Goal: Task Accomplishment & Management: Complete application form

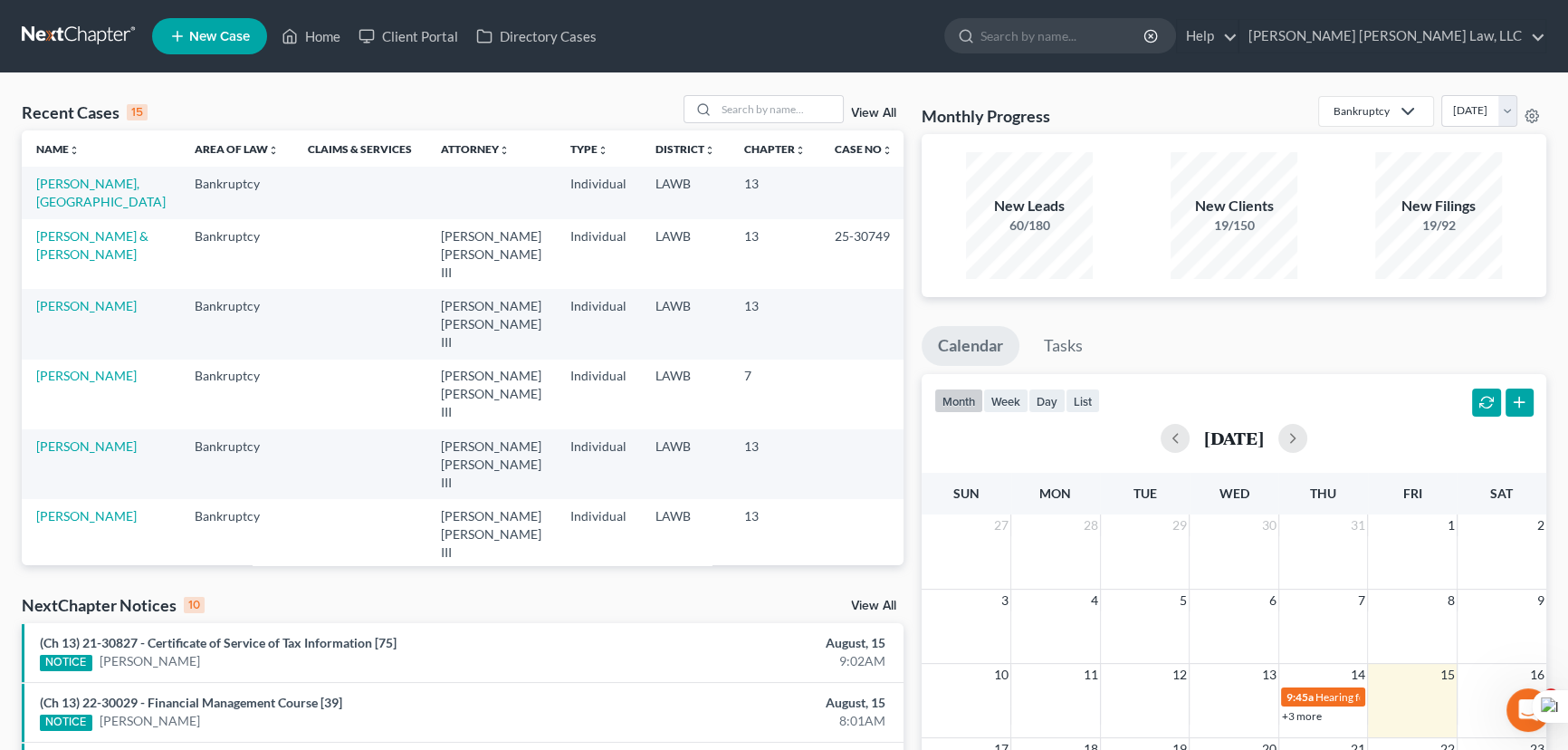
click at [171, 33] on icon at bounding box center [176, 36] width 16 height 22
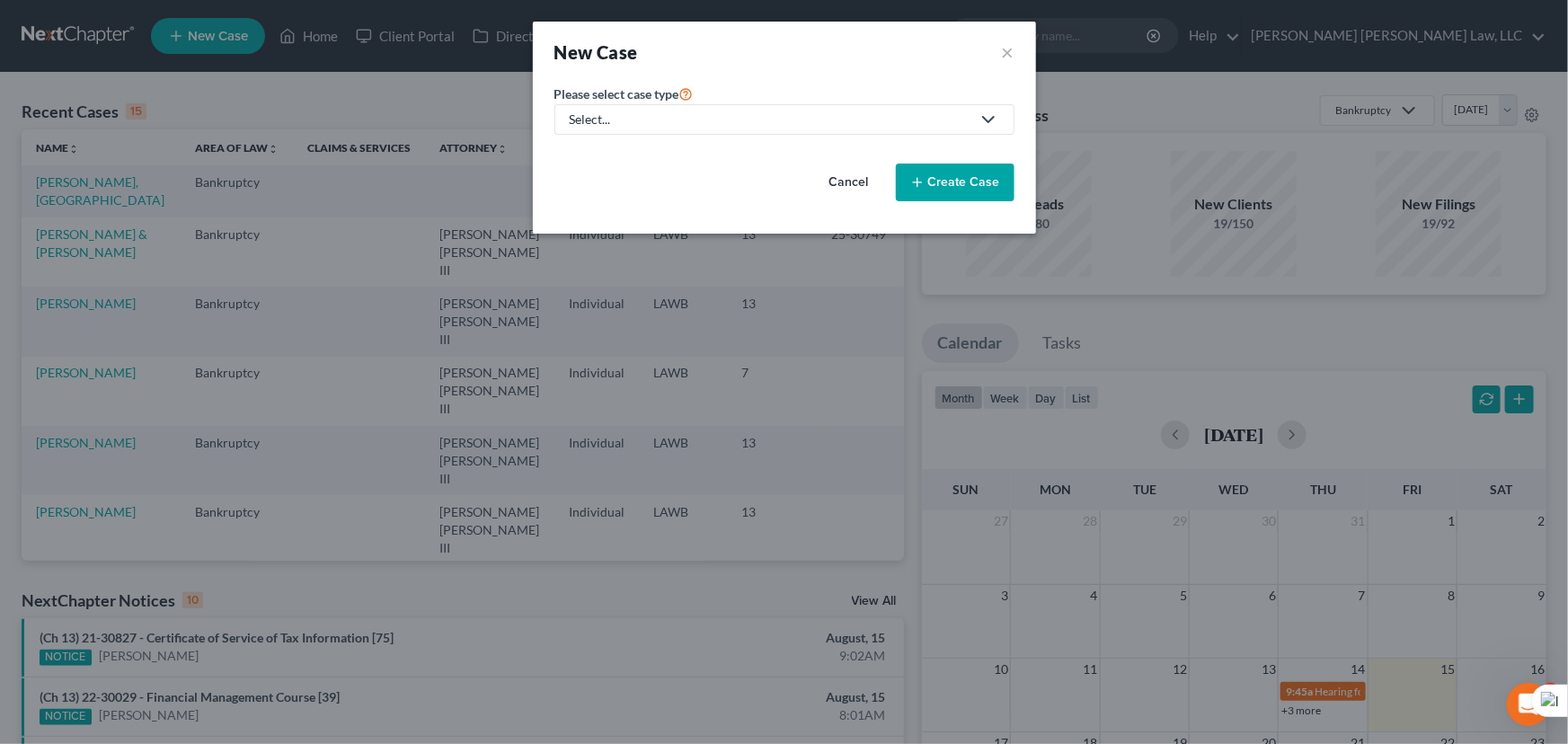
click at [674, 116] on div "Select..." at bounding box center [770, 119] width 400 height 18
click at [674, 155] on div "Bankruptcy" at bounding box center [652, 155] width 160 height 18
select select "36"
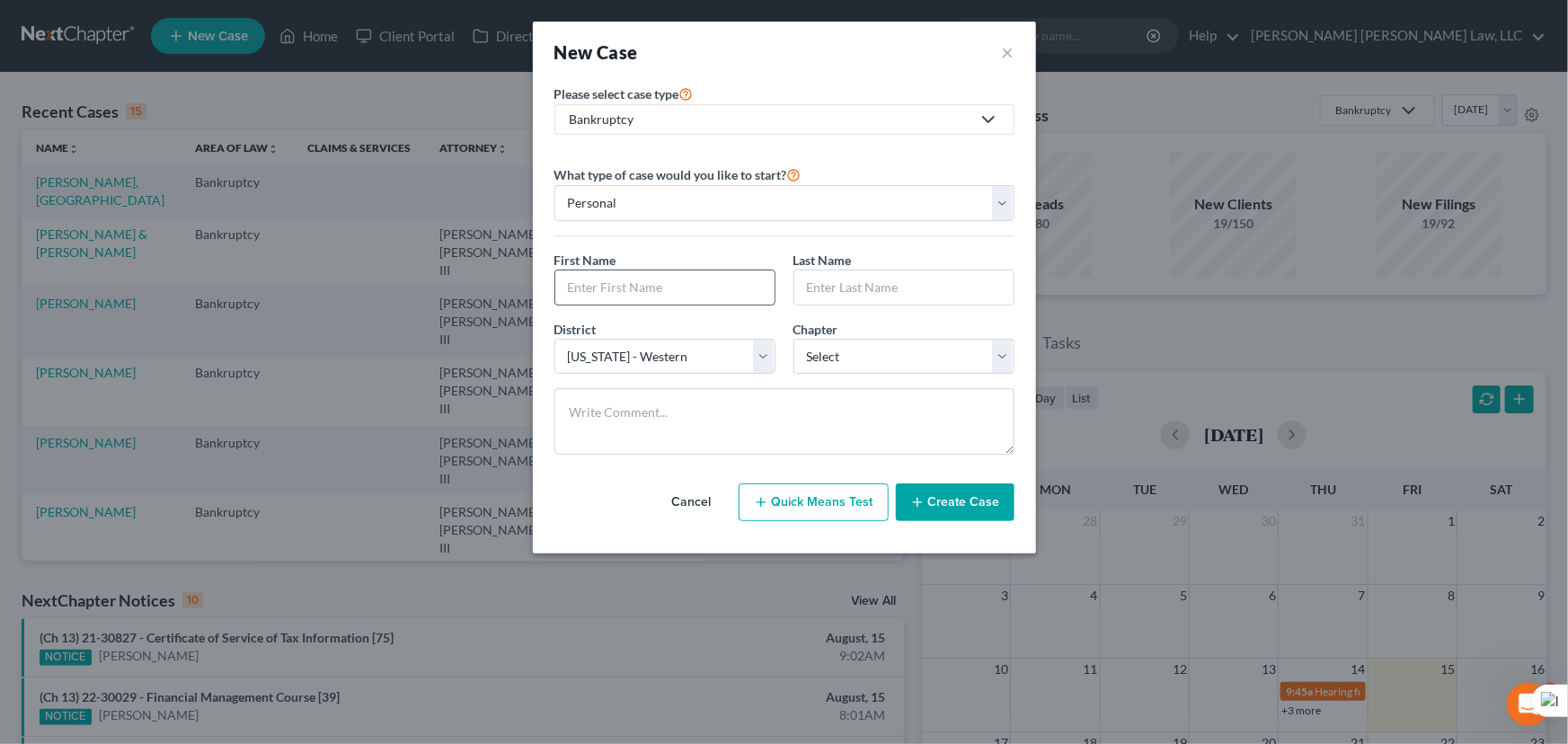
click at [665, 270] on input "text" at bounding box center [664, 287] width 219 height 34
type input "[PERSON_NAME]"
click at [817, 283] on input "MLegaux" at bounding box center [903, 287] width 219 height 34
type input "[PERSON_NAME]"
click at [883, 355] on select "Select 7 11 12 13" at bounding box center [903, 357] width 221 height 36
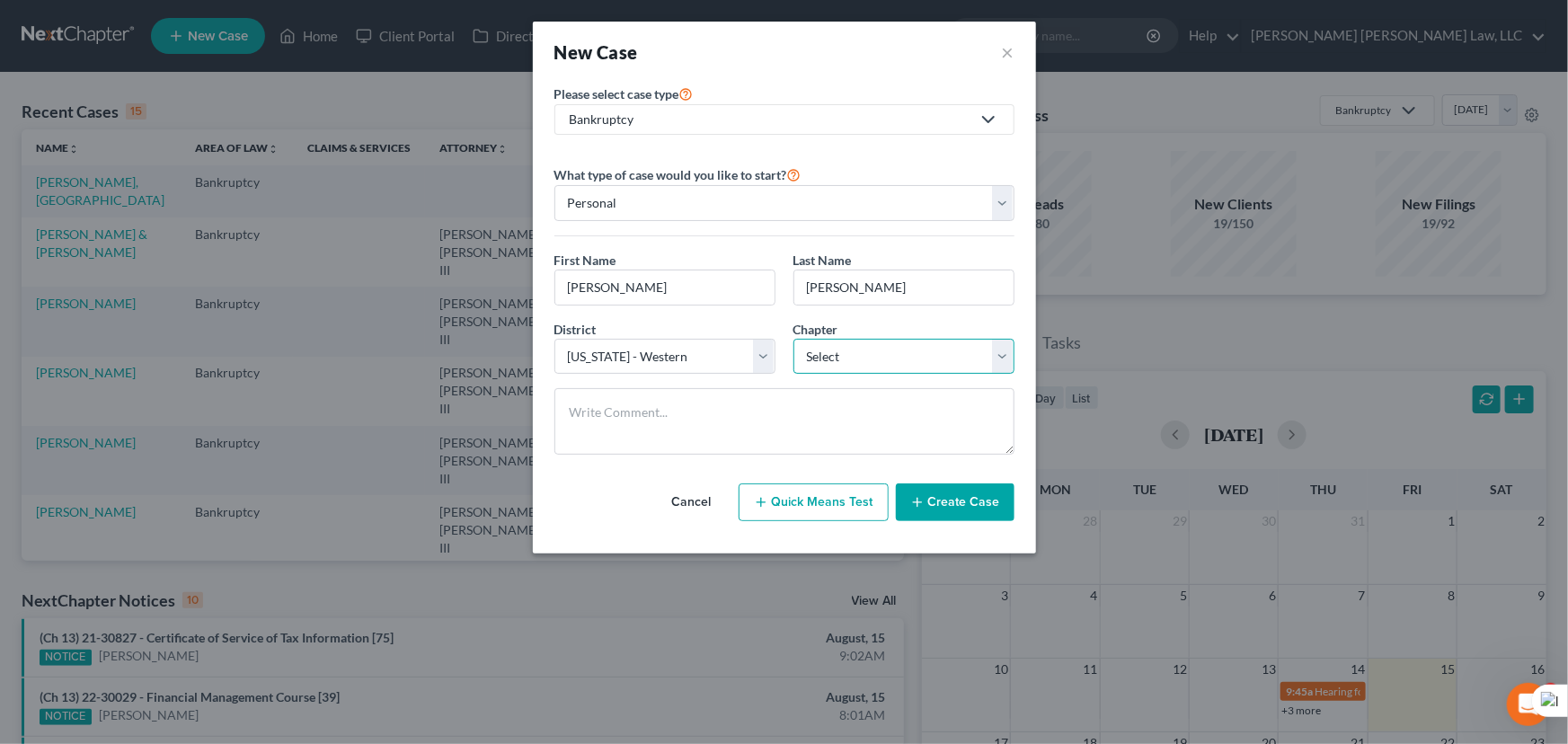
select select "3"
click at [793, 339] on select "Select 7 11 12 13" at bounding box center [903, 357] width 221 height 36
click at [946, 484] on button "Create Case" at bounding box center [954, 502] width 118 height 38
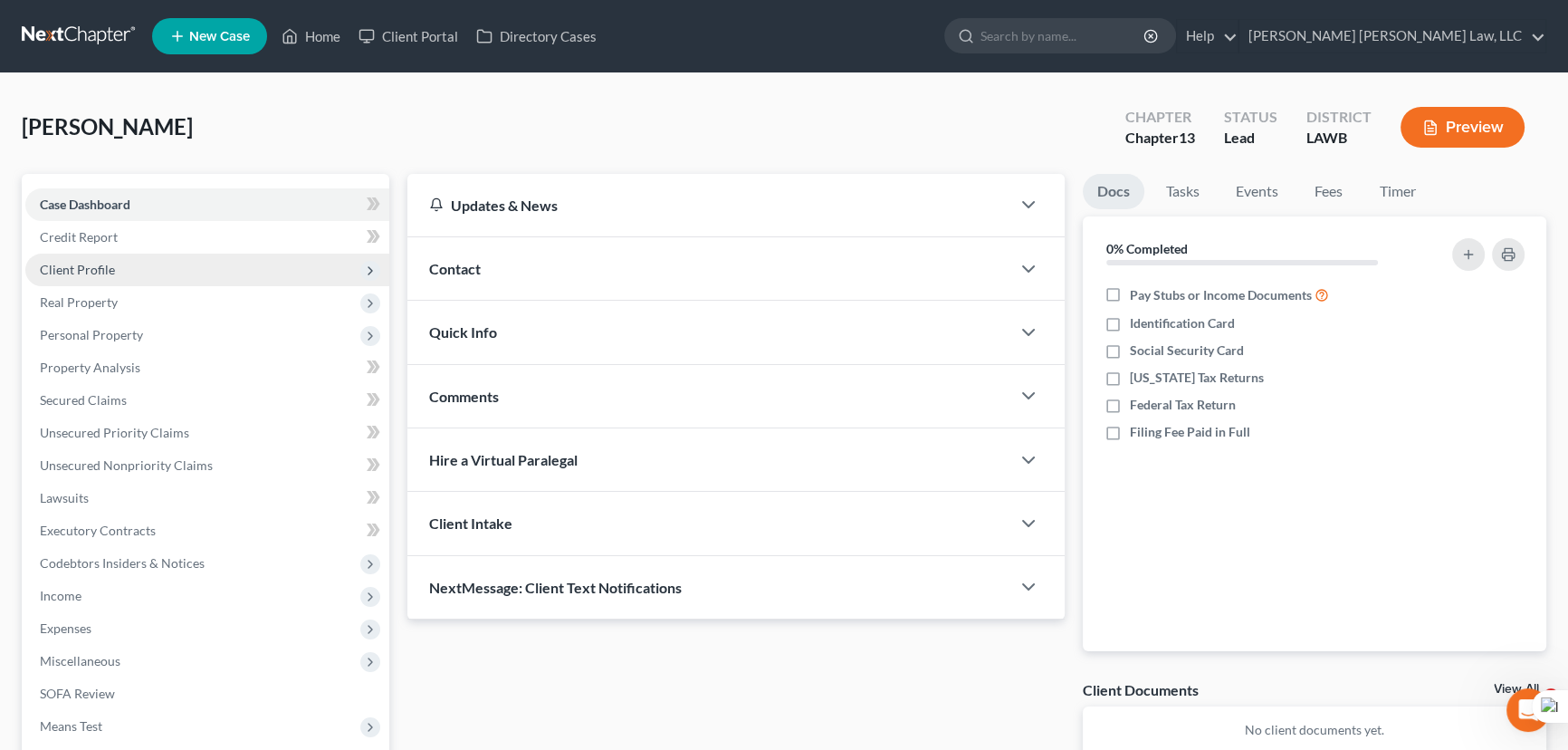
click at [115, 271] on span "Client Profile" at bounding box center [207, 269] width 364 height 33
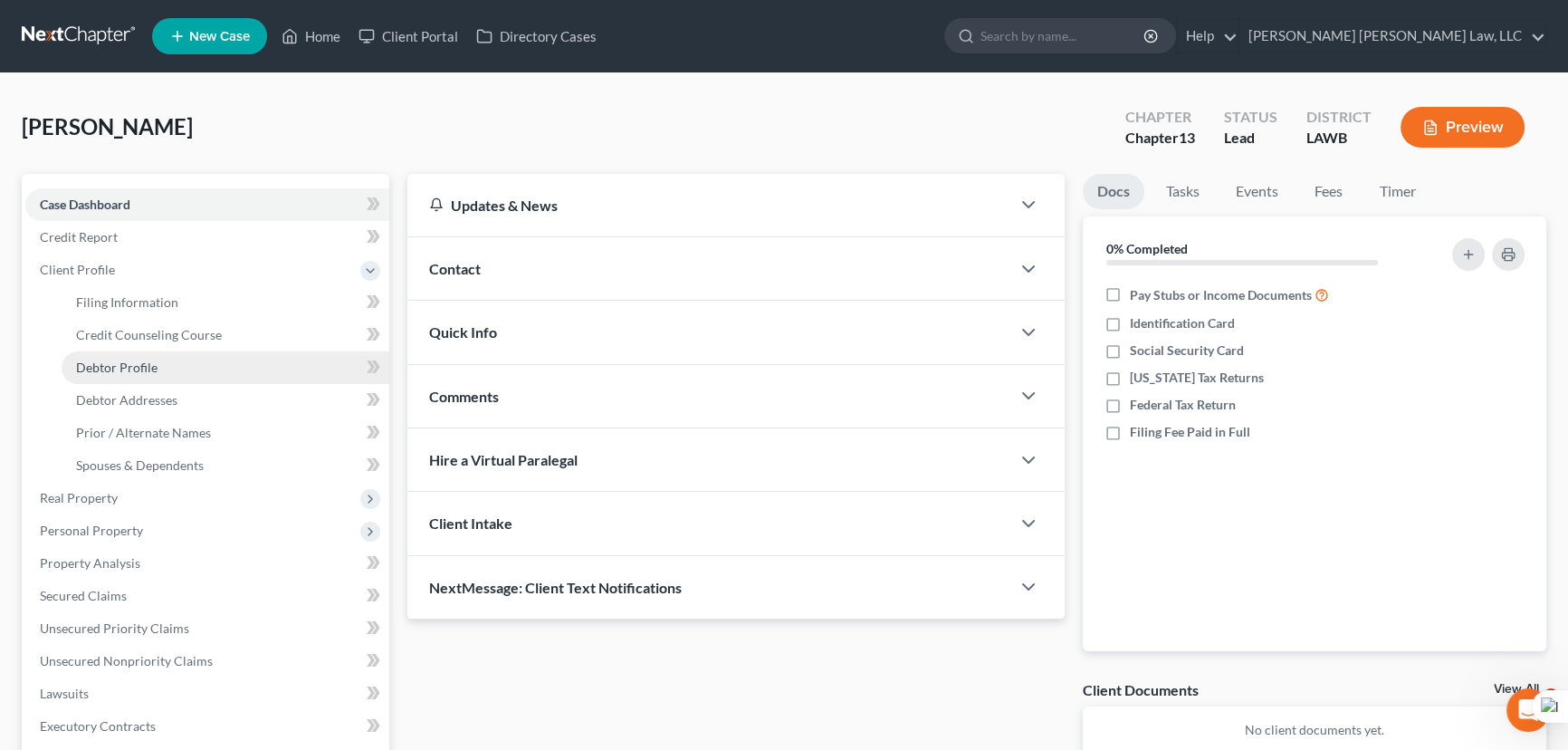
click at [129, 370] on span "Debtor Profile" at bounding box center [116, 367] width 82 height 15
select select "0"
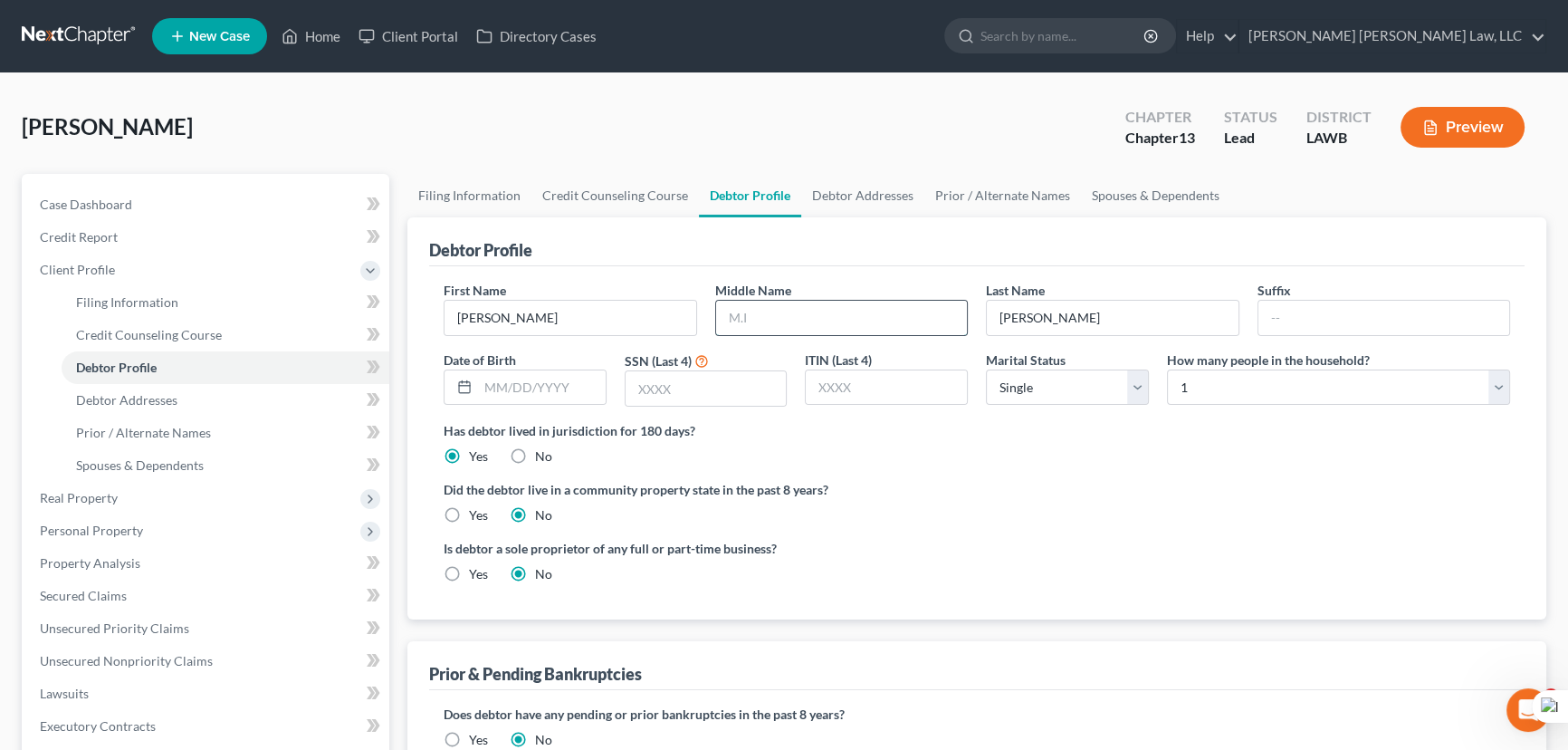
click at [771, 329] on input "text" at bounding box center [842, 317] width 251 height 35
type input "[PERSON_NAME]"
click at [742, 383] on input "text" at bounding box center [707, 389] width 161 height 35
type input "8636"
click at [1214, 389] on select "Select 1 2 3 4 5 6 7 8 9 10 11 12 13 14 15 16 17 18 19 20" at bounding box center [1339, 388] width 343 height 37
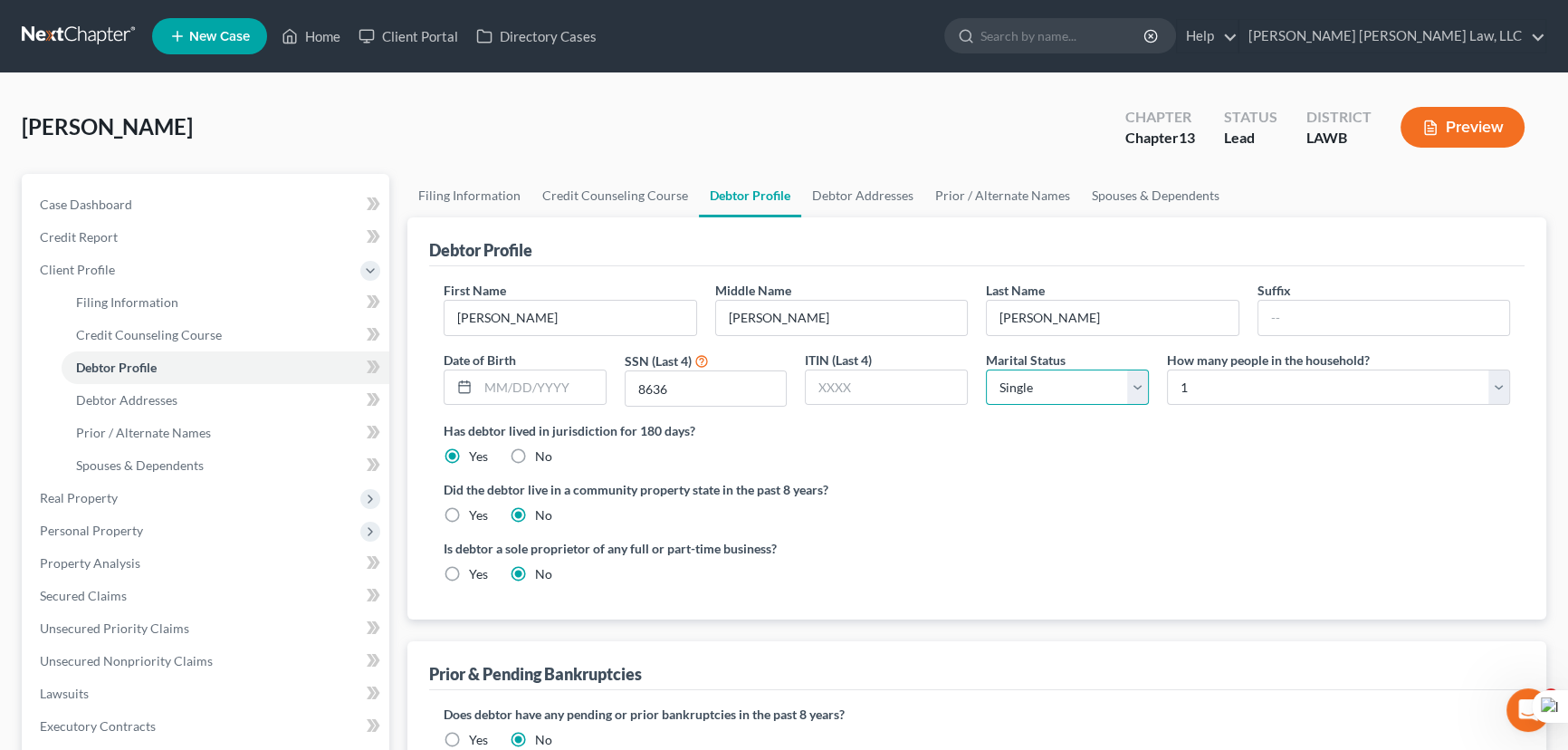
click at [1095, 379] on select "Select Single Married Separated Divorced Widowed" at bounding box center [1068, 388] width 163 height 37
click at [1193, 372] on select "Select 1 2 3 4 5 6 7 8 9 10 11 12 13 14 15 16 17 18 19 20" at bounding box center [1339, 388] width 343 height 37
select select "3"
click at [1167, 370] on select "Select 1 2 3 4 5 6 7 8 9 10 11 12 13 14 15 16 17 18 19 20" at bounding box center [1339, 388] width 343 height 37
click at [547, 381] on input "text" at bounding box center [541, 388] width 128 height 35
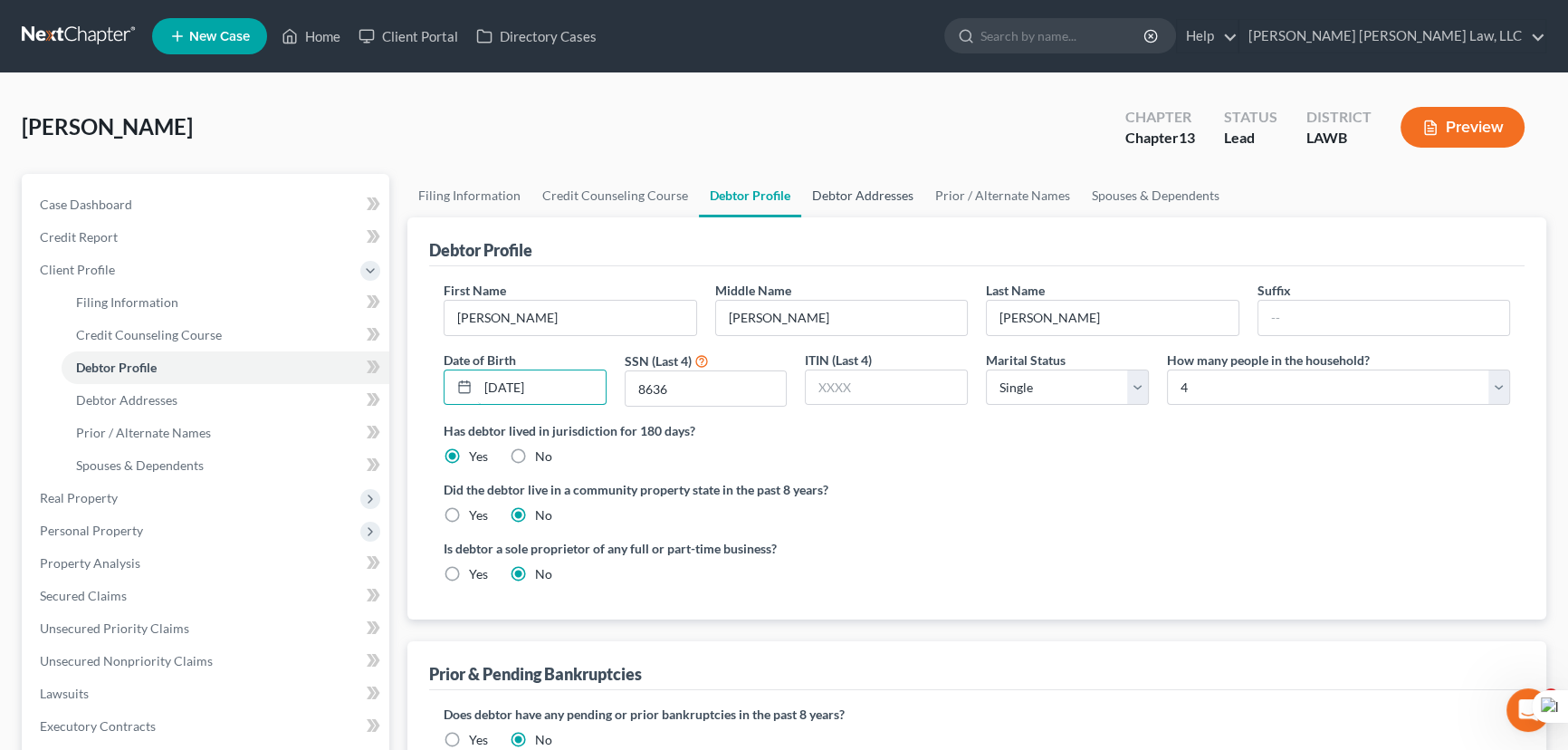
type input "[DATE]"
click at [845, 182] on link "Debtor Addresses" at bounding box center [862, 195] width 123 height 43
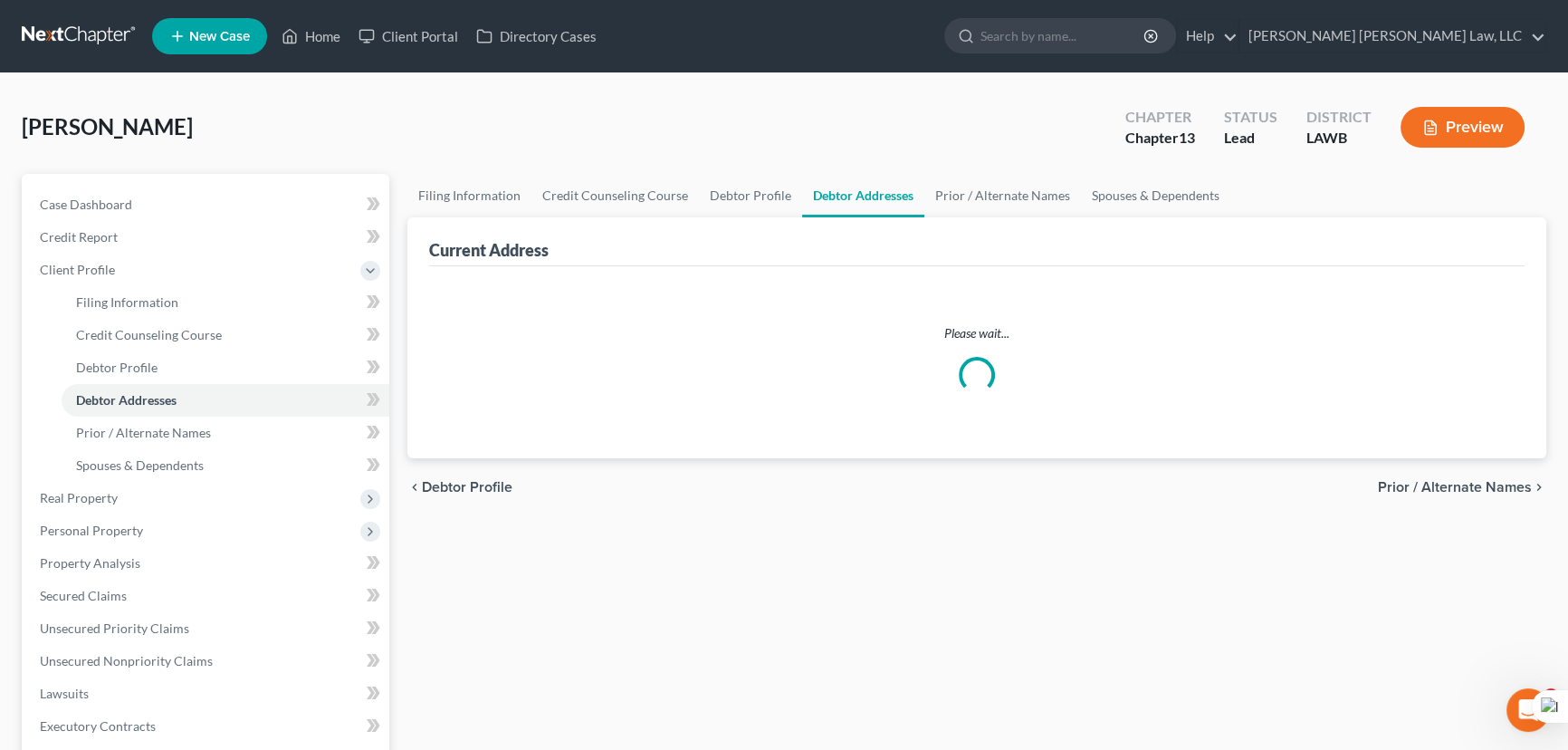
select select "0"
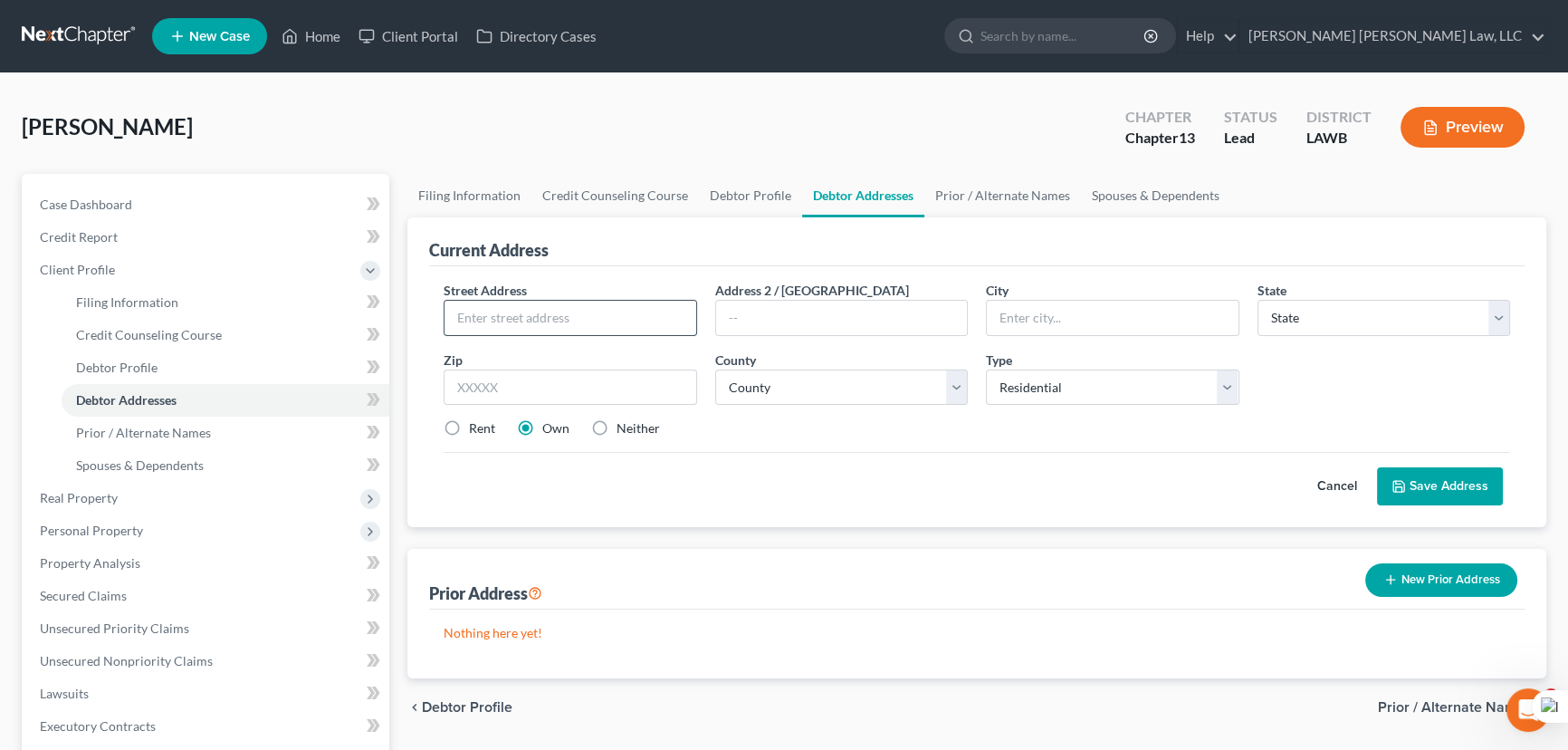
click at [567, 311] on input "text" at bounding box center [571, 317] width 251 height 35
click at [469, 436] on label "Rent" at bounding box center [482, 428] width 26 height 18
click at [477, 431] on input "Rent" at bounding box center [482, 425] width 12 height 12
radio input "true"
click at [497, 329] on input "text" at bounding box center [571, 317] width 251 height 35
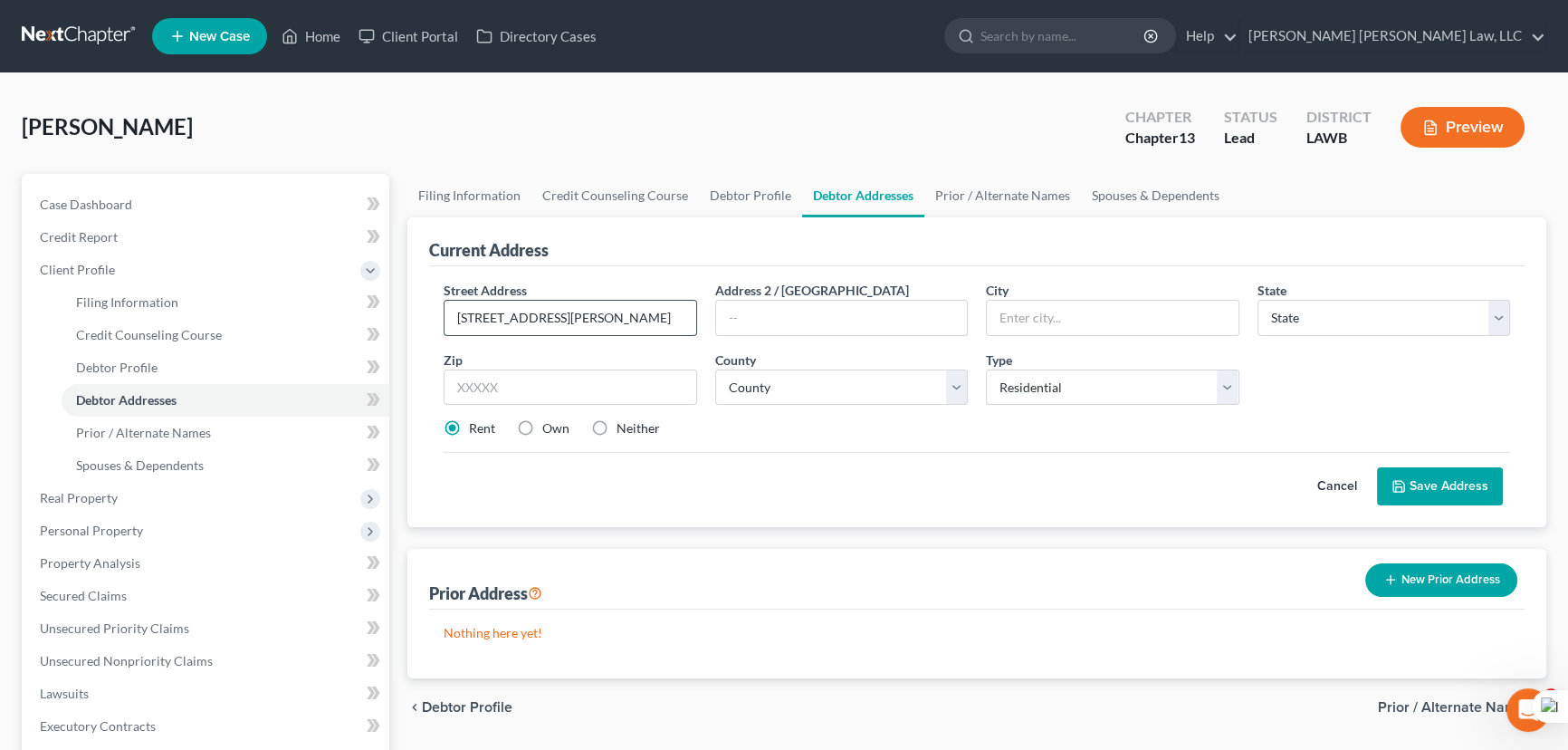
type input "[STREET_ADDRESS][PERSON_NAME]"
click at [1122, 327] on input "text" at bounding box center [1113, 317] width 251 height 35
type input "[GEOGRAPHIC_DATA]"
select select "19"
type input "70057"
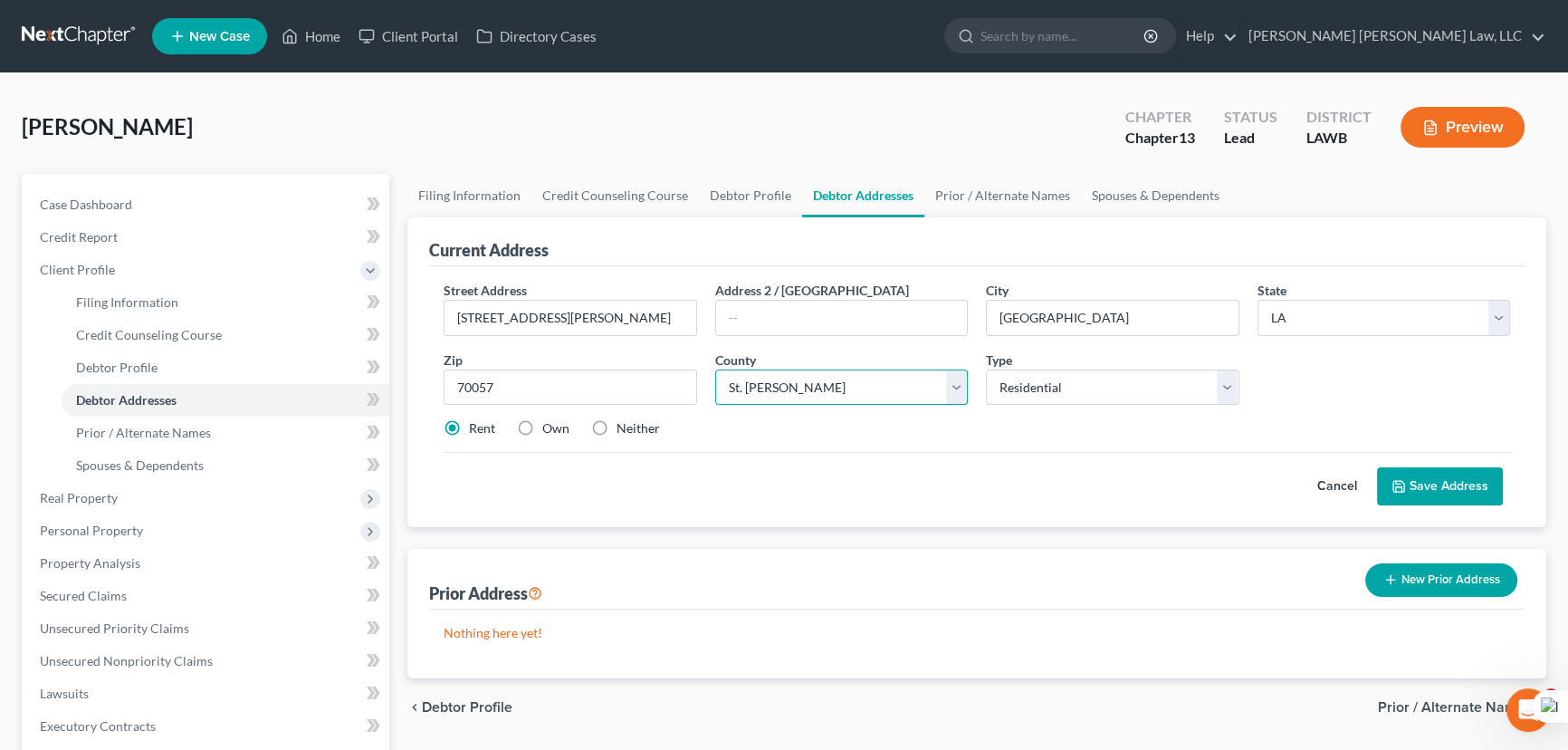
click at [894, 388] on select "County Acadia [PERSON_NAME] [DATE] Assumption Avoyelles [GEOGRAPHIC_DATA] Bienv…" at bounding box center [842, 388] width 253 height 37
select select "44"
click at [715, 370] on select "County Acadia [PERSON_NAME] [DATE] Assumption Avoyelles [GEOGRAPHIC_DATA] Bienv…" at bounding box center [842, 388] width 253 height 37
click at [1389, 489] on button "Save Address" at bounding box center [1440, 486] width 126 height 38
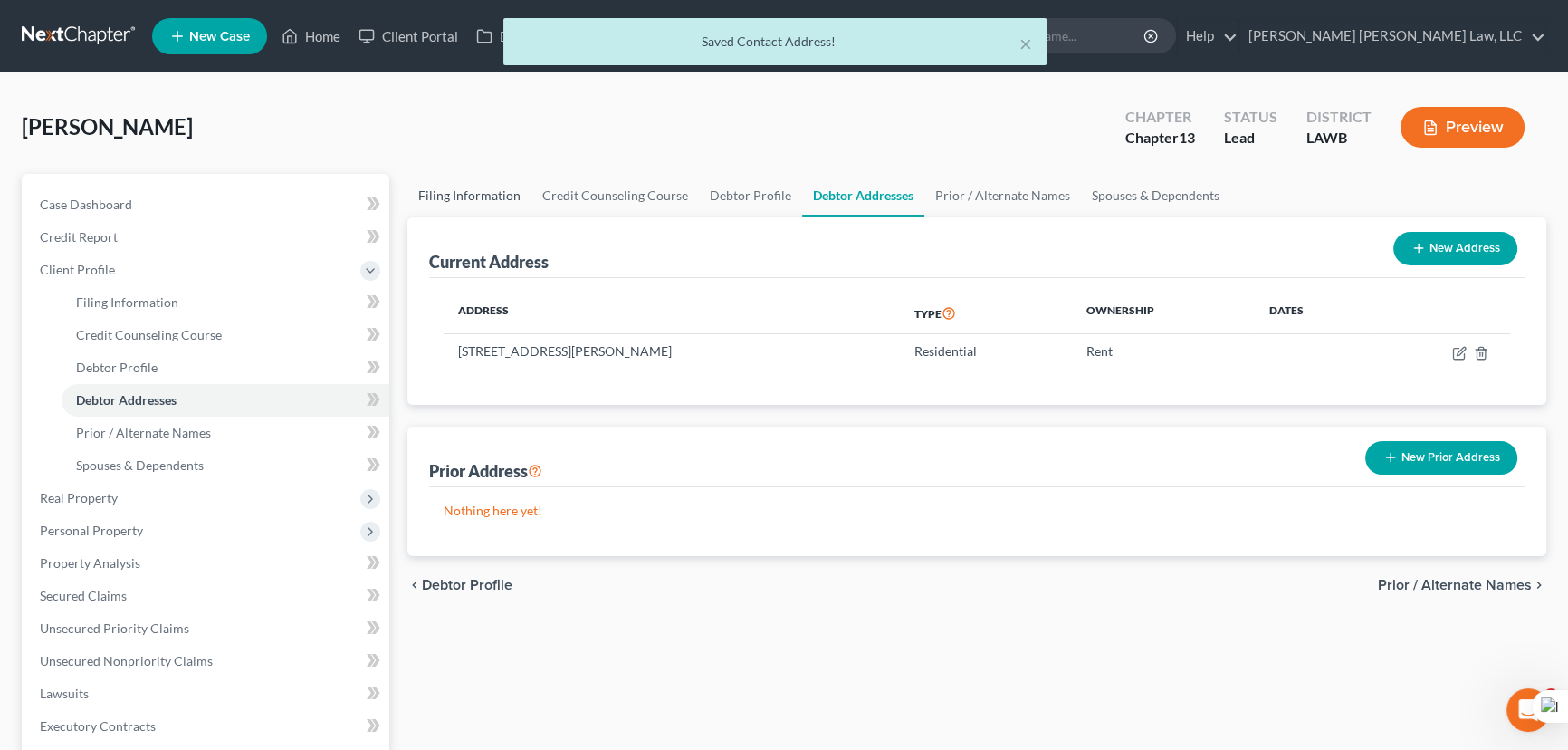
click at [455, 191] on link "Filing Information" at bounding box center [469, 195] width 124 height 43
select select "1"
select select "0"
select select "3"
select select "36"
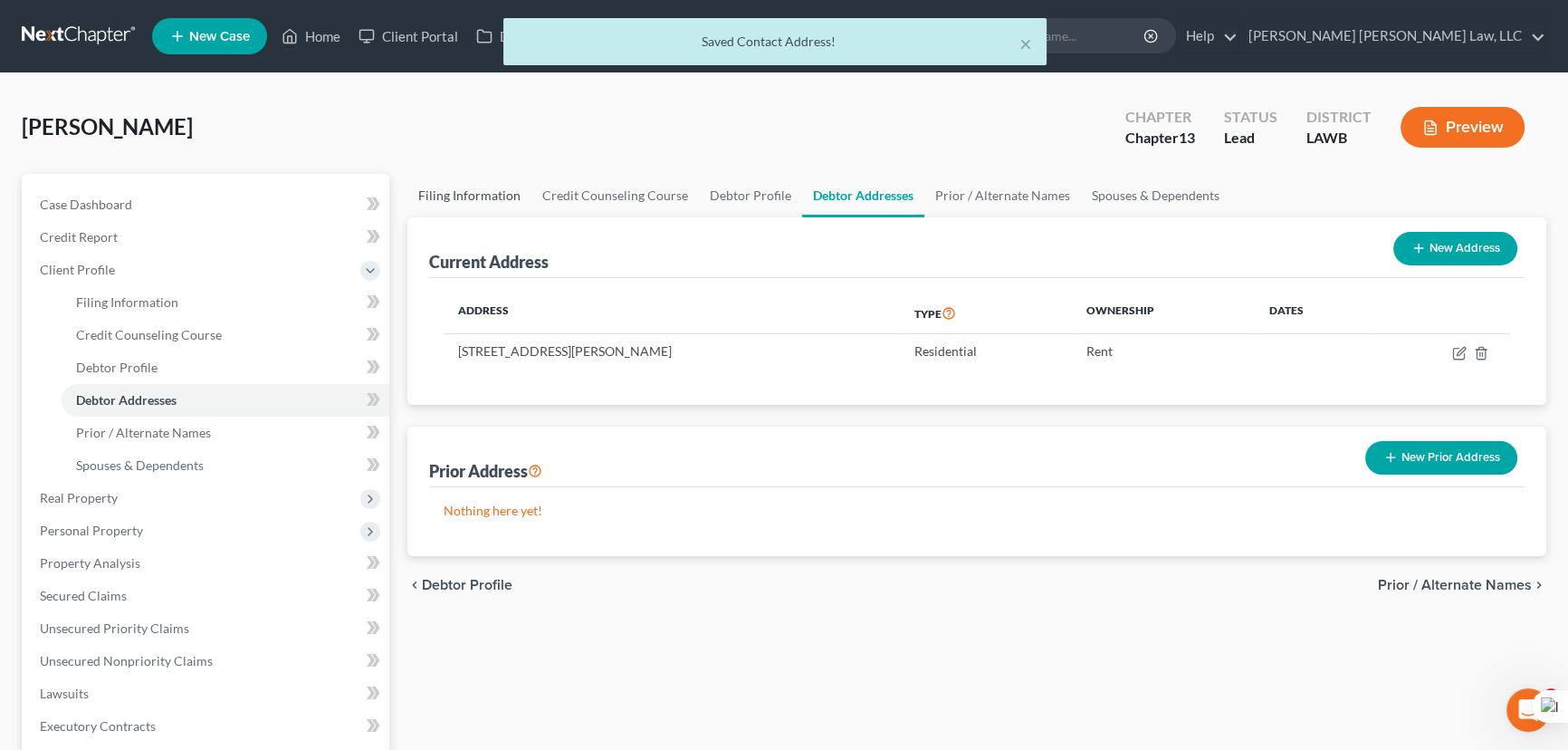
select select "19"
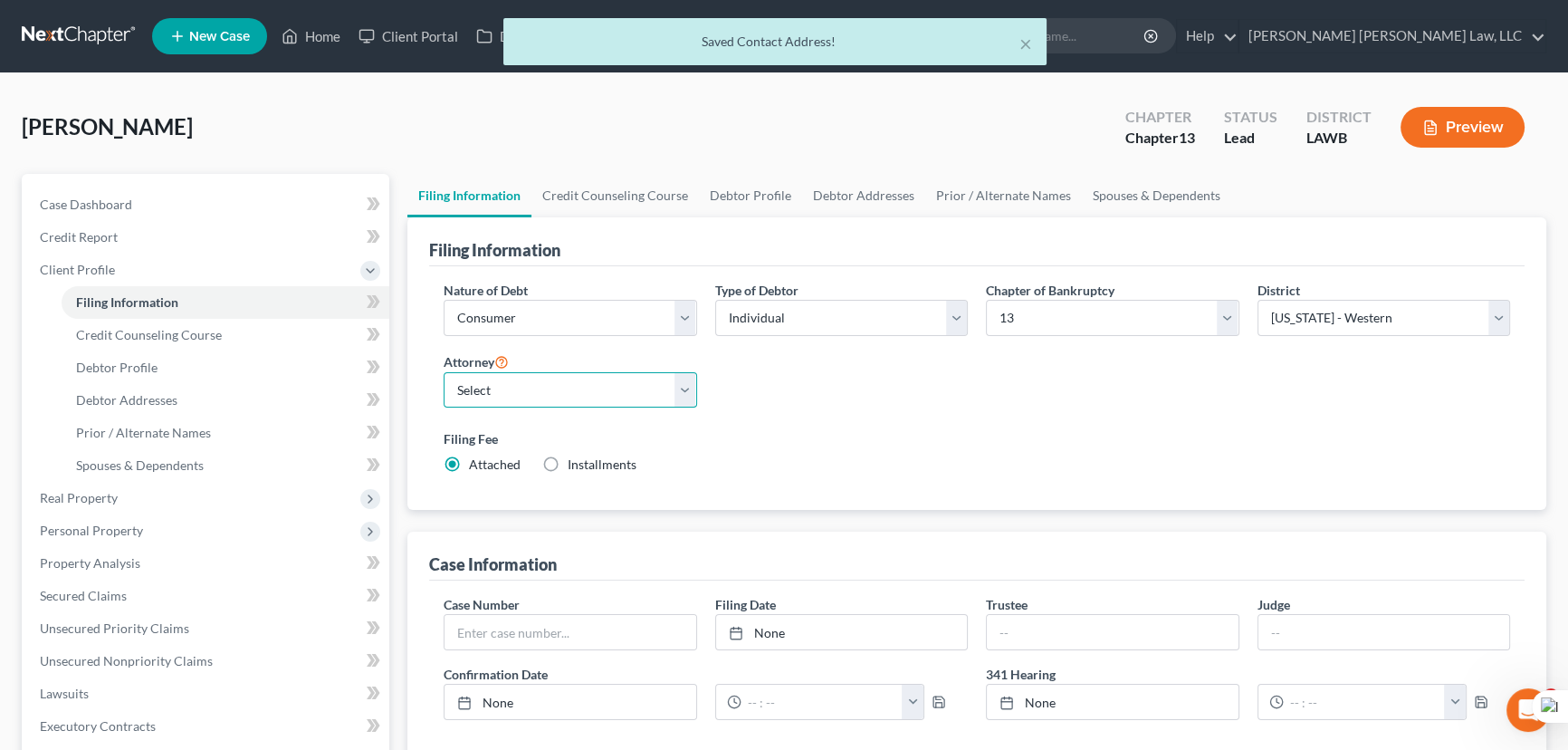
click at [524, 377] on select "Select [PERSON_NAME] [PERSON_NAME] III - LAWB [PERSON_NAME] [PERSON_NAME] III -…" at bounding box center [571, 390] width 253 height 37
click at [444, 373] on select "Select [PERSON_NAME] [PERSON_NAME] III - LAWB [PERSON_NAME] [PERSON_NAME] III -…" at bounding box center [571, 390] width 253 height 37
drag, startPoint x: 514, startPoint y: 380, endPoint x: 512, endPoint y: 398, distance: 18.1
click at [514, 380] on select "Select [PERSON_NAME] [PERSON_NAME] III - LAWB [PERSON_NAME] [PERSON_NAME] III -…" at bounding box center [571, 390] width 253 height 37
select select "0"
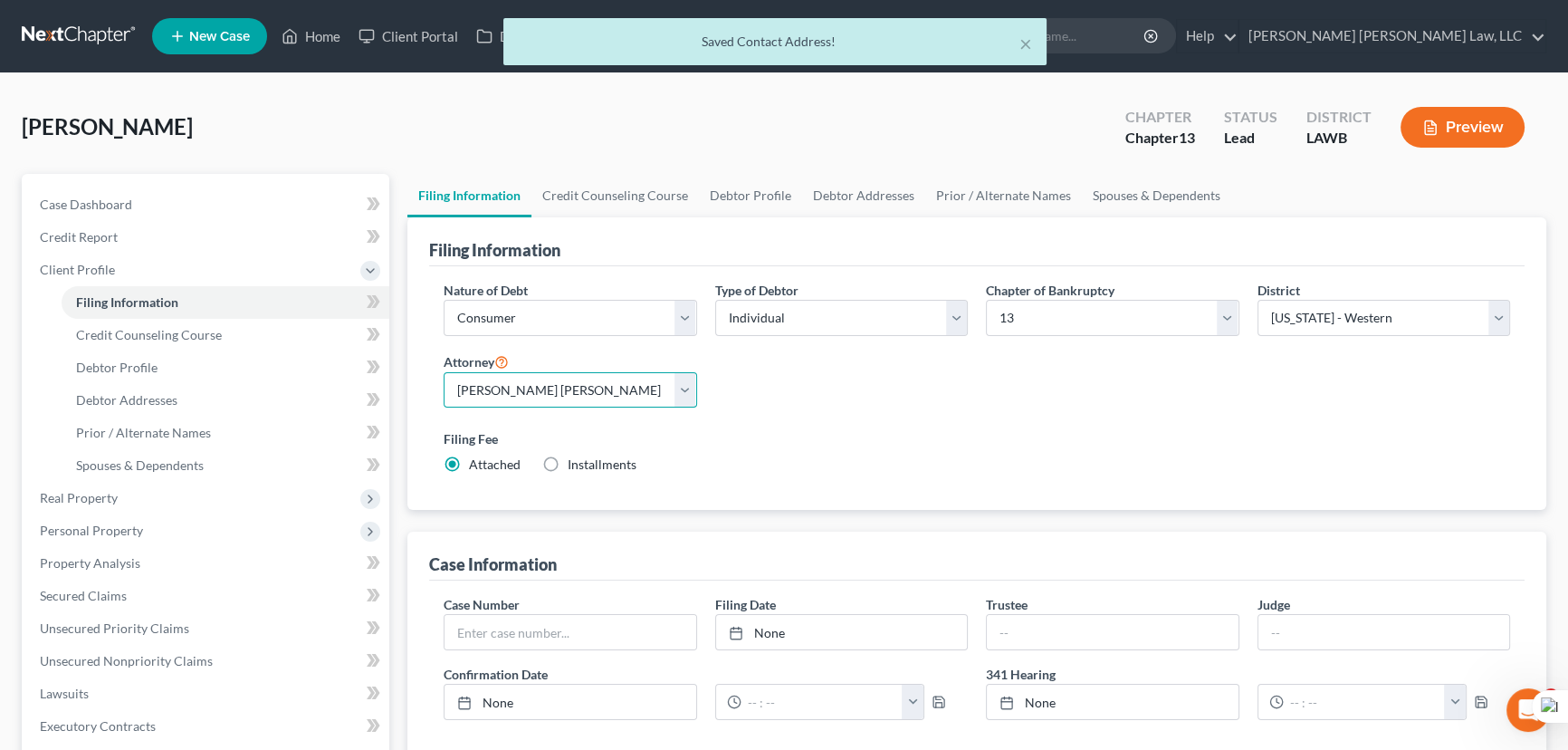
click at [444, 373] on select "Select [PERSON_NAME] [PERSON_NAME] III - LAWB [PERSON_NAME] [PERSON_NAME] III -…" at bounding box center [571, 390] width 253 height 37
click at [120, 243] on link "Credit Report" at bounding box center [207, 237] width 364 height 33
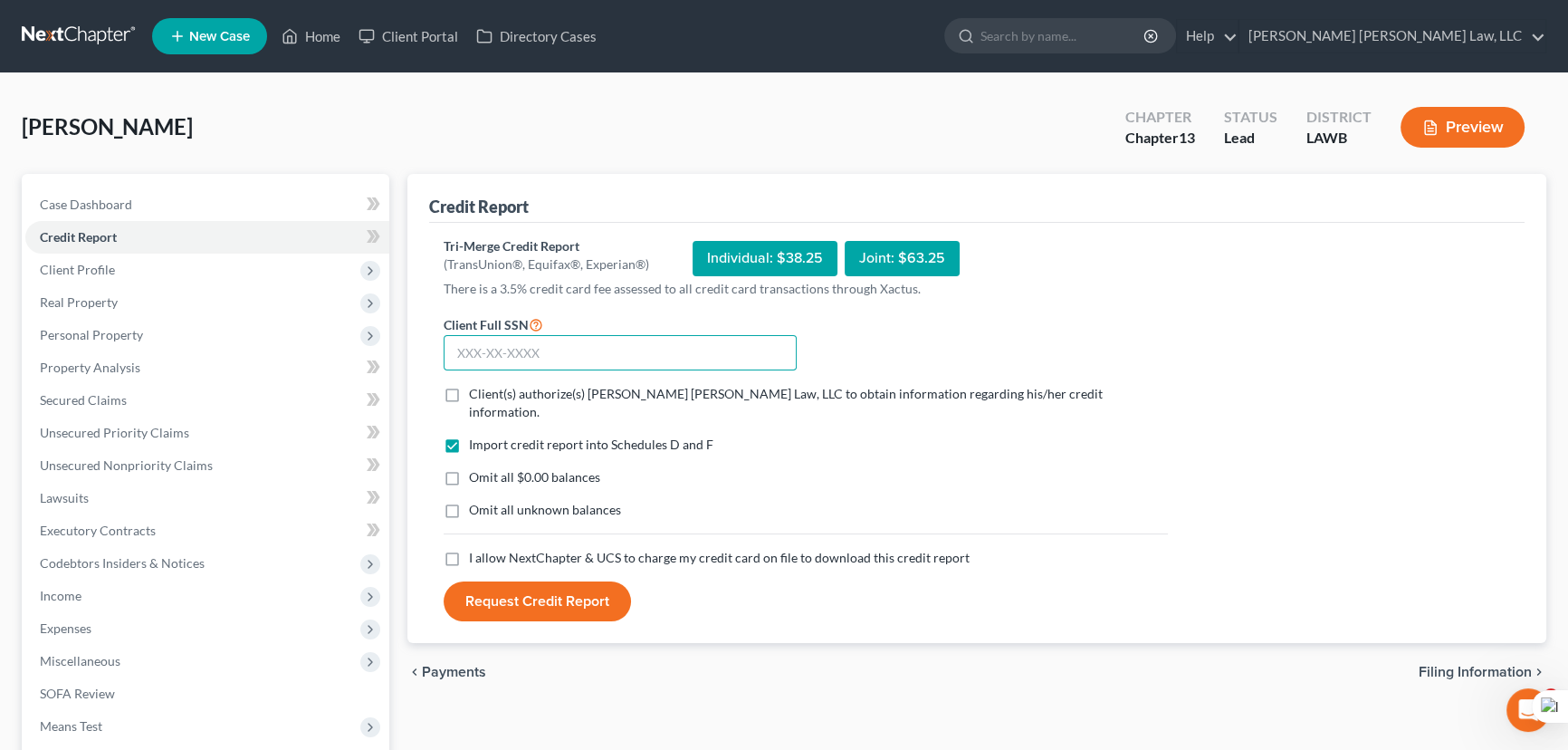
click at [518, 353] on input "text" at bounding box center [620, 353] width 353 height 37
click at [580, 344] on input "text" at bounding box center [620, 353] width 353 height 37
type input "439-85-8636"
click at [469, 390] on label "Client(s) authorize(s) [PERSON_NAME] [PERSON_NAME] Law, LLC to obtain informati…" at bounding box center [818, 403] width 699 height 37
click at [477, 390] on input "Client(s) authorize(s) [PERSON_NAME] [PERSON_NAME] Law, LLC to obtain informati…" at bounding box center [482, 390] width 12 height 12
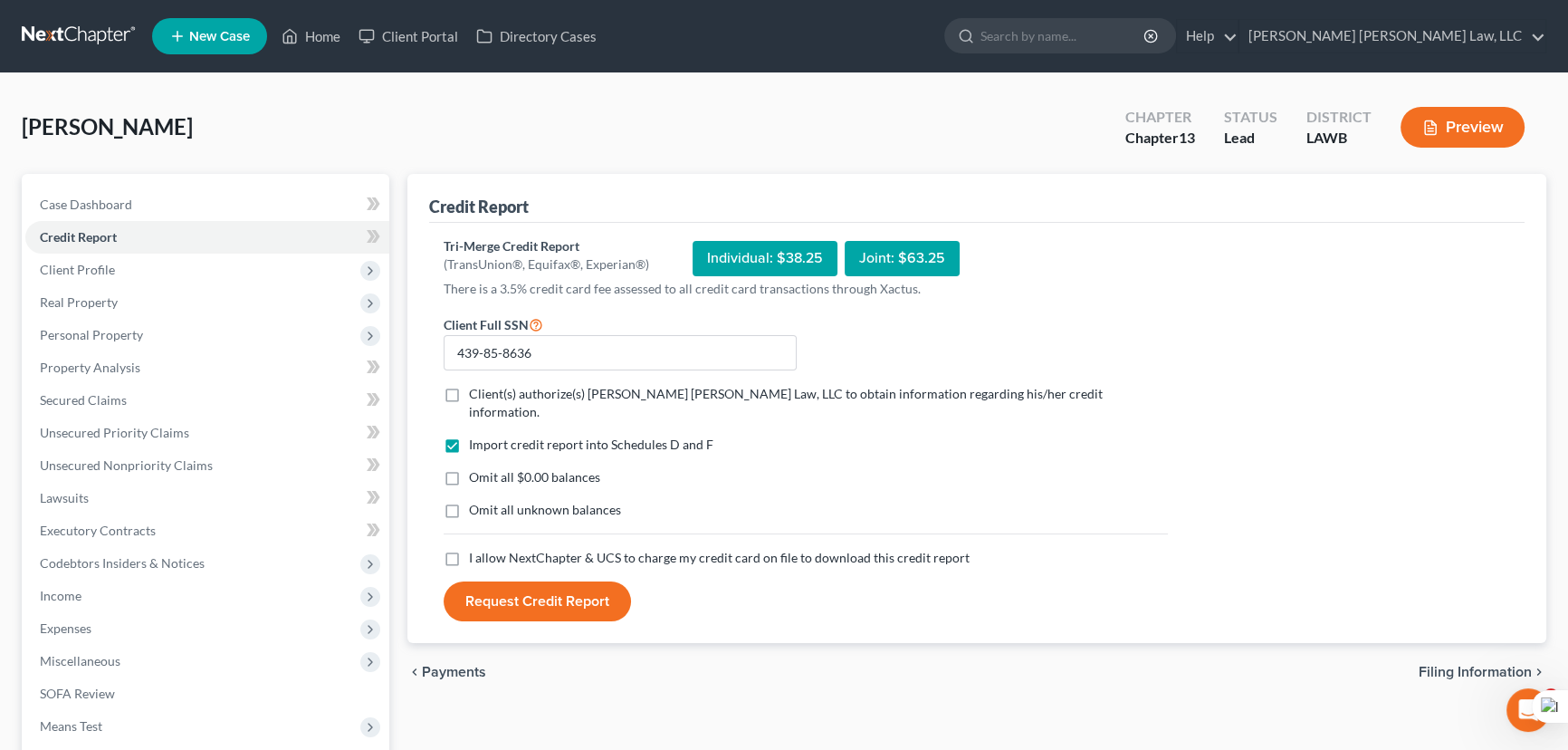
checkbox input "true"
click at [469, 468] on label "Omit all $0.00 balances" at bounding box center [535, 477] width 131 height 18
click at [477, 468] on input "Omit all $0.00 balances" at bounding box center [482, 474] width 12 height 12
checkbox input "true"
click at [469, 501] on label "Omit all unknown balances" at bounding box center [545, 510] width 152 height 18
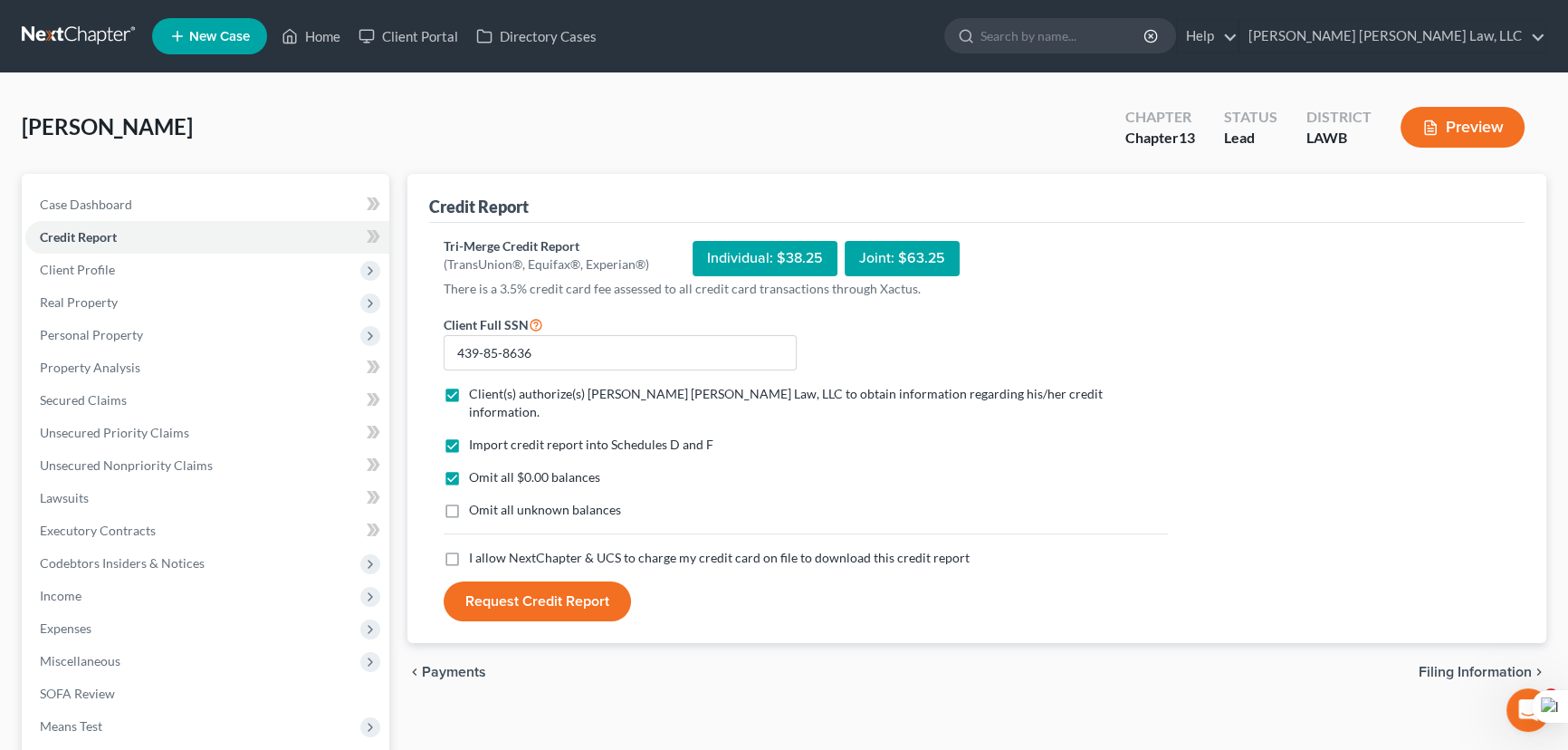
click at [477, 501] on input "Omit all unknown balances" at bounding box center [482, 507] width 12 height 12
checkbox input "true"
click at [469, 549] on label "I allow NextChapter & UCS to charge my credit card on file to download this cre…" at bounding box center [720, 558] width 501 height 18
click at [477, 549] on input "I allow NextChapter & UCS to charge my credit card on file to download this cre…" at bounding box center [482, 555] width 12 height 12
checkbox input "true"
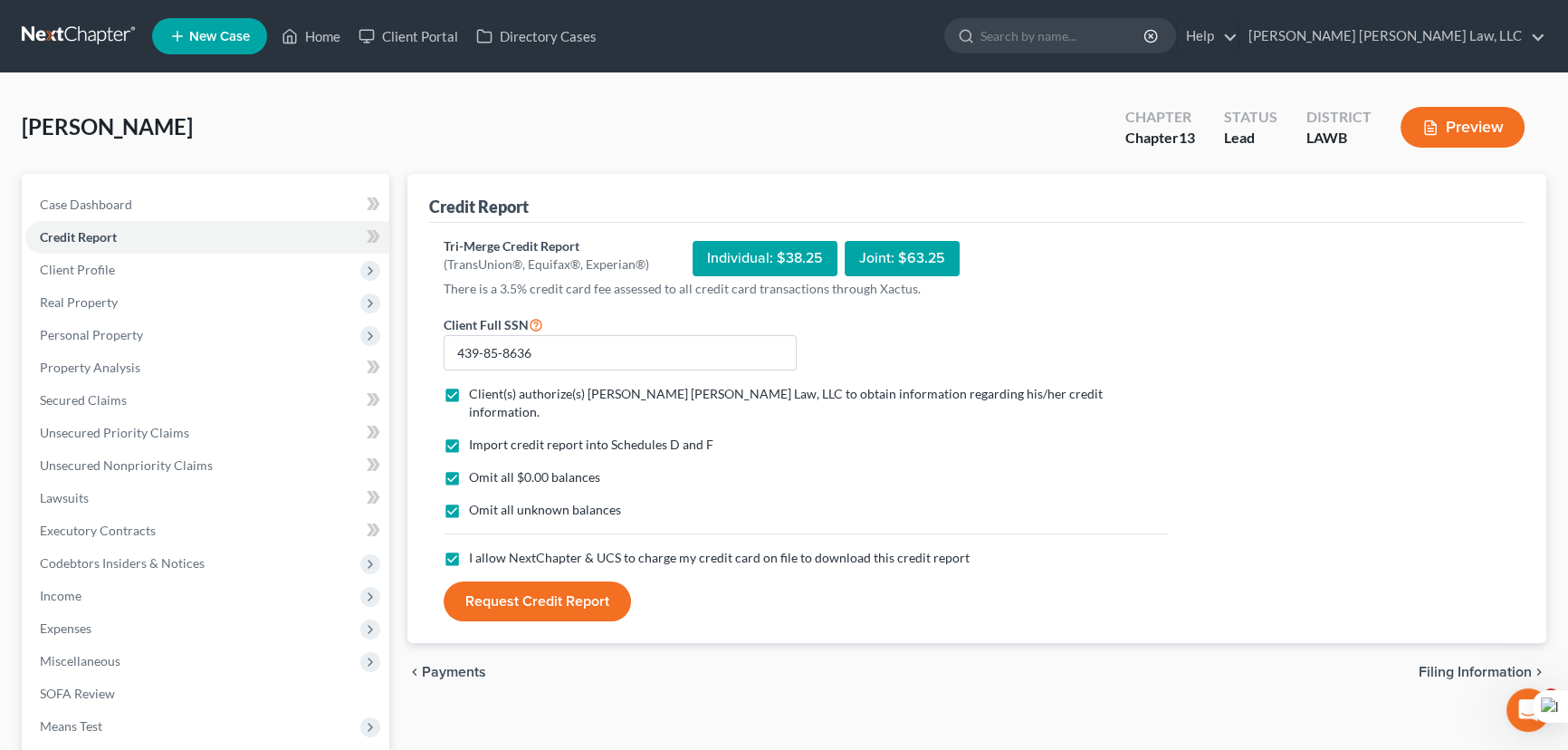
click at [477, 581] on button "Request Credit Report" at bounding box center [538, 601] width 188 height 39
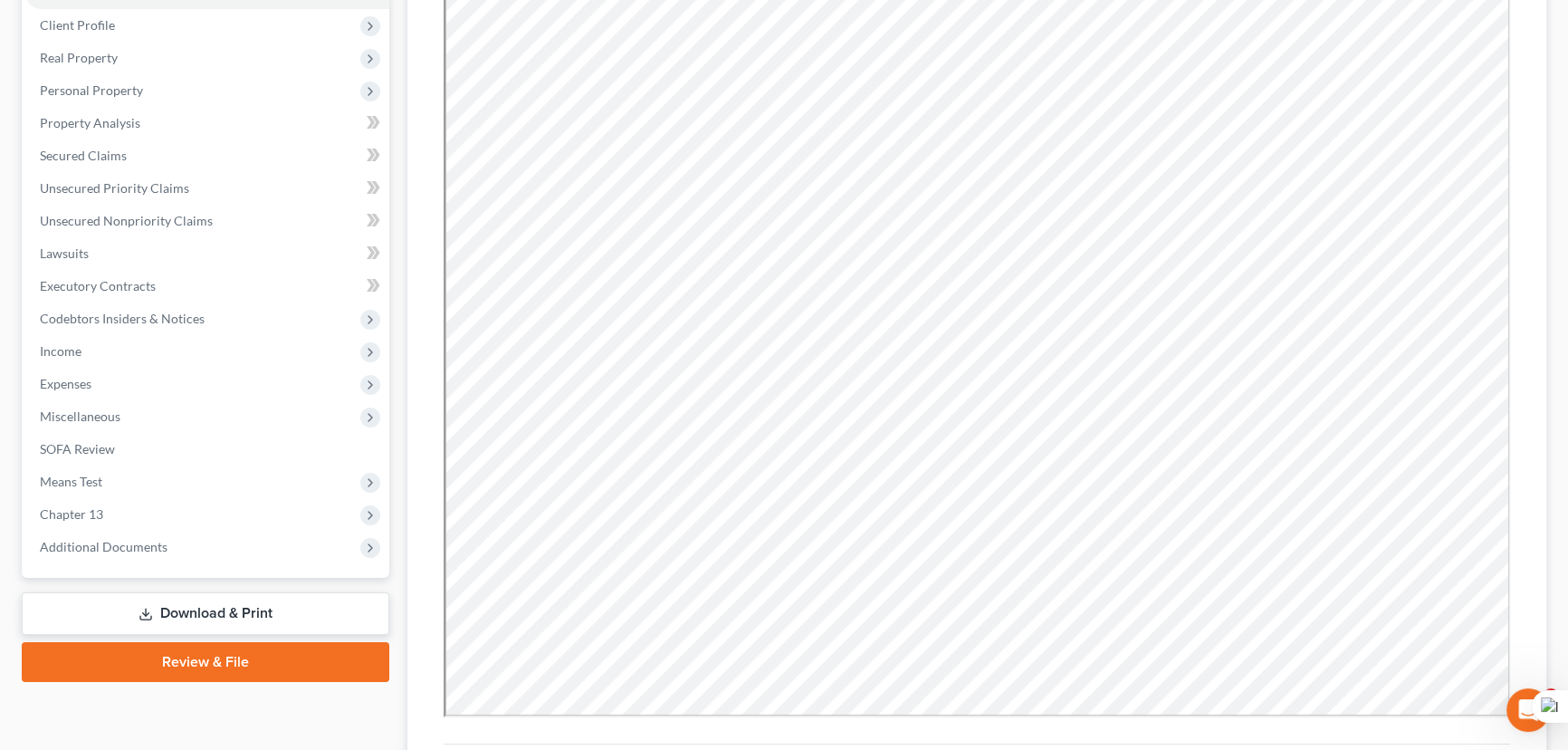
scroll to position [246, 0]
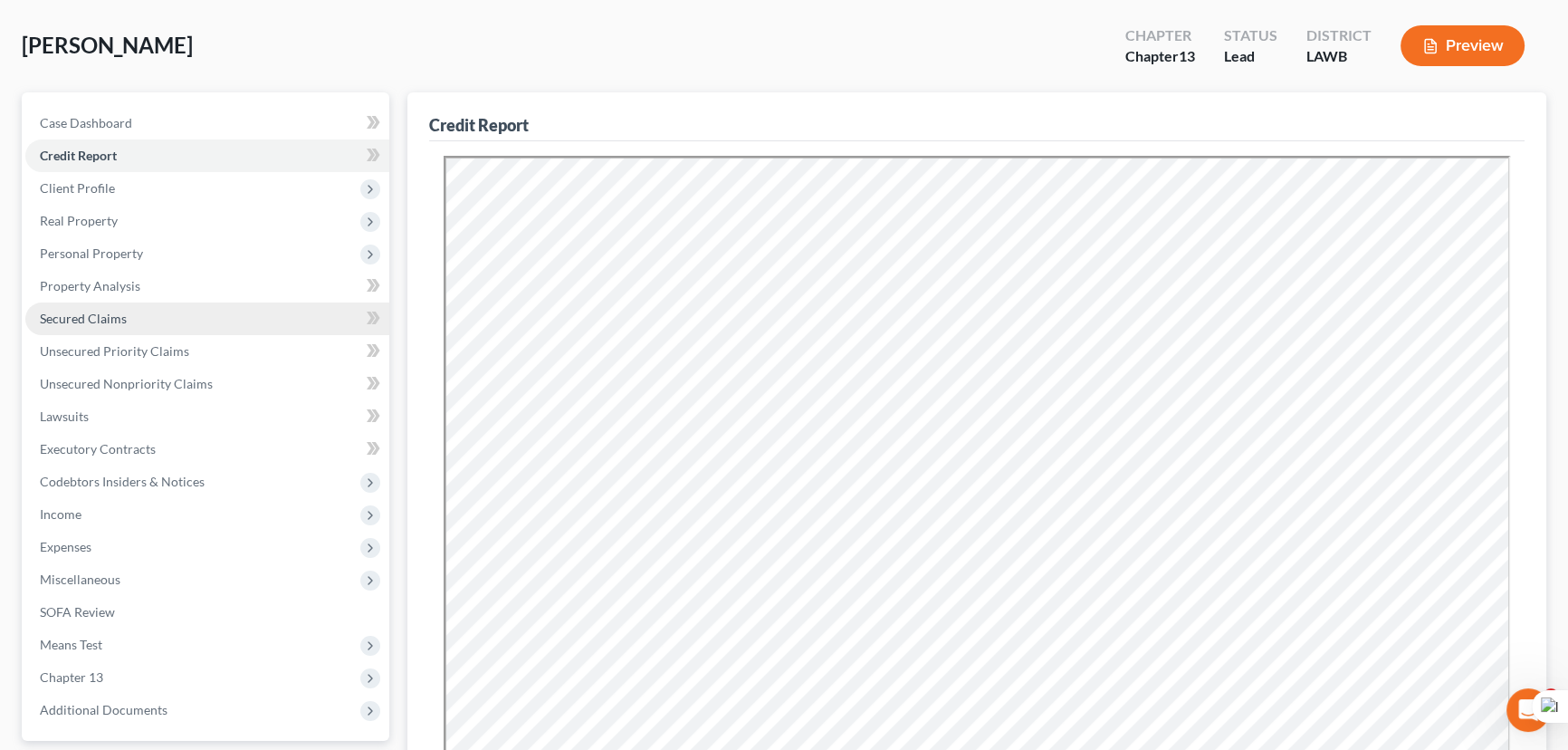
click at [190, 314] on link "Secured Claims" at bounding box center [207, 318] width 364 height 33
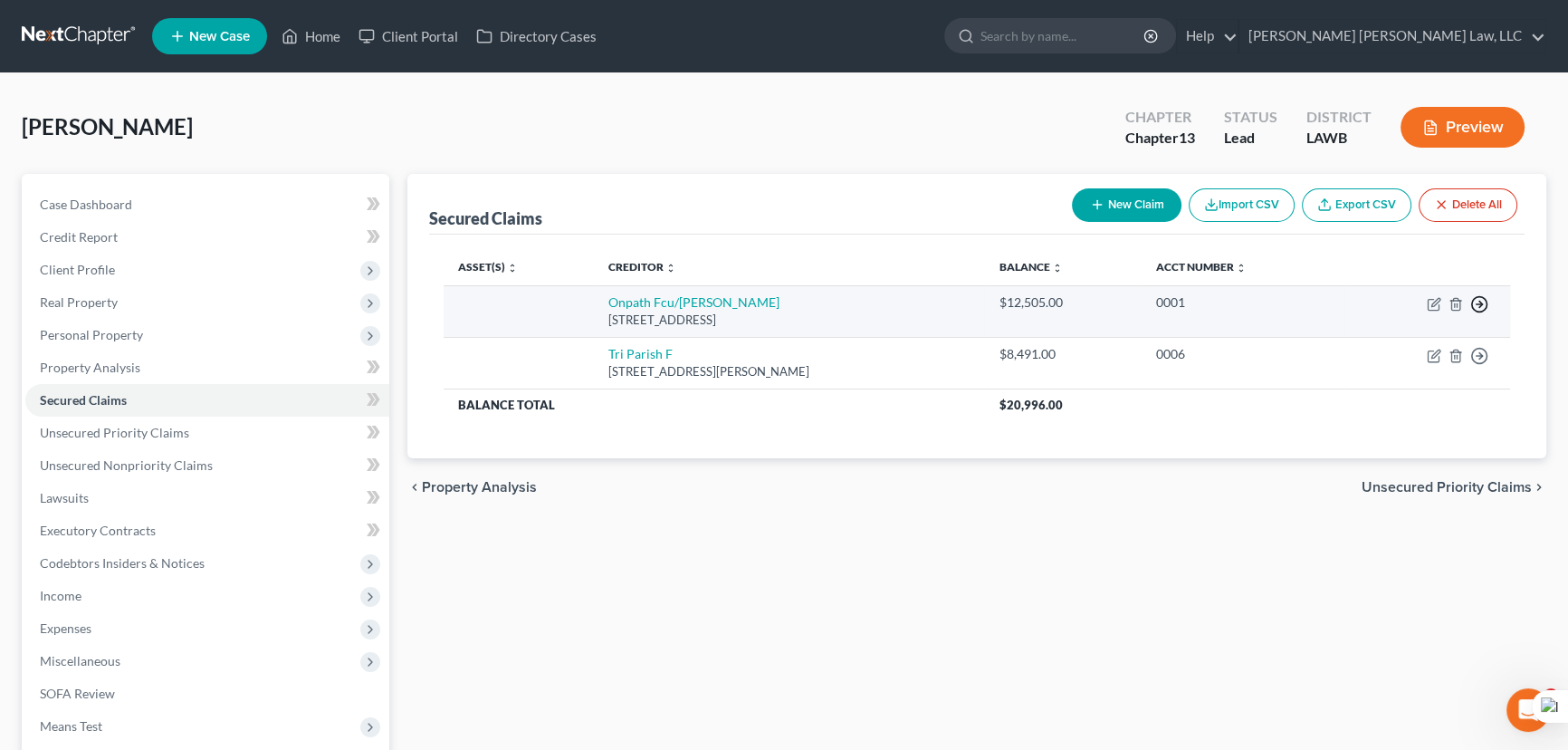
click at [1481, 297] on circle "button" at bounding box center [1480, 304] width 15 height 15
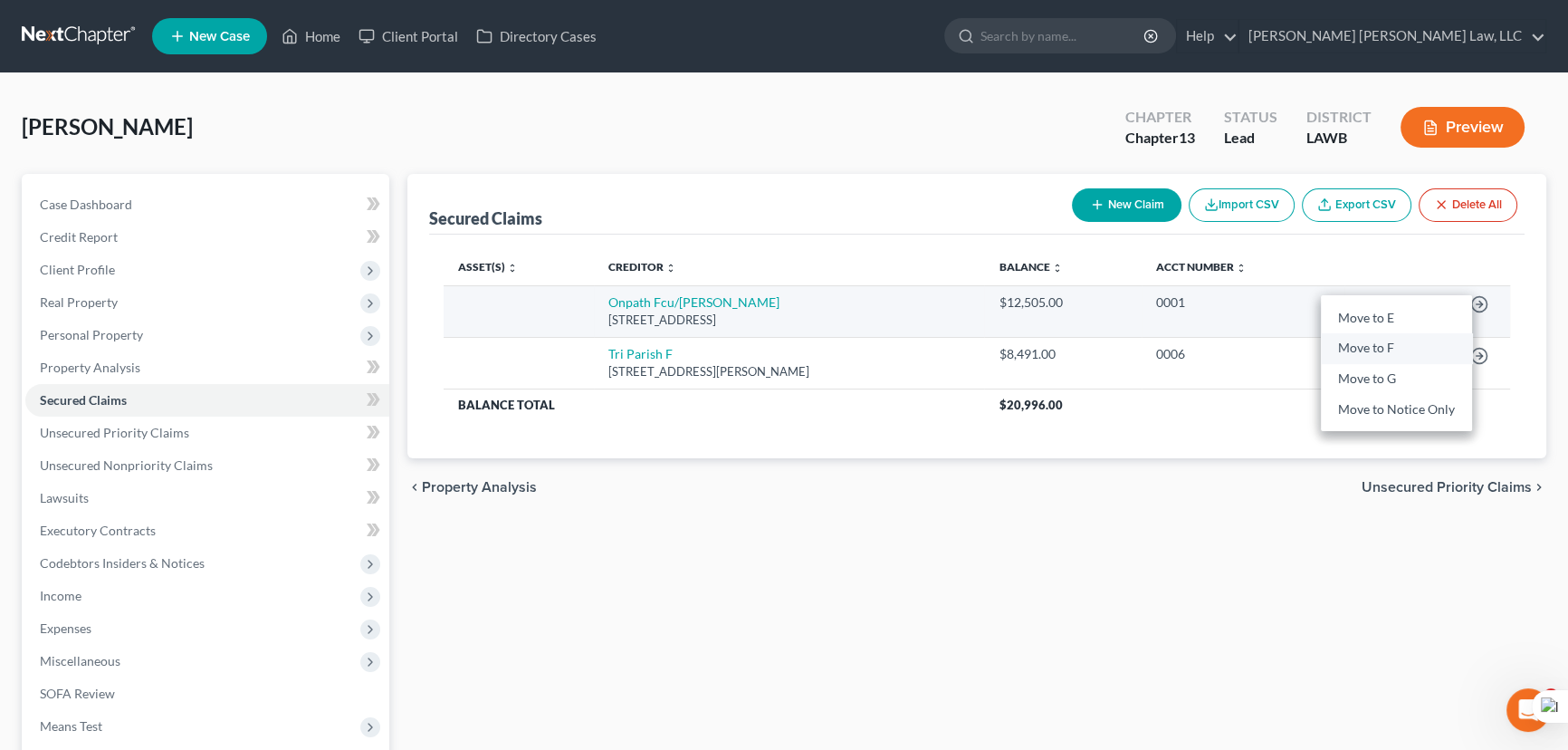
click at [1365, 348] on link "Move to F" at bounding box center [1396, 348] width 151 height 31
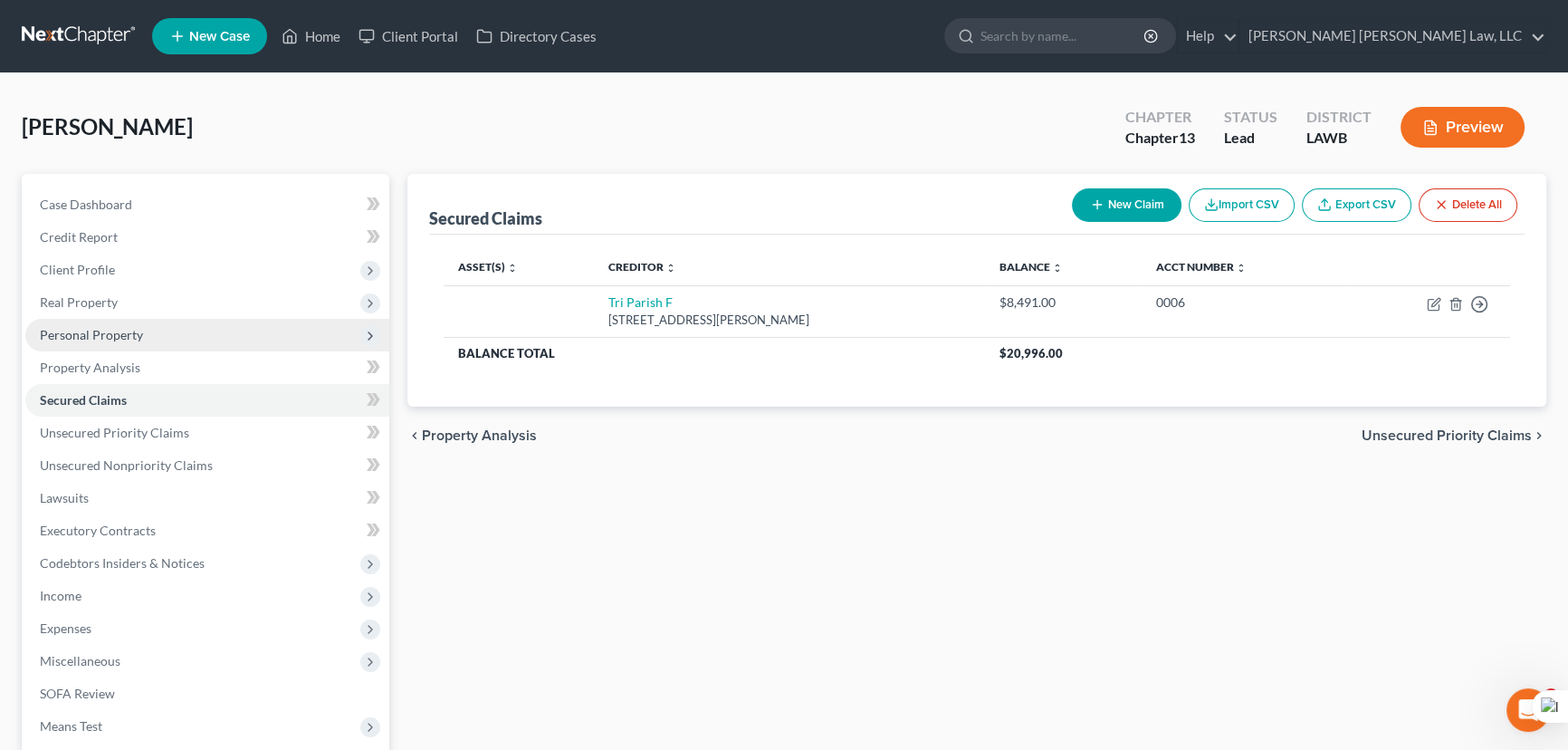
click at [200, 322] on span "Personal Property" at bounding box center [207, 335] width 364 height 33
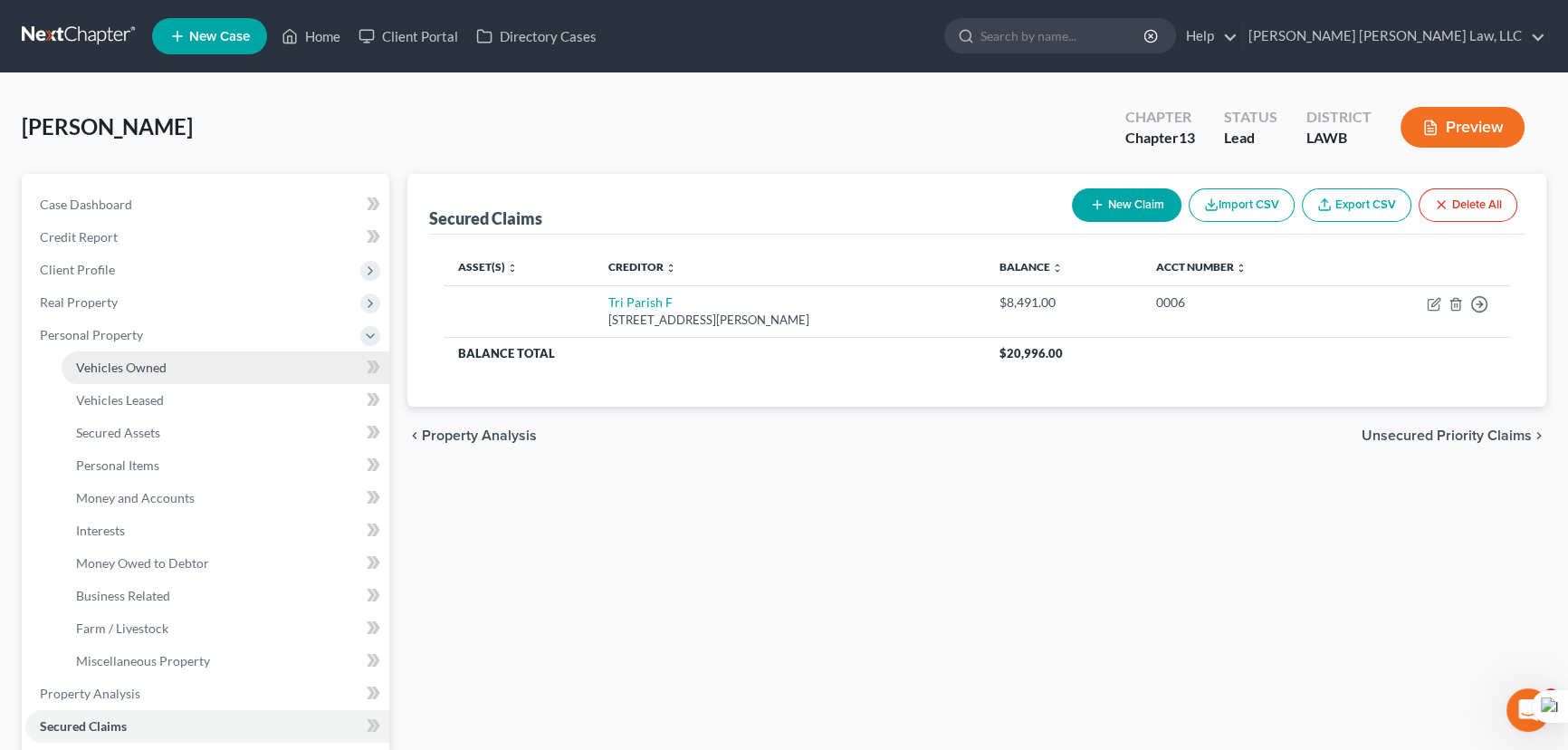
click at [191, 361] on link "Vehicles Owned" at bounding box center [225, 367] width 327 height 33
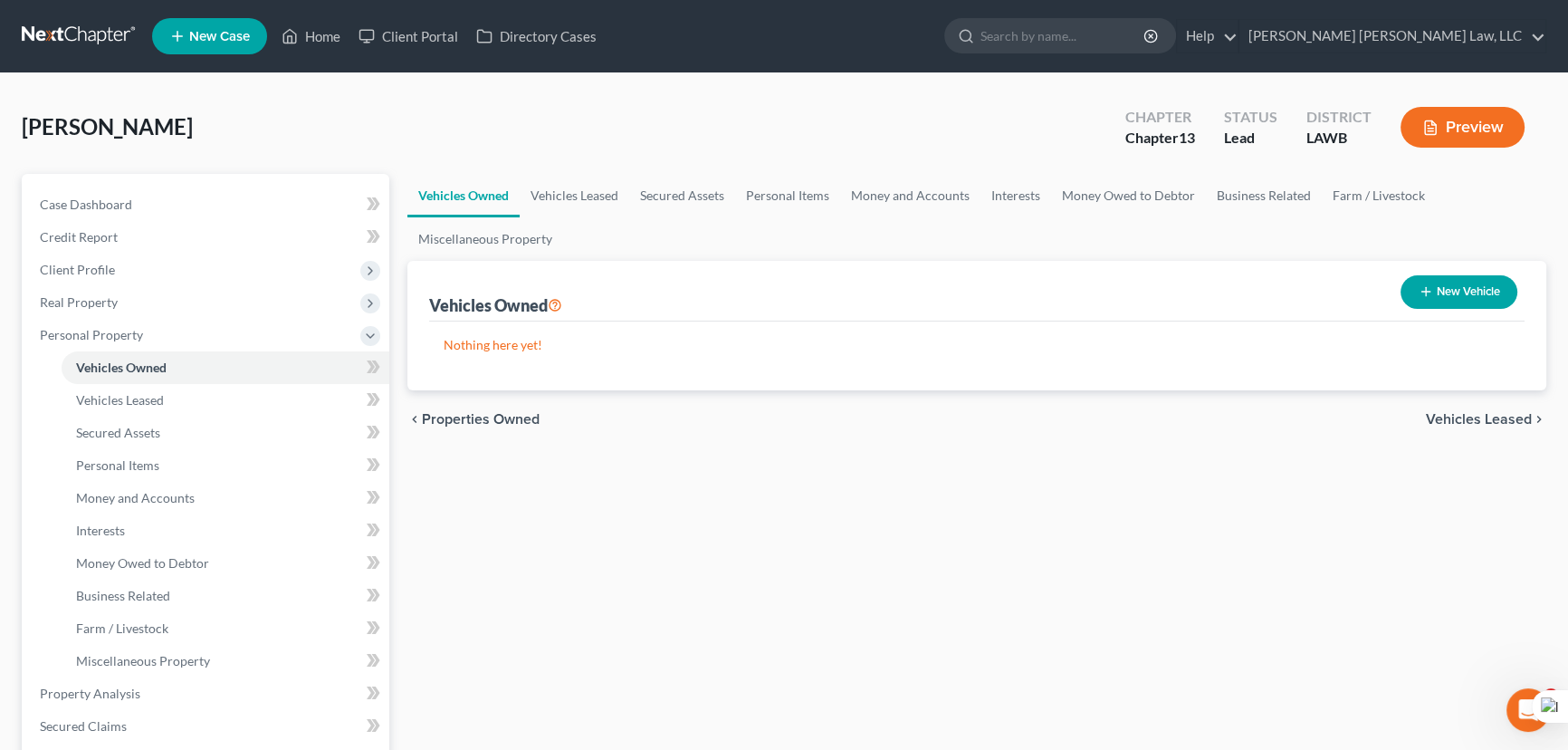
click at [1457, 288] on button "New Vehicle" at bounding box center [1459, 292] width 116 height 34
select select "0"
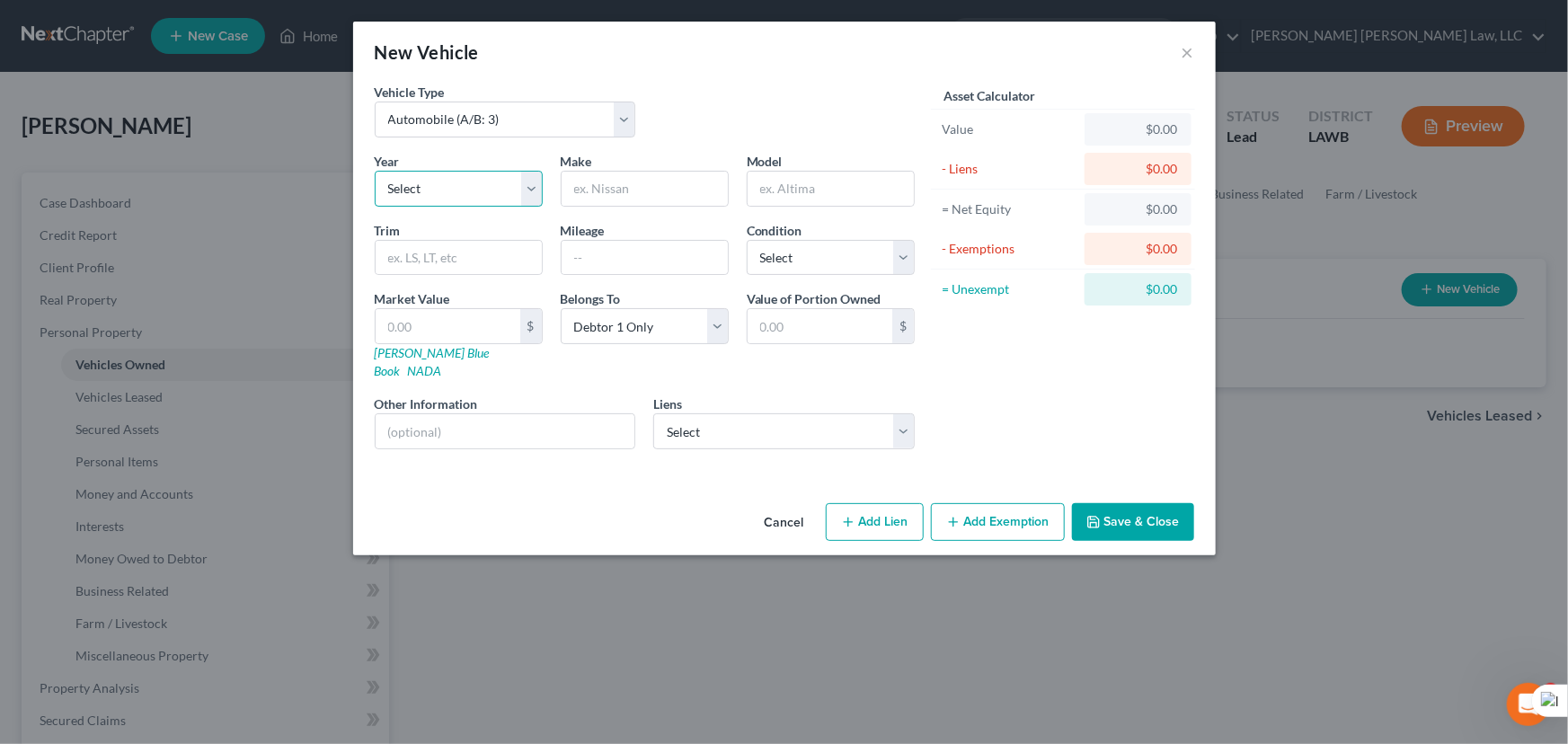
click at [507, 189] on select "Select 2026 2025 2024 2023 2022 2021 2020 2019 2018 2017 2016 2015 2014 2013 20…" at bounding box center [458, 188] width 168 height 36
select select "12"
click at [374, 170] on select "Select 2026 2025 2024 2023 2022 2021 2020 2019 2018 2017 2016 2015 2014 2013 20…" at bounding box center [458, 188] width 168 height 36
click at [626, 183] on input "text" at bounding box center [644, 188] width 166 height 34
type input "Chevrolet"
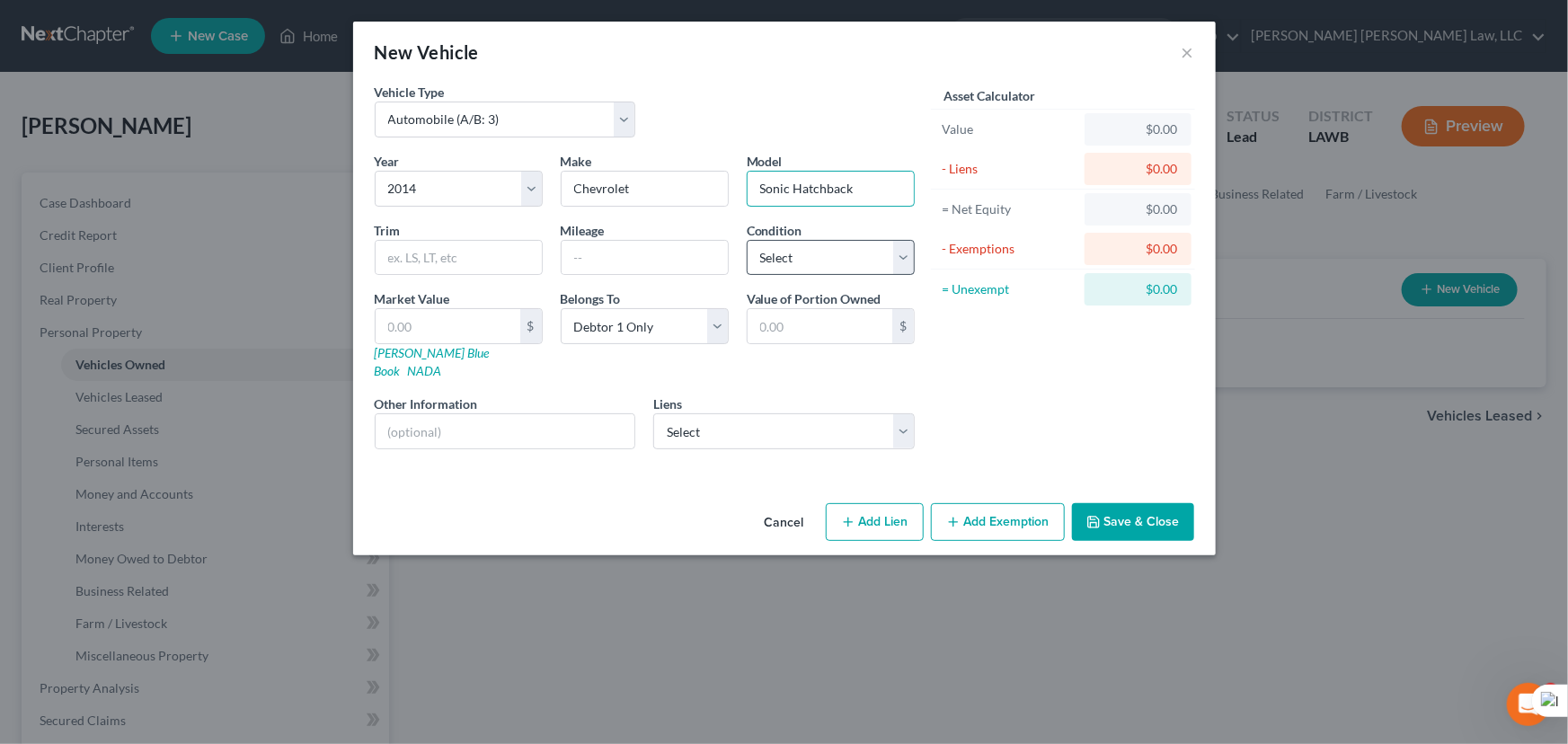
type input "Sonic Hatchback"
drag, startPoint x: 822, startPoint y: 251, endPoint x: 821, endPoint y: 272, distance: 21.0
click at [823, 251] on select "Select Excellent Very Good Good Fair Poor" at bounding box center [831, 258] width 168 height 36
select select "2"
click at [747, 240] on select "Select Excellent Very Good Good Fair Poor" at bounding box center [831, 258] width 168 height 36
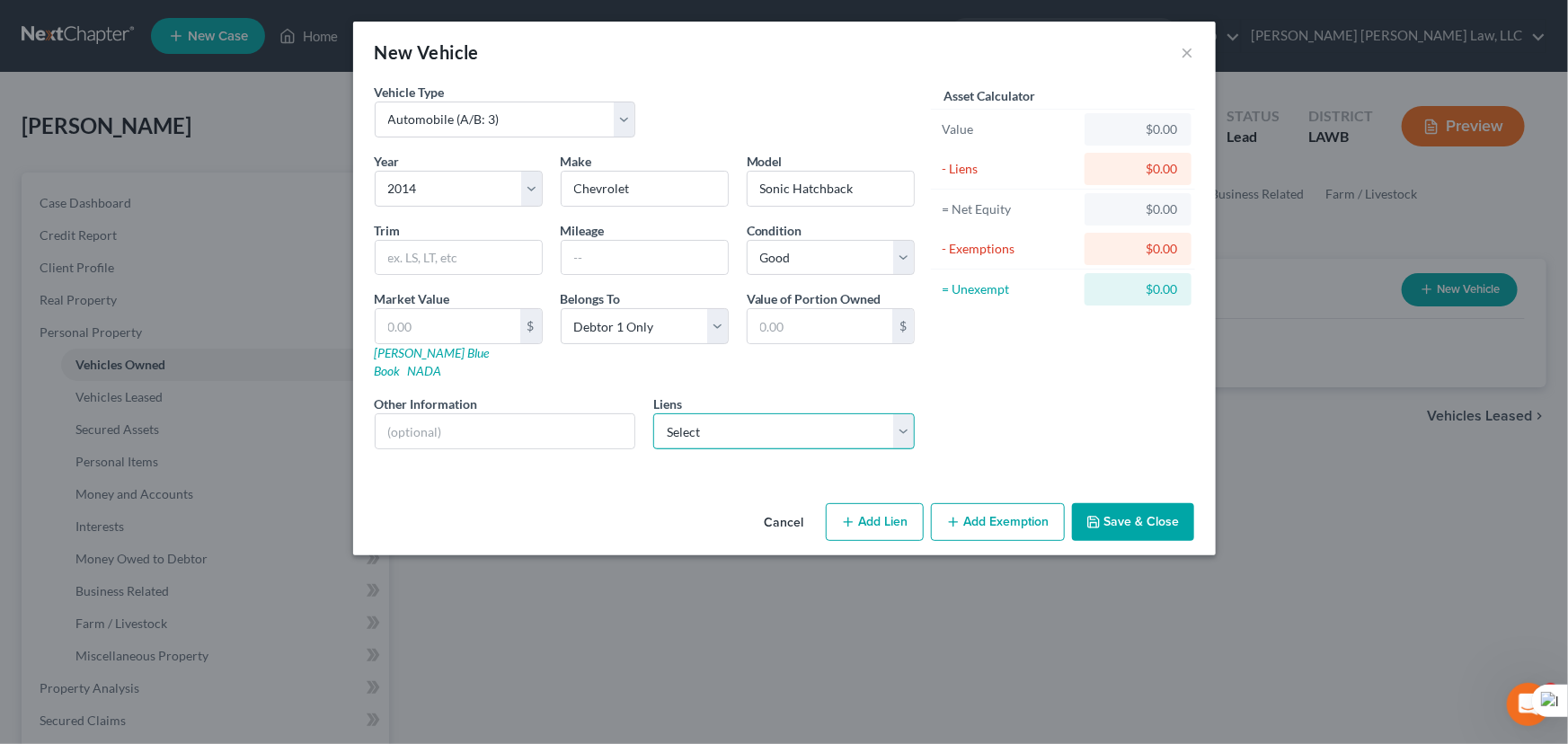
click at [768, 413] on select "Select Tri Parish F - $8,491.00" at bounding box center [783, 431] width 262 height 36
select select "19"
select select "0"
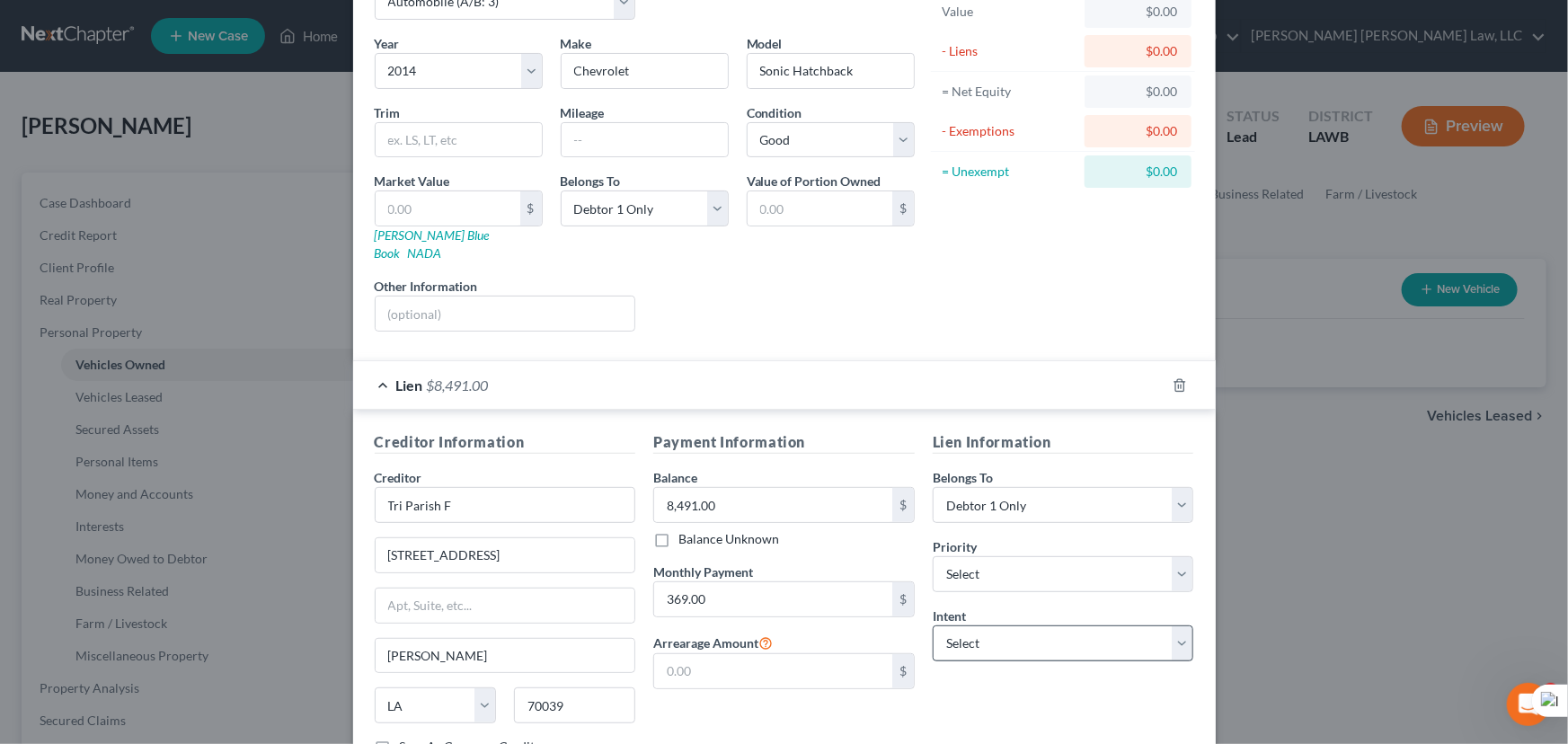
scroll to position [237, 0]
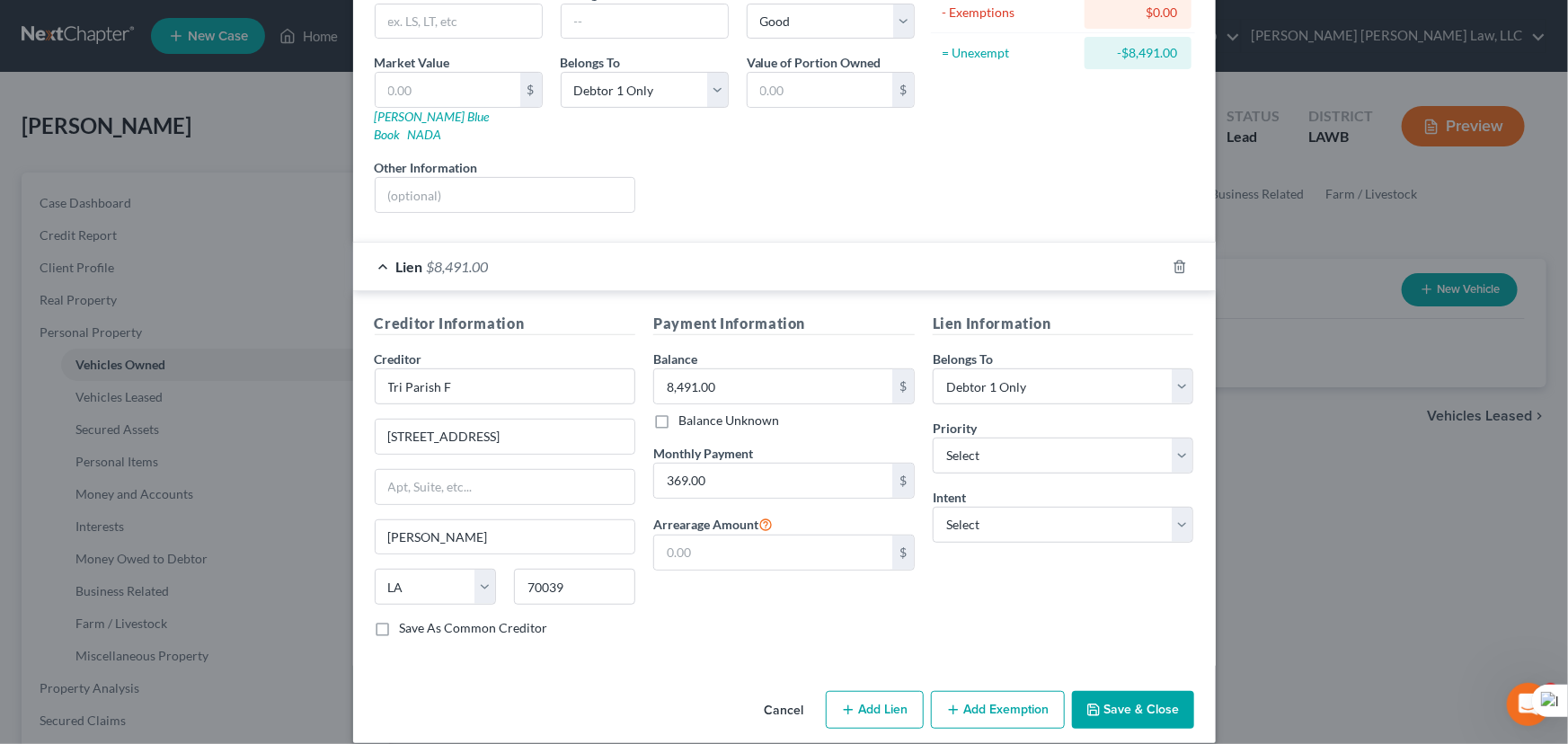
click at [985, 709] on div "Cancel Add Lien Add Lease Add Exemption Save & Close" at bounding box center [784, 713] width 862 height 60
click at [985, 708] on div "Cancel Add Lien Add Lease Add Exemption Save & Close" at bounding box center [784, 713] width 862 height 60
click at [985, 696] on button "Add Exemption" at bounding box center [998, 710] width 134 height 38
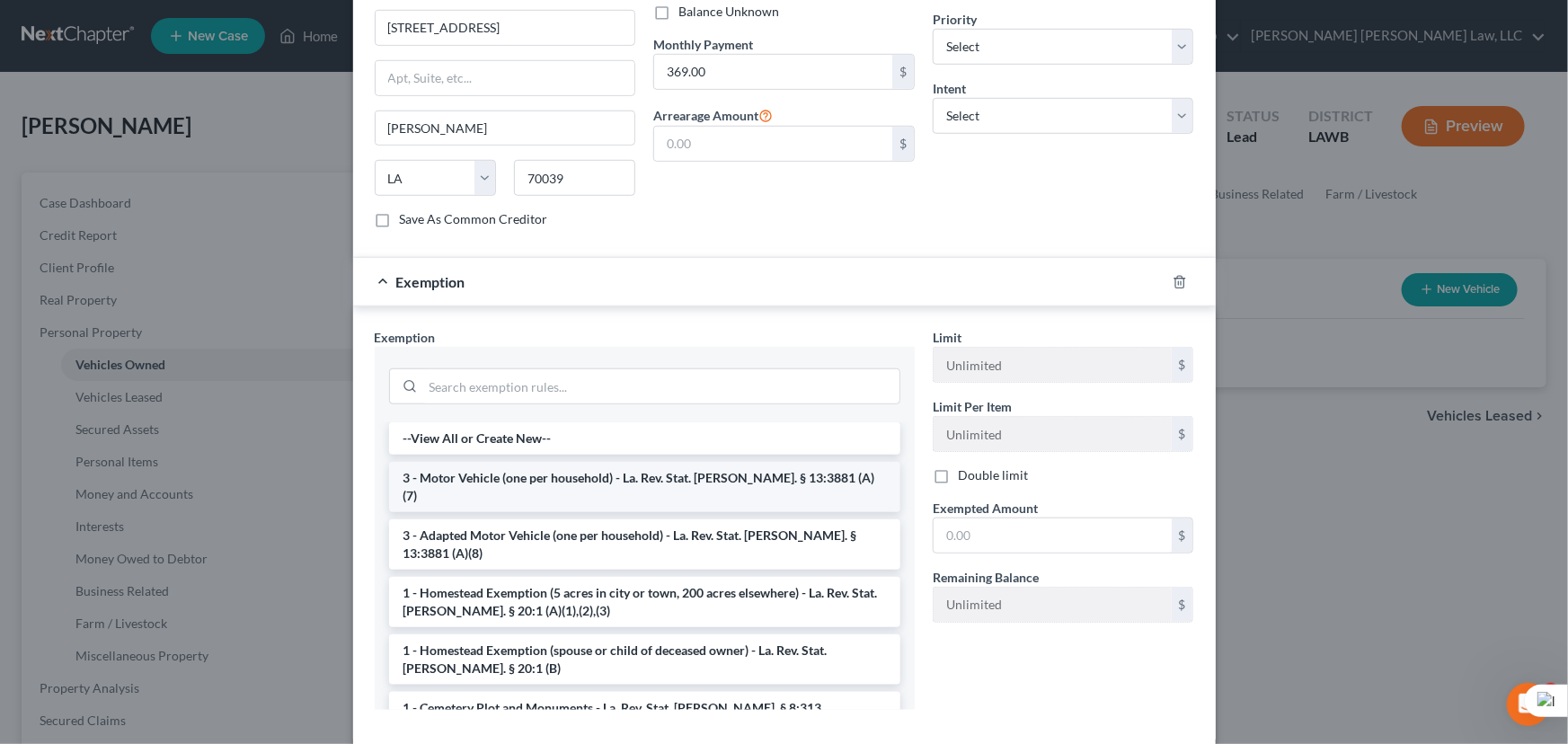
click at [529, 465] on li "3 - Motor Vehicle (one per household) - La. Rev. Stat. [PERSON_NAME]. § 13:3881…" at bounding box center [644, 487] width 511 height 50
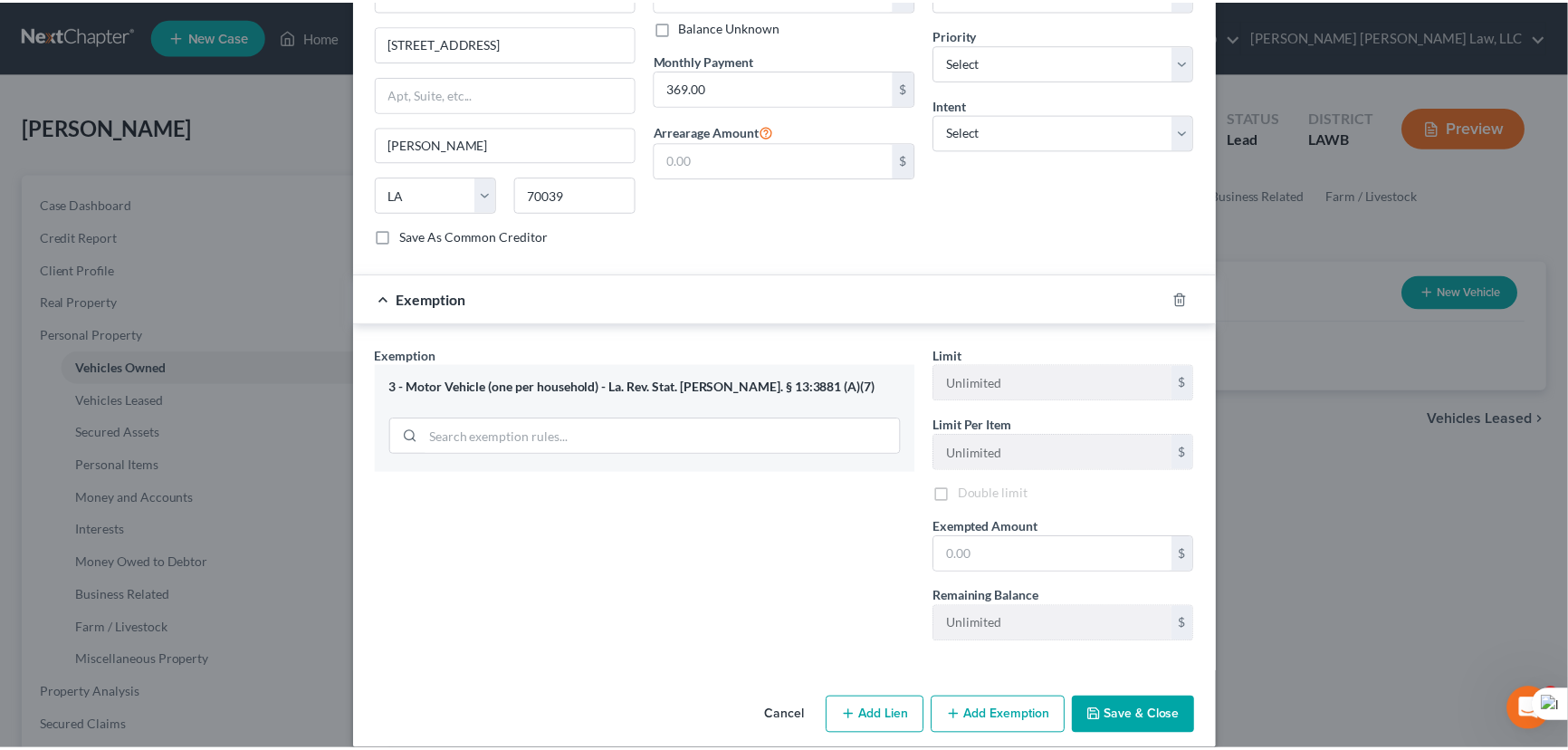
scroll to position [637, 0]
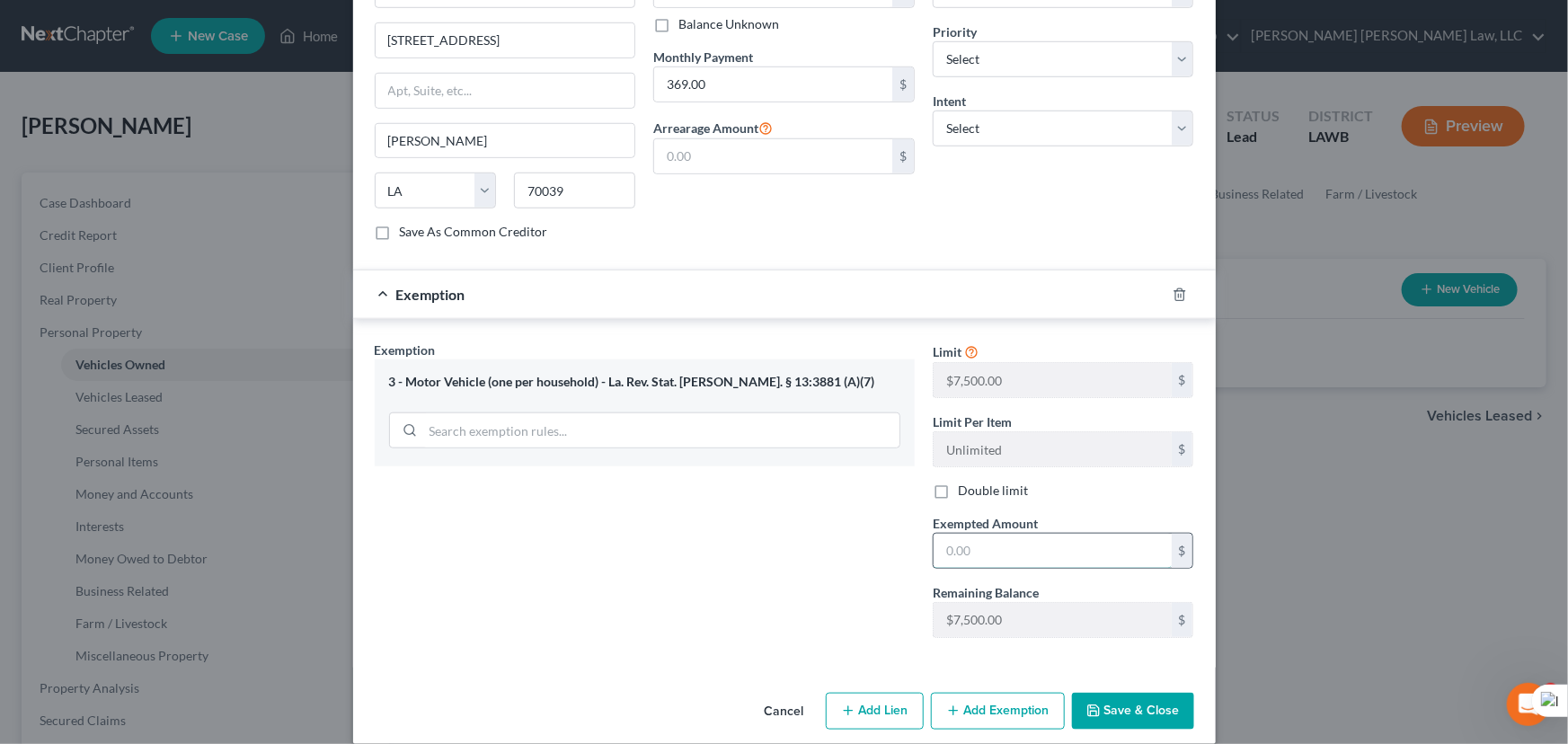
click at [984, 534] on input "text" at bounding box center [1052, 550] width 238 height 34
type input "7,500"
click at [1123, 703] on button "Save & Close" at bounding box center [1132, 711] width 122 height 38
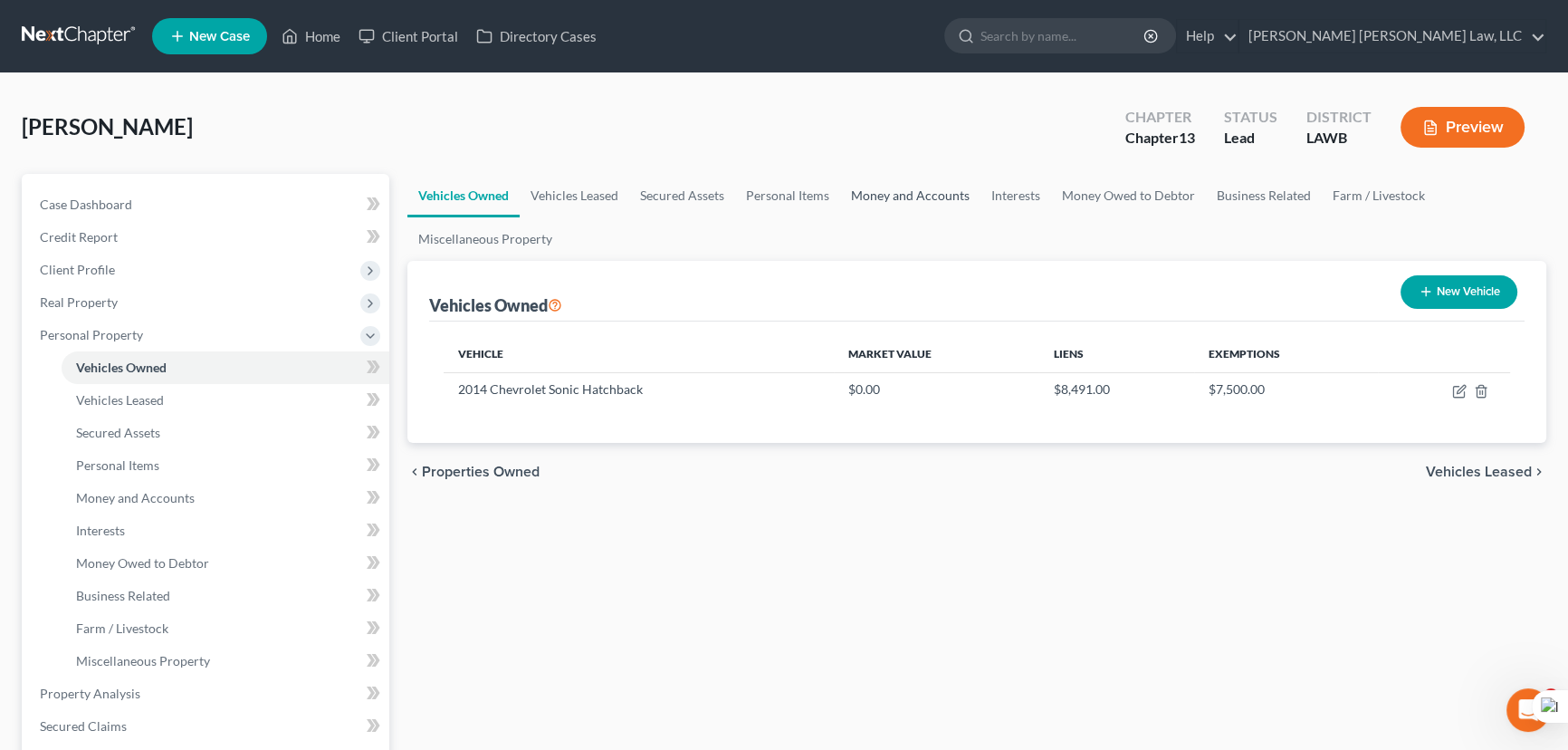
click at [852, 200] on link "Money and Accounts" at bounding box center [910, 195] width 141 height 43
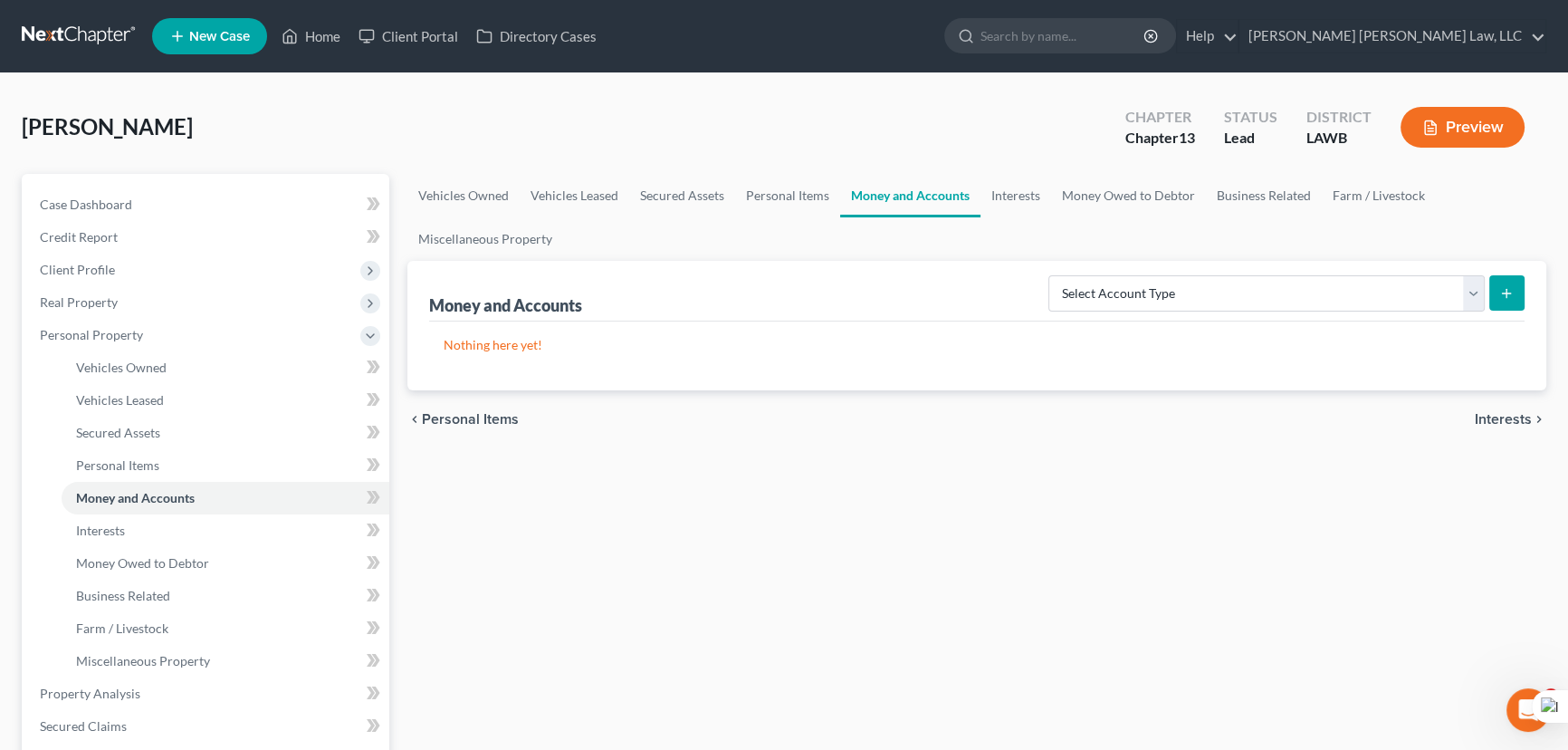
click at [1128, 311] on div "Select Account Type Brokerage (A/B: 18, SOFA: 20) Cash on Hand (A/B: 16) Certif…" at bounding box center [1283, 292] width 483 height 48
click at [1142, 300] on select "Select Account Type Brokerage (A/B: 18, SOFA: 20) Cash on Hand (A/B: 16) Certif…" at bounding box center [1266, 293] width 436 height 37
select select "checking"
click at [1054, 275] on select "Select Account Type Brokerage (A/B: 18, SOFA: 20) Cash on Hand (A/B: 16) Certif…" at bounding box center [1266, 293] width 436 height 37
click at [1530, 290] on div "Money and Accounts Select Account Type Brokerage (A/B: 18, SOFA: 20) Cash on Ha…" at bounding box center [977, 326] width 1139 height 130
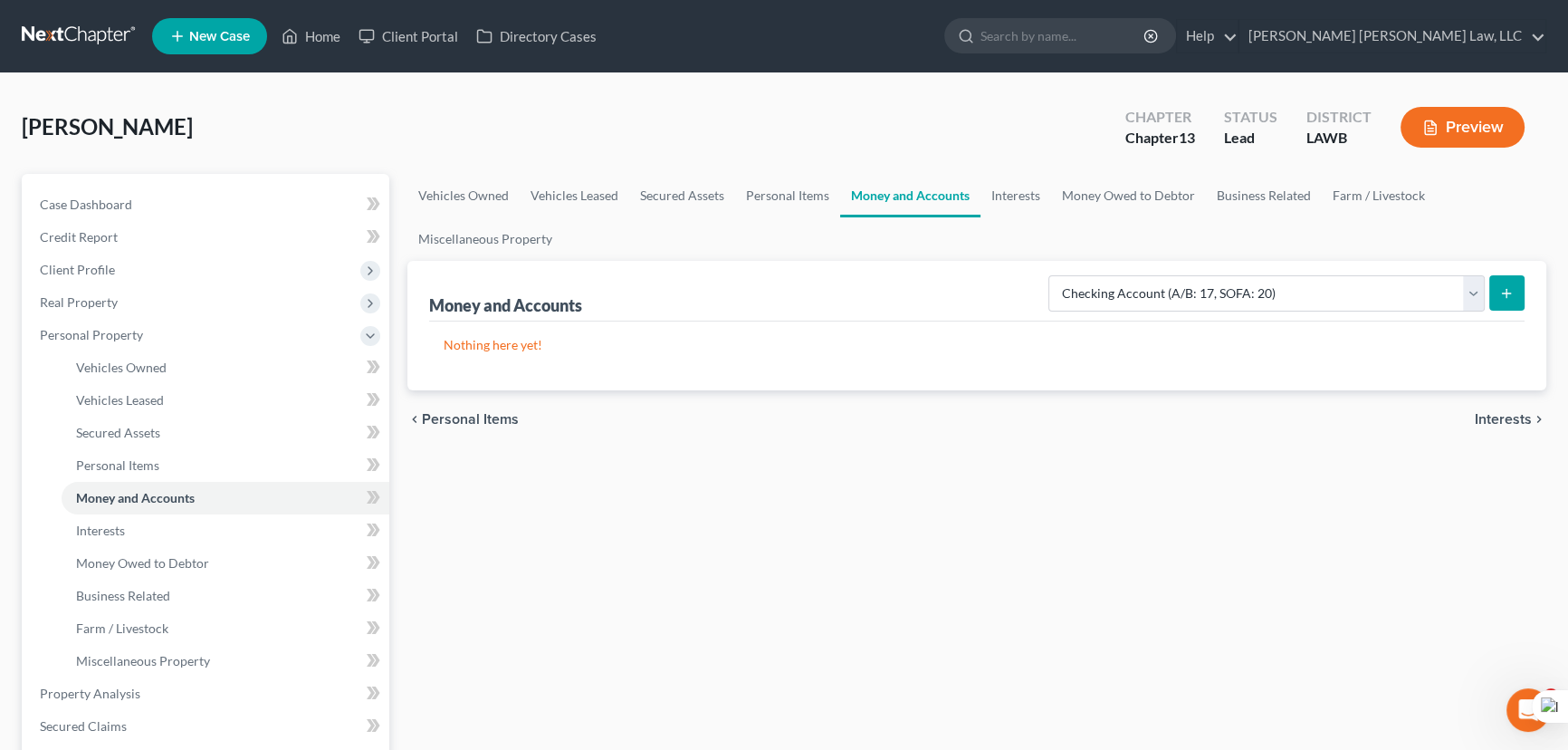
click at [1515, 290] on button "submit" at bounding box center [1507, 293] width 36 height 36
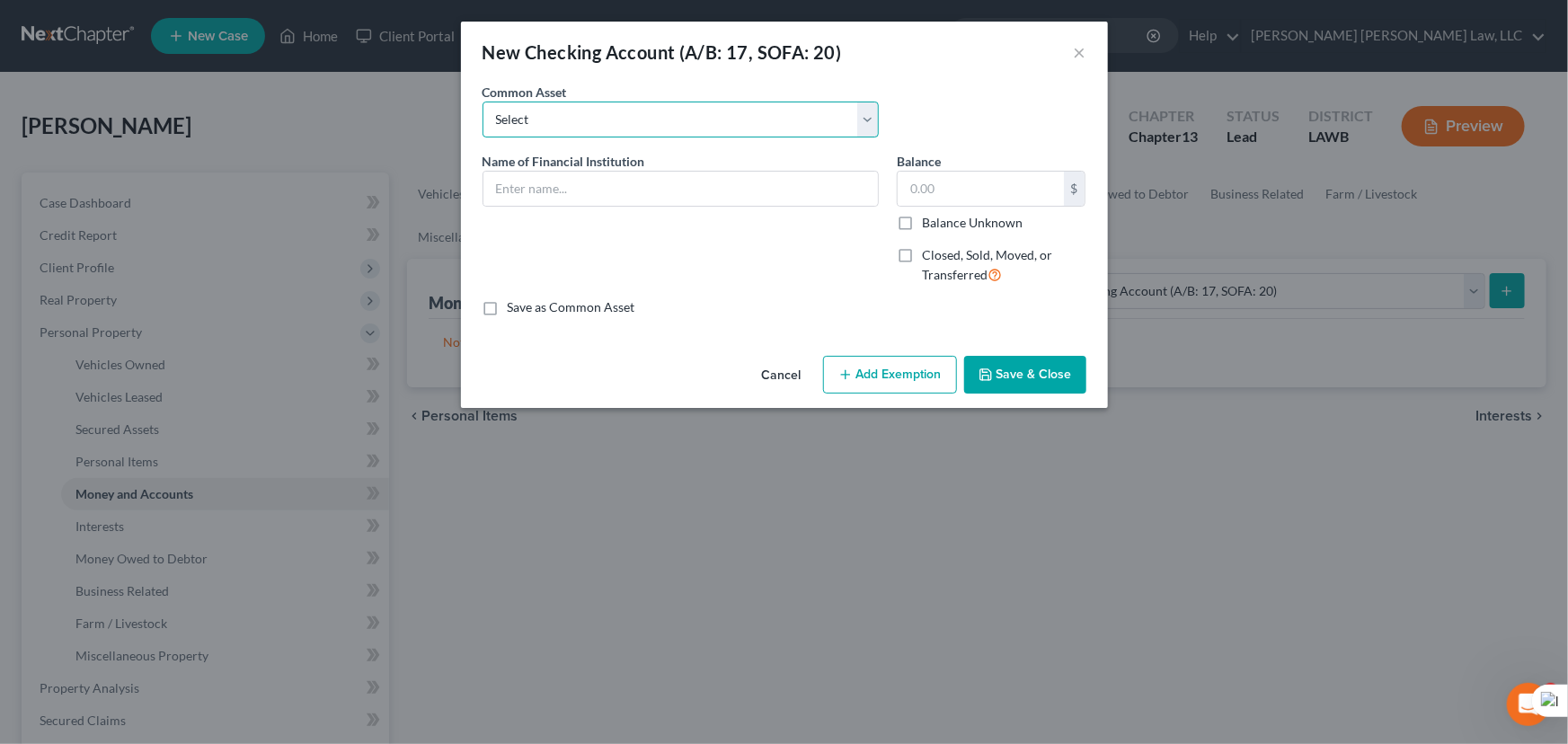
click at [642, 130] on select "Select Current Bank Sevenfold Credit Union Apple Cash First Horizon Bank Centri…" at bounding box center [681, 119] width 397 height 36
select select "20"
click at [482, 101] on select "Select Current Bank Sevenfold Credit Union Apple Cash First Horizon Bank Centri…" at bounding box center [681, 119] width 397 height 36
type input "Regions"
click at [991, 358] on button "Save & Close" at bounding box center [1024, 374] width 122 height 38
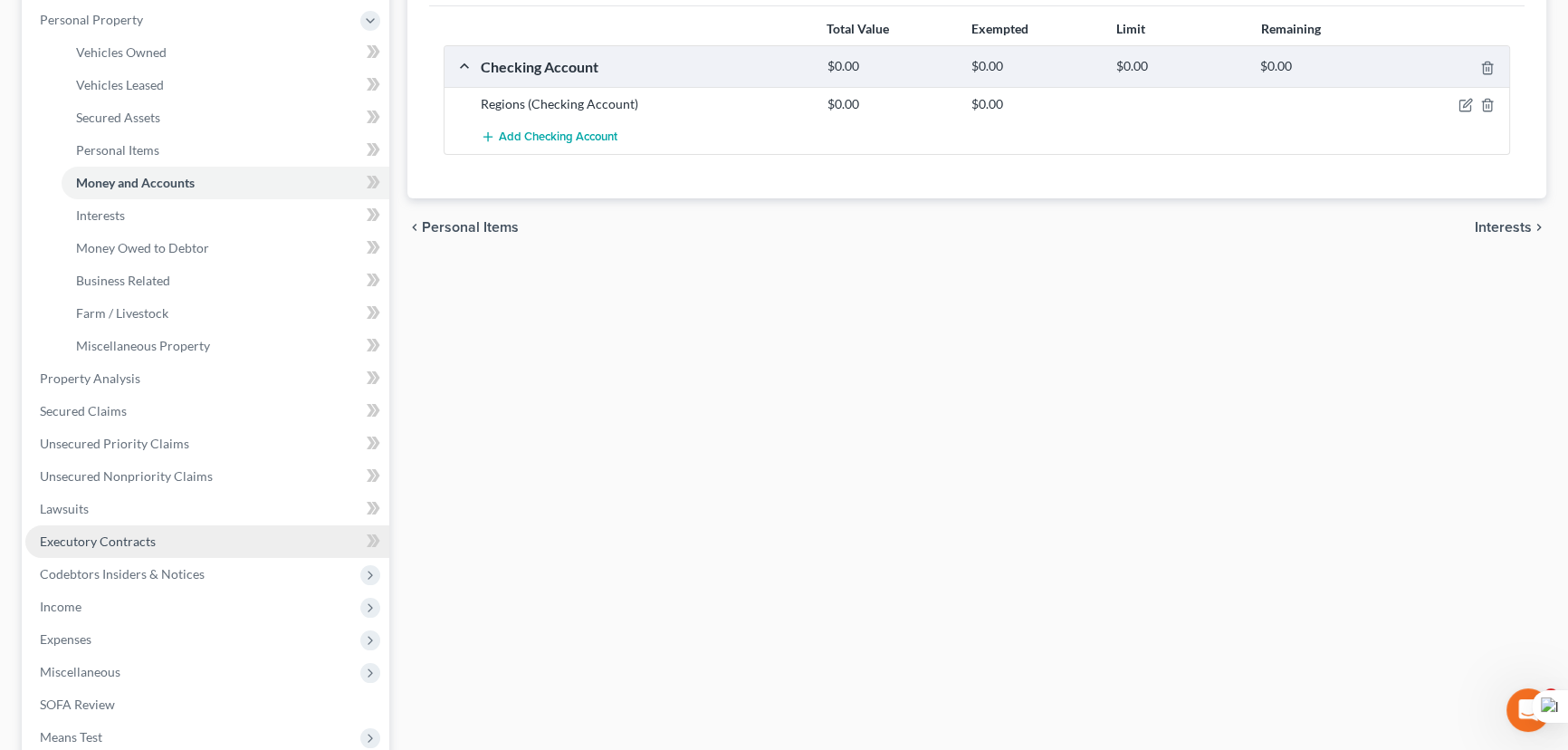
scroll to position [411, 0]
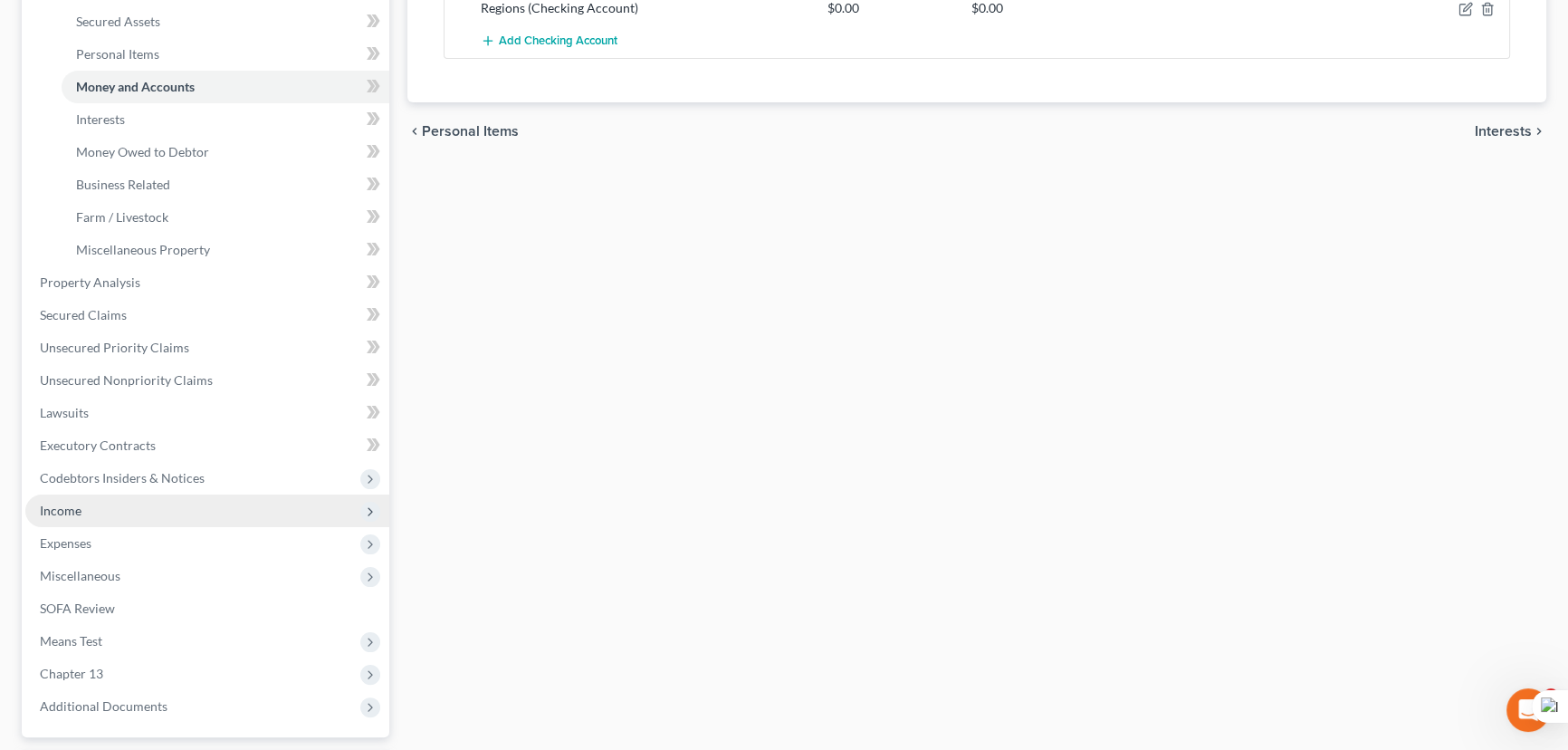
click at [157, 503] on span "Income" at bounding box center [207, 511] width 364 height 33
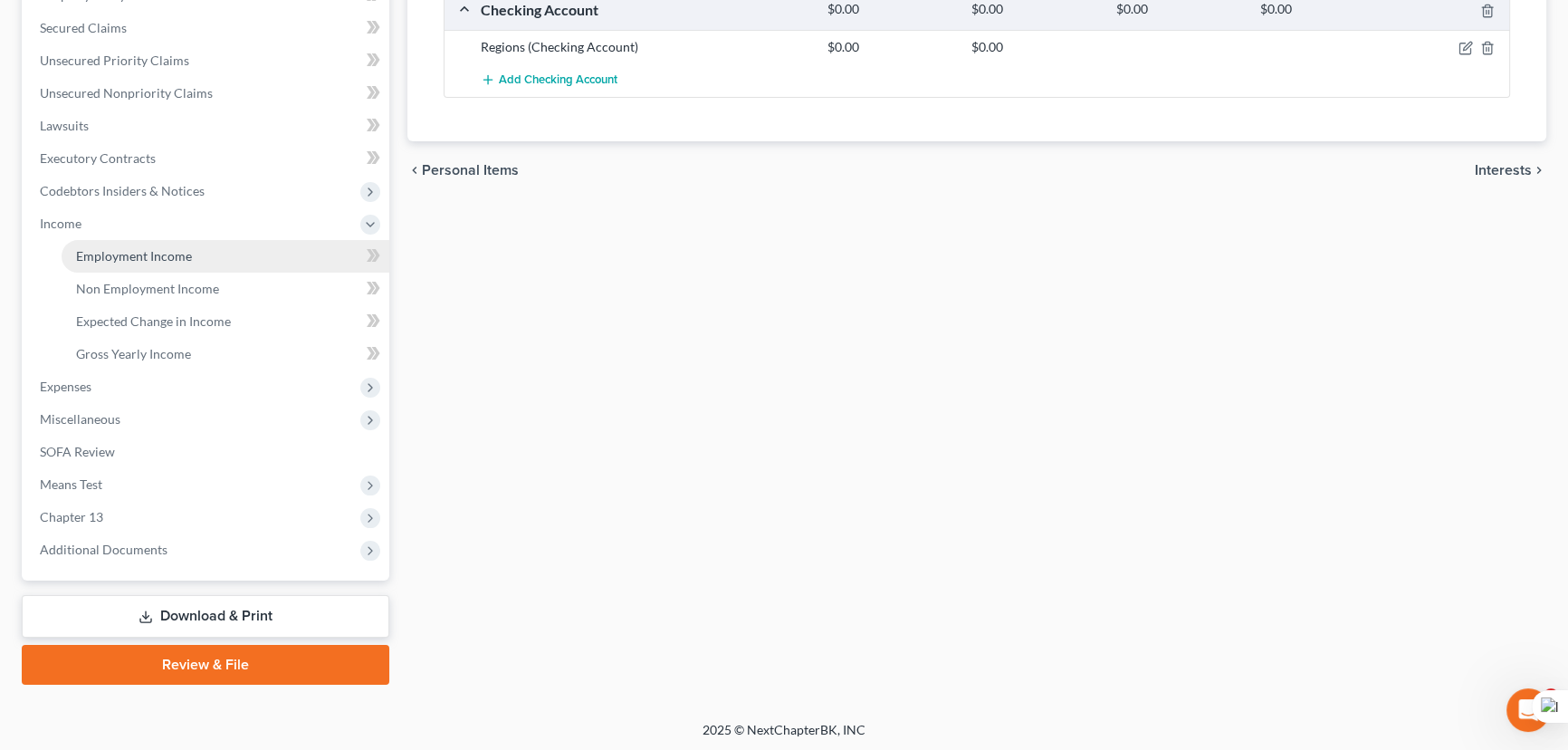
click at [174, 253] on span "Employment Income" at bounding box center [134, 255] width 116 height 15
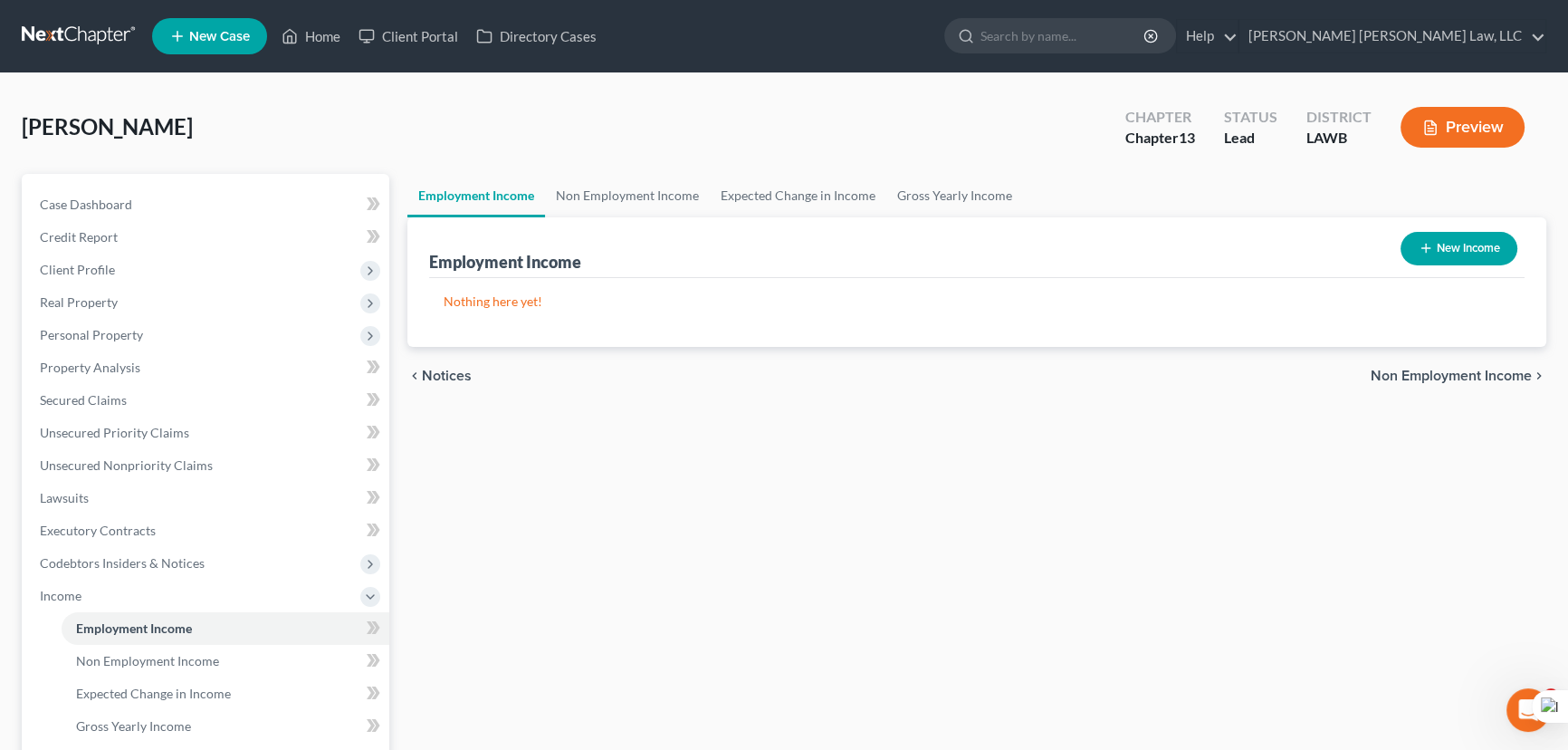
click at [1434, 245] on button "New Income" at bounding box center [1459, 249] width 116 height 34
select select "0"
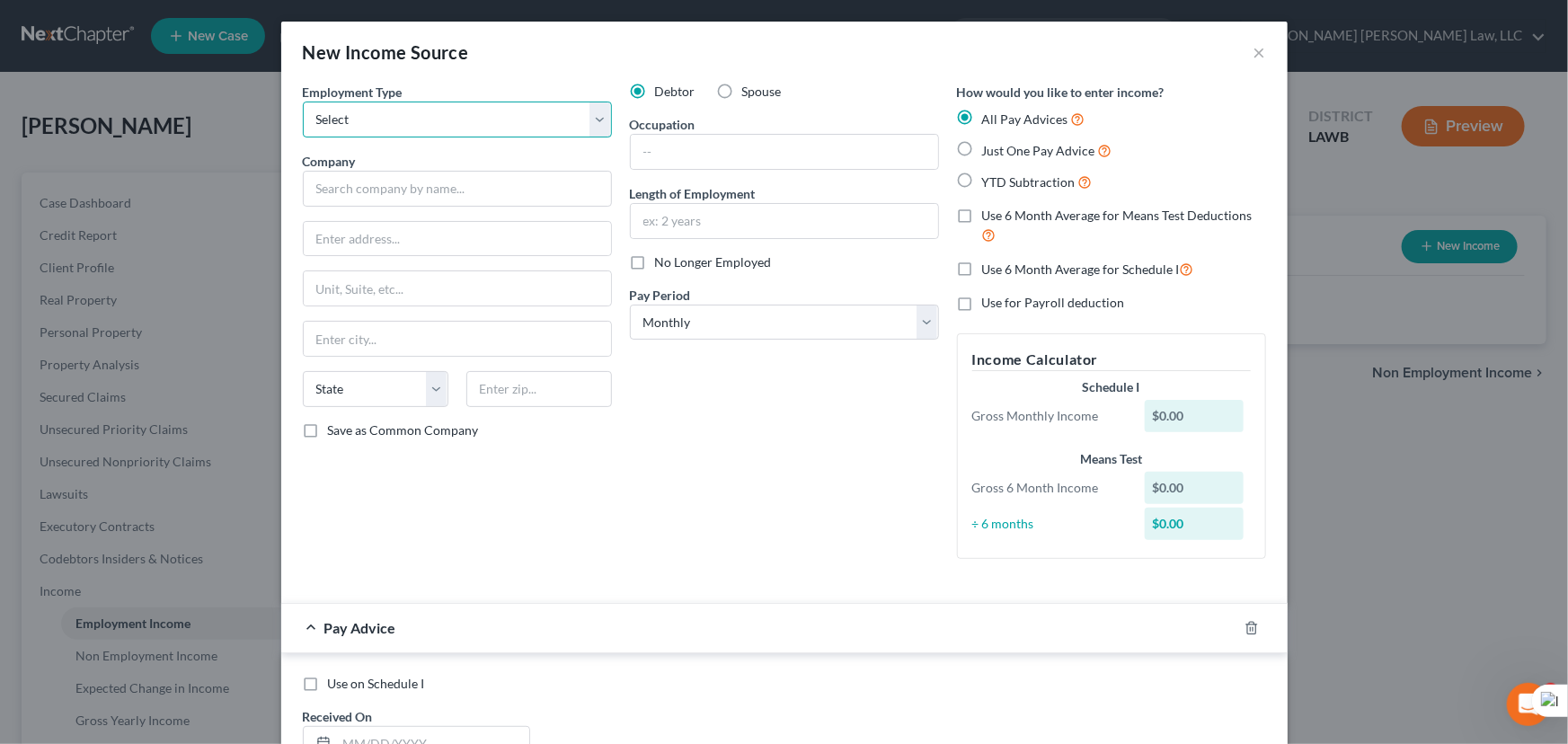
click at [448, 133] on select "Select Full or [DEMOGRAPHIC_DATA] Employment Self Employment" at bounding box center [457, 119] width 309 height 36
select select "0"
click at [303, 101] on select "Select Full or [DEMOGRAPHIC_DATA] Employment Self Employment" at bounding box center [457, 119] width 309 height 36
drag, startPoint x: 429, startPoint y: 174, endPoint x: 422, endPoint y: 180, distance: 9.2
click at [429, 174] on input "text" at bounding box center [457, 188] width 309 height 36
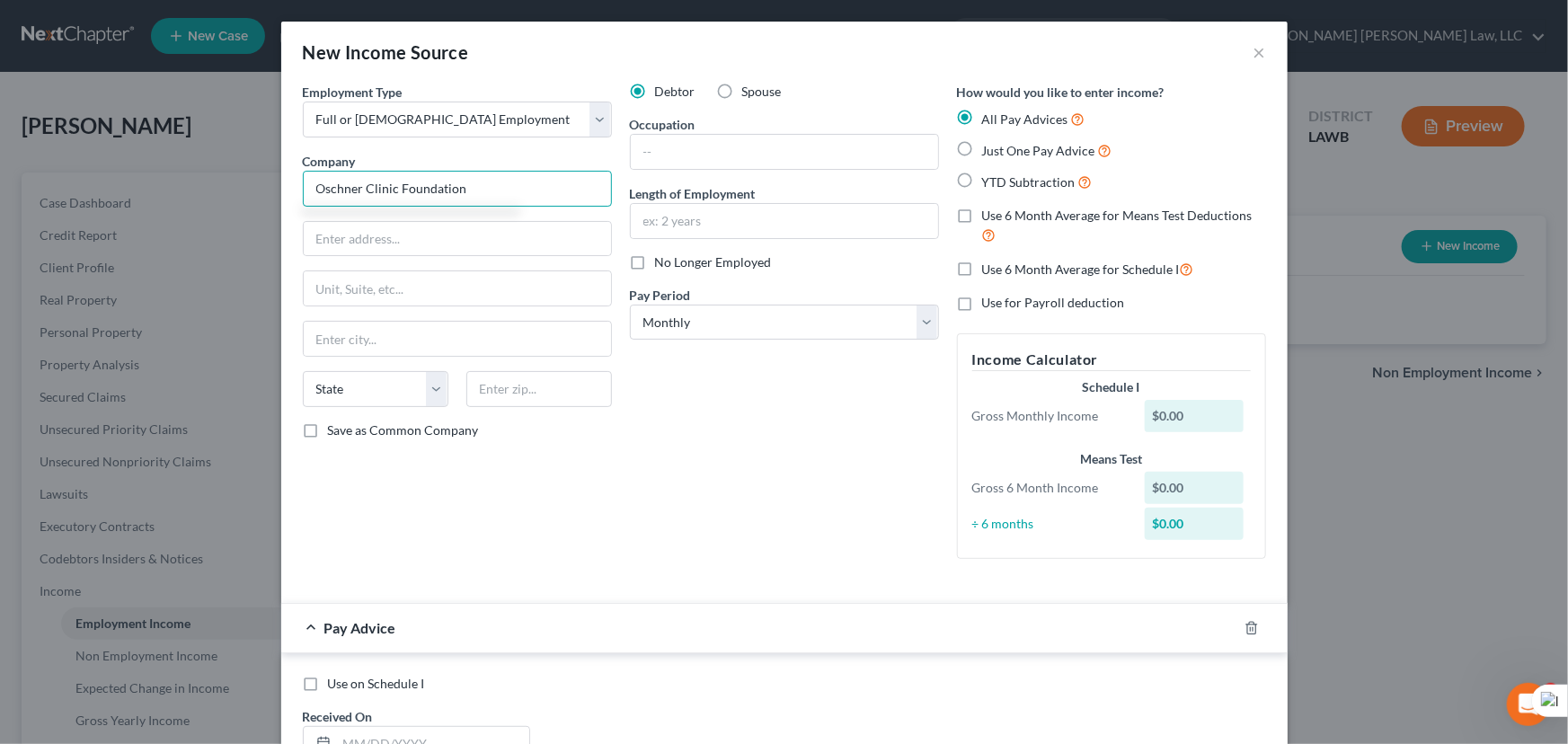
type input "Oschner Clinic Foundation"
type input "[STREET_ADDRESS]"
type input "[GEOGRAPHIC_DATA]"
select select "19"
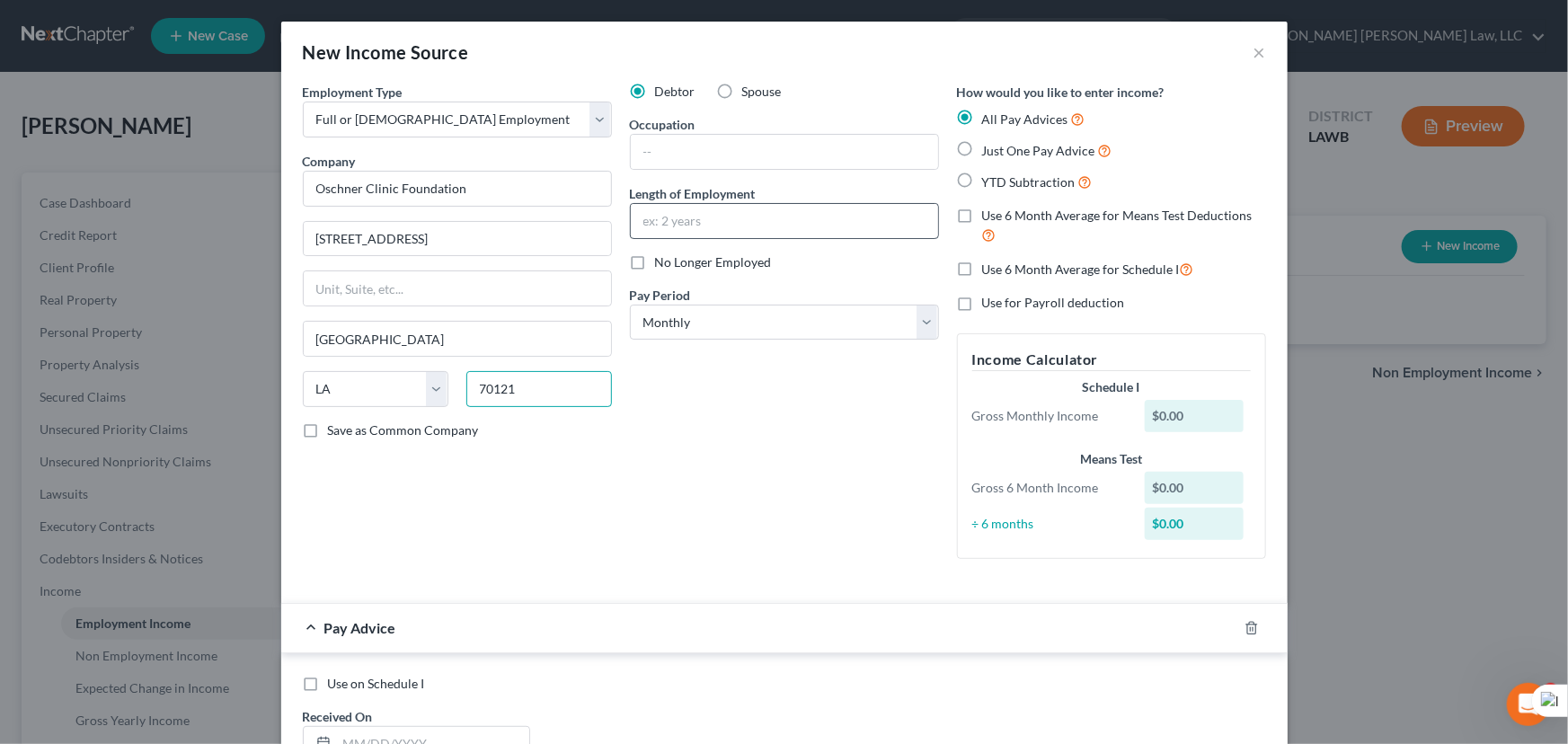
type input "70121"
click at [703, 210] on input "text" at bounding box center [784, 221] width 307 height 34
type input "3 months"
click at [816, 323] on select "Select Monthly Twice Monthly Every Other Week Weekly" at bounding box center [784, 322] width 309 height 36
select select "2"
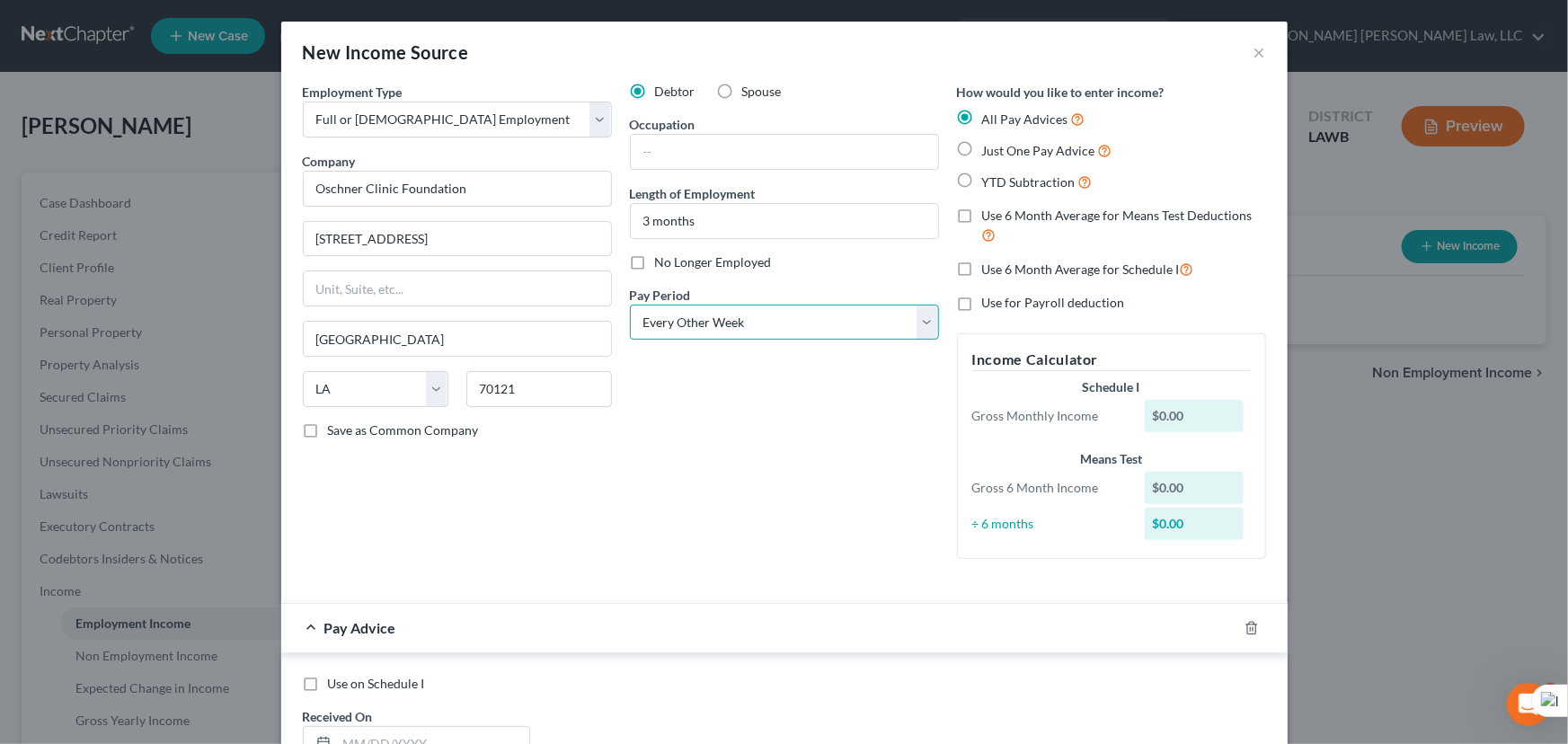
click at [629, 304] on select "Select Monthly Twice Monthly Every Other Week Weekly" at bounding box center [784, 322] width 309 height 36
click at [737, 129] on div "Occupation" at bounding box center [784, 142] width 309 height 55
click at [737, 143] on input "text" at bounding box center [784, 152] width 307 height 34
type input "Patient Access Representative"
click at [1247, 622] on icon "button" at bounding box center [1250, 628] width 8 height 12
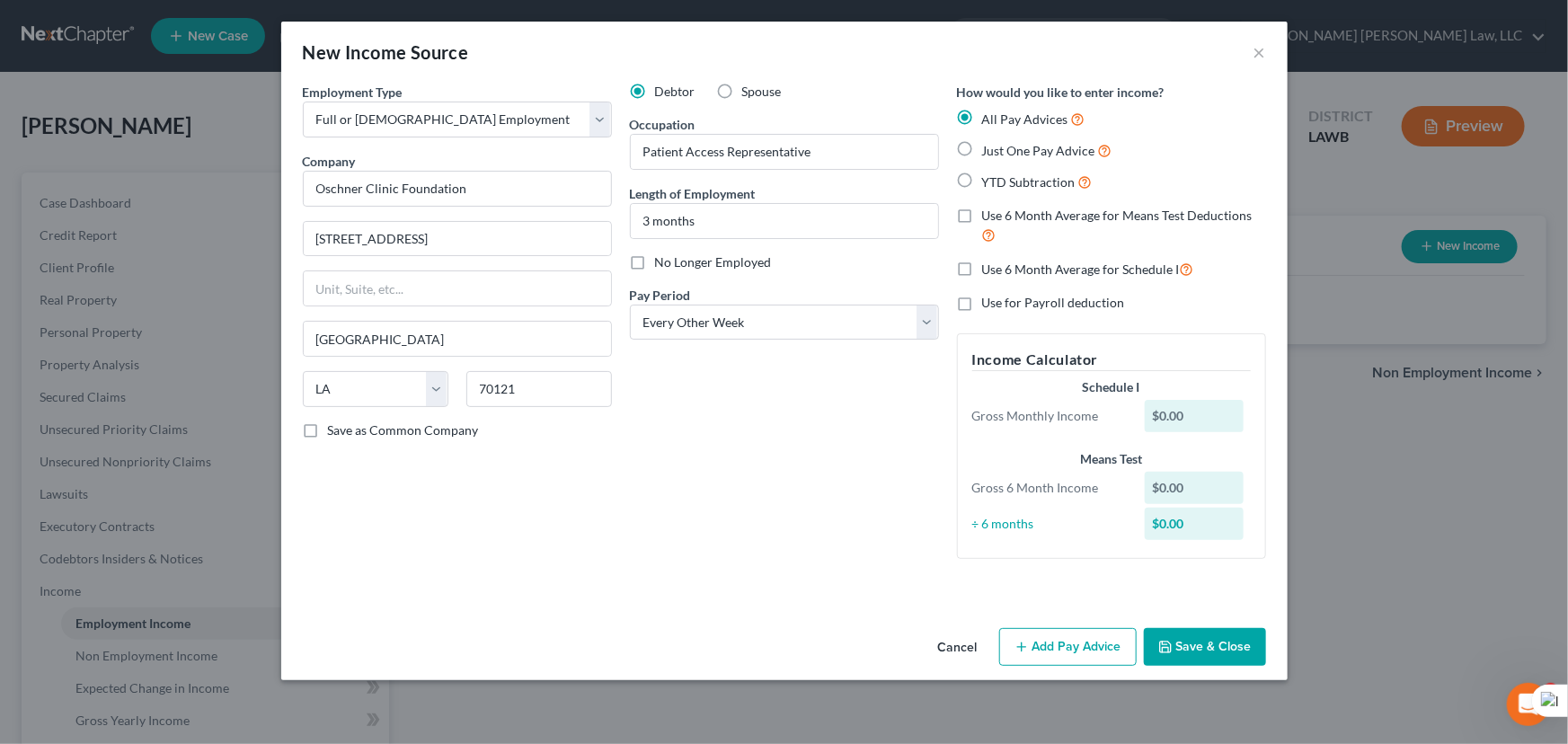
click at [1220, 652] on button "Save & Close" at bounding box center [1204, 646] width 122 height 38
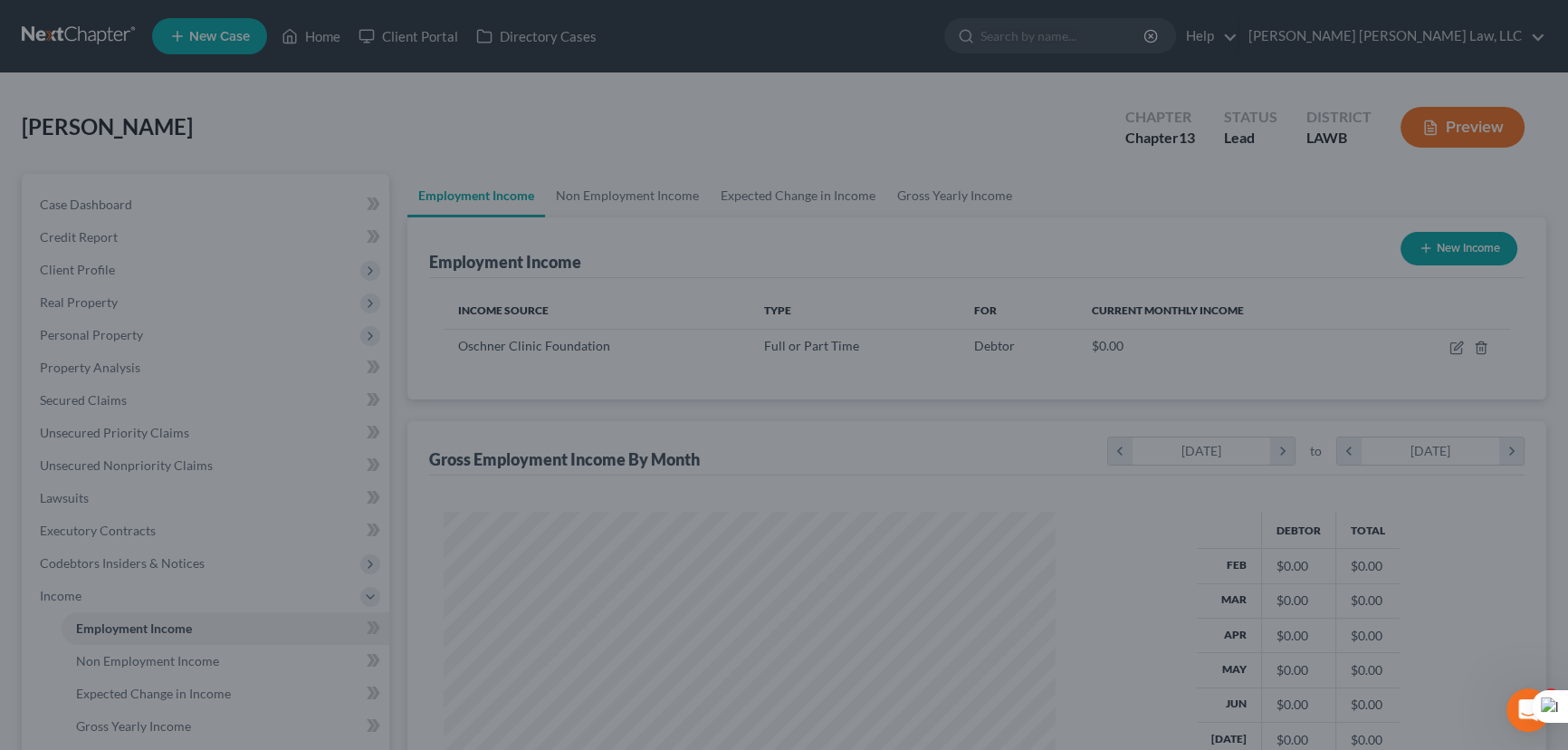
scroll to position [905365, 904744]
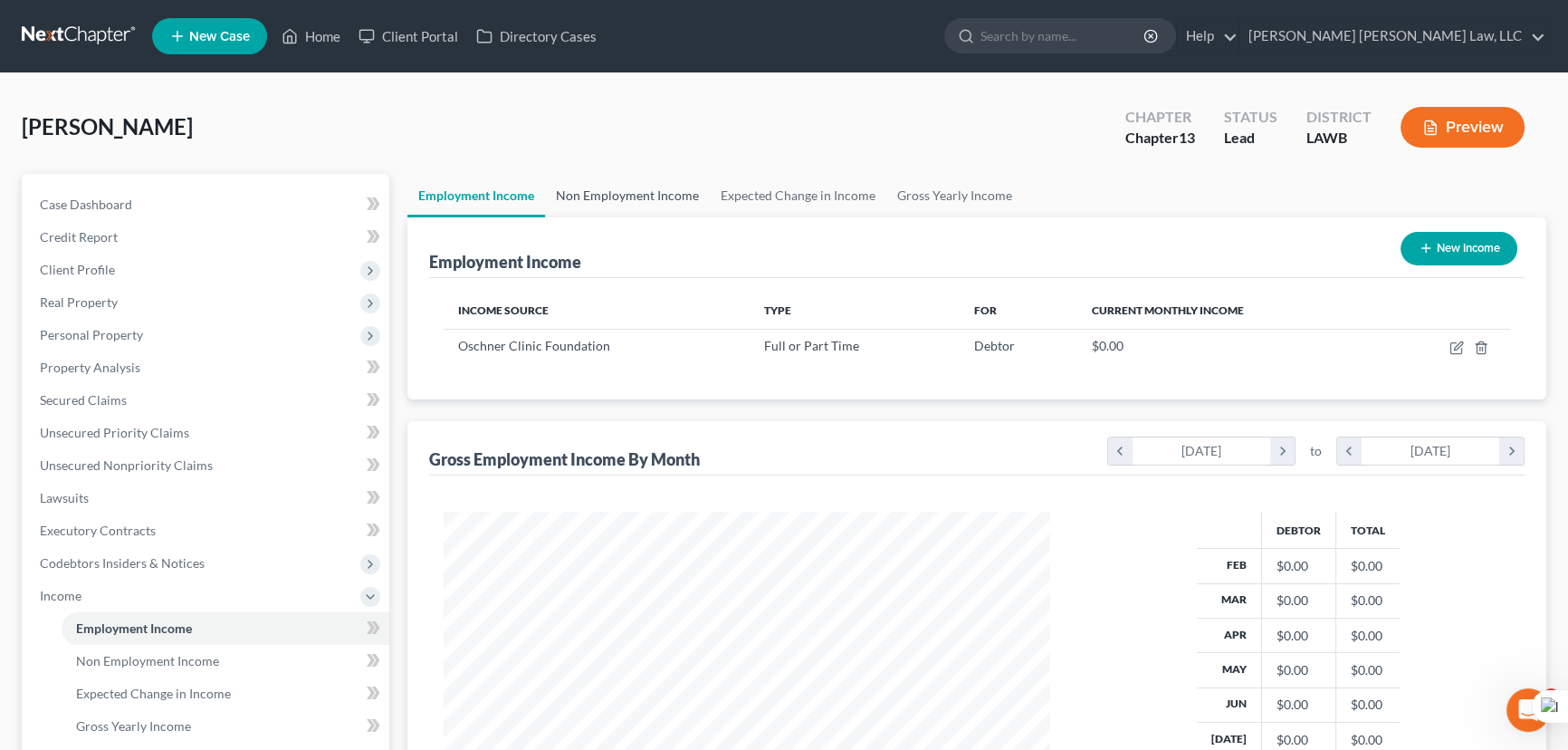
click at [637, 193] on link "Non Employment Income" at bounding box center [628, 195] width 165 height 43
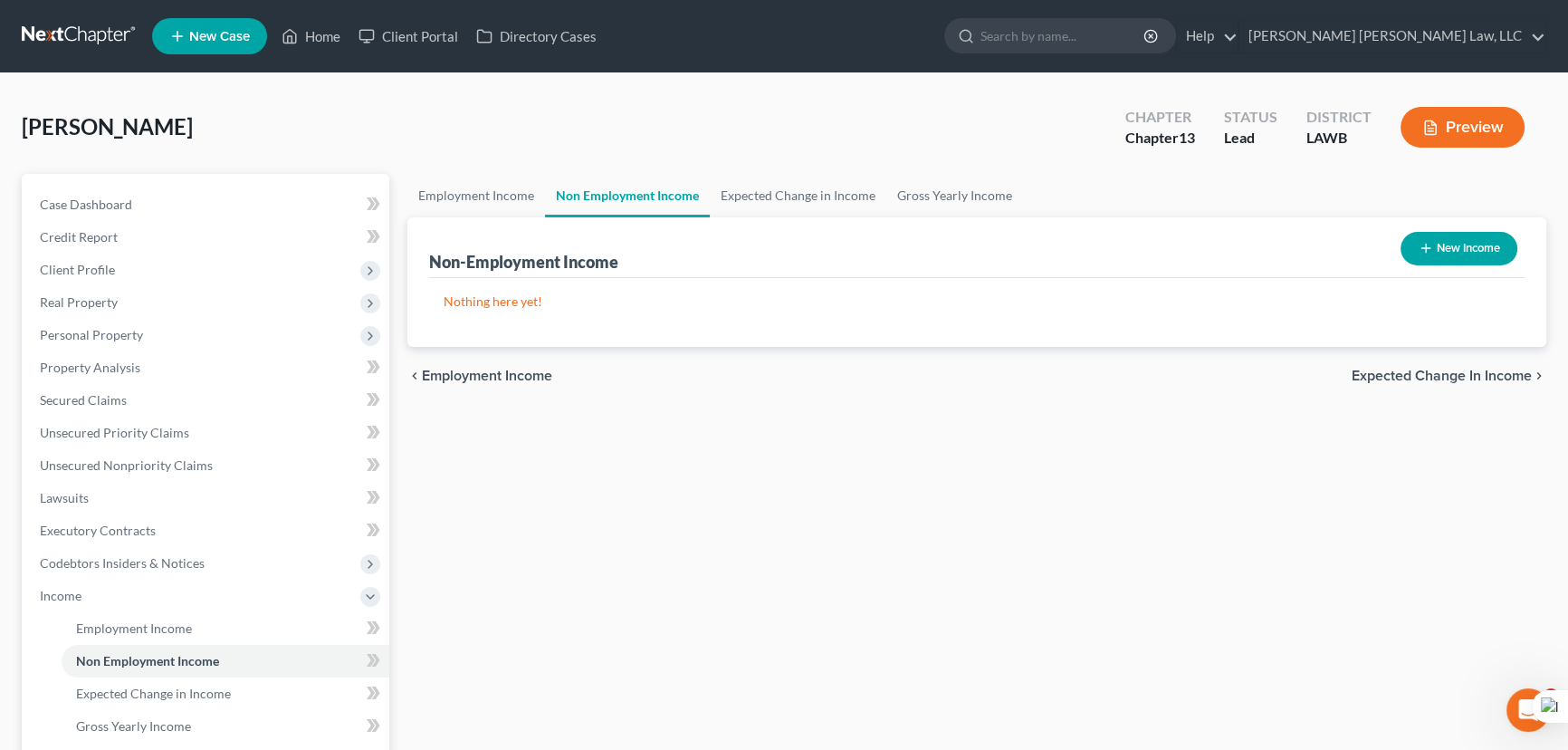
click at [1408, 246] on button "New Income" at bounding box center [1459, 249] width 116 height 34
select select "0"
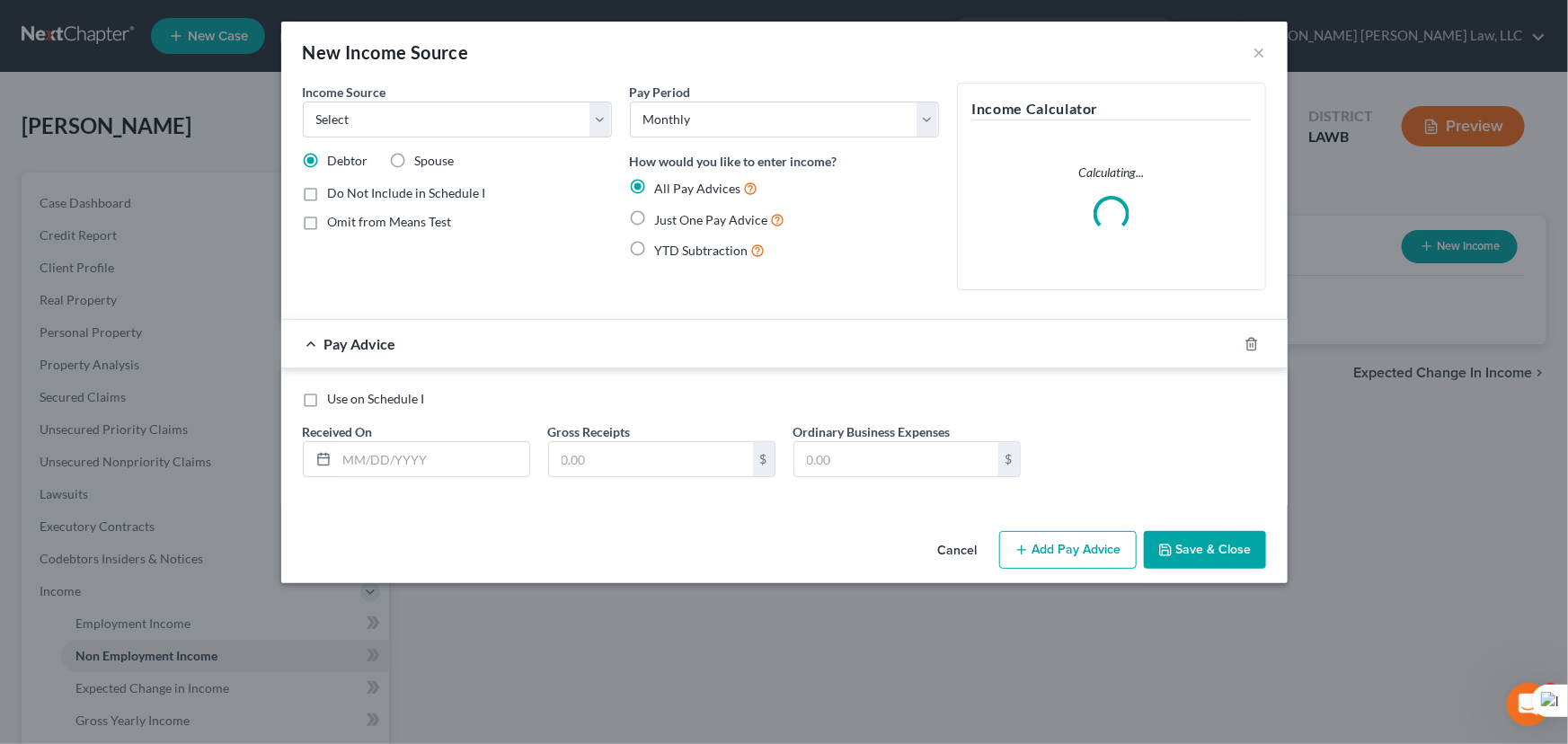
click at [457, 140] on div "Income Source * Select Unemployment Disability (from employer) Pension Retireme…" at bounding box center [457, 194] width 327 height 222
click at [459, 130] on select "Select Unemployment Disability (from employer) Pension Retirement Social Securi…" at bounding box center [457, 119] width 309 height 36
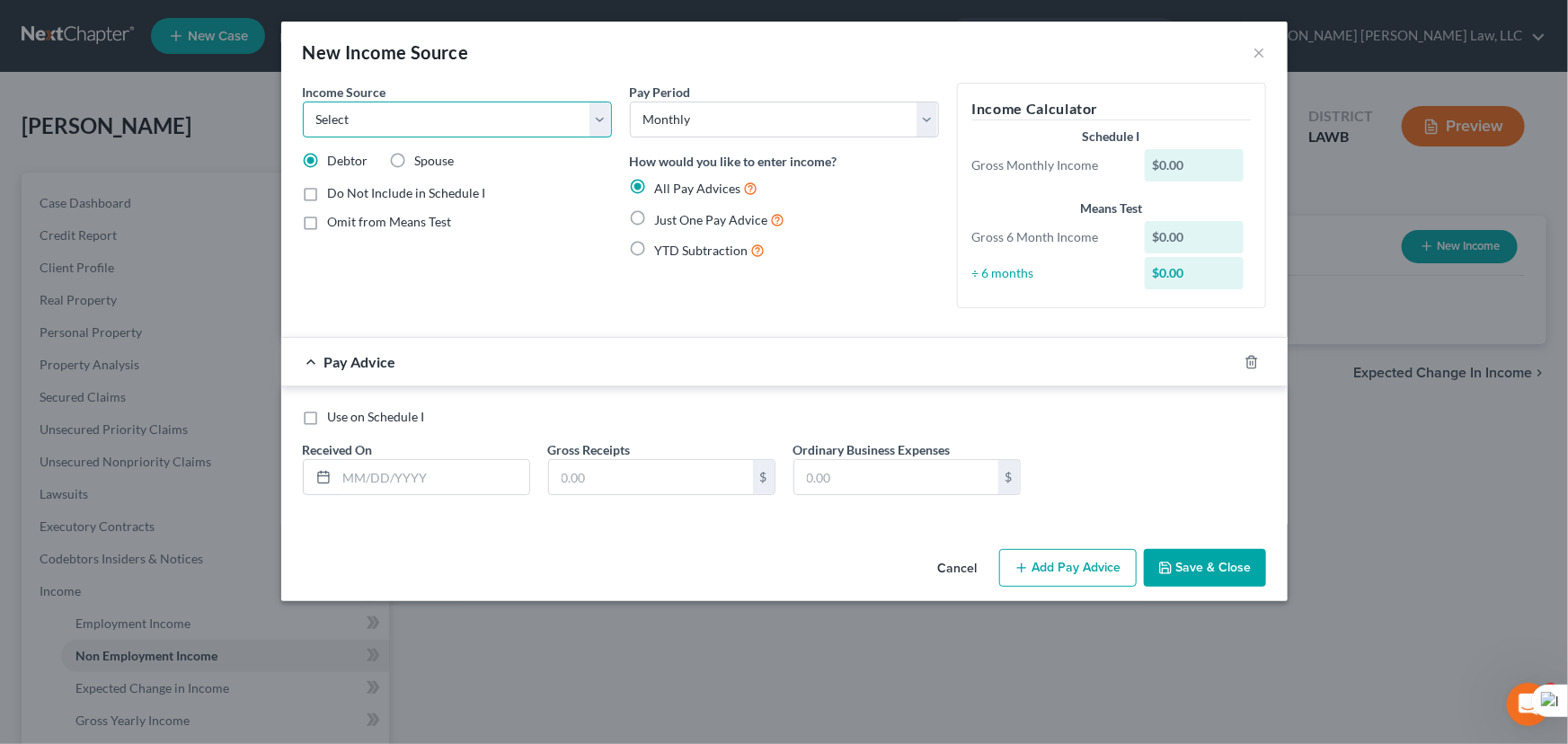
select select "5"
click at [303, 101] on select "Select Unemployment Disability (from employer) Pension Retirement Social Securi…" at bounding box center [457, 119] width 309 height 36
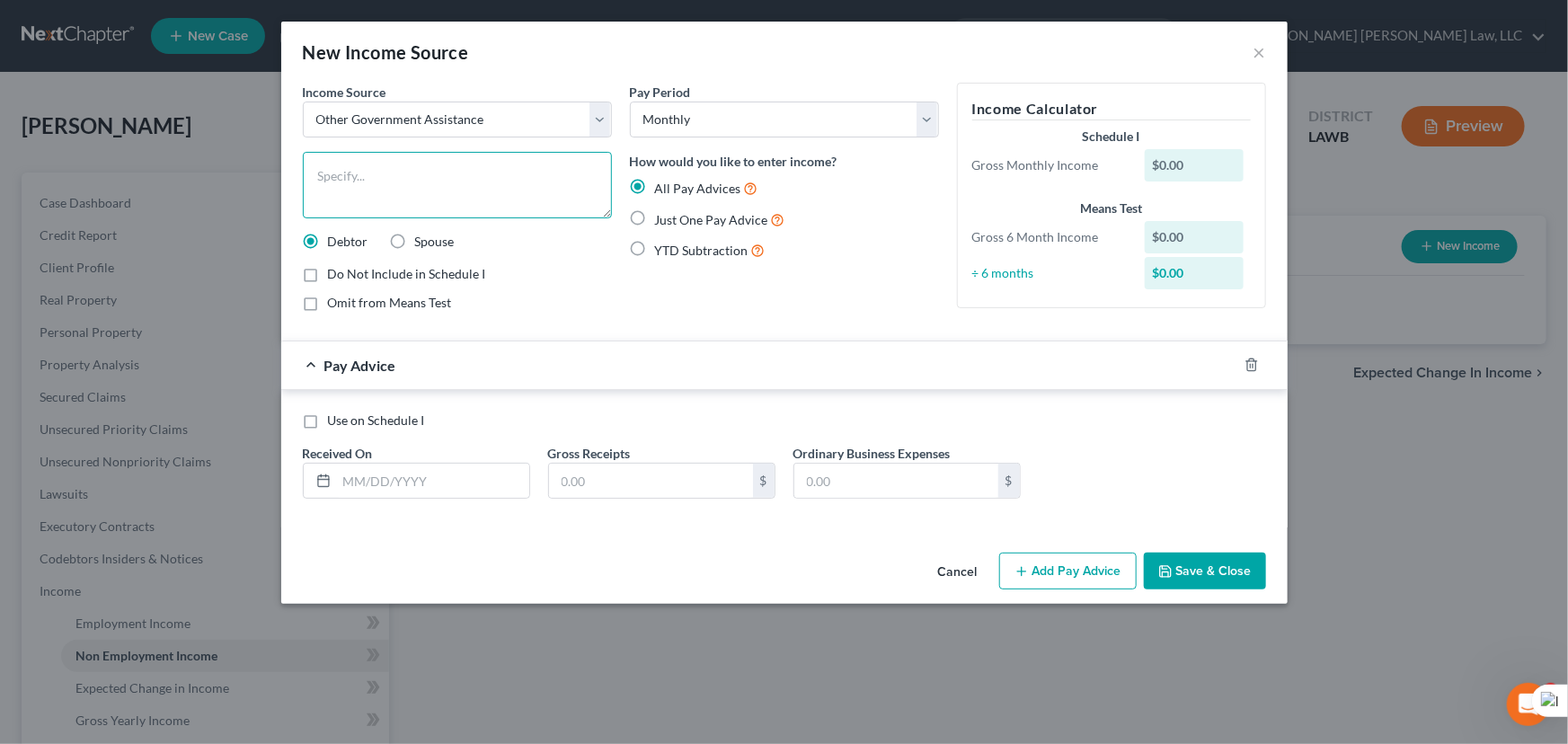
click at [436, 179] on textarea at bounding box center [457, 184] width 309 height 66
type textarea "SNAP"
click at [655, 214] on label "Just One Pay Advice" at bounding box center [720, 220] width 130 height 20
click at [662, 214] on input "Just One Pay Advice" at bounding box center [668, 215] width 12 height 12
radio input "true"
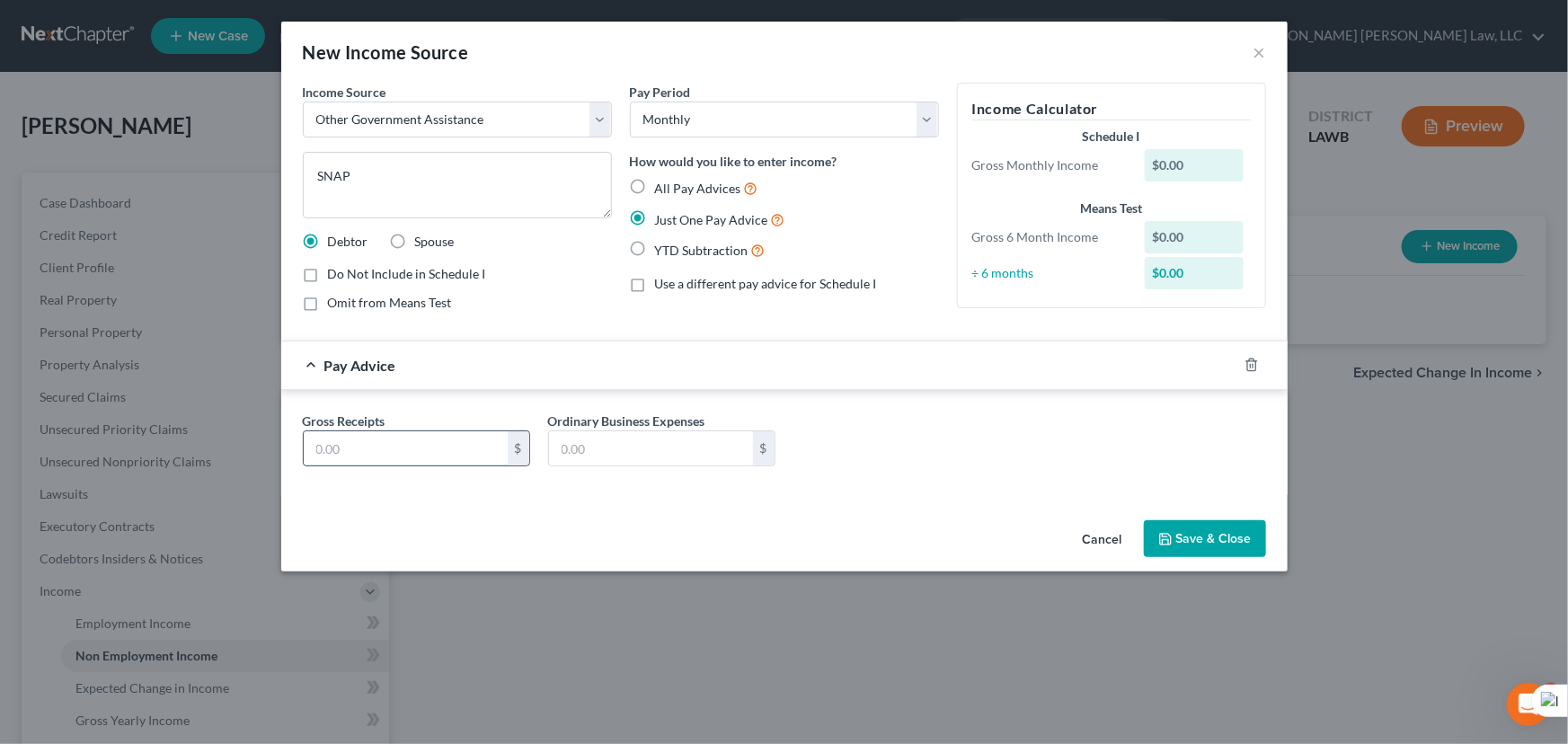
click at [345, 445] on input "text" at bounding box center [405, 448] width 204 height 34
type input "975"
click at [1176, 534] on button "Save & Close" at bounding box center [1204, 539] width 122 height 38
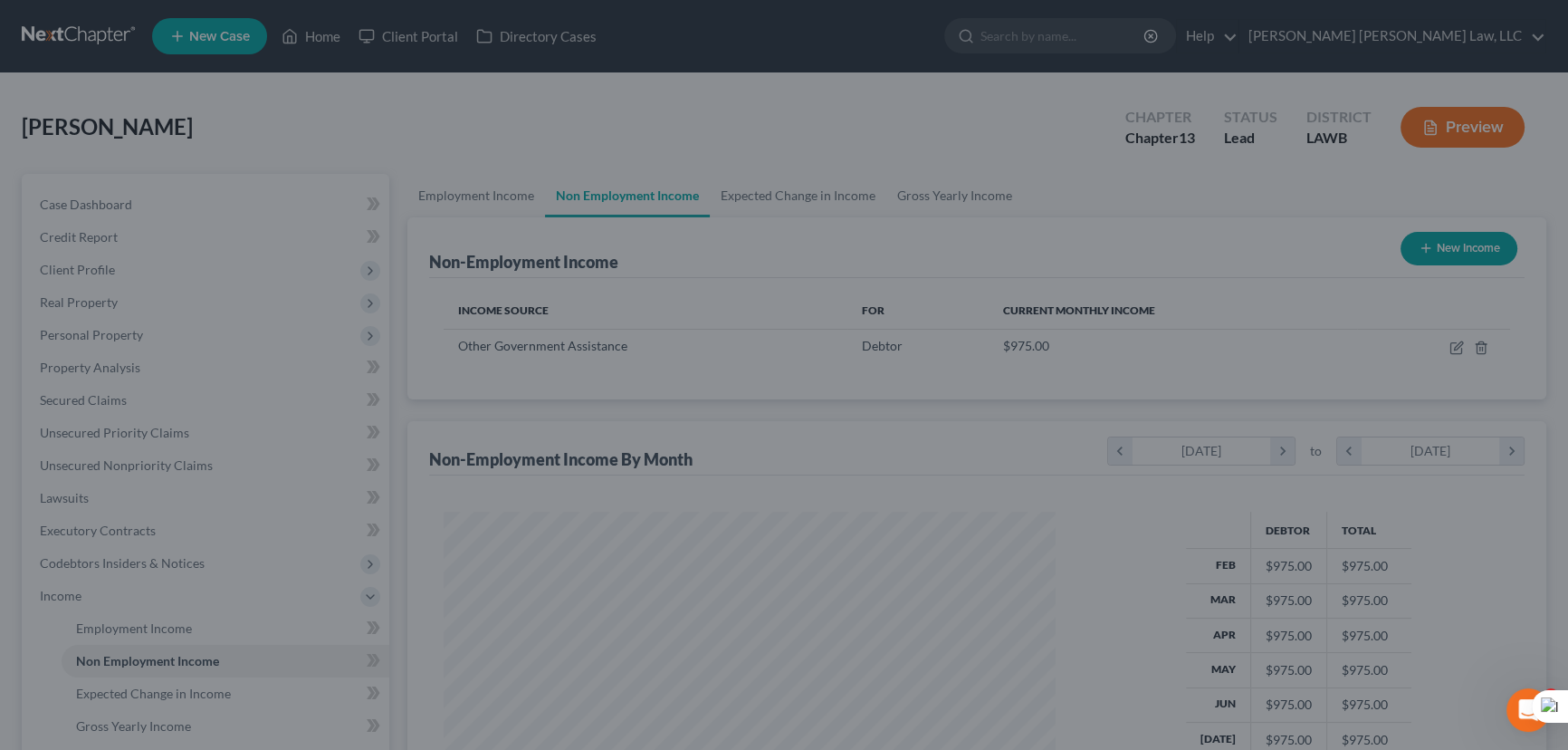
scroll to position [324, 643]
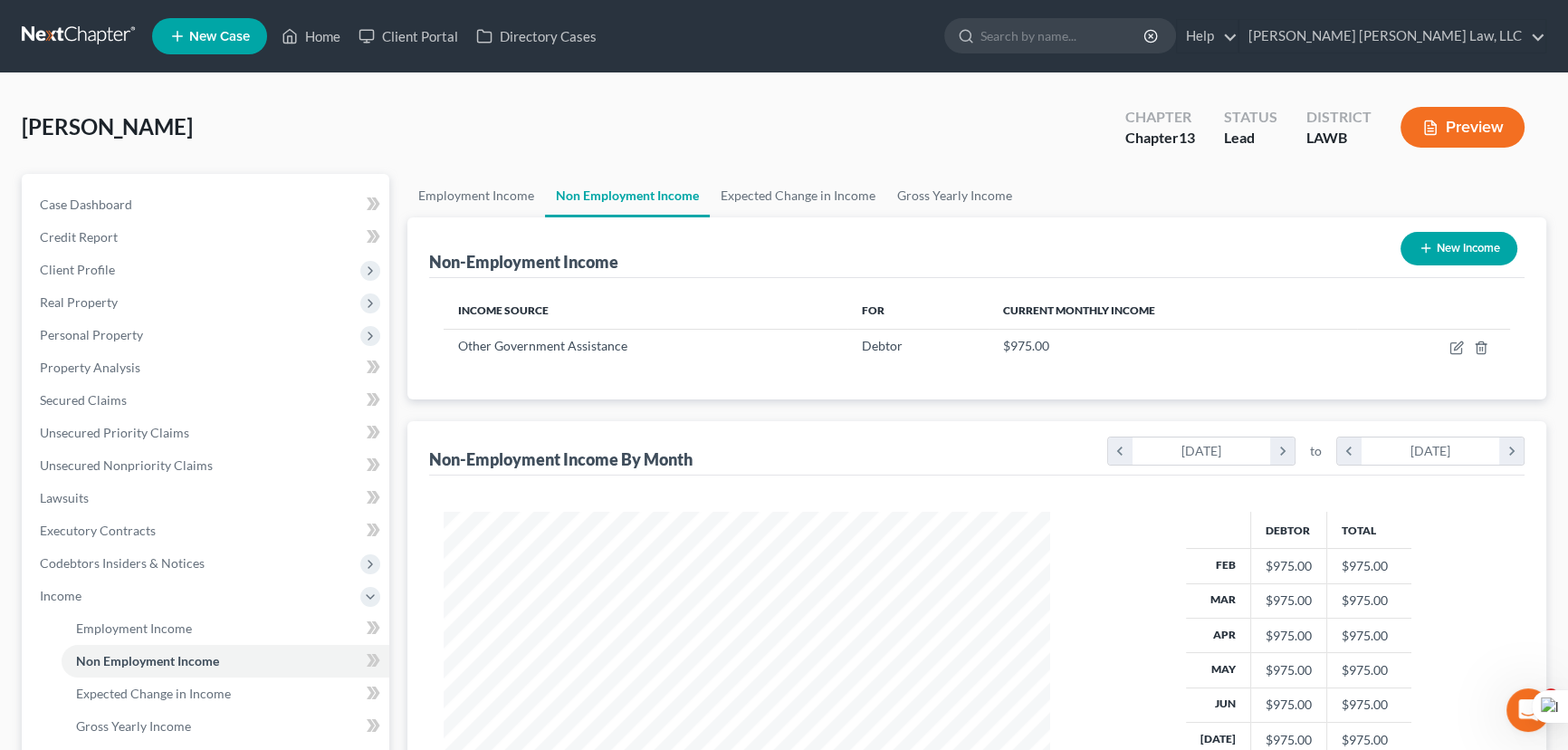
click at [1432, 239] on button "New Income" at bounding box center [1459, 249] width 116 height 34
select select "0"
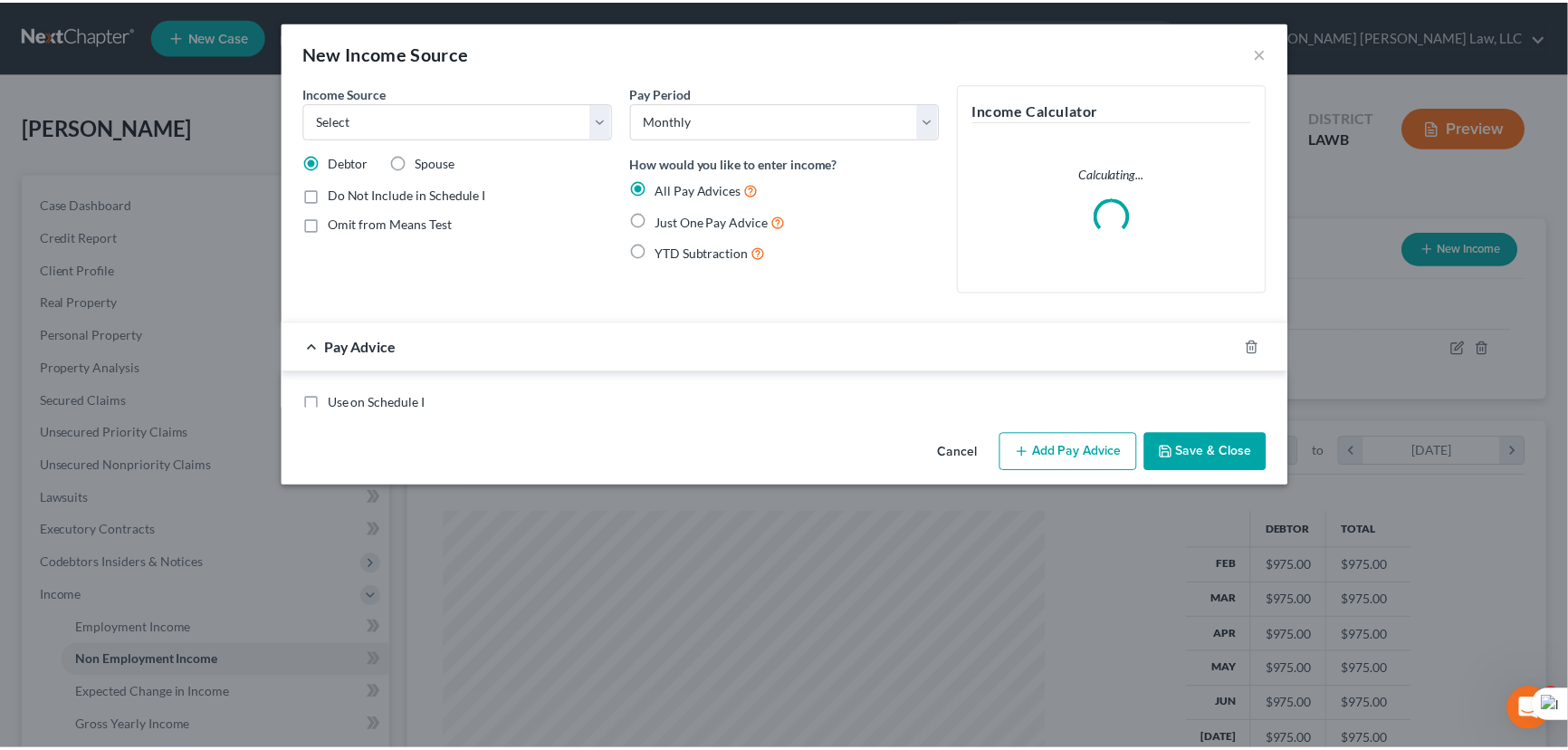
scroll to position [324, 648]
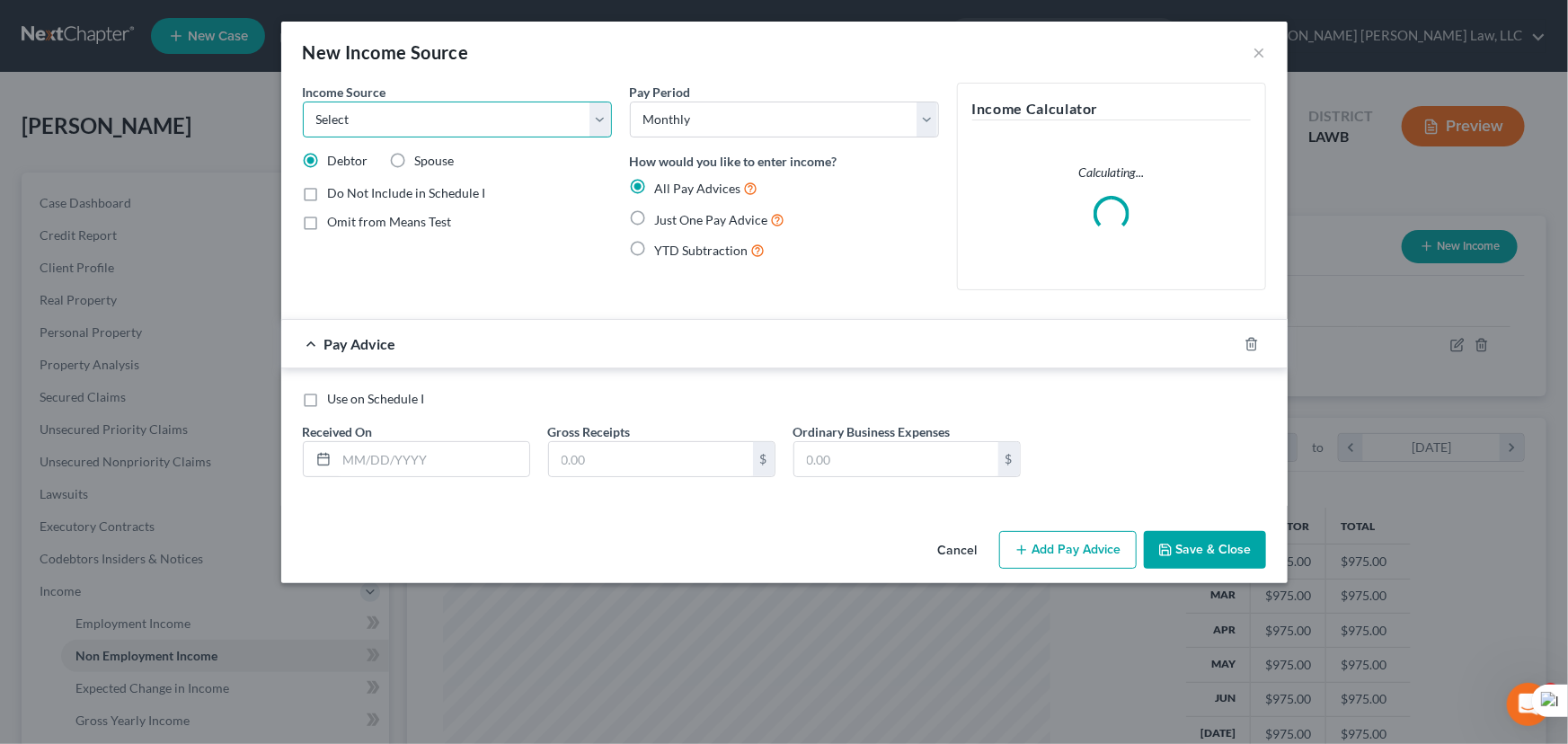
click at [461, 124] on select "Select Unemployment Disability (from employer) Pension Retirement Social Securi…" at bounding box center [457, 119] width 309 height 36
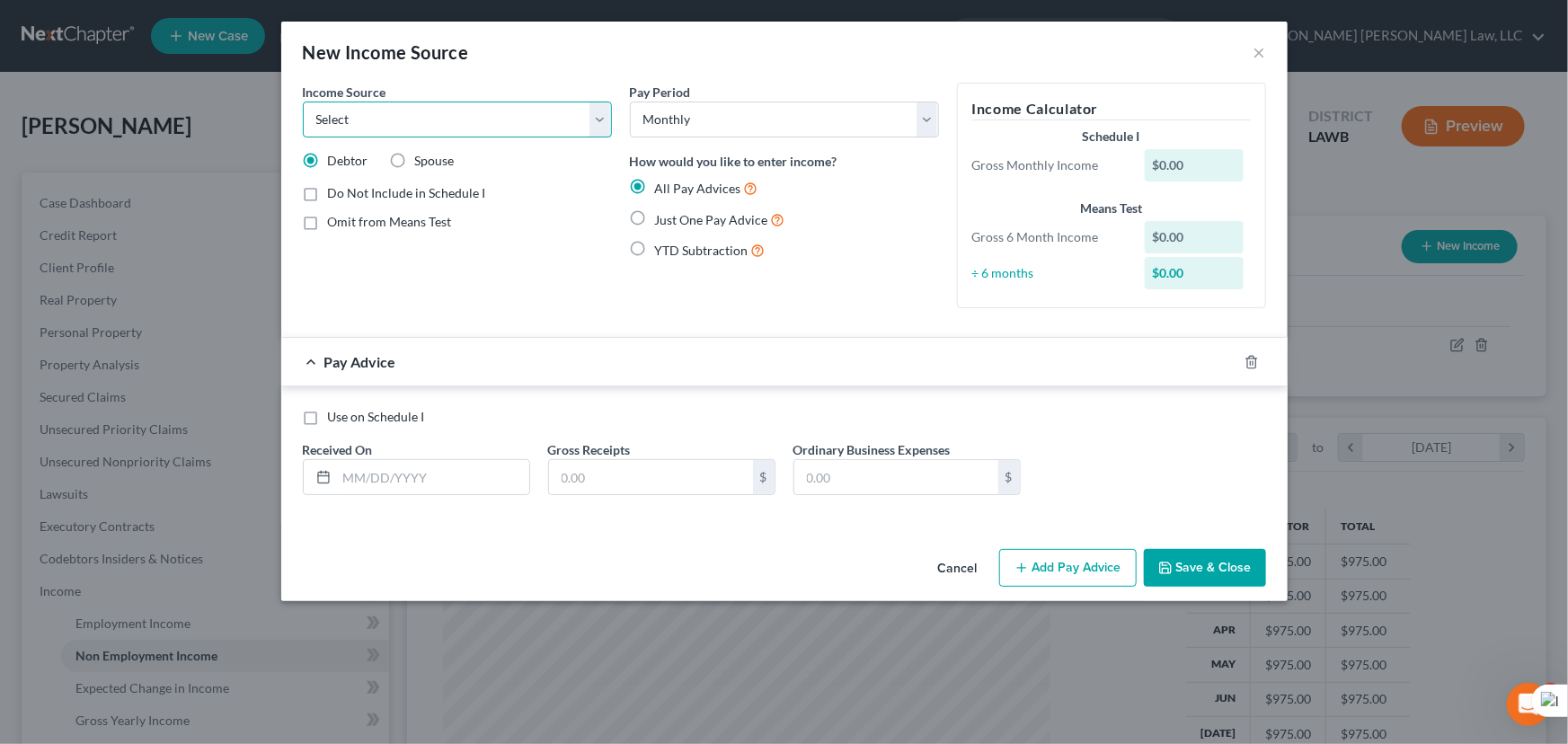
select select "7"
click at [303, 101] on select "Select Unemployment Disability (from employer) Pension Retirement Social Securi…" at bounding box center [457, 119] width 309 height 36
click at [655, 220] on label "Just One Pay Advice" at bounding box center [720, 220] width 130 height 20
click at [662, 220] on input "Just One Pay Advice" at bounding box center [668, 215] width 12 height 12
radio input "true"
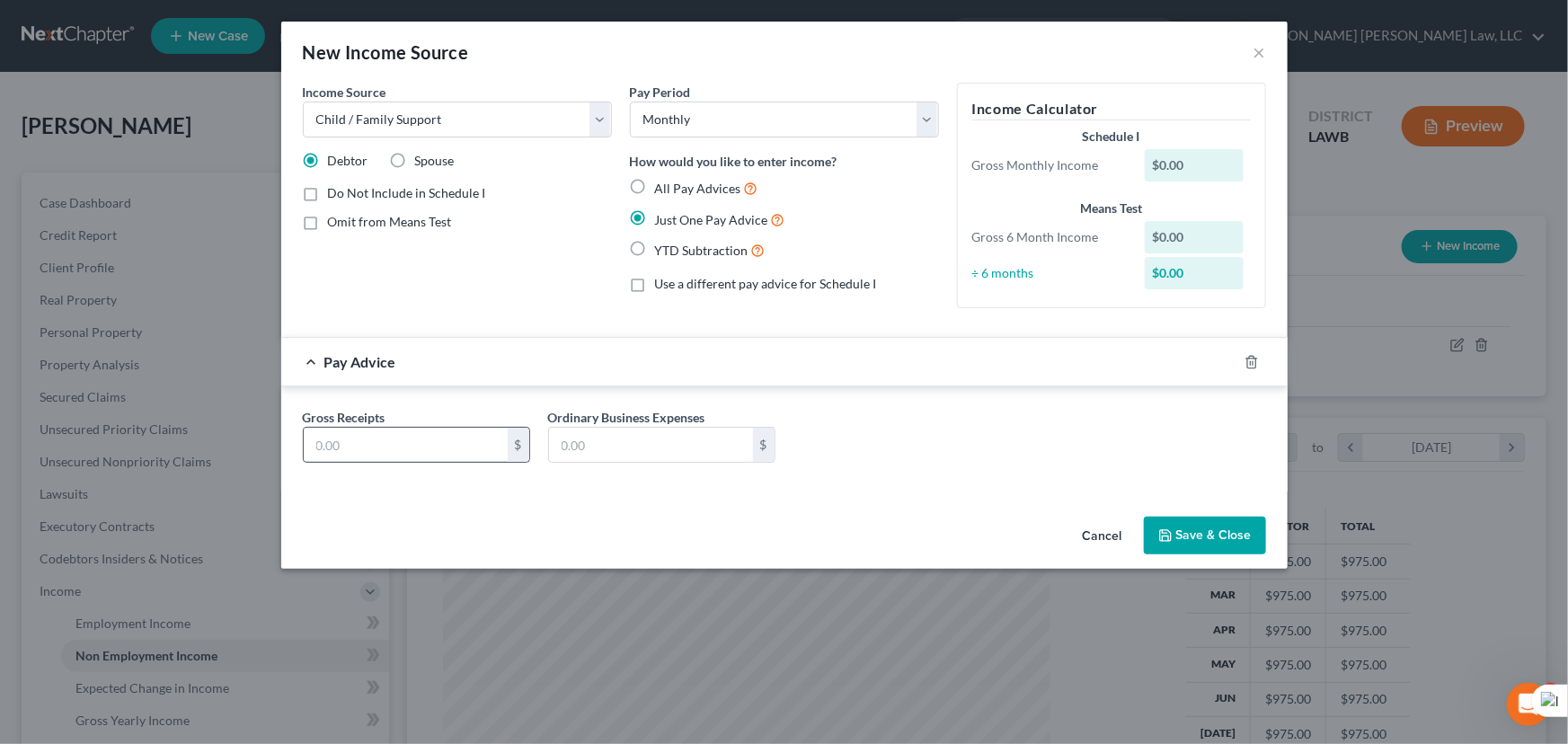
drag, startPoint x: 437, startPoint y: 468, endPoint x: 436, endPoint y: 452, distance: 16.0
click at [436, 469] on div "Gross Receipts $ Ordinary Business Expenses $" at bounding box center [785, 442] width 981 height 69
click at [438, 444] on input "text" at bounding box center [405, 444] width 204 height 34
type input "975"
click at [1172, 535] on icon "button" at bounding box center [1165, 534] width 14 height 14
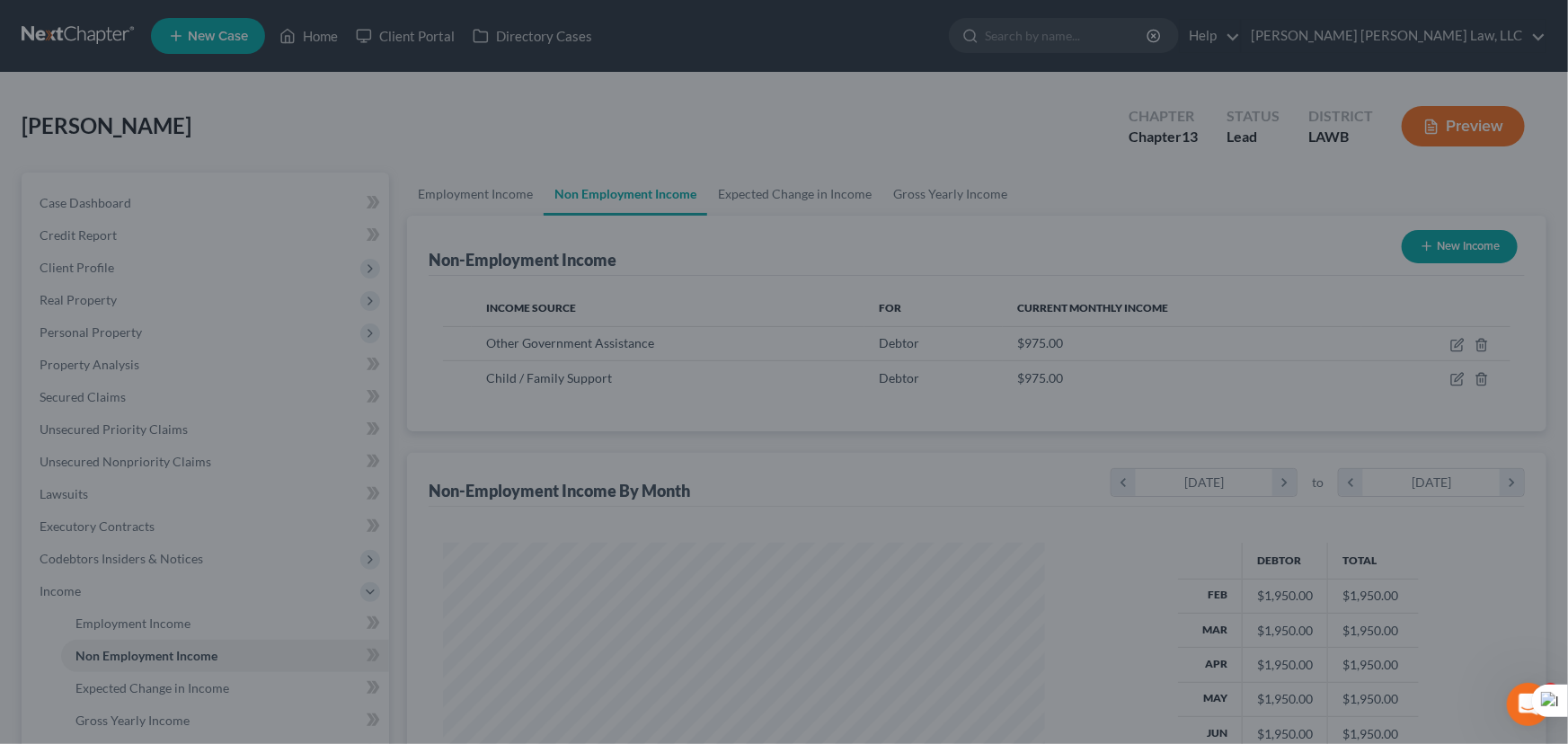
scroll to position [898122, 897760]
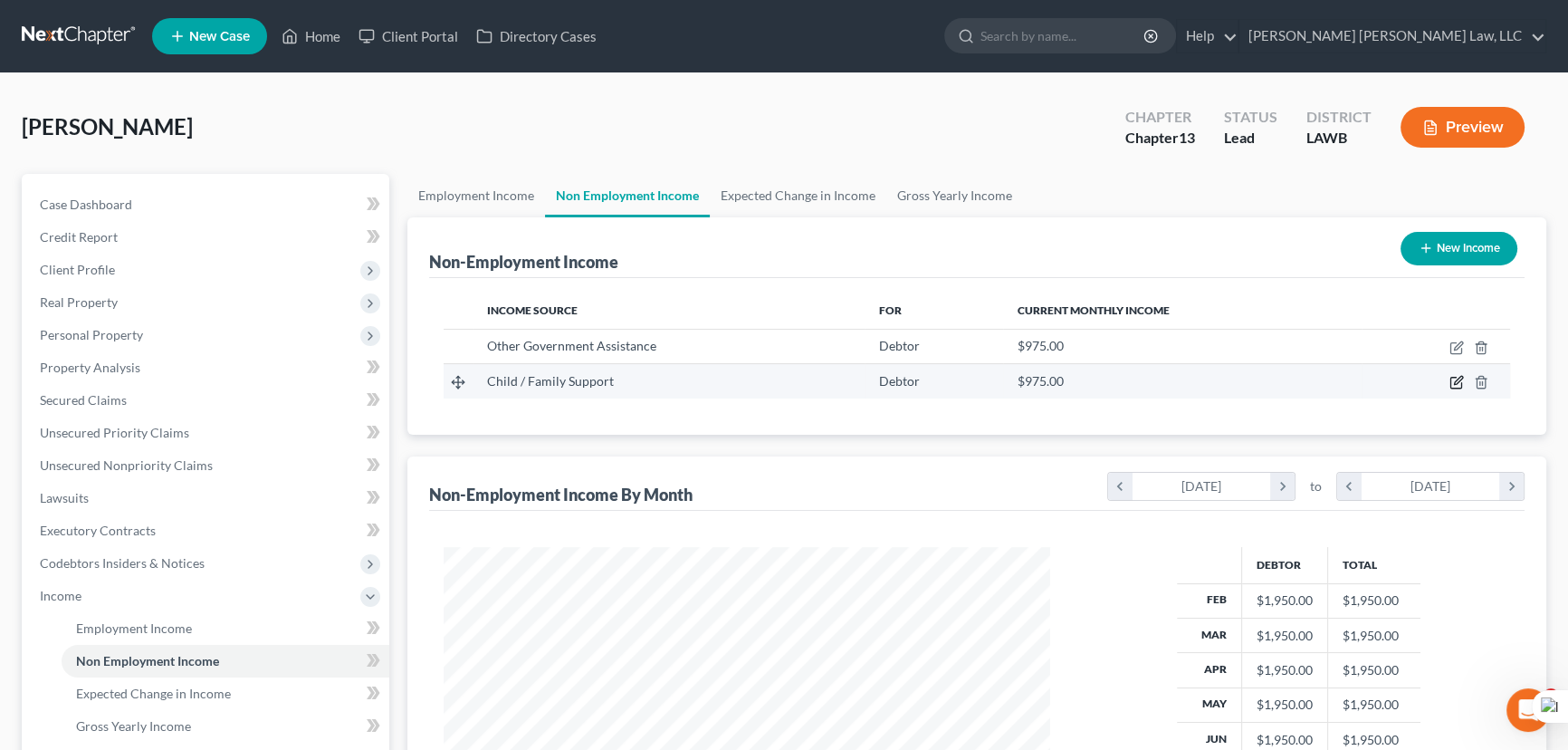
click at [1450, 380] on icon "button" at bounding box center [1456, 381] width 14 height 14
select select "7"
select select "0"
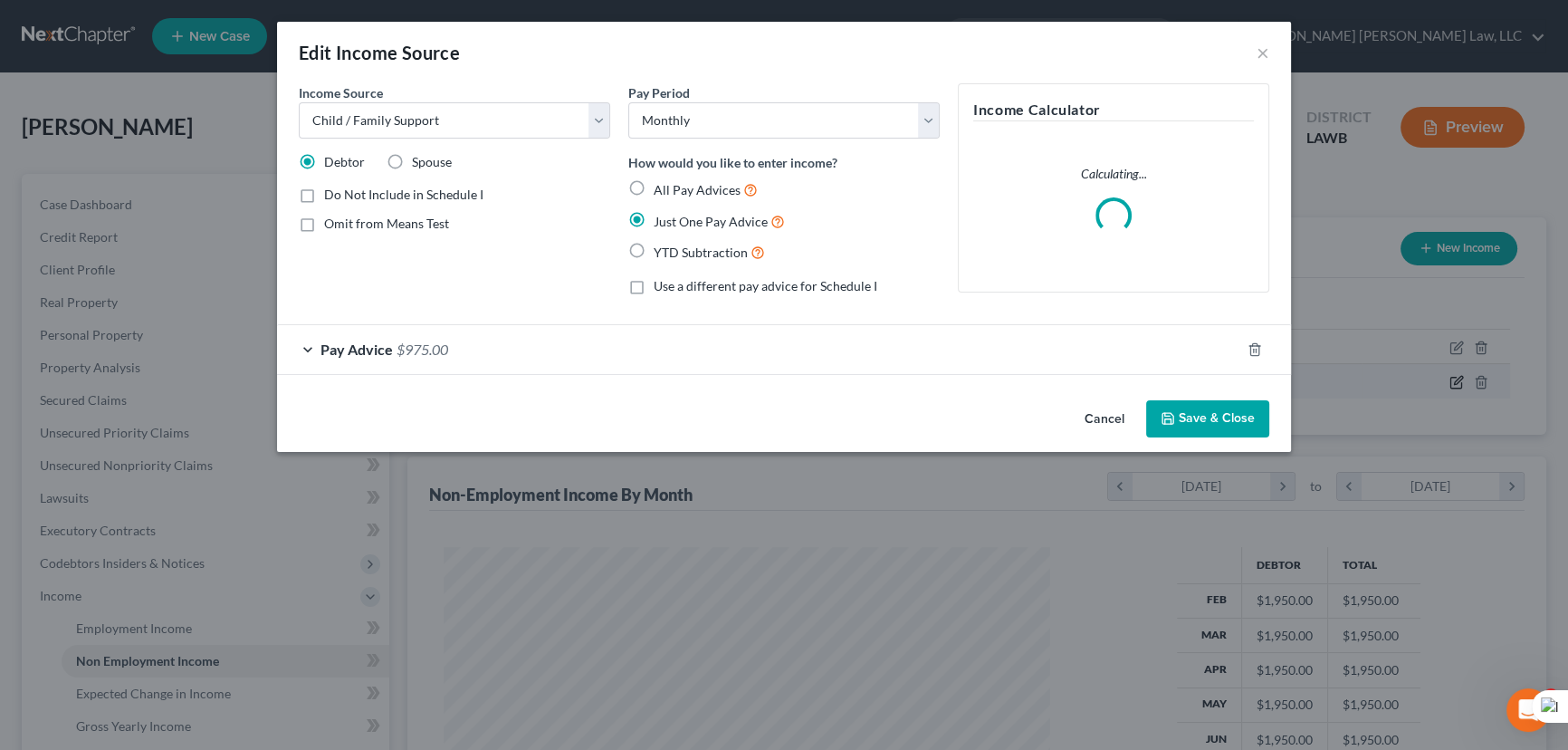
scroll to position [324, 648]
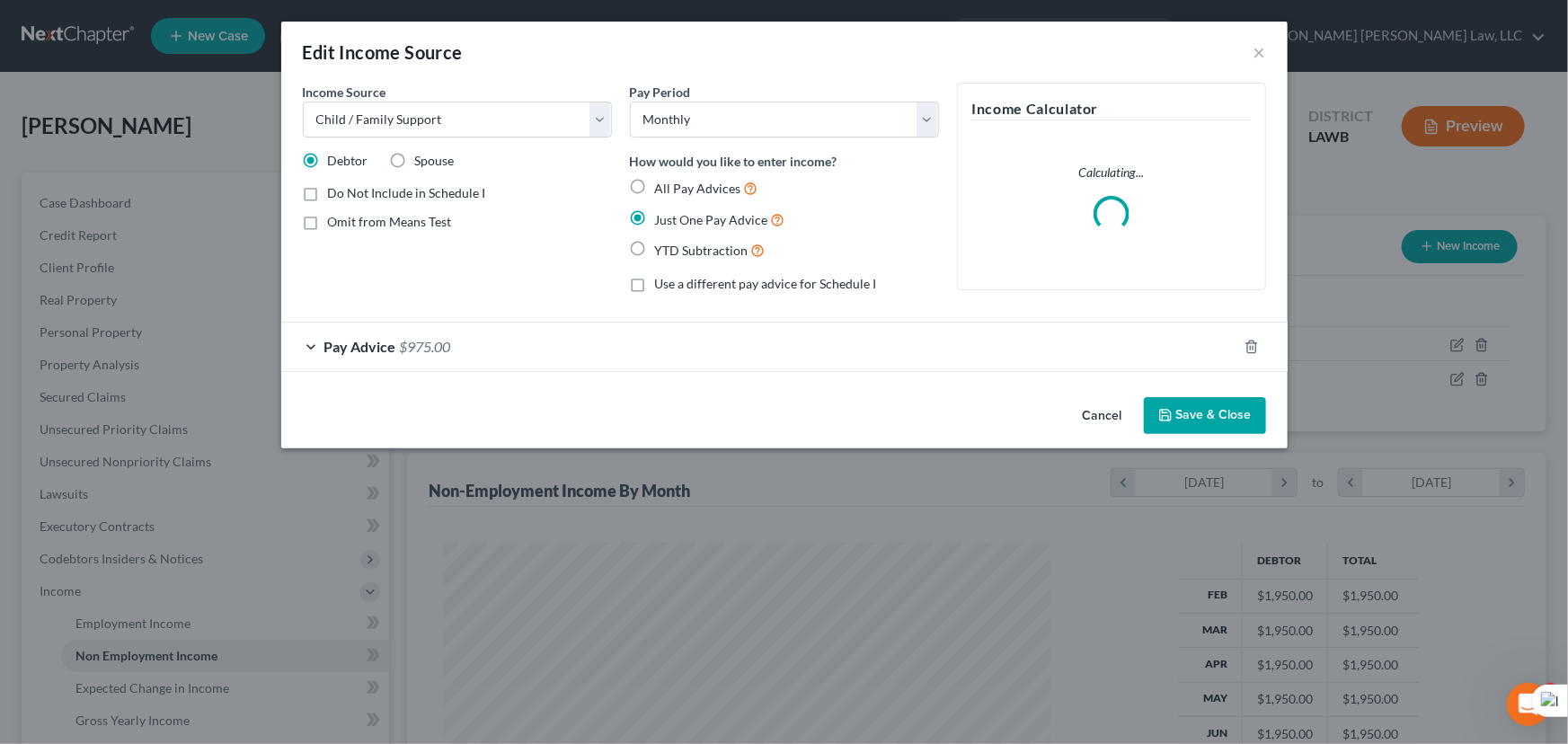
click at [506, 349] on div "Pay Advice $975.00" at bounding box center [759, 345] width 956 height 47
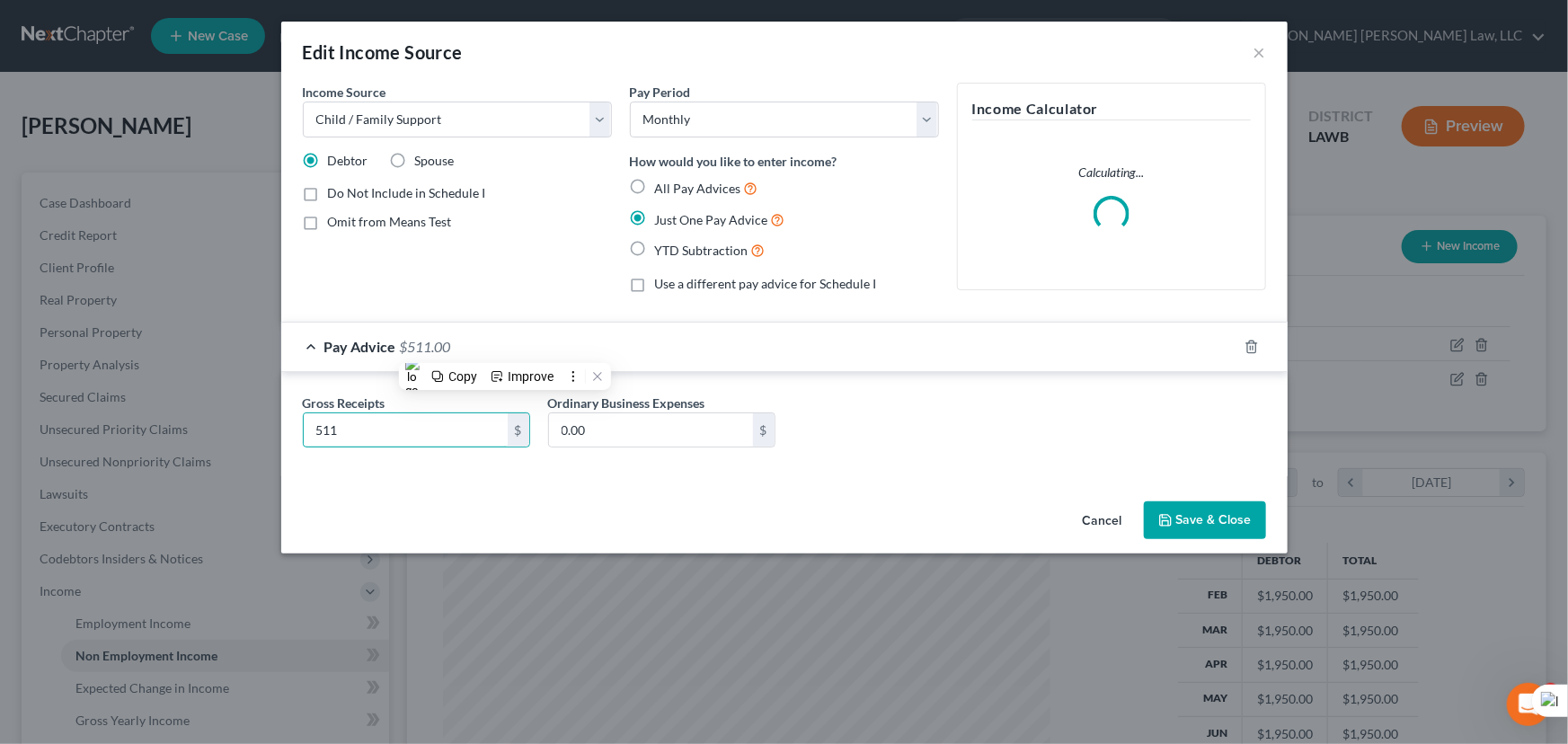
type input "511"
click at [1206, 522] on button "Save & Close" at bounding box center [1204, 520] width 122 height 38
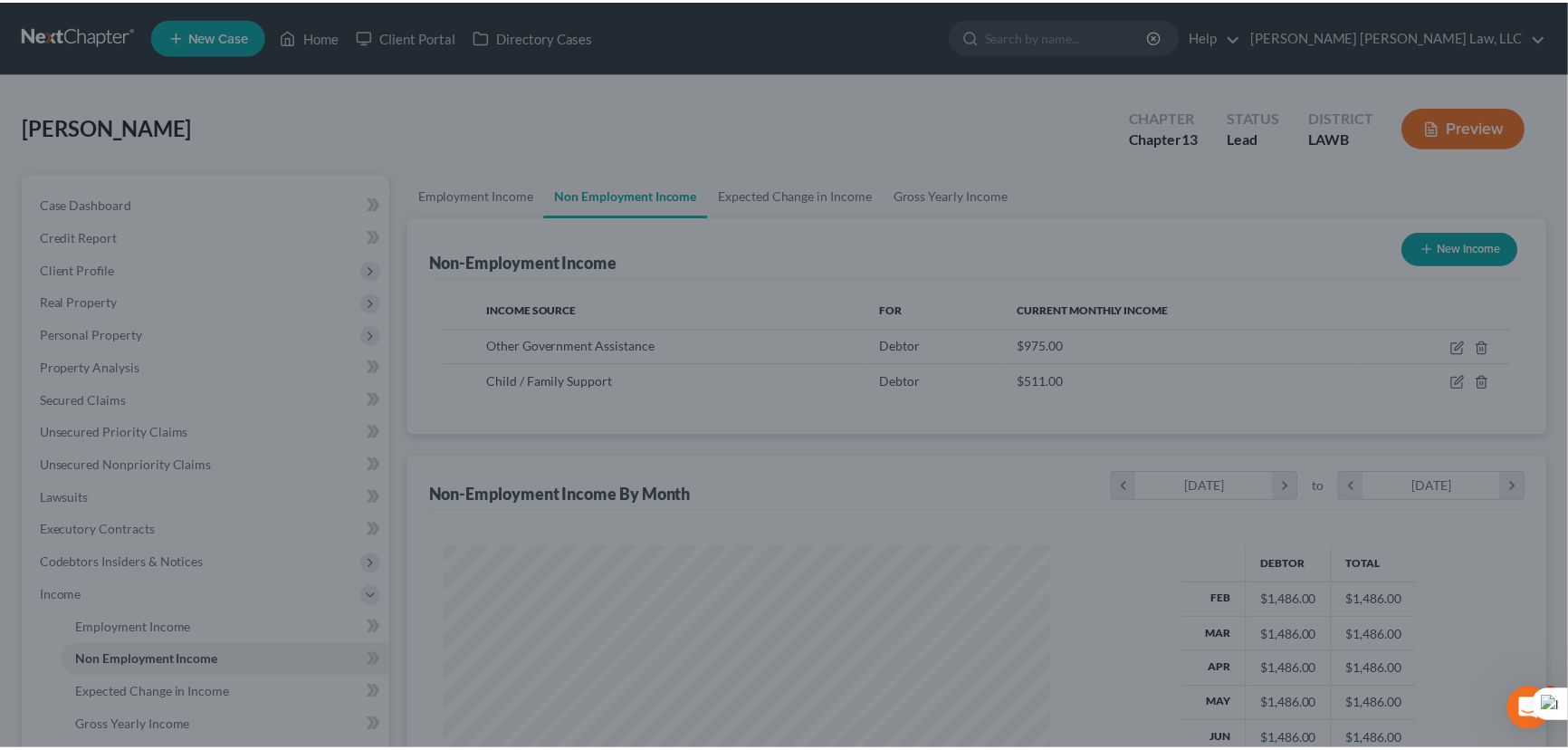
scroll to position [905365, 904744]
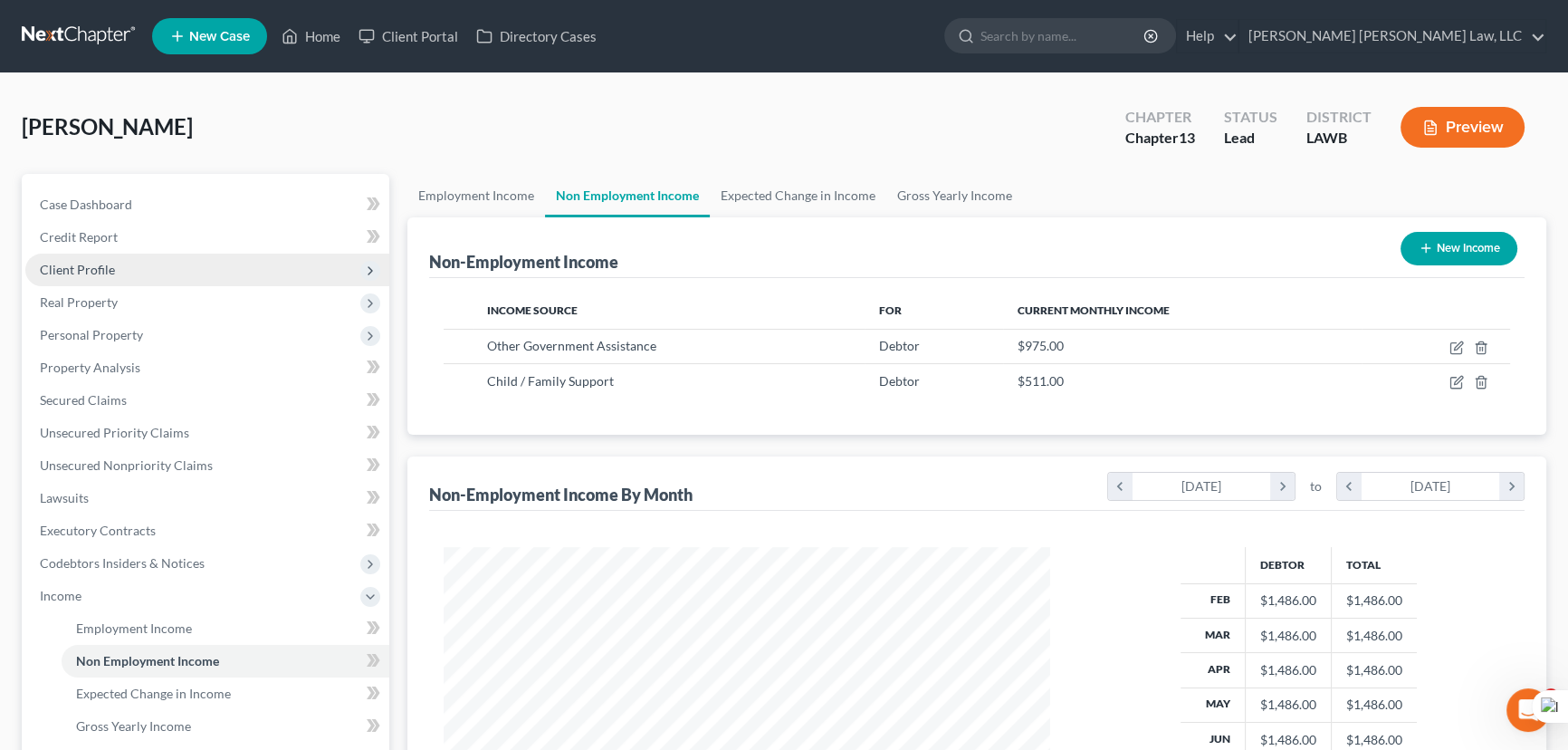
click at [116, 269] on span "Client Profile" at bounding box center [207, 269] width 364 height 33
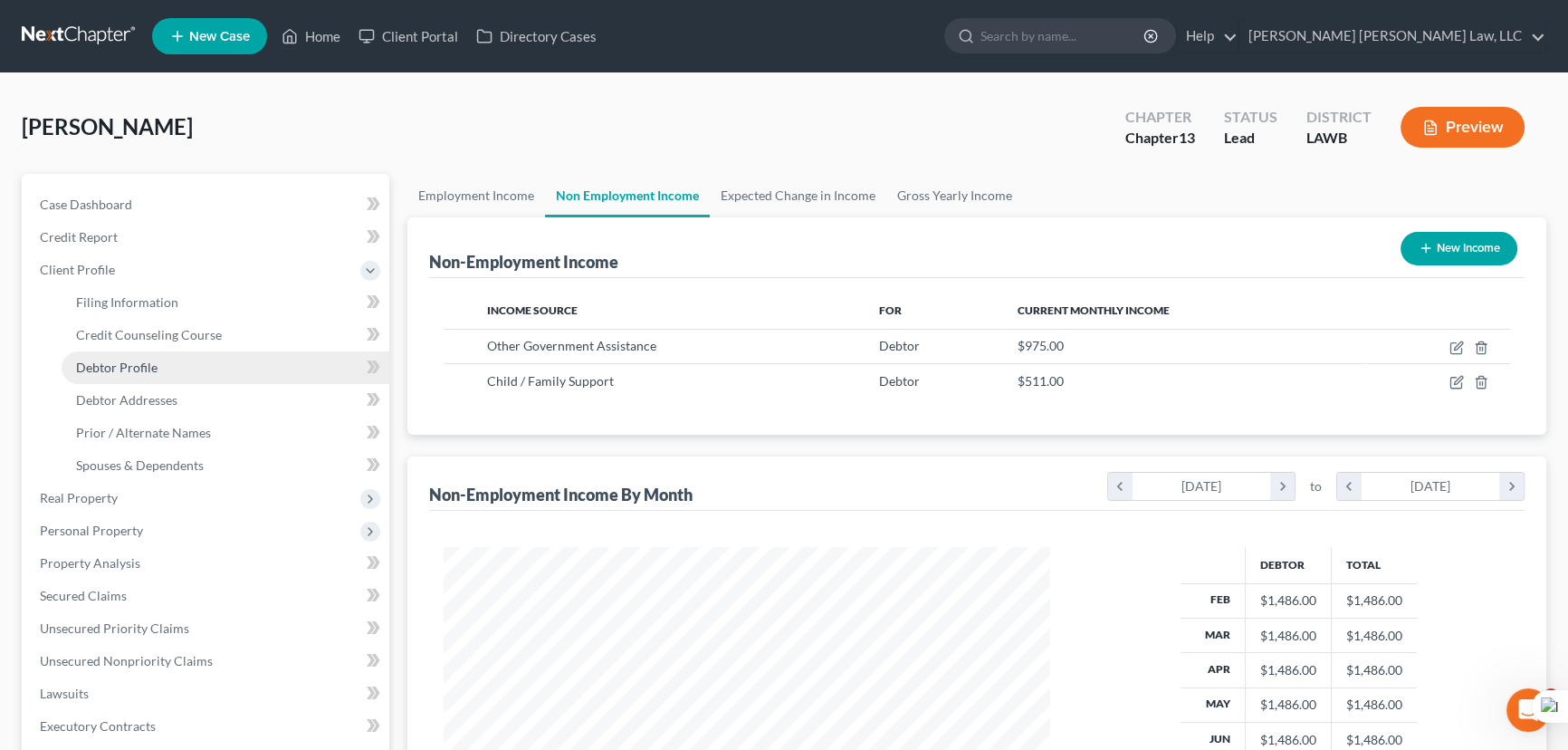
click at [163, 364] on link "Debtor Profile" at bounding box center [225, 367] width 327 height 33
select select "0"
select select "3"
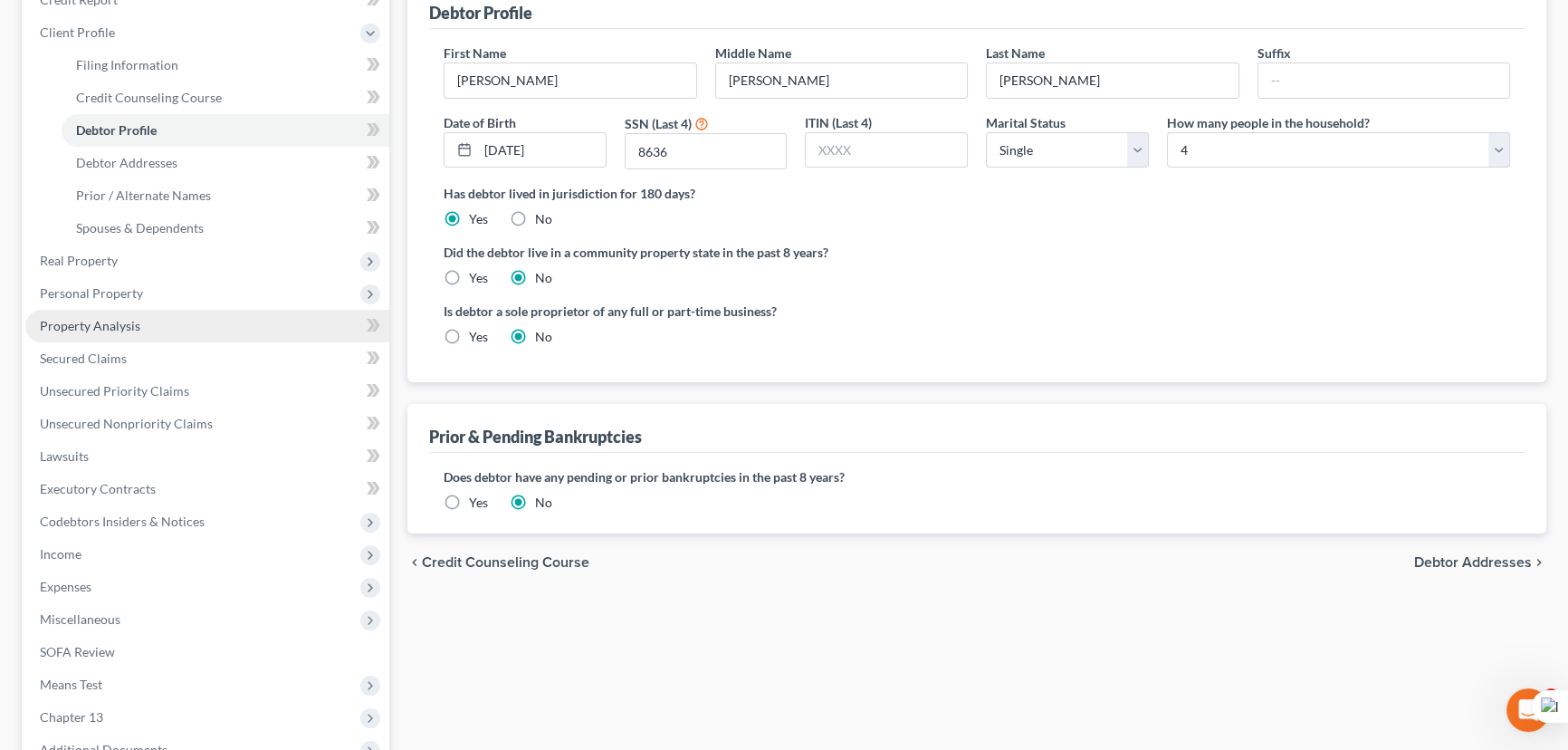
scroll to position [164, 0]
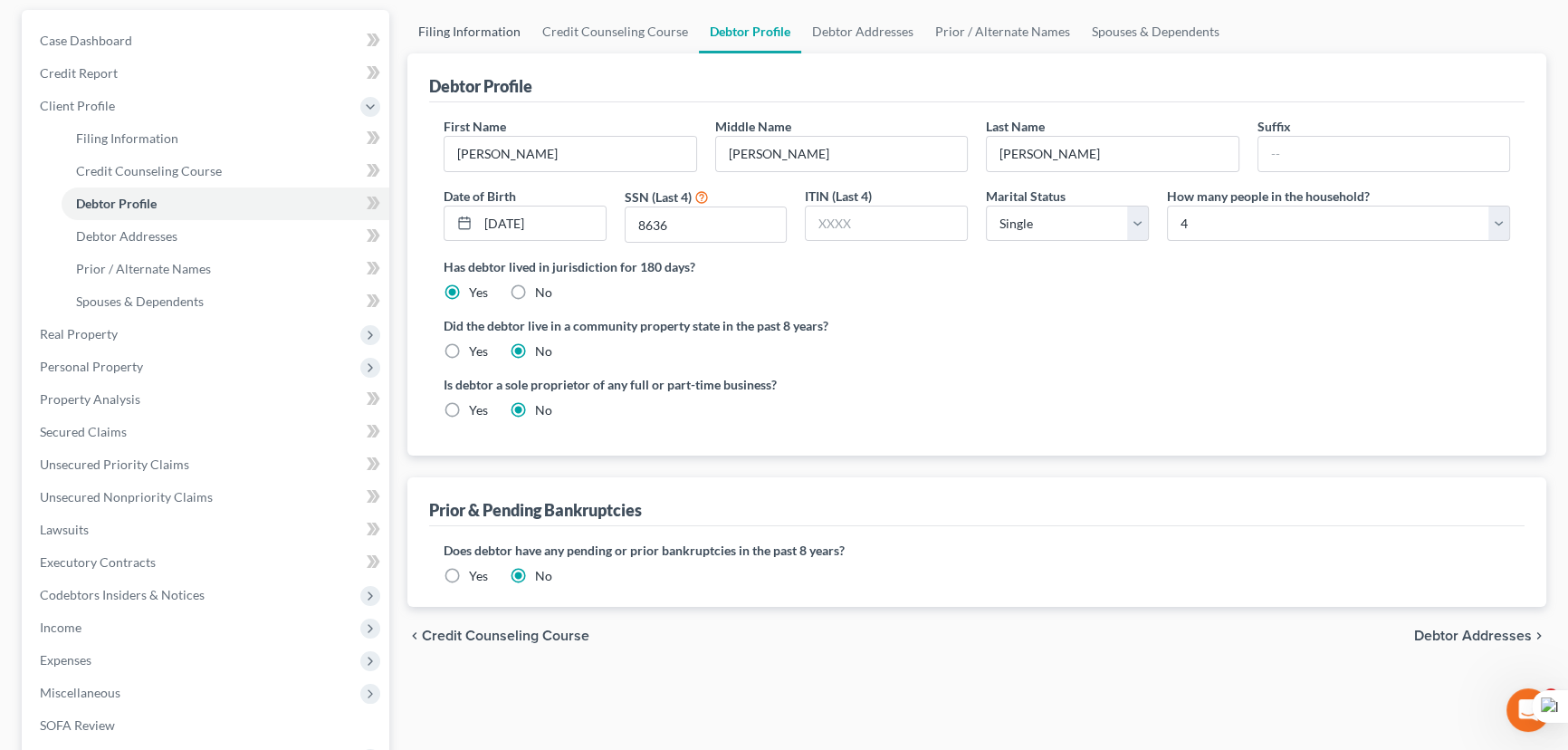
click at [468, 21] on link "Filing Information" at bounding box center [469, 32] width 124 height 43
select select "1"
select select "0"
select select "3"
select select "36"
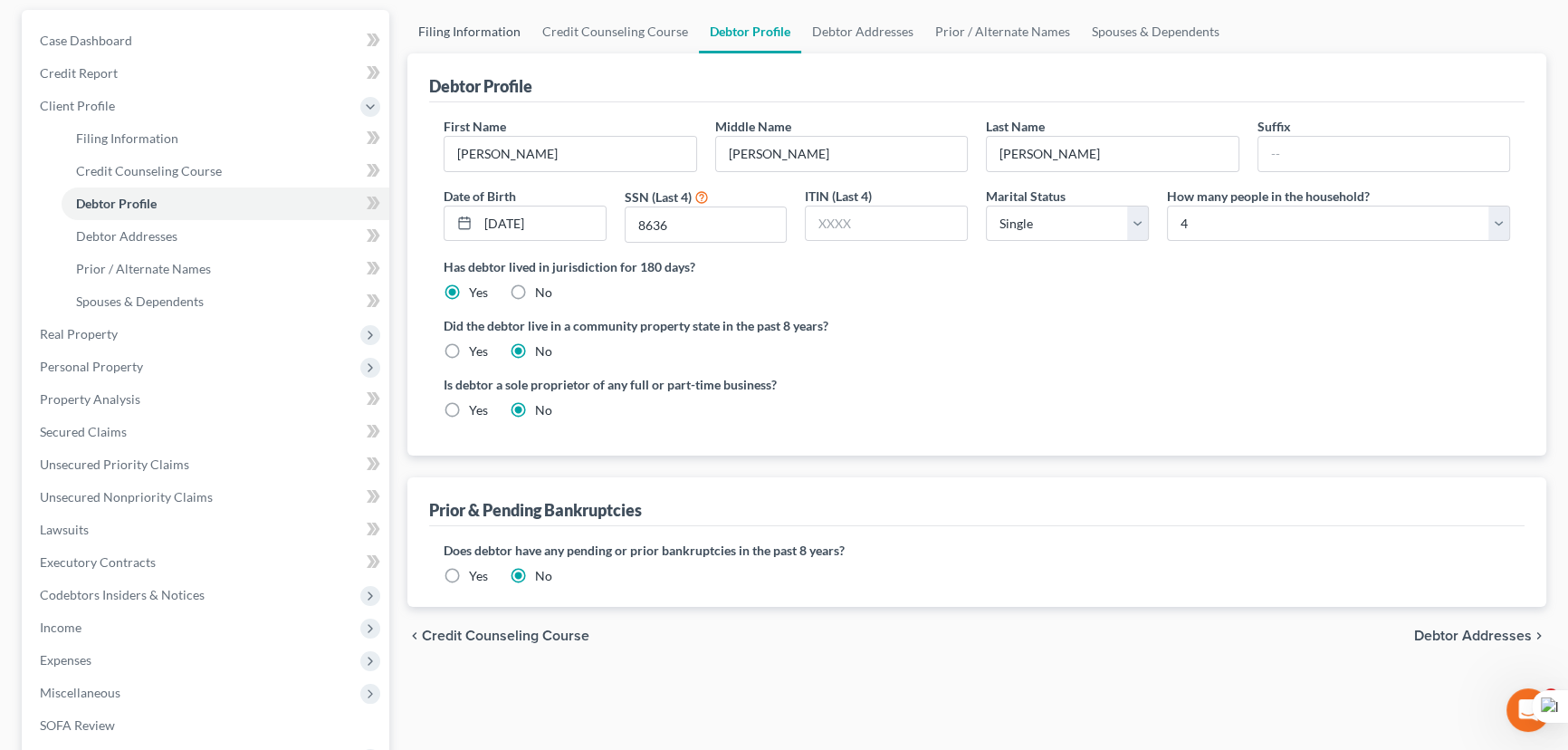
select select "0"
select select "19"
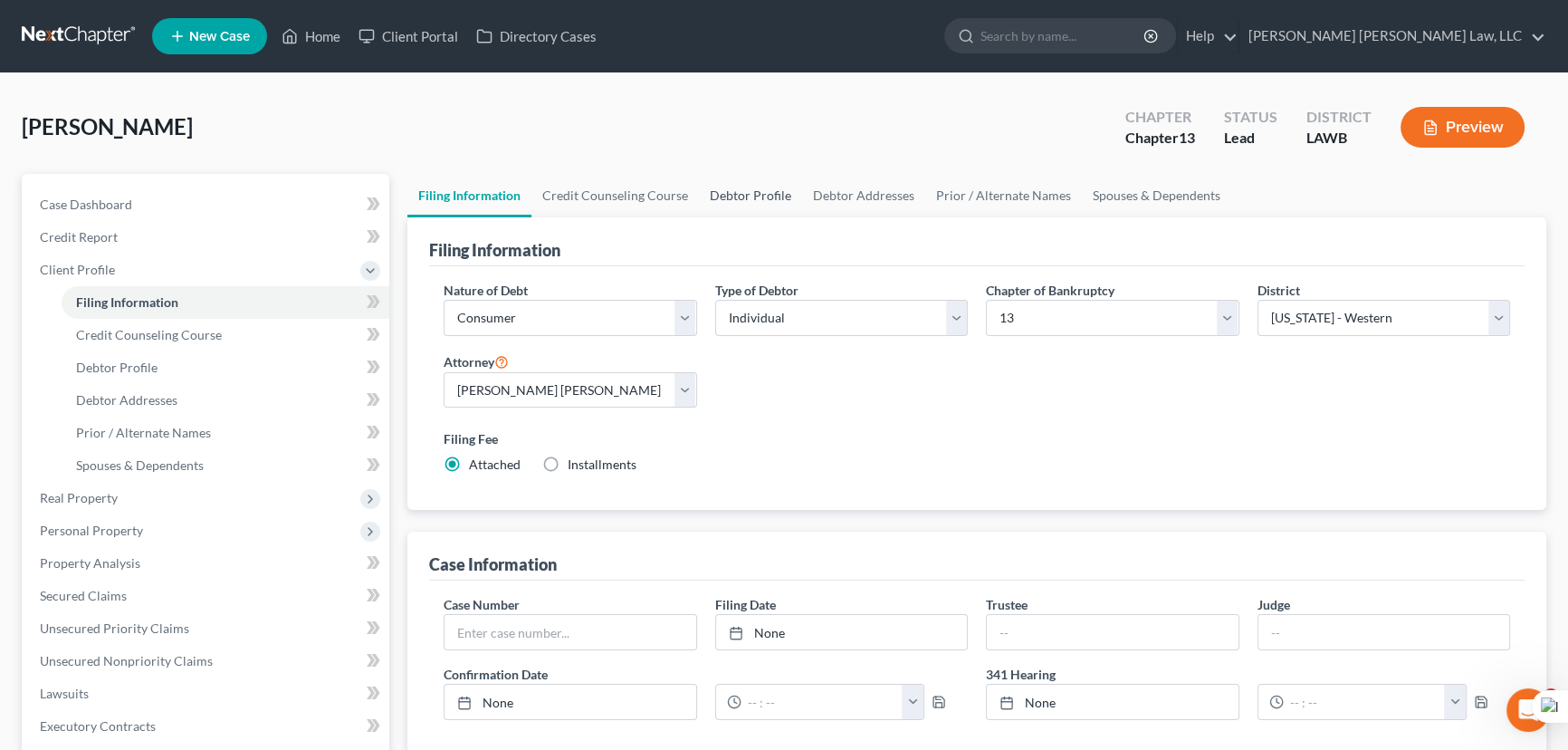
click at [724, 201] on link "Debtor Profile" at bounding box center [751, 195] width 103 height 43
select select "0"
select select "3"
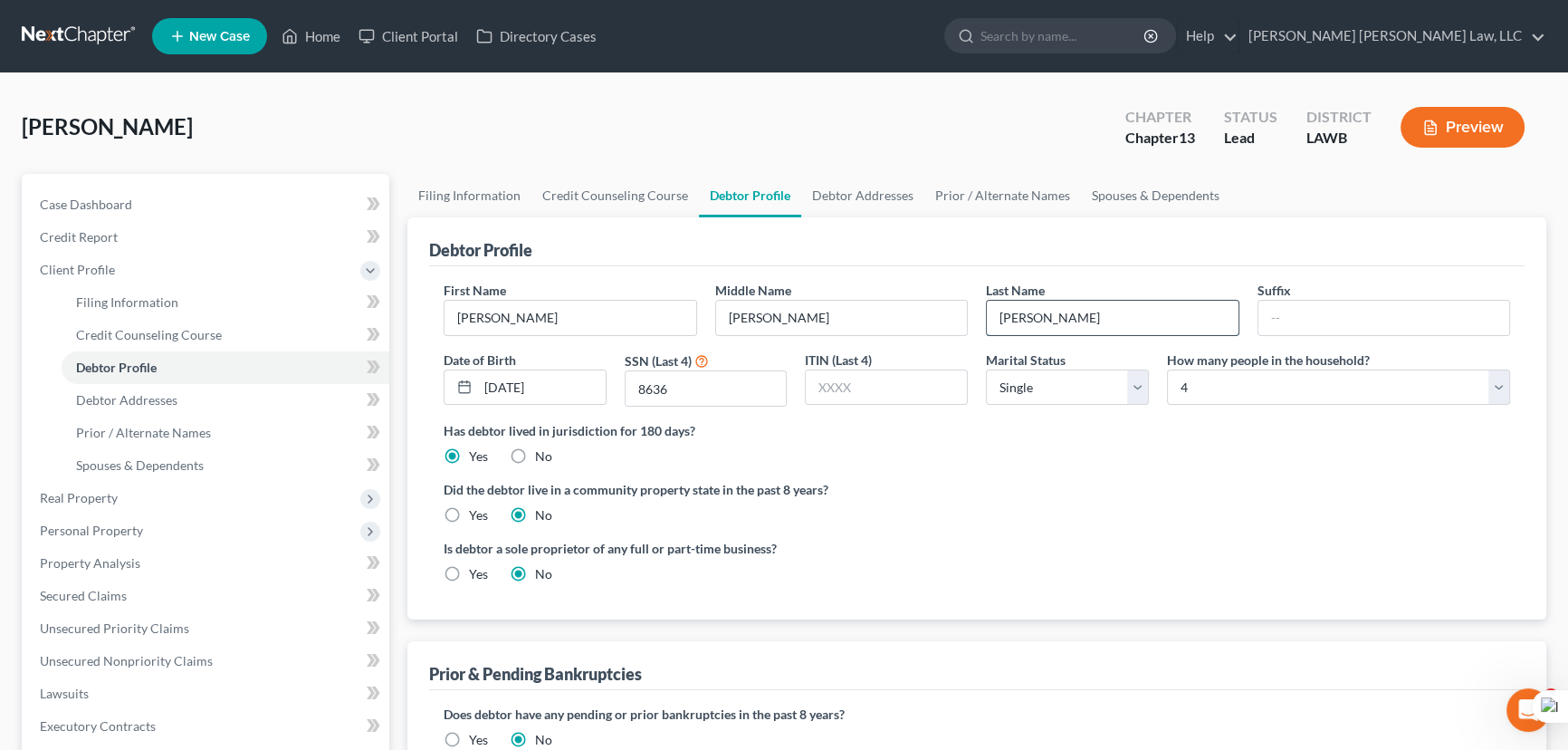
drag, startPoint x: 1129, startPoint y: 318, endPoint x: 1164, endPoint y: 305, distance: 37.3
click at [1164, 305] on input "[PERSON_NAME]" at bounding box center [1113, 317] width 251 height 35
click at [1139, 233] on div "Debtor Profile" at bounding box center [976, 242] width 1095 height 49
drag, startPoint x: 1077, startPoint y: 314, endPoint x: 1097, endPoint y: 306, distance: 21.5
click at [1102, 308] on input "[PERSON_NAME]" at bounding box center [1113, 317] width 251 height 35
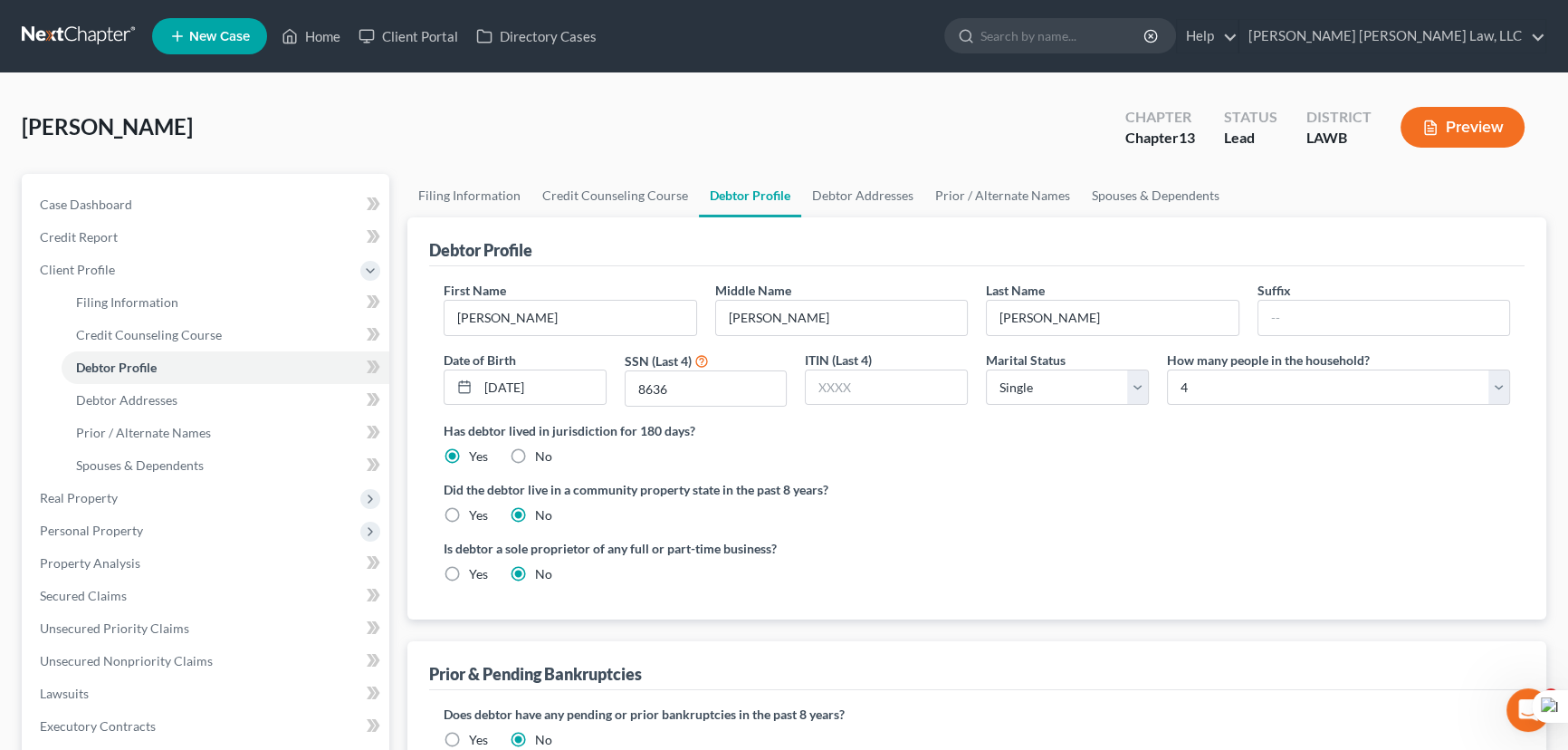
click at [1052, 253] on div "Debtor Profile" at bounding box center [976, 242] width 1095 height 49
click at [766, 315] on input "[PERSON_NAME]" at bounding box center [842, 317] width 251 height 35
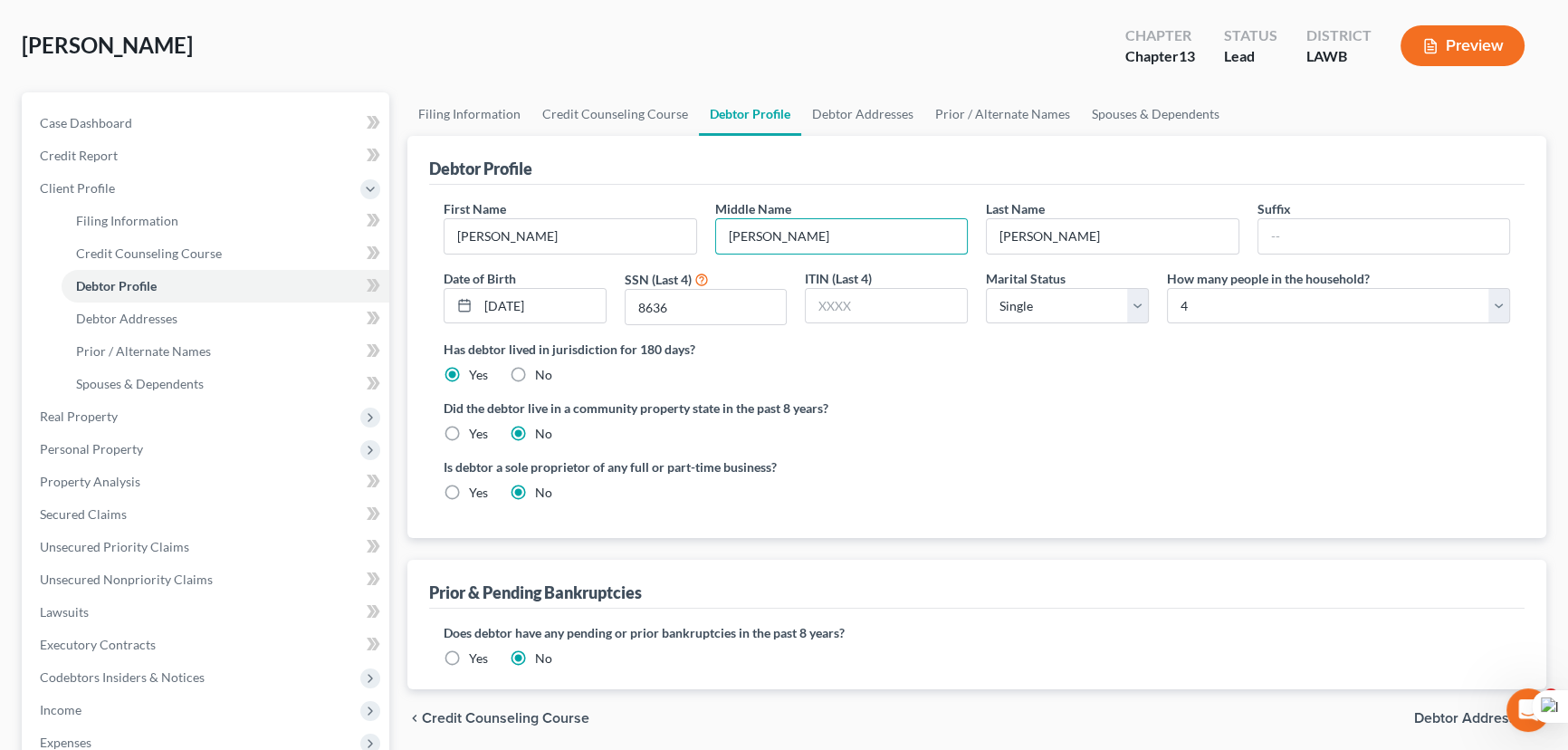
type input "[PERSON_NAME]"
click at [469, 429] on label "Yes" at bounding box center [479, 434] width 19 height 18
click at [477, 429] on input "Yes" at bounding box center [482, 431] width 12 height 12
radio input "true"
radio input "false"
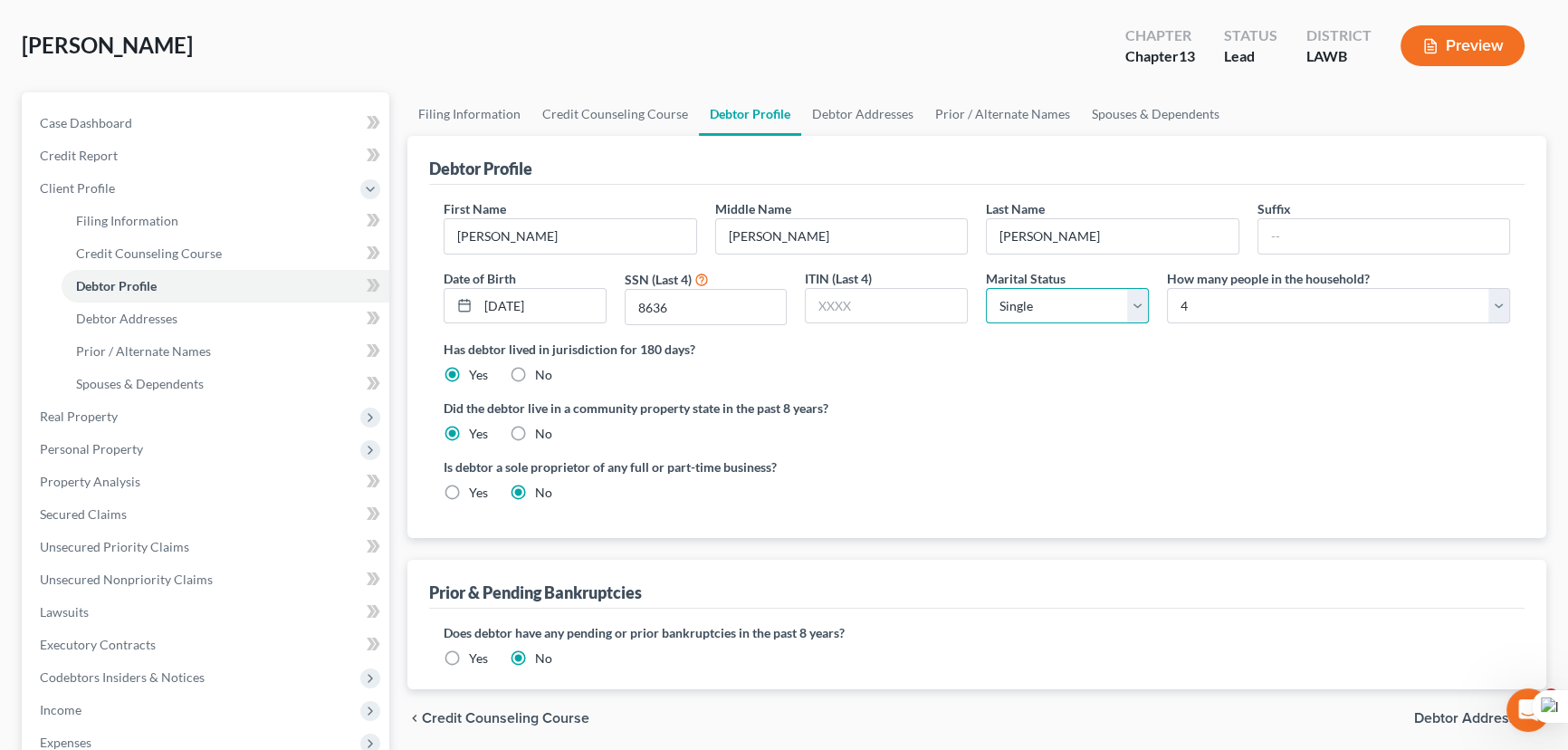
click at [1095, 299] on select "Select Single Married Separated Divorced Widowed" at bounding box center [1068, 306] width 163 height 37
click at [874, 399] on label "Did the debtor live in a community property state in the past 8 years?" at bounding box center [977, 408] width 1067 height 19
click at [1033, 301] on select "Select Single Married Separated Divorced Widowed" at bounding box center [1068, 306] width 163 height 37
click at [986, 288] on select "Select Single Married Separated Divorced Widowed" at bounding box center [1068, 306] width 163 height 37
click at [1195, 314] on select "Select 1 2 3 4 5 6 7 8 9 10 11 12 13 14 15 16 17 18 19 20" at bounding box center [1339, 306] width 343 height 37
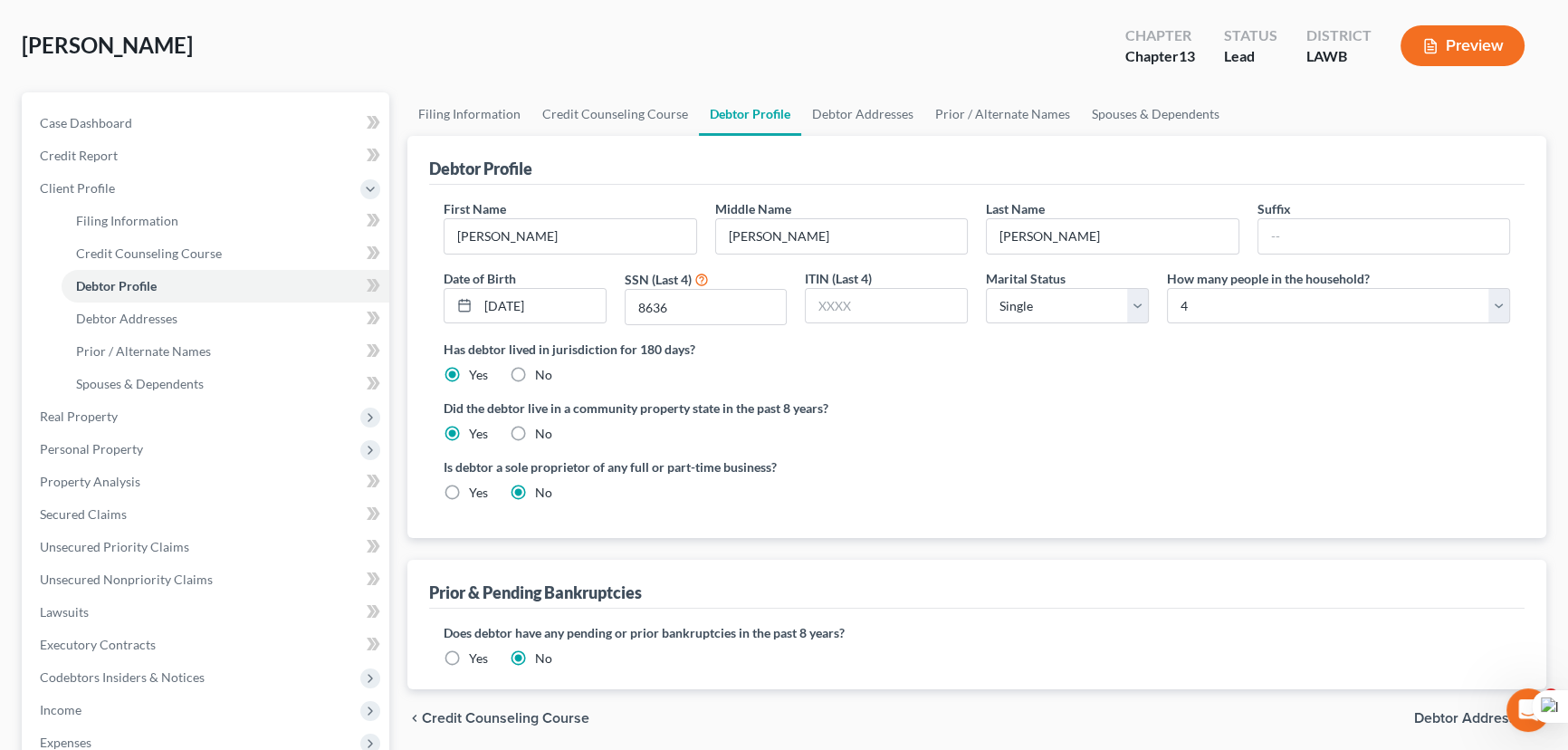
click at [1103, 372] on div "Has debtor lived in jurisdiction for 180 days? Yes No Debtor must reside in jur…" at bounding box center [977, 361] width 1067 height 44
click at [852, 112] on link "Debtor Addresses" at bounding box center [862, 114] width 123 height 43
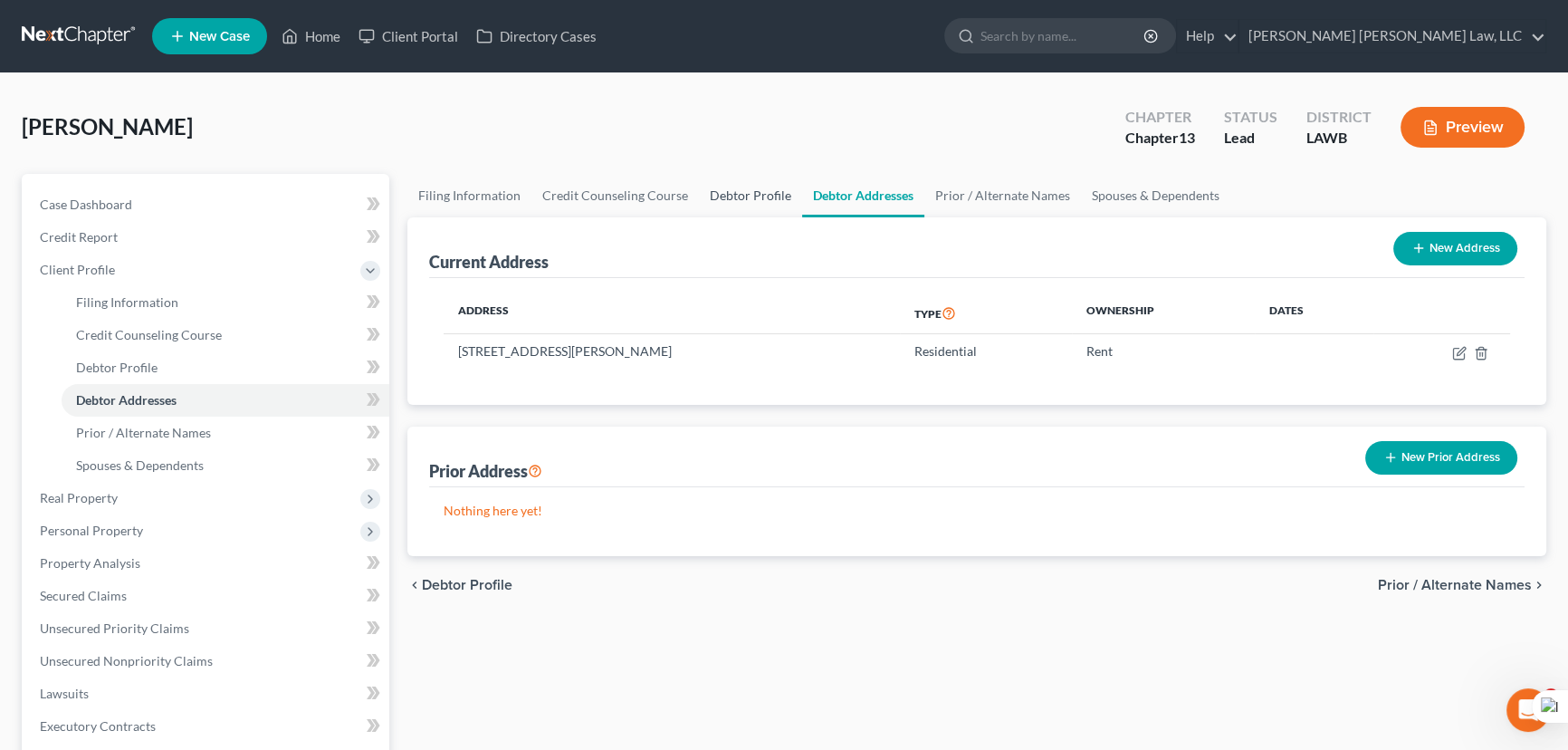
click at [746, 197] on link "Debtor Profile" at bounding box center [751, 195] width 103 height 43
select select "0"
select select "3"
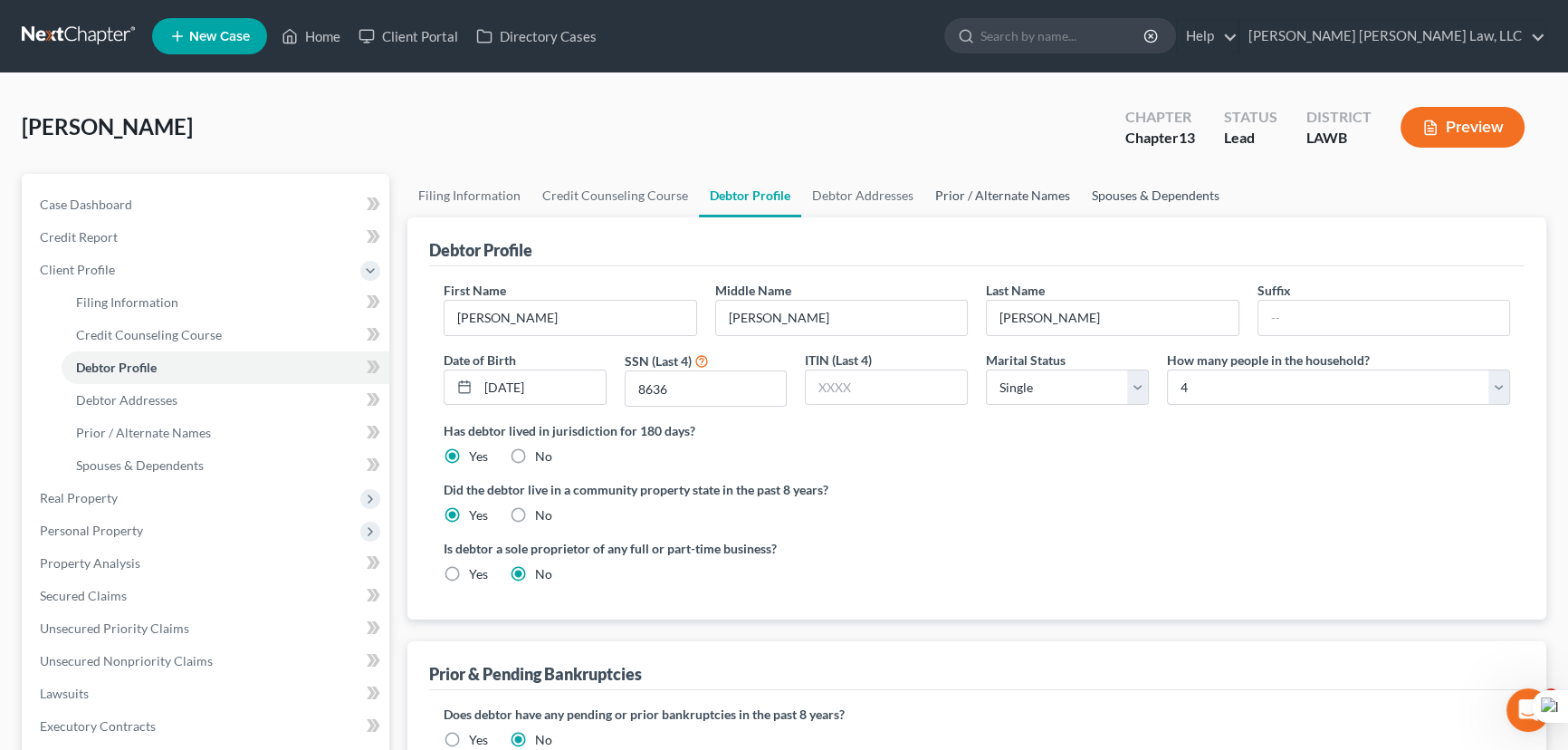
click at [1030, 193] on link "Prior / Alternate Names" at bounding box center [1002, 195] width 157 height 43
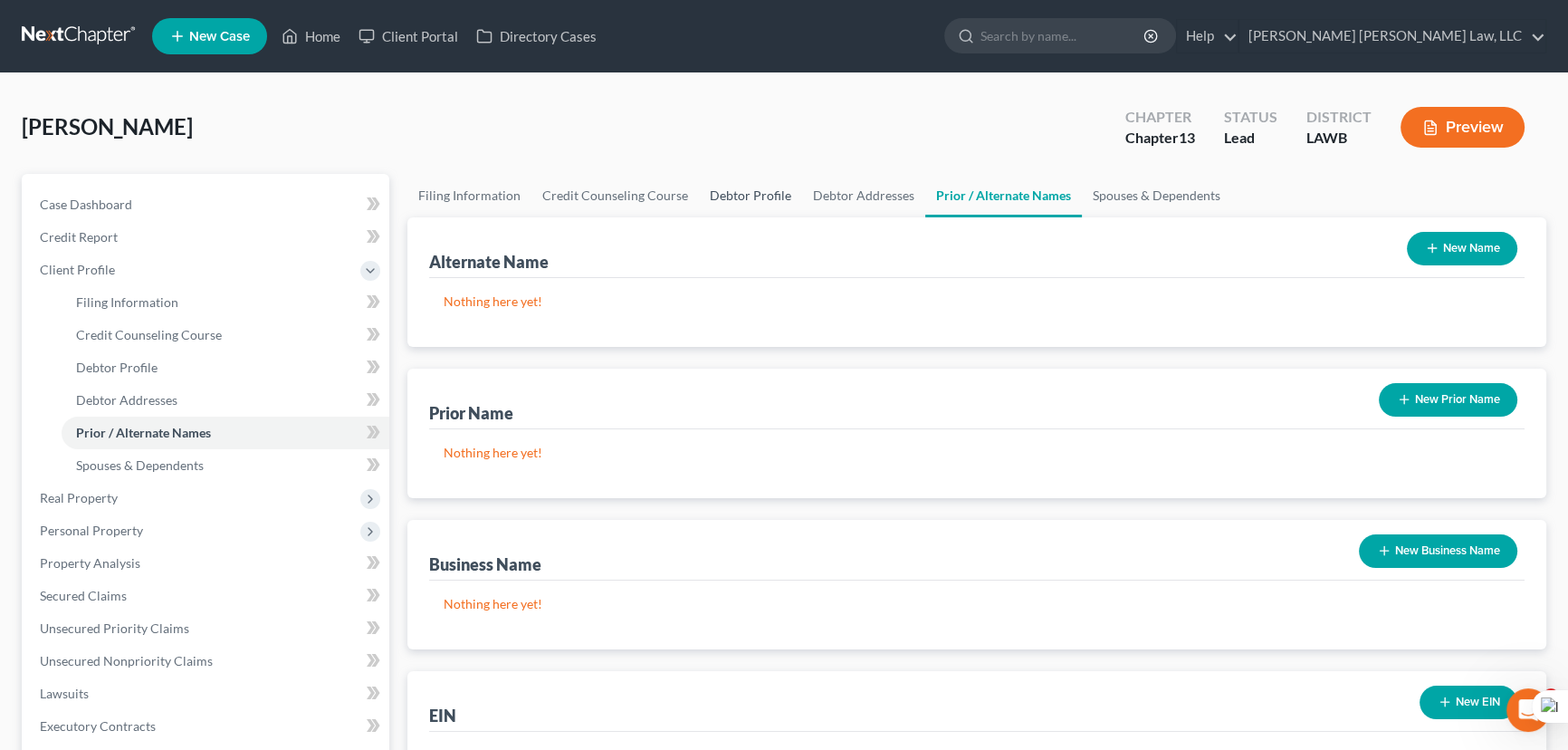
click at [784, 185] on link "Debtor Profile" at bounding box center [751, 195] width 103 height 43
select select "0"
select select "3"
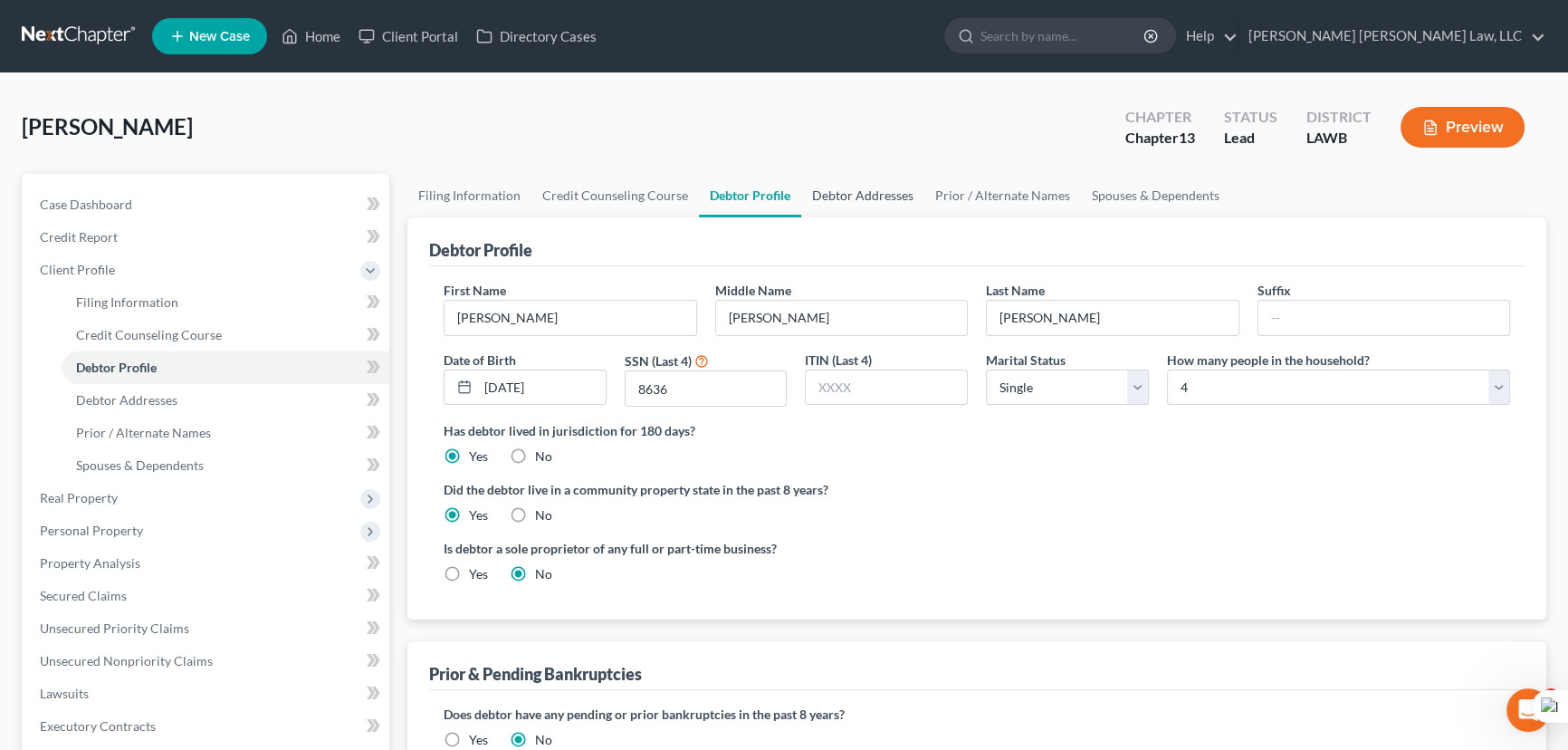
click at [876, 190] on link "Debtor Addresses" at bounding box center [862, 195] width 123 height 43
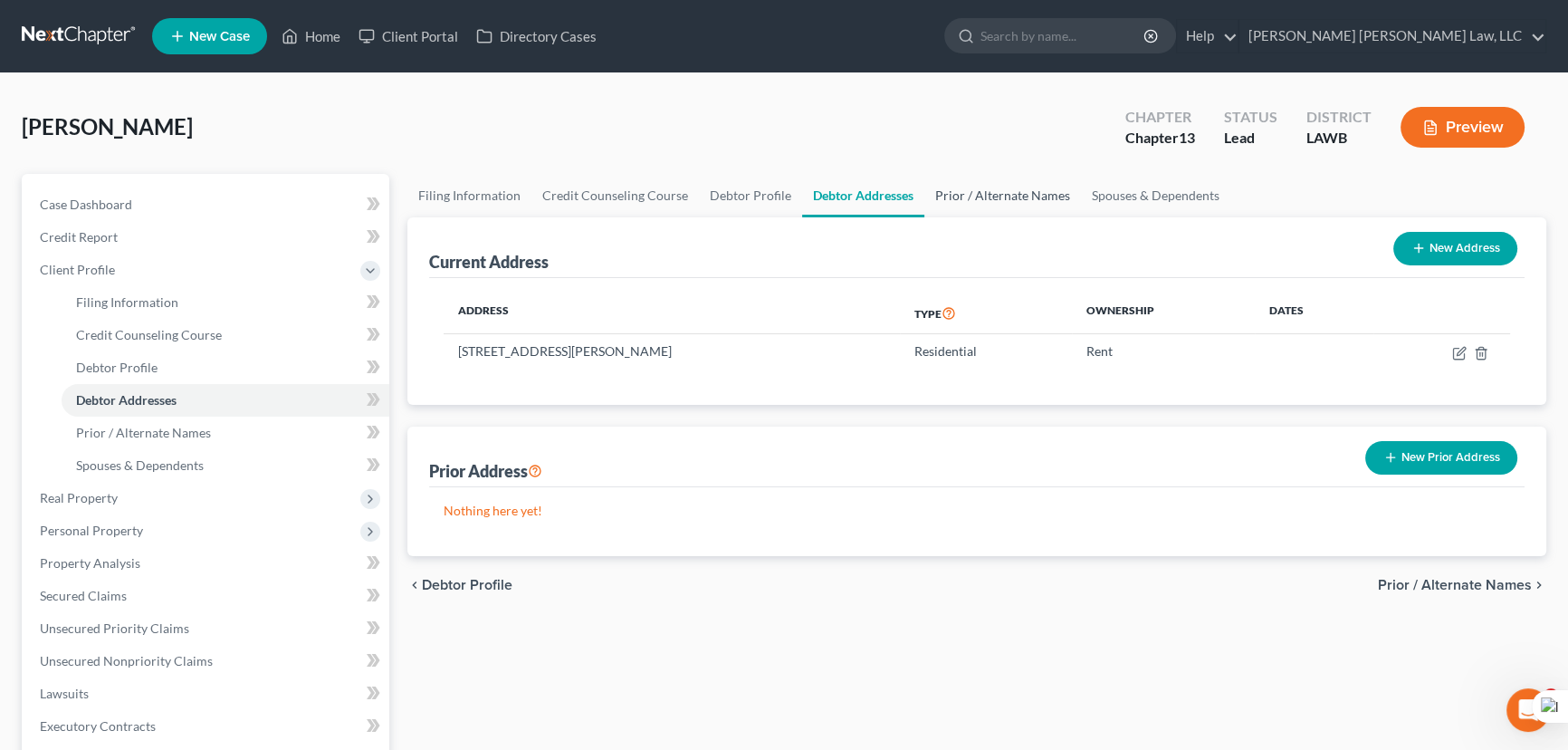
click at [968, 185] on link "Prior / Alternate Names" at bounding box center [1002, 195] width 157 height 43
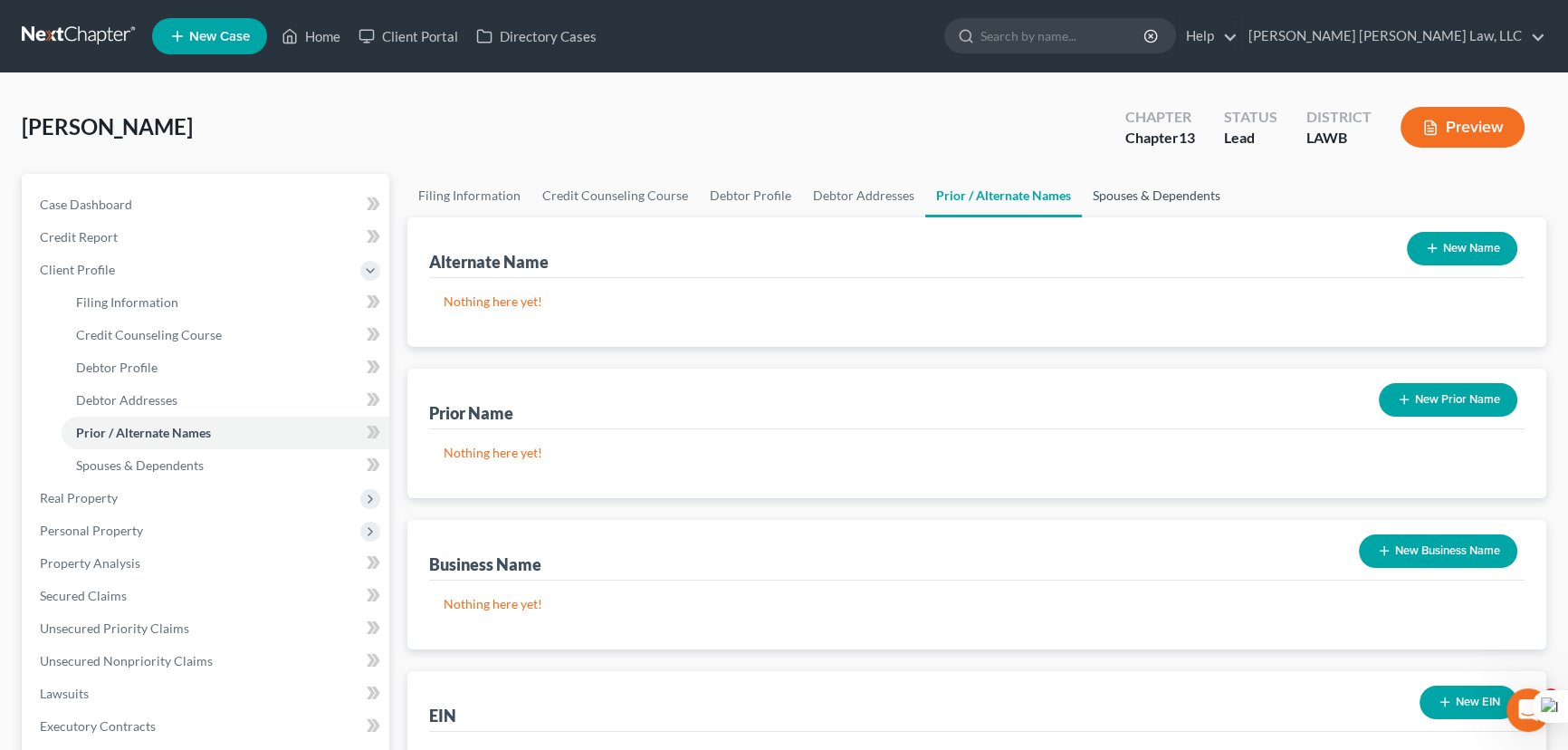
click at [1111, 198] on link "Spouses & Dependents" at bounding box center [1156, 195] width 149 height 43
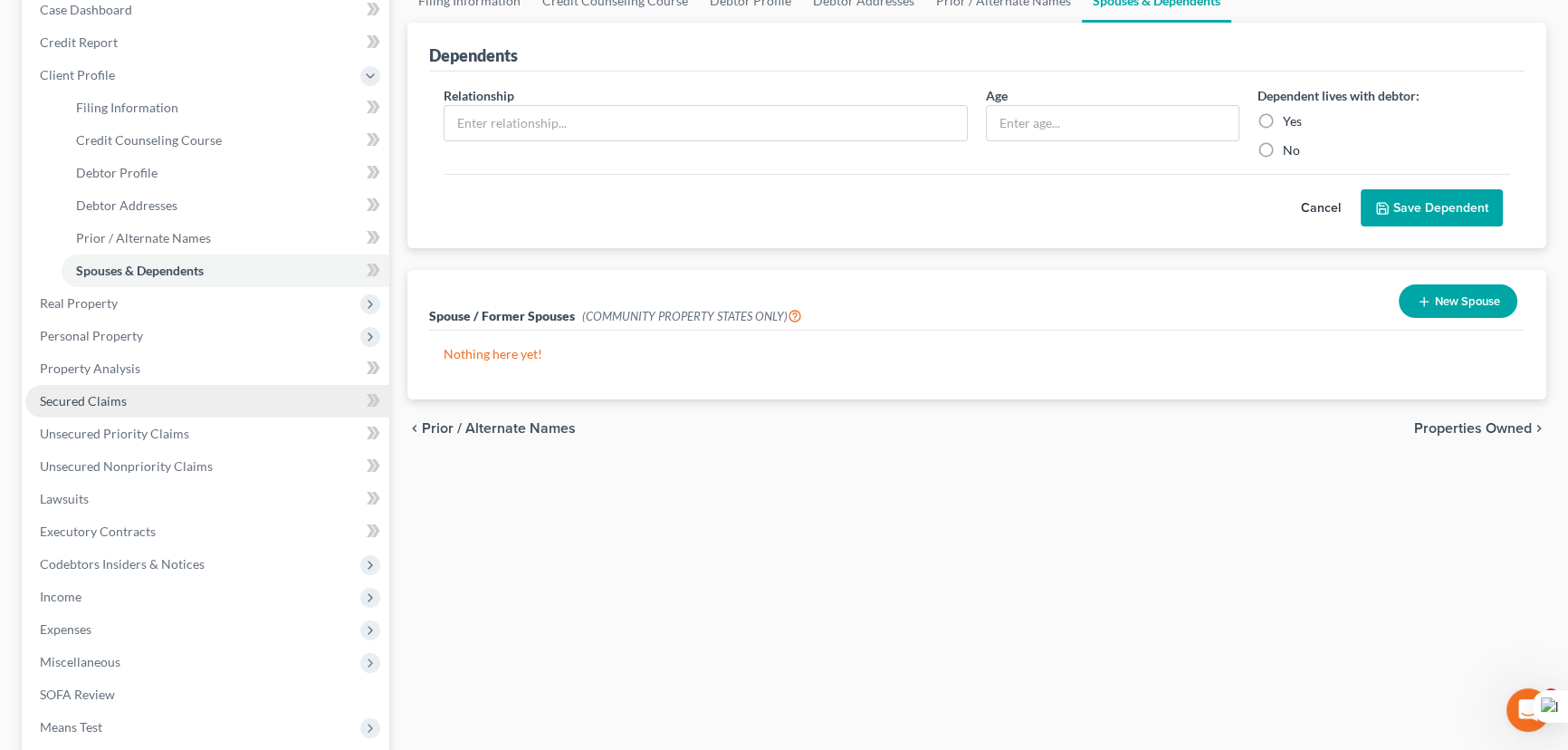
scroll to position [246, 0]
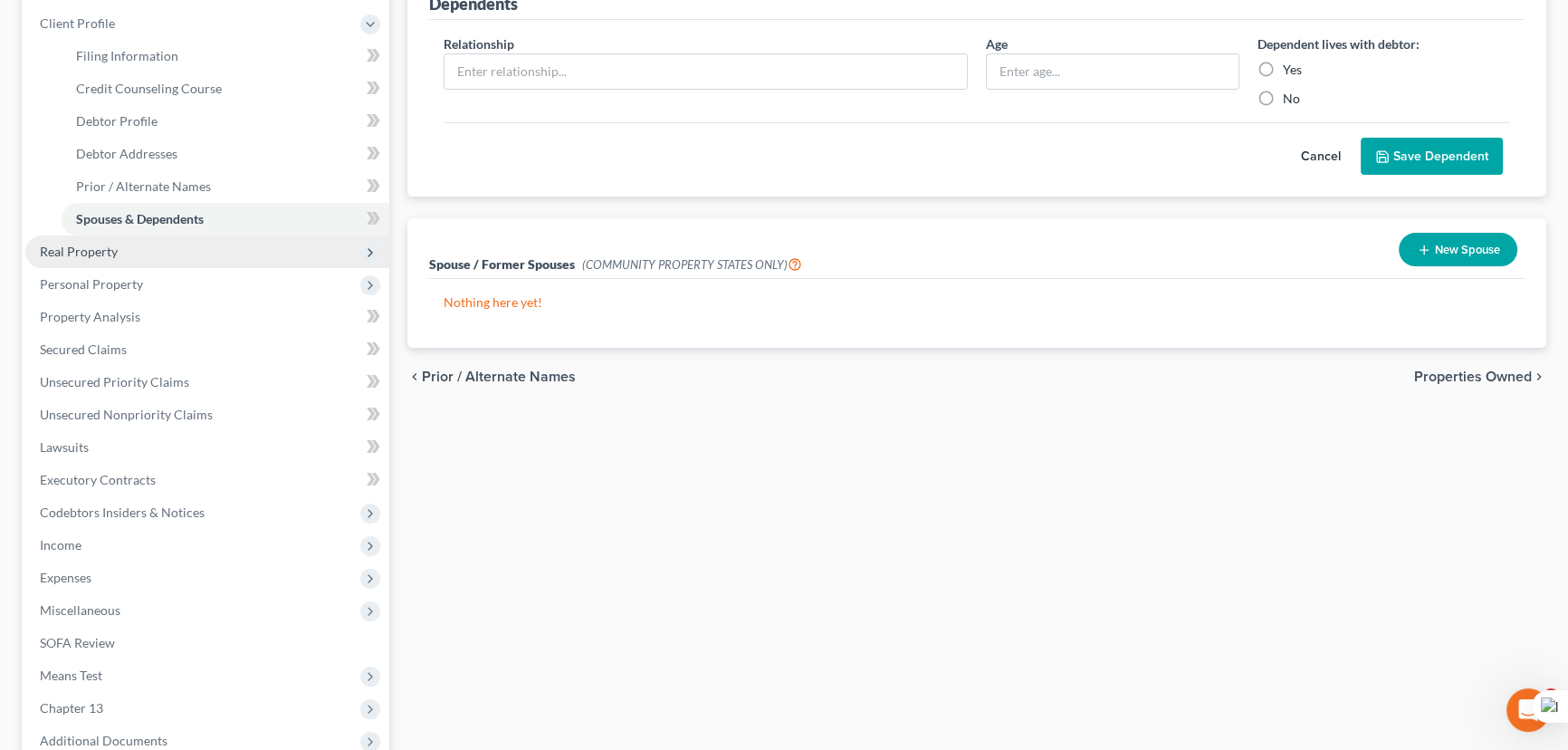
click at [190, 244] on span "Real Property" at bounding box center [207, 252] width 364 height 33
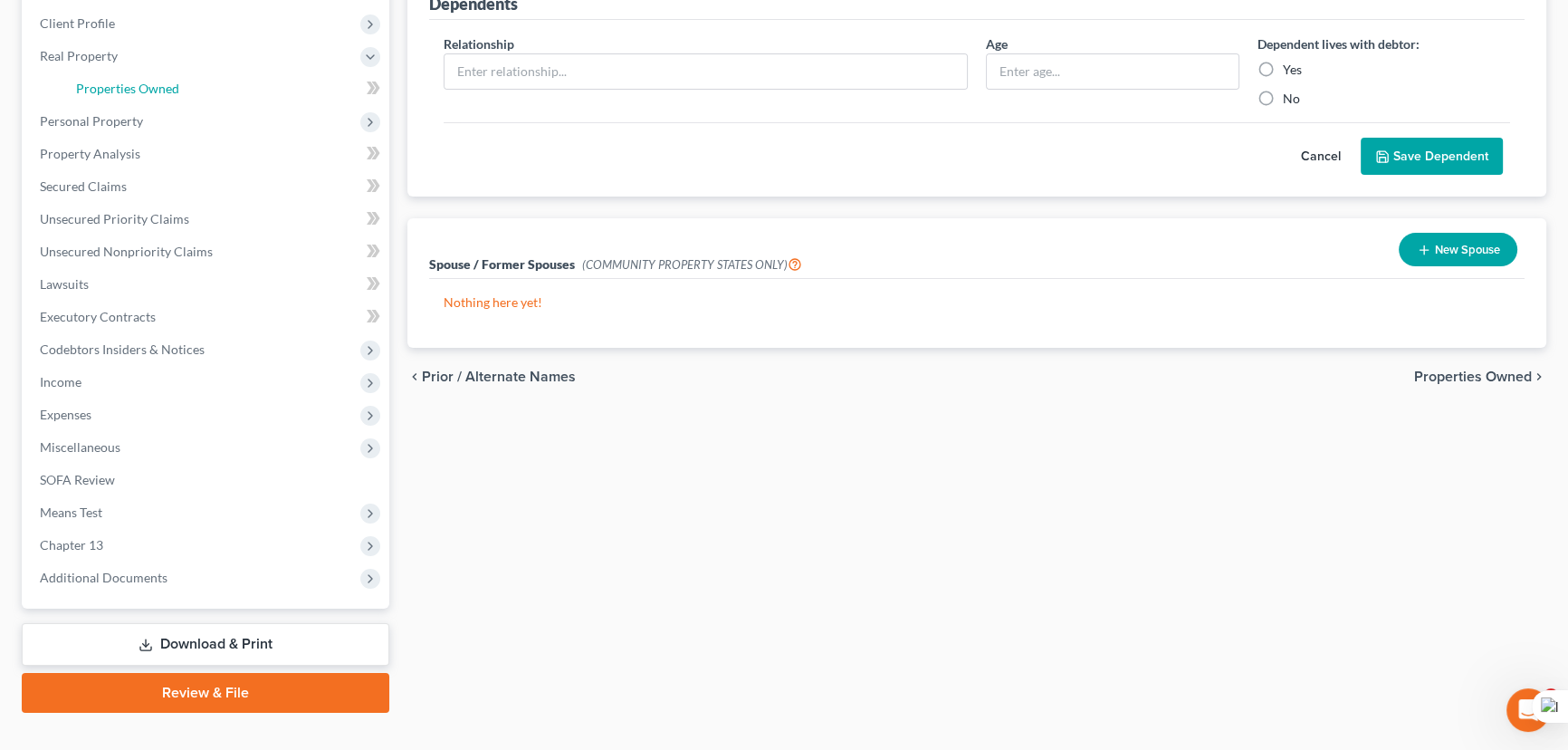
click at [203, 89] on link "Properties Owned" at bounding box center [225, 88] width 327 height 33
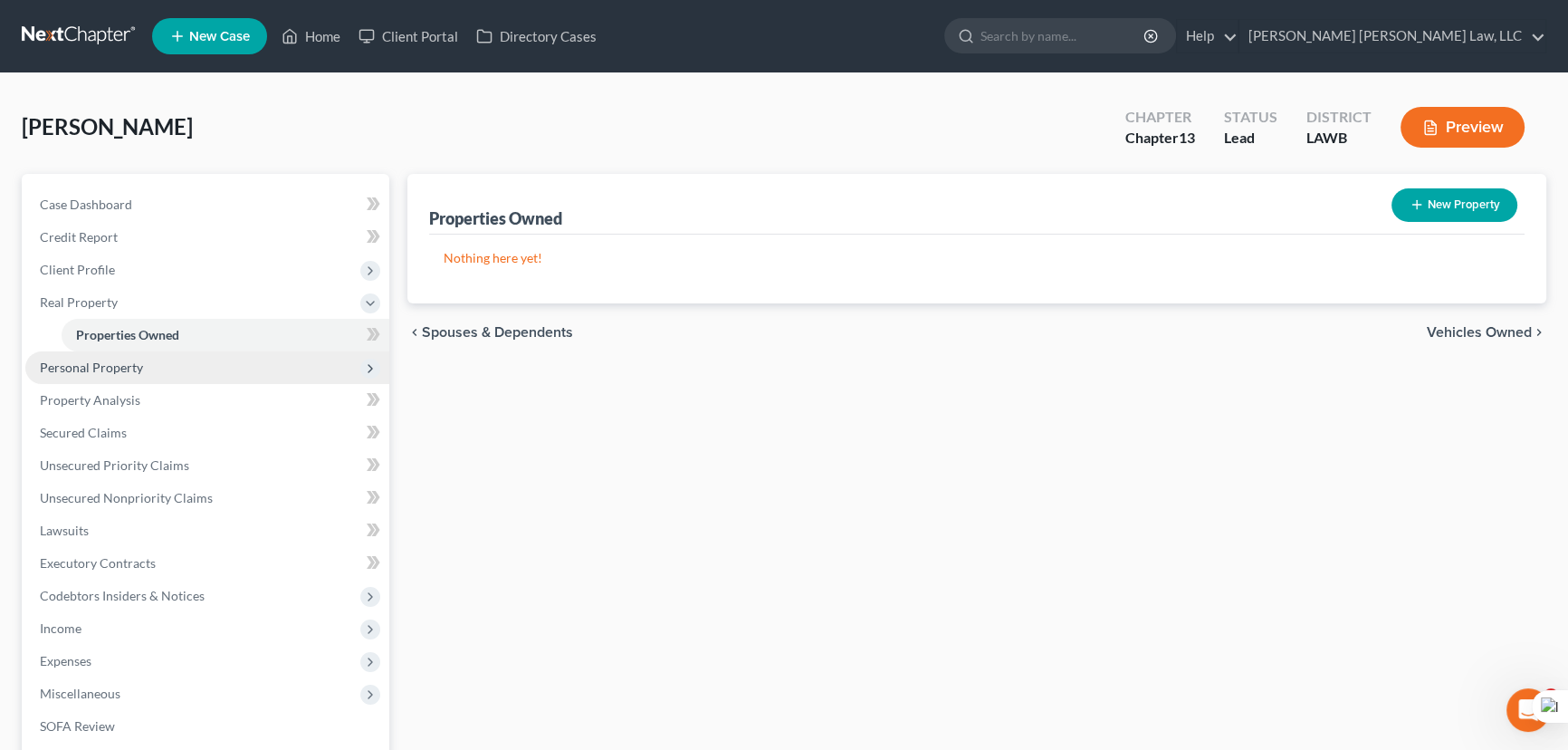
click at [271, 353] on span "Personal Property" at bounding box center [207, 367] width 364 height 33
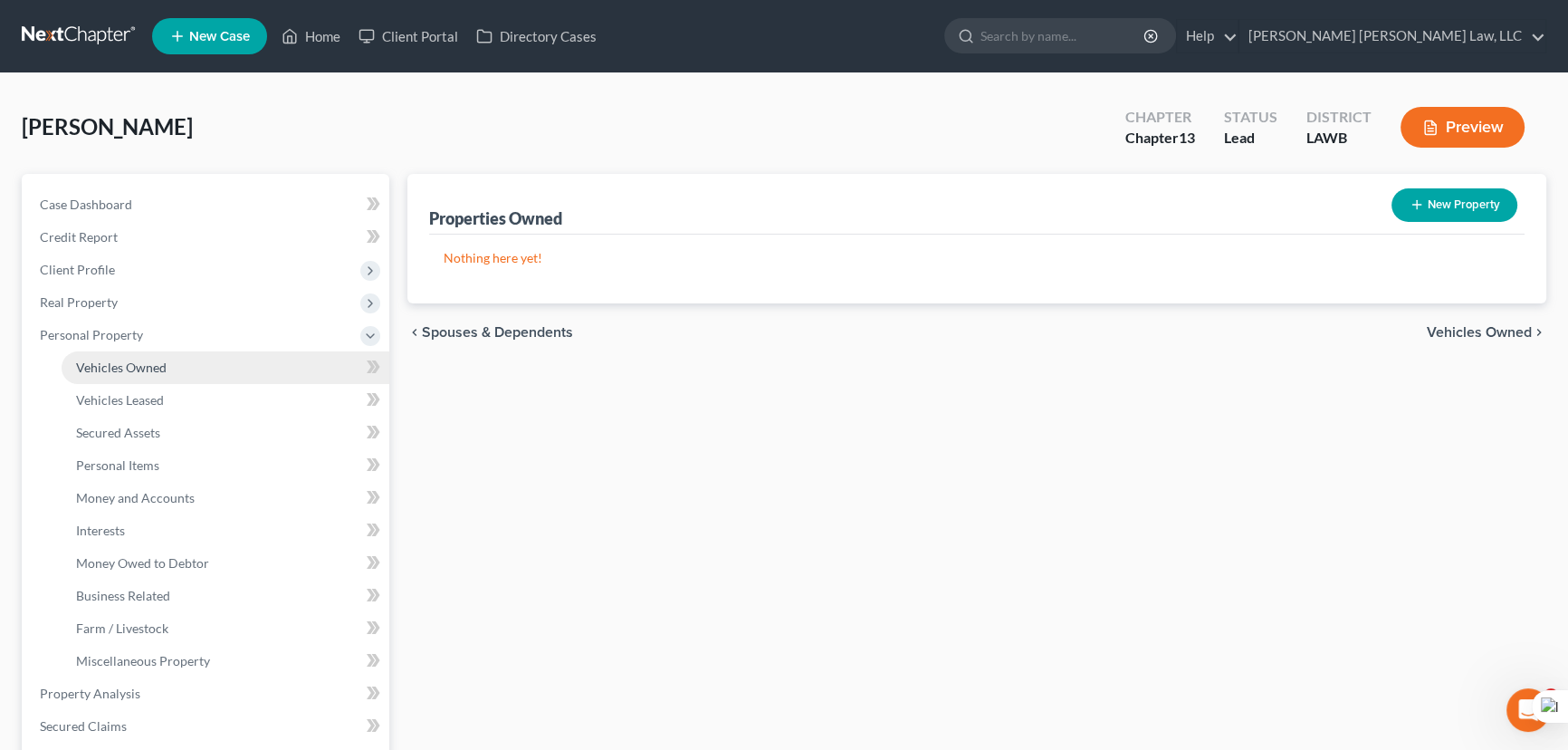
click at [262, 372] on link "Vehicles Owned" at bounding box center [225, 367] width 327 height 33
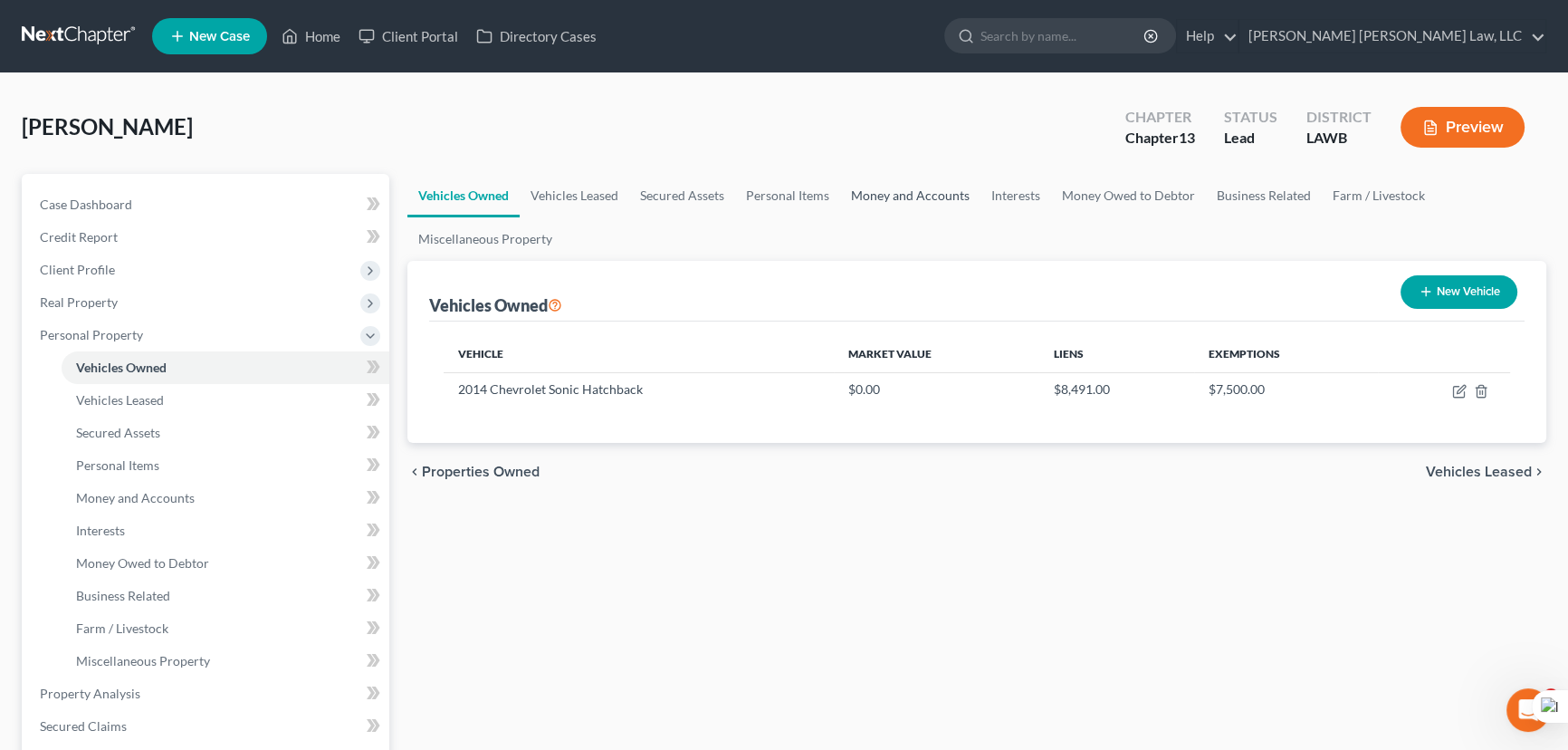
click at [884, 195] on link "Money and Accounts" at bounding box center [910, 195] width 141 height 43
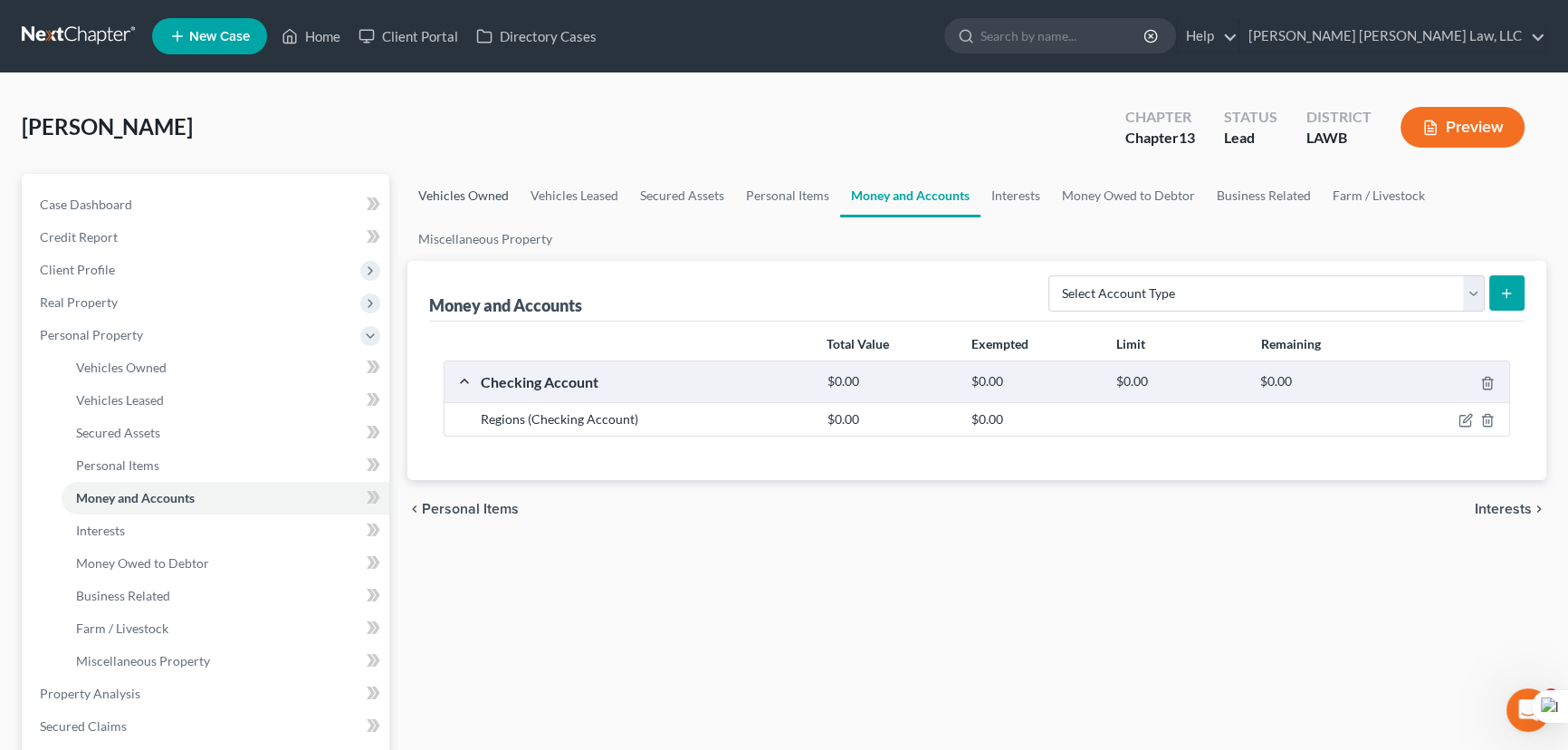
click at [486, 191] on link "Vehicles Owned" at bounding box center [464, 195] width 113 height 43
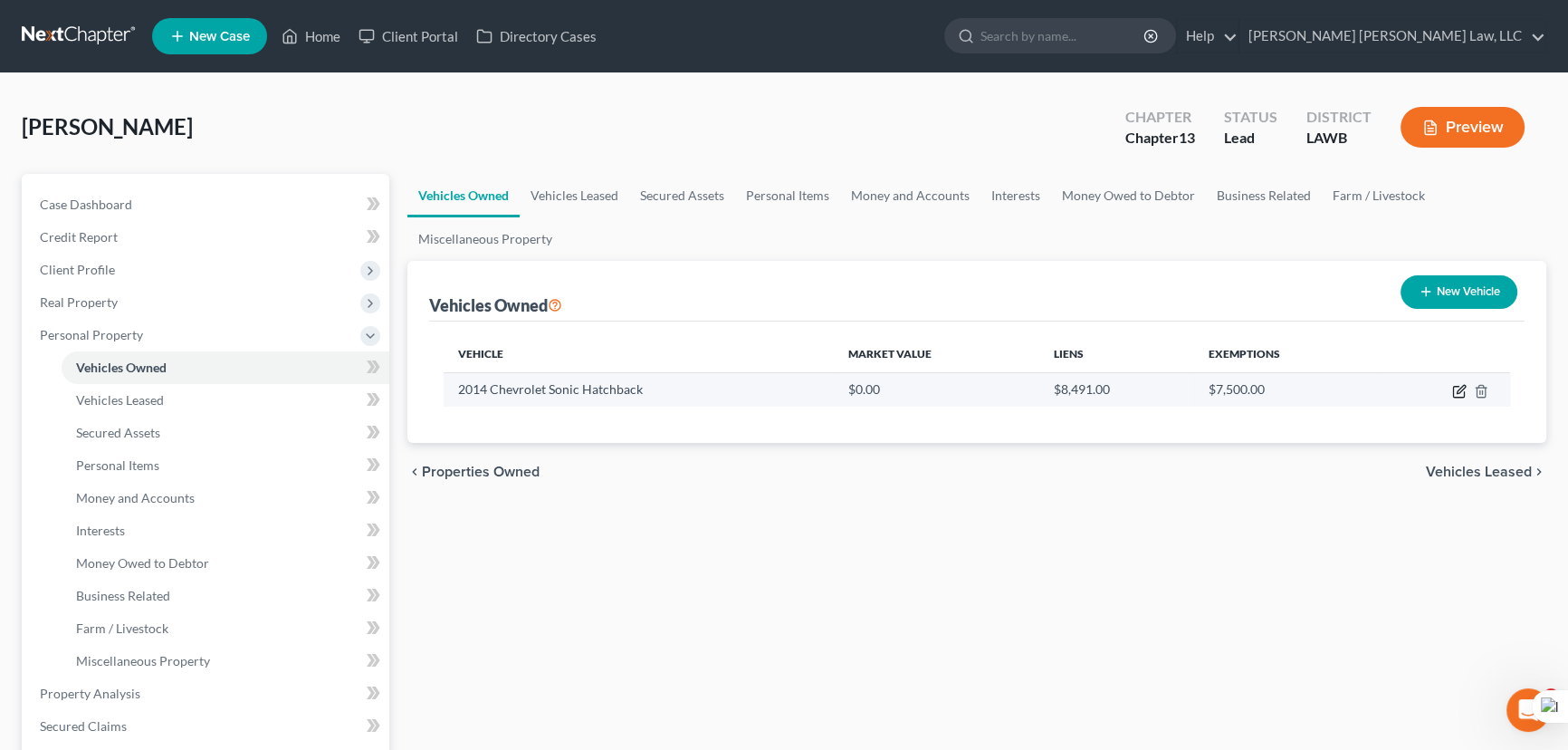
click at [1464, 391] on icon "button" at bounding box center [1459, 392] width 11 height 11
select select "0"
select select "12"
select select "2"
select select "0"
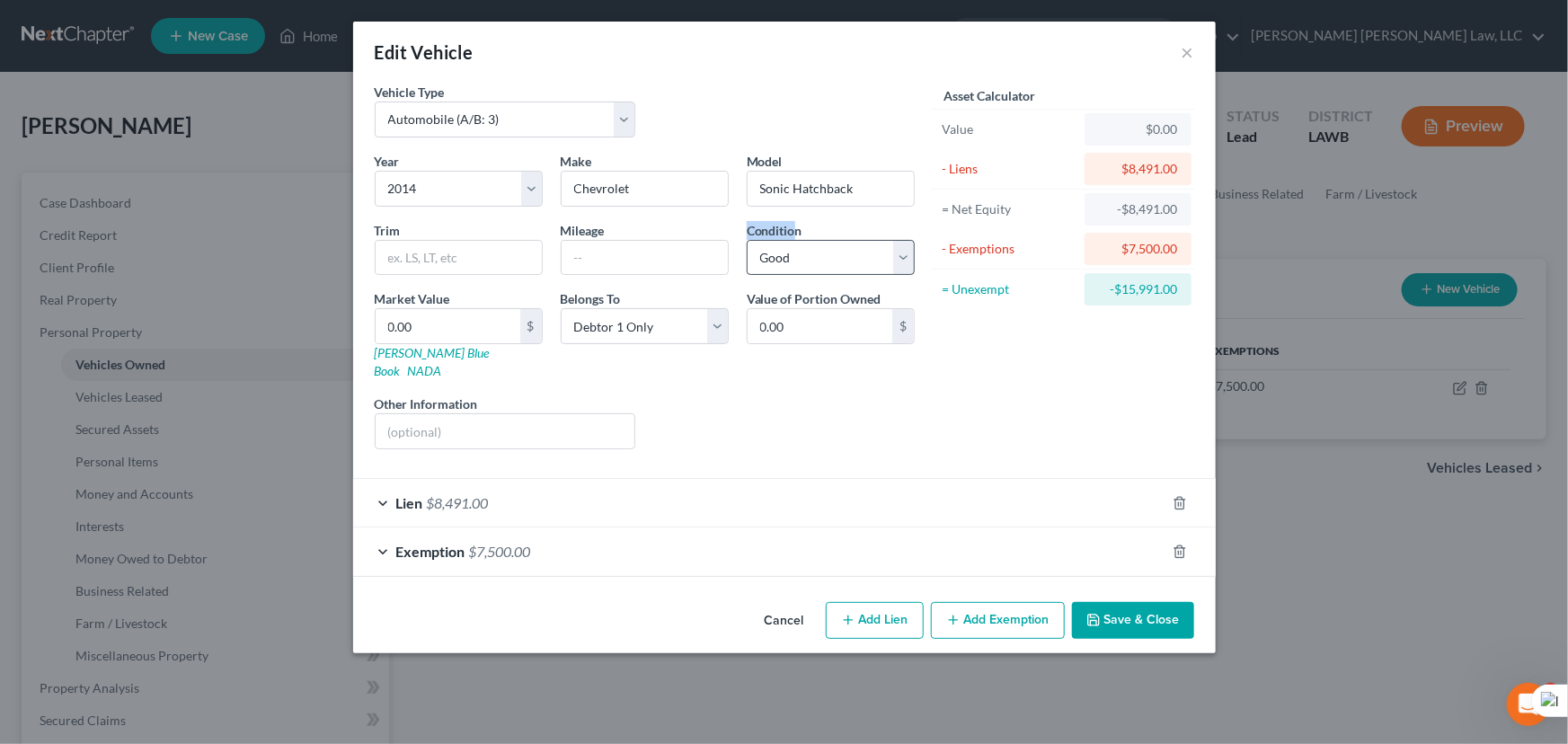
drag, startPoint x: 792, startPoint y: 238, endPoint x: 791, endPoint y: 253, distance: 15.0
click at [791, 253] on div "Condition Select Excellent Very Good Good Fair Poor" at bounding box center [831, 248] width 186 height 55
click at [791, 253] on select "Select Excellent Very Good Good Fair Poor" at bounding box center [831, 258] width 168 height 36
click at [919, 232] on div "Condition Select Excellent Very Good Good Fair Poor" at bounding box center [831, 248] width 186 height 55
click at [884, 253] on select "Select Excellent Very Good Good Fair Poor" at bounding box center [831, 258] width 168 height 36
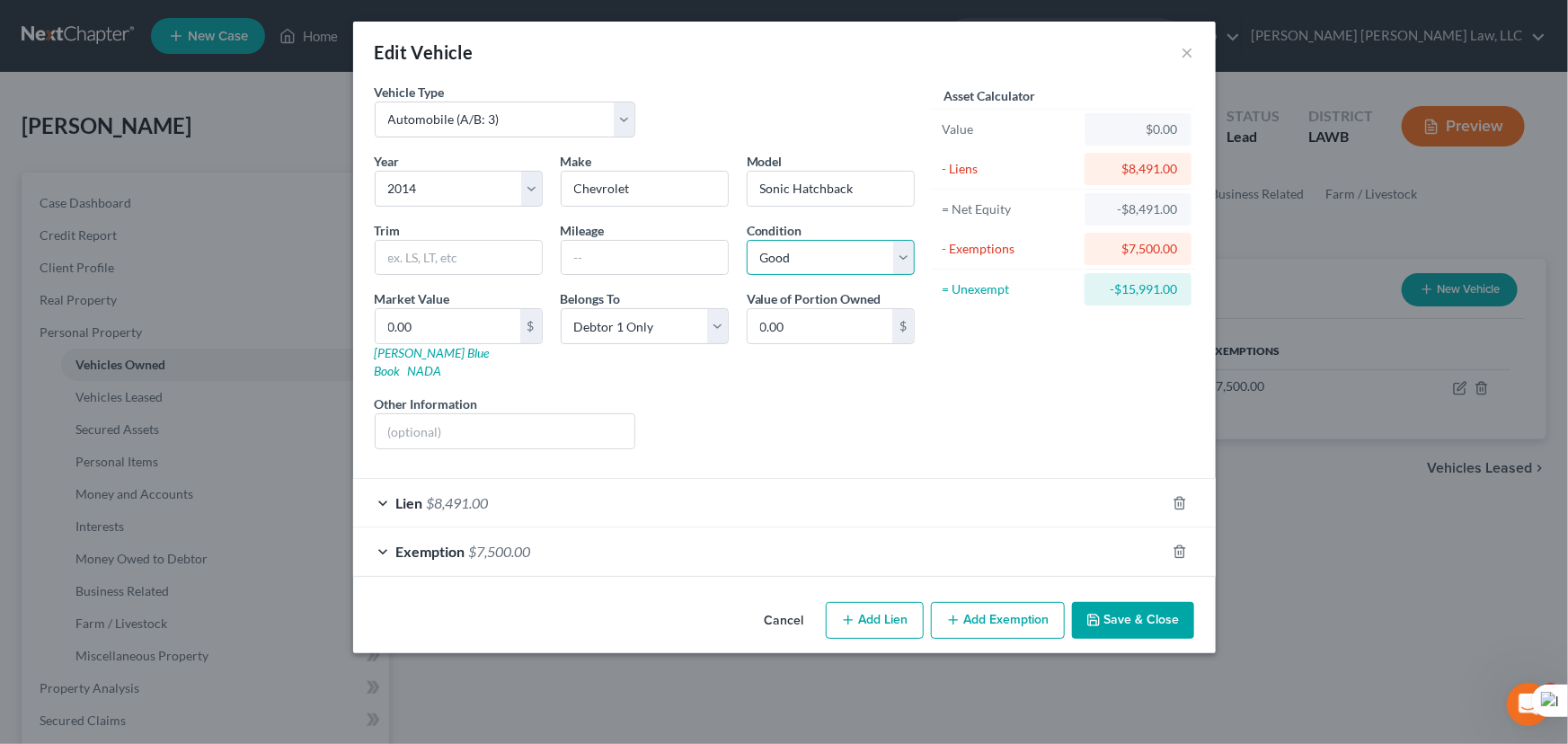
select select "3"
click at [747, 240] on select "Select Excellent Very Good Good Fair Poor" at bounding box center [831, 258] width 168 height 36
drag, startPoint x: 909, startPoint y: 257, endPoint x: 910, endPoint y: 272, distance: 15.0
click at [909, 257] on select "Select Excellent Very Good Good Fair Poor" at bounding box center [831, 258] width 168 height 36
click at [747, 240] on select "Select Excellent Very Good Good Fair Poor" at bounding box center [831, 258] width 168 height 36
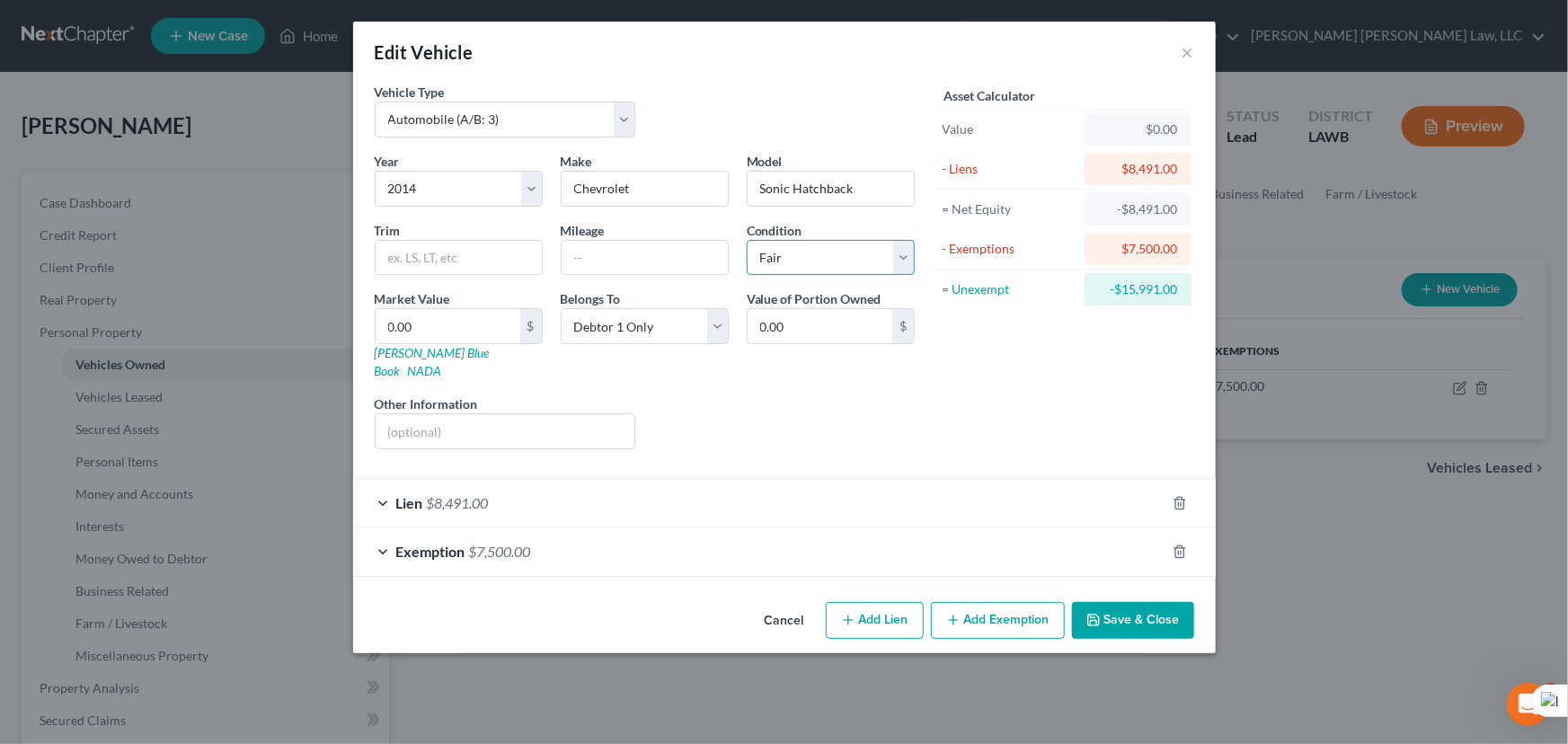
click at [882, 274] on select "Select Excellent Very Good Good Fair Poor" at bounding box center [831, 258] width 168 height 36
click at [747, 240] on select "Select Excellent Very Good Good Fair Poor" at bounding box center [831, 258] width 168 height 36
click at [1129, 602] on button "Save & Close" at bounding box center [1132, 620] width 122 height 38
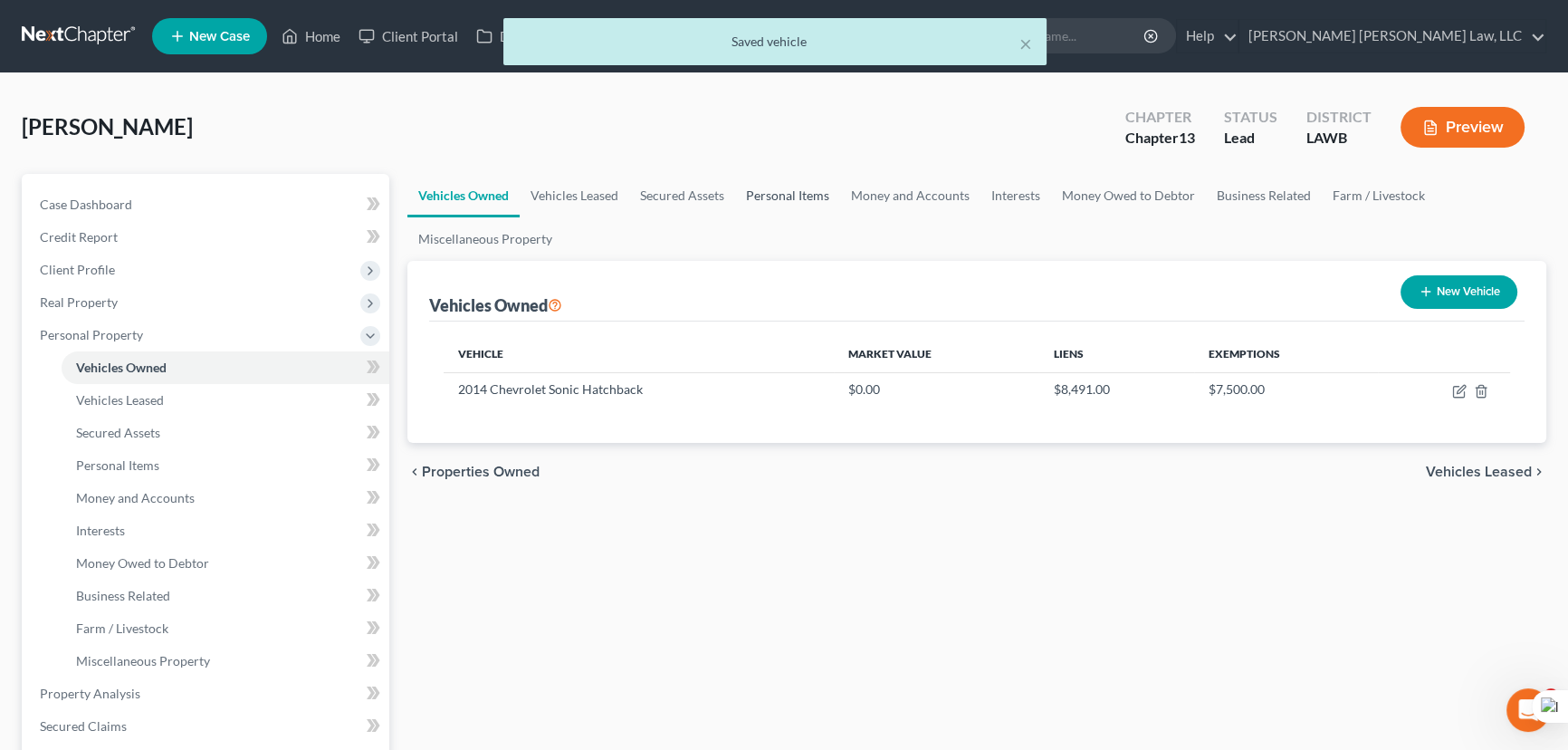
click at [803, 184] on link "Personal Items" at bounding box center [787, 195] width 105 height 43
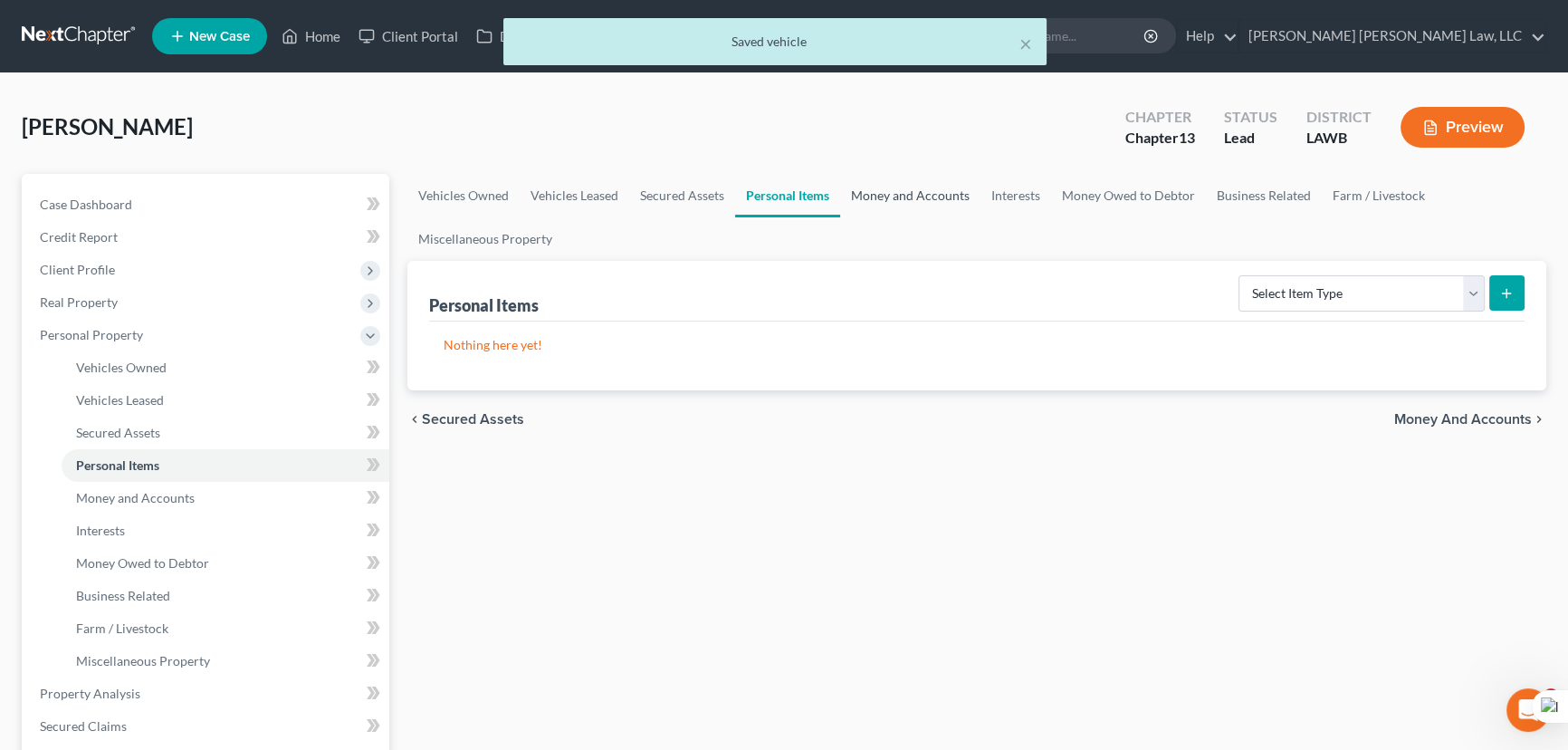
click at [867, 185] on link "Money and Accounts" at bounding box center [910, 195] width 141 height 43
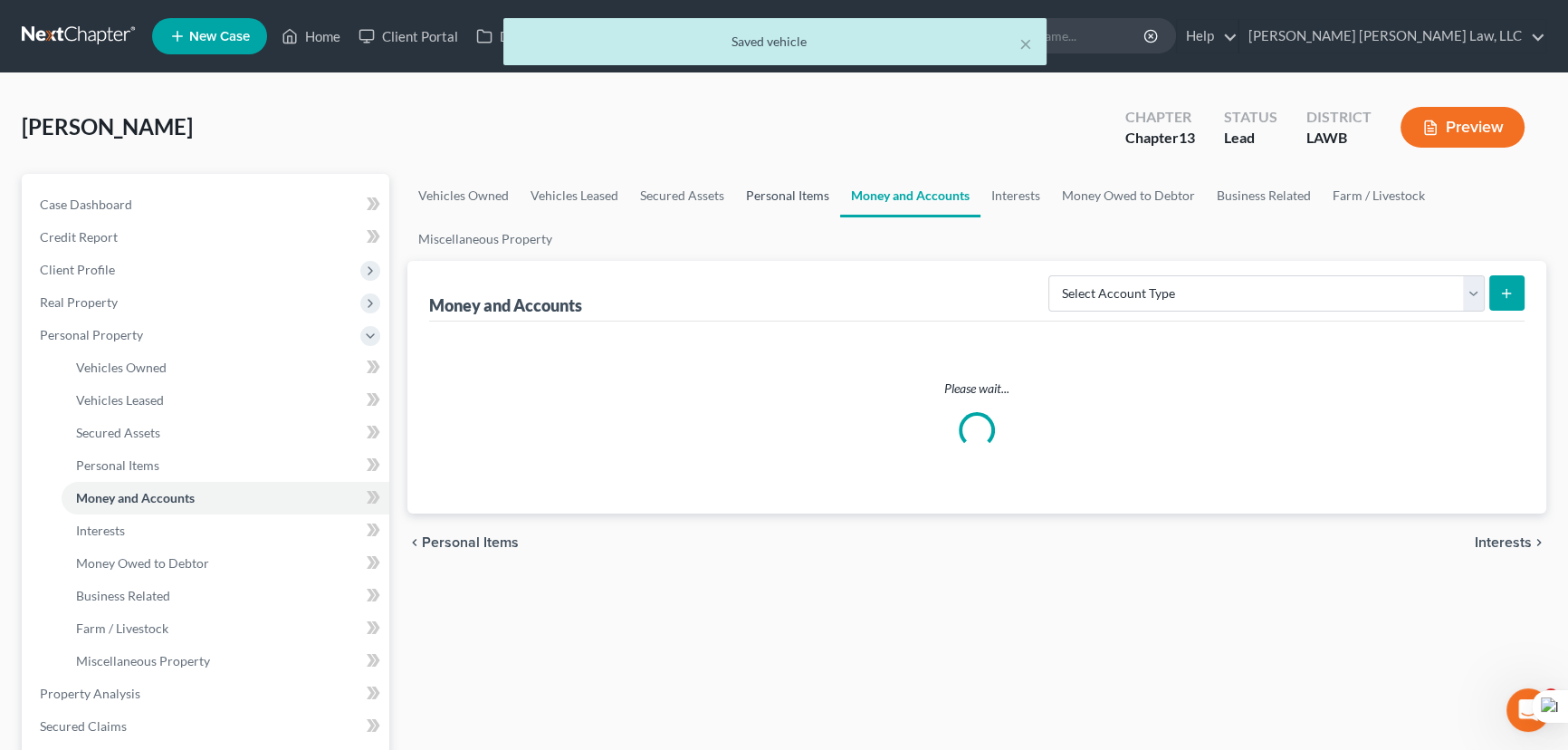
click at [786, 198] on link "Personal Items" at bounding box center [787, 195] width 105 height 43
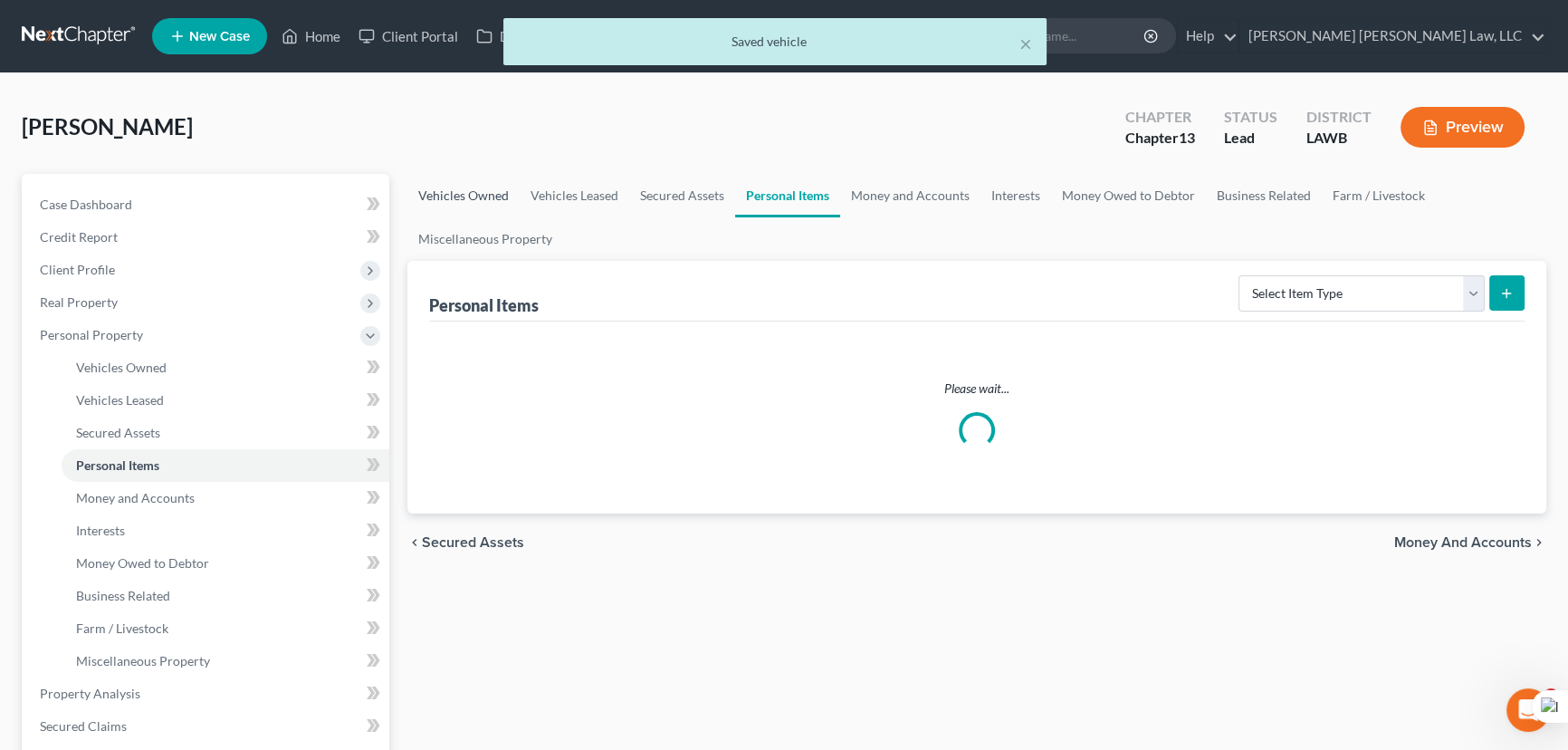
click at [468, 191] on link "Vehicles Owned" at bounding box center [464, 195] width 113 height 43
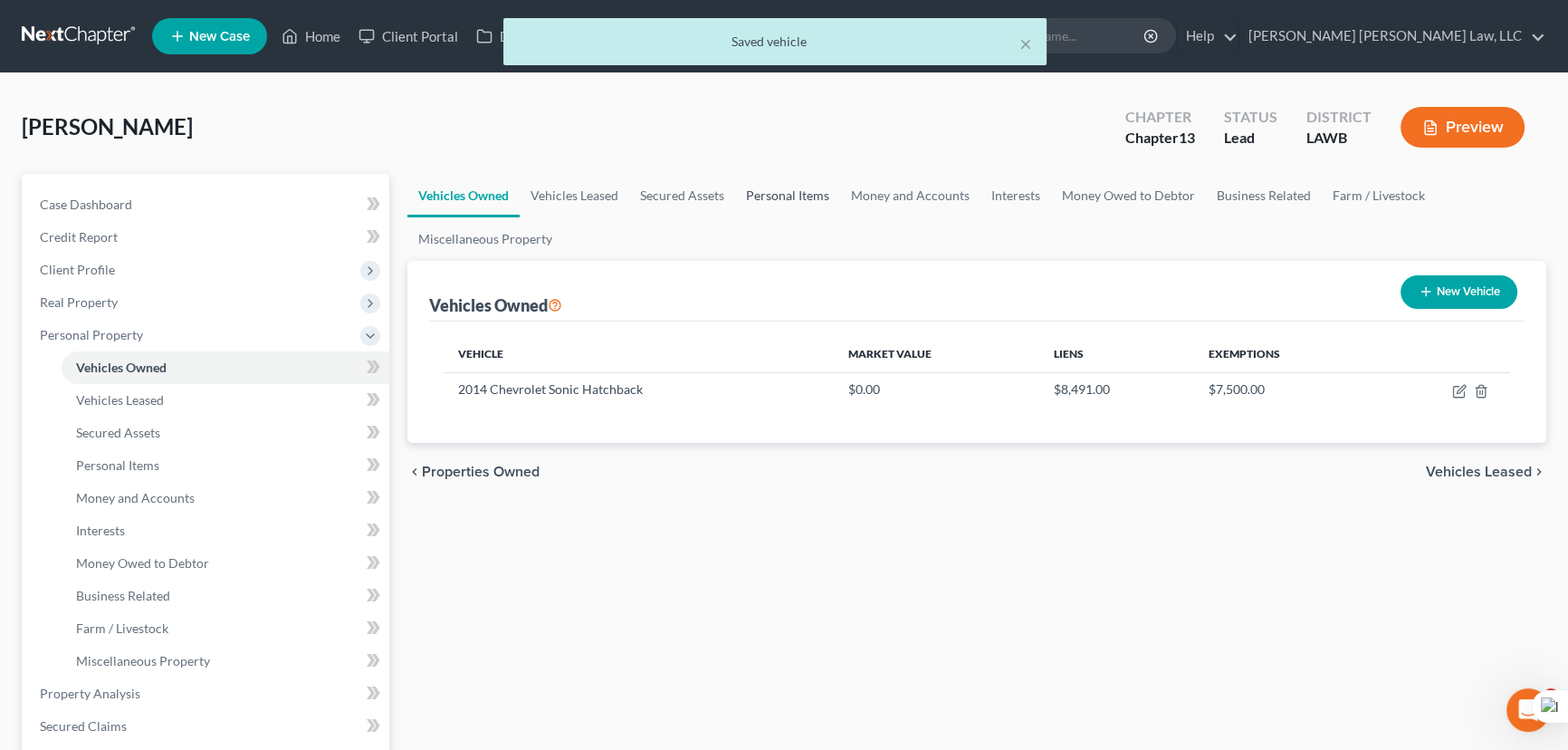
click at [811, 188] on link "Personal Items" at bounding box center [787, 195] width 105 height 43
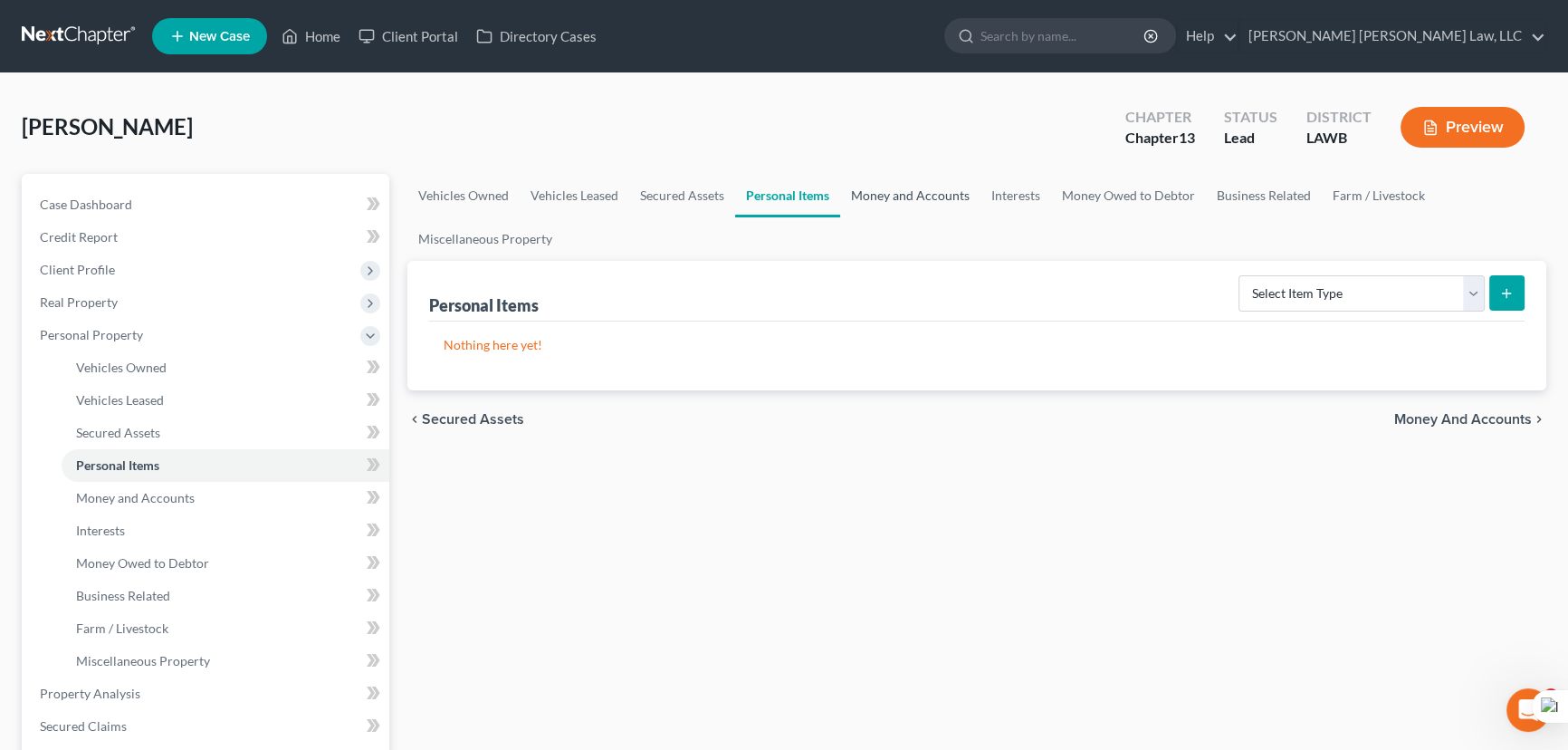
click at [942, 191] on link "Money and Accounts" at bounding box center [910, 195] width 141 height 43
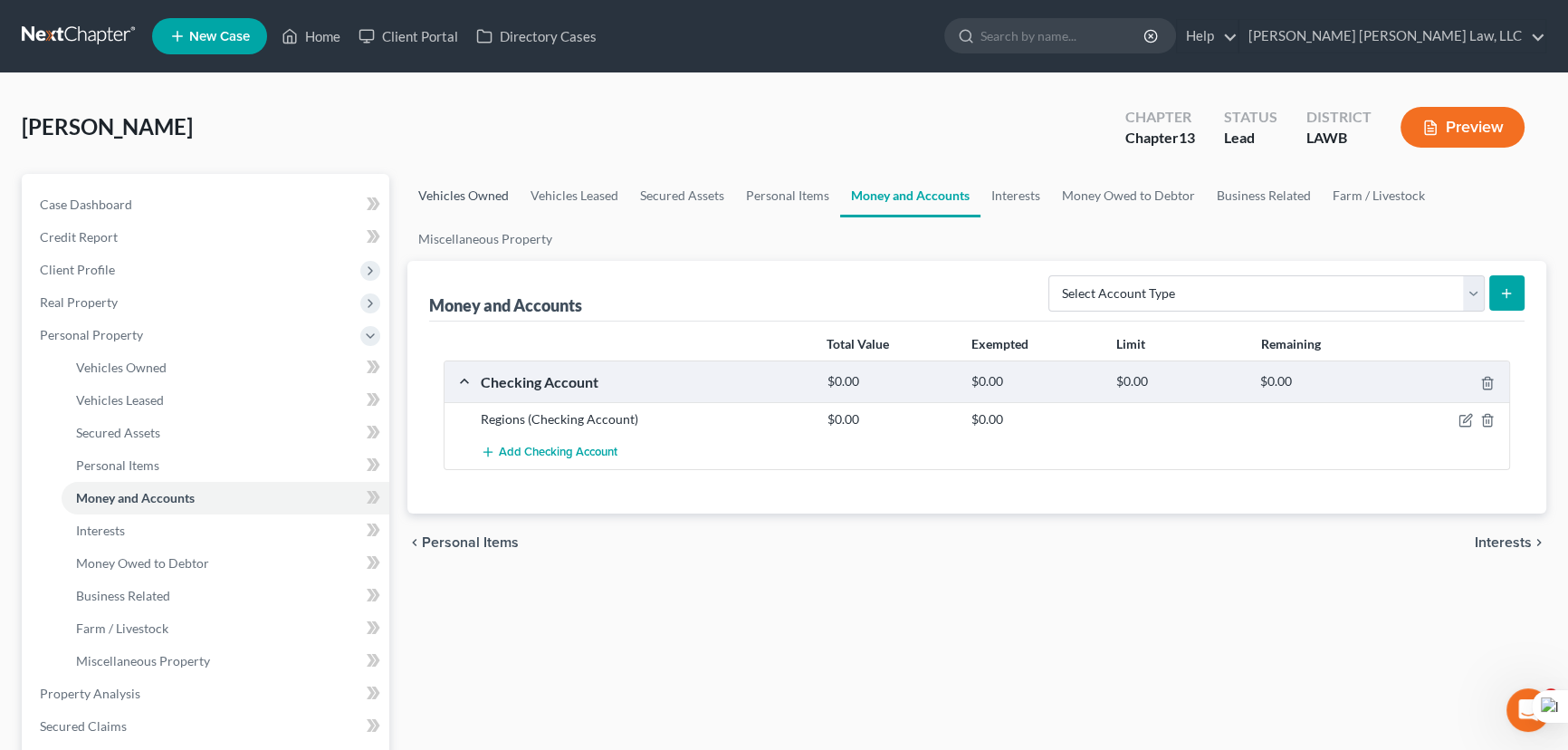
click at [465, 187] on link "Vehicles Owned" at bounding box center [464, 195] width 113 height 43
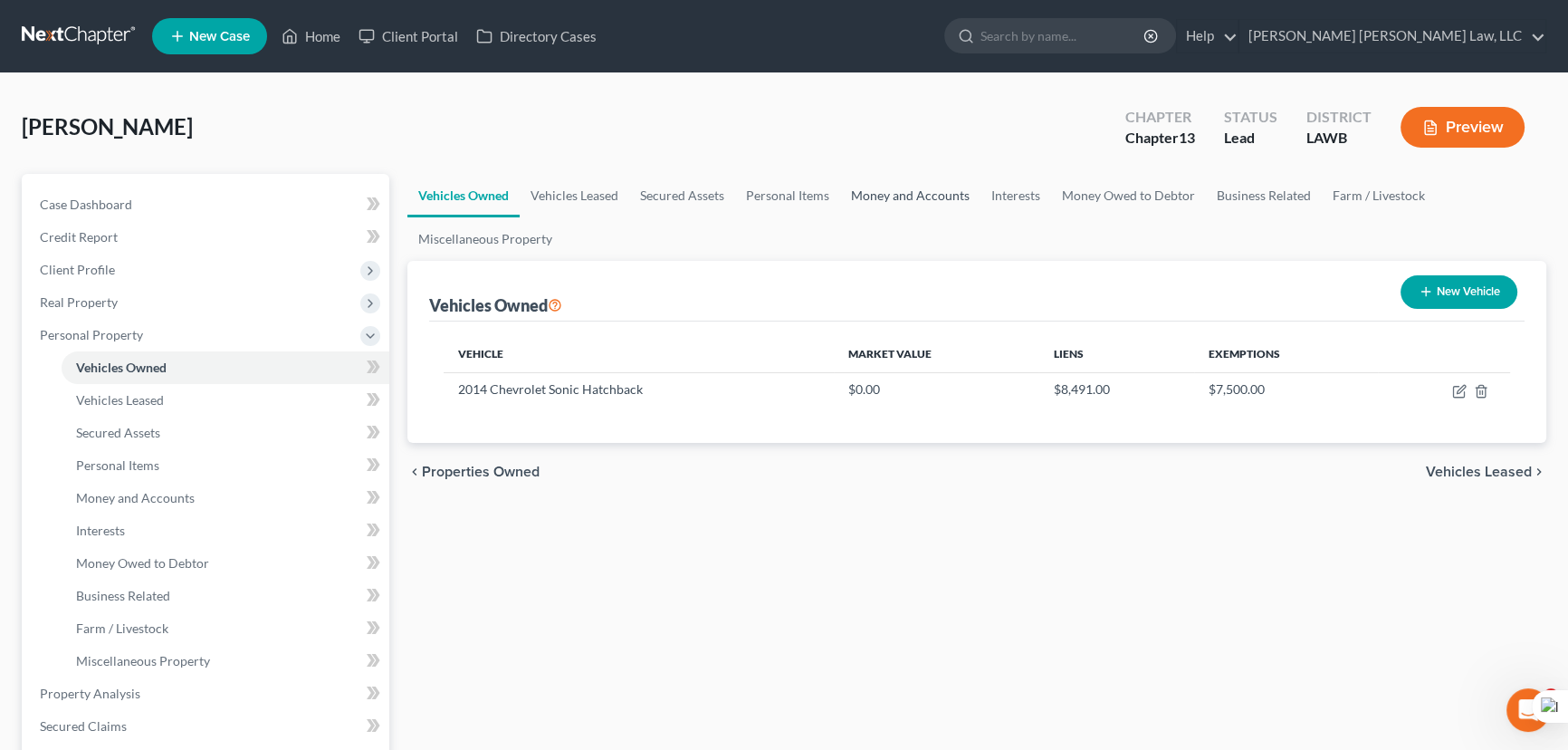
click at [928, 194] on link "Money and Accounts" at bounding box center [910, 195] width 141 height 43
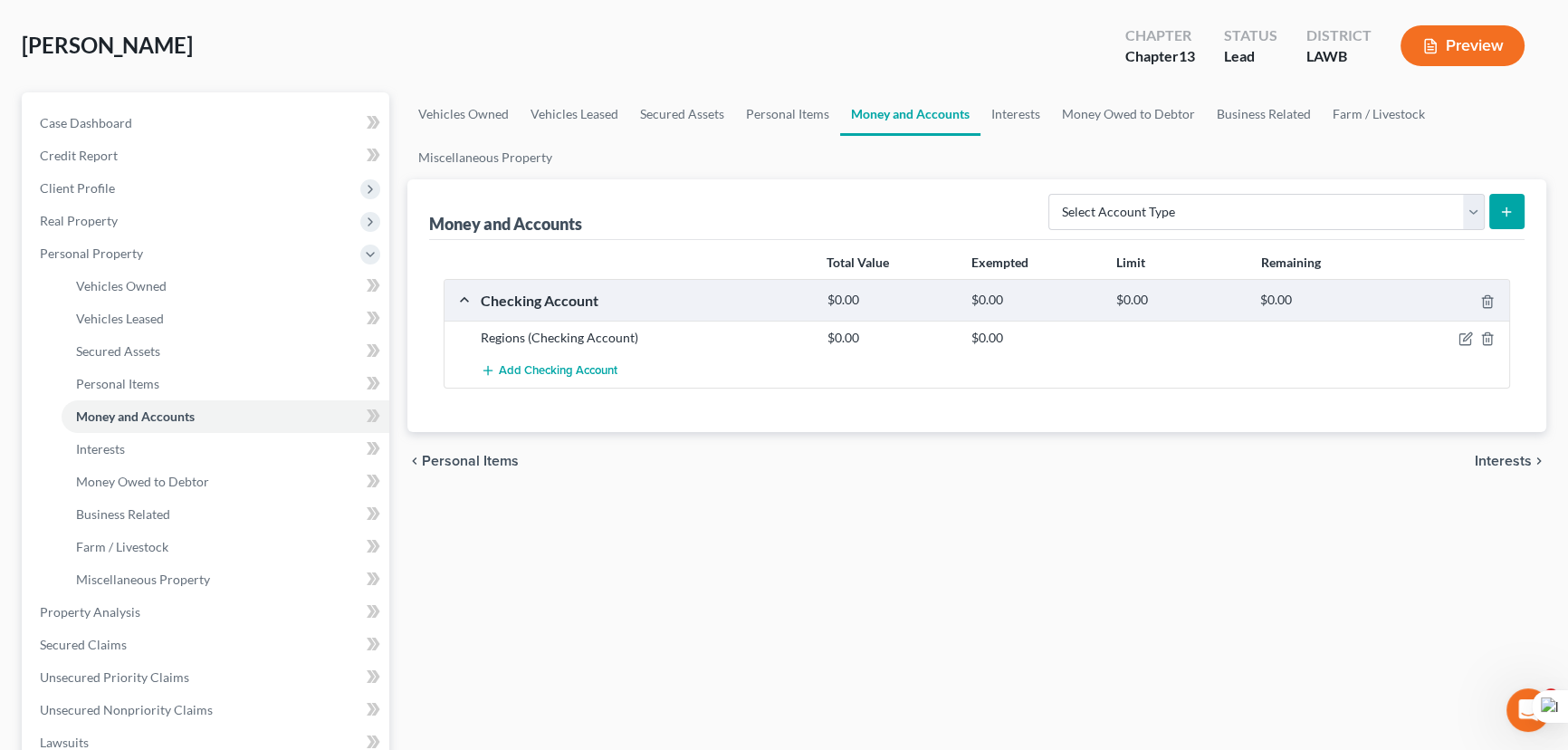
scroll to position [82, 0]
click at [1037, 109] on link "Interests" at bounding box center [1015, 114] width 70 height 43
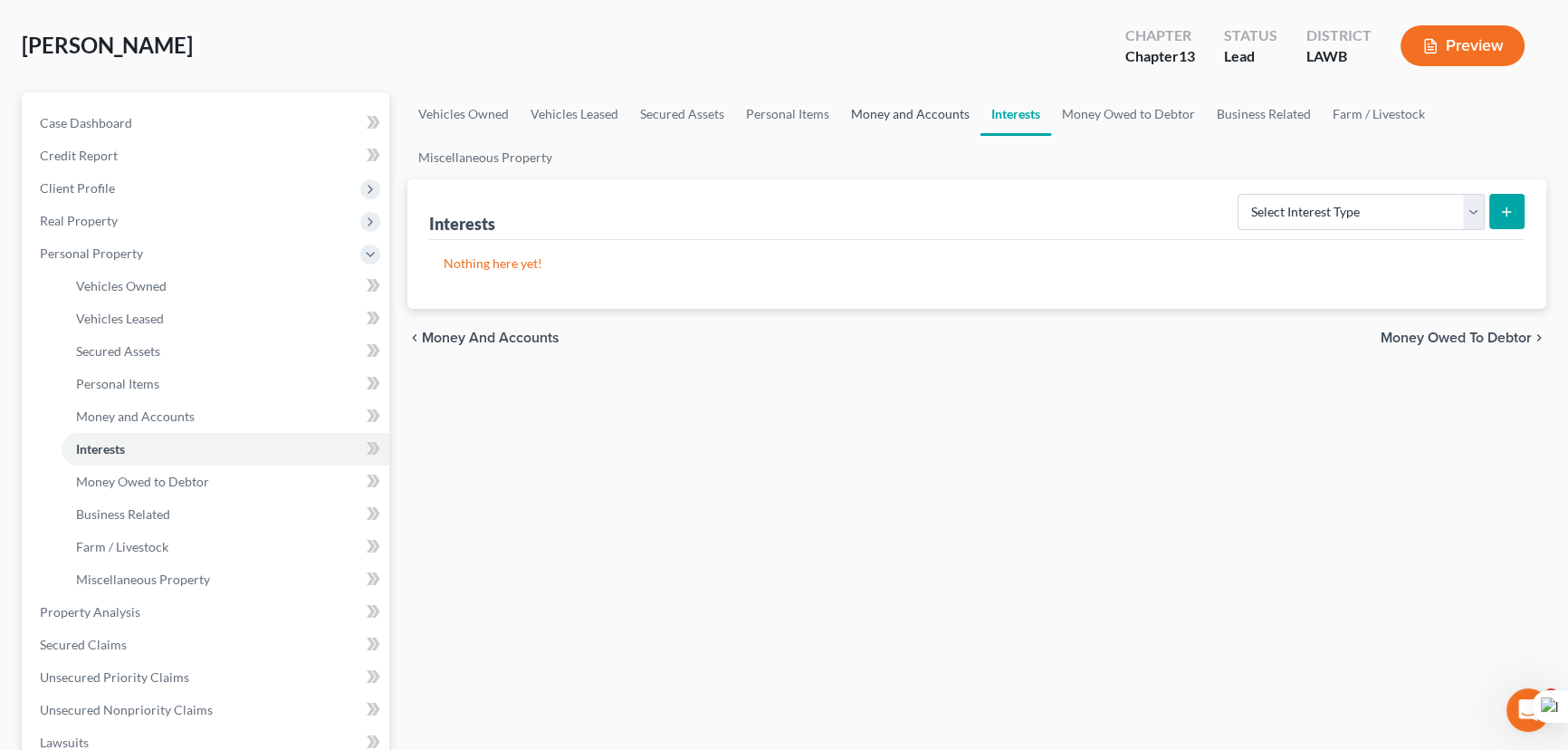
click at [895, 127] on link "Money and Accounts" at bounding box center [910, 114] width 141 height 43
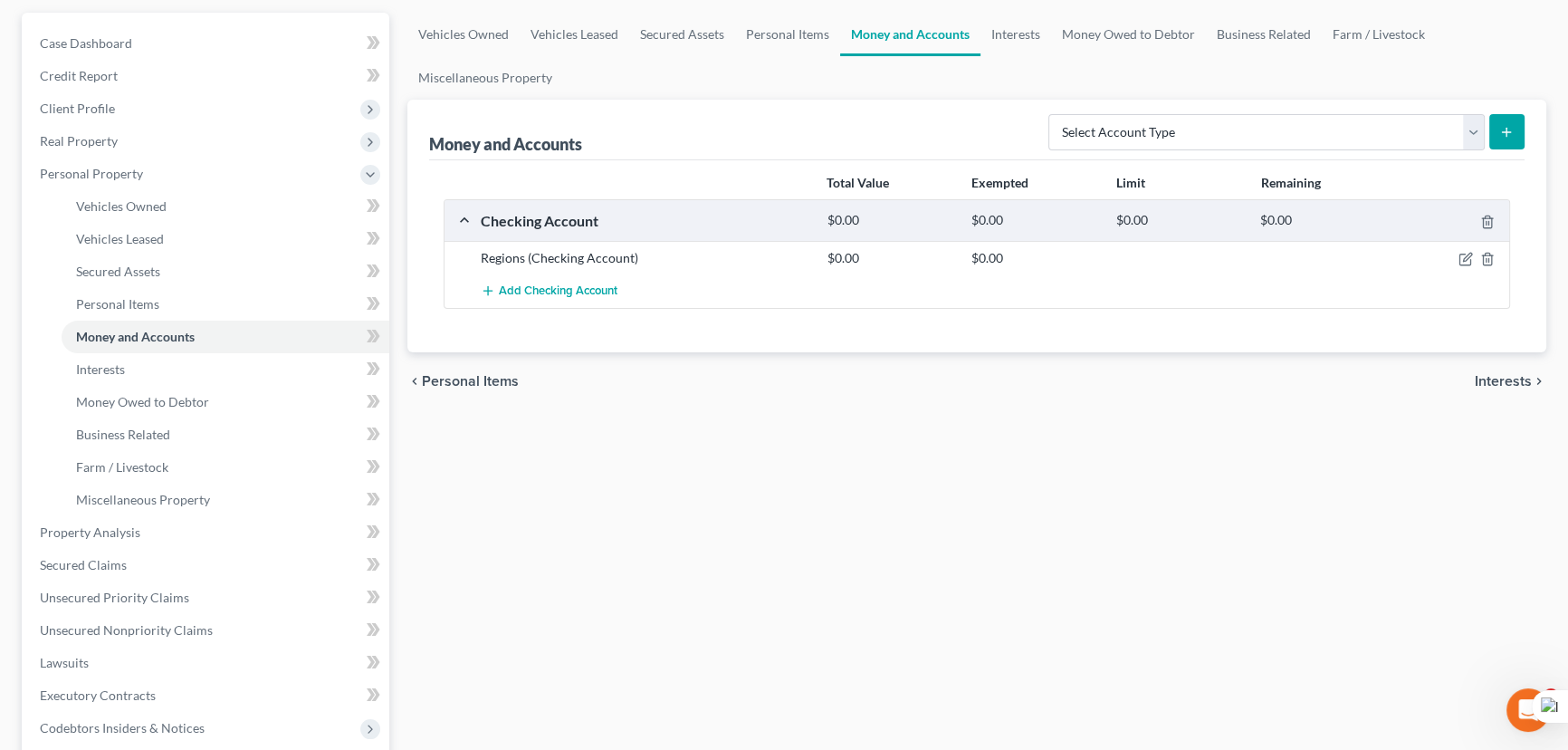
scroll to position [411, 0]
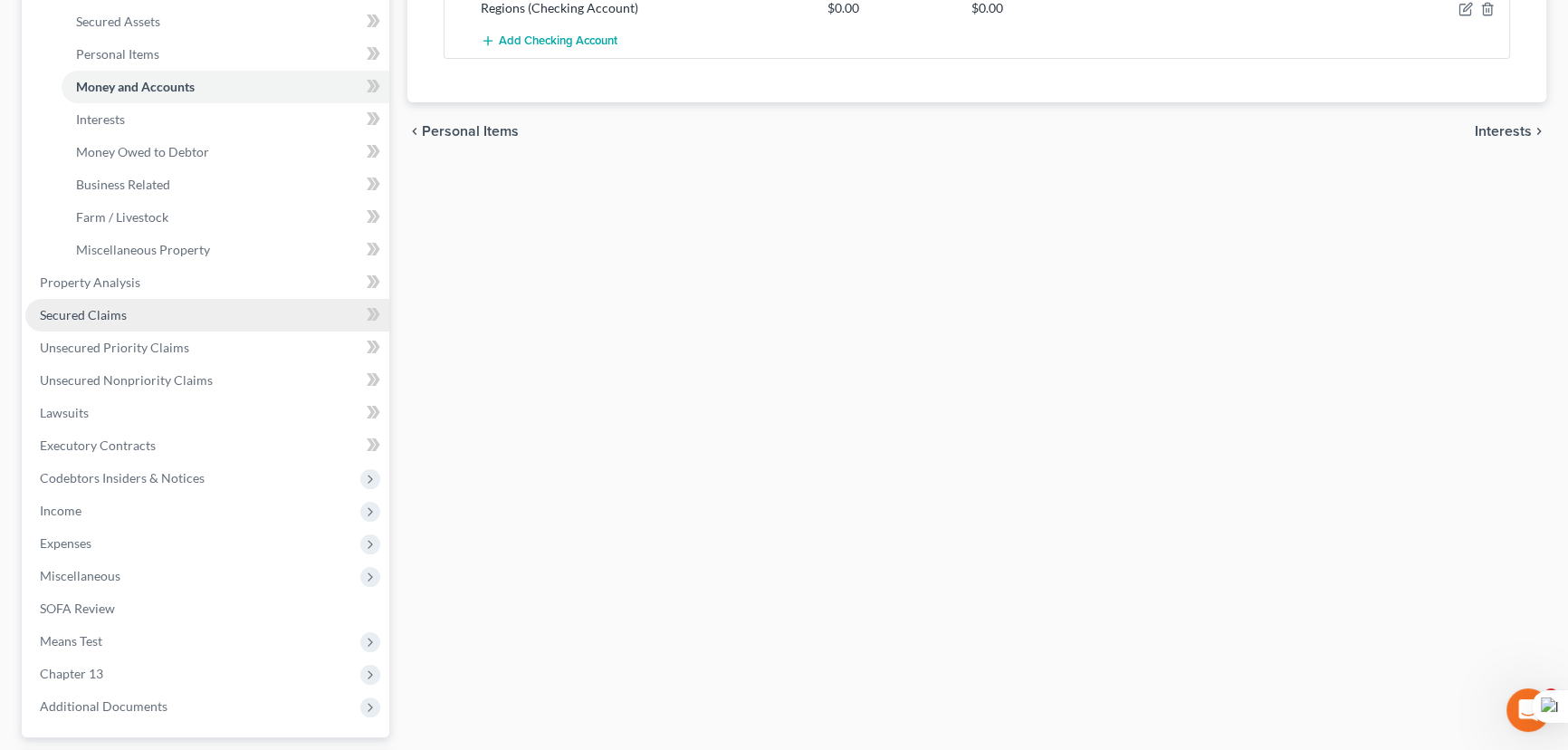
click at [213, 317] on link "Secured Claims" at bounding box center [207, 314] width 364 height 33
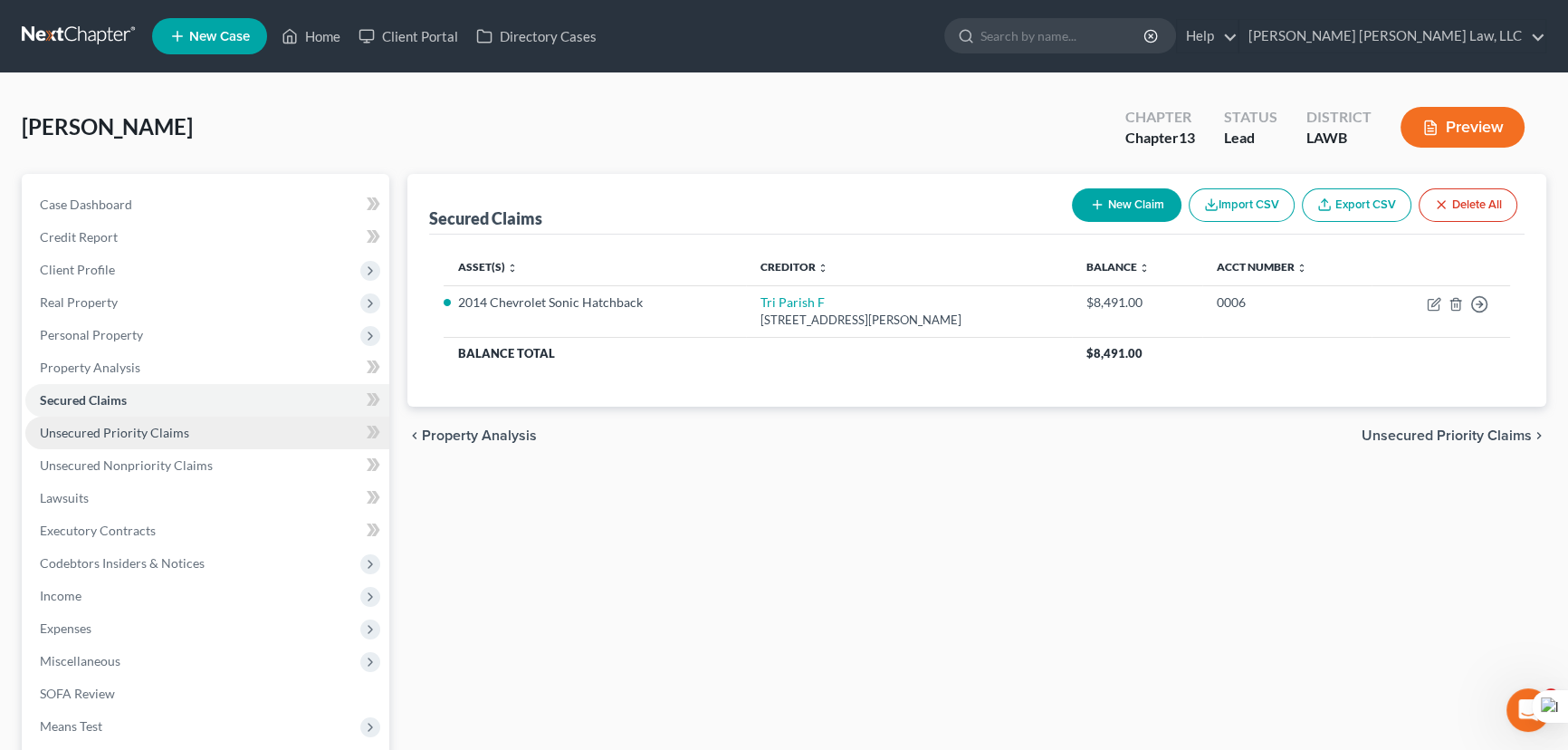
click at [241, 436] on link "Unsecured Priority Claims" at bounding box center [207, 433] width 364 height 33
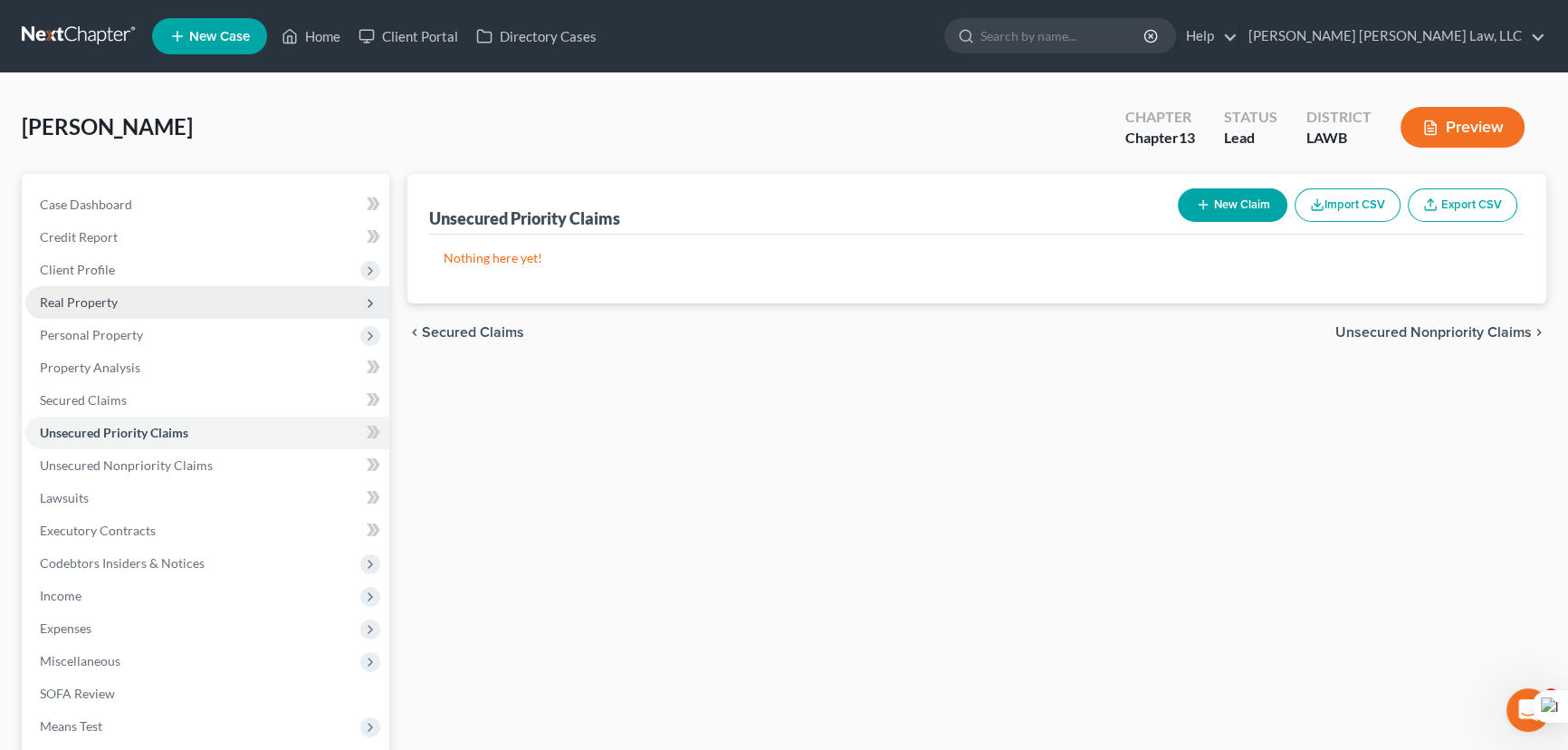
click at [221, 315] on span "Real Property" at bounding box center [207, 302] width 364 height 33
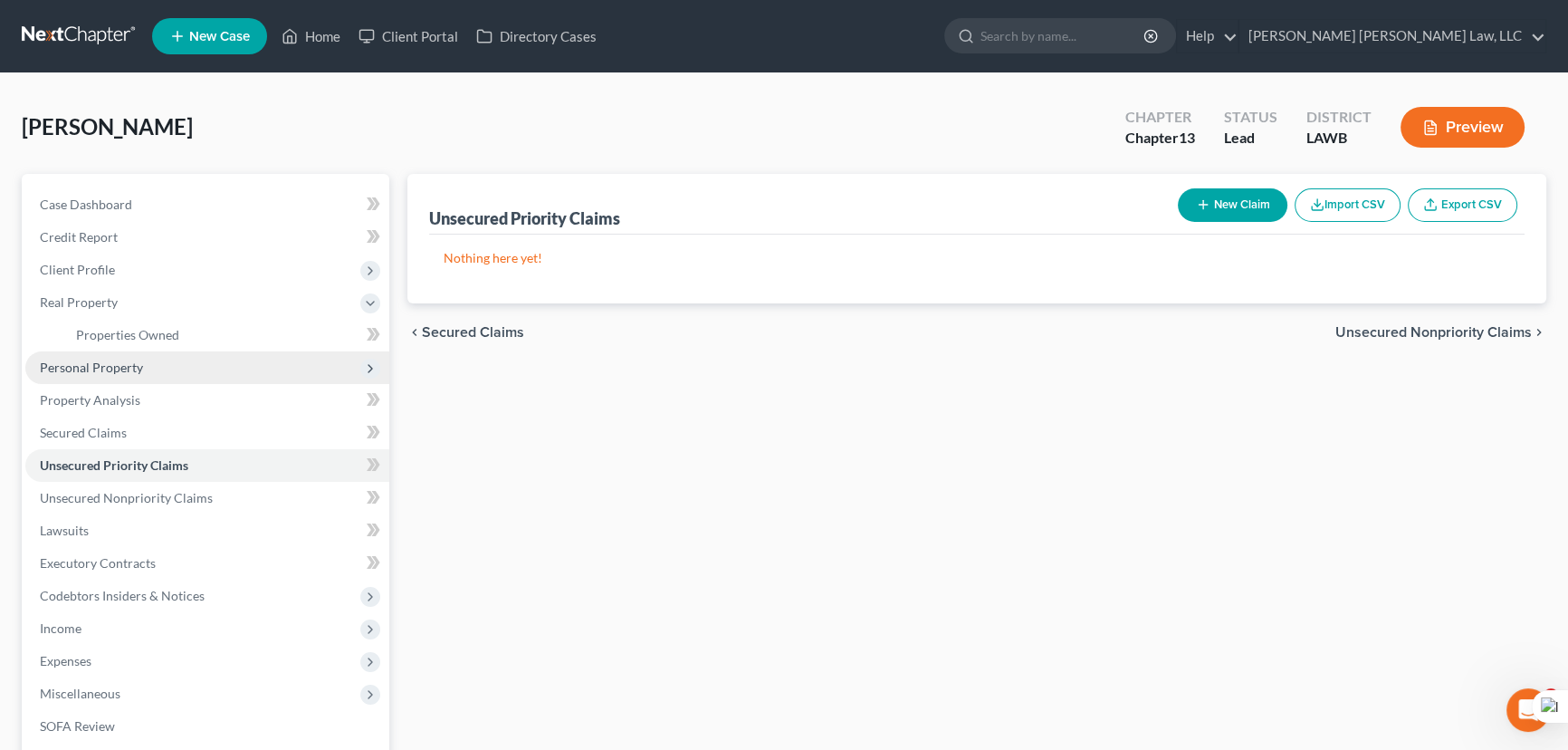
click at [216, 362] on span "Personal Property" at bounding box center [207, 367] width 364 height 33
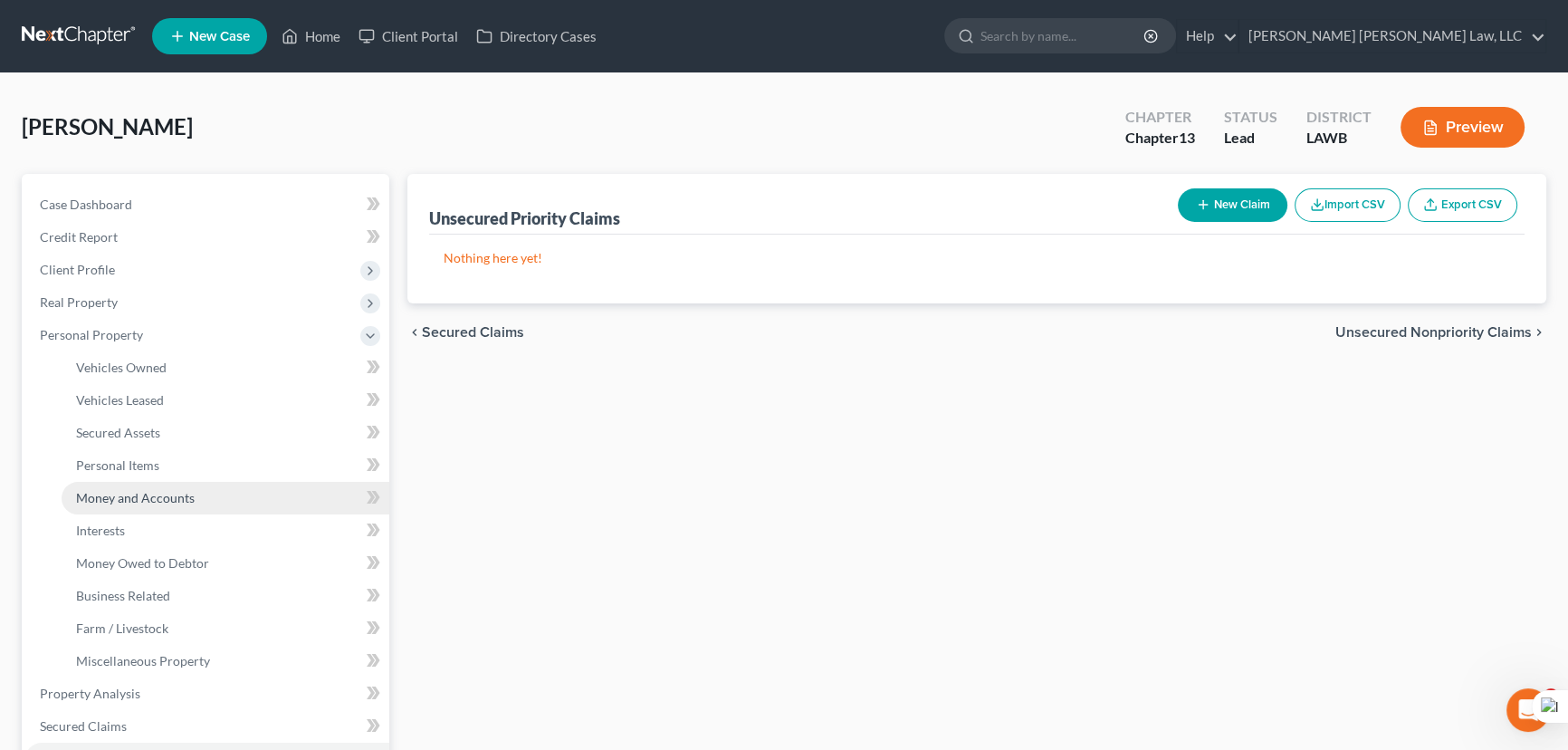
click at [231, 491] on link "Money and Accounts" at bounding box center [225, 497] width 327 height 33
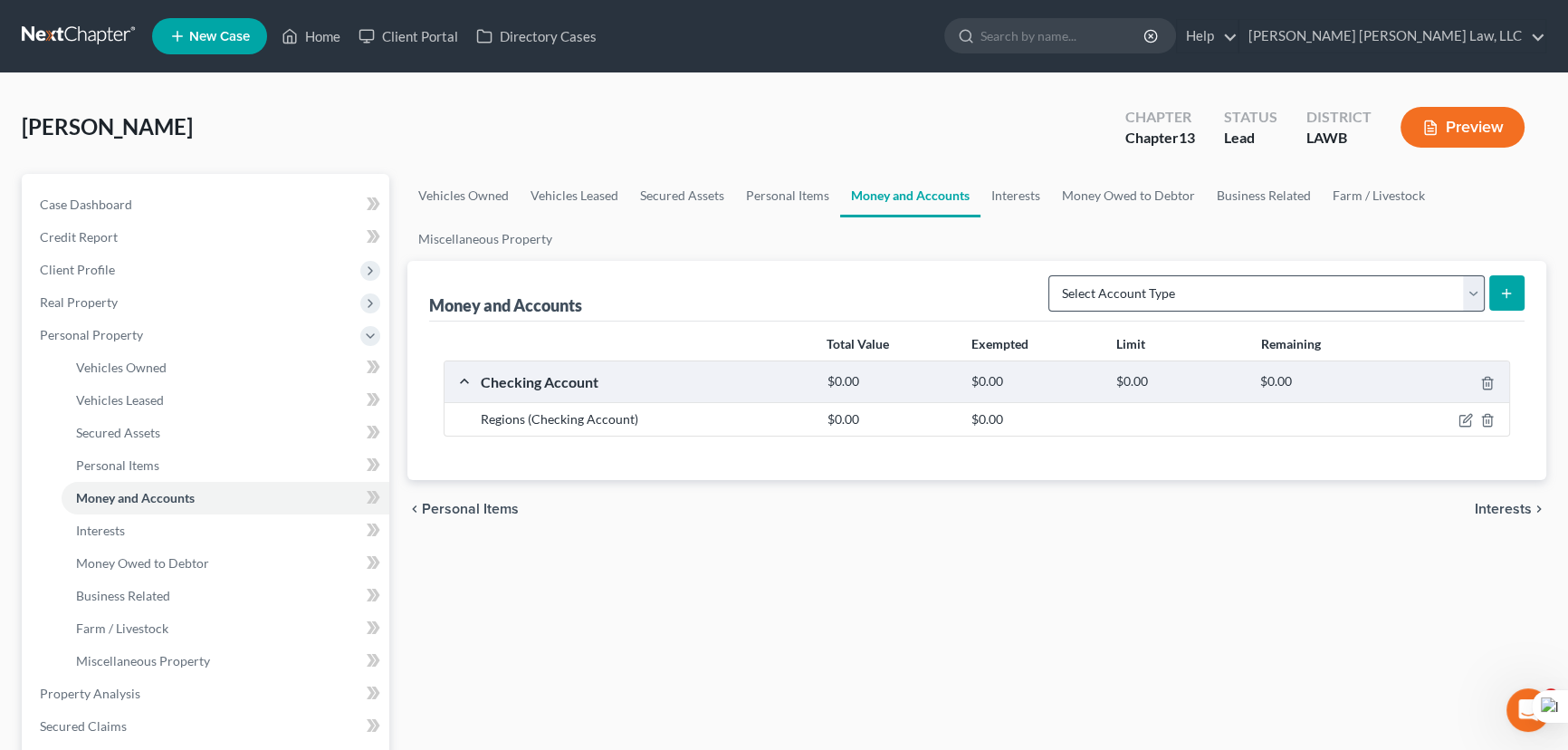
click at [1284, 329] on div "Total Value Exempted Limit Remaining" at bounding box center [977, 344] width 1085 height 32
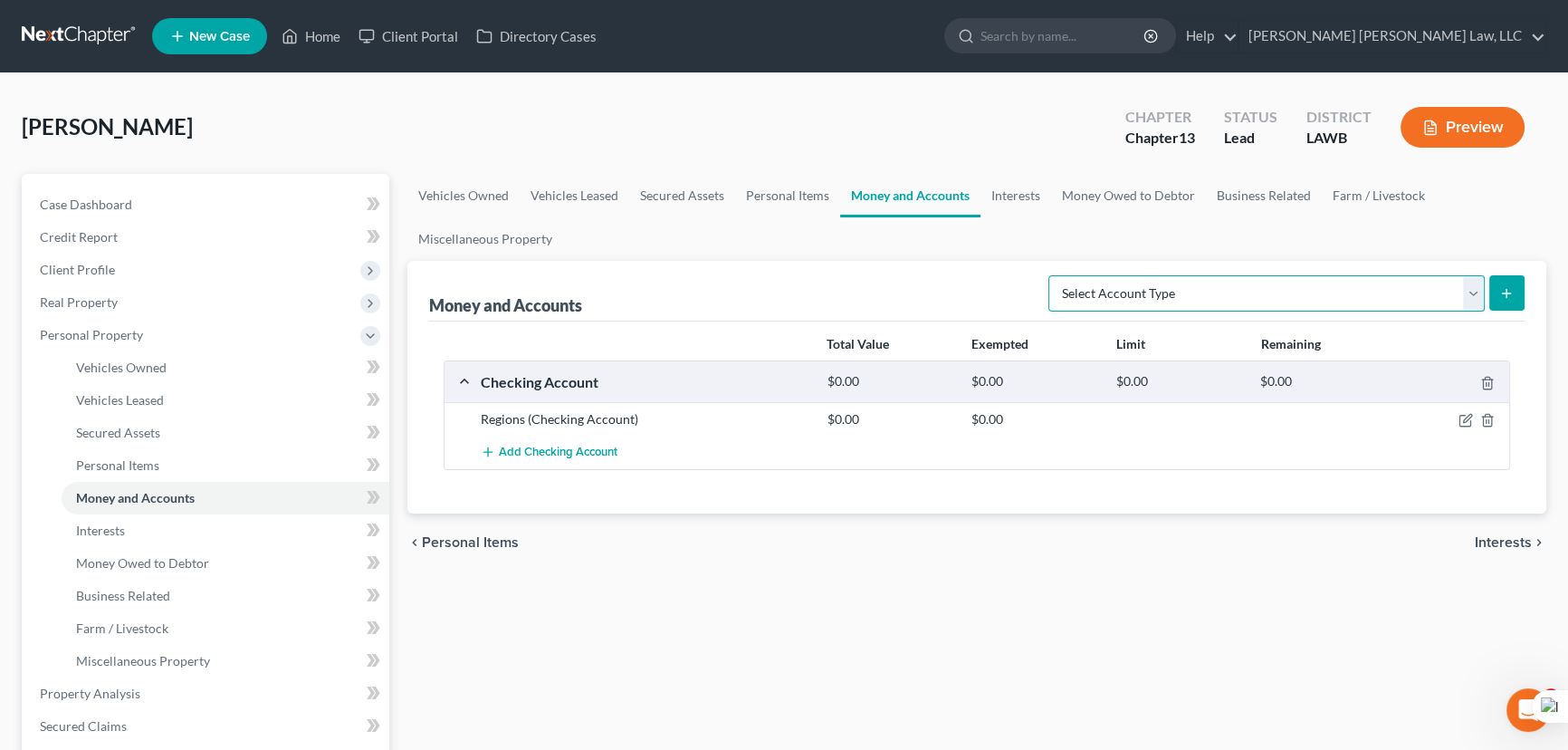
click at [1277, 298] on select "Select Account Type Brokerage (A/B: 18, SOFA: 20) Cash on Hand (A/B: 16) Certif…" at bounding box center [1266, 293] width 436 height 37
select select "savings"
click at [1054, 275] on select "Select Account Type Brokerage (A/B: 18, SOFA: 20) Cash on Hand (A/B: 16) Certif…" at bounding box center [1266, 293] width 436 height 37
click at [1503, 286] on icon "submit" at bounding box center [1506, 293] width 14 height 14
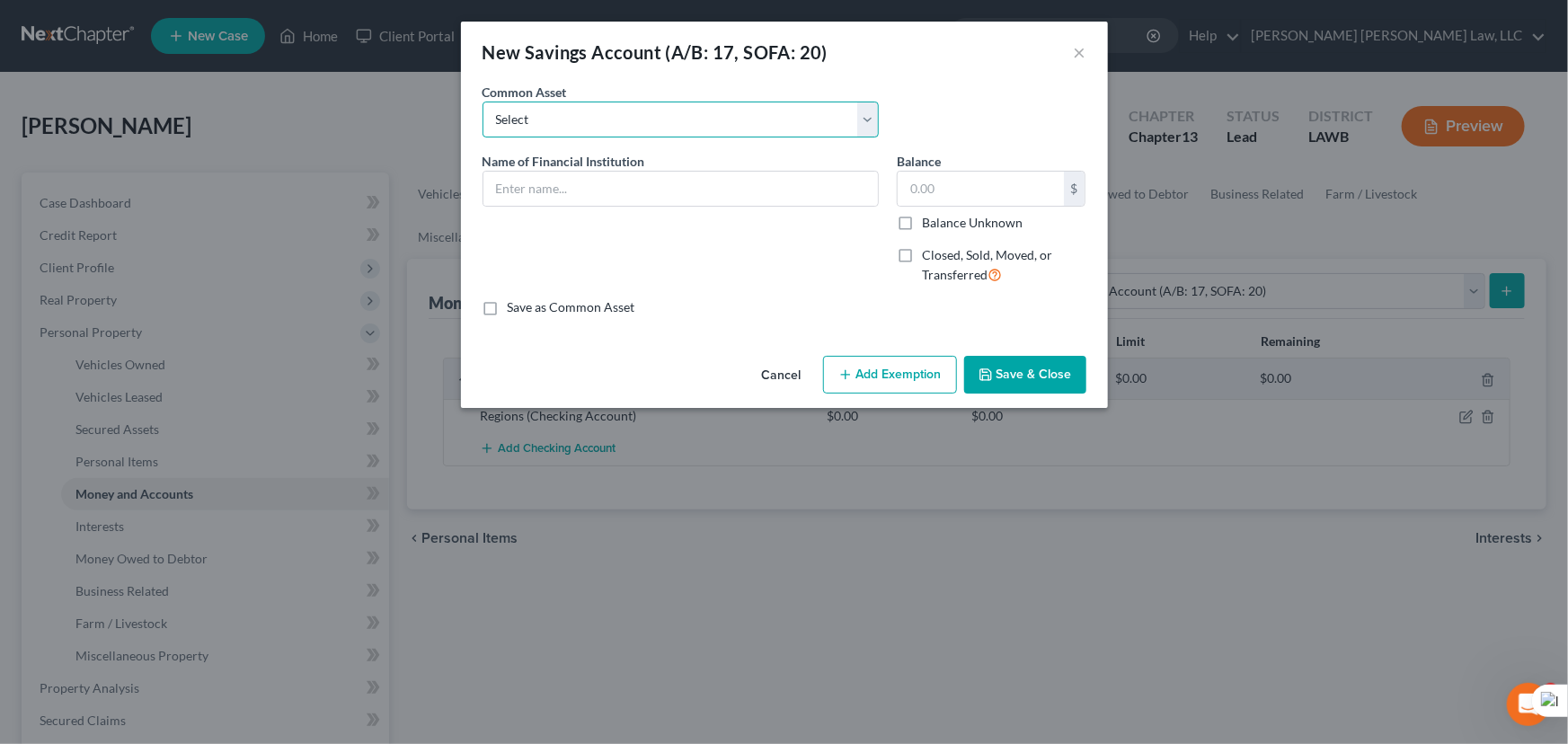
click at [626, 127] on select "Select Woodforest Bank Centric Federal Credit Union Capital One Citizens Progre…" at bounding box center [681, 119] width 397 height 36
select select "22"
click at [482, 101] on select "Select Woodforest Bank Centric Federal Credit Union Capital One Citizens Progre…" at bounding box center [681, 119] width 397 height 36
type input "Regions"
type input "0"
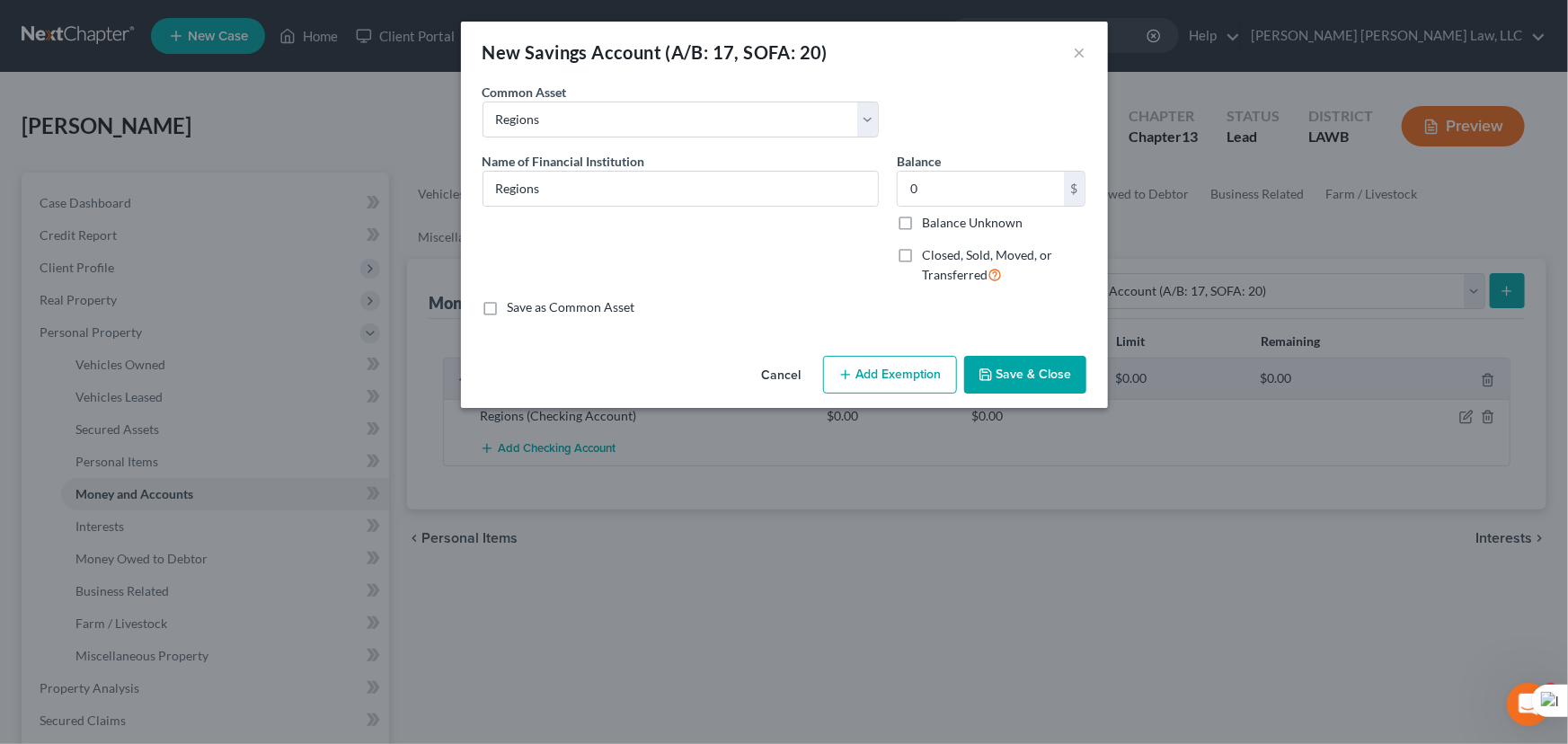
drag, startPoint x: 1045, startPoint y: 382, endPoint x: 985, endPoint y: 395, distance: 61.4
click at [1045, 382] on button "Save & Close" at bounding box center [1024, 374] width 122 height 38
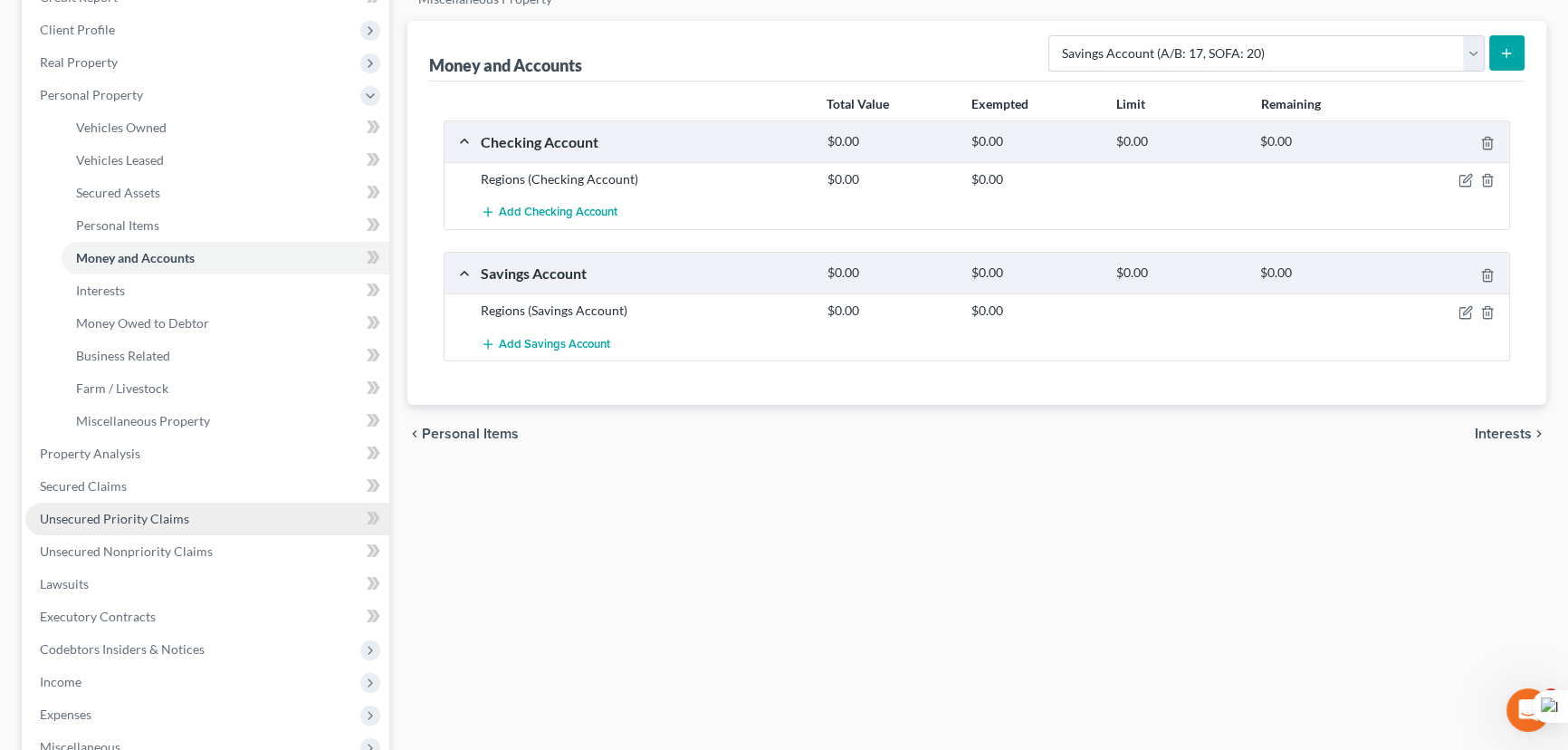
scroll to position [246, 0]
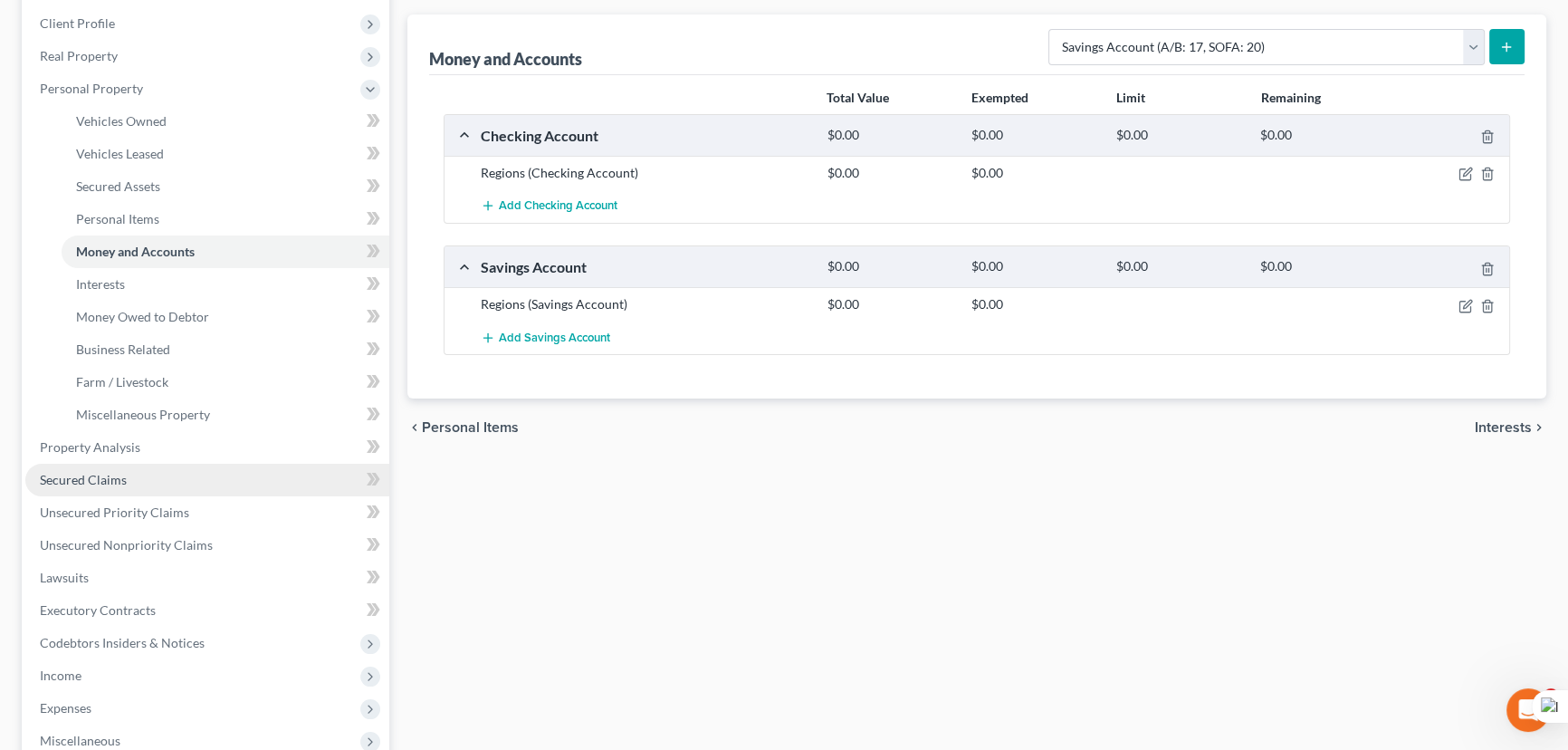
click at [141, 482] on link "Secured Claims" at bounding box center [207, 480] width 364 height 33
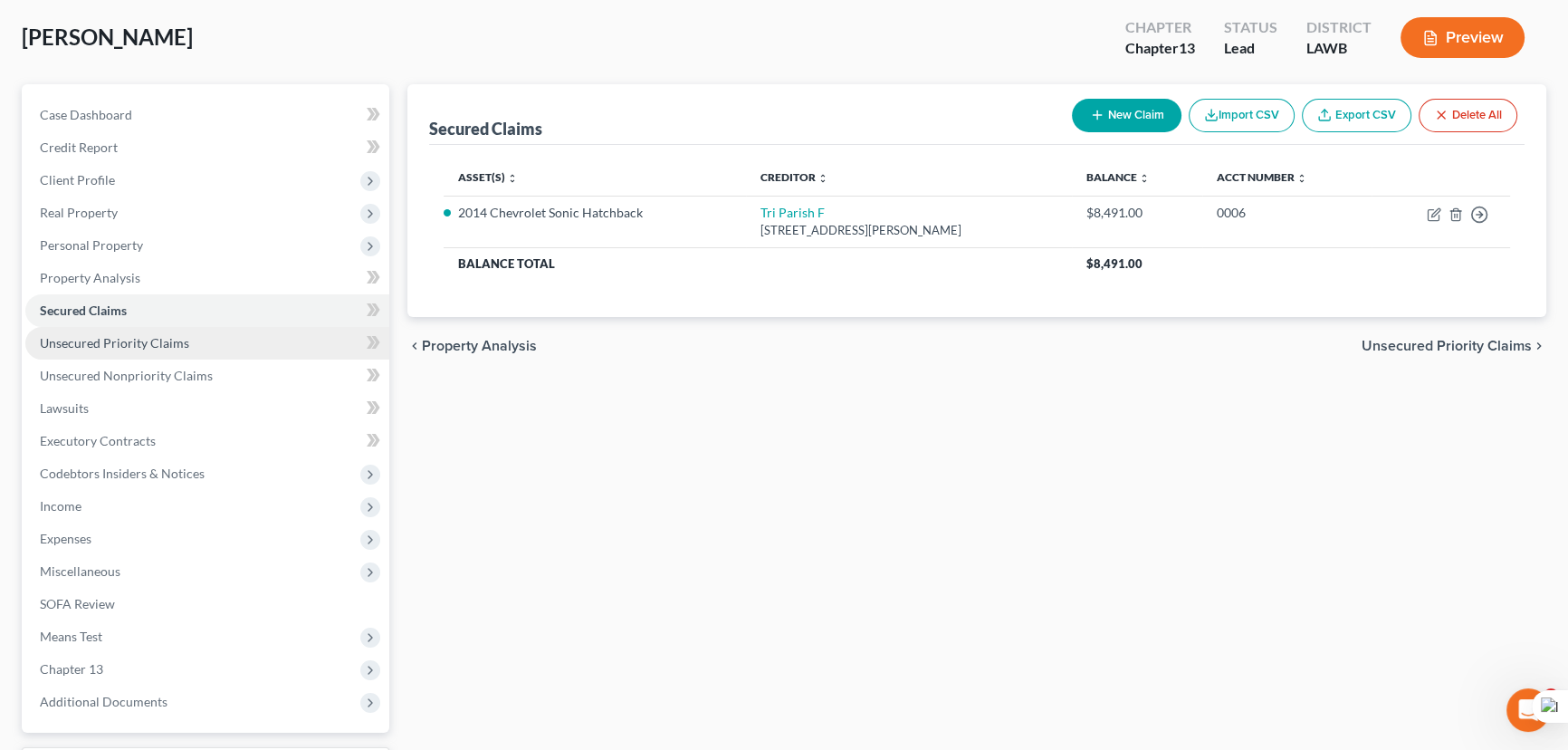
scroll to position [78, 0]
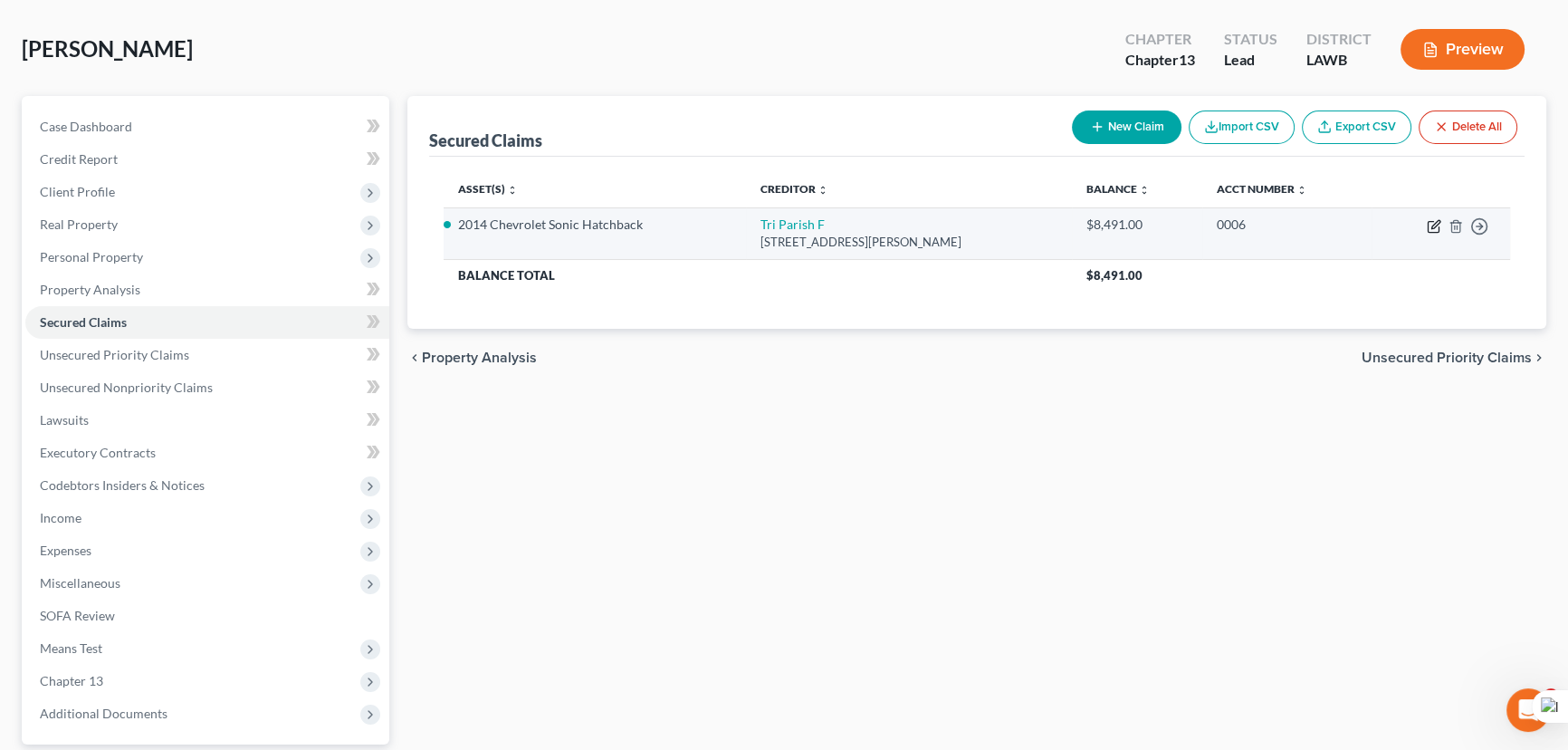
click at [1431, 222] on icon "button" at bounding box center [1434, 225] width 14 height 14
select select "19"
select select "3"
select select "0"
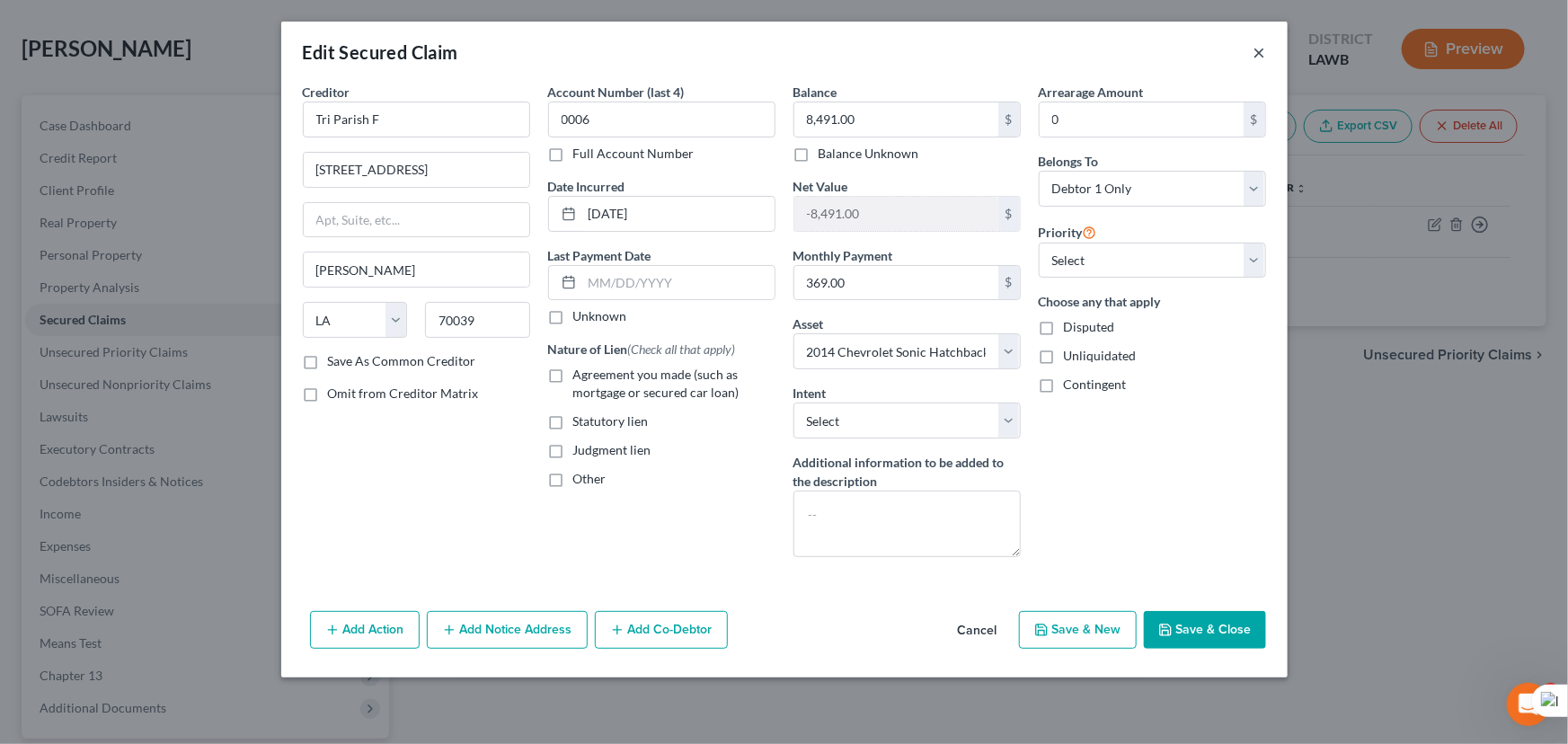
click at [1260, 50] on button "×" at bounding box center [1260, 51] width 13 height 21
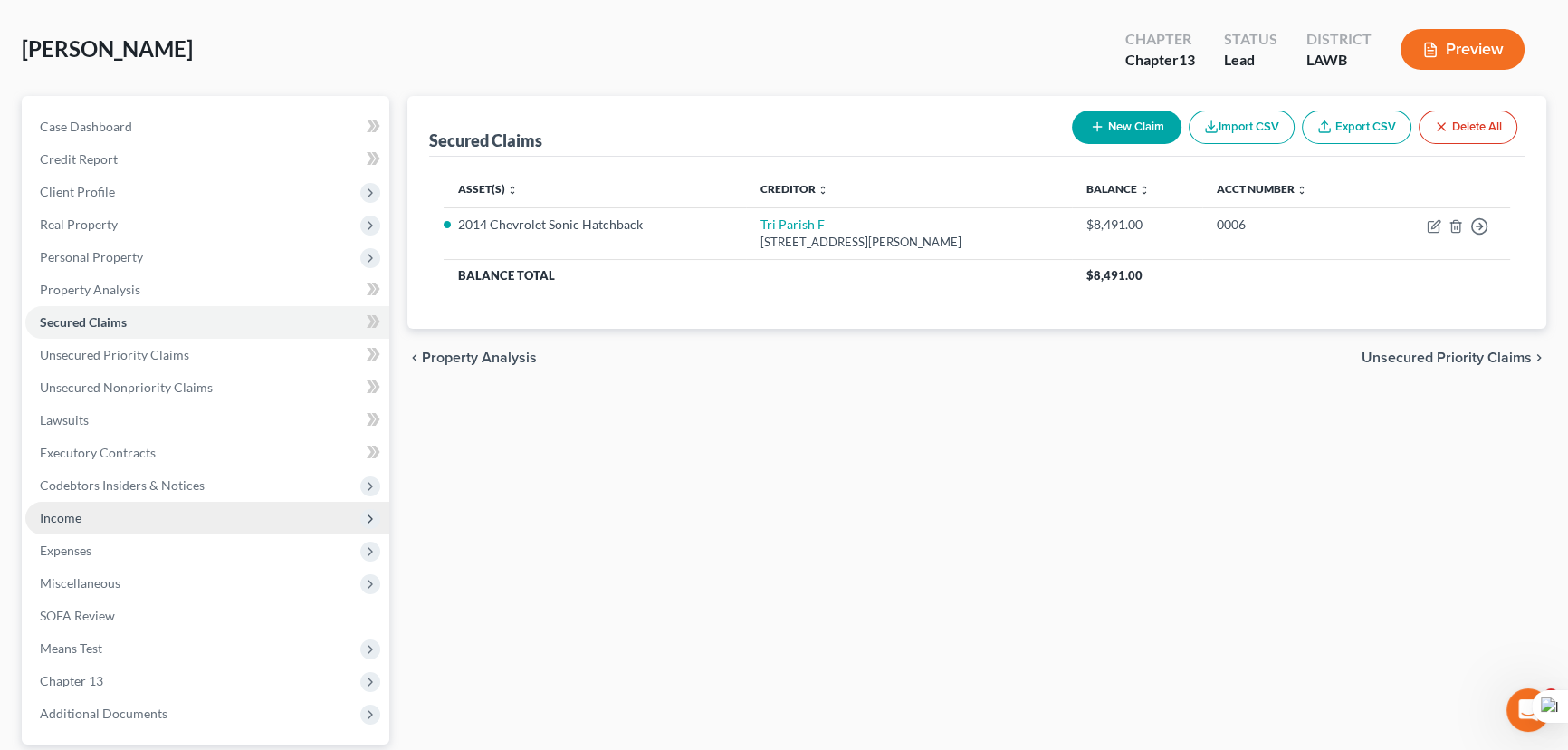
click at [213, 507] on span "Income" at bounding box center [207, 518] width 364 height 33
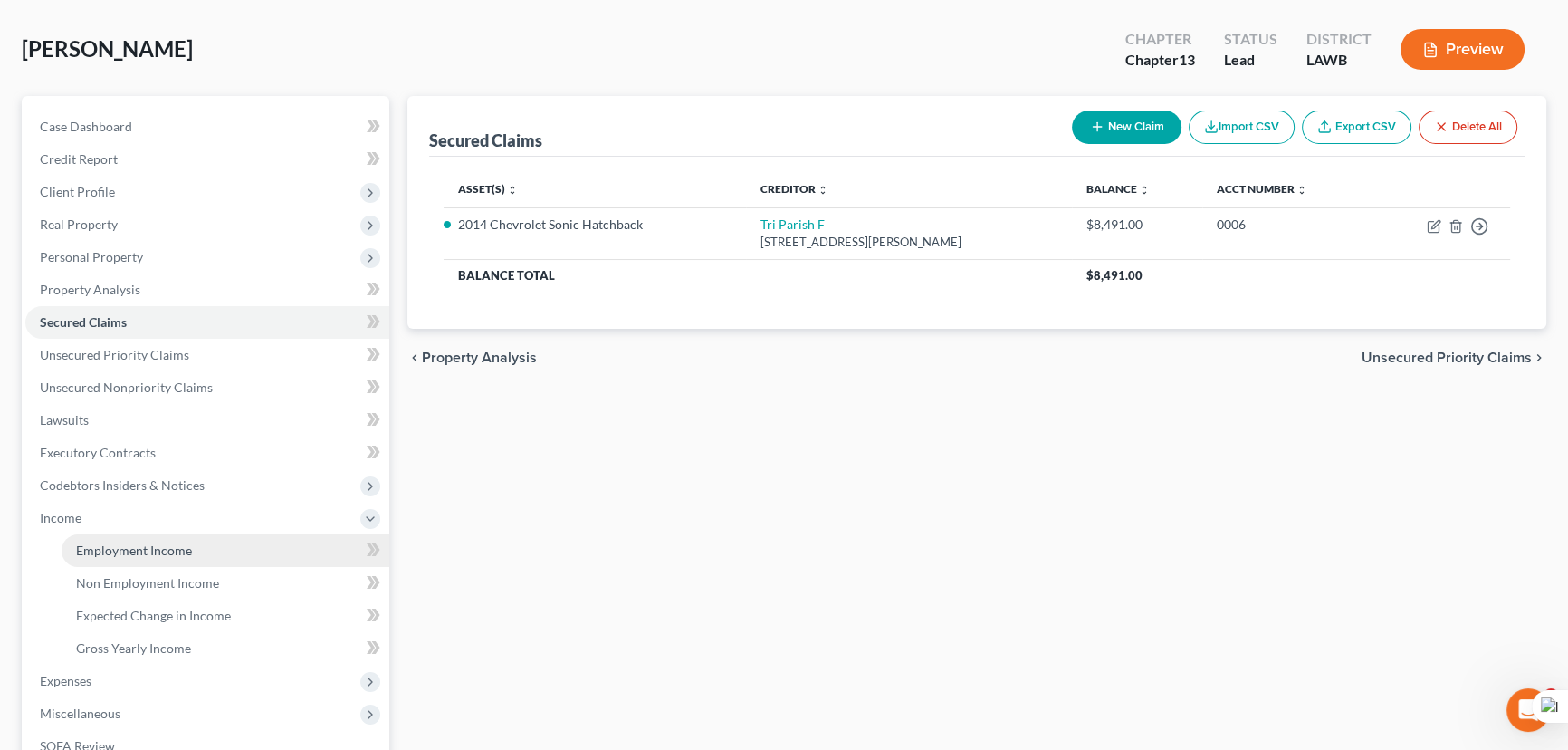
click at [220, 542] on link "Employment Income" at bounding box center [225, 550] width 327 height 33
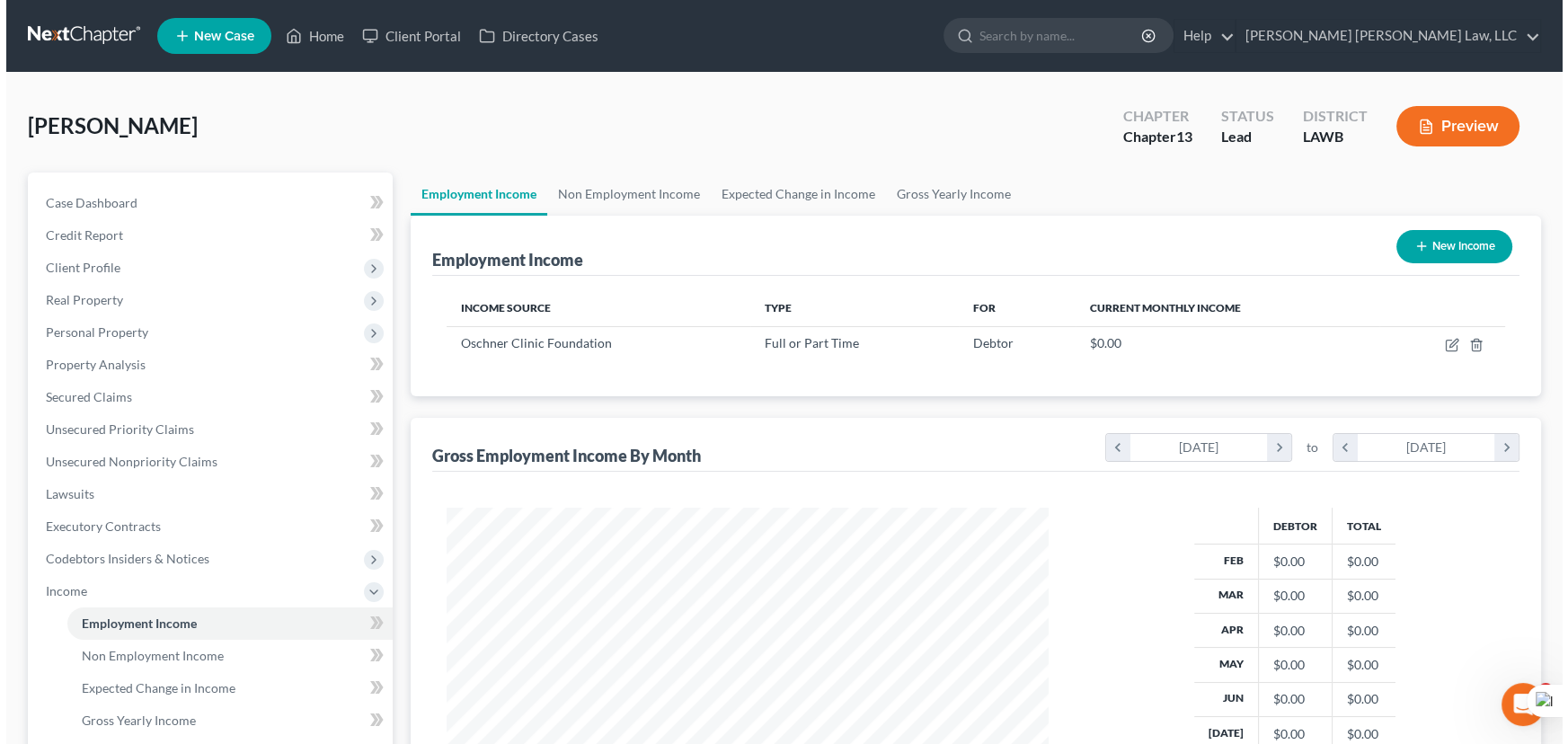
scroll to position [321, 638]
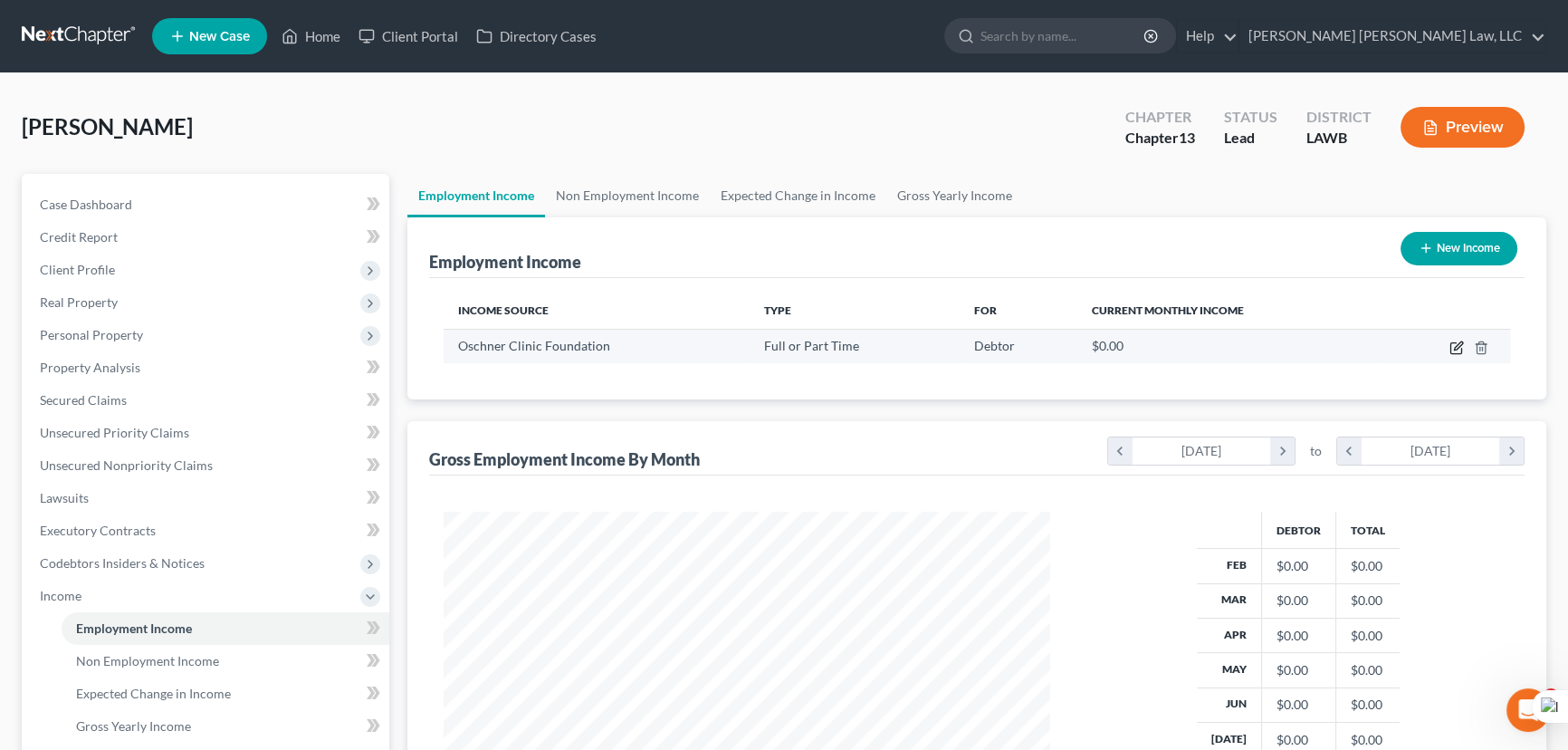
click at [1457, 341] on icon "button" at bounding box center [1456, 347] width 14 height 14
select select "0"
select select "19"
select select "2"
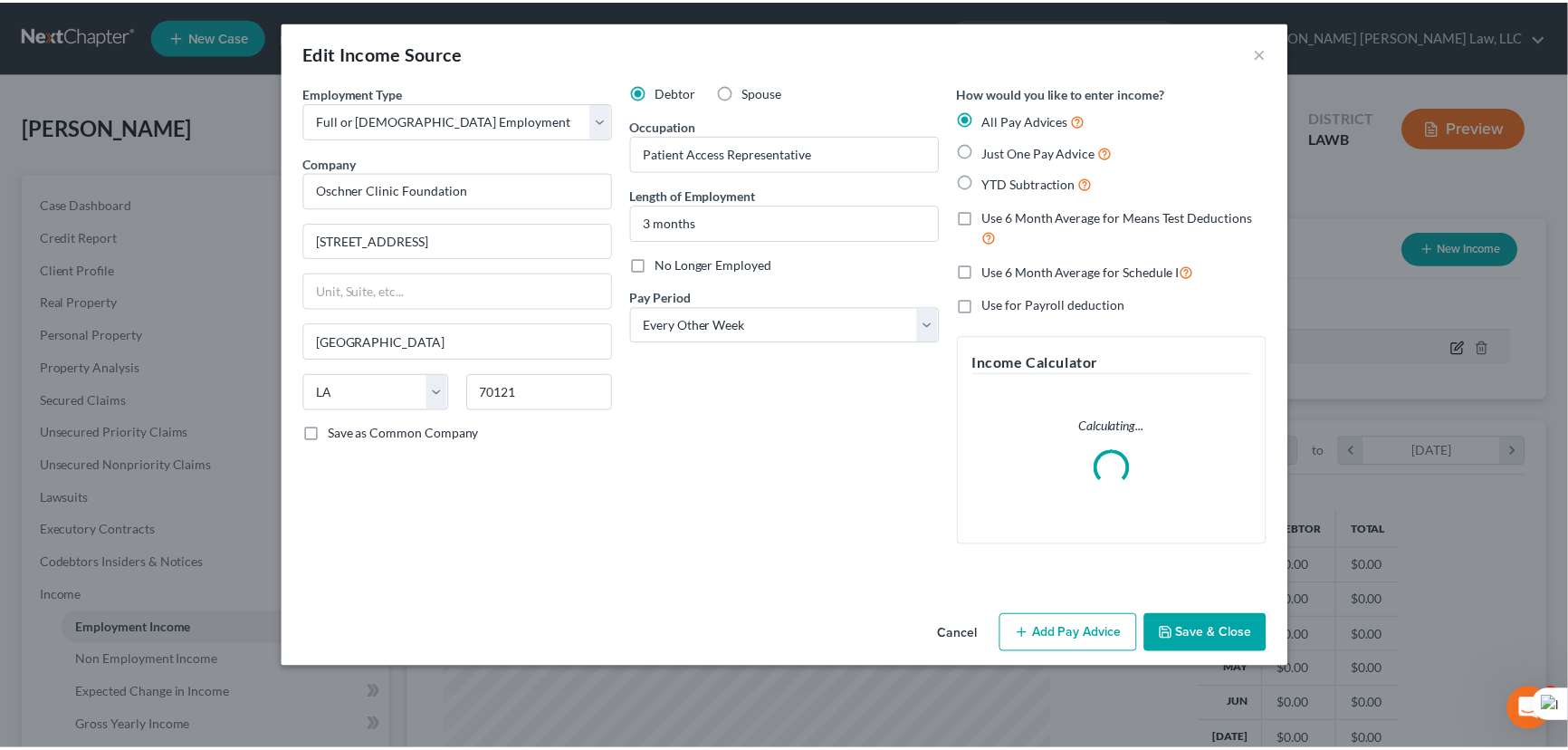
scroll to position [324, 648]
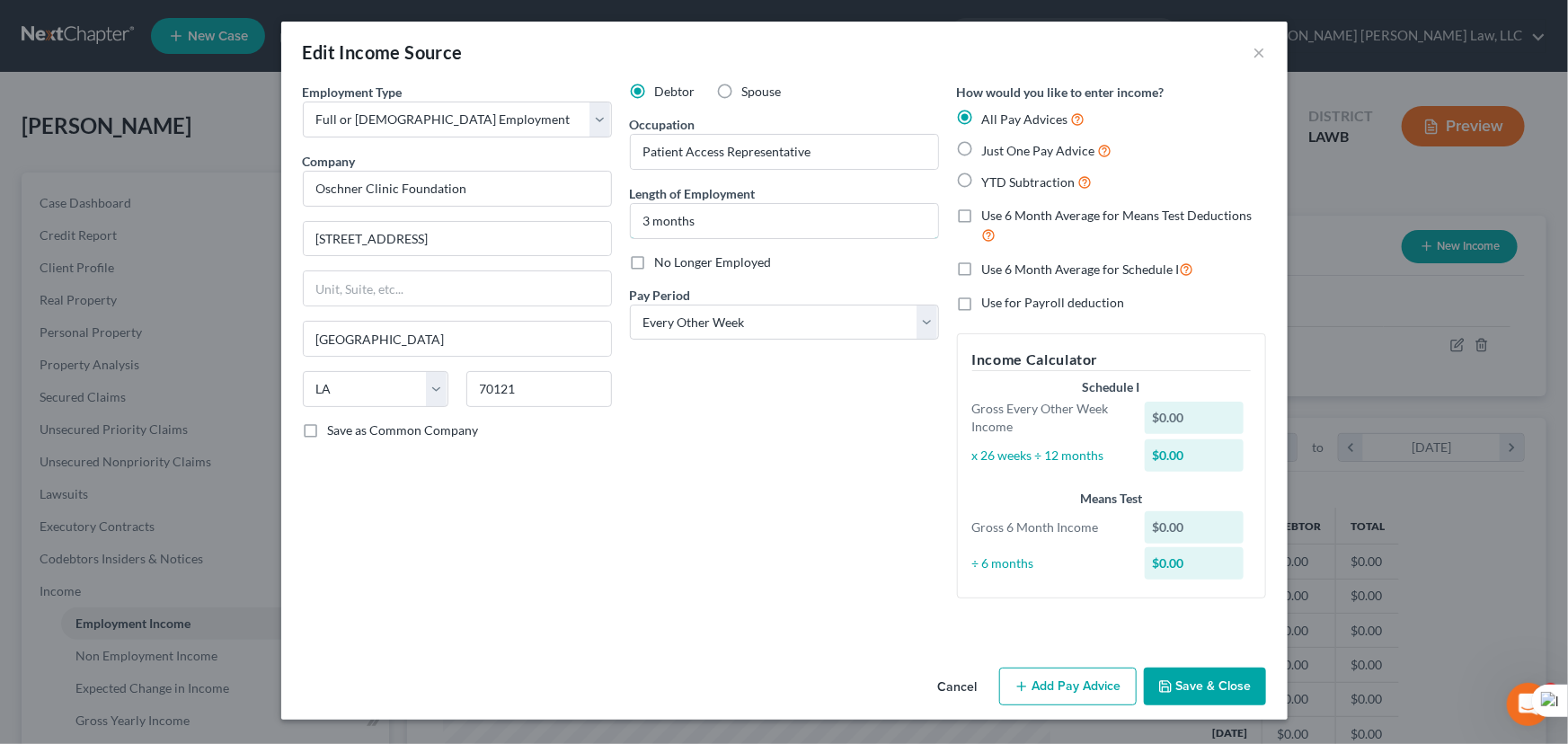
click at [782, 223] on input "3 months" at bounding box center [784, 221] width 307 height 34
drag, startPoint x: 793, startPoint y: 471, endPoint x: 764, endPoint y: 327, distance: 146.9
click at [793, 471] on div "Debtor Spouse Occupation Patient Access Representative Length of Employment 3 m…" at bounding box center [784, 347] width 327 height 530
click at [753, 211] on input "3 months" at bounding box center [784, 221] width 307 height 34
drag, startPoint x: 728, startPoint y: 594, endPoint x: 731, endPoint y: 576, distance: 18.2
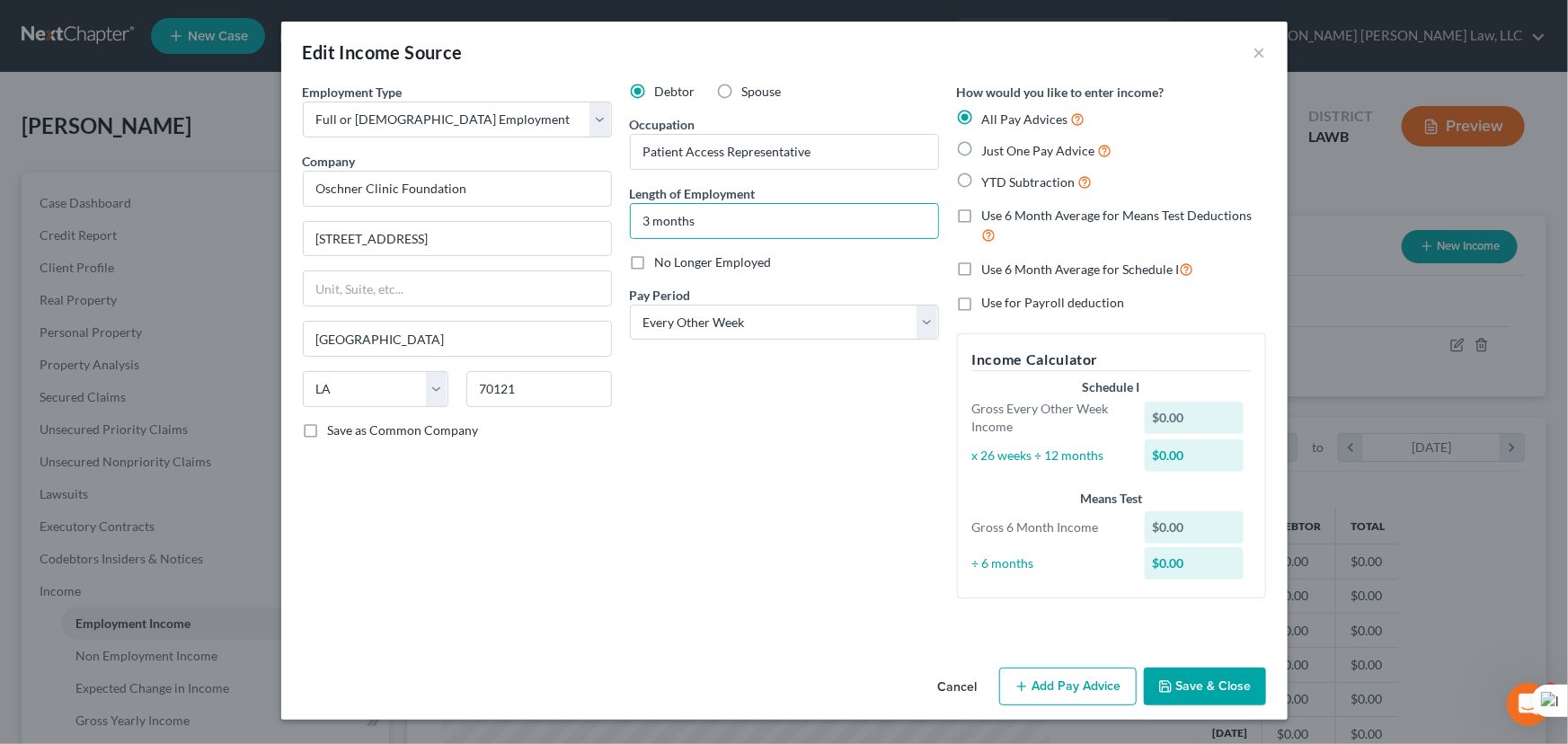
click at [728, 594] on div "Debtor Spouse Occupation Patient Access Representative Length of Employment 3 m…" at bounding box center [784, 347] width 327 height 530
click at [1209, 692] on button "Save & Close" at bounding box center [1204, 686] width 122 height 38
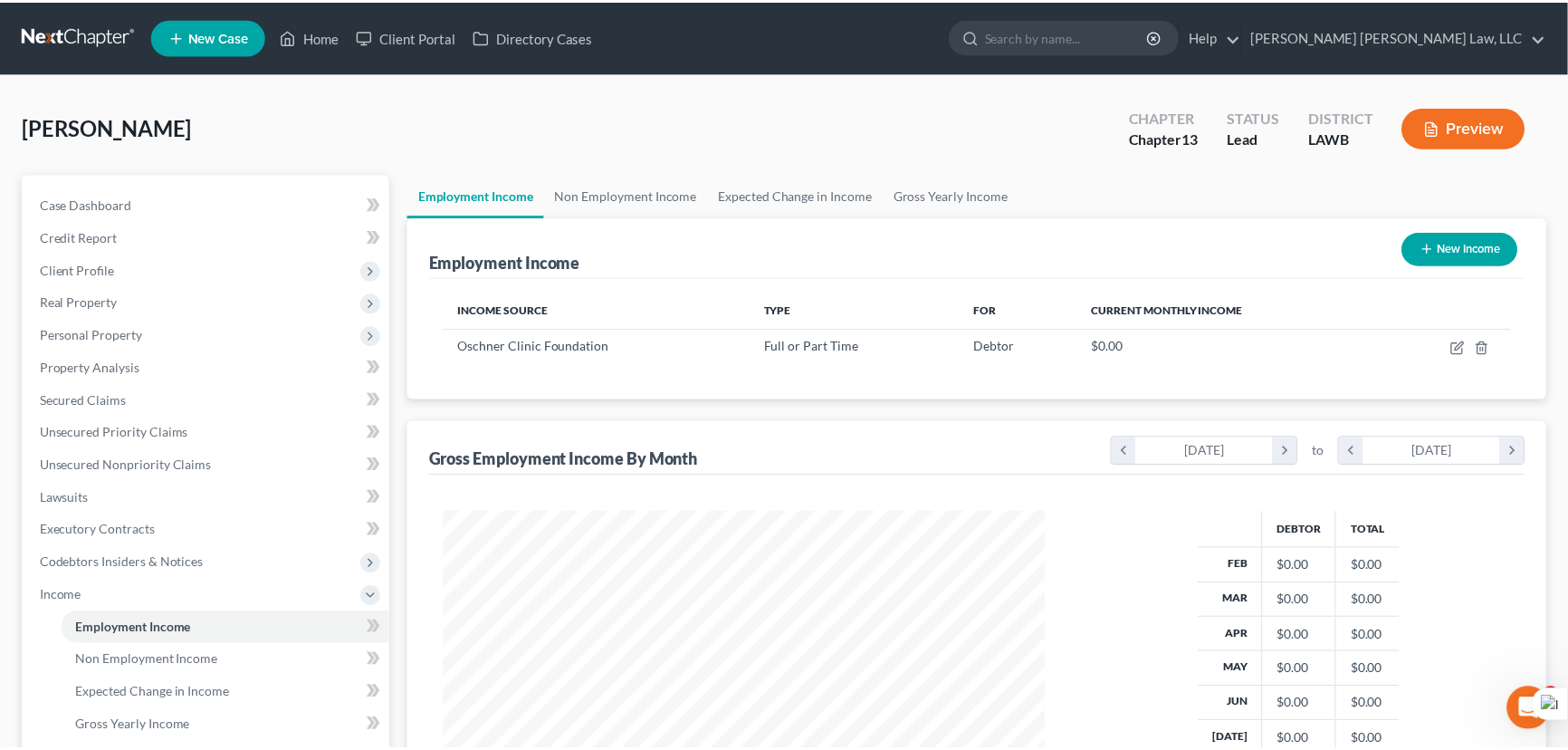
scroll to position [905365, 904744]
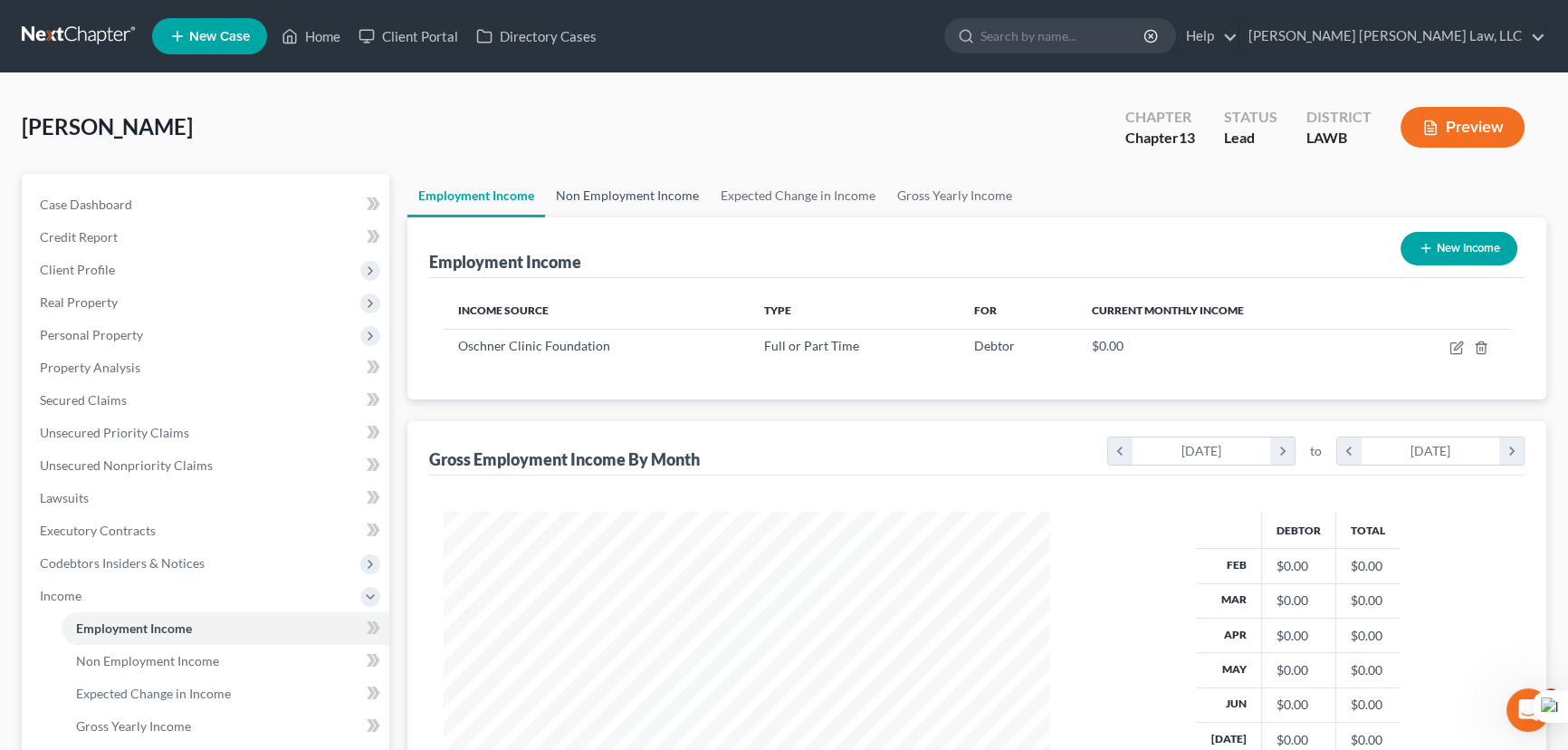
click at [608, 178] on link "Non Employment Income" at bounding box center [628, 195] width 165 height 43
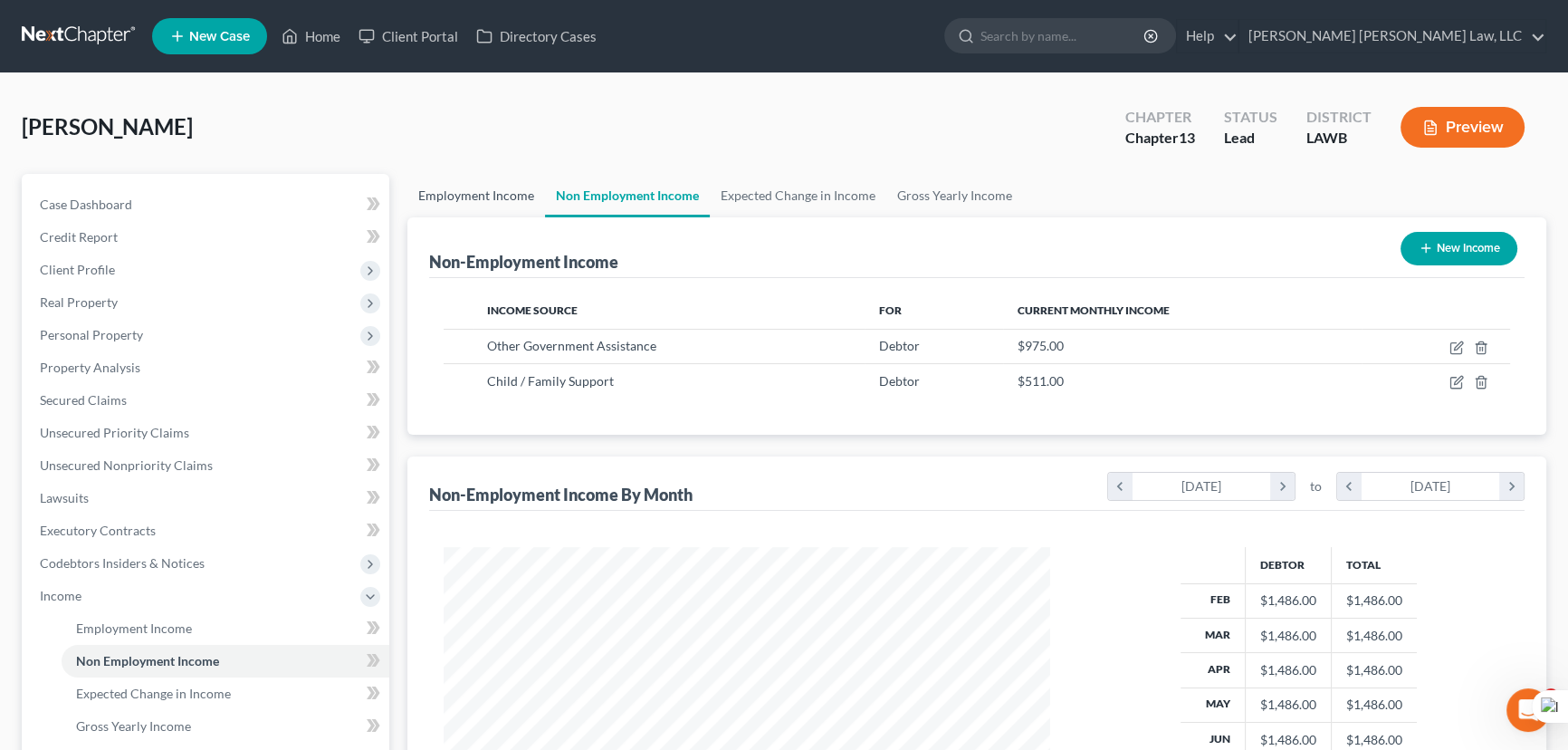
scroll to position [324, 643]
click at [507, 205] on link "Employment Income" at bounding box center [476, 195] width 138 height 43
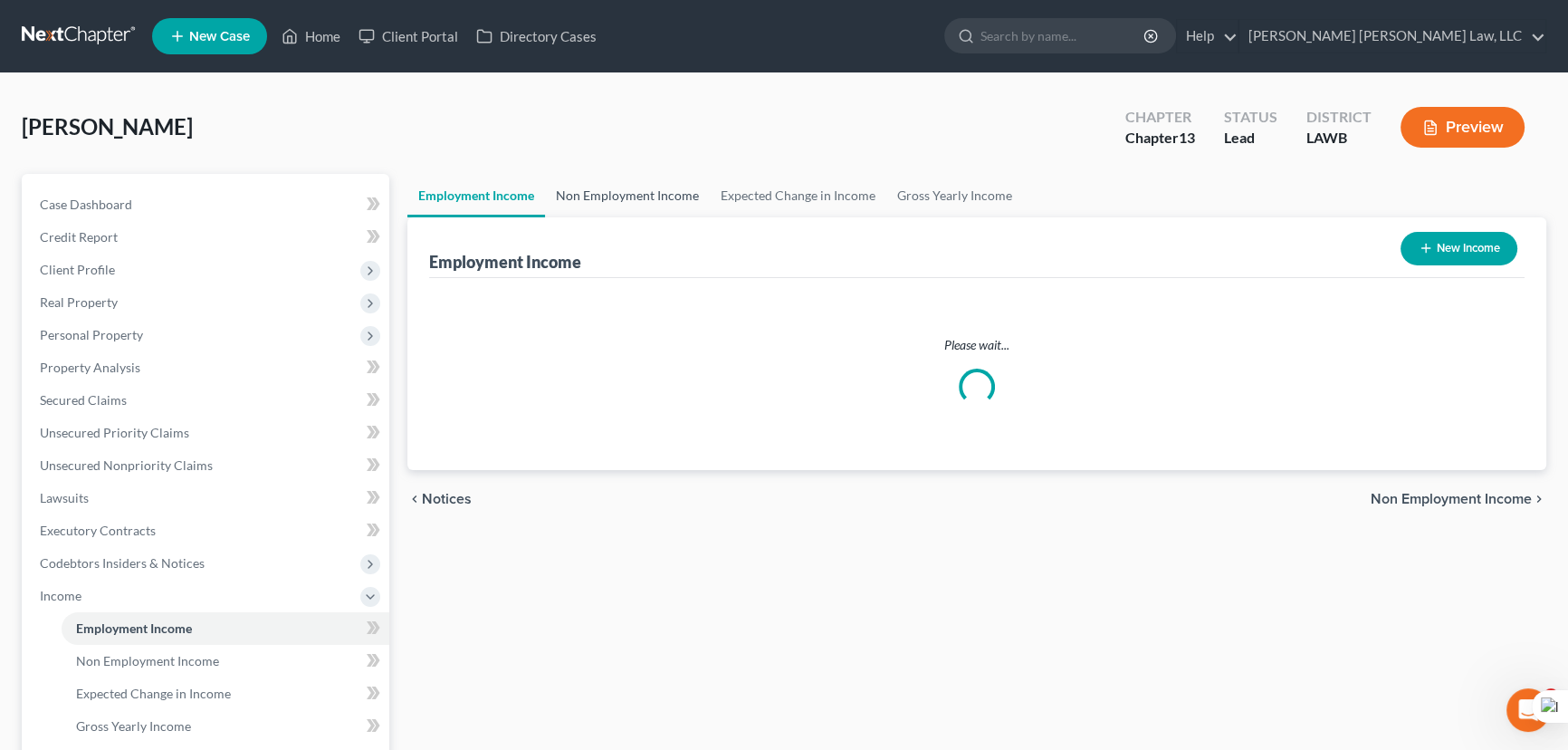
click at [656, 188] on link "Non Employment Income" at bounding box center [628, 195] width 165 height 43
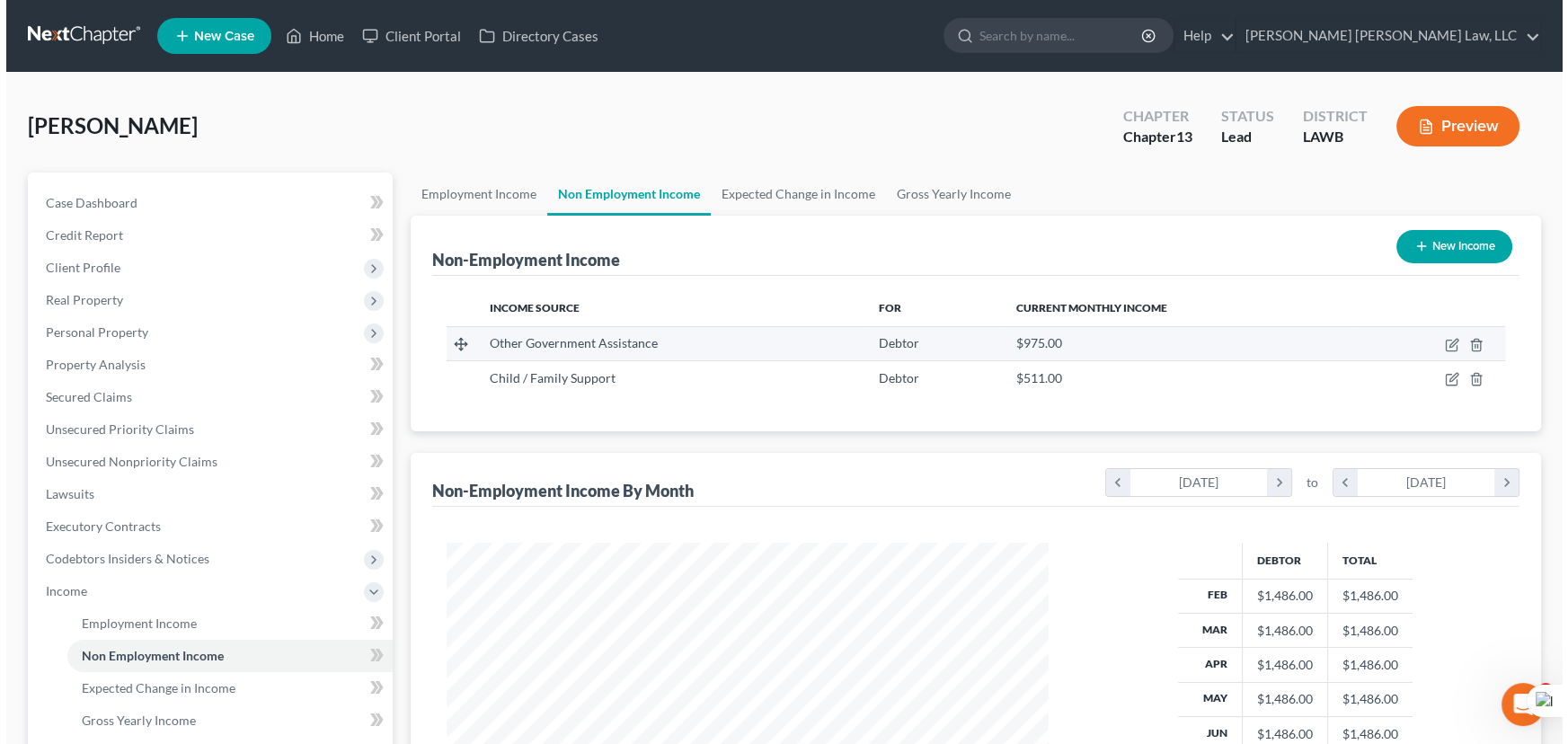
scroll to position [321, 638]
click at [1446, 344] on icon "button" at bounding box center [1447, 343] width 8 height 8
select select "5"
select select "0"
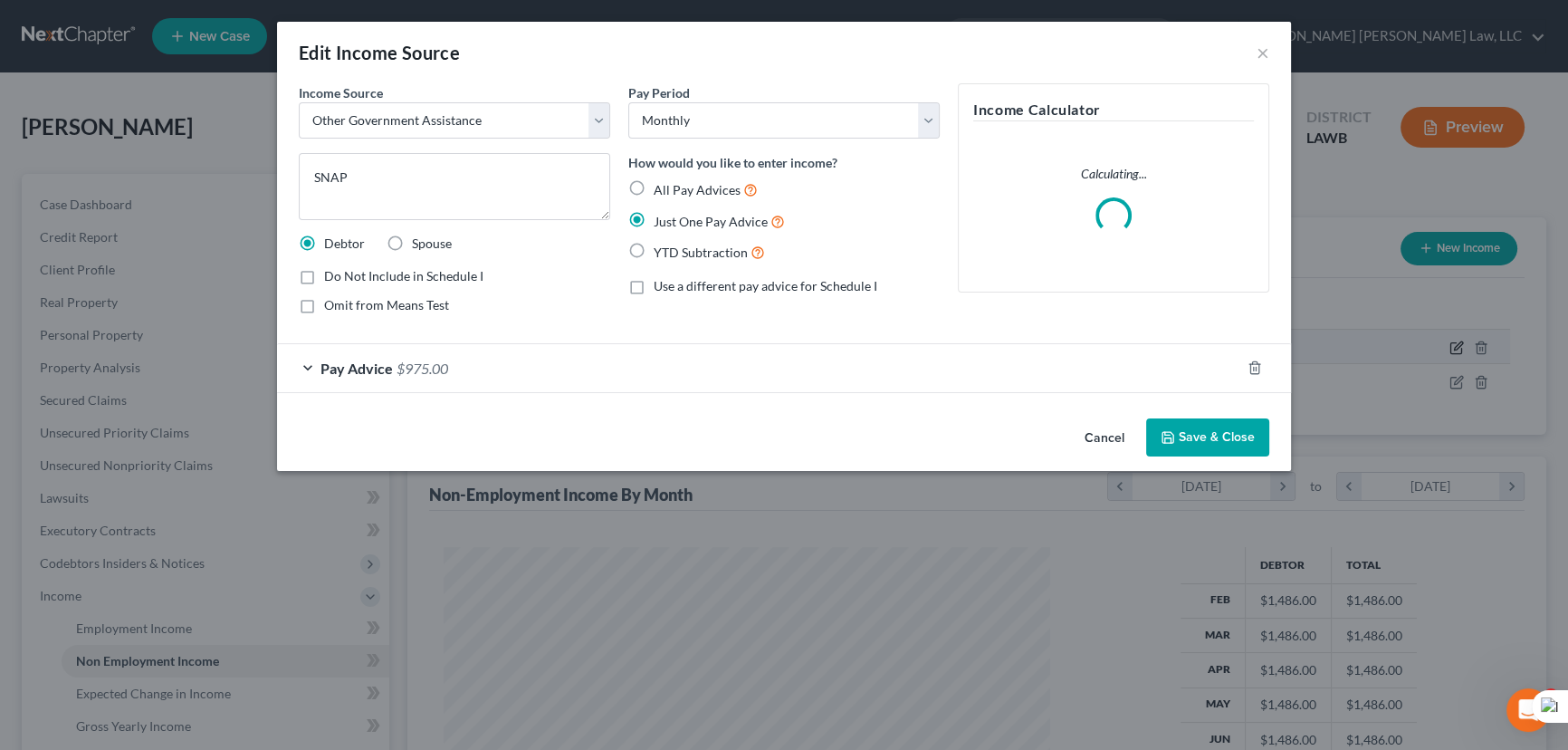
scroll to position [324, 648]
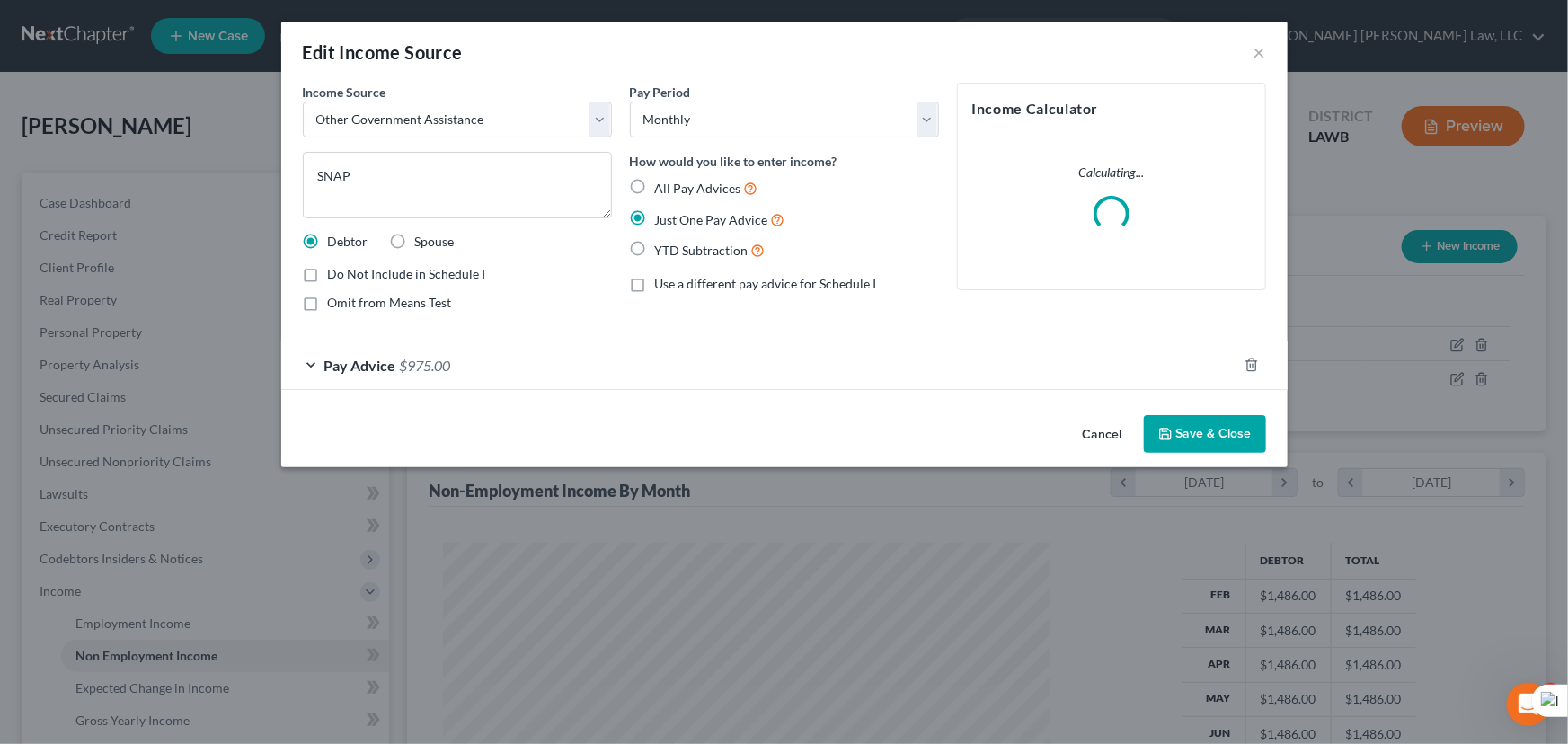
click at [607, 352] on div "Pay Advice $975.00" at bounding box center [759, 365] width 956 height 47
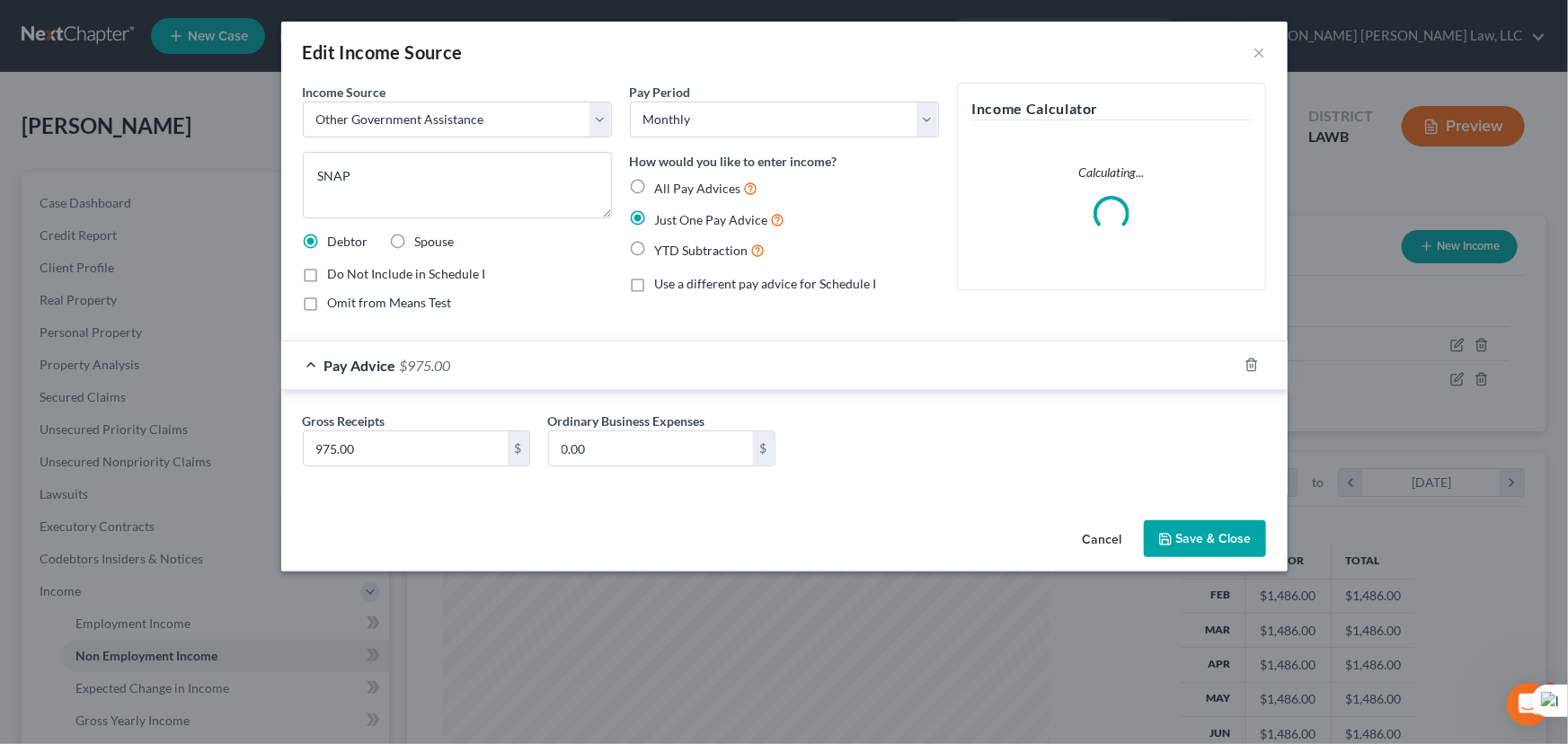
click at [1240, 532] on button "Save & Close" at bounding box center [1204, 539] width 122 height 38
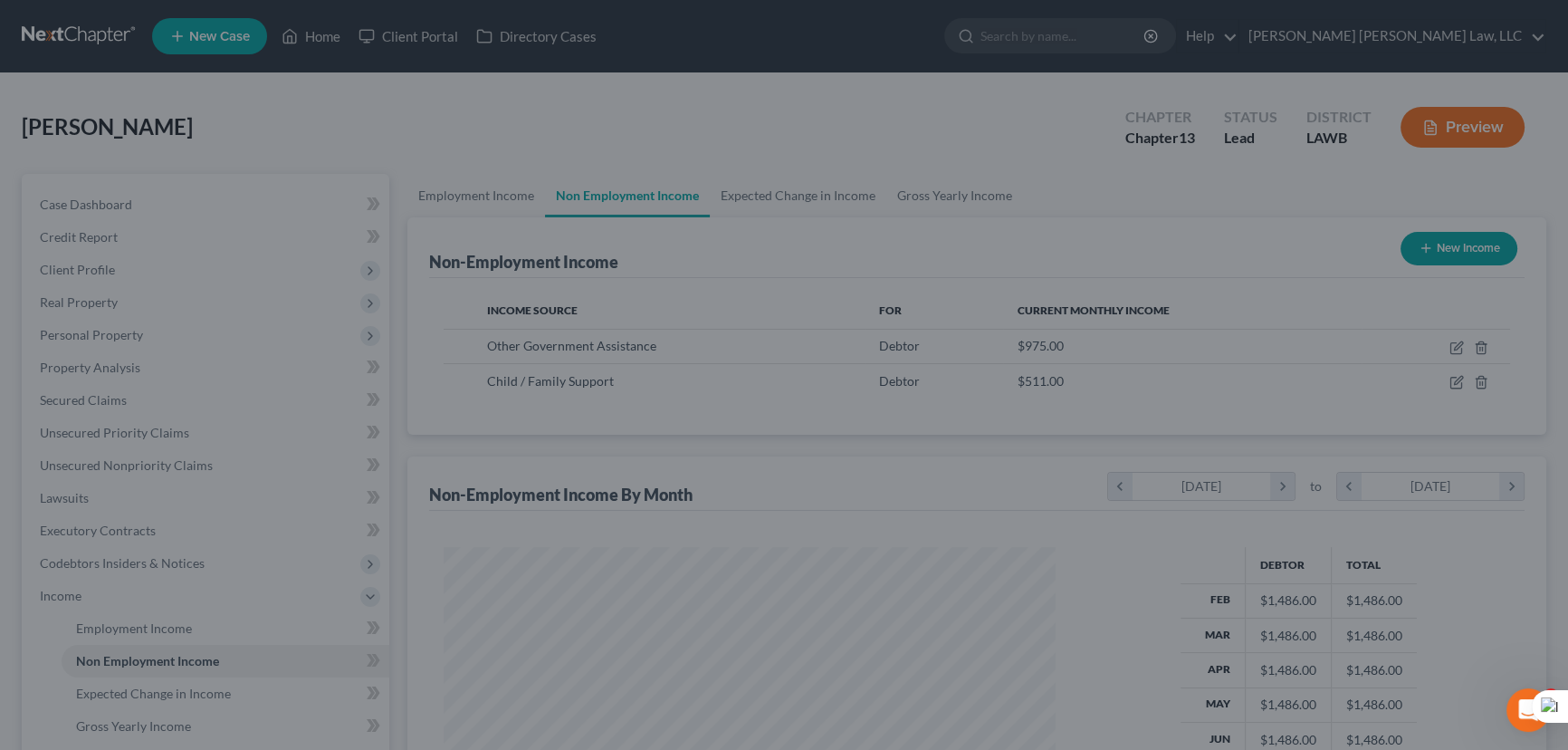
scroll to position [905365, 904744]
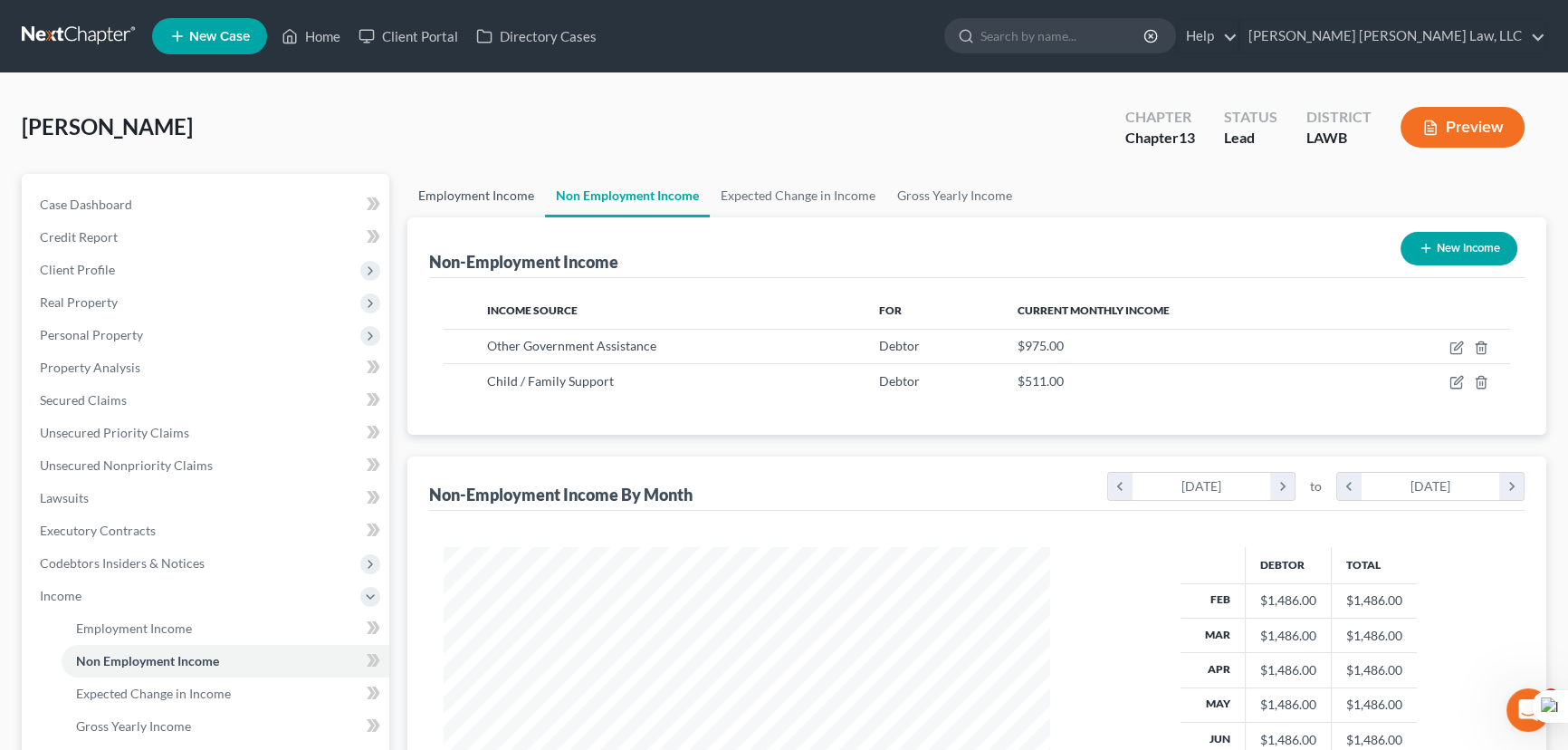
click at [504, 195] on link "Employment Income" at bounding box center [476, 195] width 138 height 43
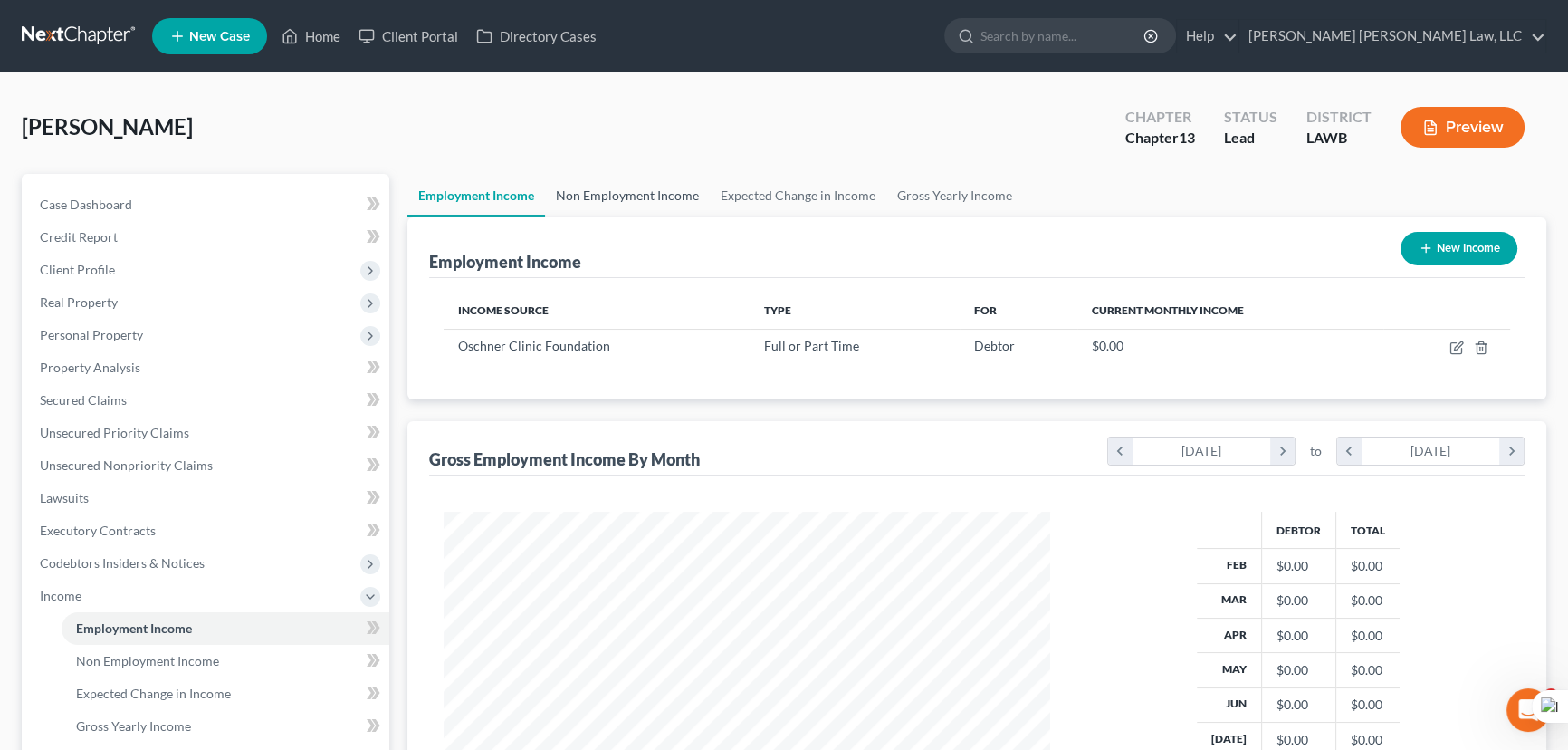
scroll to position [324, 643]
click at [596, 193] on link "Non Employment Income" at bounding box center [628, 195] width 165 height 43
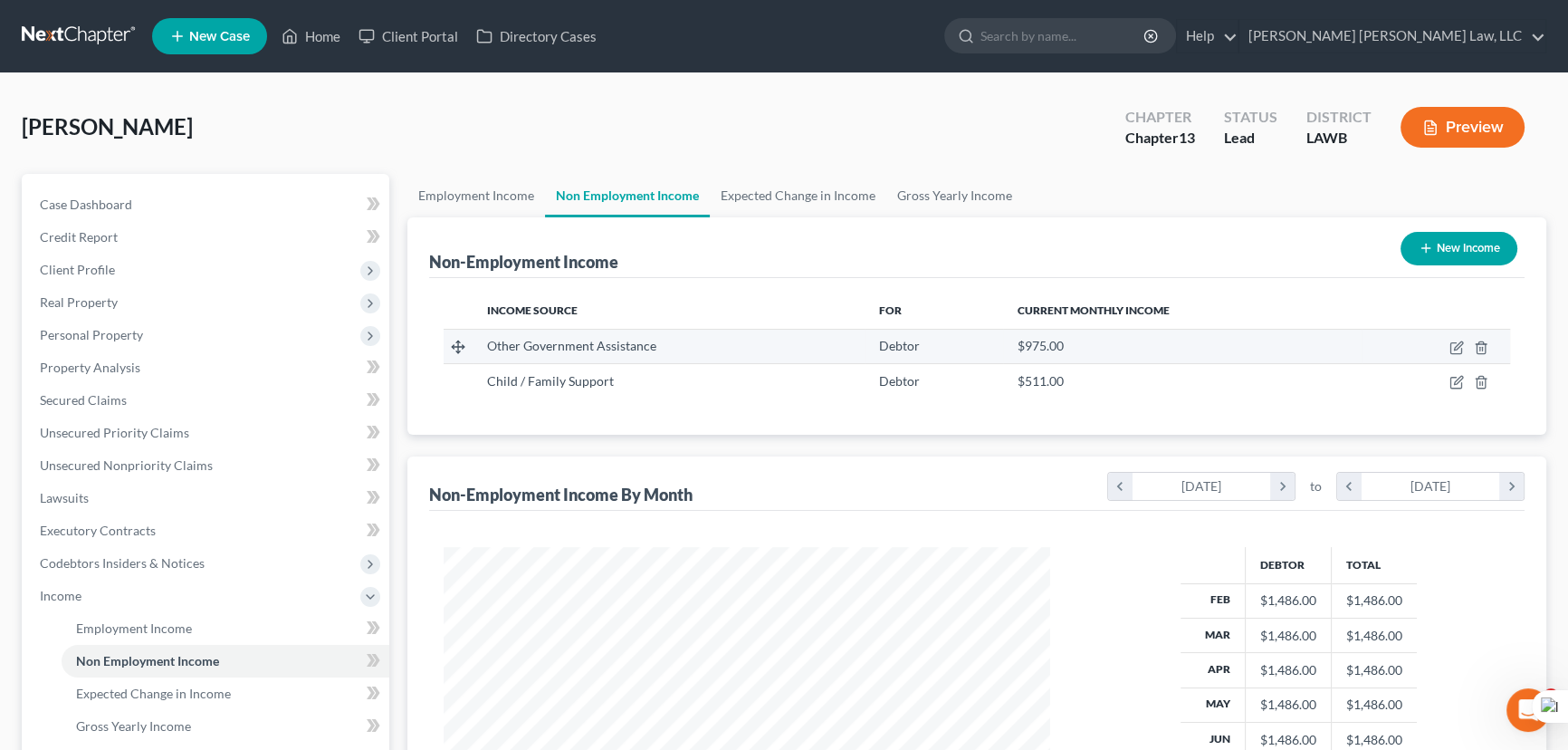
scroll to position [324, 643]
click at [982, 190] on link "Gross Yearly Income" at bounding box center [955, 195] width 137 height 43
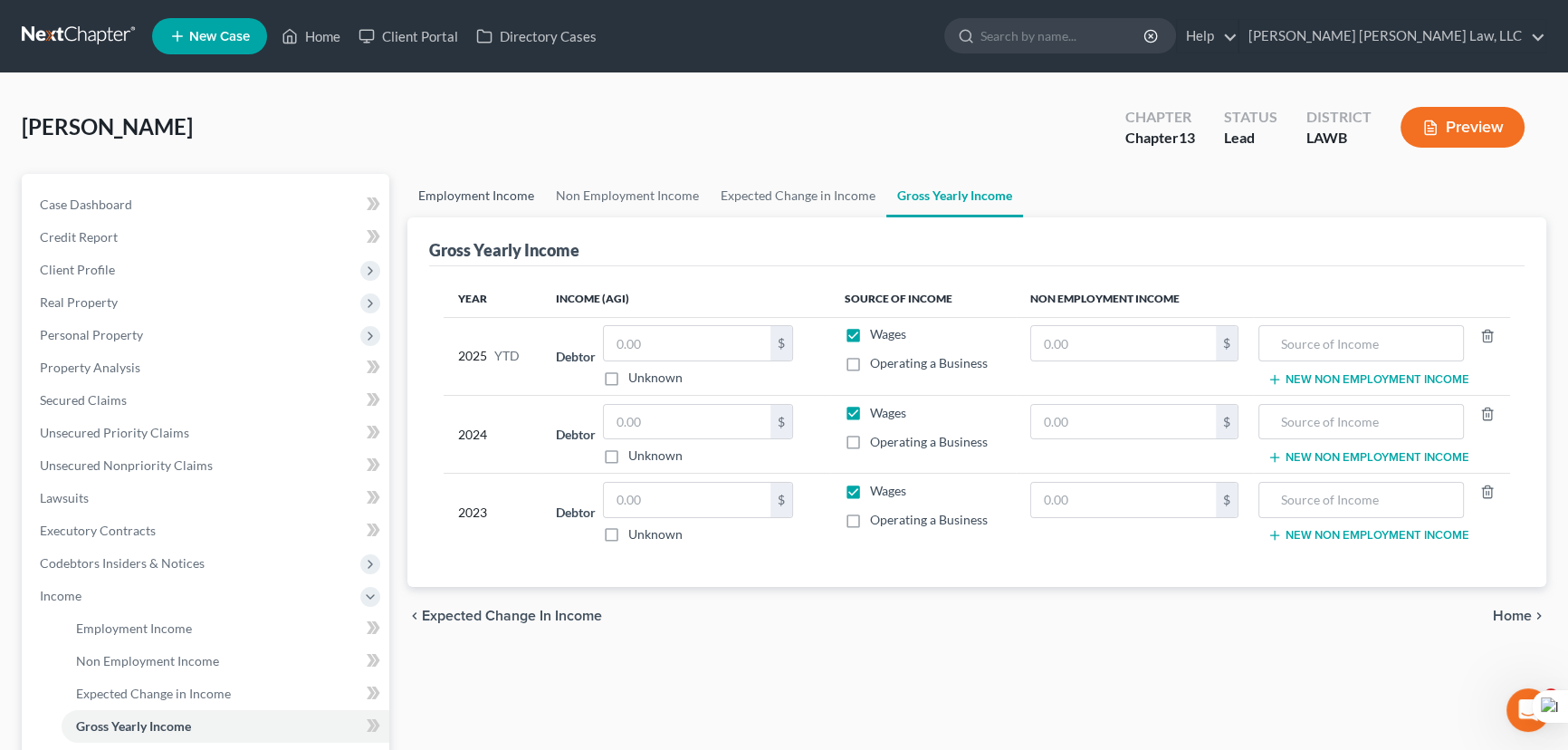
click at [459, 202] on link "Employment Income" at bounding box center [476, 195] width 138 height 43
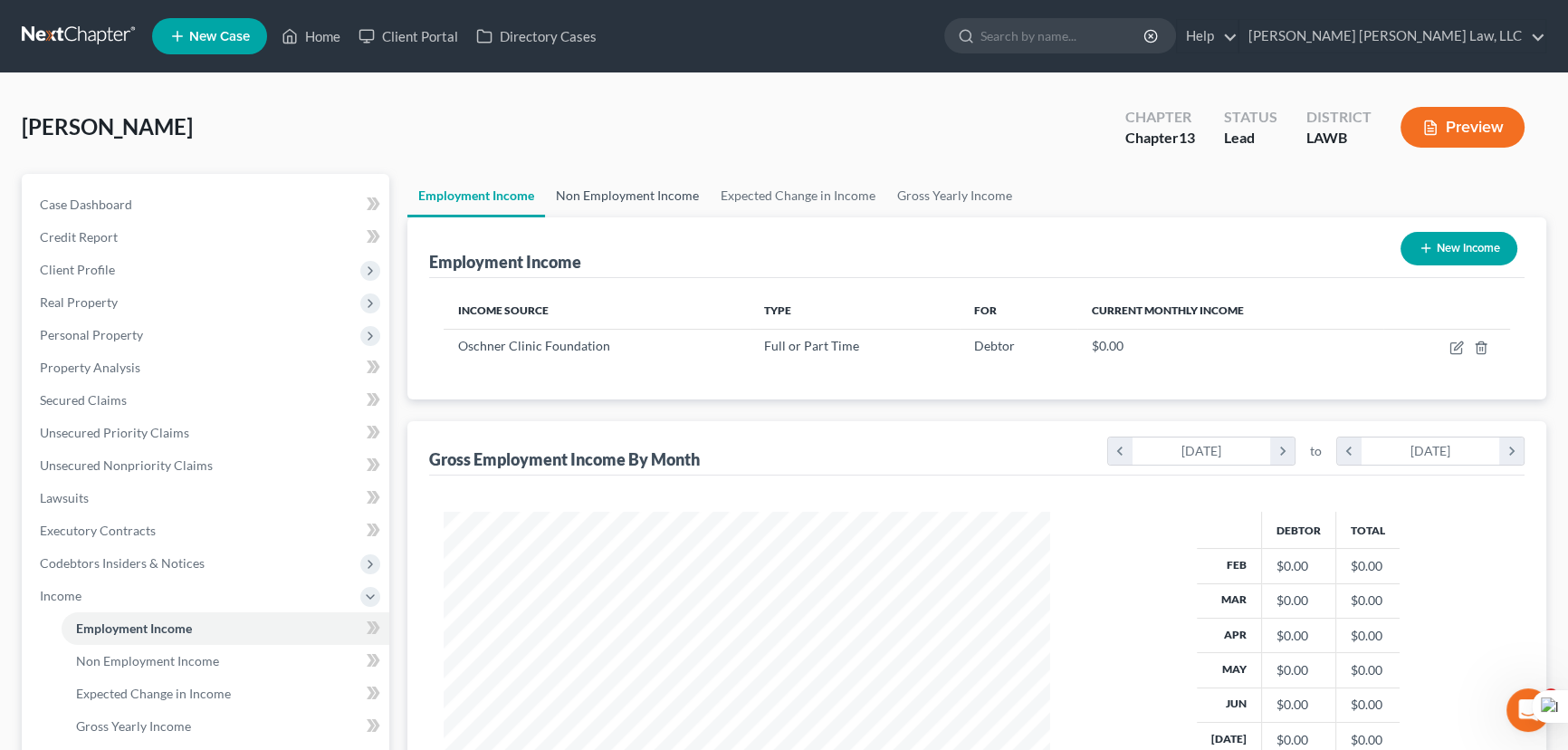
click at [605, 216] on ui-view "Employment Income Non Employment Income Expected Change in Income Gross Yearly …" at bounding box center [977, 556] width 1139 height 764
click at [605, 205] on link "Non Employment Income" at bounding box center [628, 195] width 165 height 43
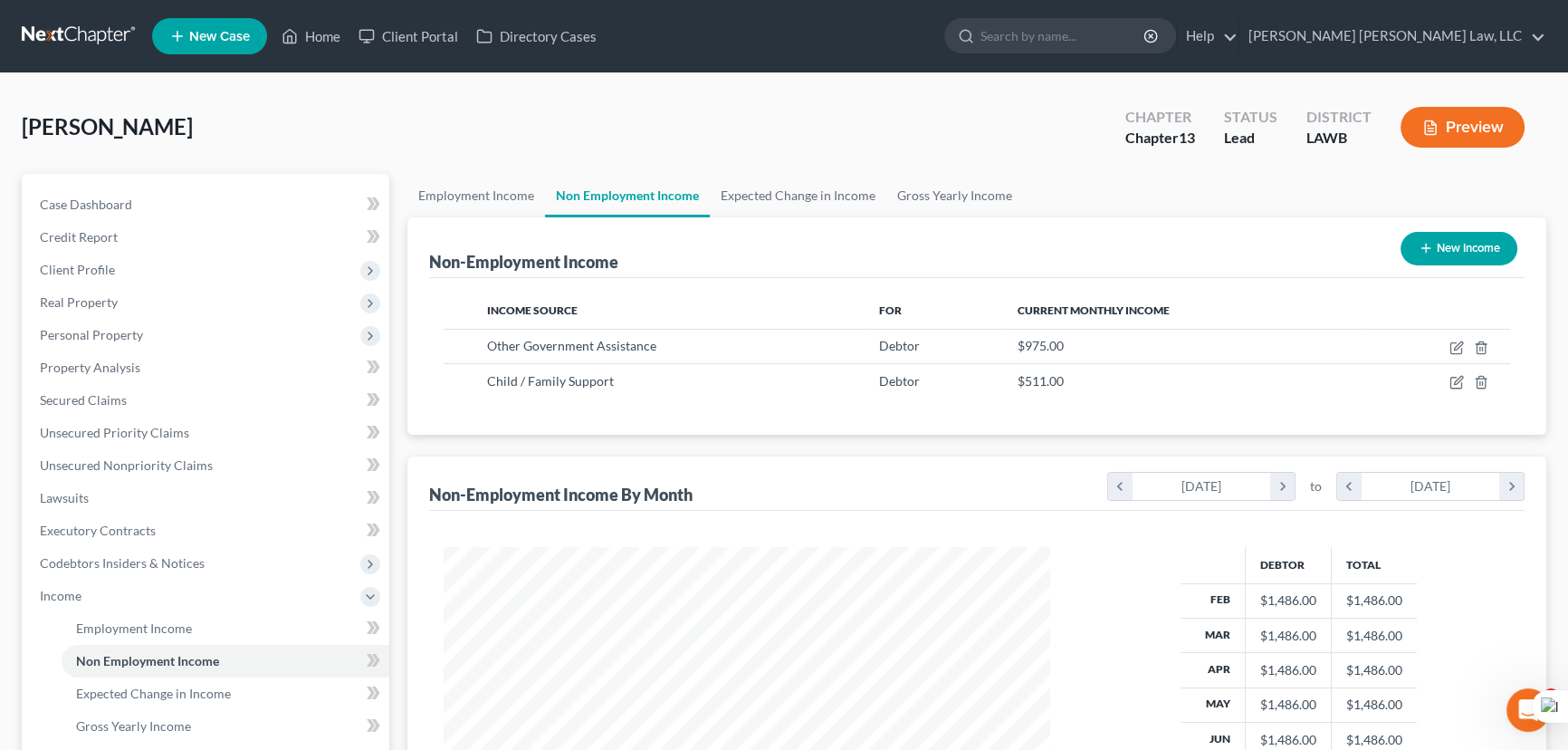
scroll to position [324, 643]
click at [503, 185] on link "Employment Income" at bounding box center [476, 195] width 138 height 43
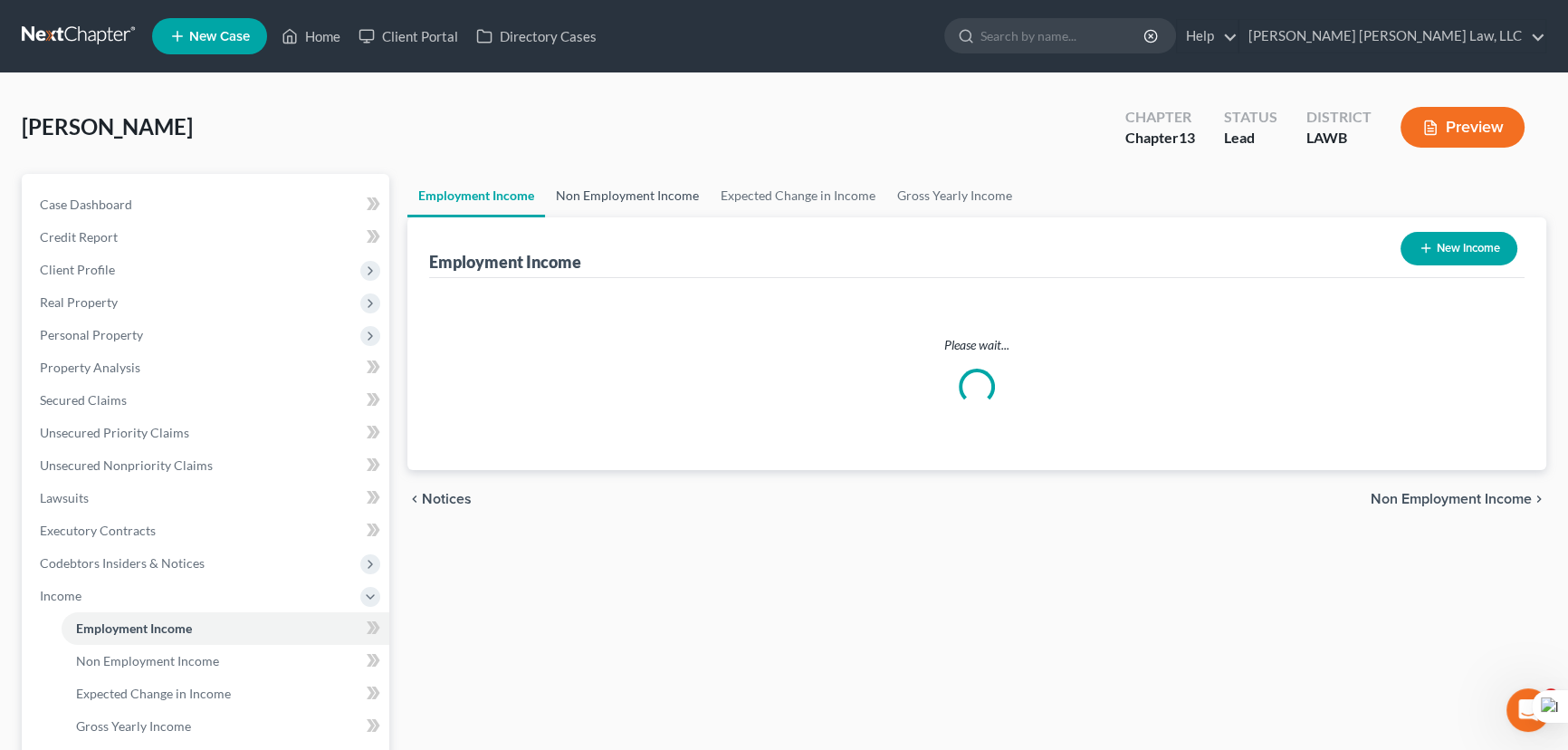
click at [599, 193] on link "Non Employment Income" at bounding box center [628, 195] width 165 height 43
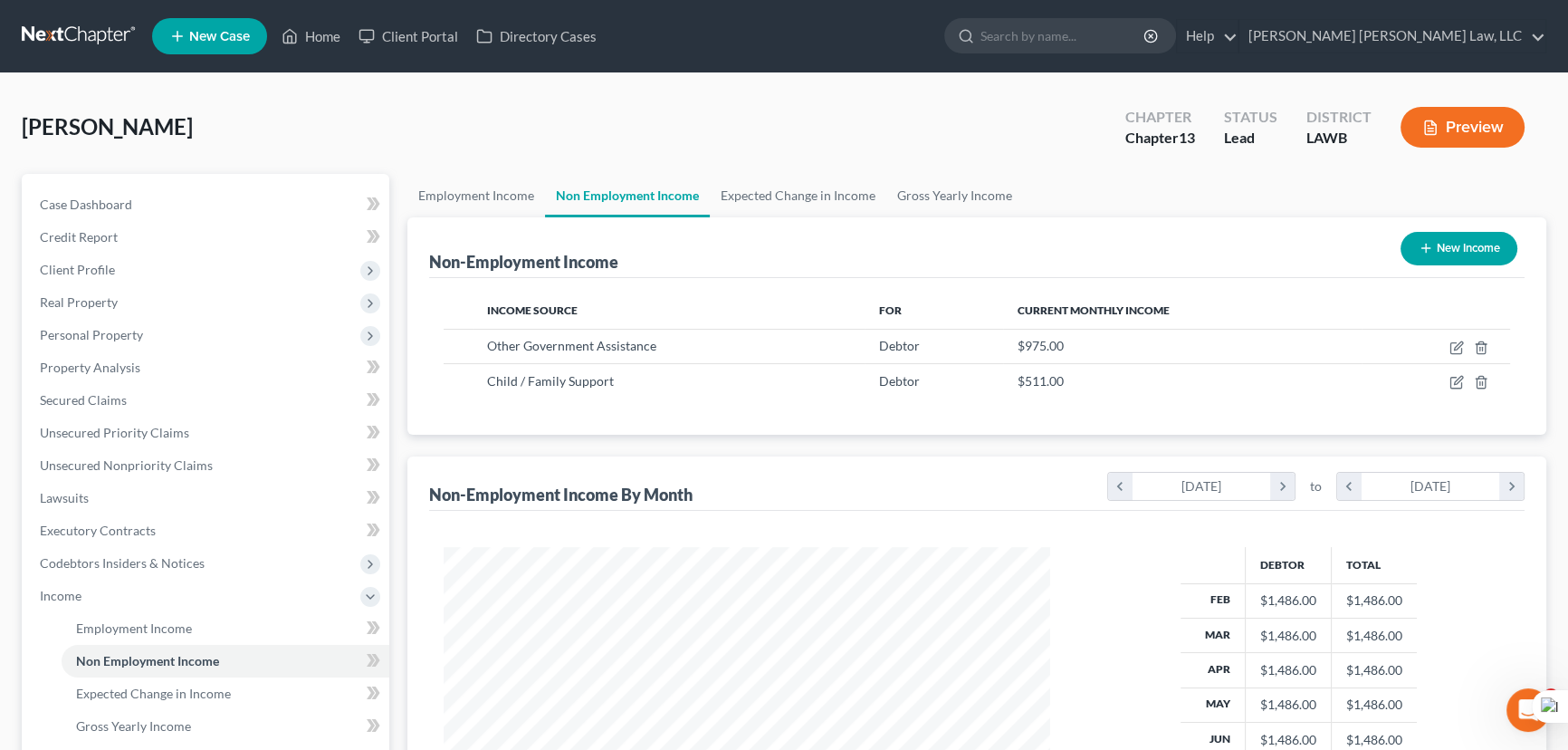
scroll to position [324, 643]
click at [473, 178] on link "Employment Income" at bounding box center [476, 195] width 138 height 43
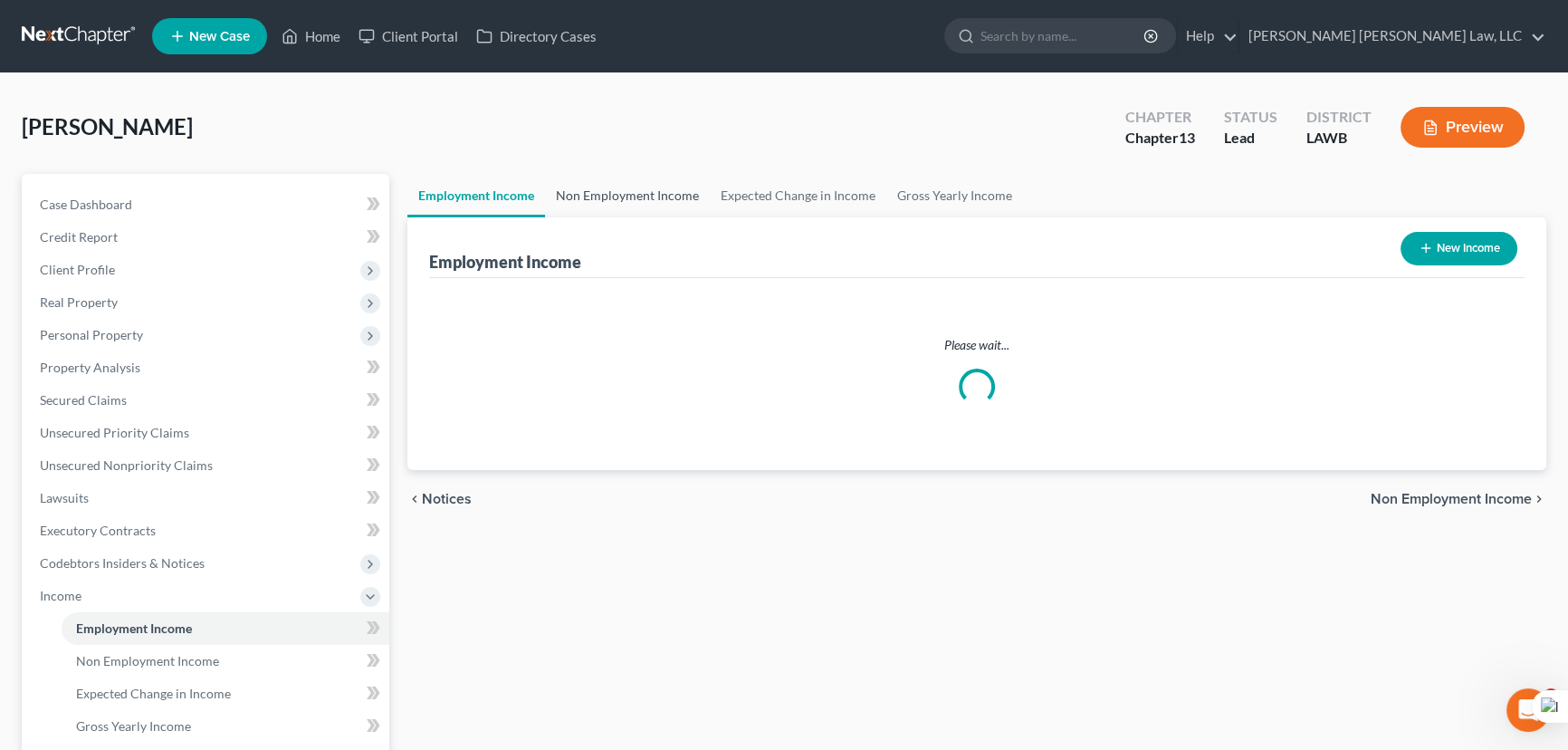
click at [667, 201] on link "Non Employment Income" at bounding box center [628, 195] width 165 height 43
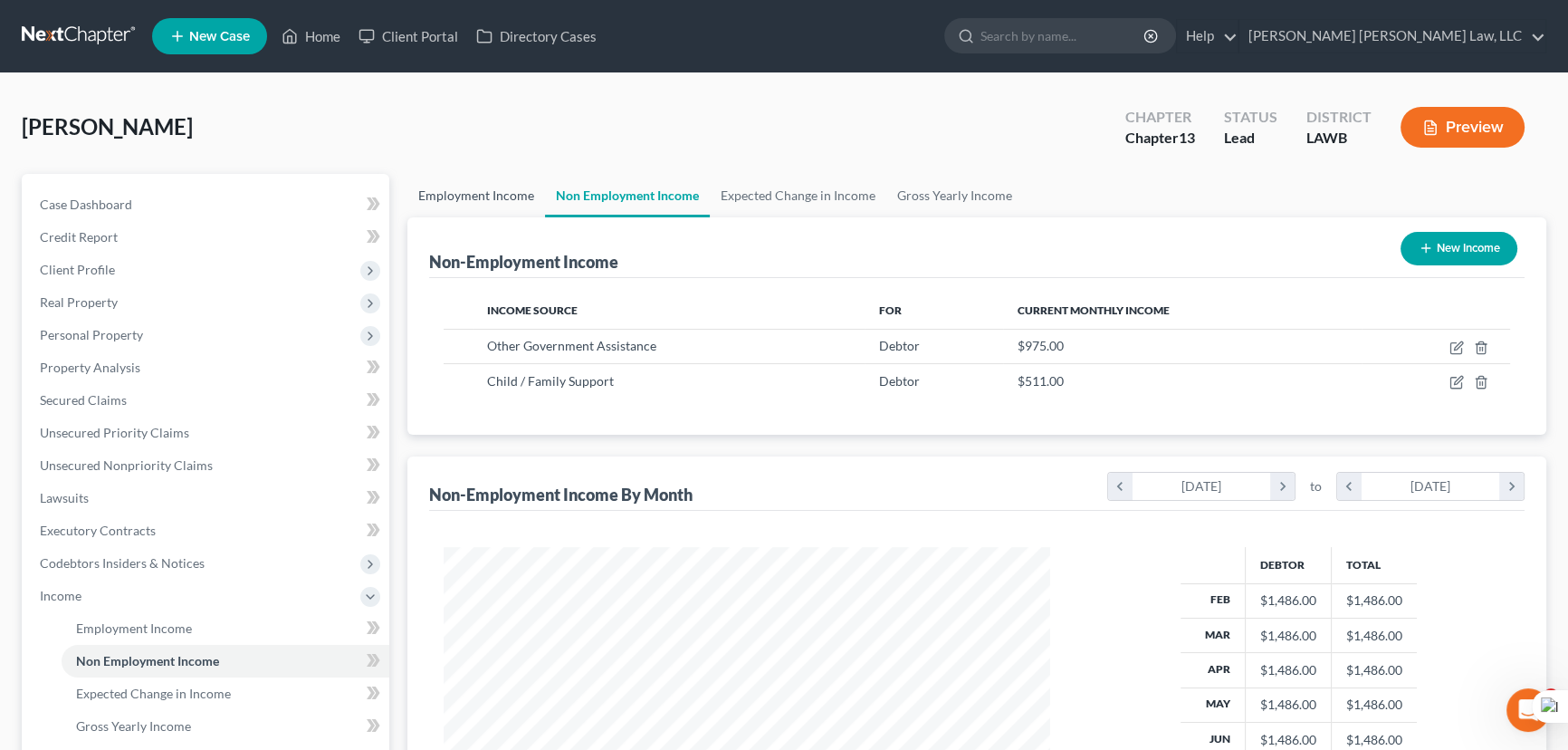
scroll to position [324, 643]
click at [489, 191] on link "Employment Income" at bounding box center [476, 195] width 138 height 43
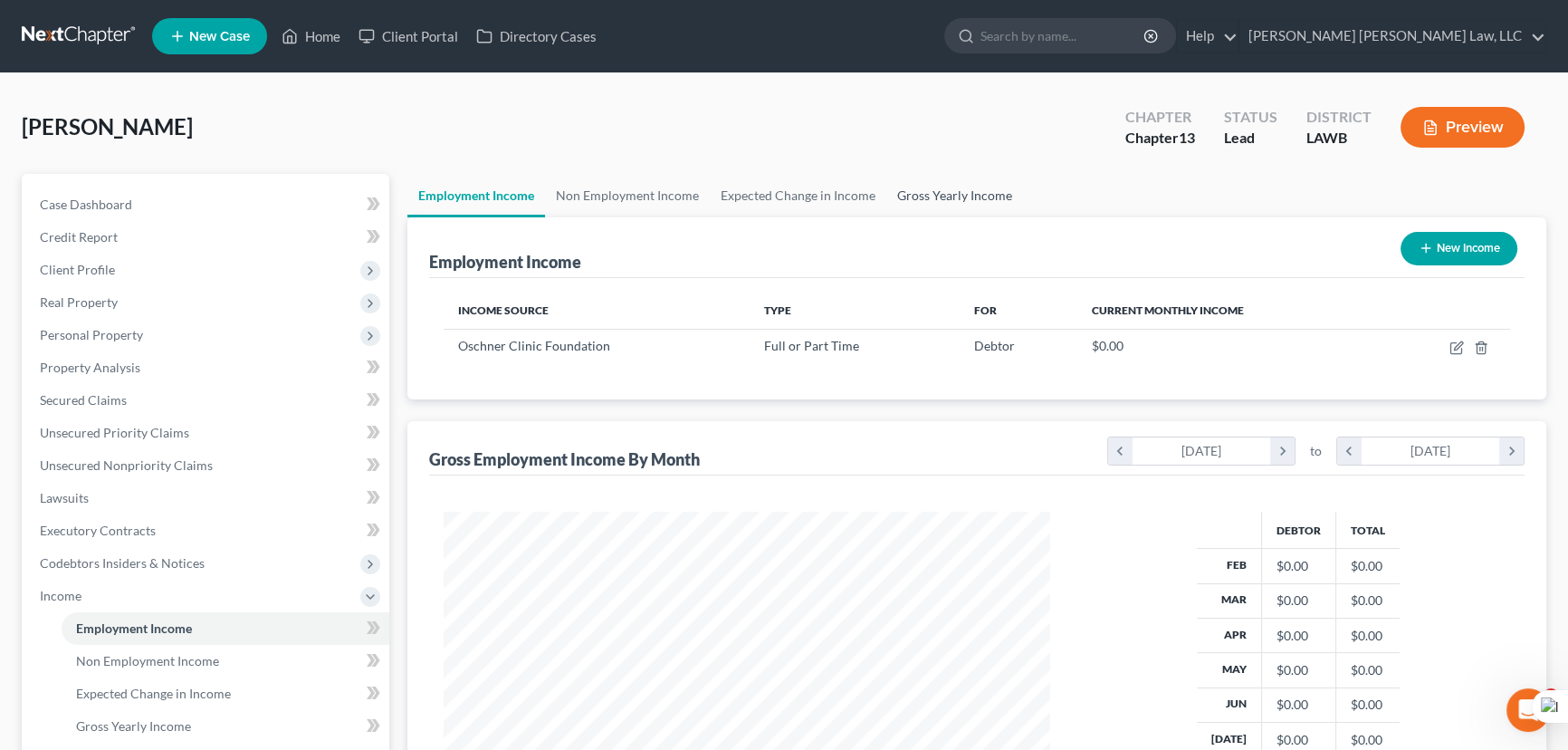
scroll to position [324, 643]
click at [936, 182] on link "Gross Yearly Income" at bounding box center [955, 195] width 137 height 43
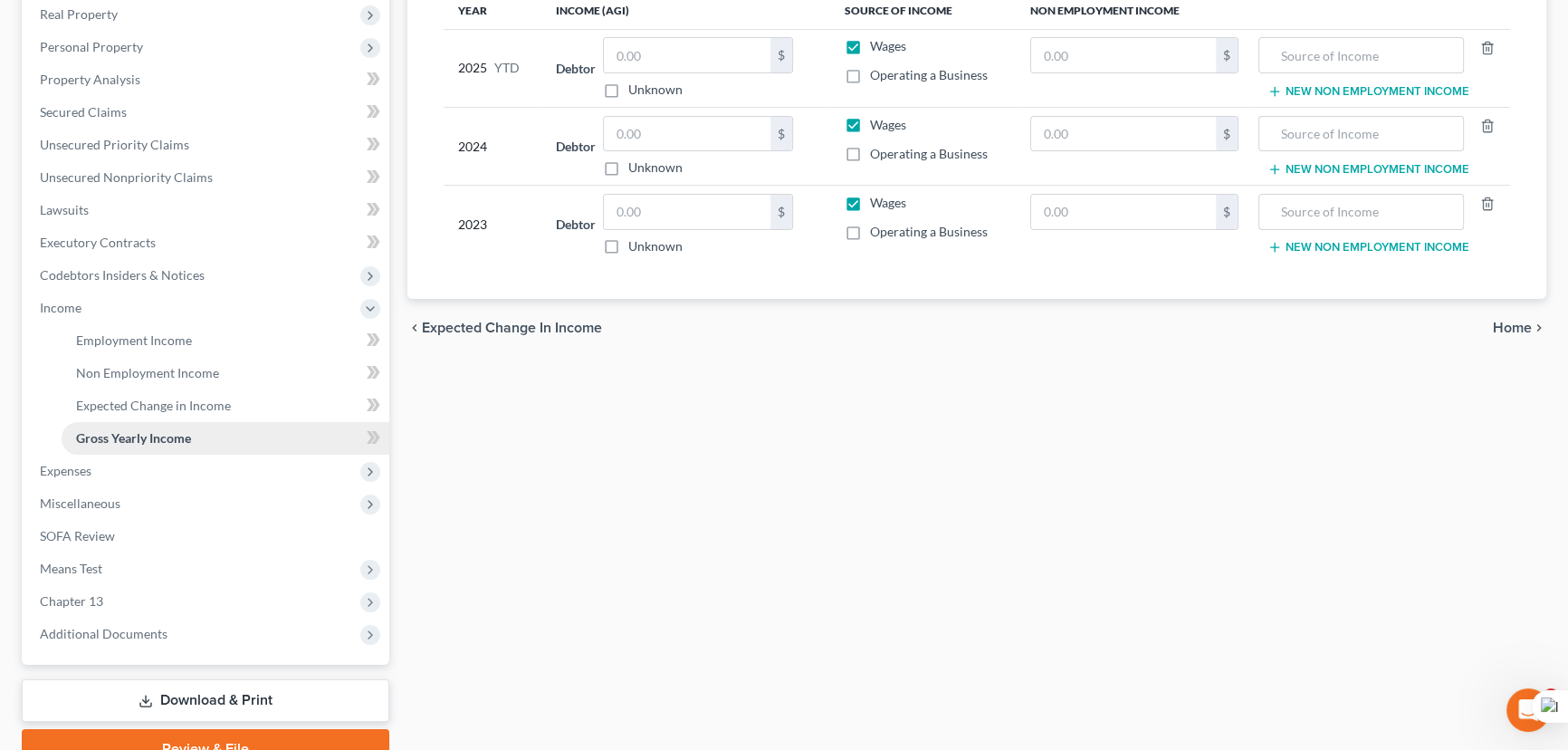
scroll to position [329, 0]
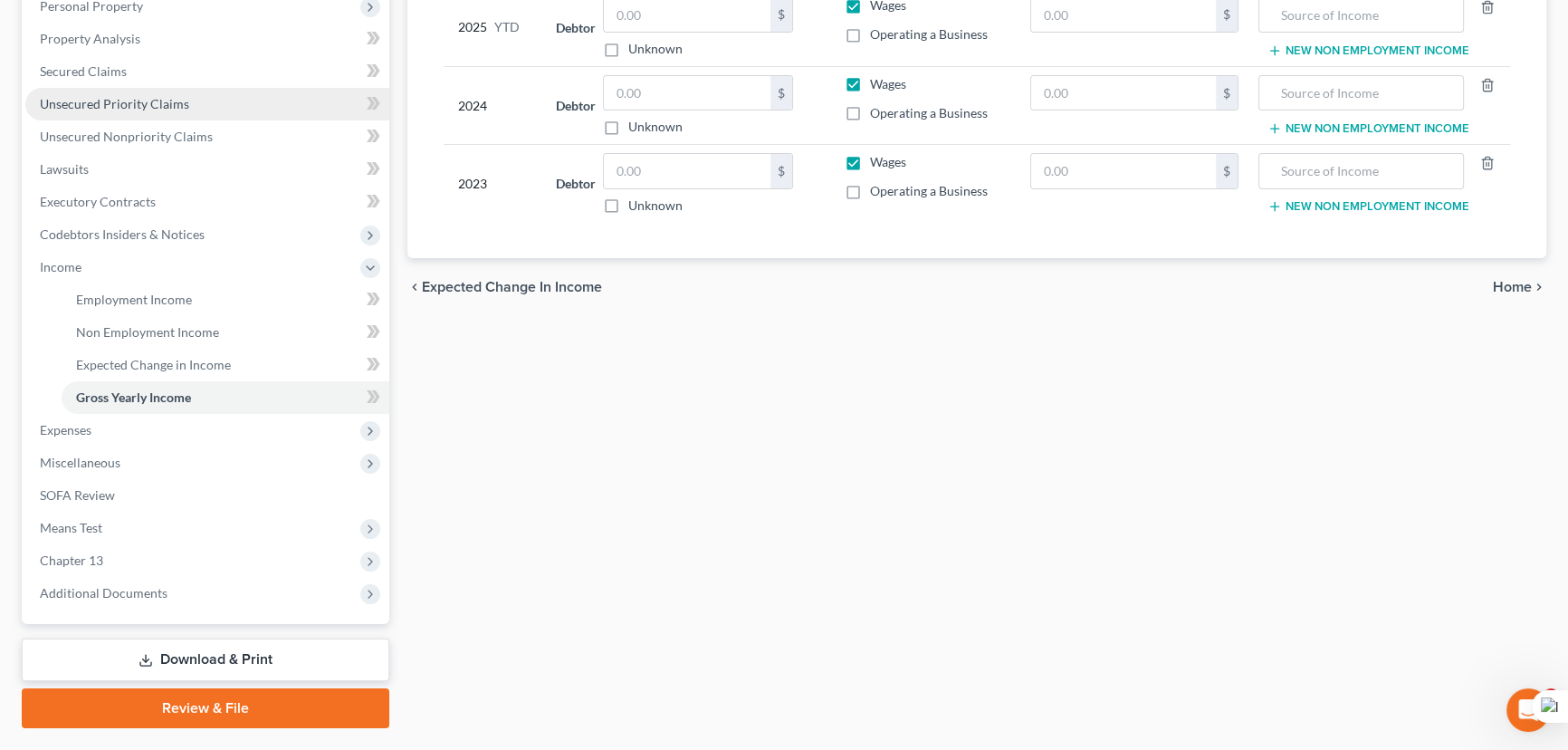
click at [131, 105] on span "Unsecured Priority Claims" at bounding box center [114, 103] width 149 height 15
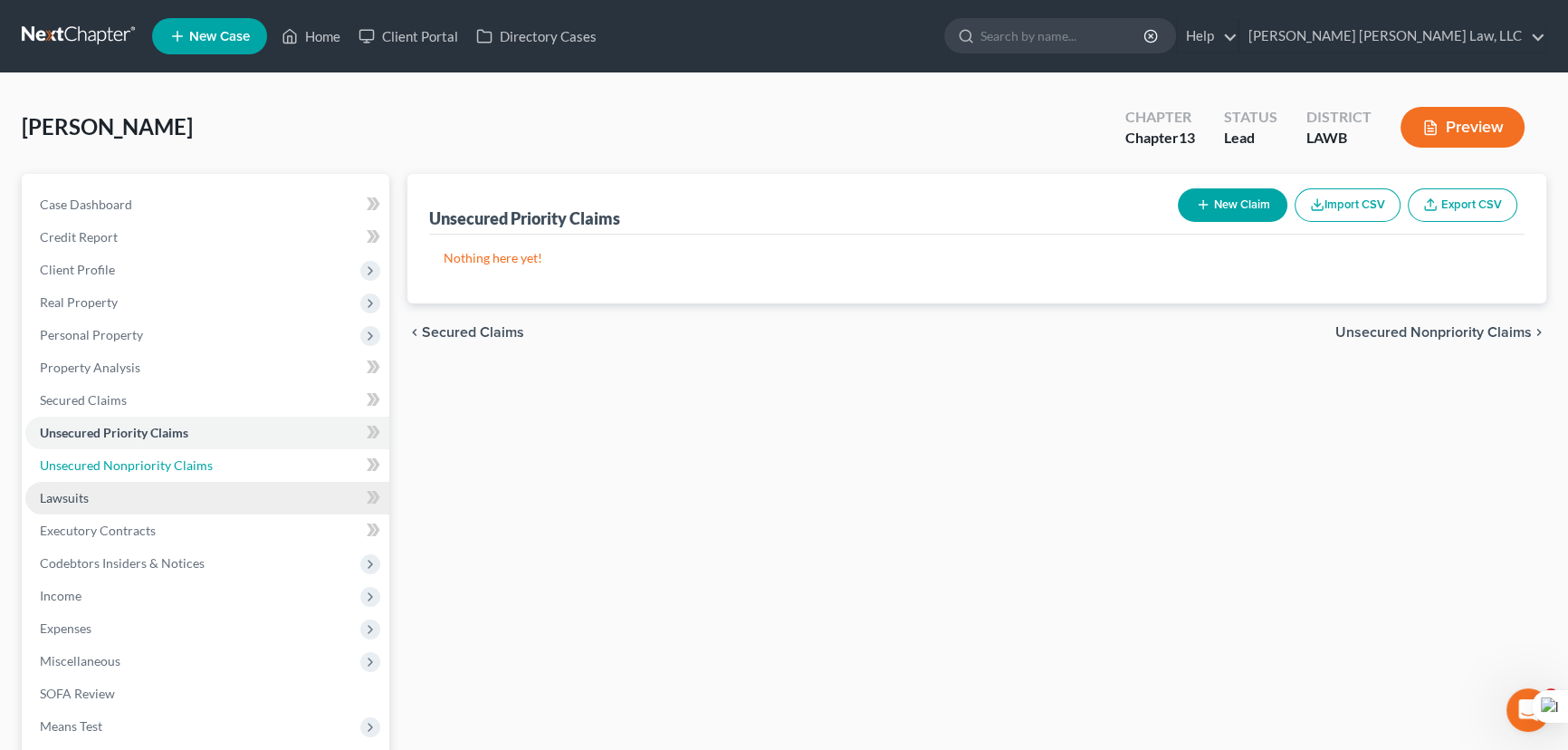
drag, startPoint x: 192, startPoint y: 453, endPoint x: 280, endPoint y: 511, distance: 105.4
click at [192, 453] on link "Unsecured Nonpriority Claims" at bounding box center [207, 466] width 364 height 33
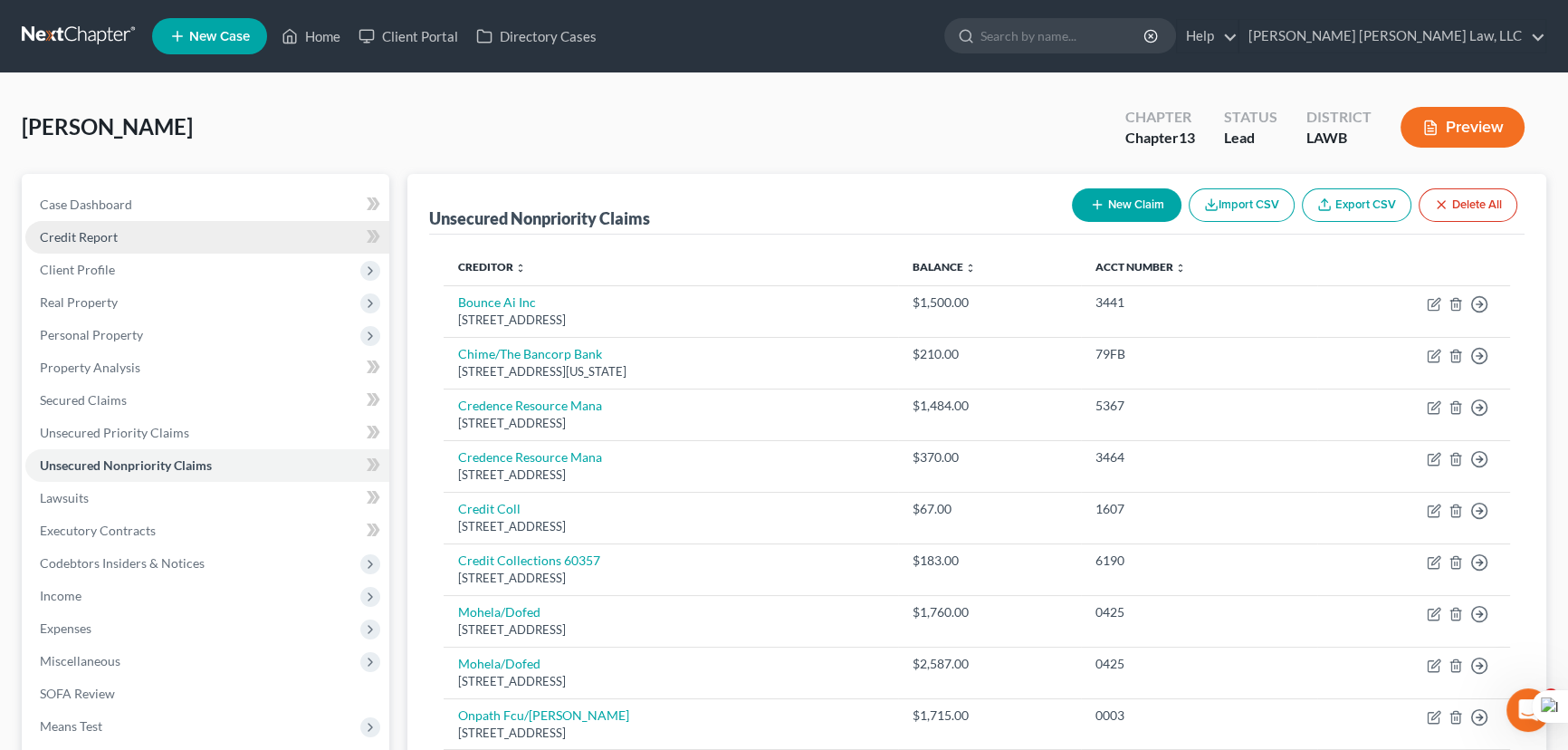
click at [120, 233] on link "Credit Report" at bounding box center [207, 237] width 364 height 33
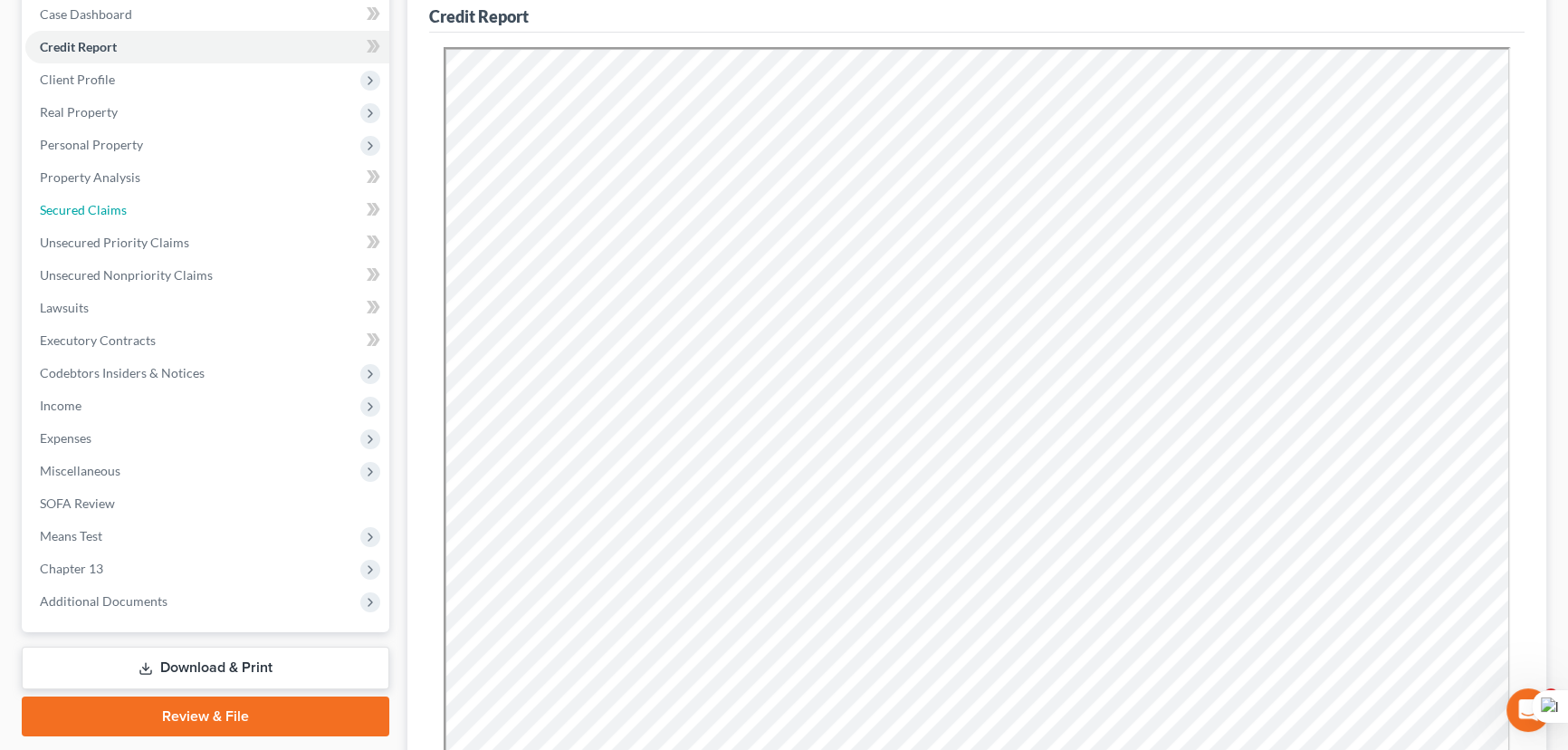
click at [193, 206] on link "Secured Claims" at bounding box center [207, 209] width 364 height 33
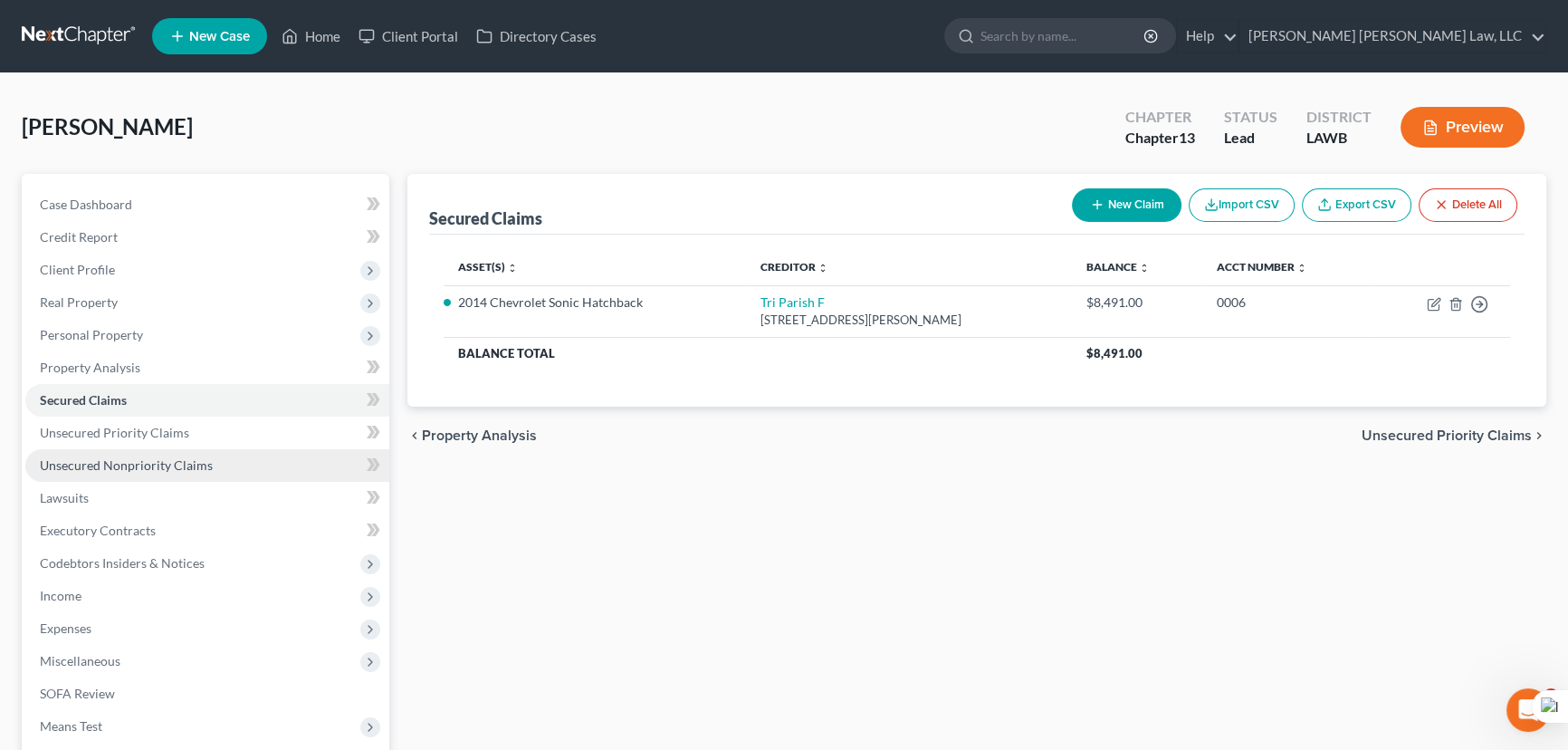
click at [189, 467] on span "Unsecured Nonpriority Claims" at bounding box center [126, 465] width 173 height 15
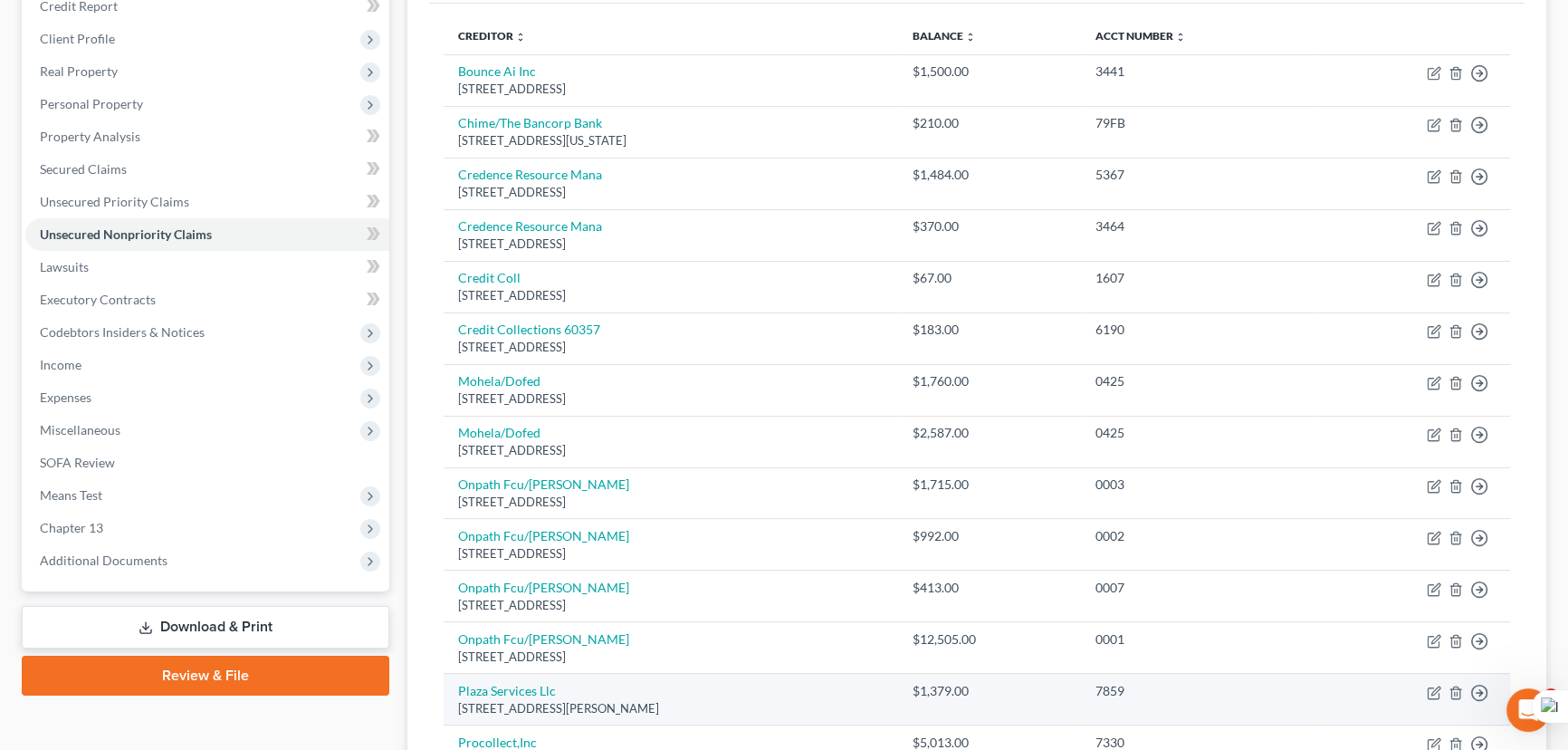
scroll to position [164, 0]
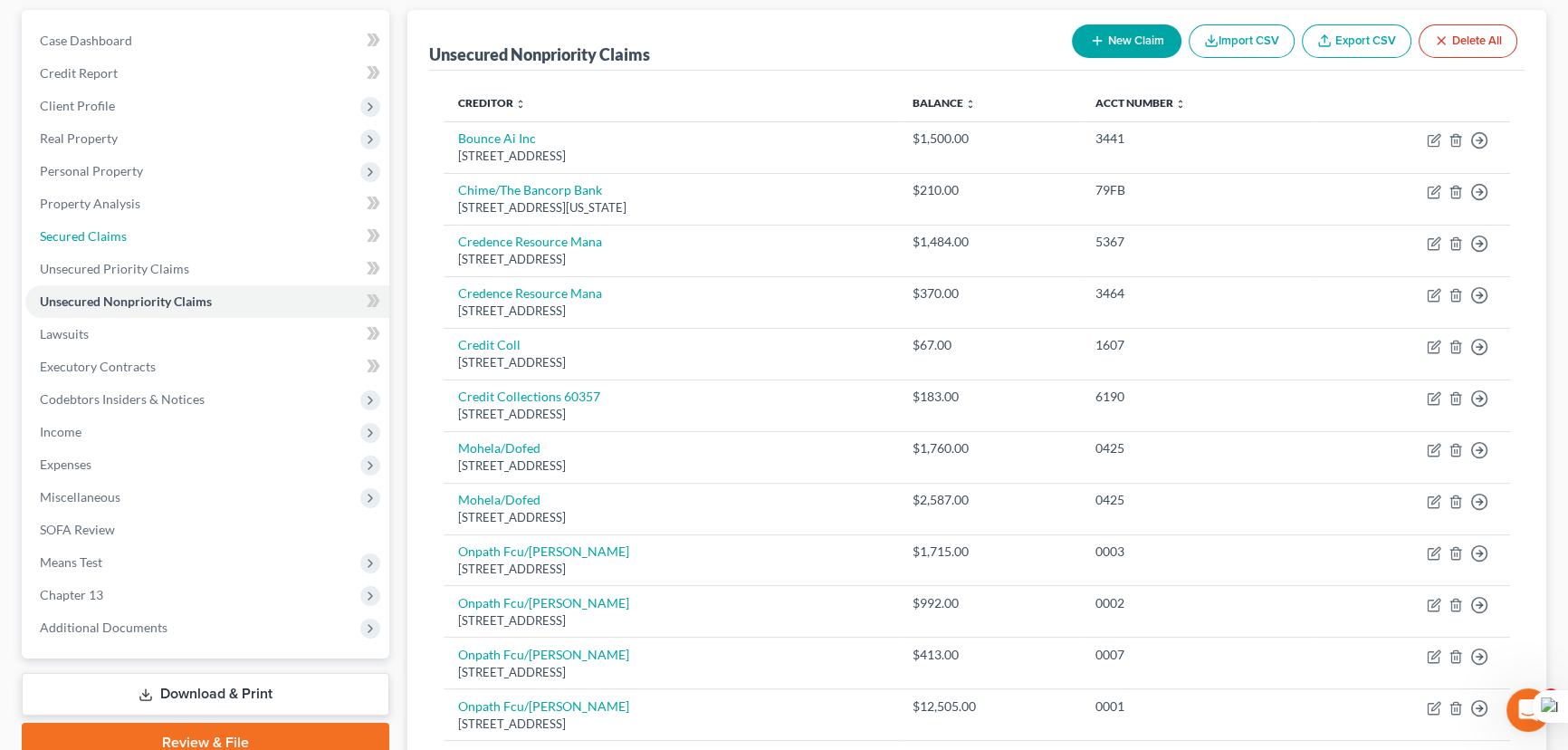
drag, startPoint x: 129, startPoint y: 236, endPoint x: 520, endPoint y: 326, distance: 401.2
click at [129, 236] on link "Secured Claims" at bounding box center [207, 236] width 364 height 33
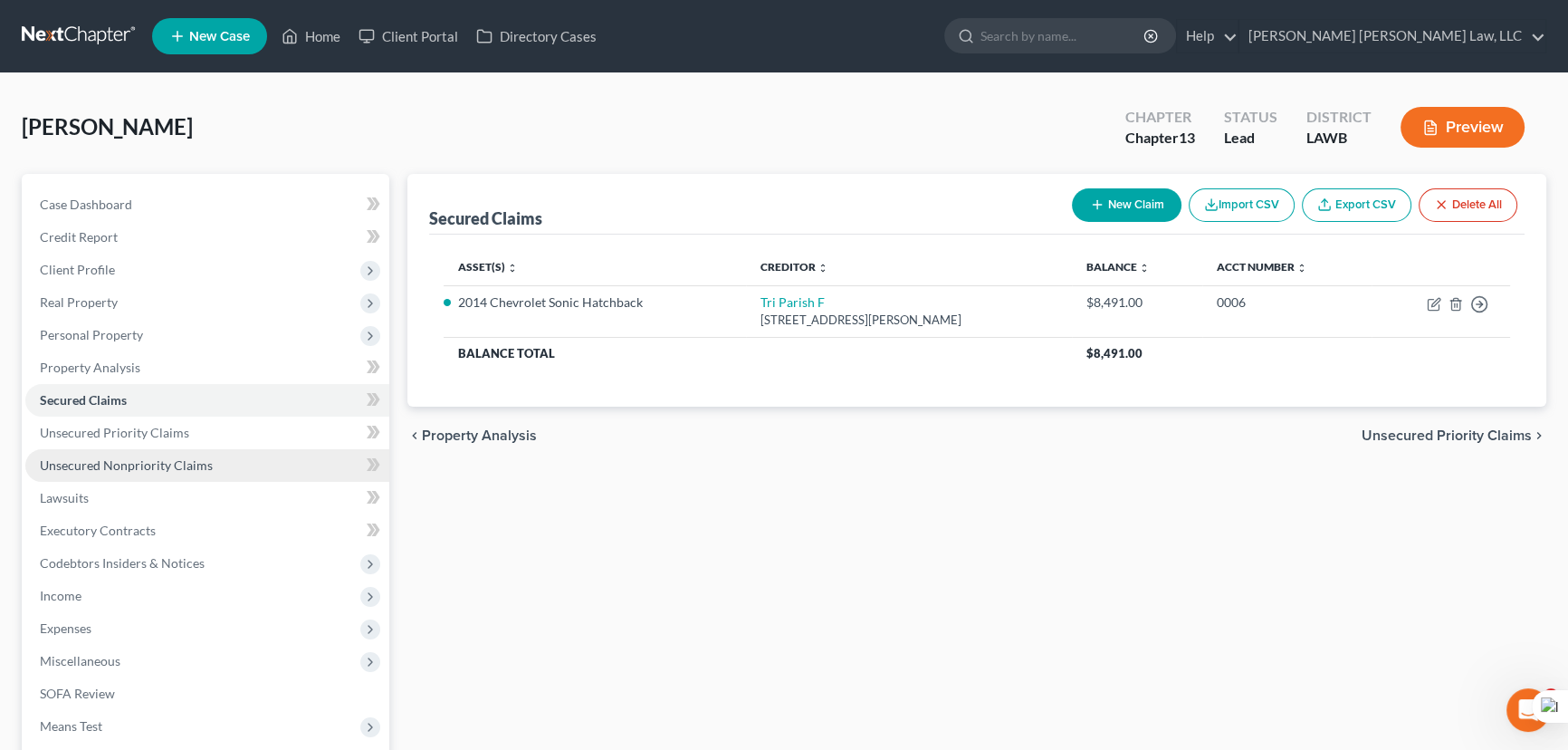
click at [129, 466] on span "Unsecured Nonpriority Claims" at bounding box center [126, 465] width 173 height 15
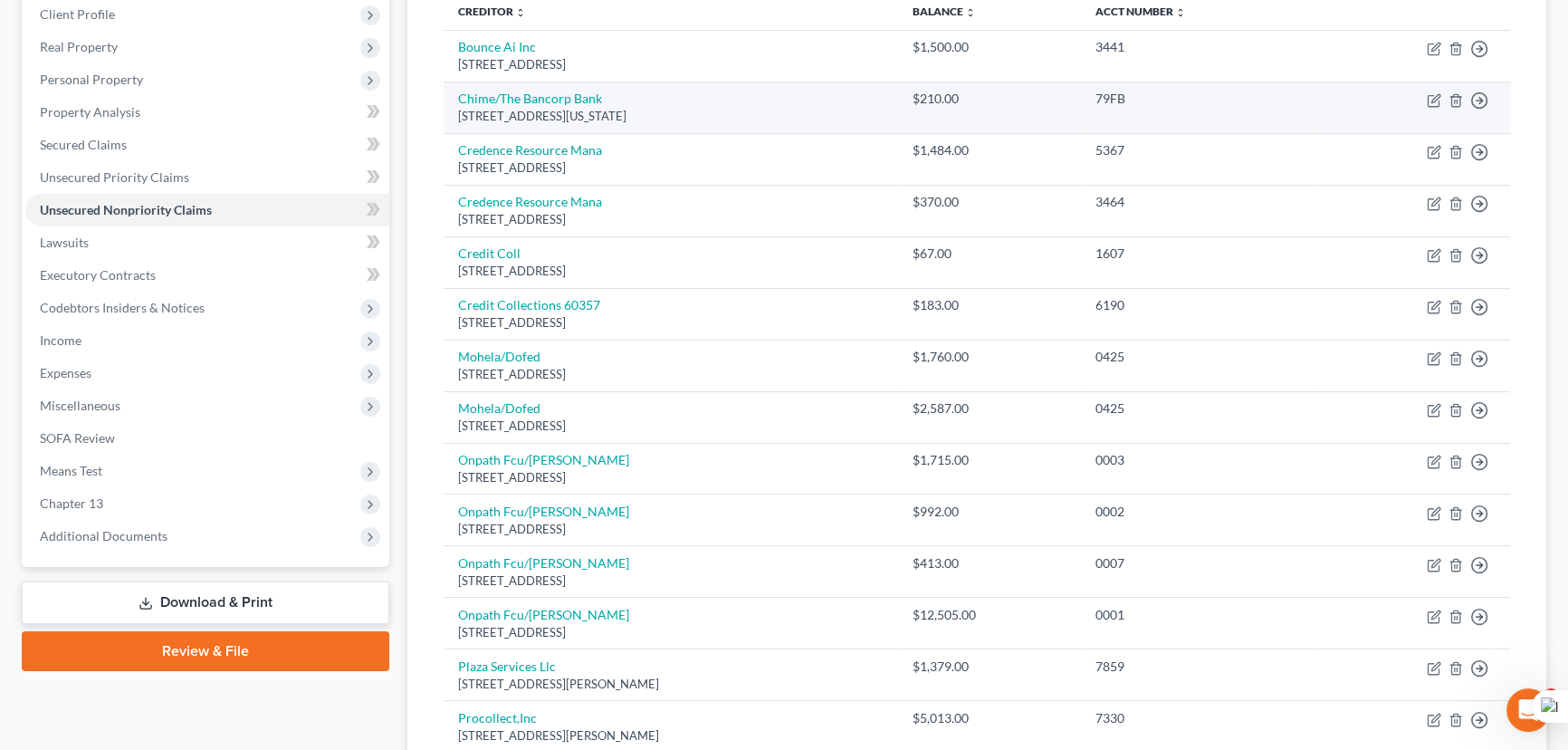
scroll to position [173, 0]
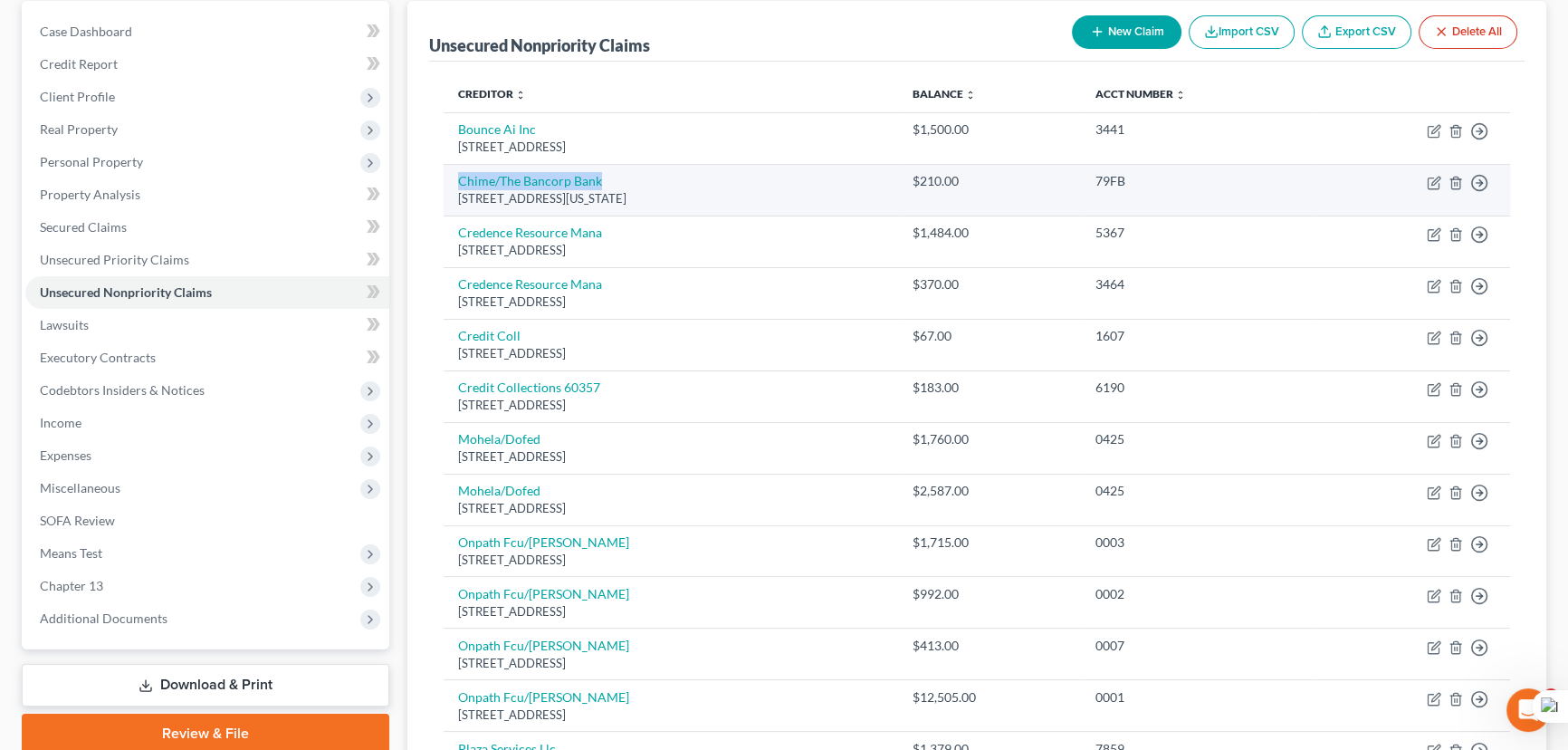
drag, startPoint x: 599, startPoint y: 181, endPoint x: 448, endPoint y: 184, distance: 151.0
click at [448, 184] on td "Chime/The Bancorp Bank [STREET_ADDRESS][US_STATE]" at bounding box center [671, 190] width 454 height 52
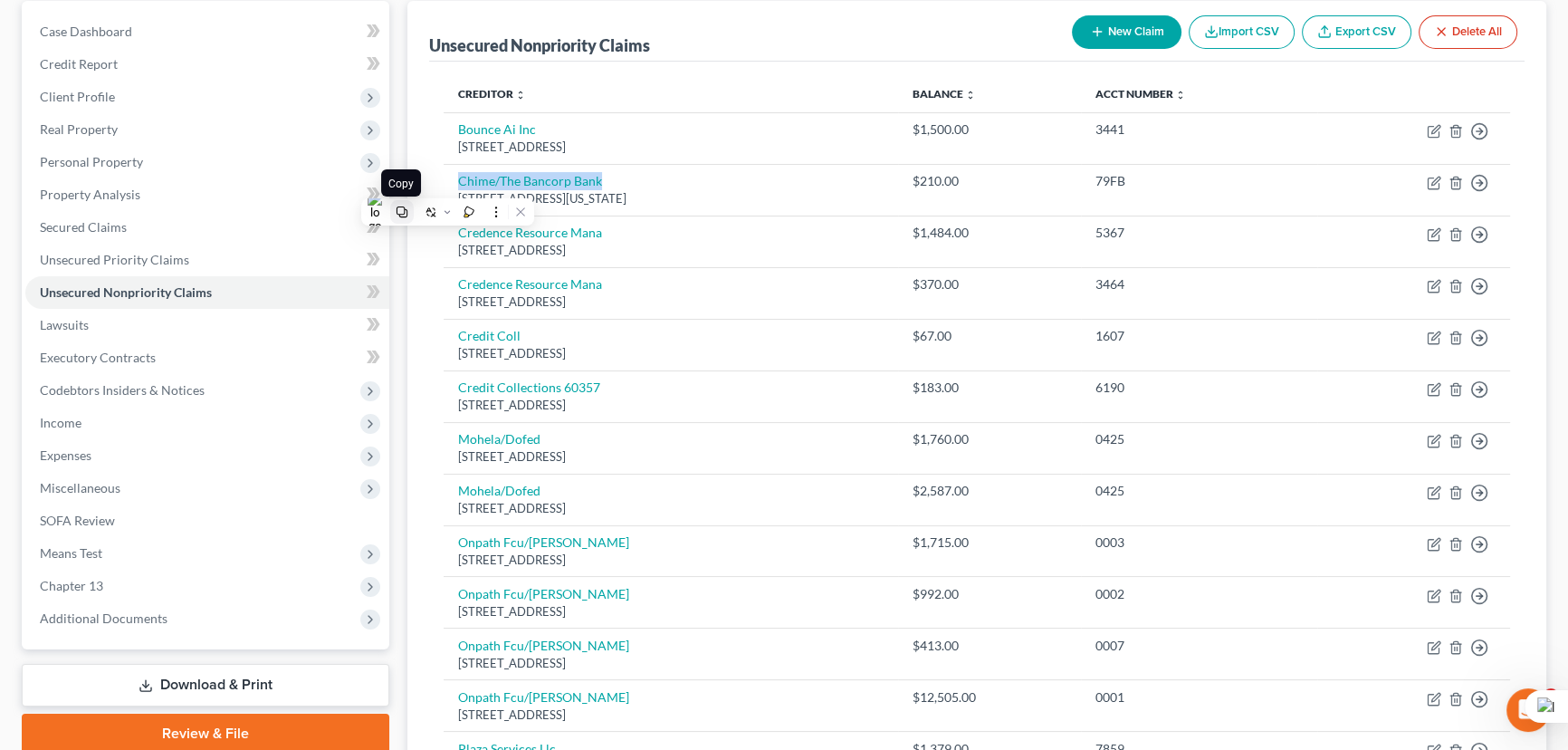
click at [406, 208] on icon at bounding box center [403, 212] width 11 height 11
click at [408, 281] on div "Unsecured Nonpriority Claims New Claim Import CSV Export CSV Delete All Credito…" at bounding box center [977, 478] width 1139 height 955
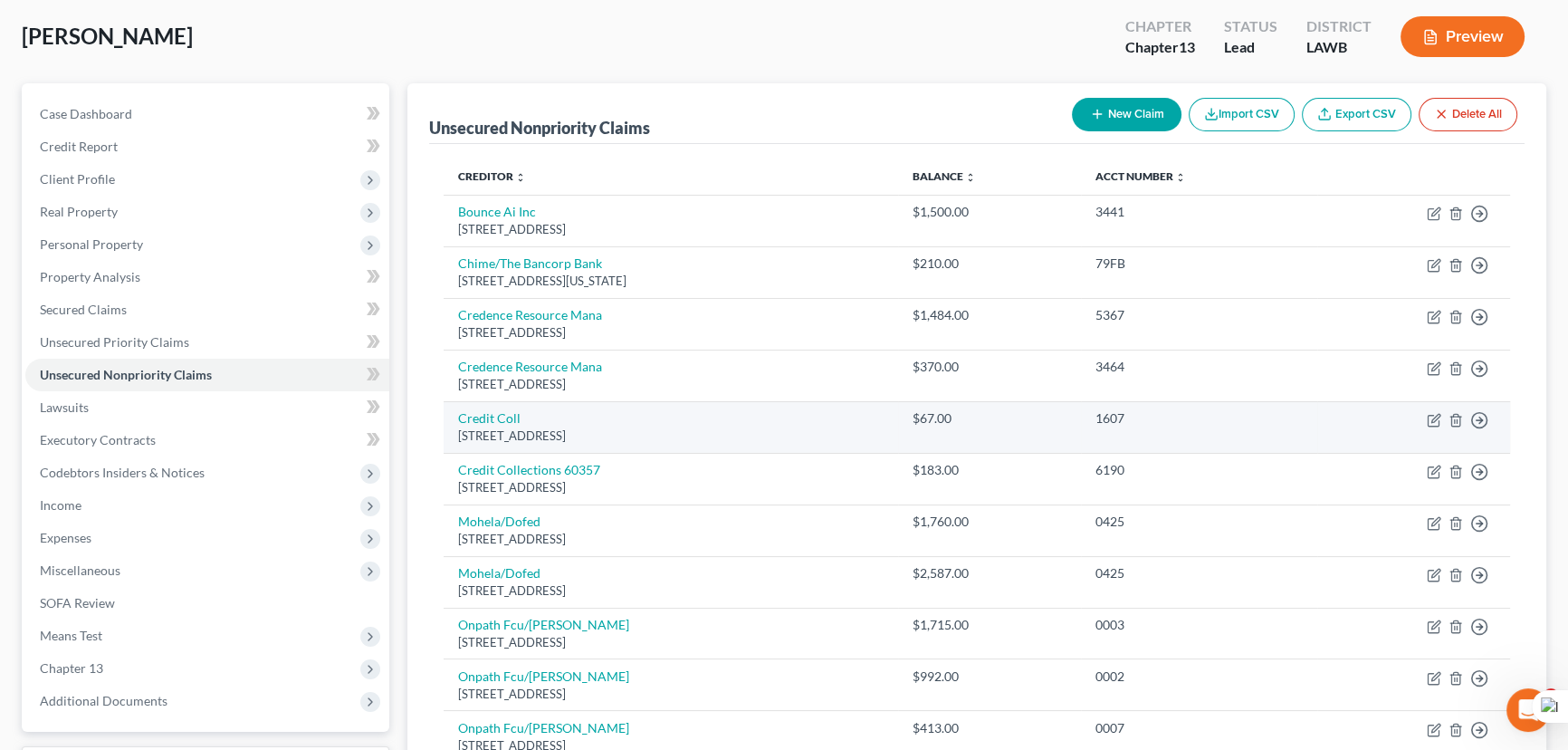
scroll to position [164, 0]
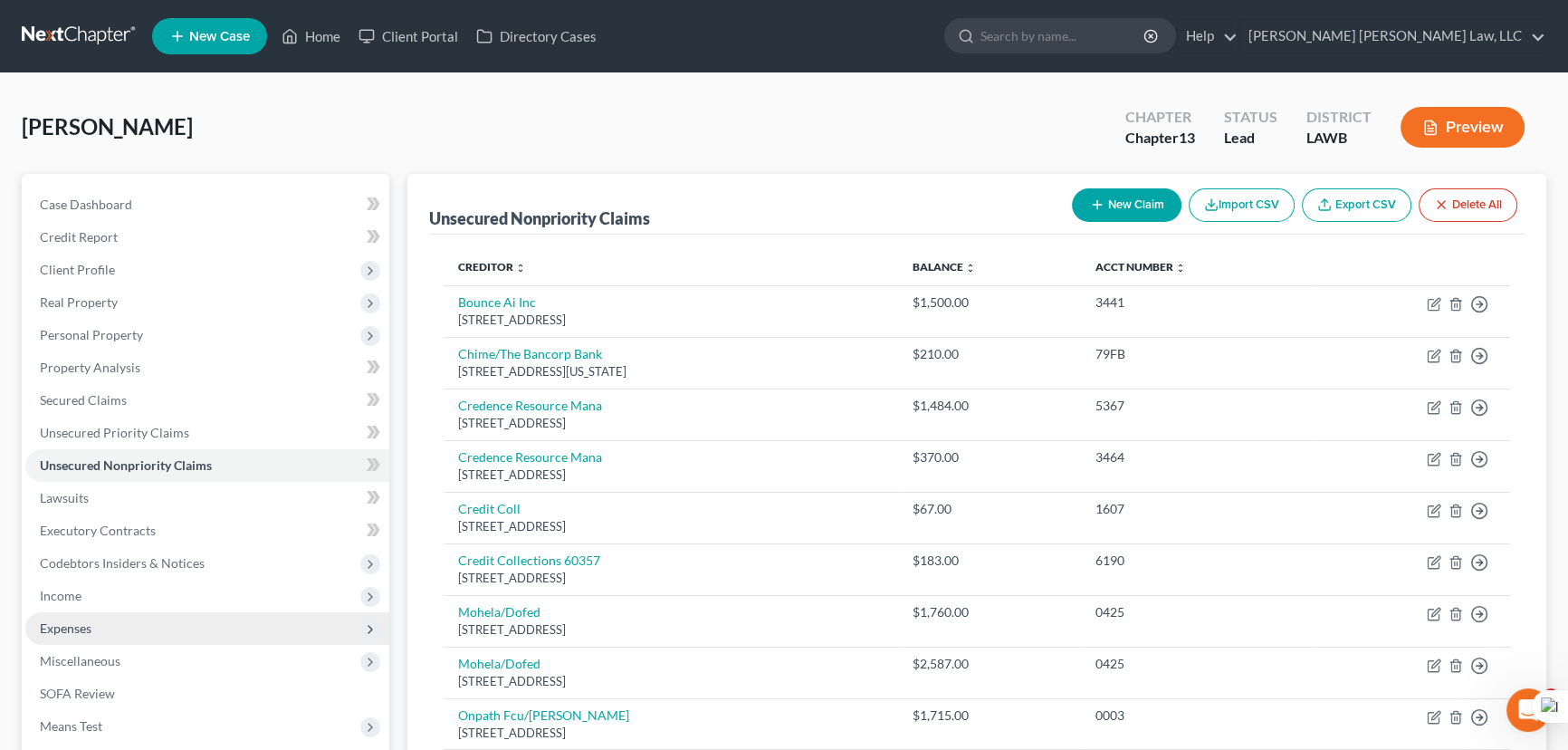
click at [266, 612] on span "Expenses" at bounding box center [207, 628] width 364 height 33
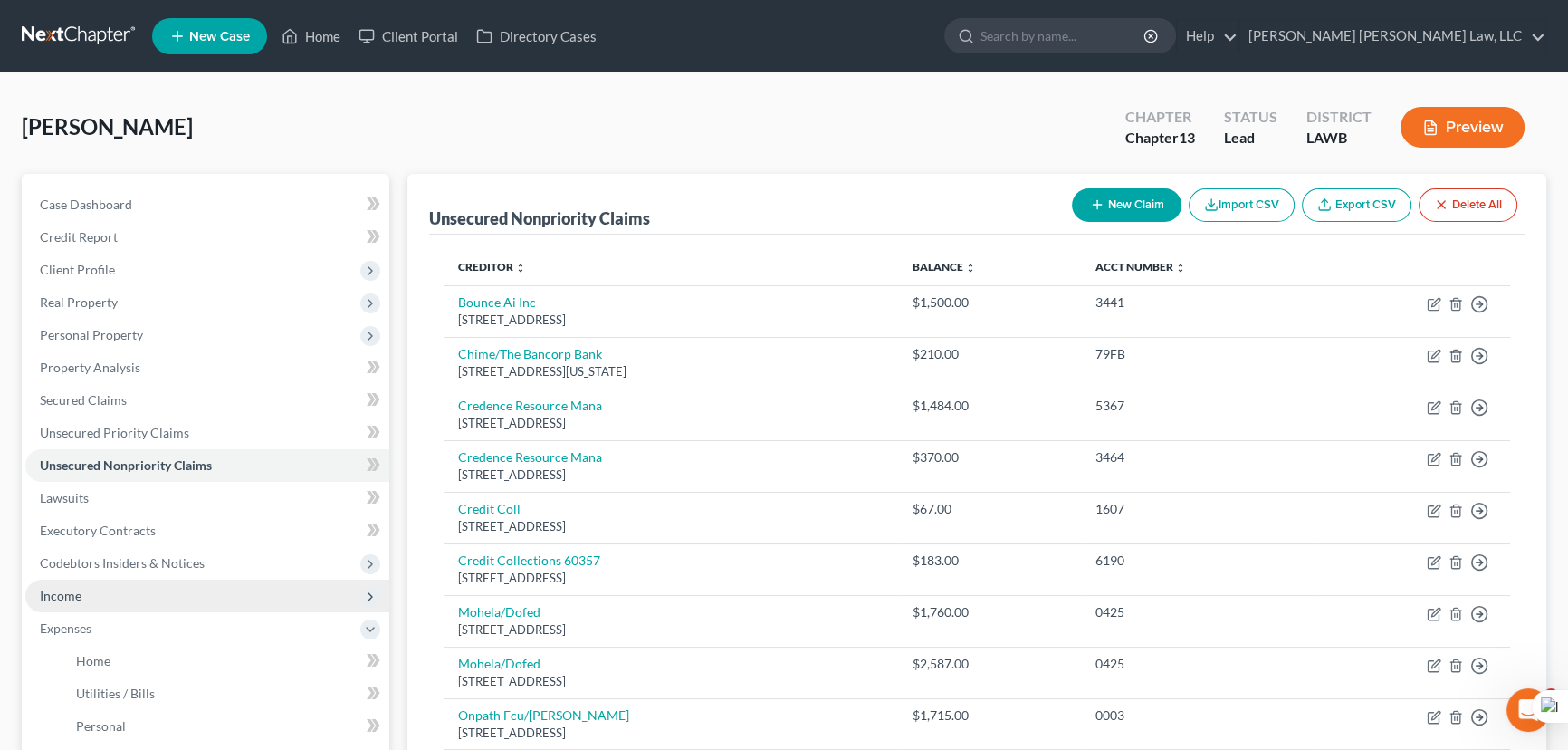
click at [285, 592] on span "Income" at bounding box center [207, 596] width 364 height 33
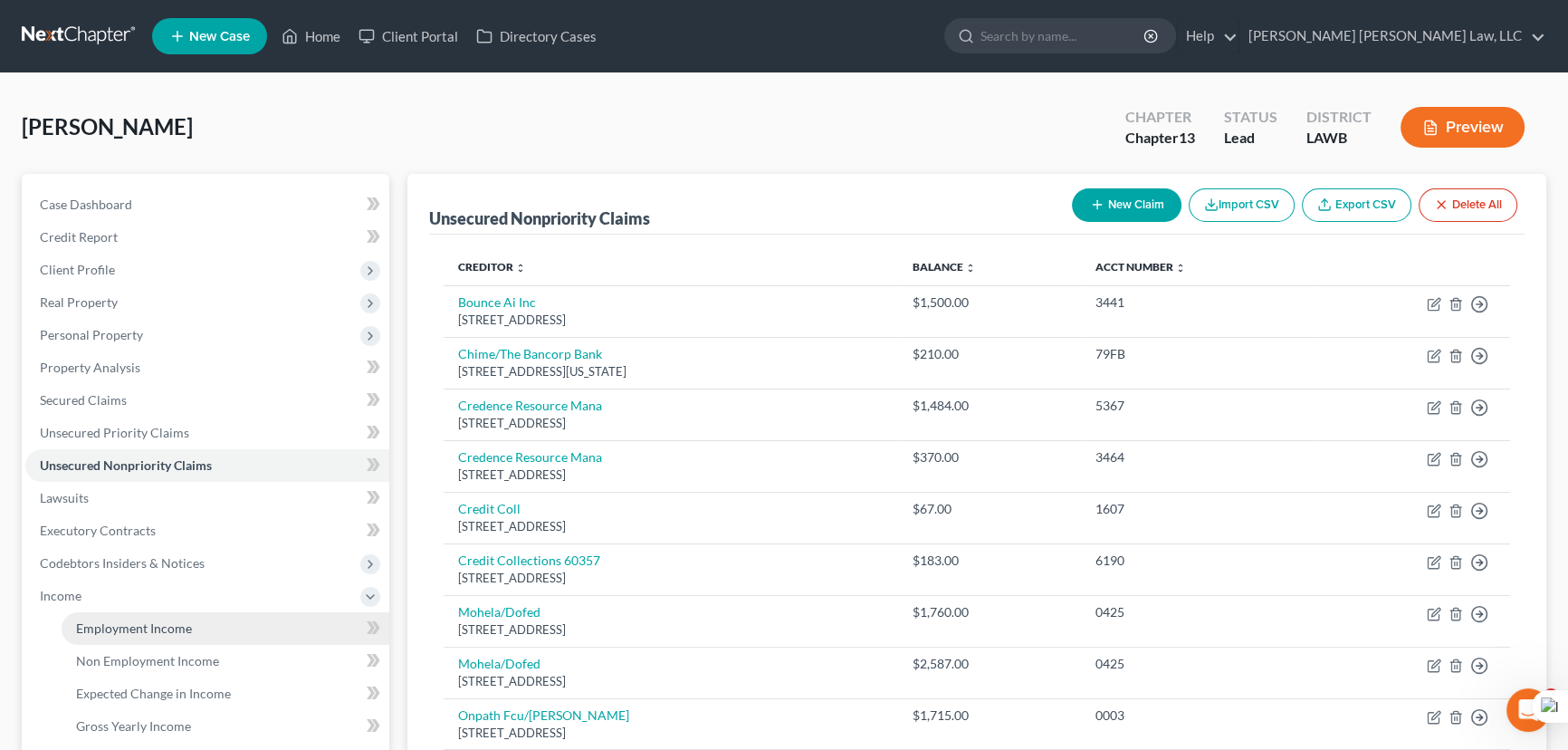
click at [282, 620] on link "Employment Income" at bounding box center [225, 628] width 327 height 33
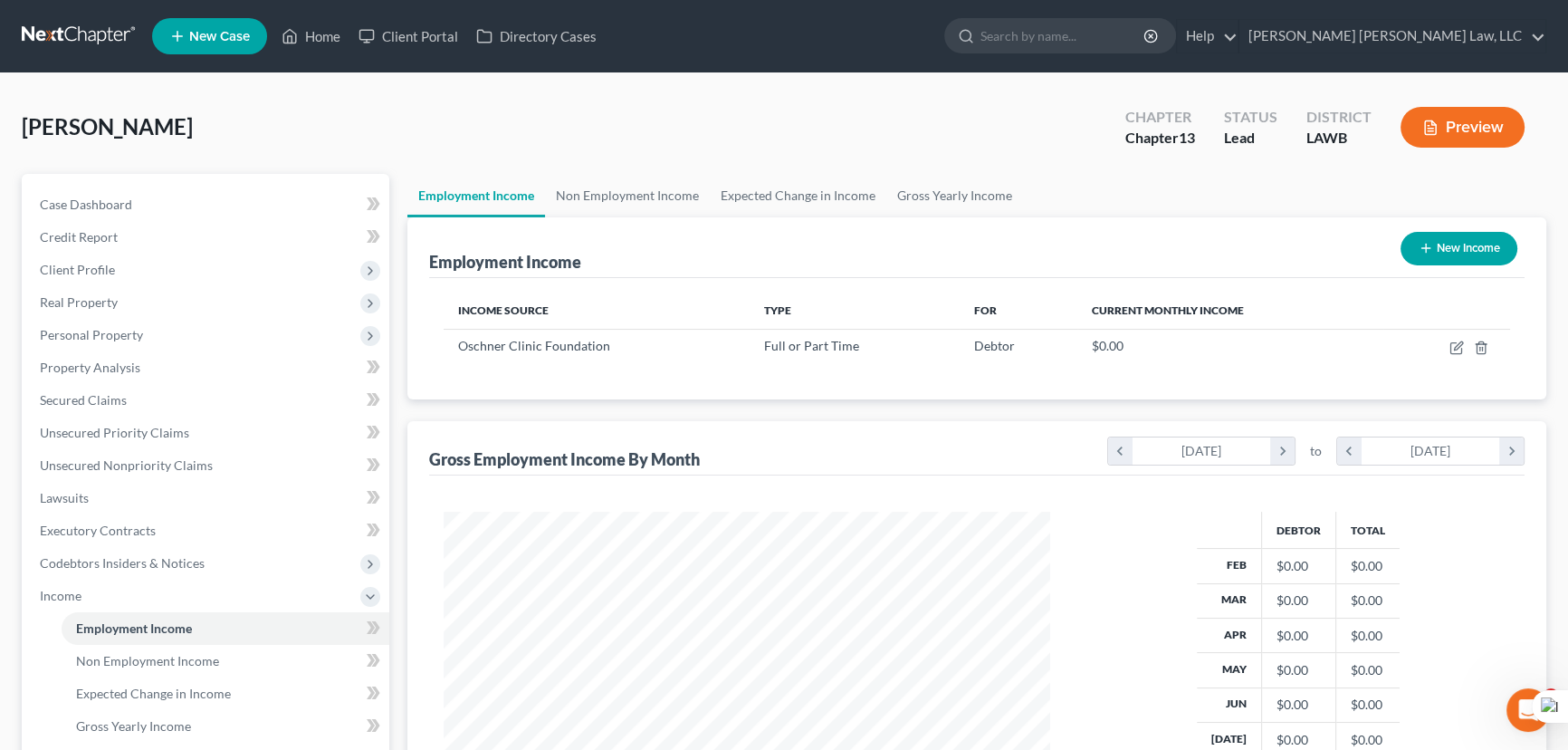
click at [1428, 245] on icon "button" at bounding box center [1425, 248] width 14 height 14
select select "0"
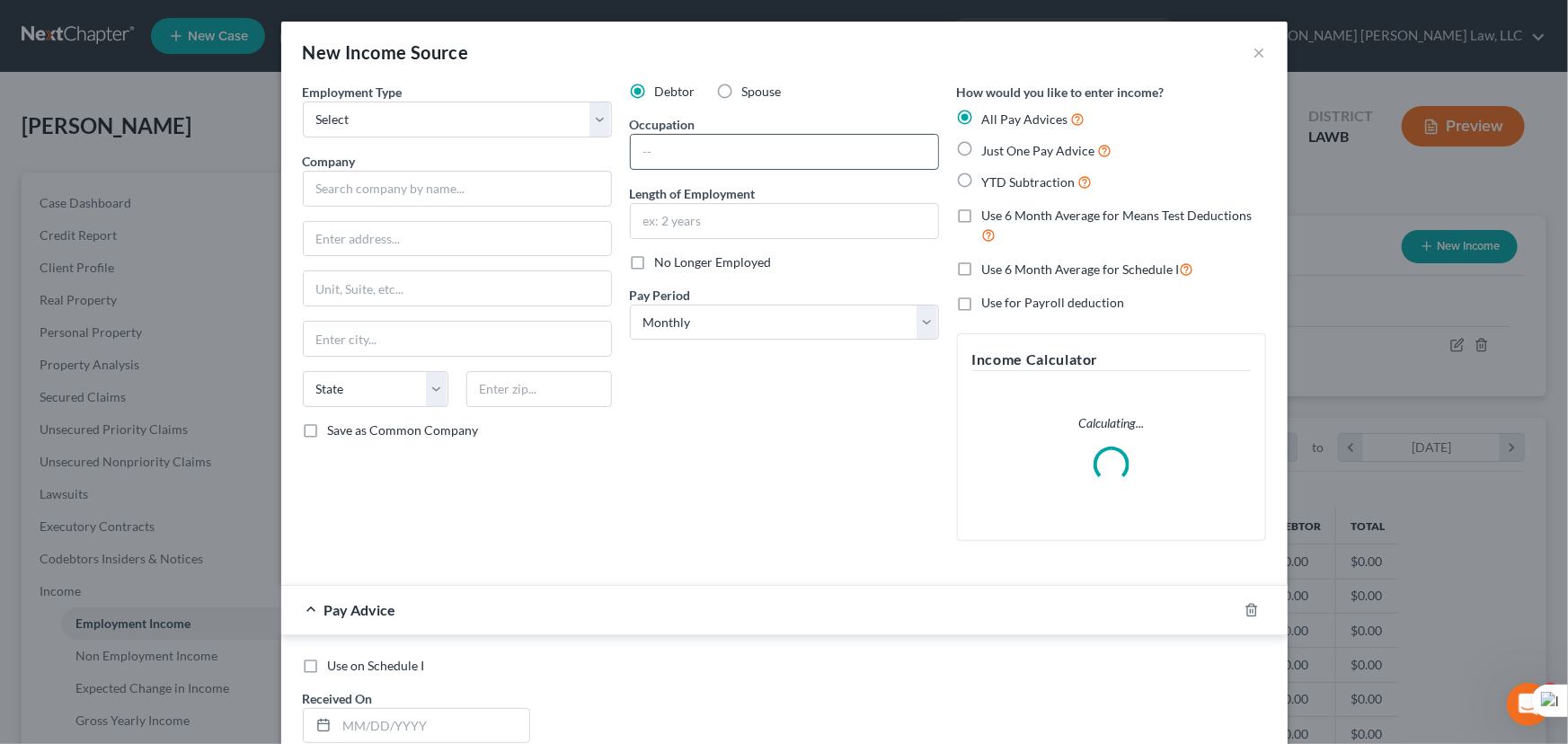
click at [776, 160] on input "text" at bounding box center [784, 152] width 307 height 34
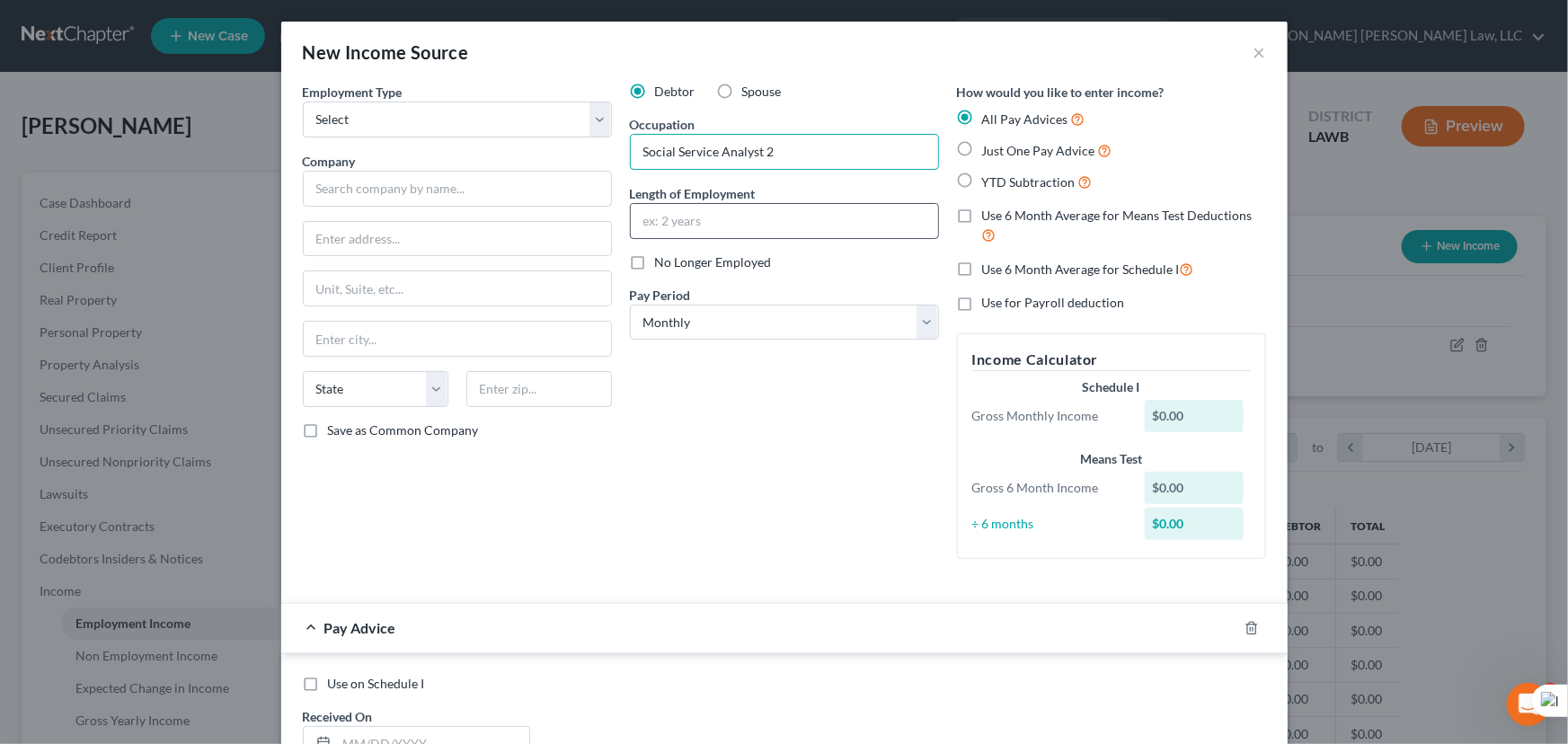
type input "Social Service Analyst 2"
drag, startPoint x: 743, startPoint y: 210, endPoint x: 800, endPoint y: 223, distance: 58.5
click at [743, 210] on input "text" at bounding box center [784, 221] width 307 height 34
drag, startPoint x: 369, startPoint y: 113, endPoint x: 375, endPoint y: 132, distance: 19.9
click at [369, 113] on select "Select Full or [DEMOGRAPHIC_DATA] Employment Self Employment" at bounding box center [457, 119] width 309 height 36
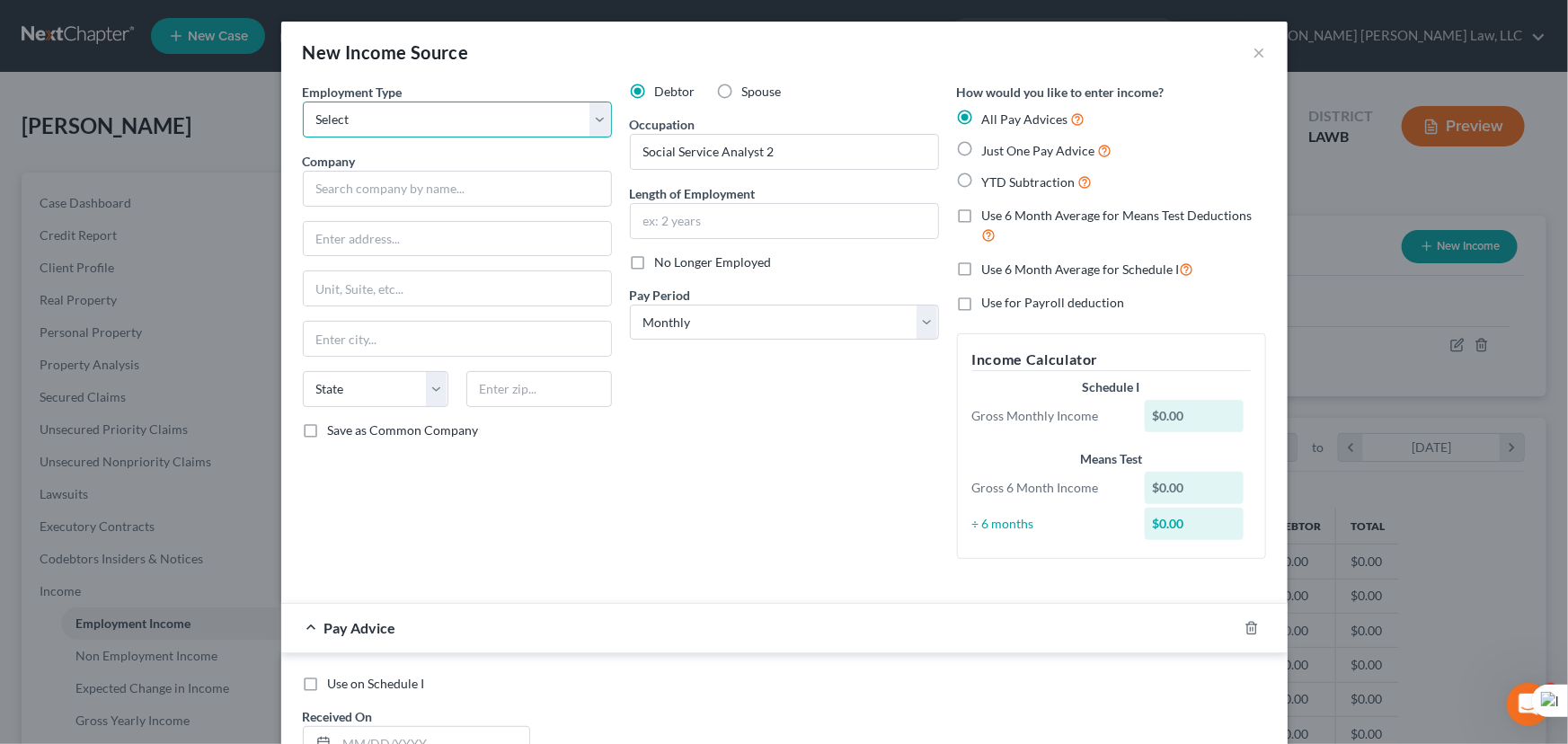
select select "0"
click at [303, 101] on select "Select Full or [DEMOGRAPHIC_DATA] Employment Self Employment" at bounding box center [457, 119] width 309 height 36
click at [734, 215] on input "text" at bounding box center [784, 221] width 307 height 34
type input "4 years"
click at [484, 192] on input "text" at bounding box center [457, 188] width 309 height 36
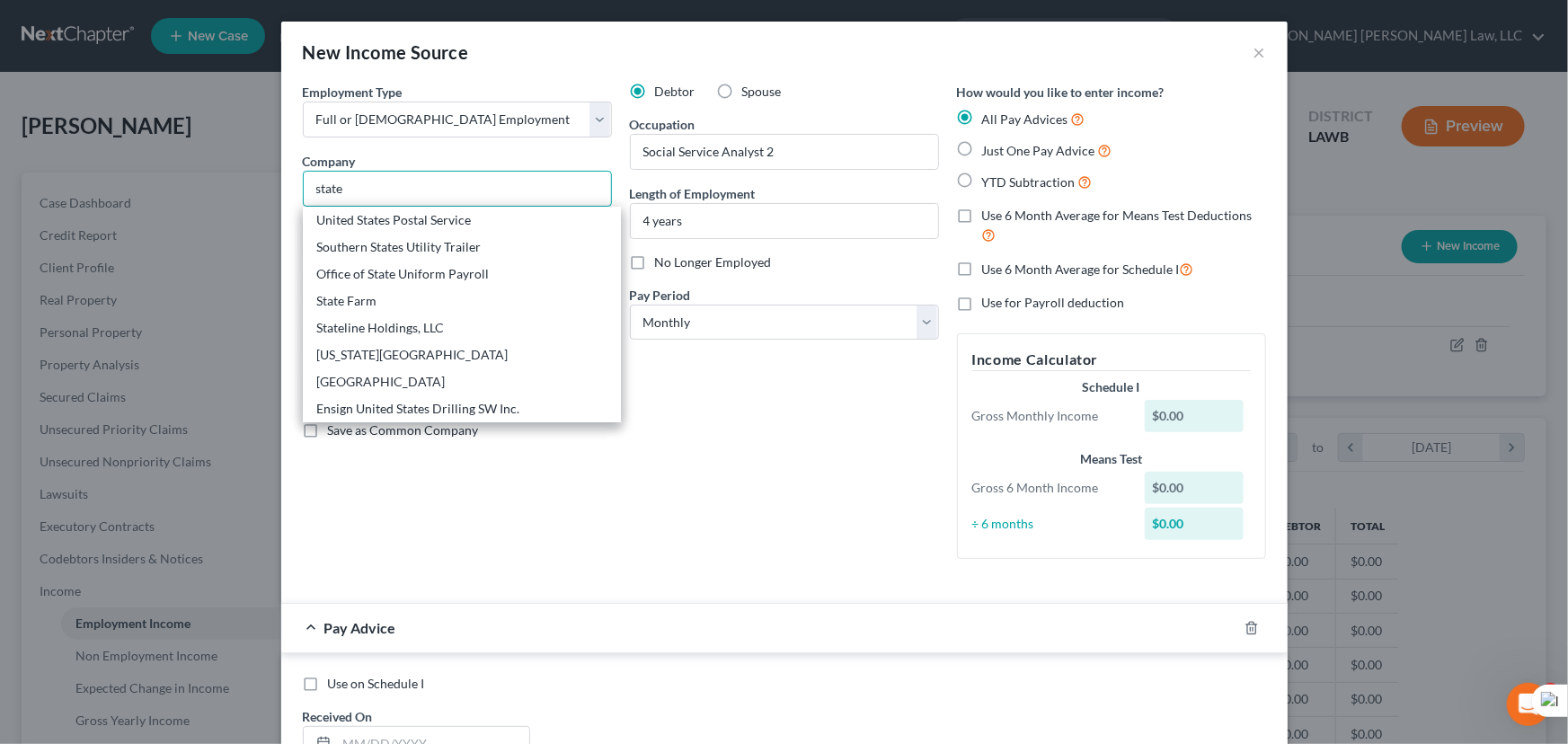
type input "state"
click at [666, 262] on span "No Longer Employed" at bounding box center [712, 262] width 116 height 15
click at [666, 262] on input "No Longer Employed" at bounding box center [668, 259] width 12 height 12
checkbox input "true"
click at [688, 312] on select "Select Monthly Twice Monthly Every Other Week Weekly" at bounding box center [784, 322] width 309 height 36
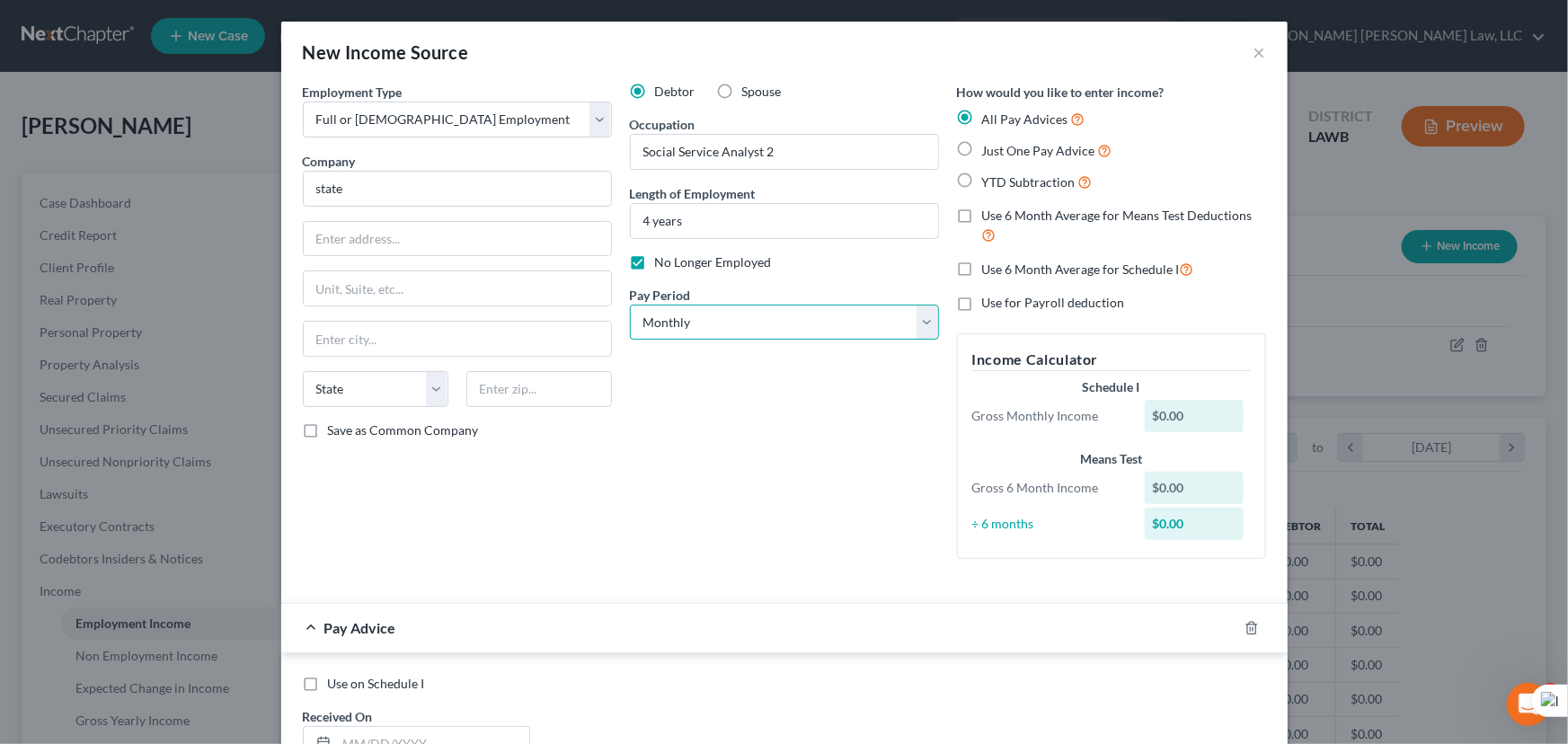
select select "2"
click at [629, 304] on select "Select Monthly Twice Monthly Every Other Week Weekly" at bounding box center [784, 322] width 309 height 36
click at [1246, 619] on div at bounding box center [1263, 628] width 50 height 29
click at [1244, 627] on icon "button" at bounding box center [1250, 628] width 14 height 14
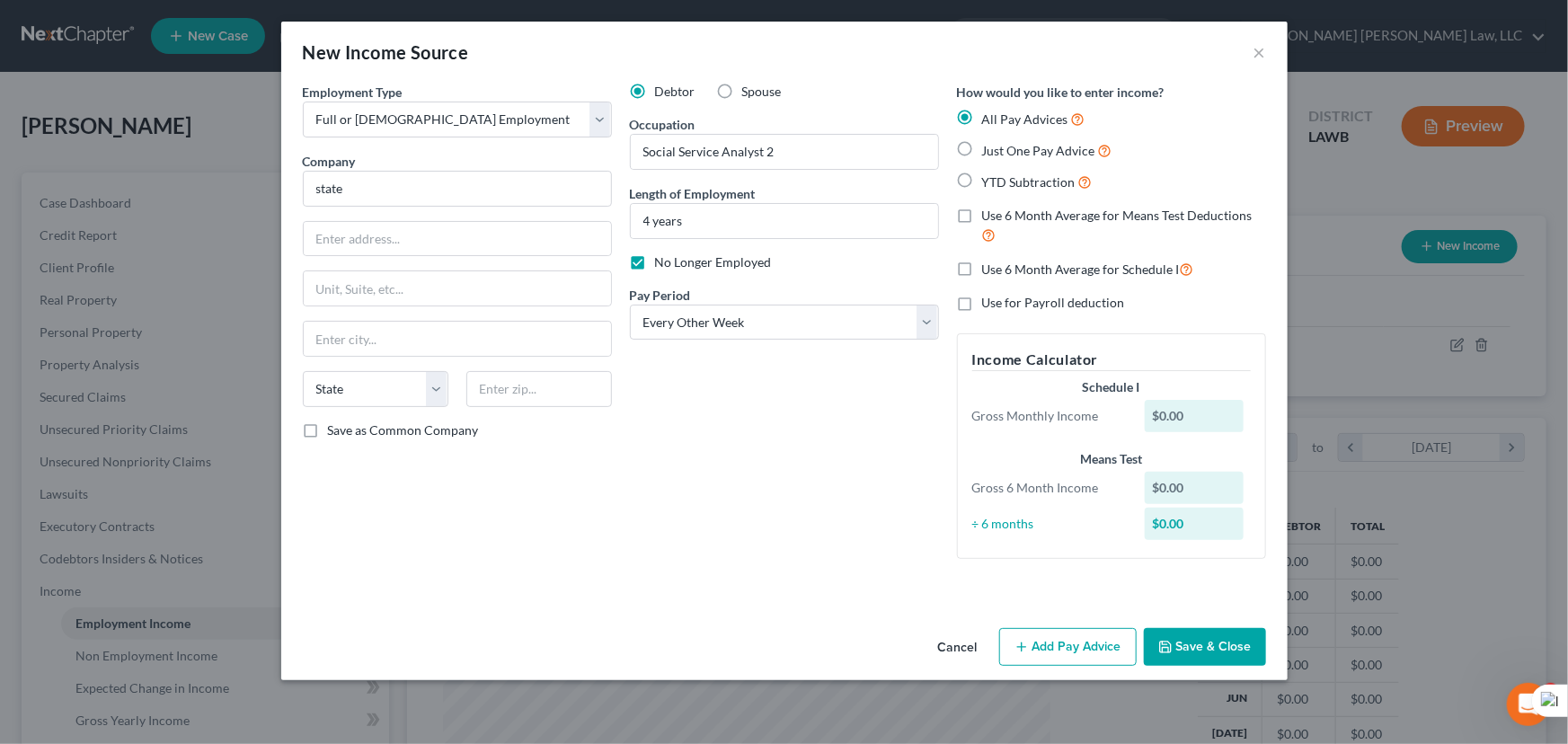
click at [1204, 645] on button "Save & Close" at bounding box center [1204, 646] width 122 height 38
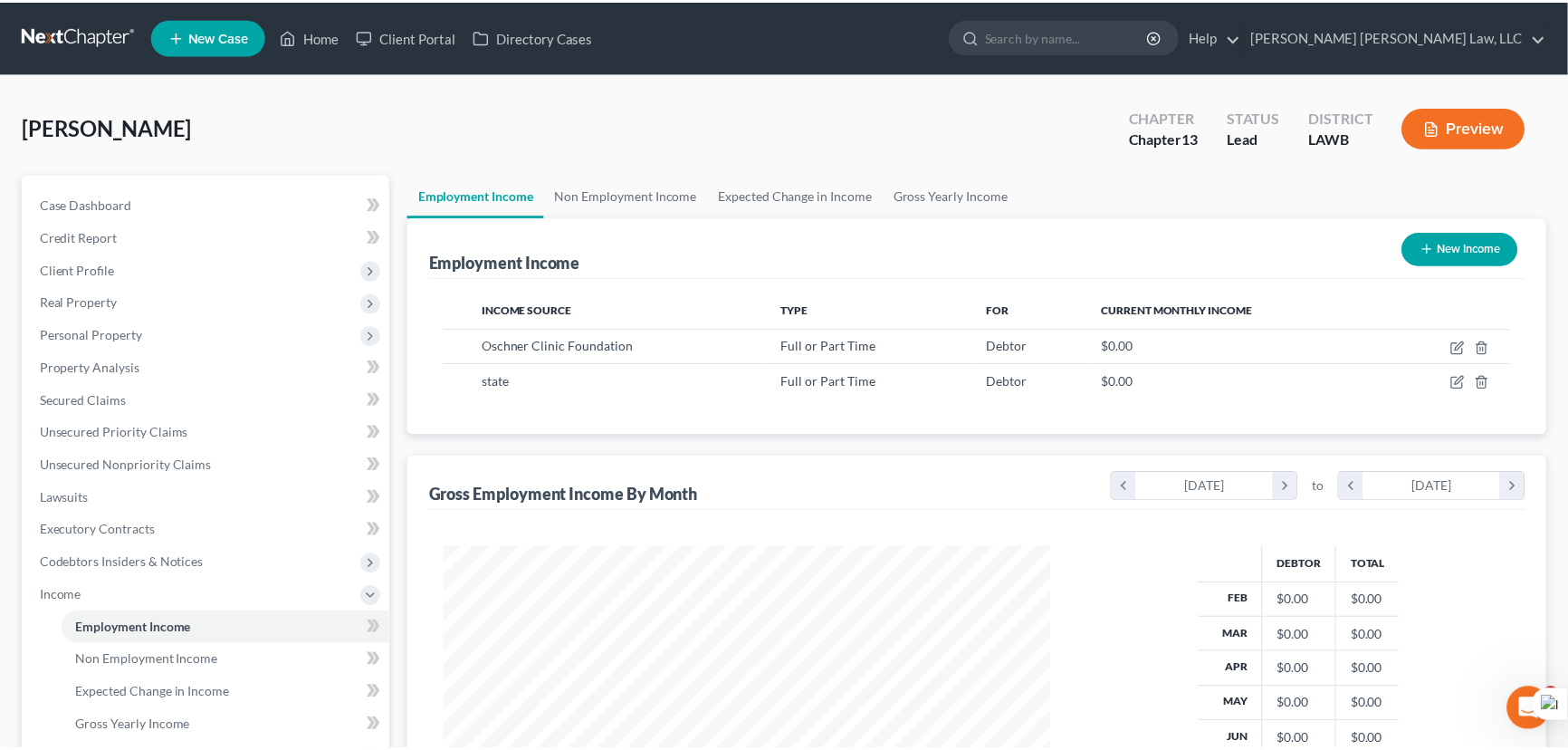
scroll to position [905365, 904744]
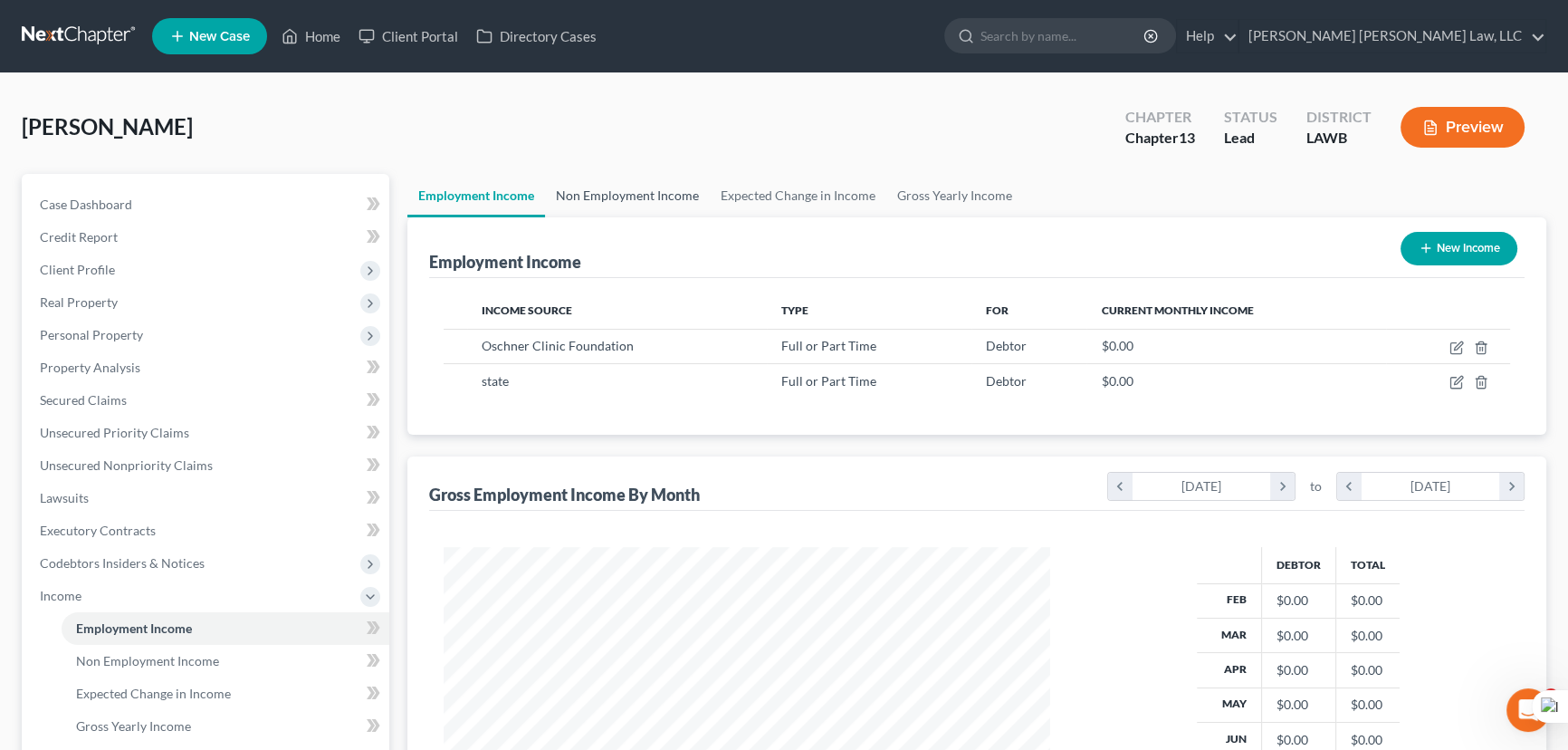
click at [670, 193] on link "Non Employment Income" at bounding box center [628, 195] width 165 height 43
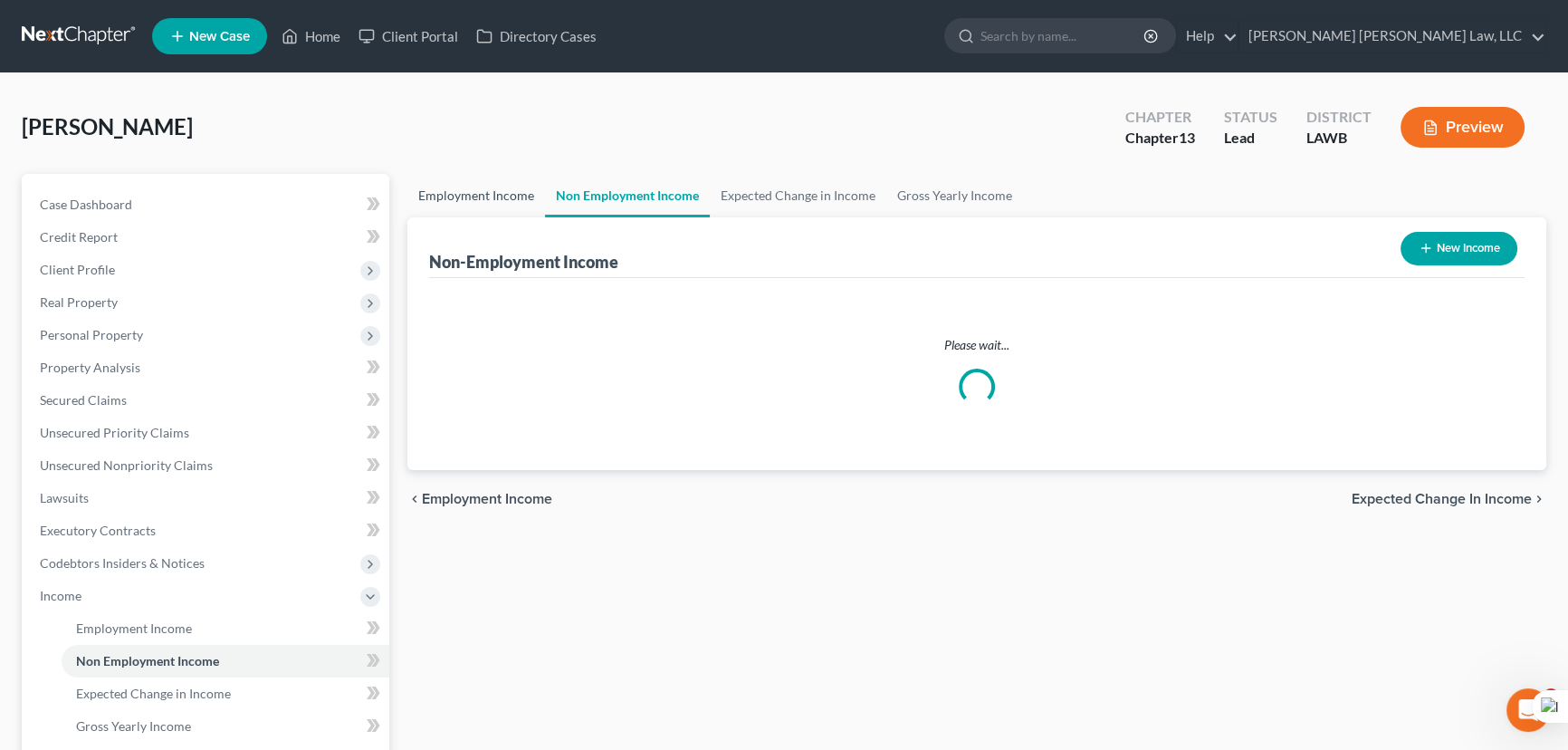
click at [467, 194] on link "Employment Income" at bounding box center [476, 195] width 138 height 43
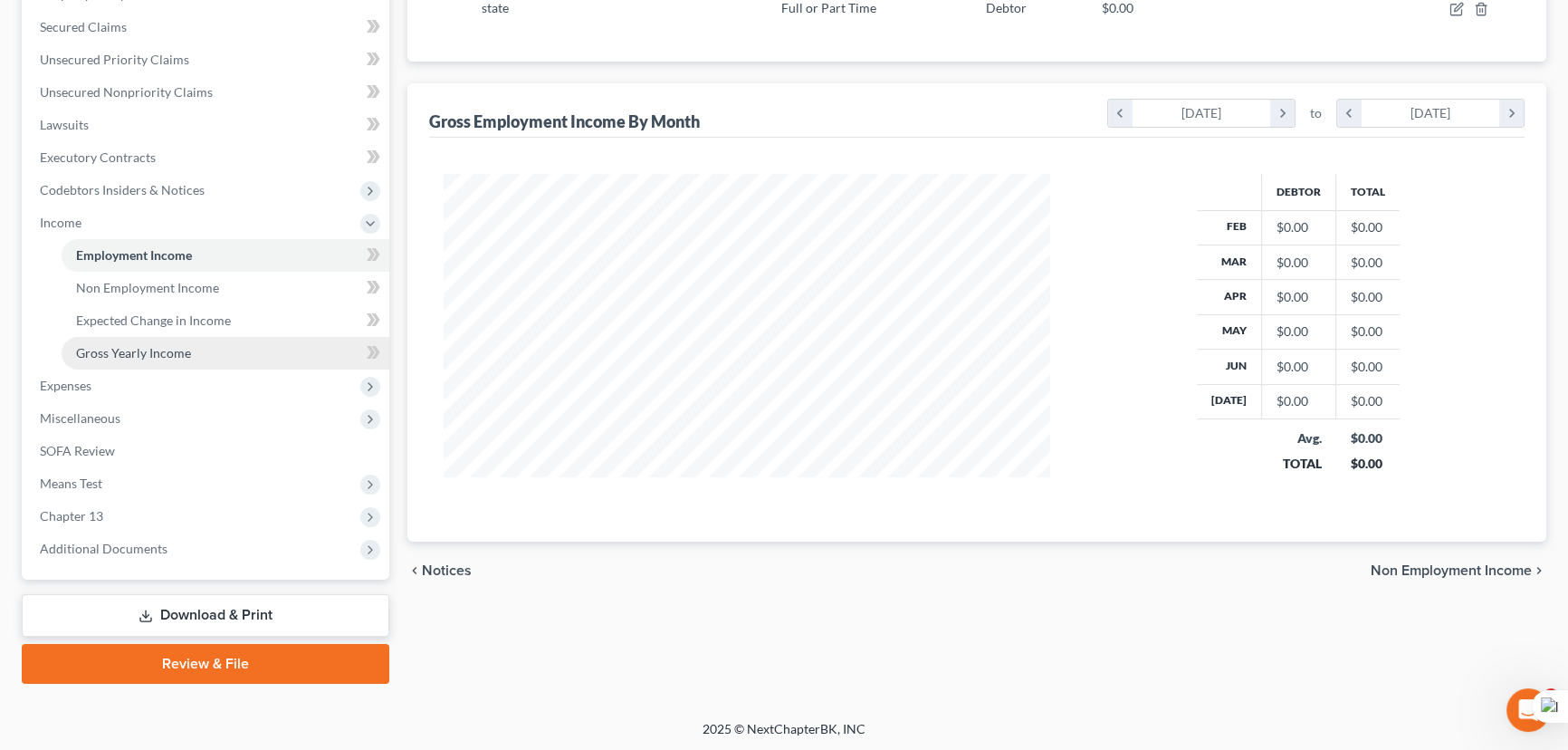
scroll to position [324, 643]
click at [143, 380] on span "Expenses" at bounding box center [207, 386] width 364 height 33
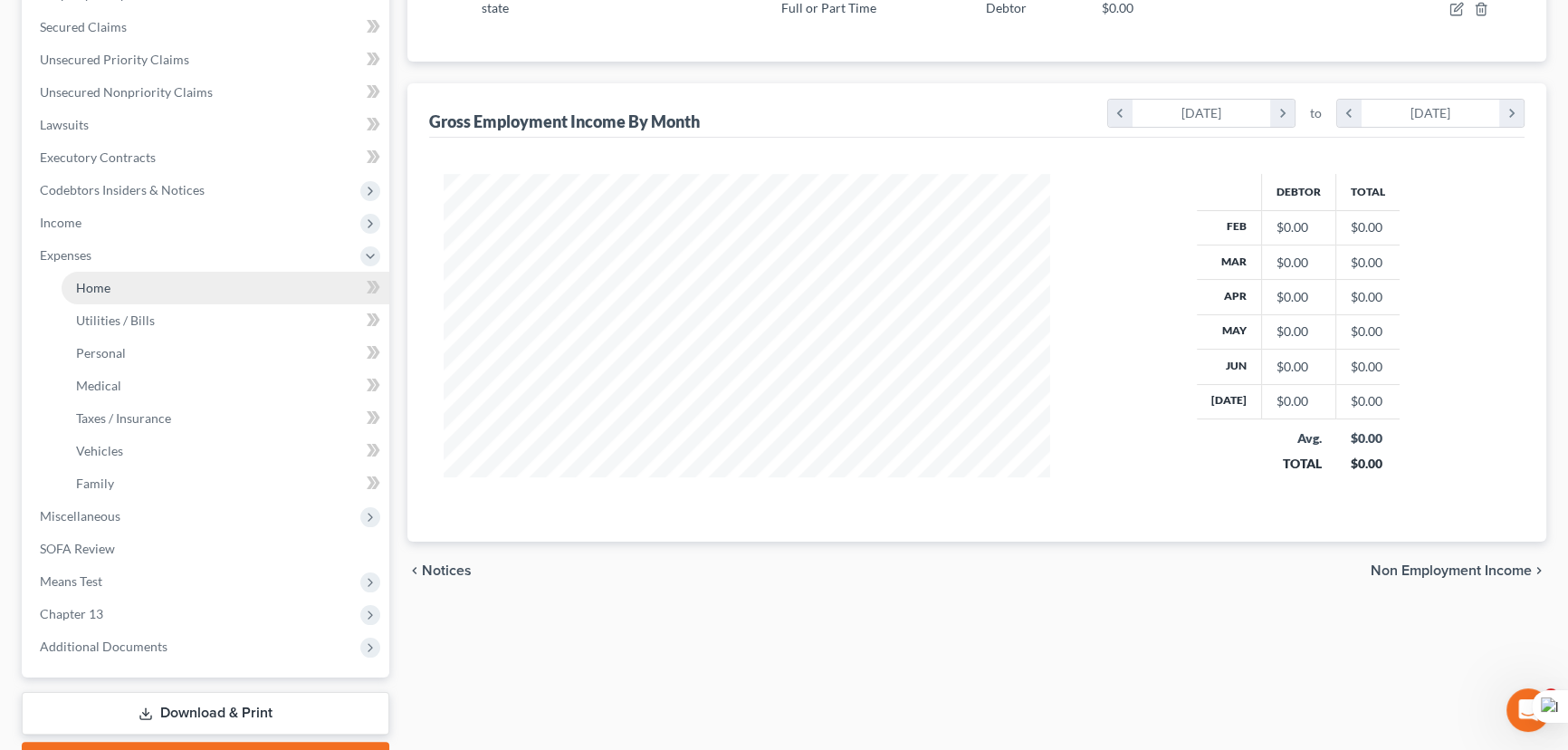
click at [189, 278] on link "Home" at bounding box center [225, 287] width 327 height 33
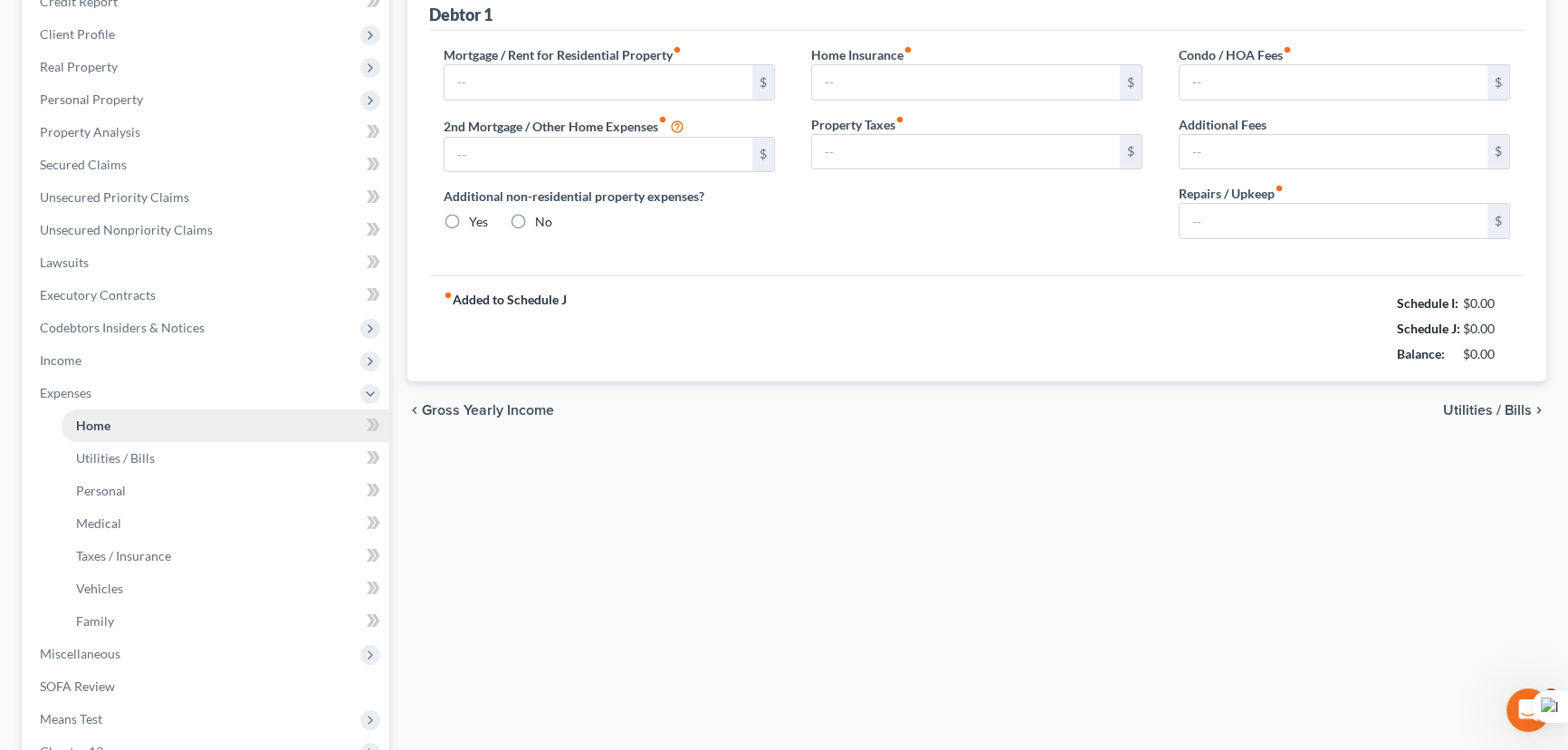
type input "0.00"
radio input "true"
type input "0.00"
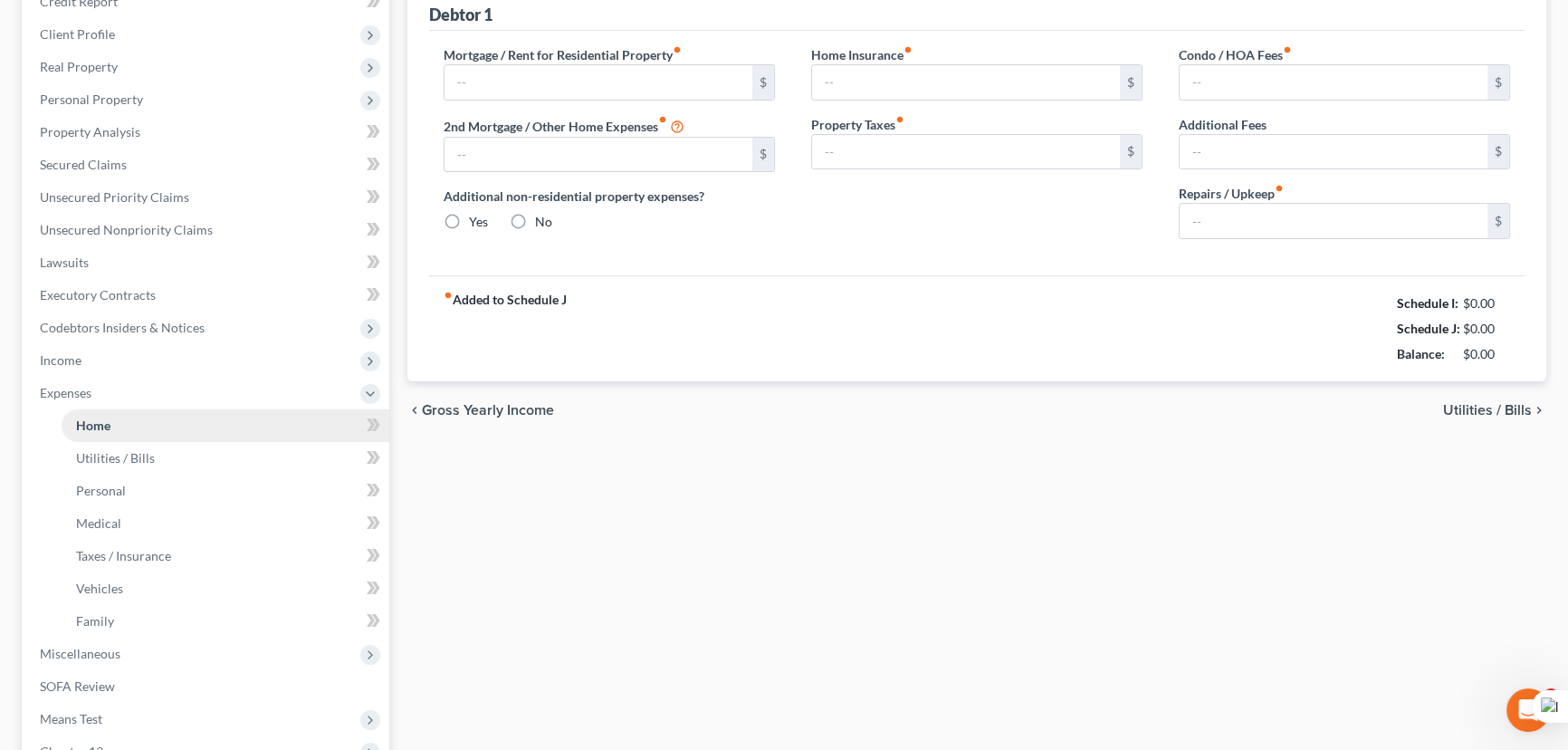
type input "0.00"
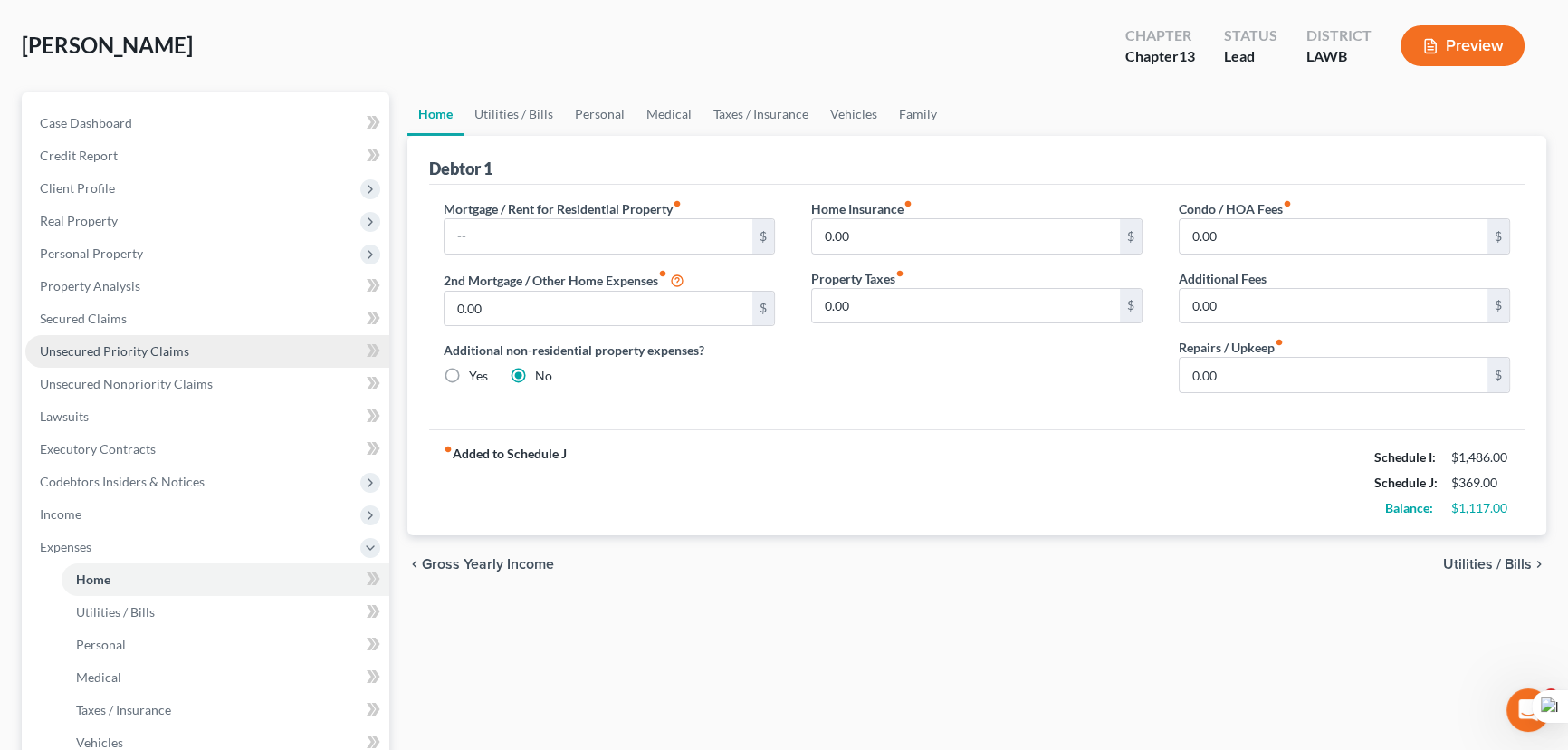
click at [155, 361] on link "Unsecured Priority Claims" at bounding box center [207, 351] width 364 height 33
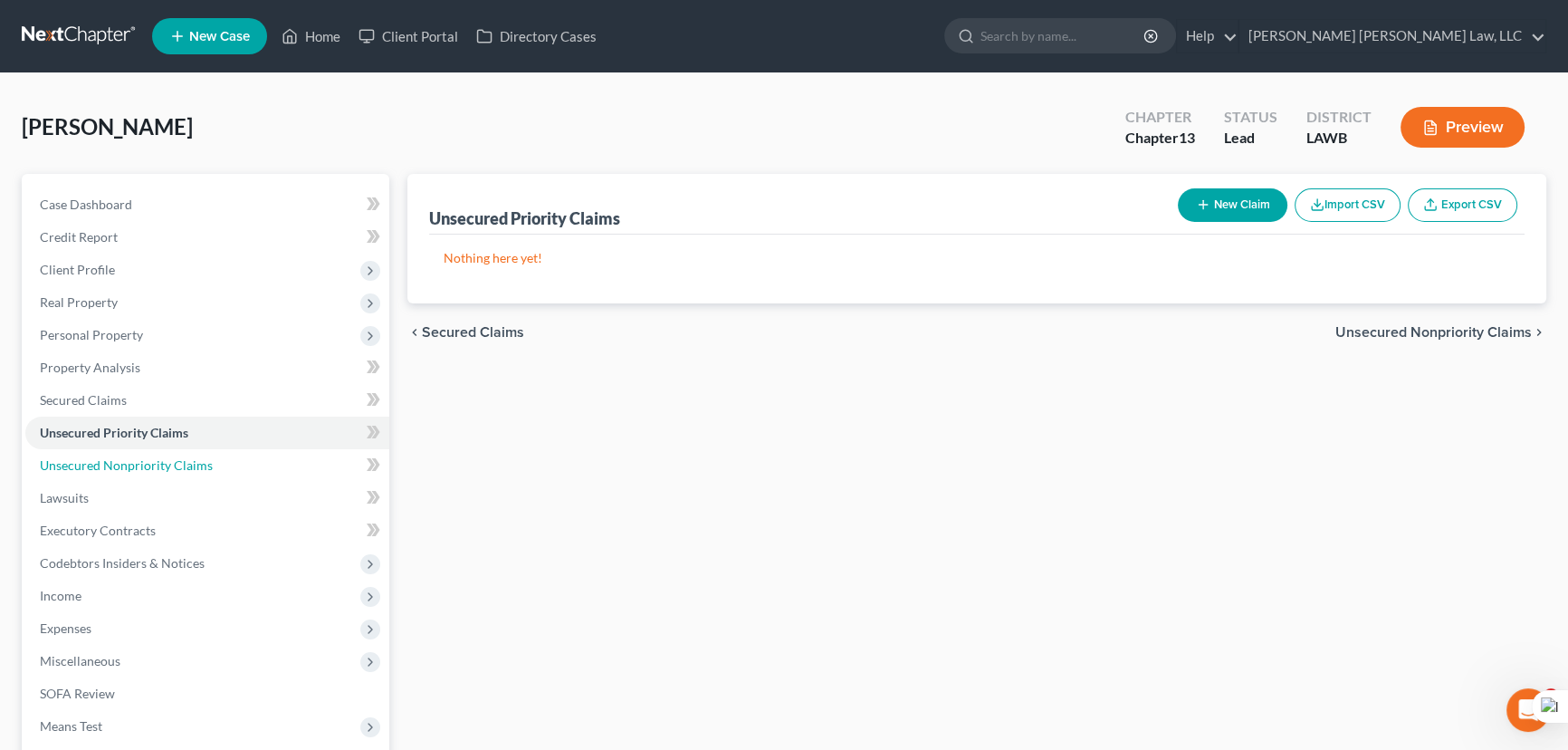
drag, startPoint x: 173, startPoint y: 467, endPoint x: 1220, endPoint y: 246, distance: 1070.1
click at [174, 467] on span "Unsecured Nonpriority Claims" at bounding box center [126, 465] width 173 height 15
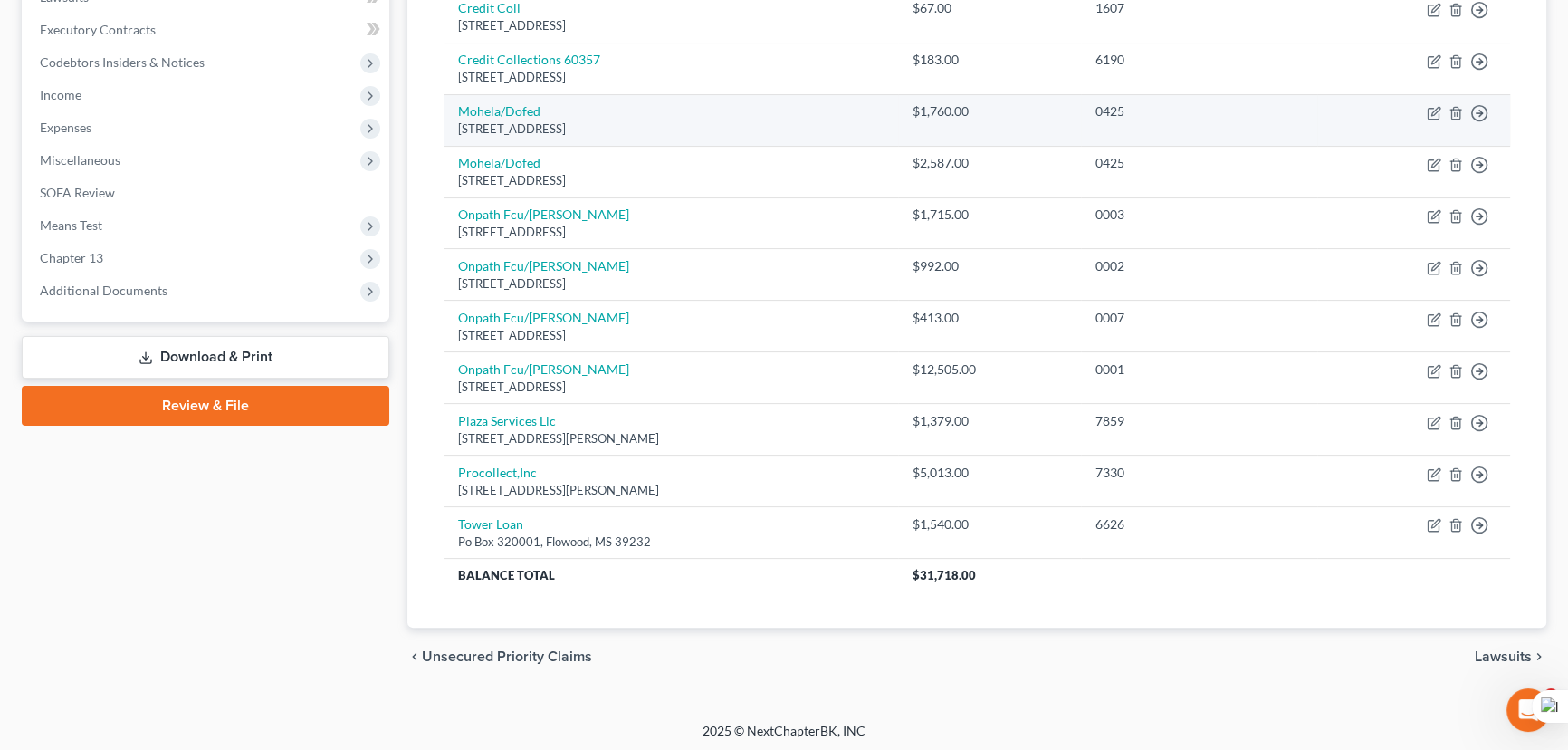
scroll to position [502, 0]
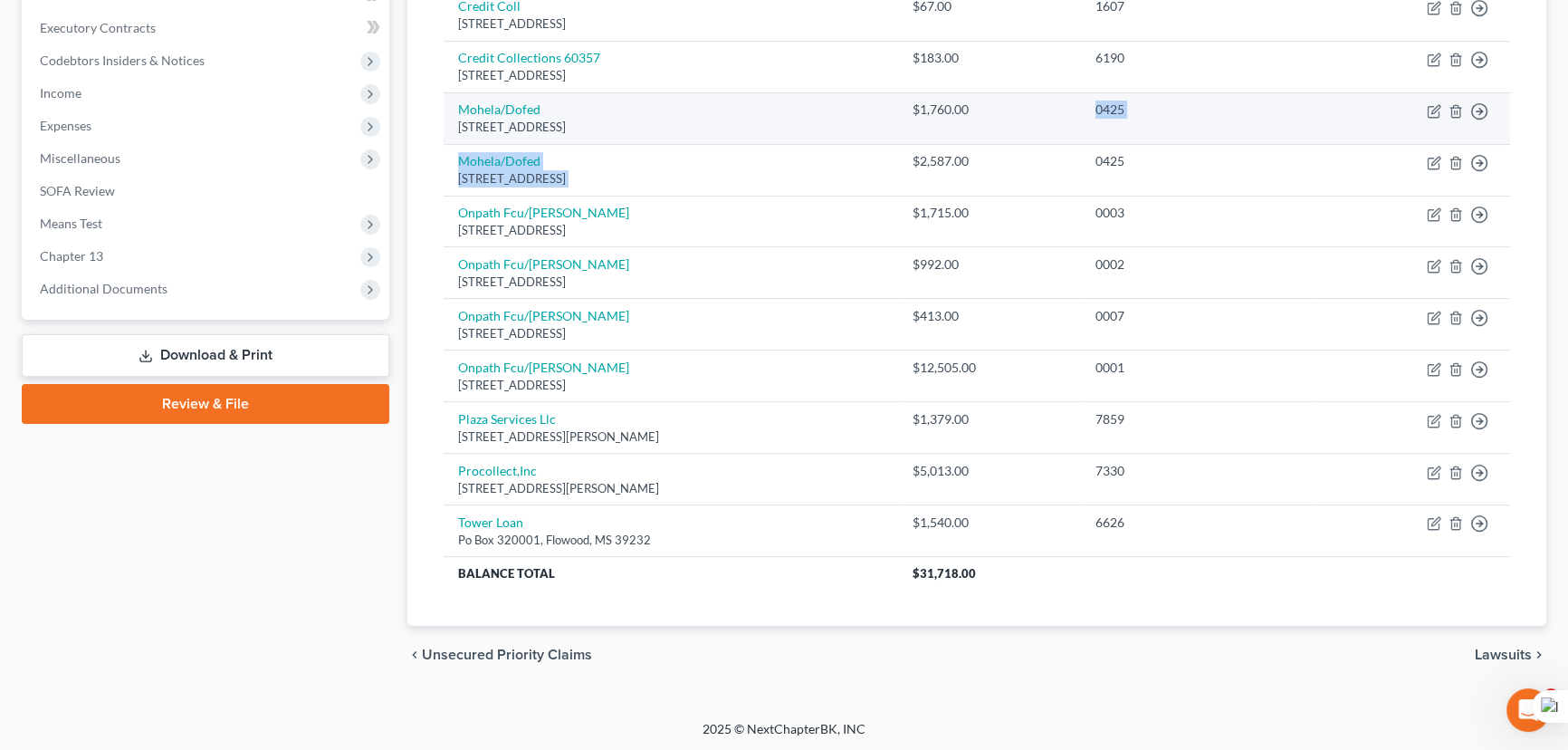
drag, startPoint x: 1036, startPoint y: 108, endPoint x: 942, endPoint y: 96, distance: 94.8
click at [957, 142] on tbody "Bounce Ai Inc [STREET_ADDRESS] $1,500.00 3441 Move to D Move to E Move to G Mov…" at bounding box center [977, 186] width 1067 height 807
drag, startPoint x: 949, startPoint y: 97, endPoint x: 951, endPoint y: 107, distance: 10.2
click at [898, 98] on td "Mohela/Dofed [STREET_ADDRESS]" at bounding box center [671, 117] width 454 height 52
click at [960, 108] on td "$1,760.00" at bounding box center [989, 117] width 183 height 52
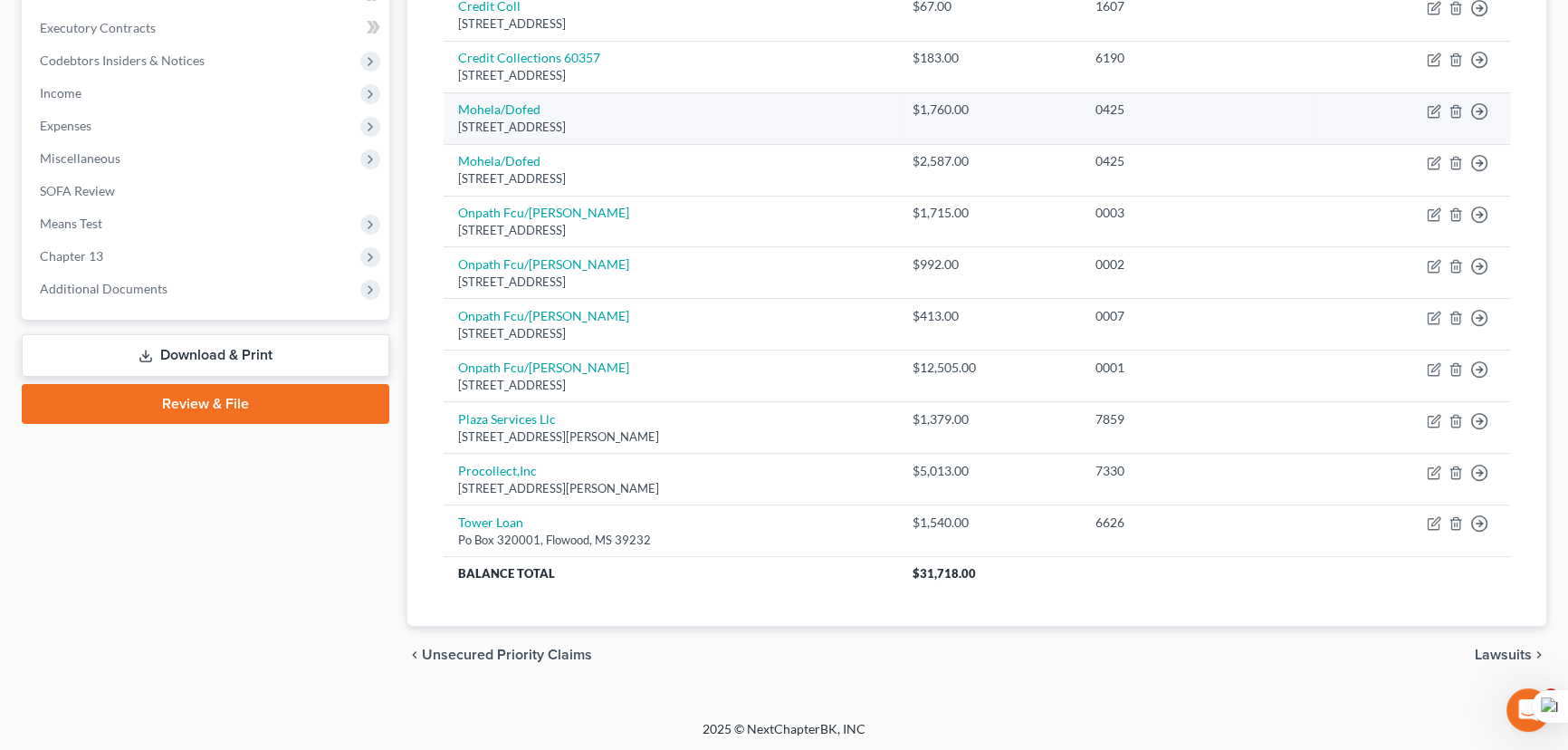
click at [1057, 128] on td "$1,760.00" at bounding box center [989, 117] width 183 height 52
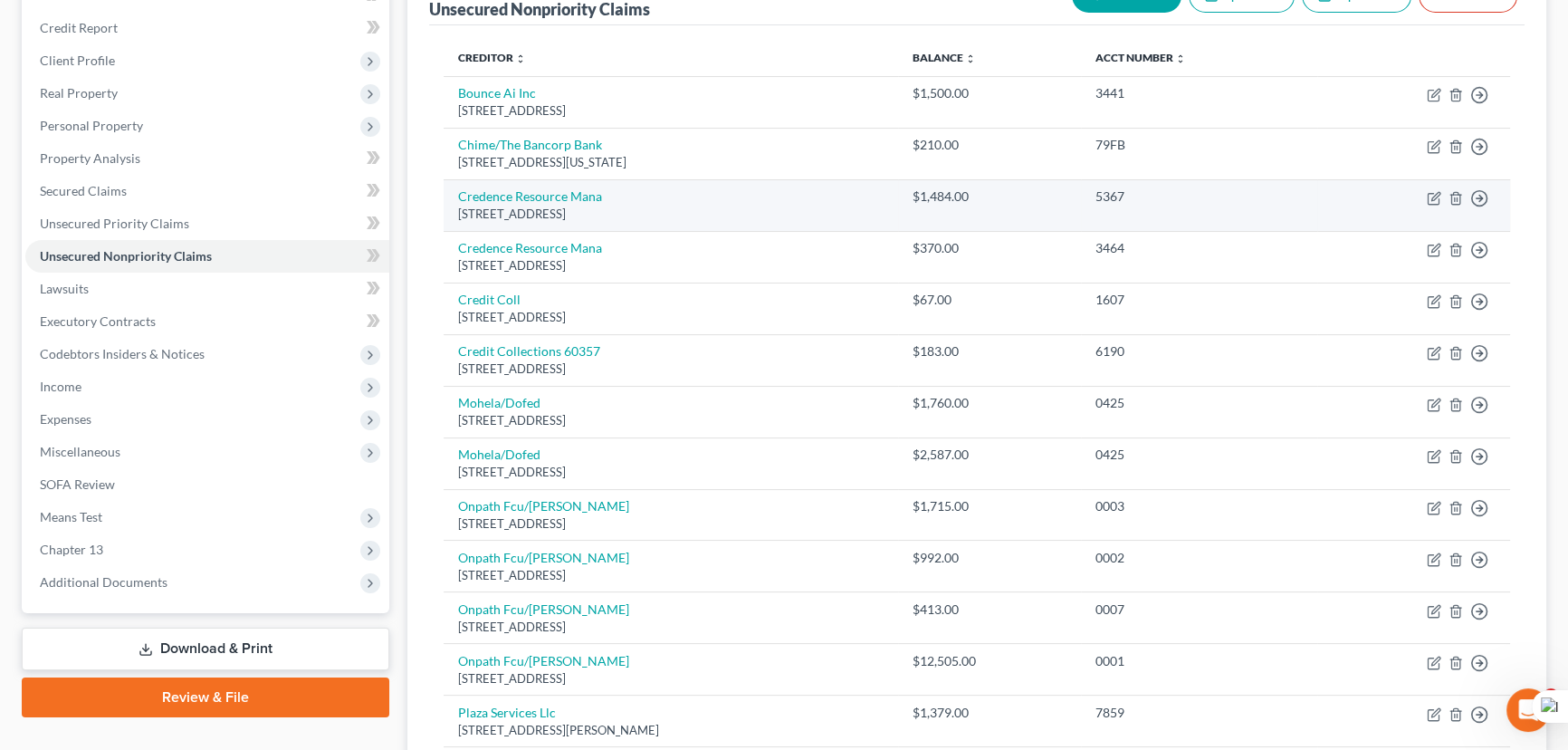
scroll to position [421, 0]
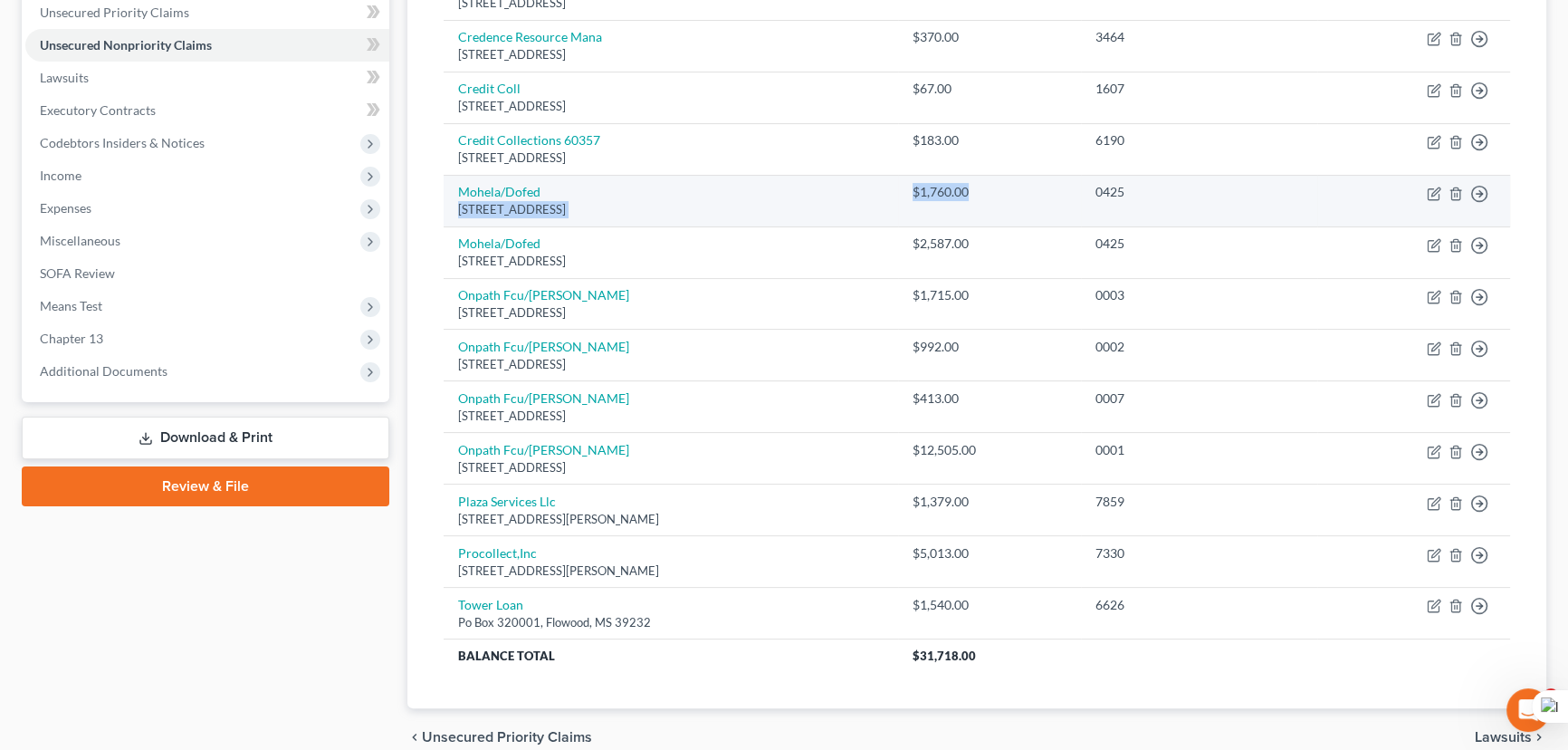
drag, startPoint x: 949, startPoint y: 193, endPoint x: 1052, endPoint y: 219, distance: 106.2
click at [1052, 219] on tr "Mohela/Dofed [STREET_ADDRESS] $1,760.00 0425 Move to D Move to E Move to G Move…" at bounding box center [977, 200] width 1067 height 52
click at [1052, 209] on td "$1,760.00" at bounding box center [989, 200] width 183 height 52
drag, startPoint x: 958, startPoint y: 201, endPoint x: 967, endPoint y: 187, distance: 16.6
click at [958, 200] on td "$1,760.00" at bounding box center [989, 200] width 183 height 52
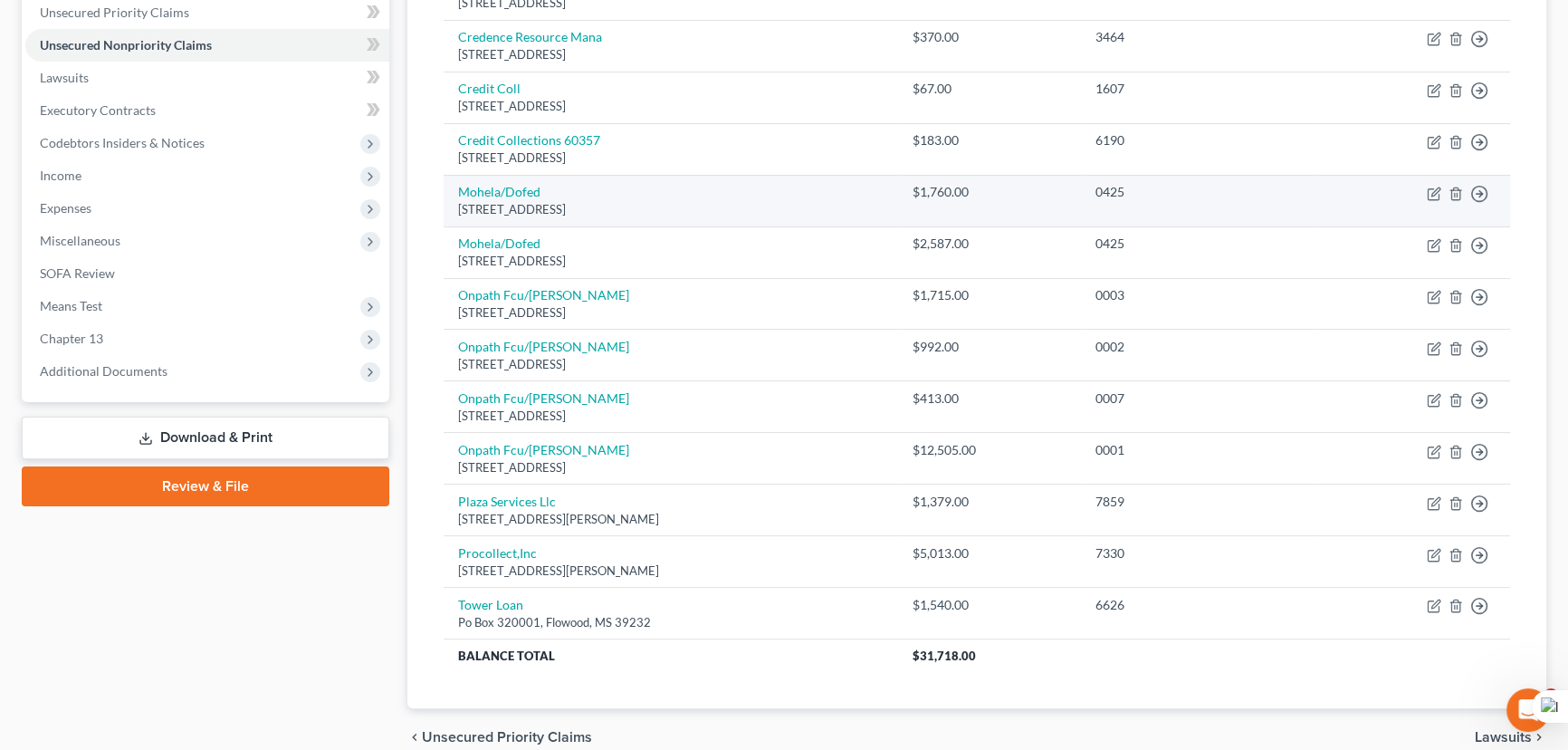
drag, startPoint x: 972, startPoint y: 188, endPoint x: 967, endPoint y: 201, distance: 13.9
click at [967, 201] on td "$1,760.00" at bounding box center [989, 200] width 183 height 52
click at [959, 188] on td "$1,760.00" at bounding box center [989, 200] width 183 height 52
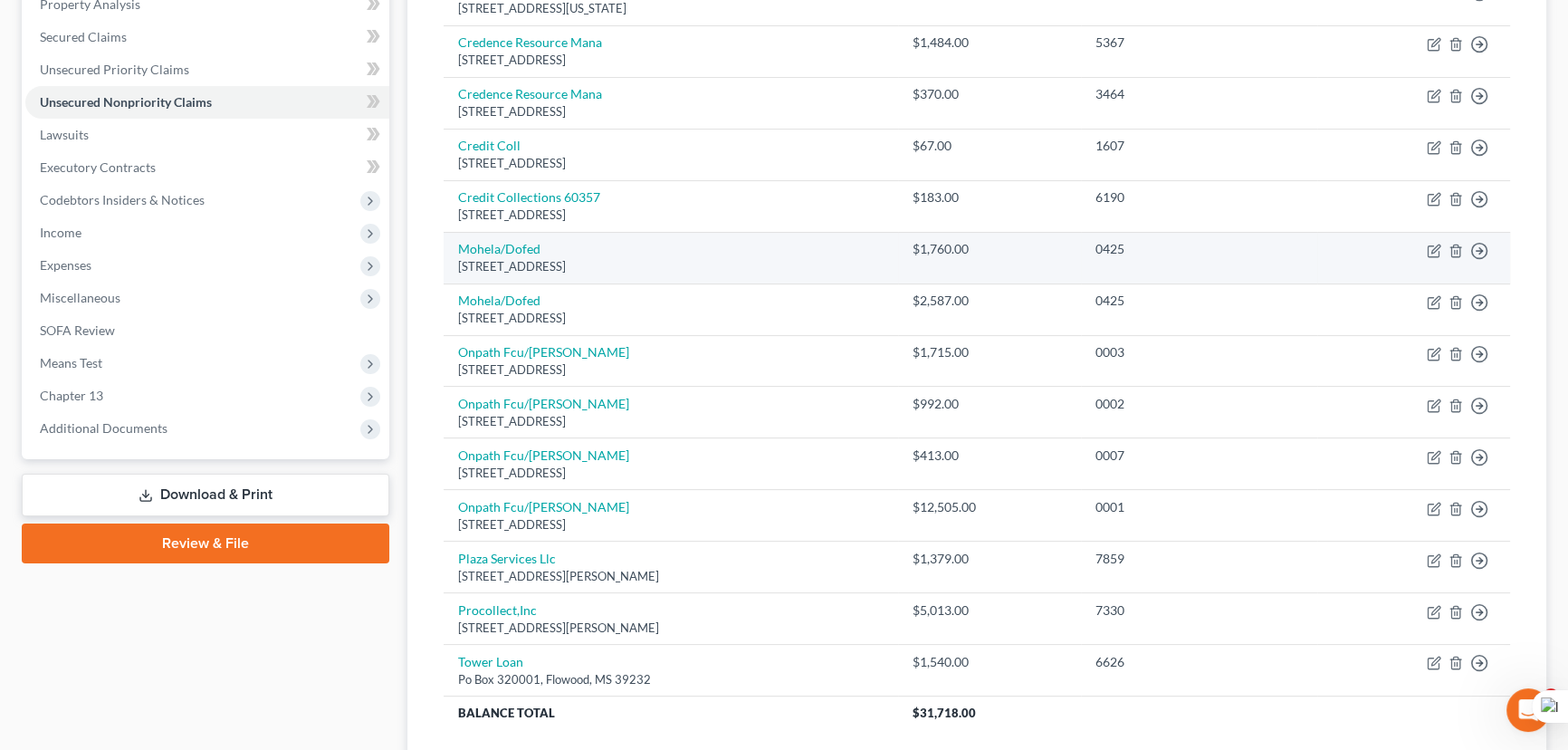
scroll to position [338, 0]
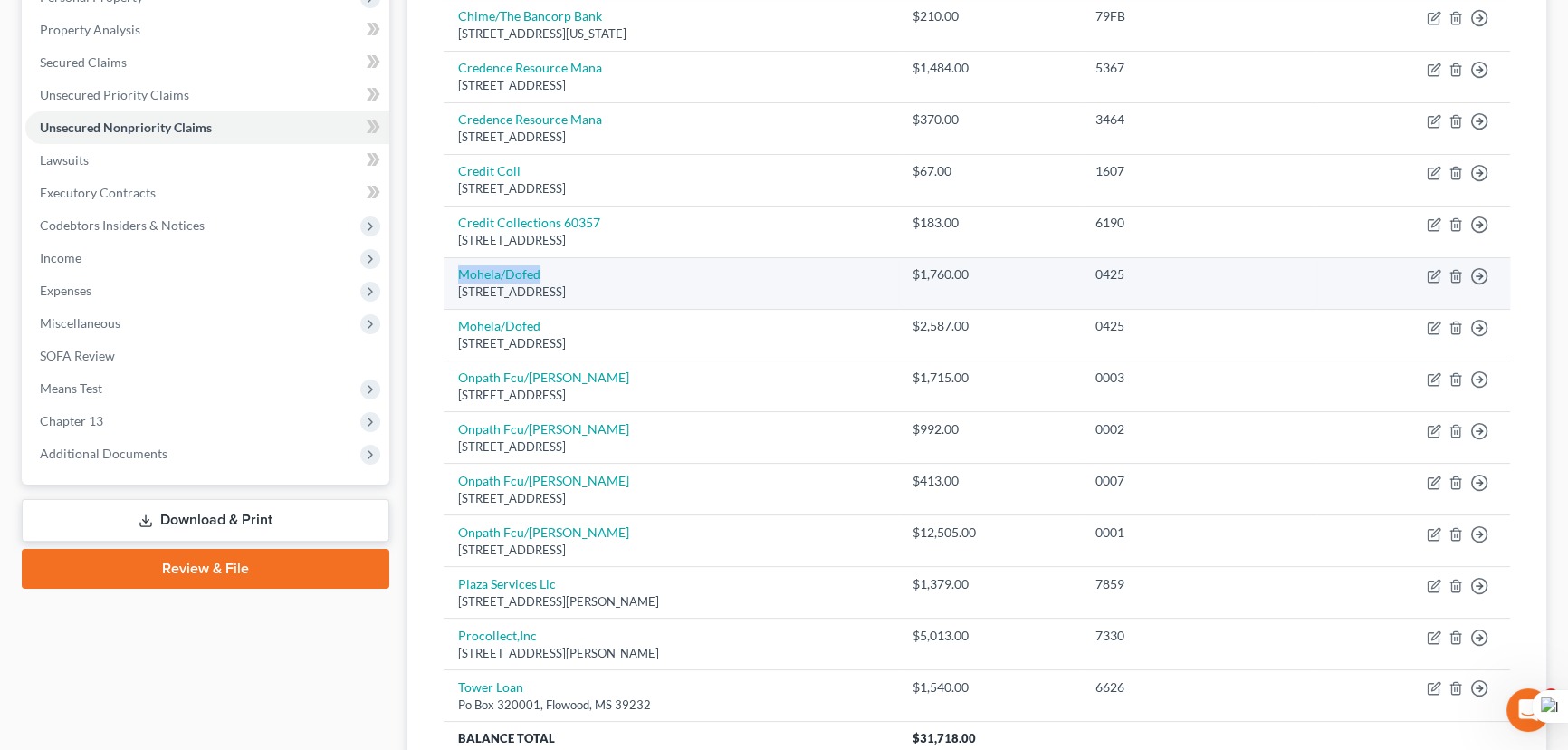
drag, startPoint x: 551, startPoint y: 271, endPoint x: 451, endPoint y: 276, distance: 100.1
click at [451, 276] on td "Mohela/Dofed [STREET_ADDRESS]" at bounding box center [671, 283] width 454 height 52
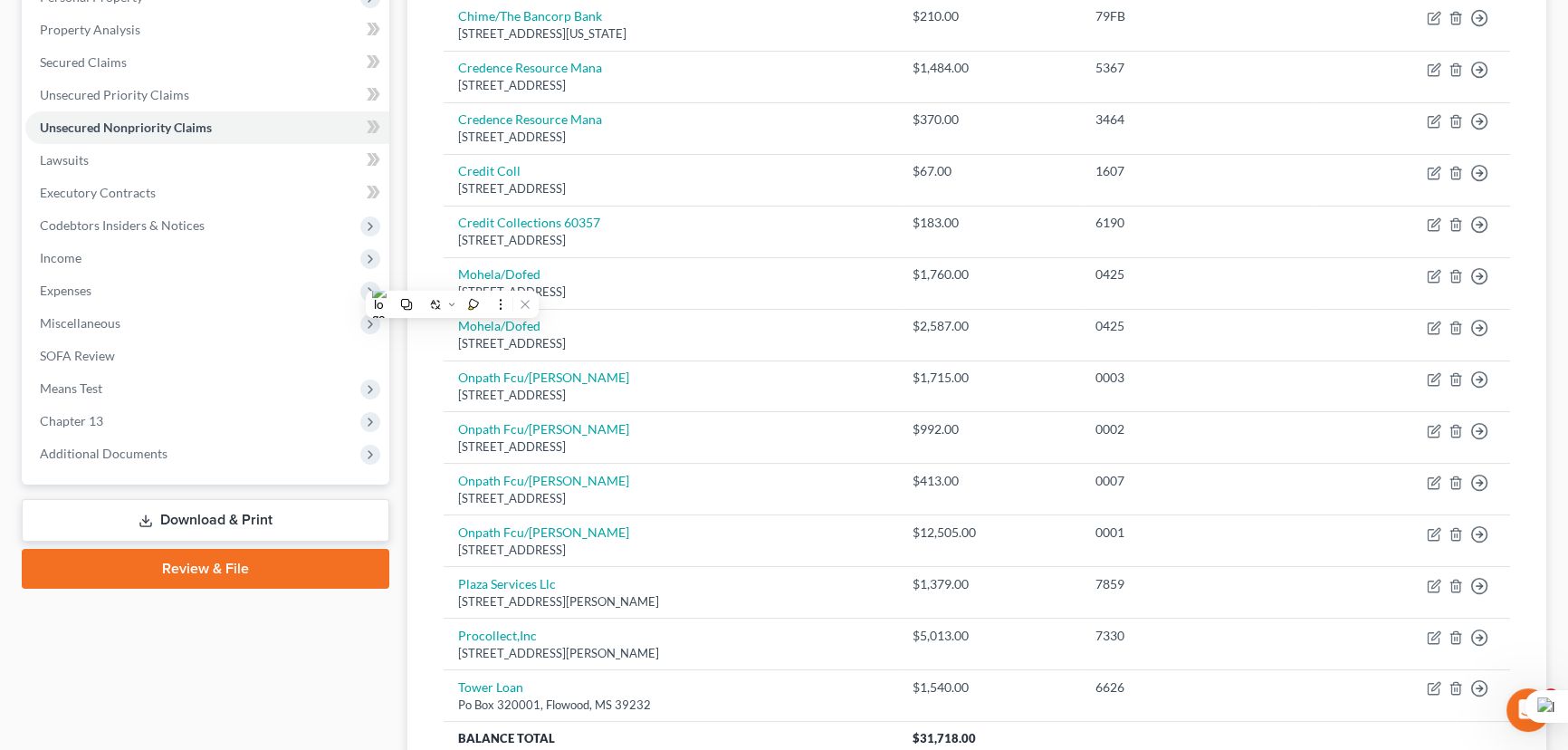
click at [421, 360] on div "Unsecured Nonpriority Claims New Claim Import CSV Export CSV Delete All Credito…" at bounding box center [977, 313] width 1139 height 955
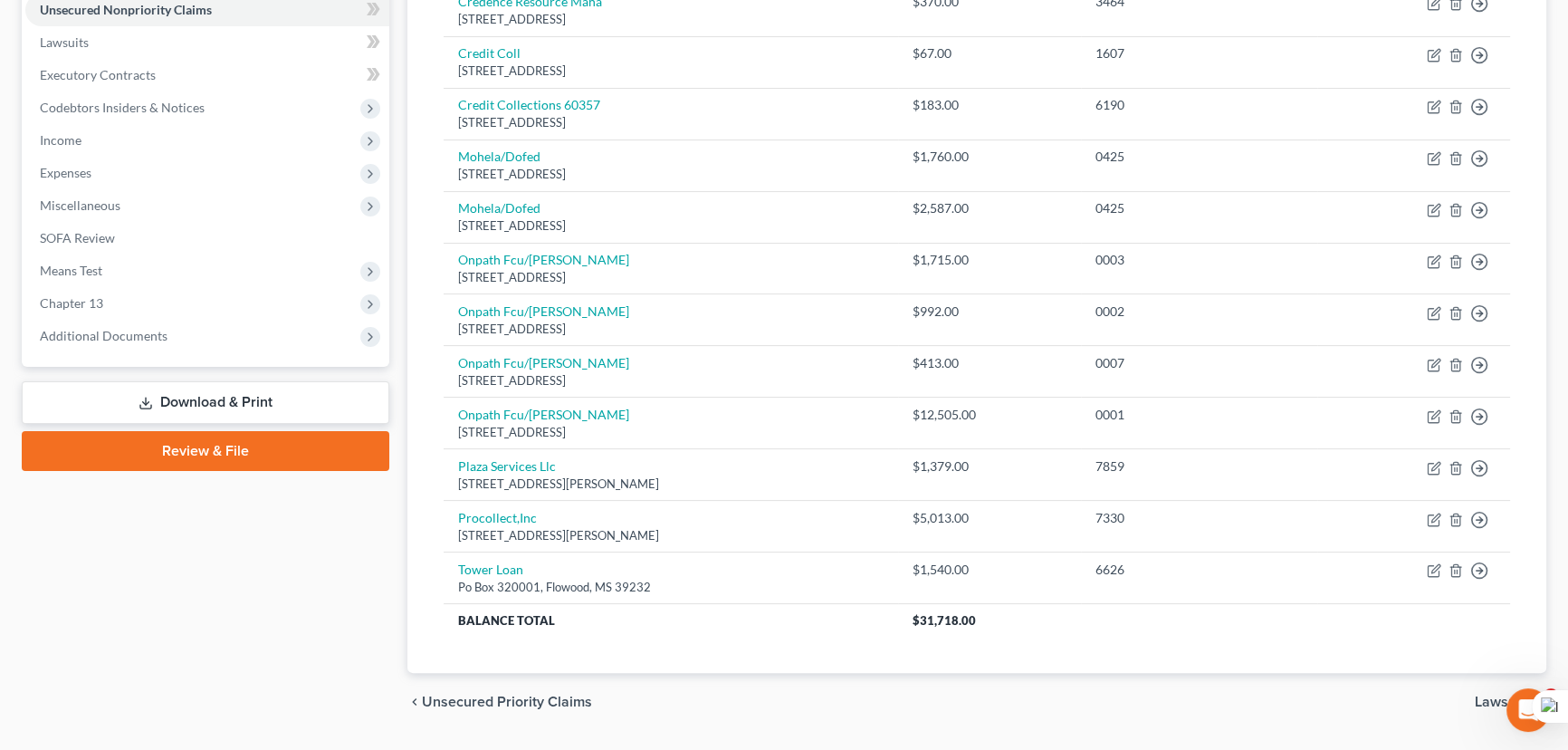
scroll to position [502, 0]
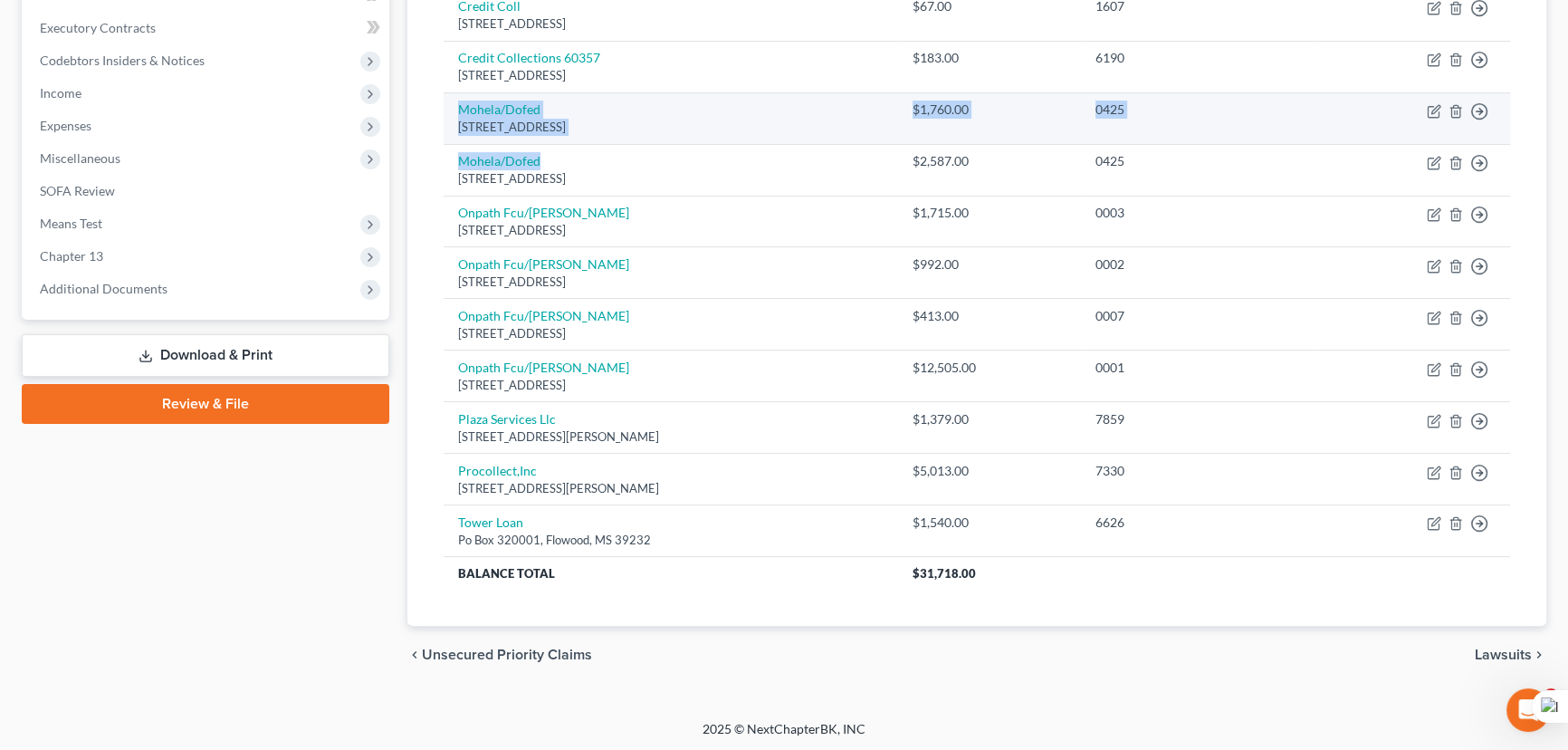
drag, startPoint x: 552, startPoint y: 164, endPoint x: 455, endPoint y: 111, distance: 110.5
click at [455, 111] on tbody "Bounce Ai Inc [STREET_ADDRESS] $1,500.00 3441 Move to D Move to E Move to G Mov…" at bounding box center [977, 186] width 1067 height 807
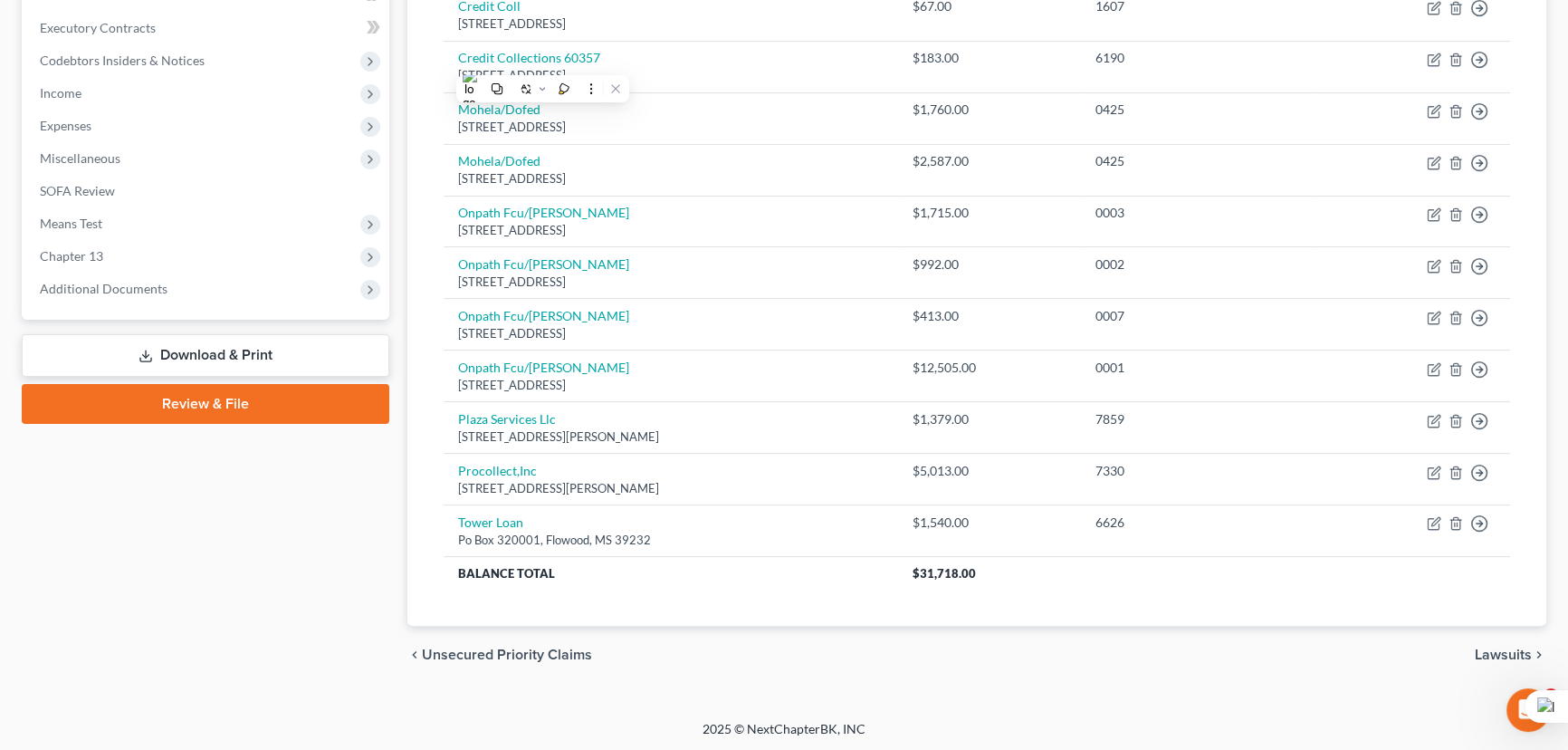
click at [427, 136] on div "Unsecured Nonpriority Claims New Claim Import CSV Export CSV Delete All Credito…" at bounding box center [977, 148] width 1139 height 955
drag, startPoint x: 449, startPoint y: 101, endPoint x: 415, endPoint y: 153, distance: 62.1
click at [680, 176] on tbody "Bounce Ai Inc [STREET_ADDRESS] $1,500.00 3441 Move to D Move to E Move to G Mov…" at bounding box center [977, 186] width 1067 height 807
click at [412, 152] on div "Unsecured Nonpriority Claims New Claim Import CSV Export CSV Delete All Credito…" at bounding box center [977, 148] width 1139 height 955
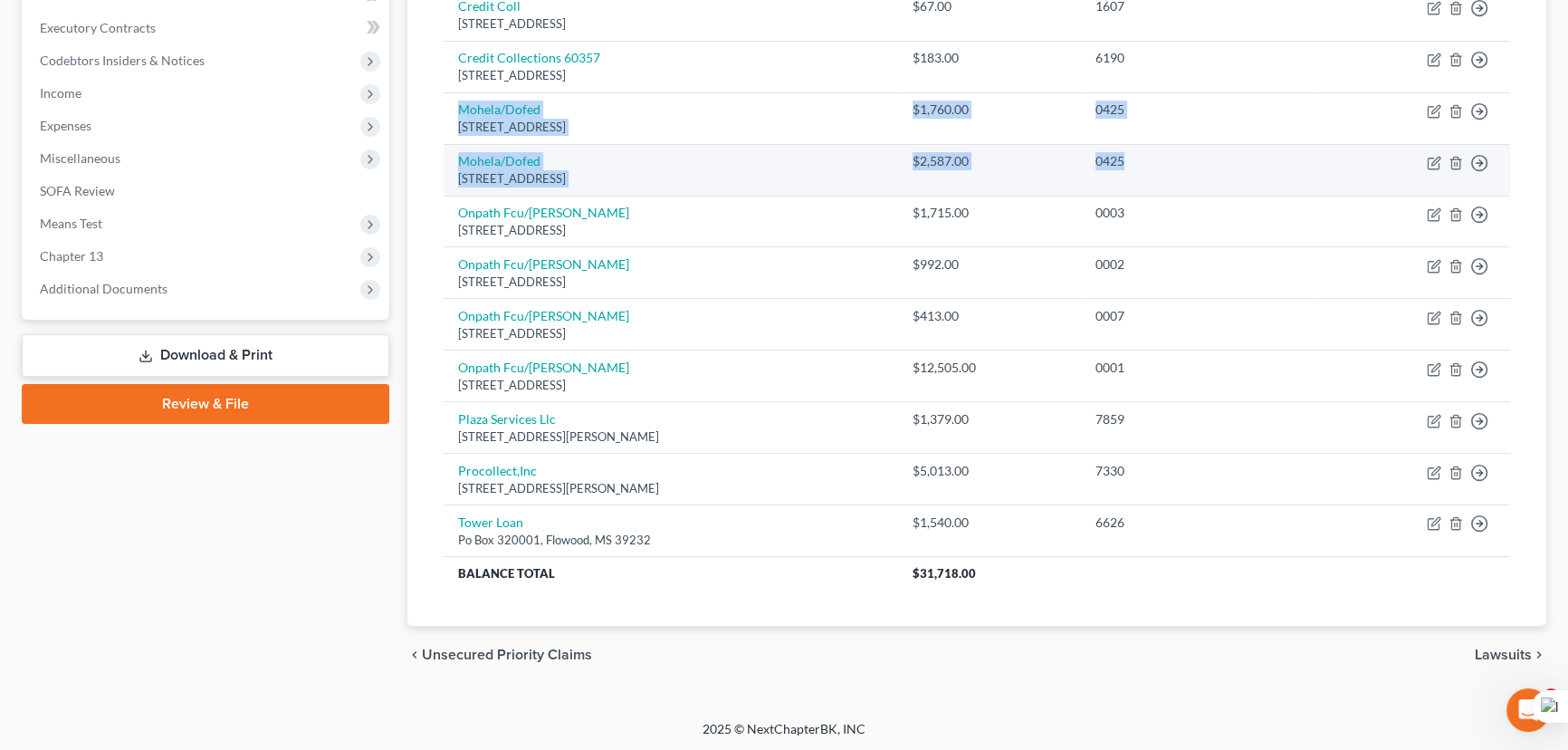
drag, startPoint x: 451, startPoint y: 105, endPoint x: 1243, endPoint y: 147, distance: 793.1
click at [1243, 147] on tbody "Bounce Ai Inc [STREET_ADDRESS] $1,500.00 3441 Move to D Move to E Move to G Mov…" at bounding box center [977, 186] width 1067 height 807
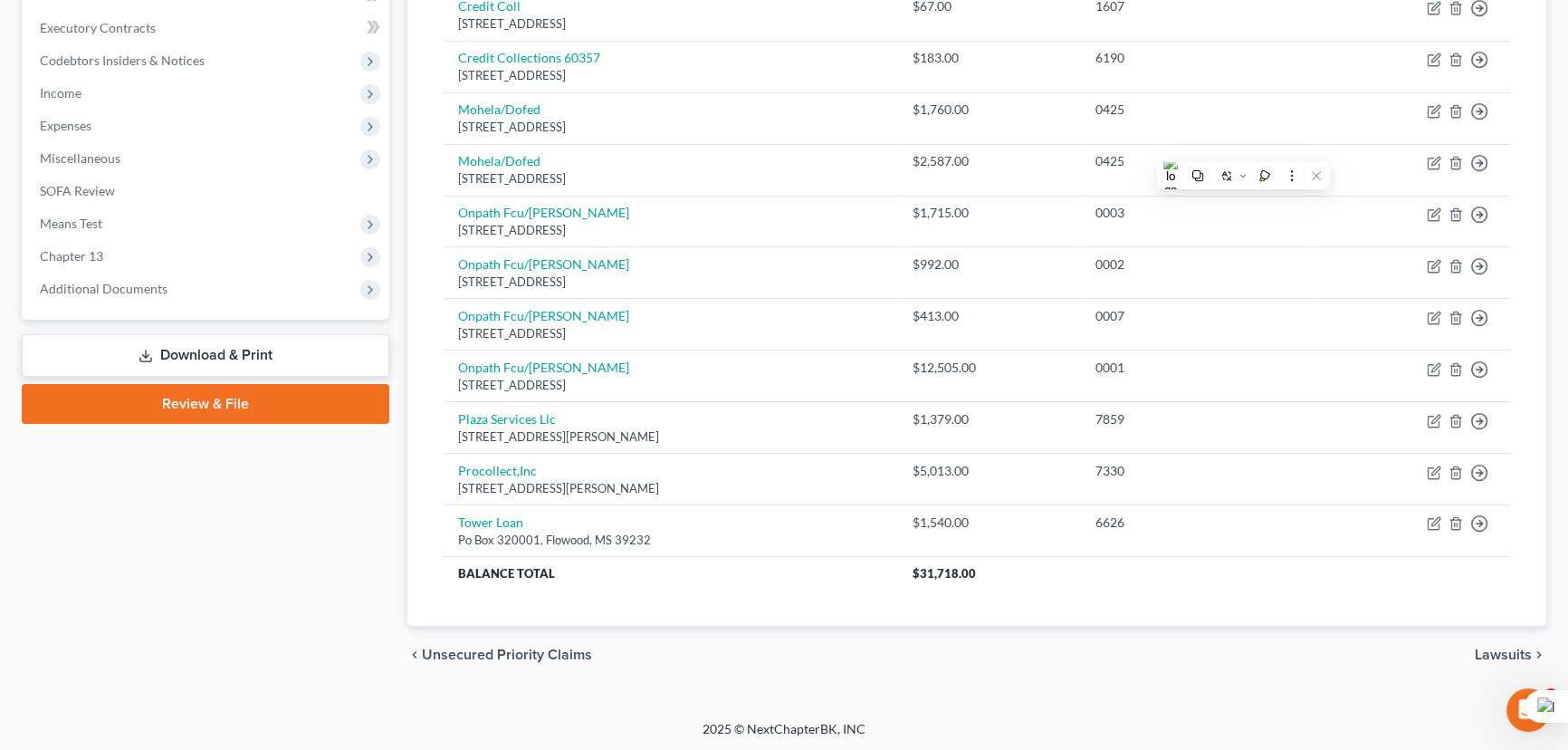
click at [407, 281] on div "Unsecured Nonpriority Claims New Claim Import CSV Export CSV Delete All Credito…" at bounding box center [977, 148] width 1139 height 955
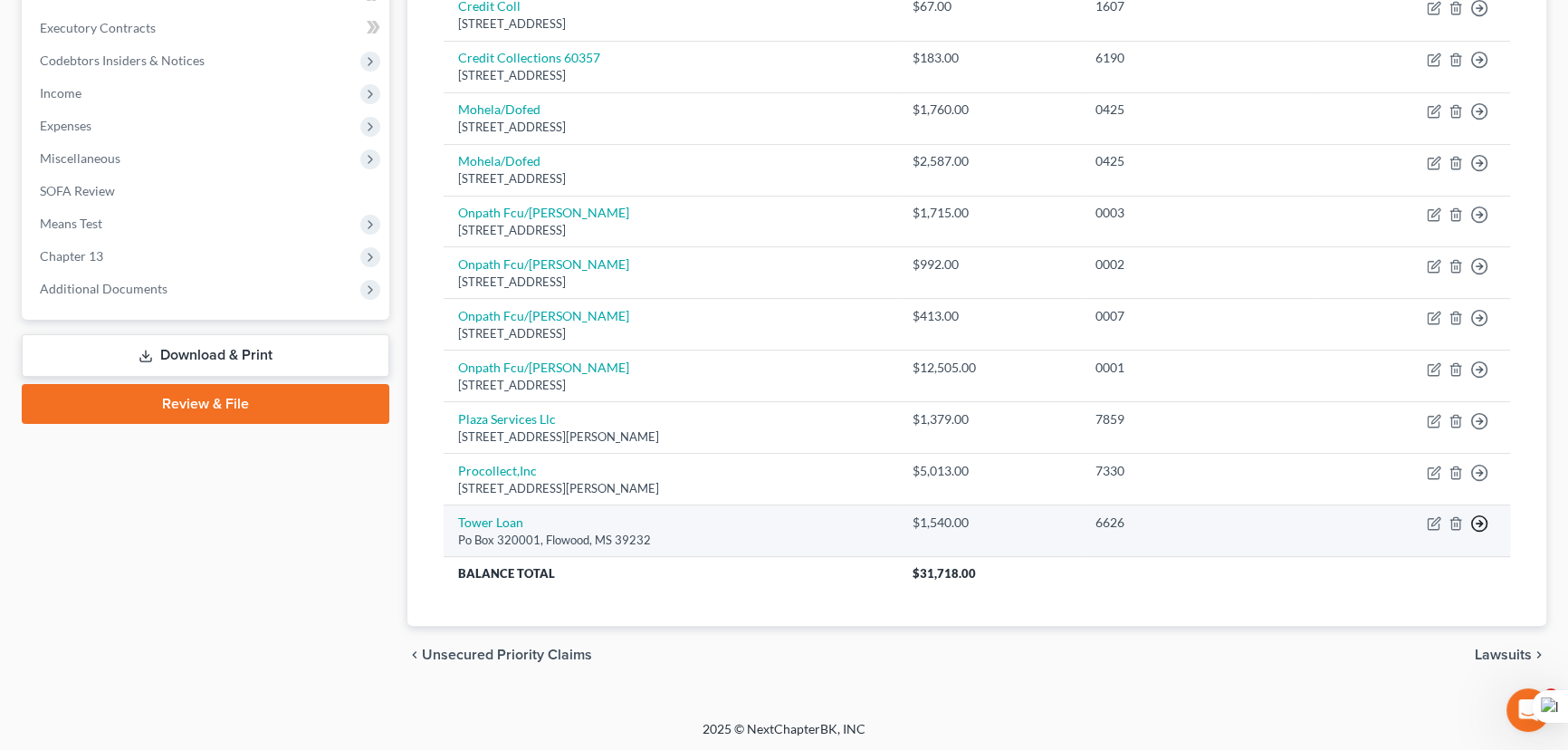
click at [1374, 528] on link "Move to D" at bounding box center [1396, 538] width 151 height 31
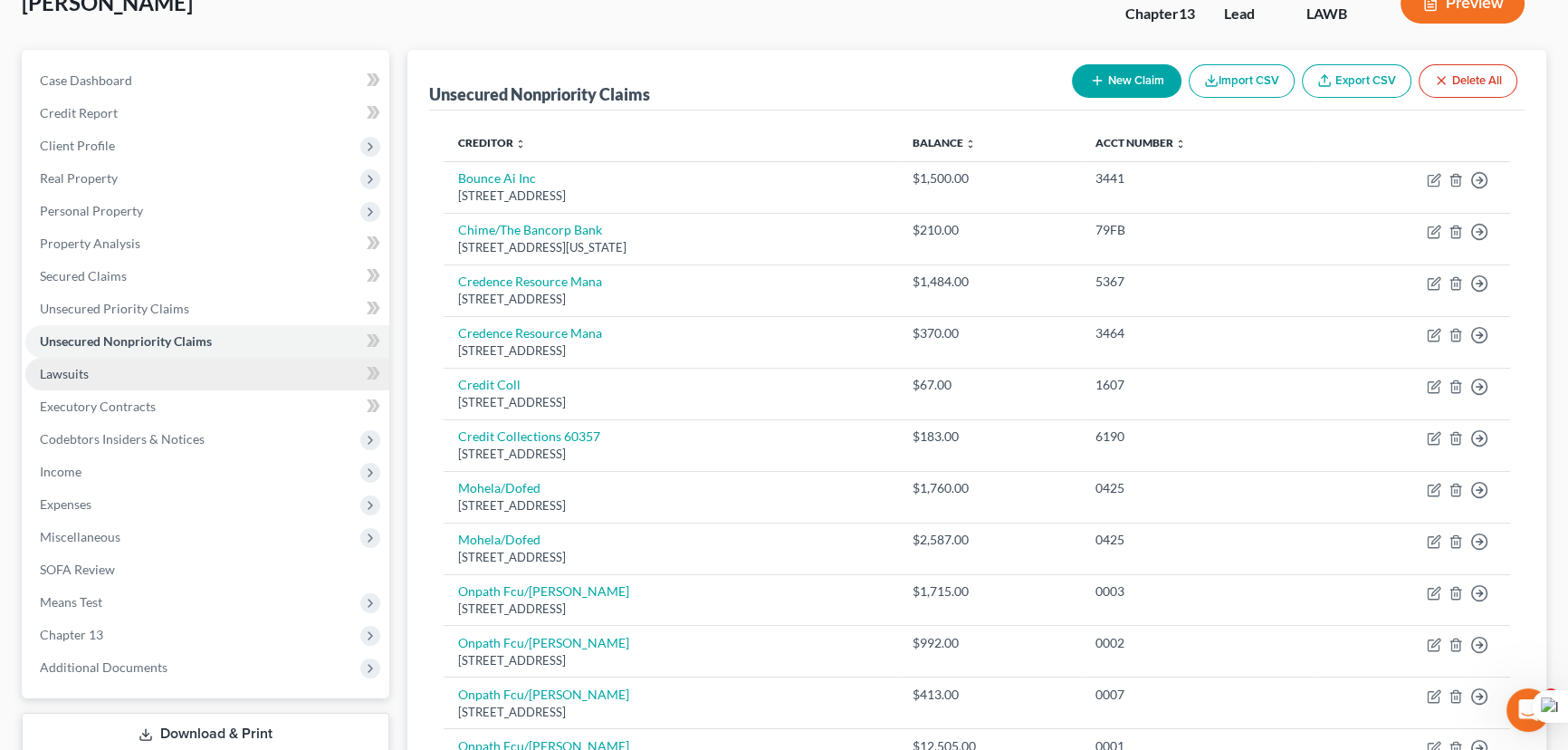
scroll to position [121, 0]
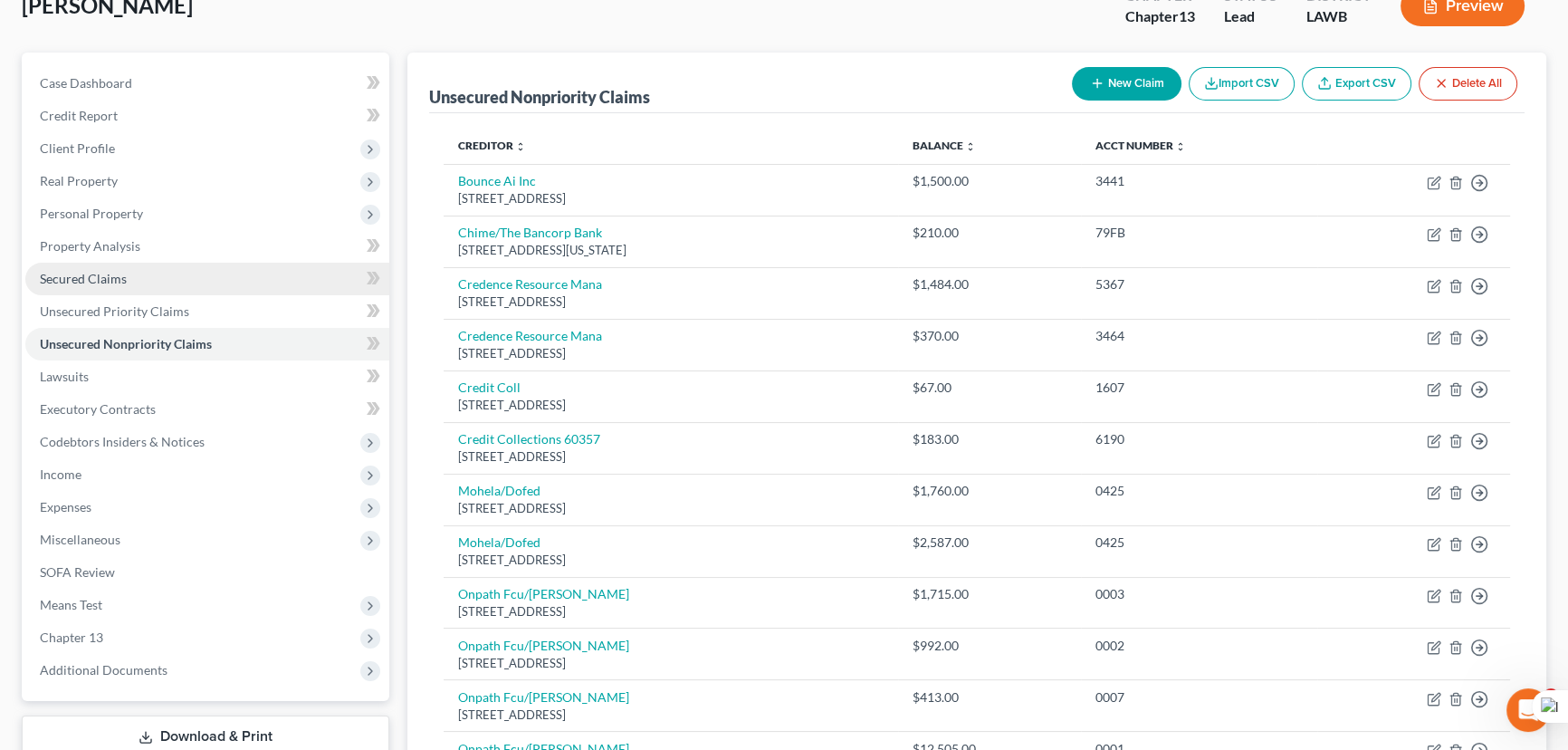
click at [211, 286] on link "Secured Claims" at bounding box center [207, 279] width 364 height 33
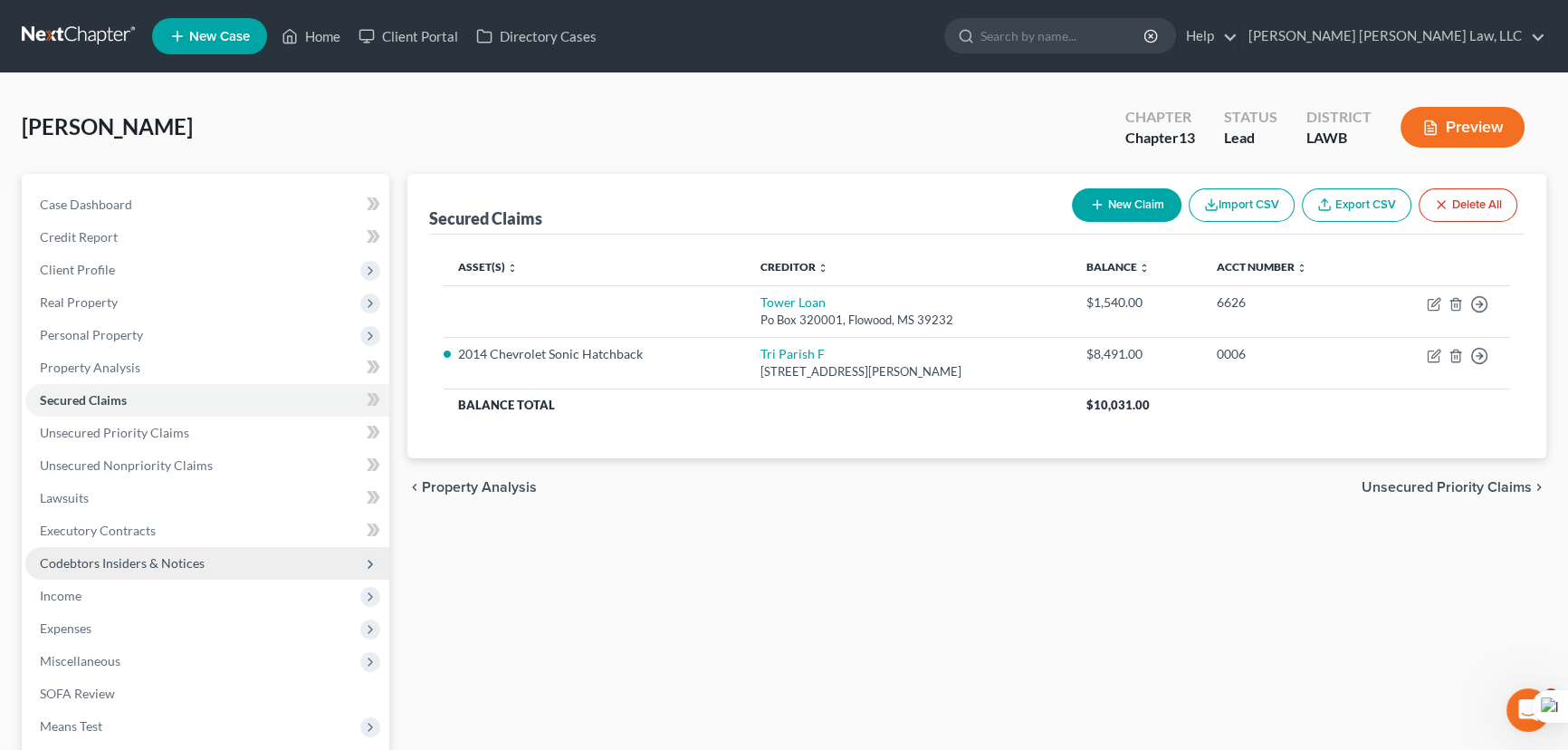
click at [193, 561] on span "Codebtors Insiders & Notices" at bounding box center [122, 562] width 165 height 15
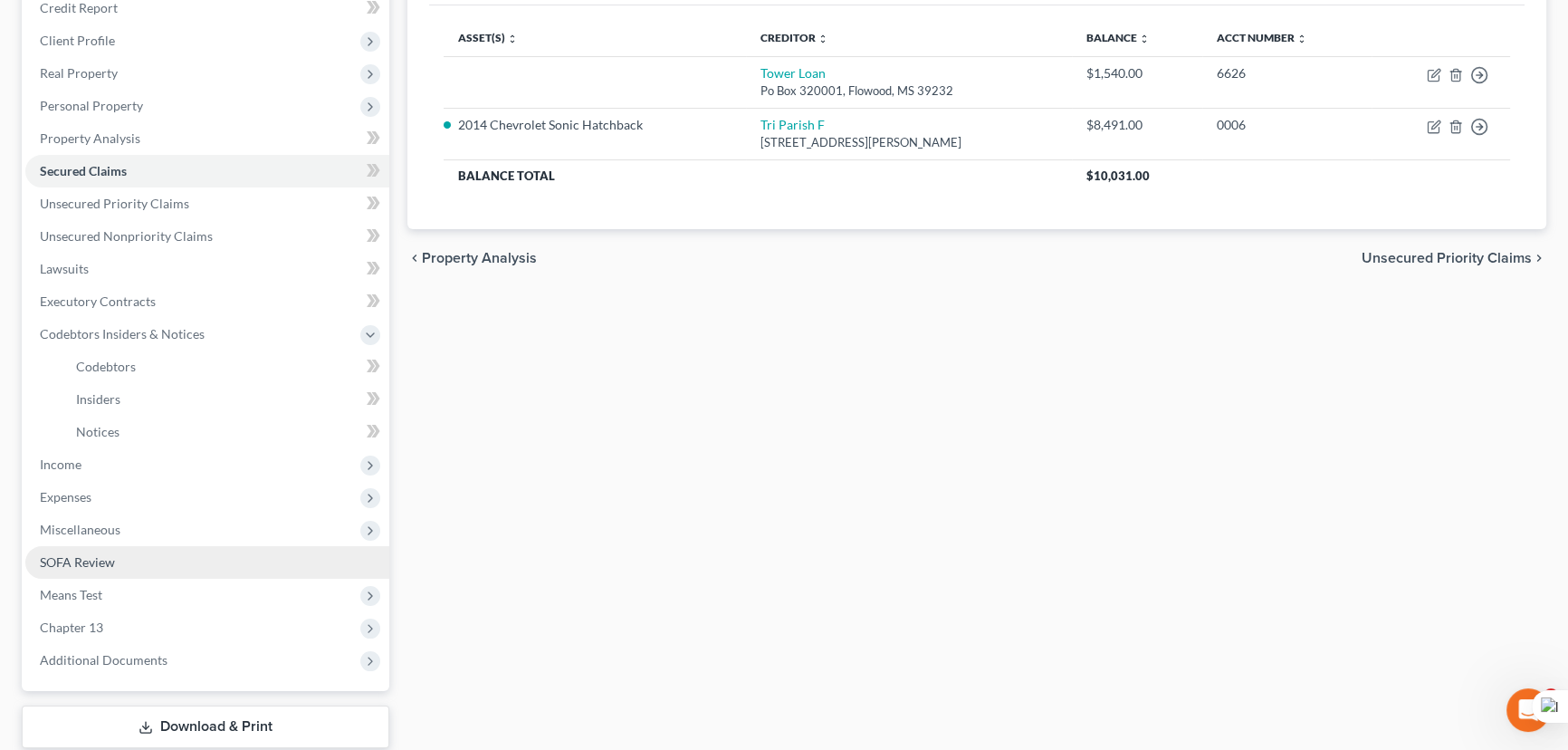
scroll to position [246, 0]
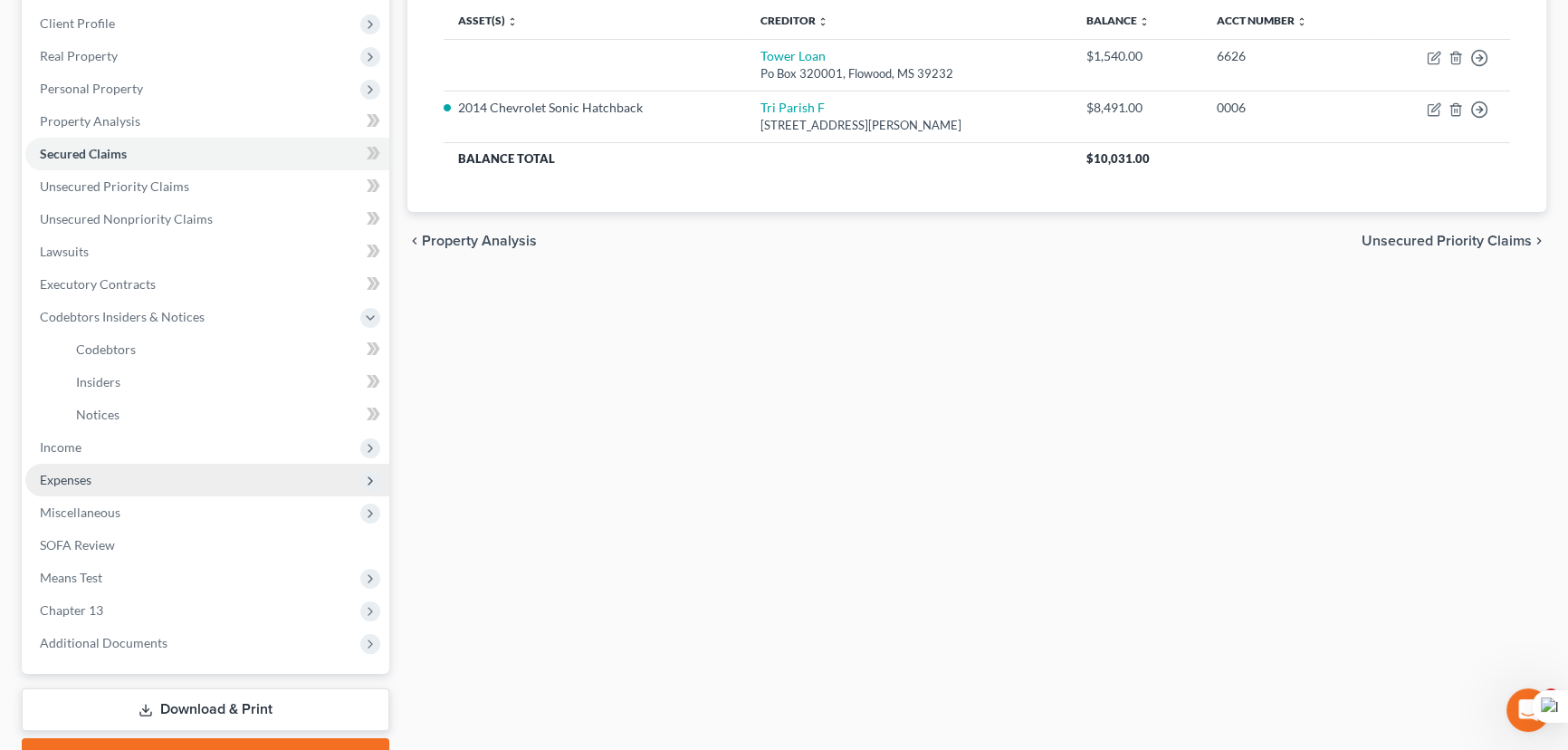
click at [184, 472] on span "Expenses" at bounding box center [207, 480] width 364 height 33
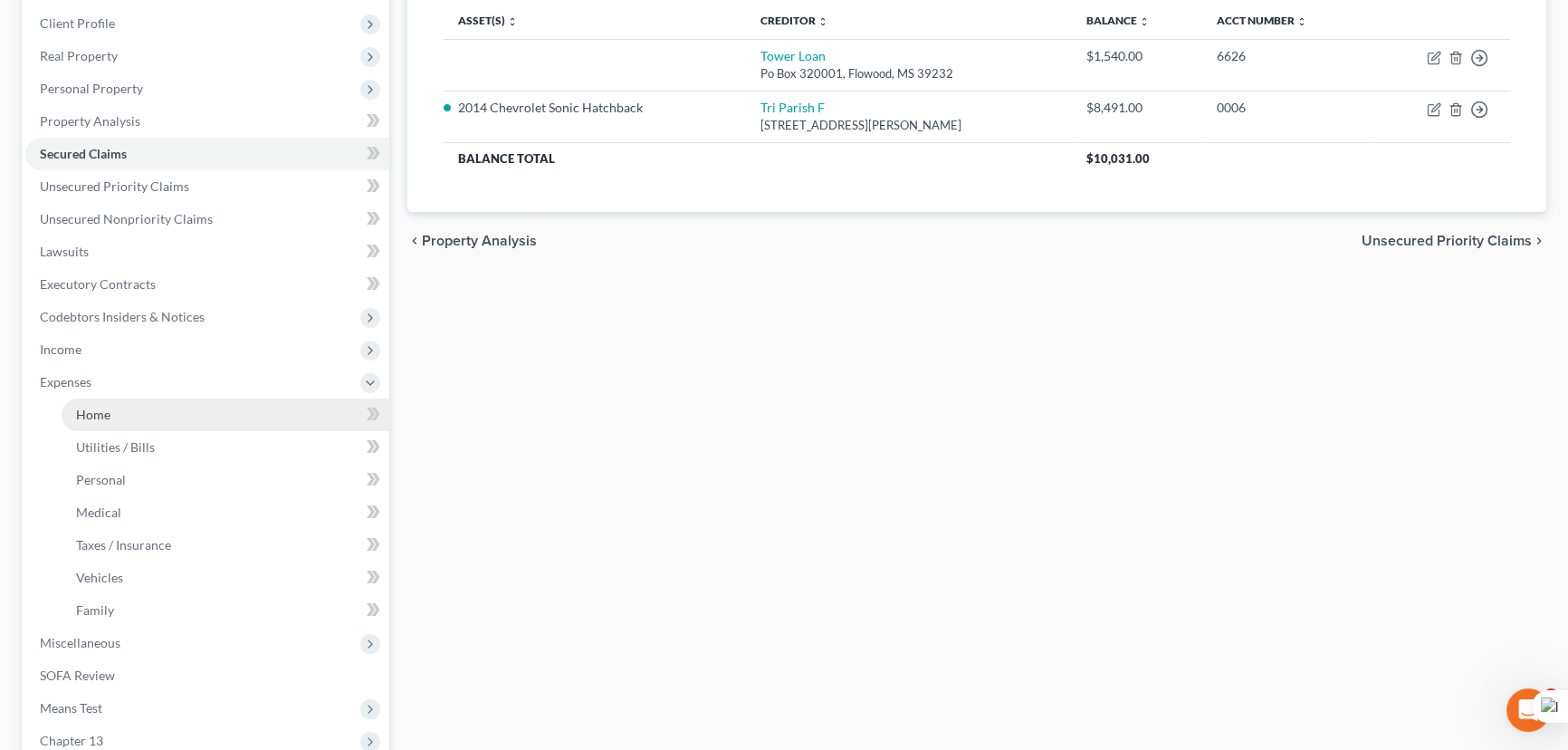
click at [178, 400] on link "Home" at bounding box center [225, 415] width 327 height 33
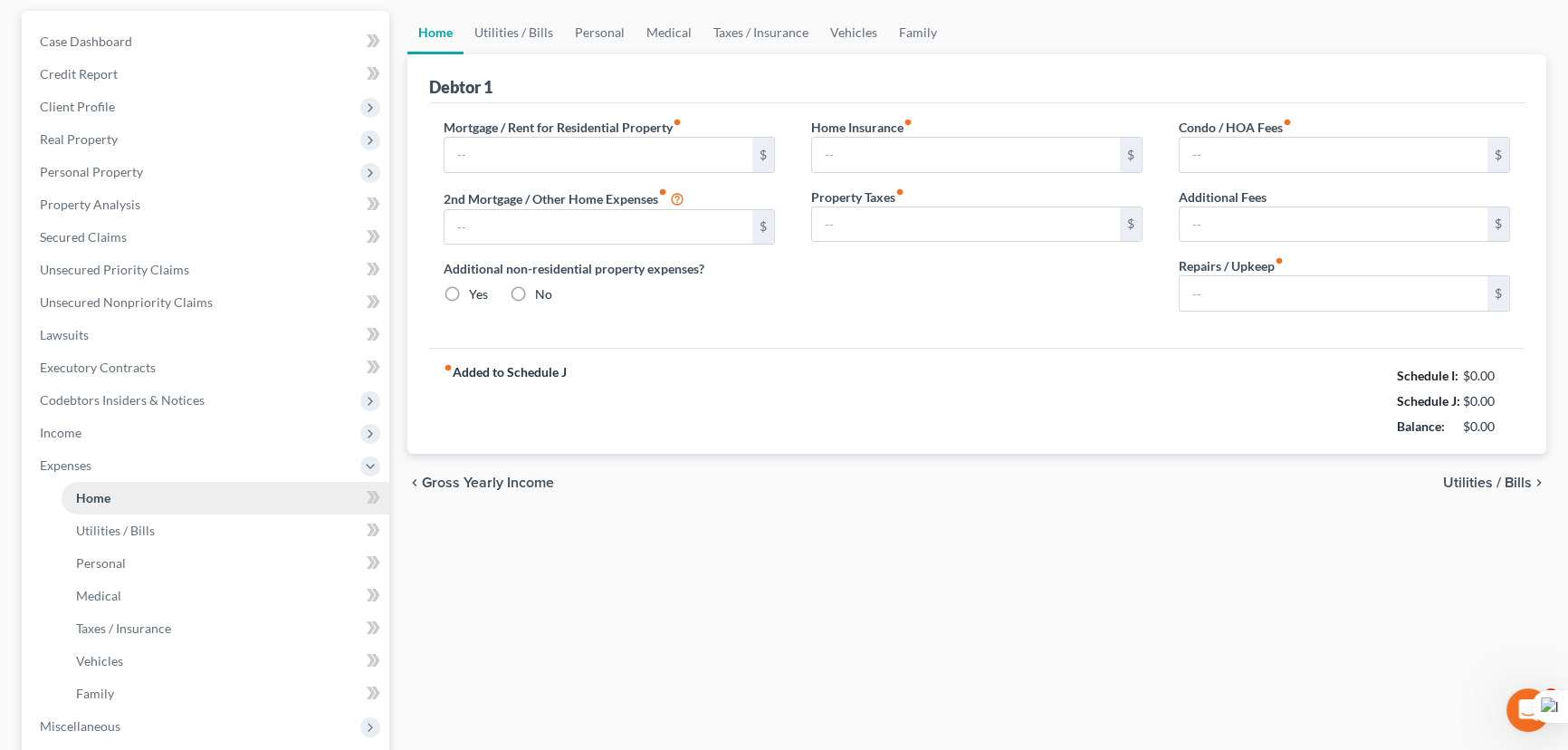
type input "0.00"
radio input "true"
type input "0.00"
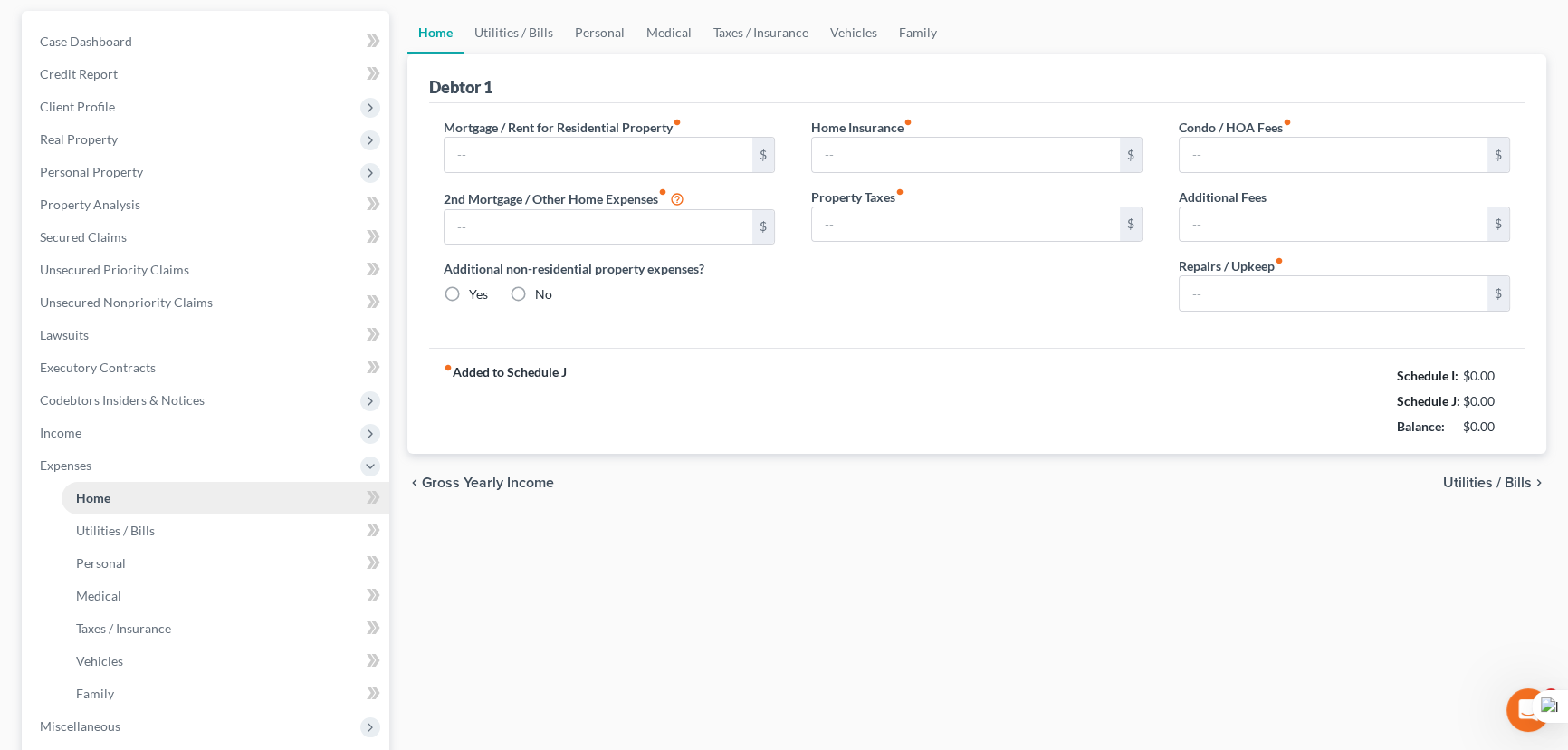
type input "0.00"
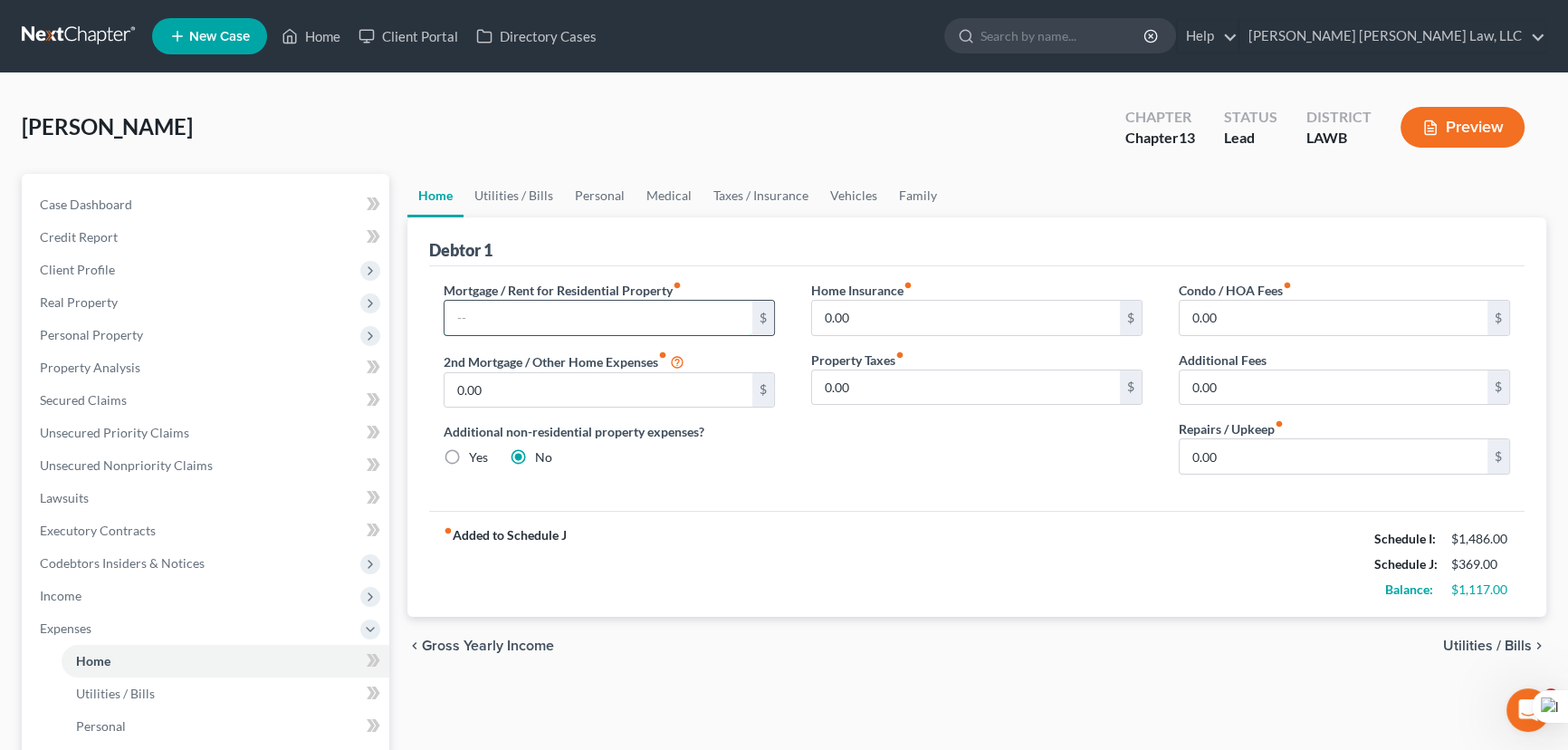
click at [601, 317] on input "text" at bounding box center [599, 317] width 308 height 35
click at [515, 315] on input "text" at bounding box center [599, 317] width 308 height 35
type input "918"
click at [527, 192] on link "Utilities / Bills" at bounding box center [513, 195] width 100 height 43
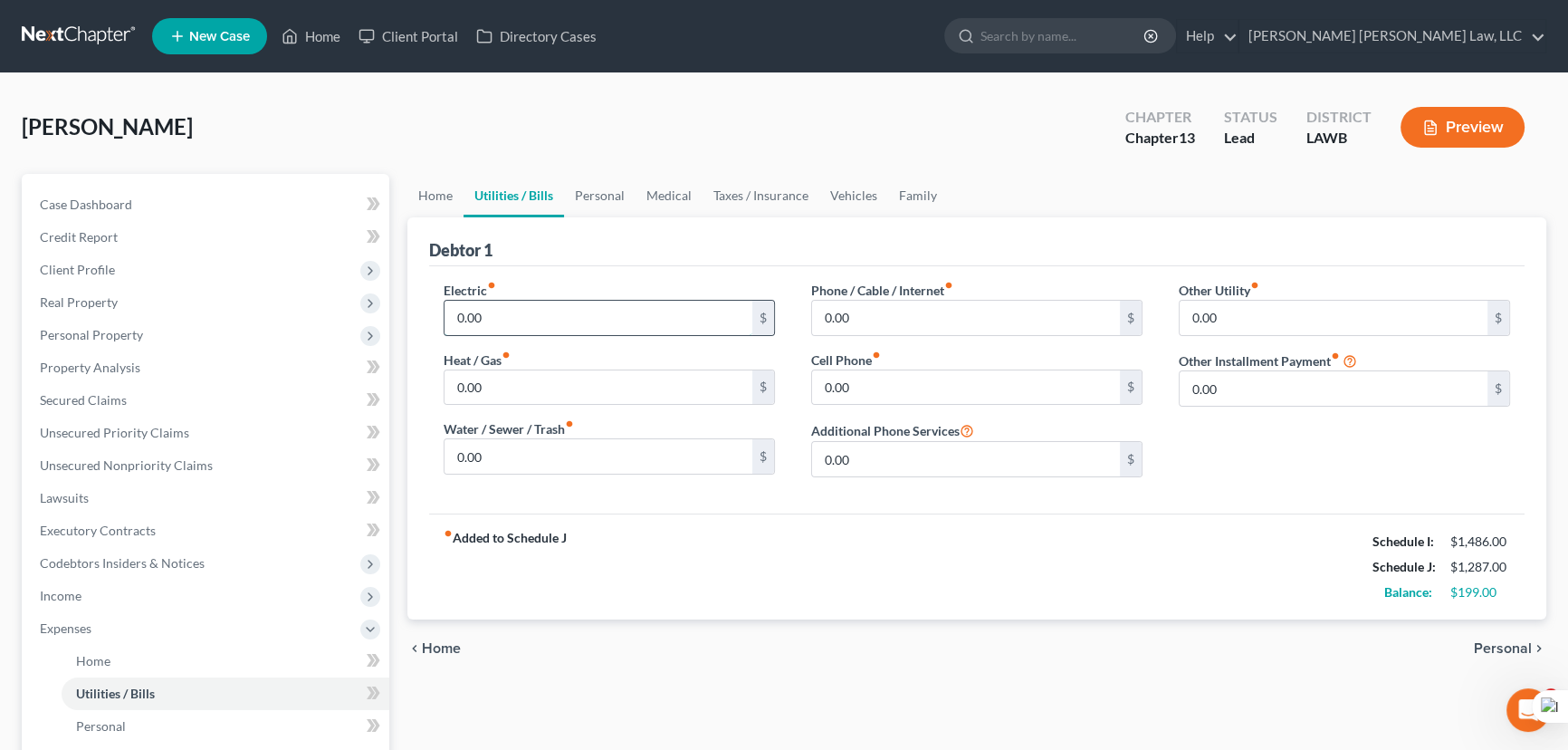
click at [571, 309] on input "0.00" at bounding box center [599, 317] width 308 height 35
click at [739, 267] on div "Electric fiber_manual_record 0.00 $ Heat / Gas fiber_manual_record 0.00 $ Water…" at bounding box center [976, 390] width 1095 height 247
drag, startPoint x: 494, startPoint y: 318, endPoint x: 546, endPoint y: 263, distance: 75.7
click at [494, 317] on input "0.00" at bounding box center [599, 317] width 308 height 35
click at [550, 268] on div "Electric fiber_manual_record 0.00 $ Heat / Gas fiber_manual_record 0.00 $ Water…" at bounding box center [976, 390] width 1095 height 247
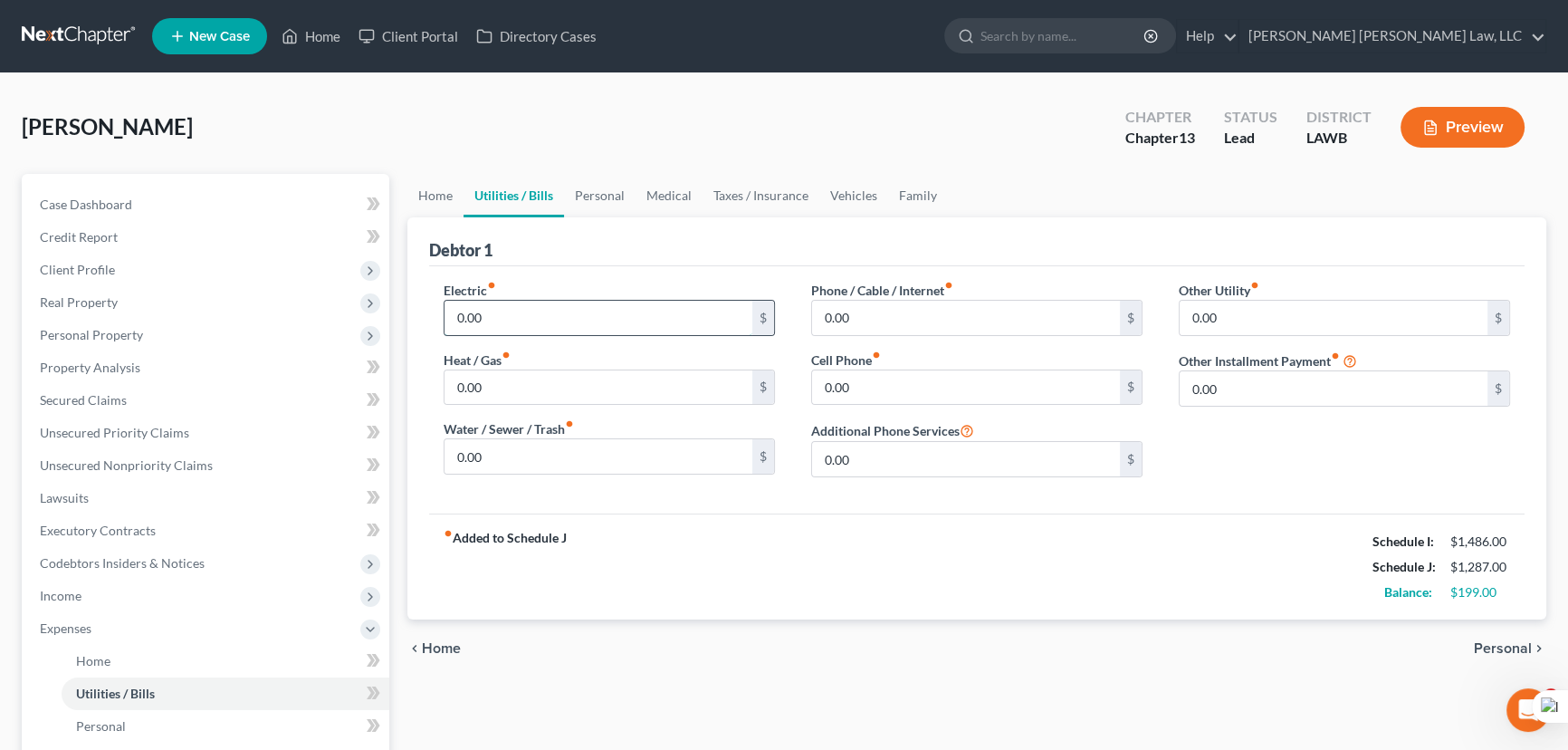
click at [566, 310] on input "0.00" at bounding box center [599, 317] width 308 height 35
click at [566, 267] on div "Electric fiber_manual_record 0.00 $ Heat / Gas fiber_manual_record 0.00 $ Water…" at bounding box center [976, 390] width 1095 height 247
click at [571, 312] on input "0.00" at bounding box center [599, 317] width 308 height 35
click at [581, 256] on div "Debtor 1" at bounding box center [976, 242] width 1095 height 49
click at [606, 316] on input "0.00" at bounding box center [599, 317] width 308 height 35
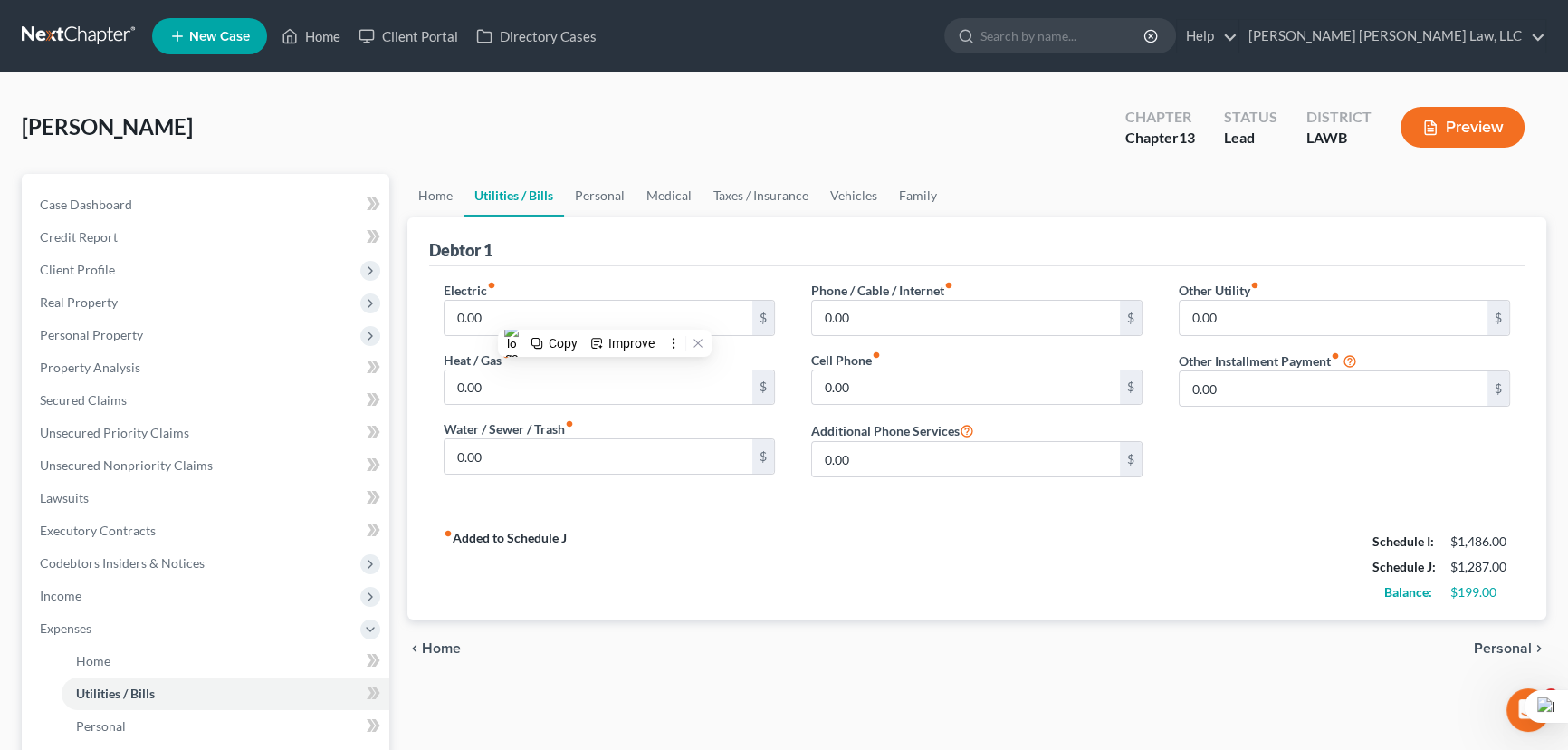
click at [606, 269] on div "Electric fiber_manual_record 0.00 $ Heat / Gas fiber_manual_record 0.00 $ Water…" at bounding box center [976, 390] width 1095 height 247
click at [596, 308] on input "0.00" at bounding box center [599, 317] width 308 height 35
click at [590, 270] on div "Electric fiber_manual_record 0.00 $ Heat / Gas fiber_manual_record 0.00 $ Water…" at bounding box center [976, 390] width 1095 height 247
click at [597, 317] on input "0.00" at bounding box center [599, 317] width 308 height 35
type input "300"
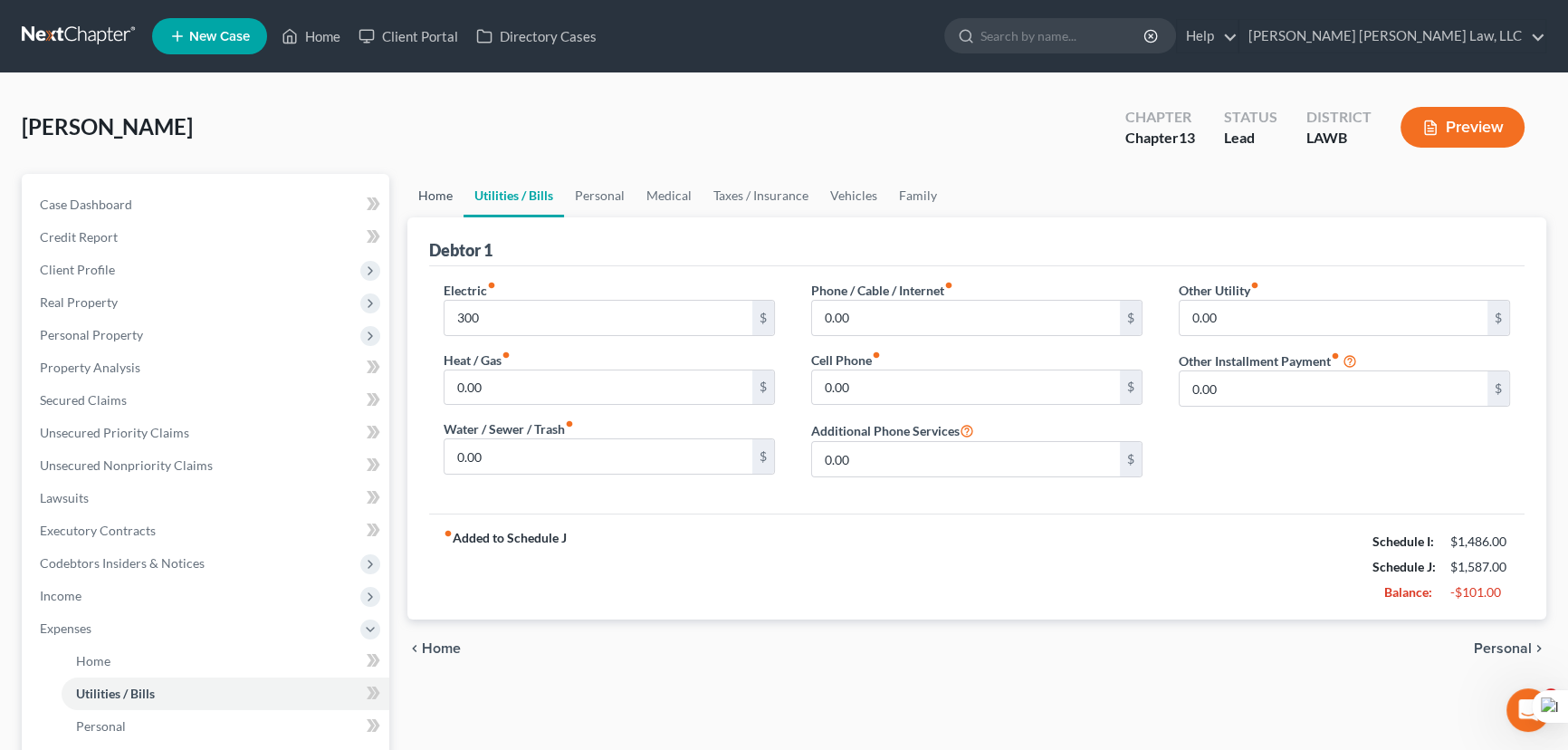
click at [434, 190] on link "Home" at bounding box center [435, 195] width 56 height 43
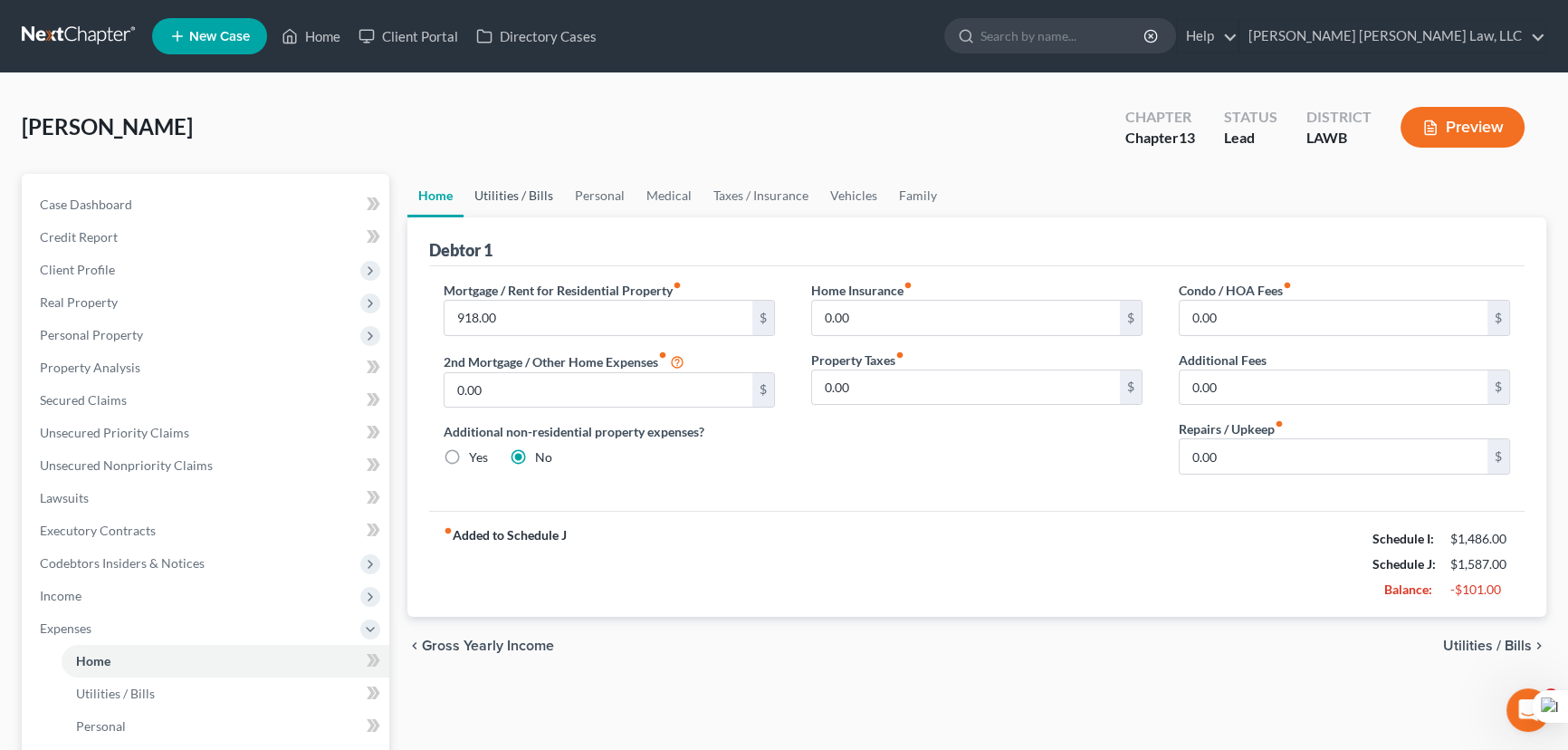
click at [534, 195] on link "Utilities / Bills" at bounding box center [513, 195] width 100 height 43
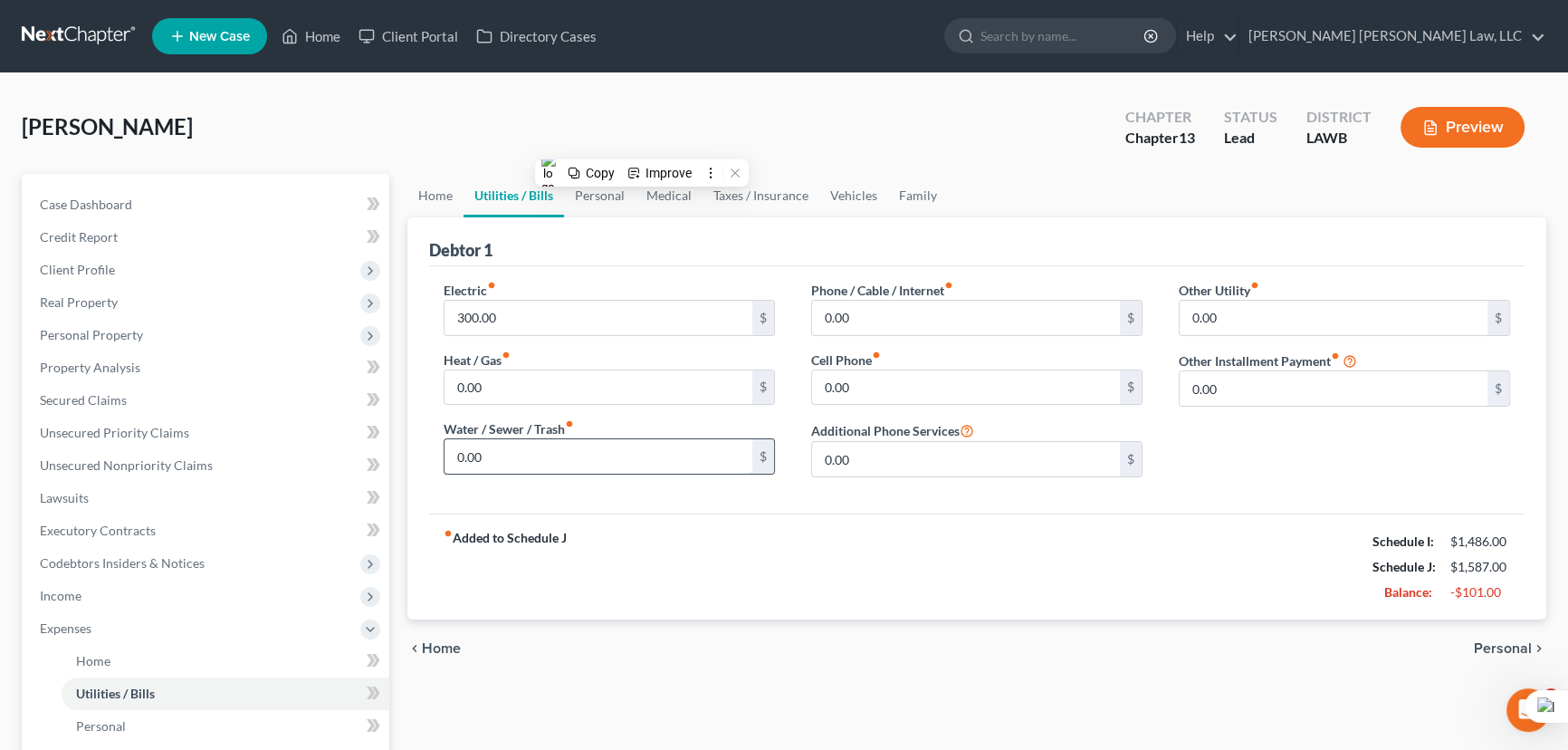
click at [573, 455] on input "0.00" at bounding box center [599, 456] width 308 height 35
click at [601, 443] on input "0.00" at bounding box center [599, 456] width 308 height 35
drag, startPoint x: 517, startPoint y: 454, endPoint x: 396, endPoint y: 455, distance: 121.0
click at [396, 455] on div "Petition Navigation Case Dashboard Payments Invoices Payments Payments Credit R…" at bounding box center [784, 664] width 1543 height 981
click at [506, 455] on input "0.00" at bounding box center [599, 456] width 308 height 35
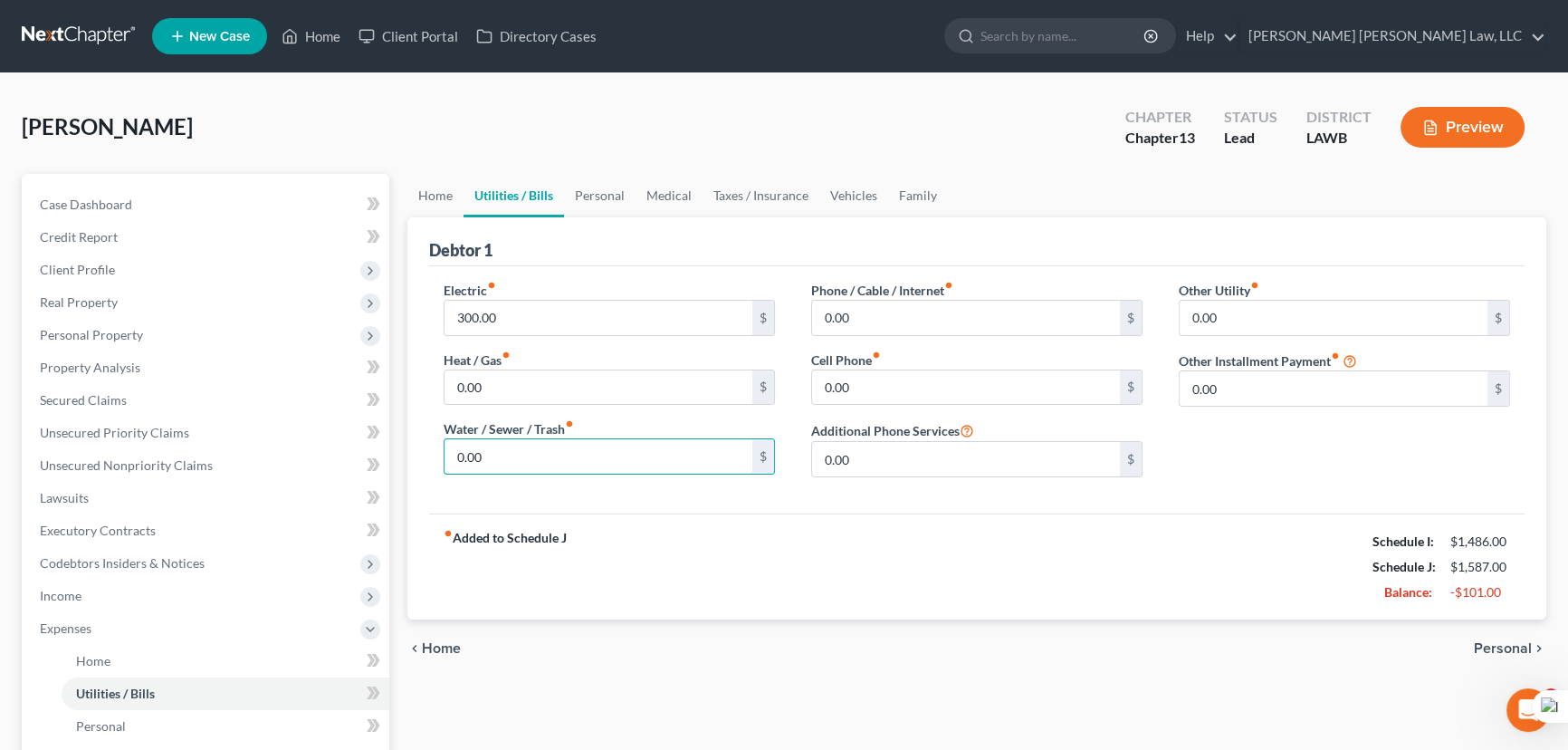
drag, startPoint x: 525, startPoint y: 451, endPoint x: 411, endPoint y: 444, distance: 114.2
click at [414, 446] on div "Debtor 1 Electric fiber_manual_record 300.00 $ Heat / Gas fiber_manual_record 0…" at bounding box center [977, 419] width 1139 height 402
type input "200"
drag, startPoint x: 719, startPoint y: 252, endPoint x: 592, endPoint y: 174, distance: 149.0
click at [720, 252] on div "Debtor 1" at bounding box center [976, 242] width 1095 height 49
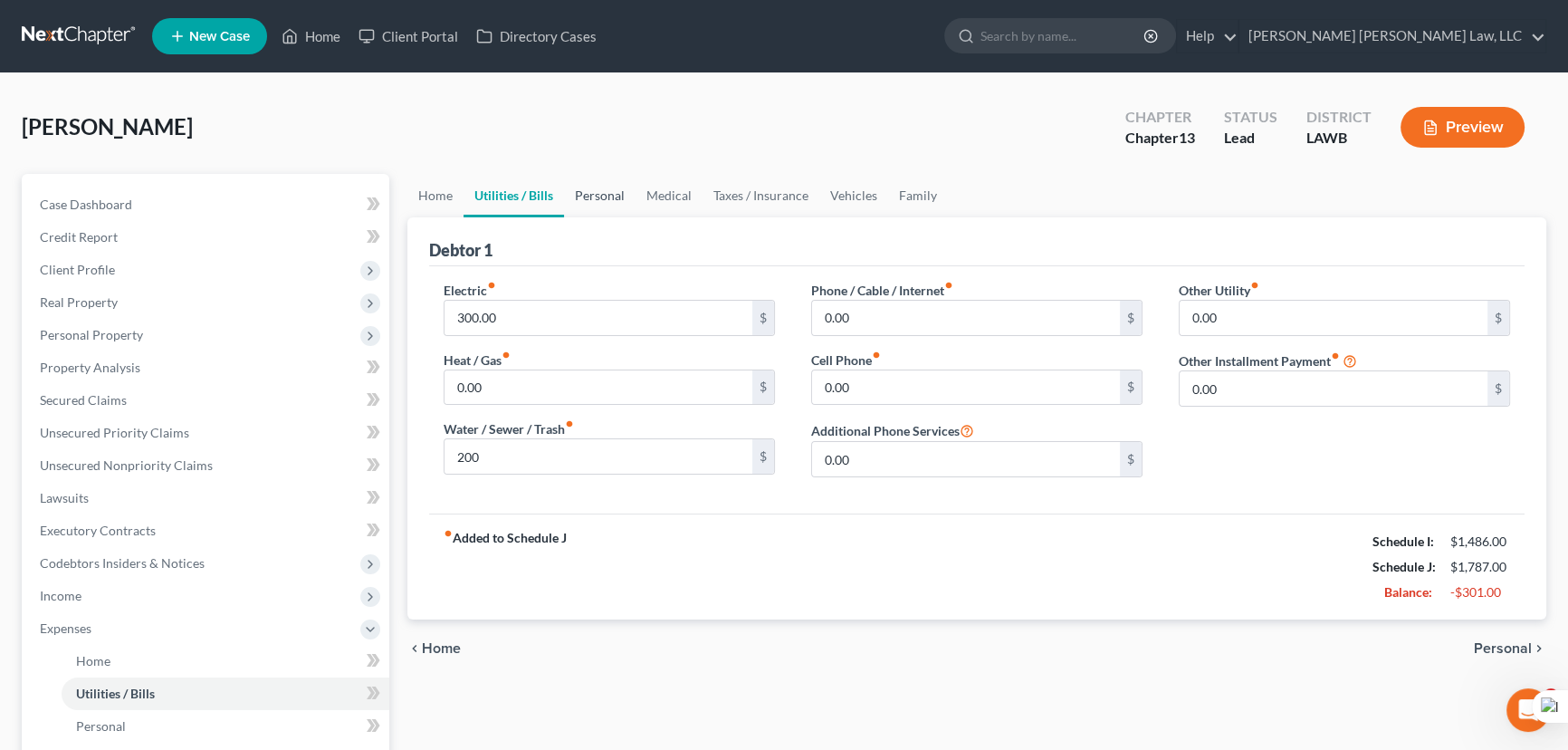
click at [579, 199] on link "Personal" at bounding box center [600, 195] width 71 height 43
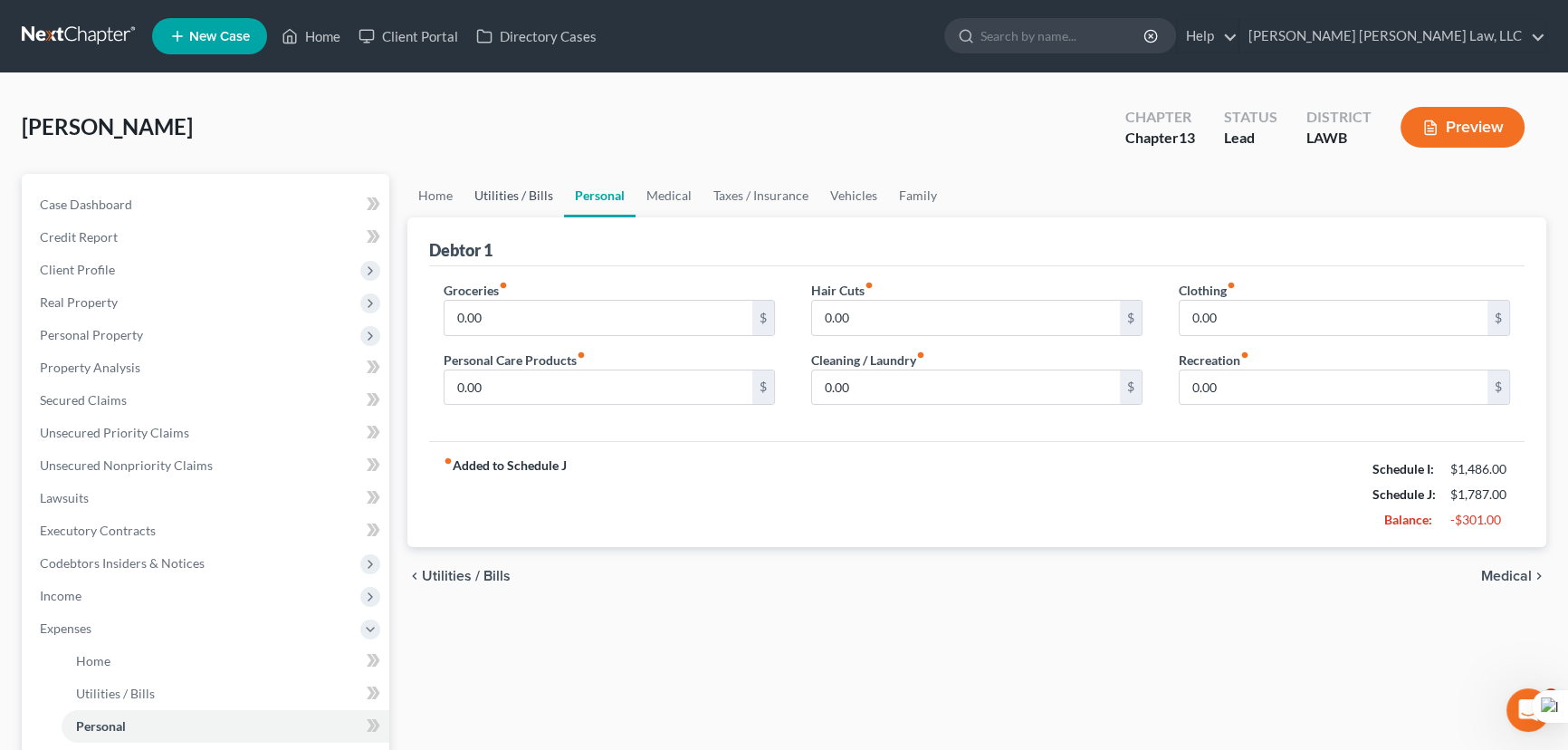
click at [513, 201] on link "Utilities / Bills" at bounding box center [513, 195] width 100 height 43
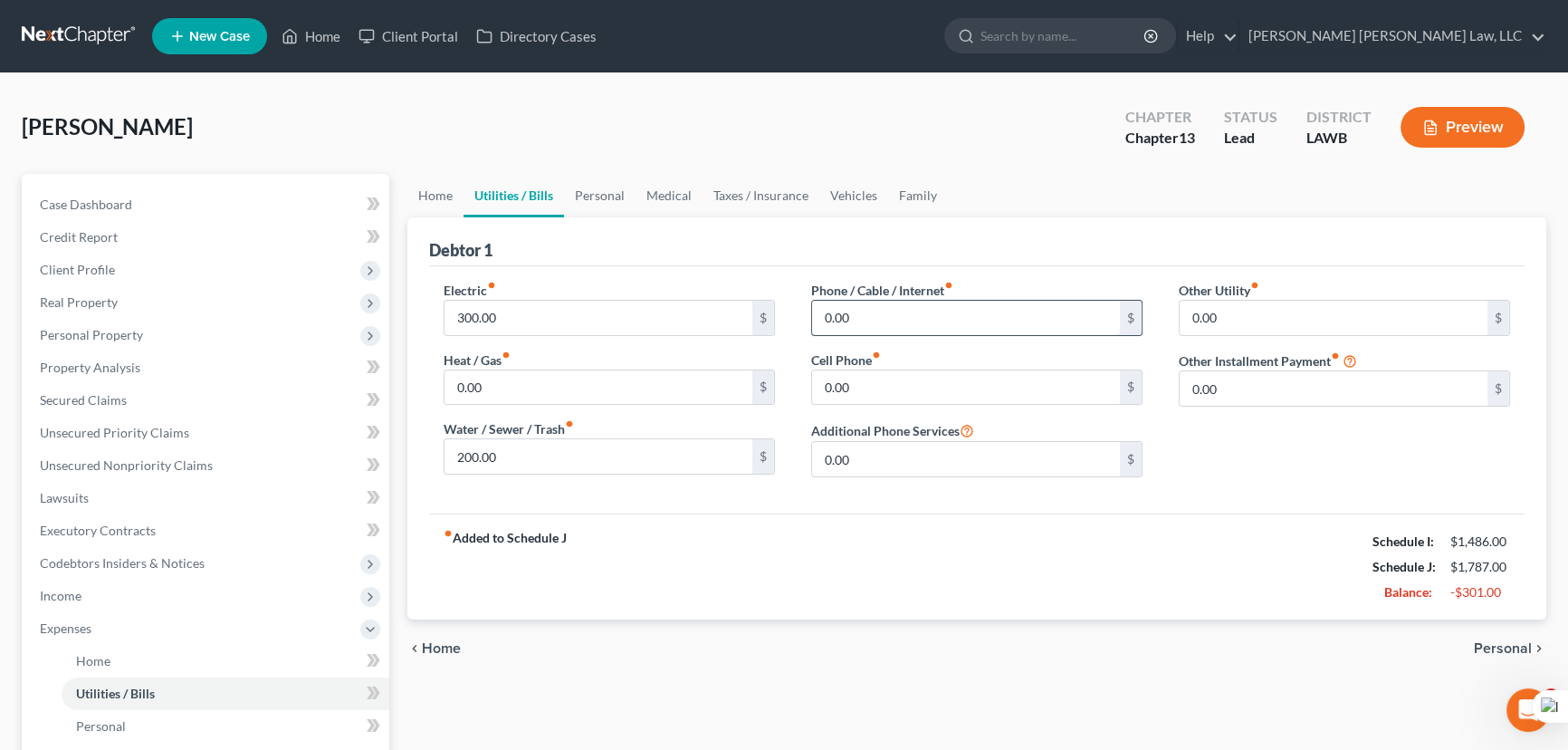
click at [904, 314] on input "0.00" at bounding box center [966, 317] width 308 height 35
click at [871, 320] on input "0.00" at bounding box center [966, 317] width 308 height 35
drag, startPoint x: 872, startPoint y: 316, endPoint x: 784, endPoint y: 308, distance: 88.4
click at [784, 308] on div "Electric fiber_manual_record 300.00 $ Heat / Gas fiber_manual_record 0.00 $ Wat…" at bounding box center [976, 386] width 1103 height 211
type input "100"
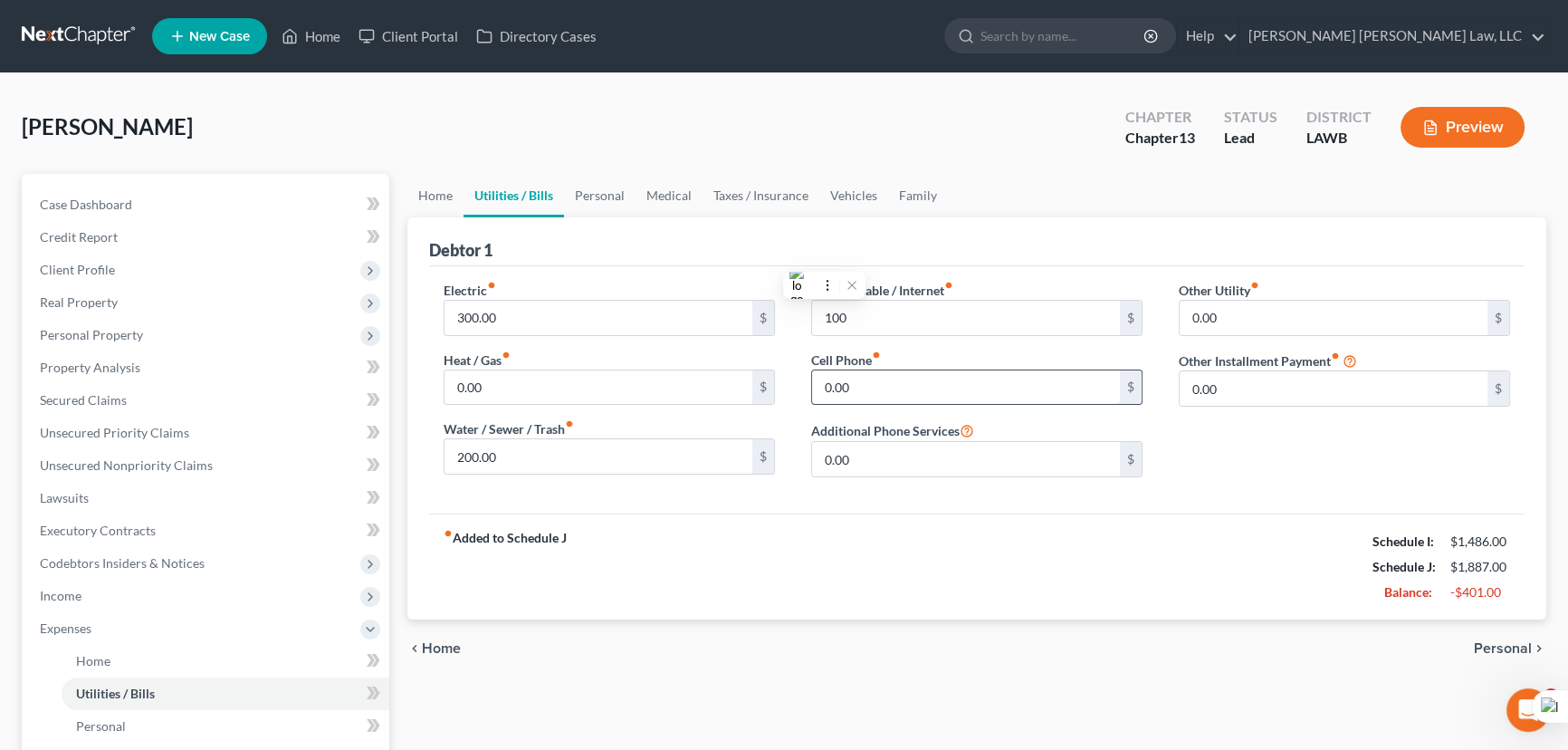
click at [889, 376] on input "0.00" at bounding box center [966, 388] width 308 height 35
type input "200"
click at [615, 193] on link "Personal" at bounding box center [600, 195] width 71 height 43
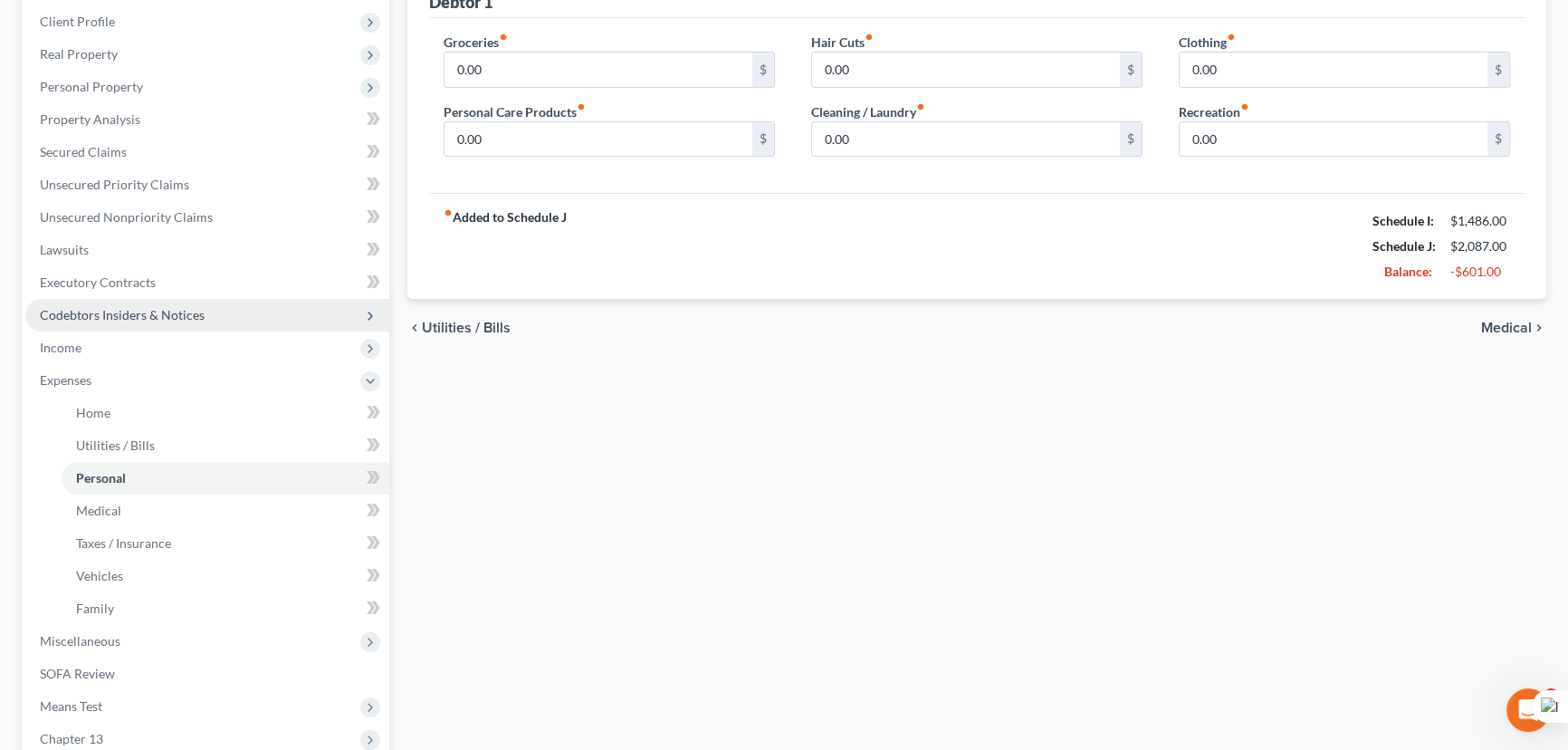
scroll to position [329, 0]
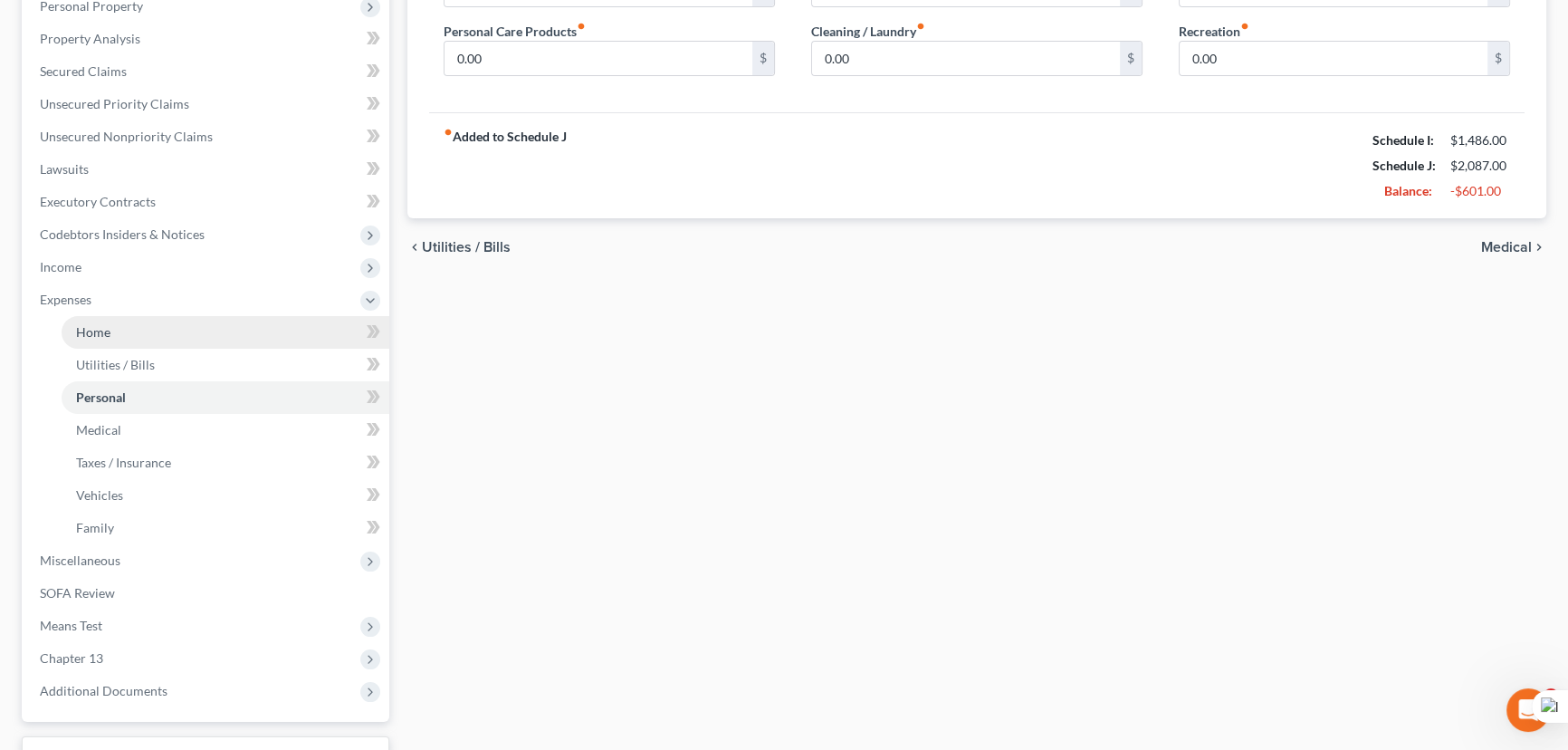
drag, startPoint x: 131, startPoint y: 267, endPoint x: 155, endPoint y: 317, distance: 55.5
click at [131, 267] on span "Income" at bounding box center [207, 267] width 364 height 33
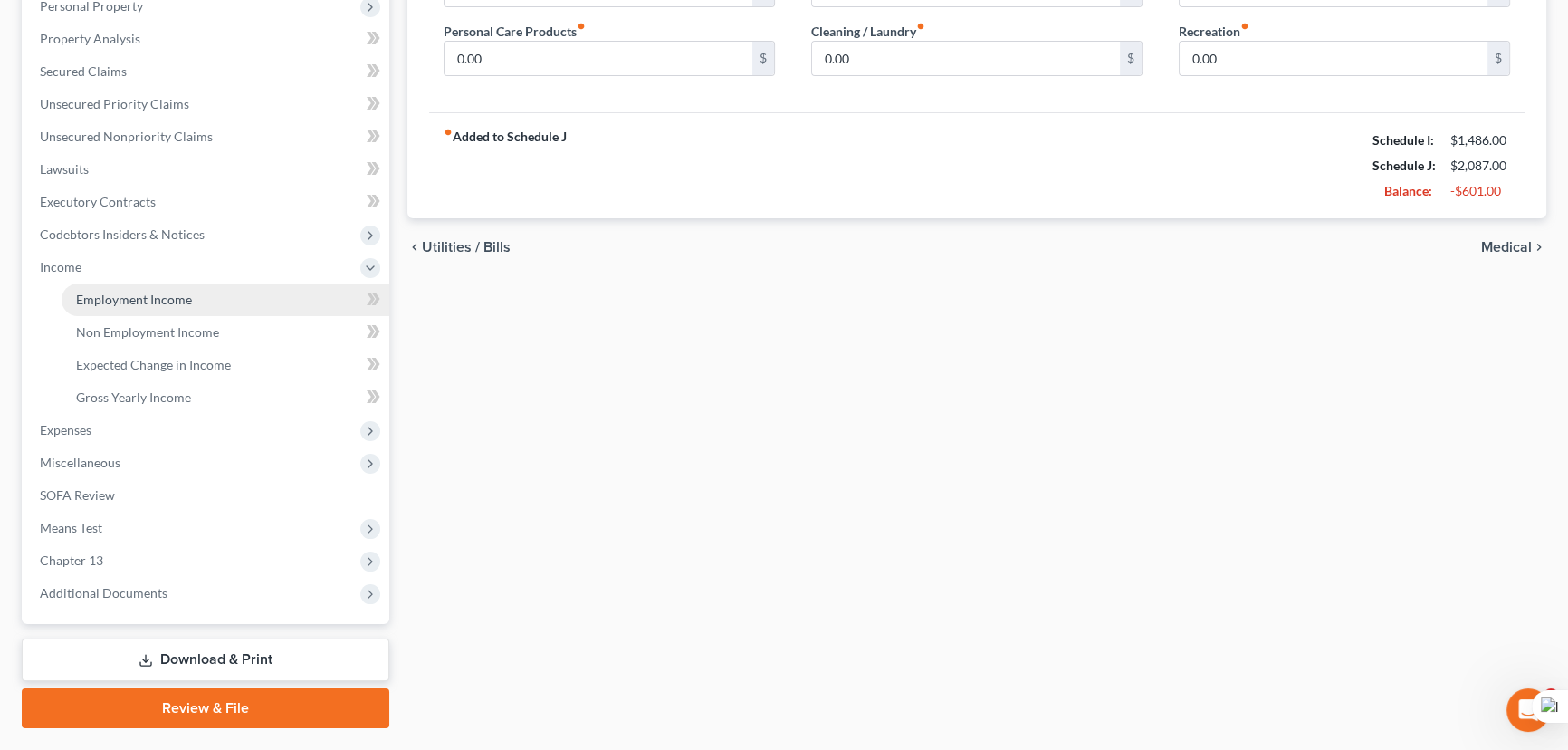
click at [153, 311] on link "Employment Income" at bounding box center [225, 299] width 327 height 33
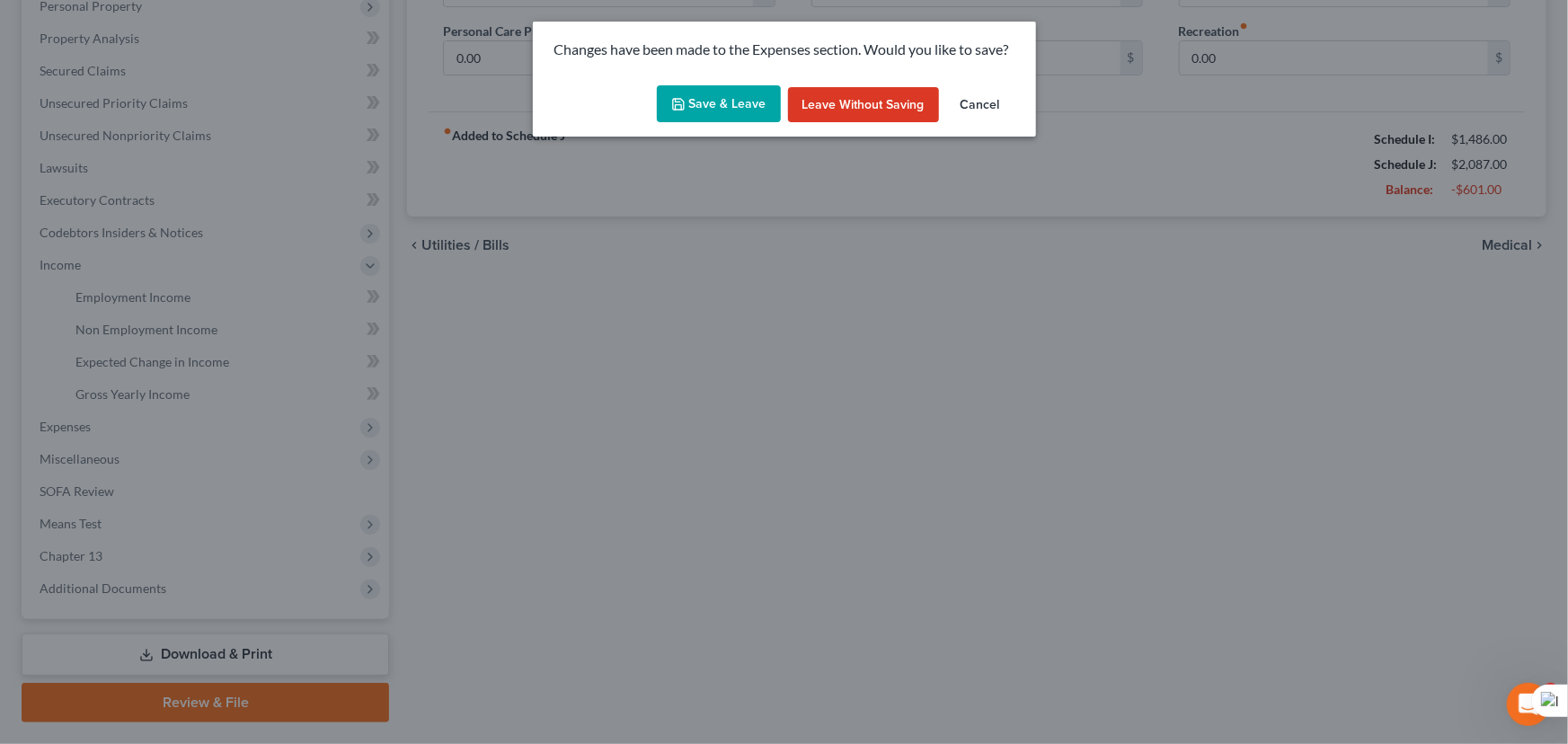
click at [735, 89] on button "Save & Leave" at bounding box center [718, 104] width 124 height 38
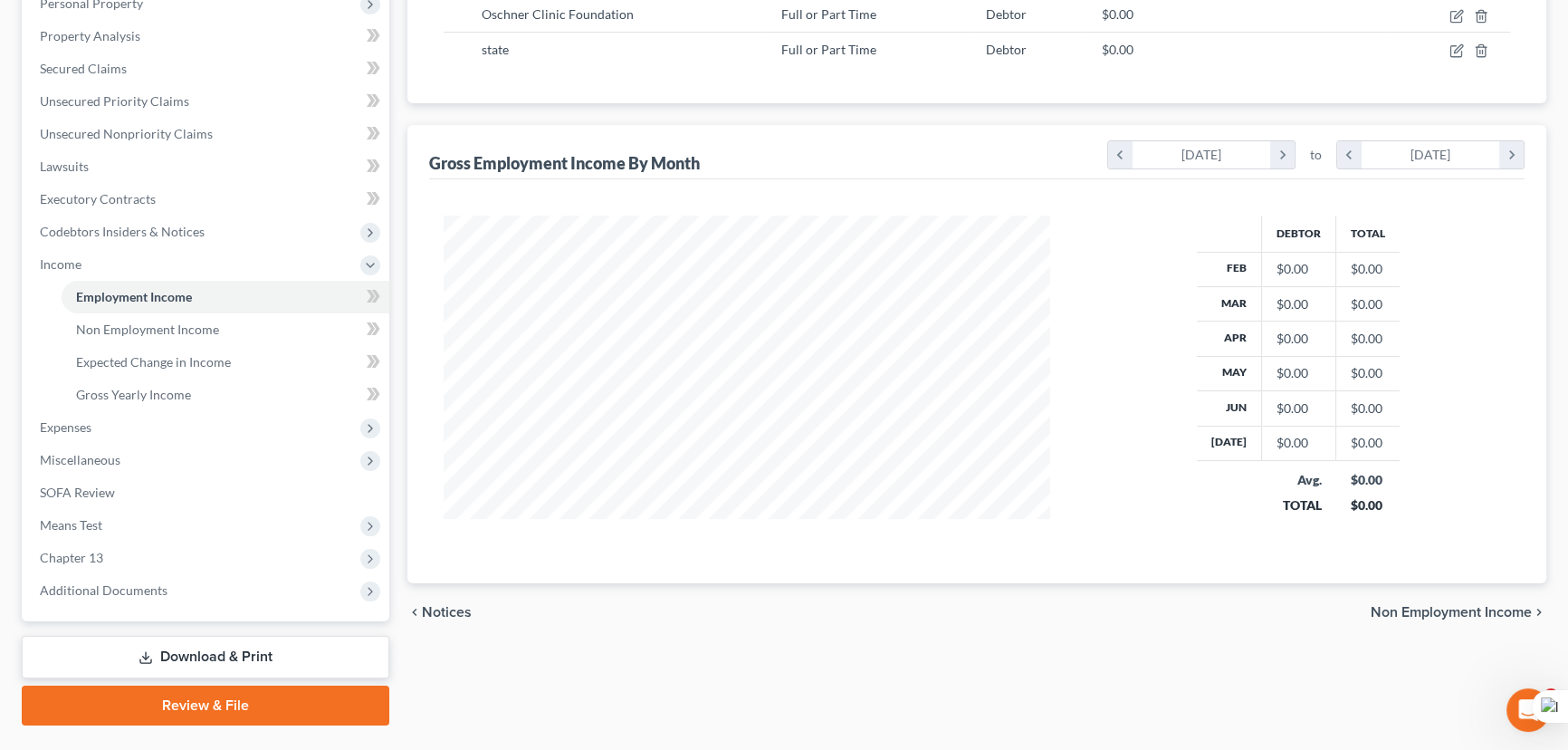
scroll to position [167, 0]
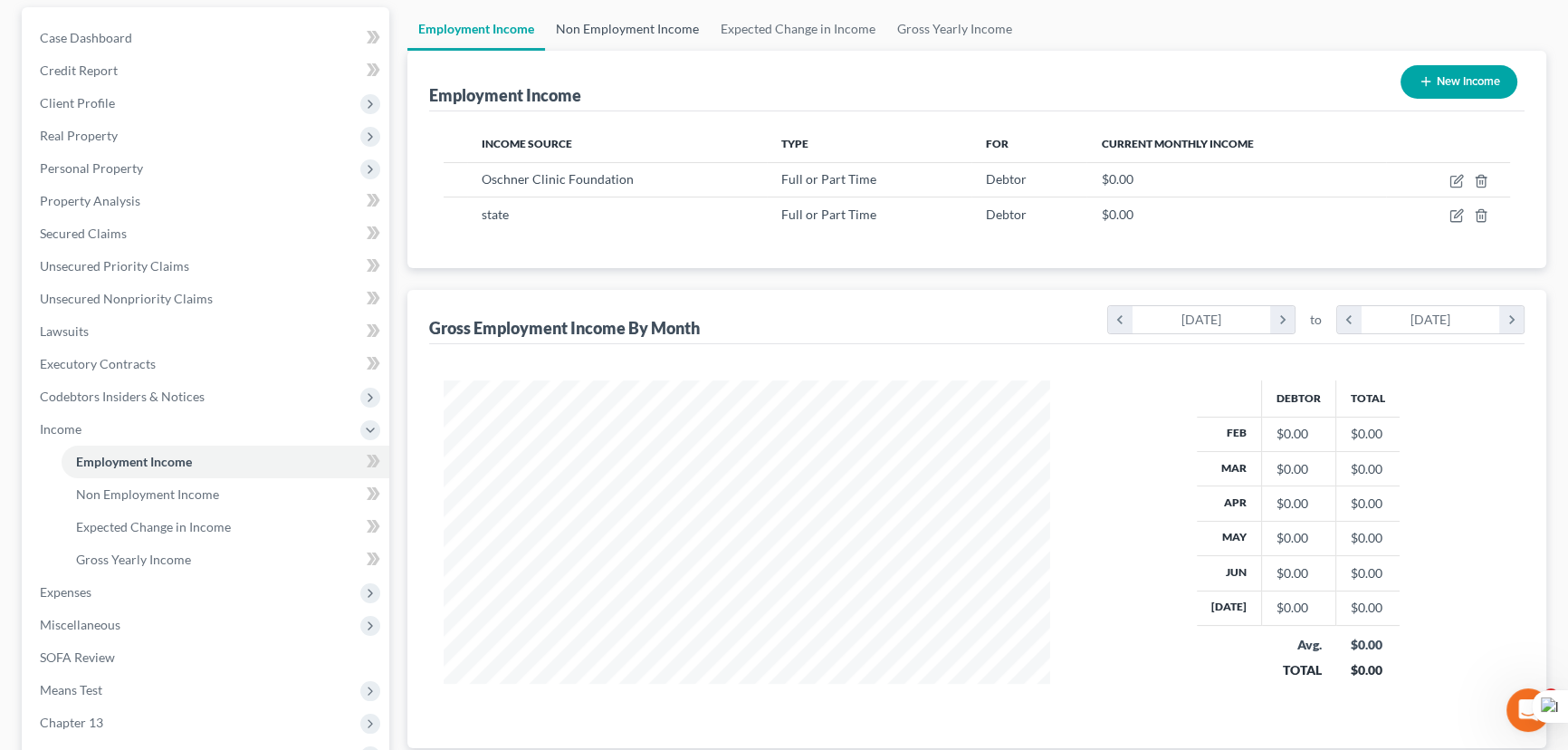
click at [616, 26] on link "Non Employment Income" at bounding box center [628, 29] width 165 height 43
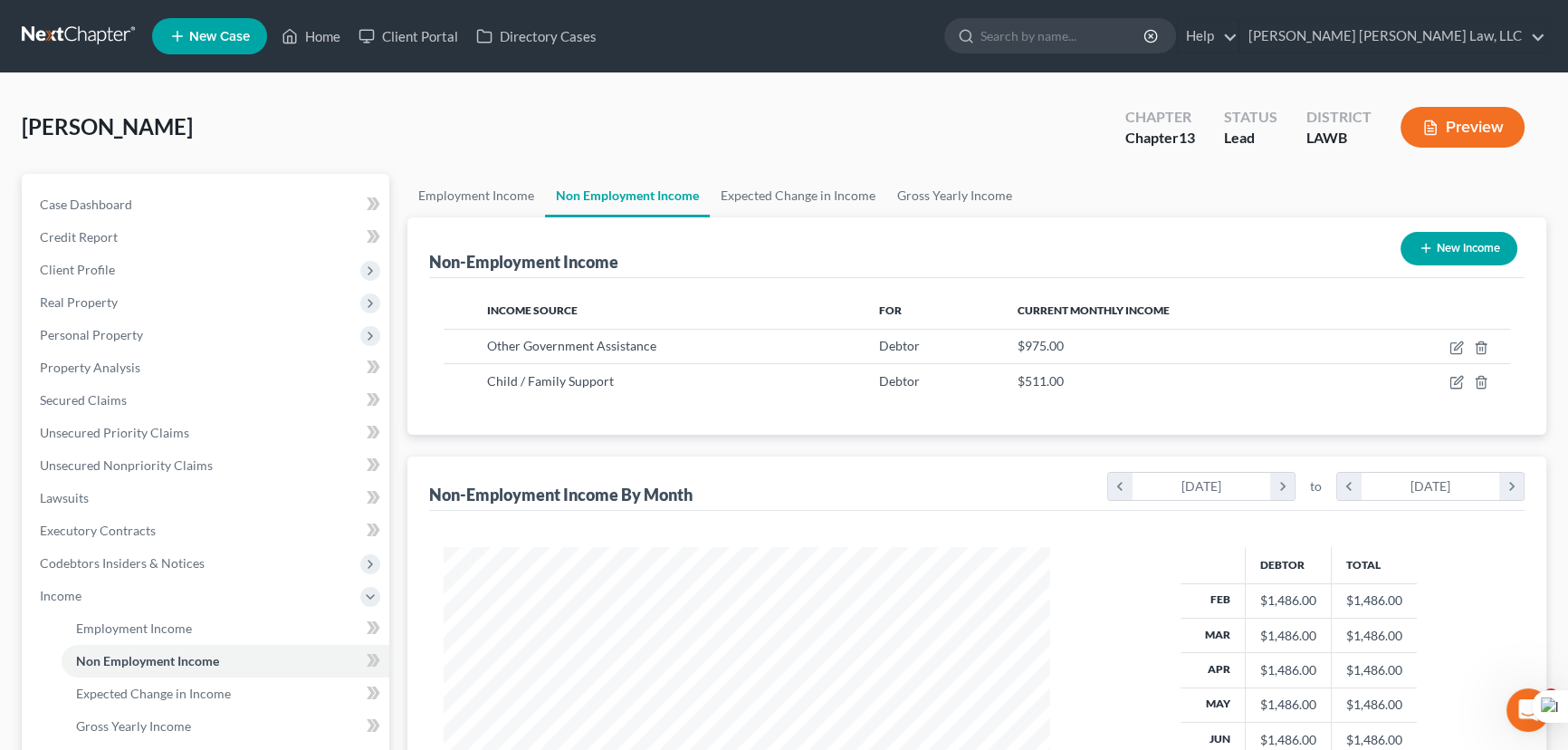
scroll to position [374, 0]
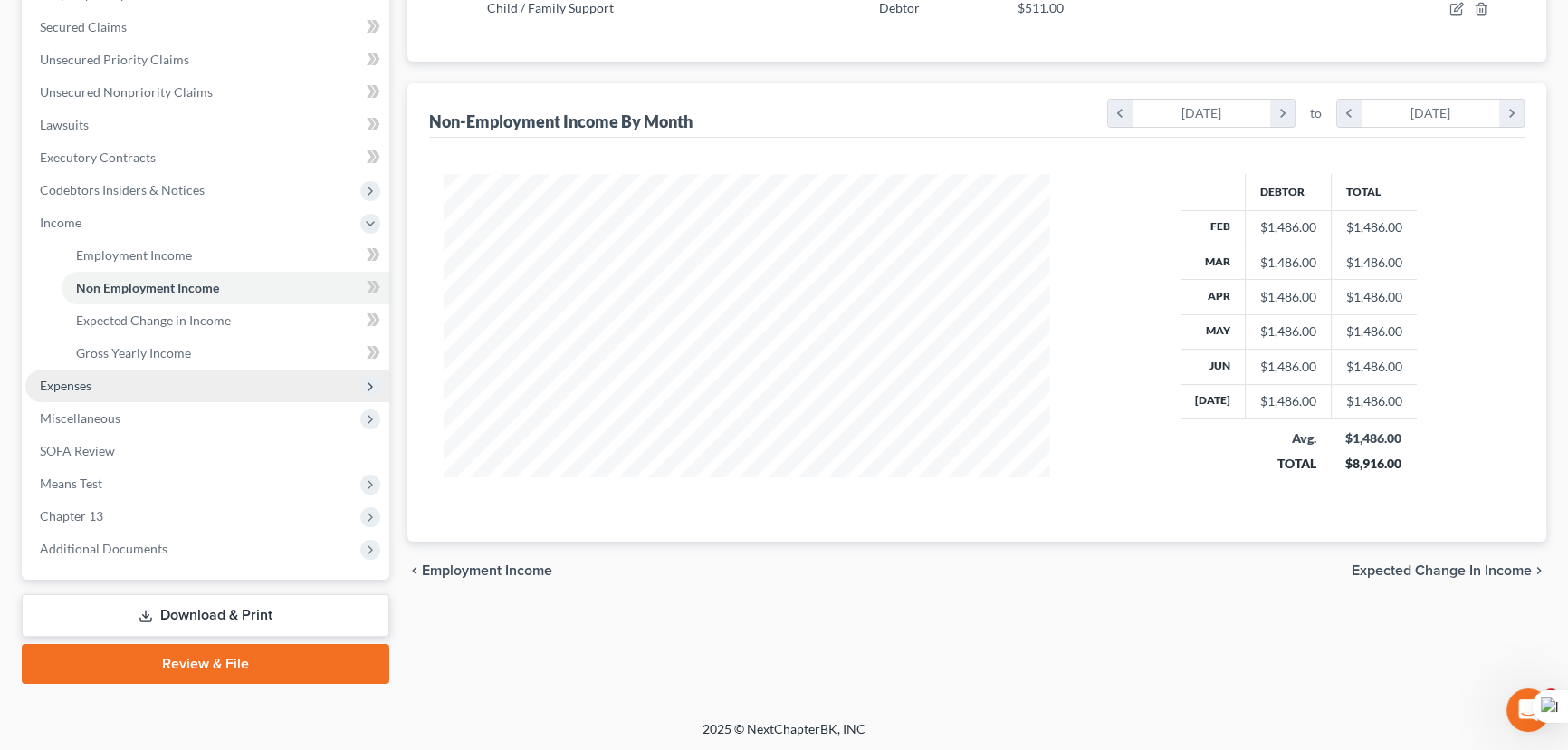
click at [105, 371] on span "Expenses" at bounding box center [207, 386] width 364 height 33
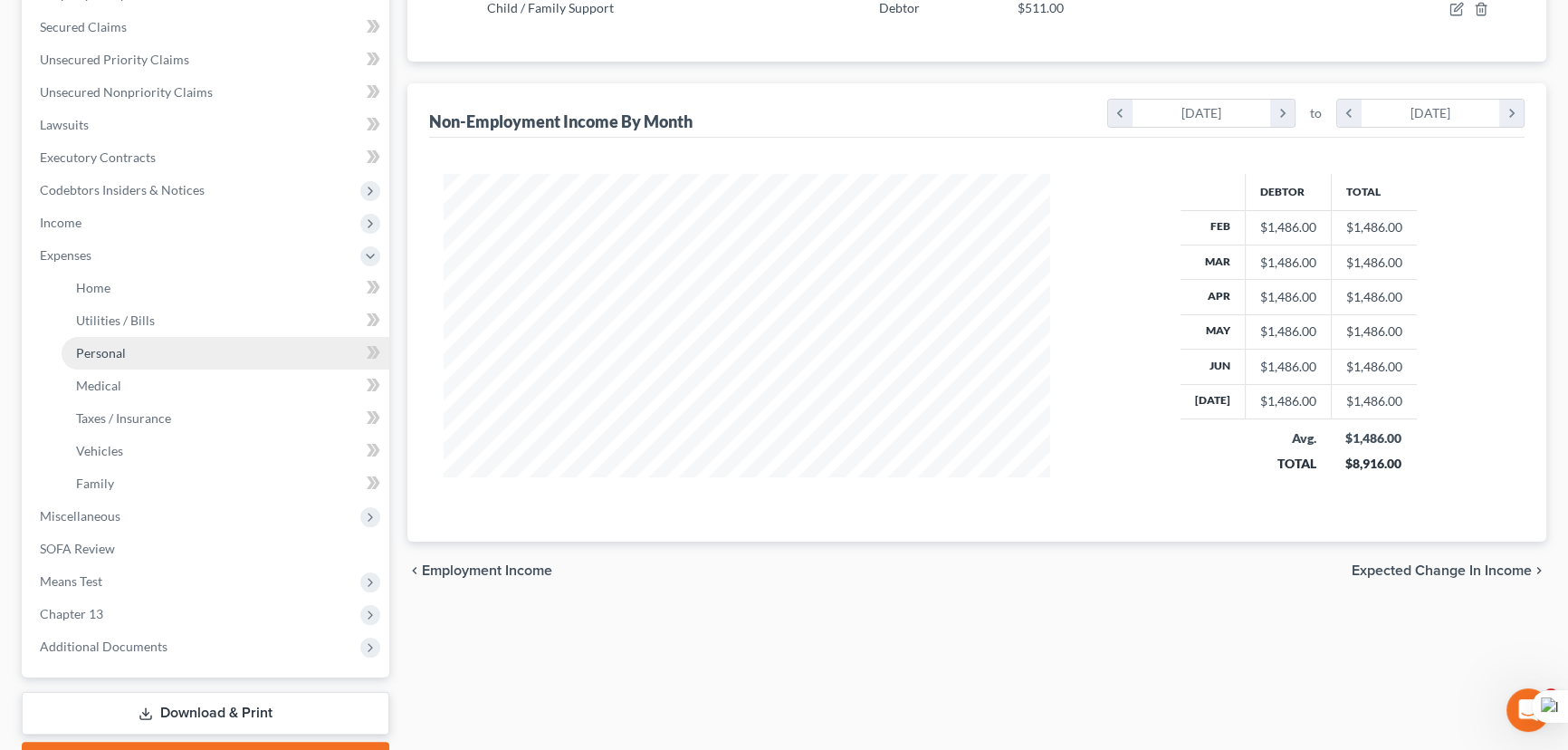
click at [177, 354] on link "Personal" at bounding box center [225, 353] width 327 height 33
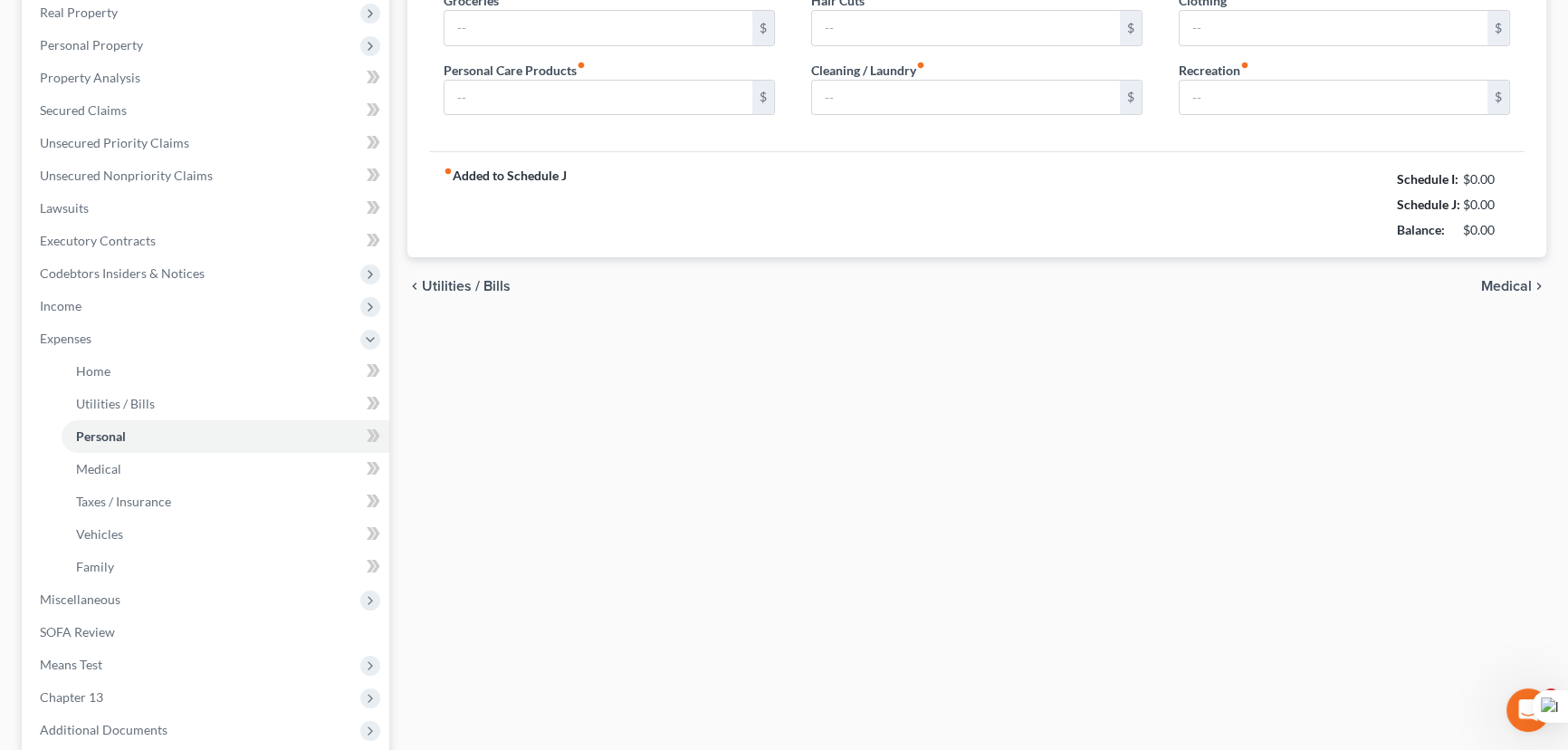
type input "0.00"
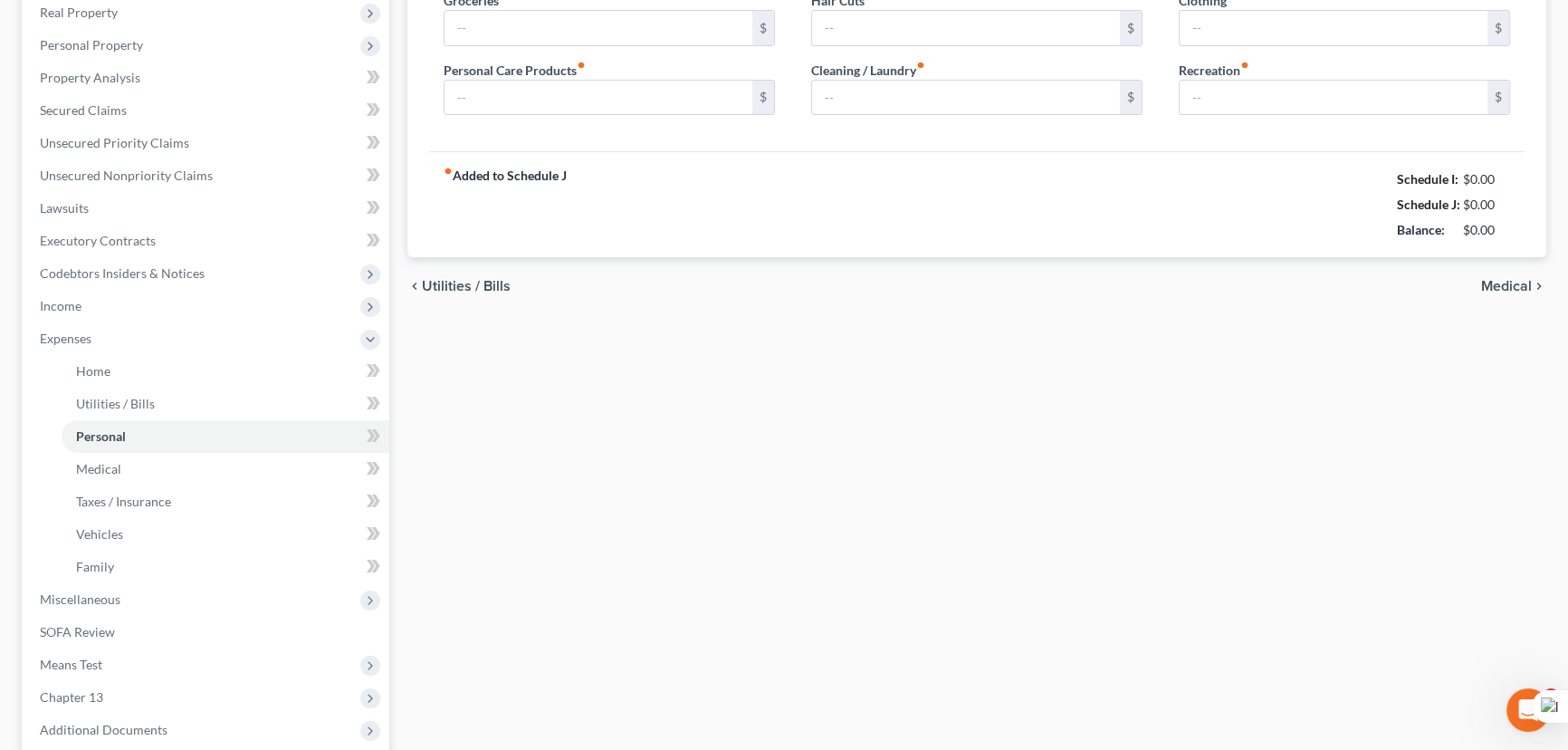
type input "0.00"
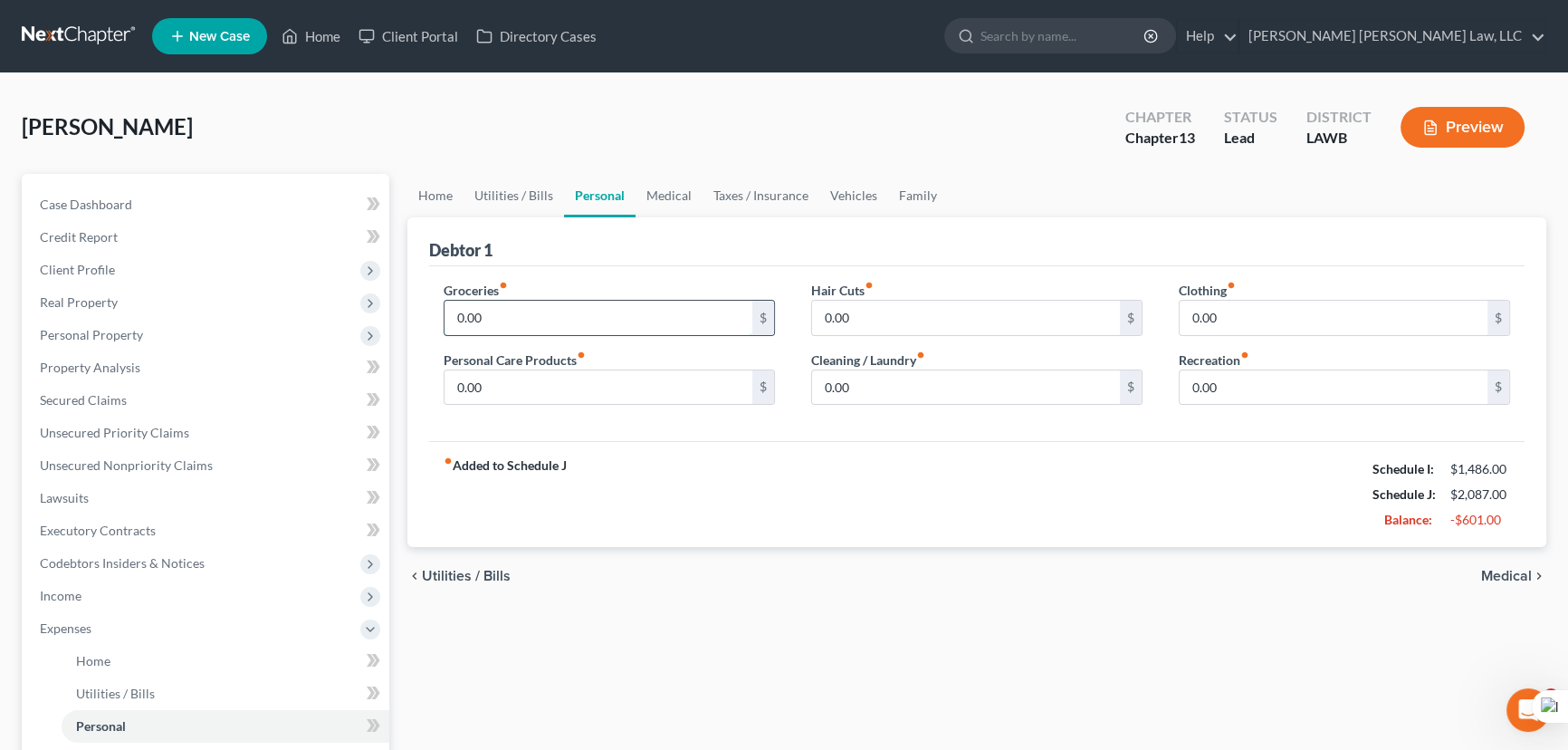
click at [530, 309] on input "0.00" at bounding box center [599, 317] width 308 height 35
type input "1,100"
click at [542, 377] on input "0.00" at bounding box center [599, 388] width 308 height 35
click at [490, 343] on div "Groceries fiber_manual_record 1,100 $ Personal Care Products fiber_manual_recor…" at bounding box center [609, 350] width 368 height 140
click at [501, 385] on input "0.00" at bounding box center [599, 388] width 308 height 35
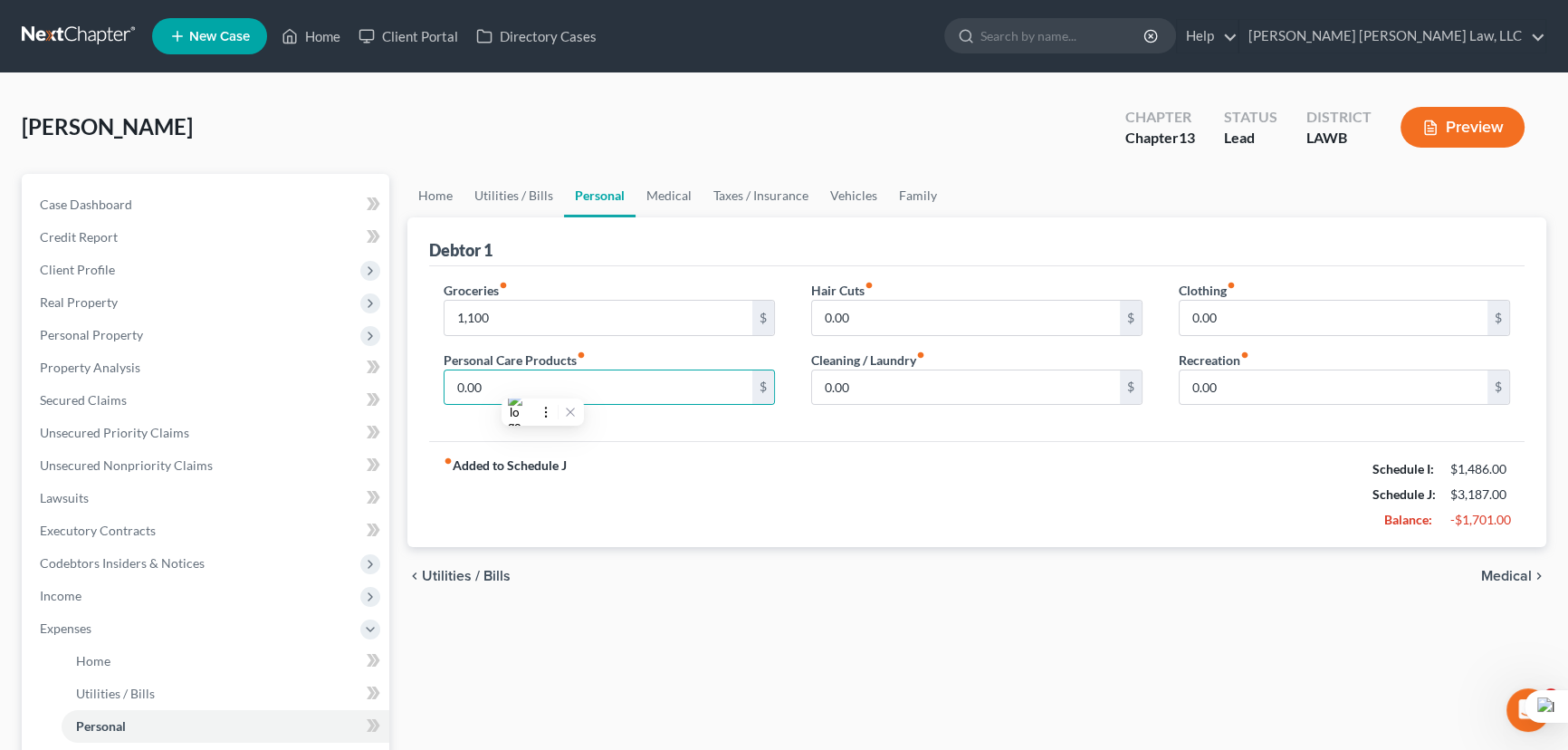
click at [513, 353] on label "Personal Care Products fiber_manual_record" at bounding box center [514, 360] width 142 height 19
click at [499, 389] on input "0.00" at bounding box center [599, 388] width 308 height 35
click at [501, 388] on input "0.00" at bounding box center [599, 388] width 308 height 35
drag, startPoint x: 524, startPoint y: 389, endPoint x: 400, endPoint y: 388, distance: 124.0
click at [399, 389] on div "Home Utilities / Bills Personal Medical Taxes / Insurance Vehicles Family Debto…" at bounding box center [977, 664] width 1157 height 981
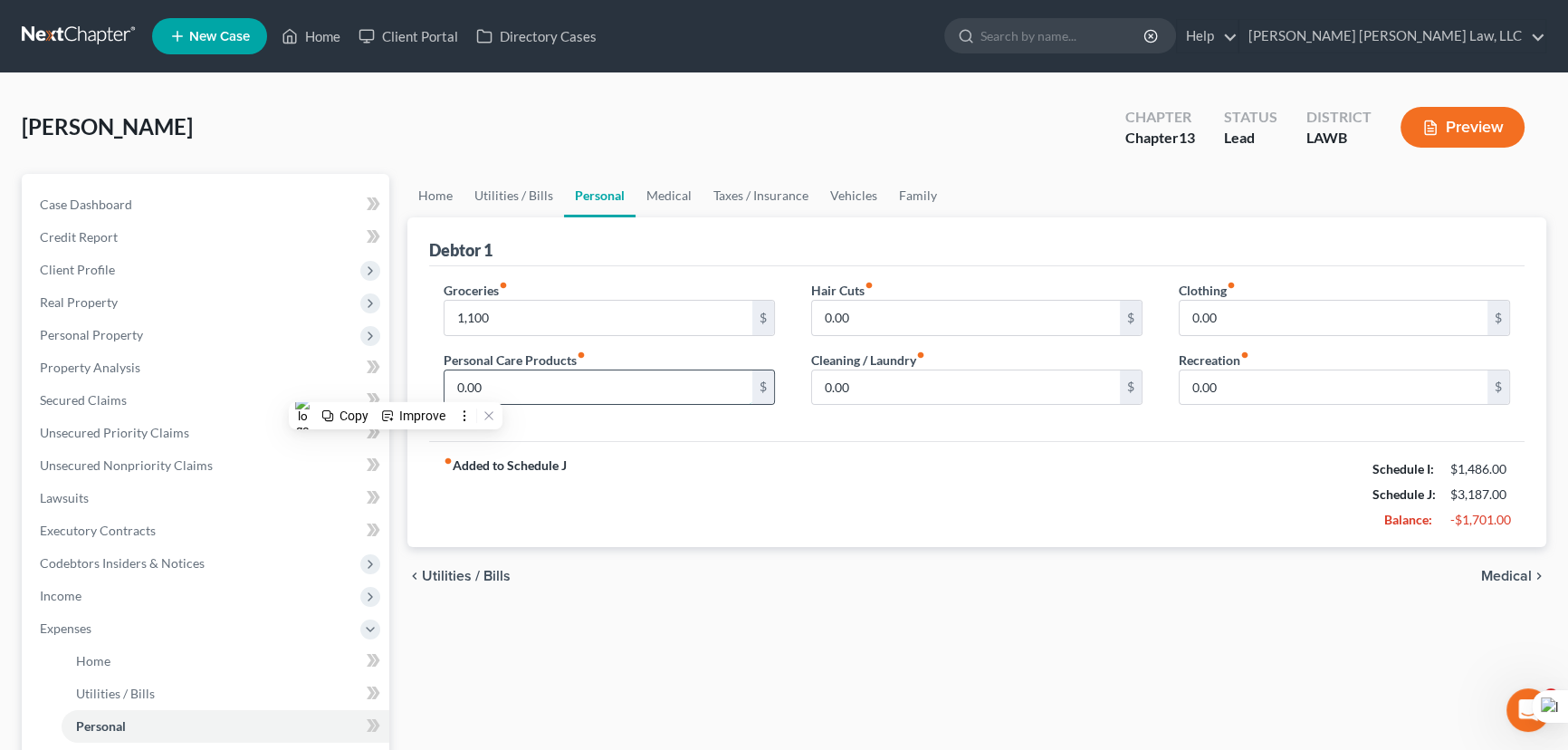
click at [521, 385] on input "0.00" at bounding box center [599, 388] width 308 height 35
click at [527, 385] on input "0.00" at bounding box center [599, 388] width 308 height 35
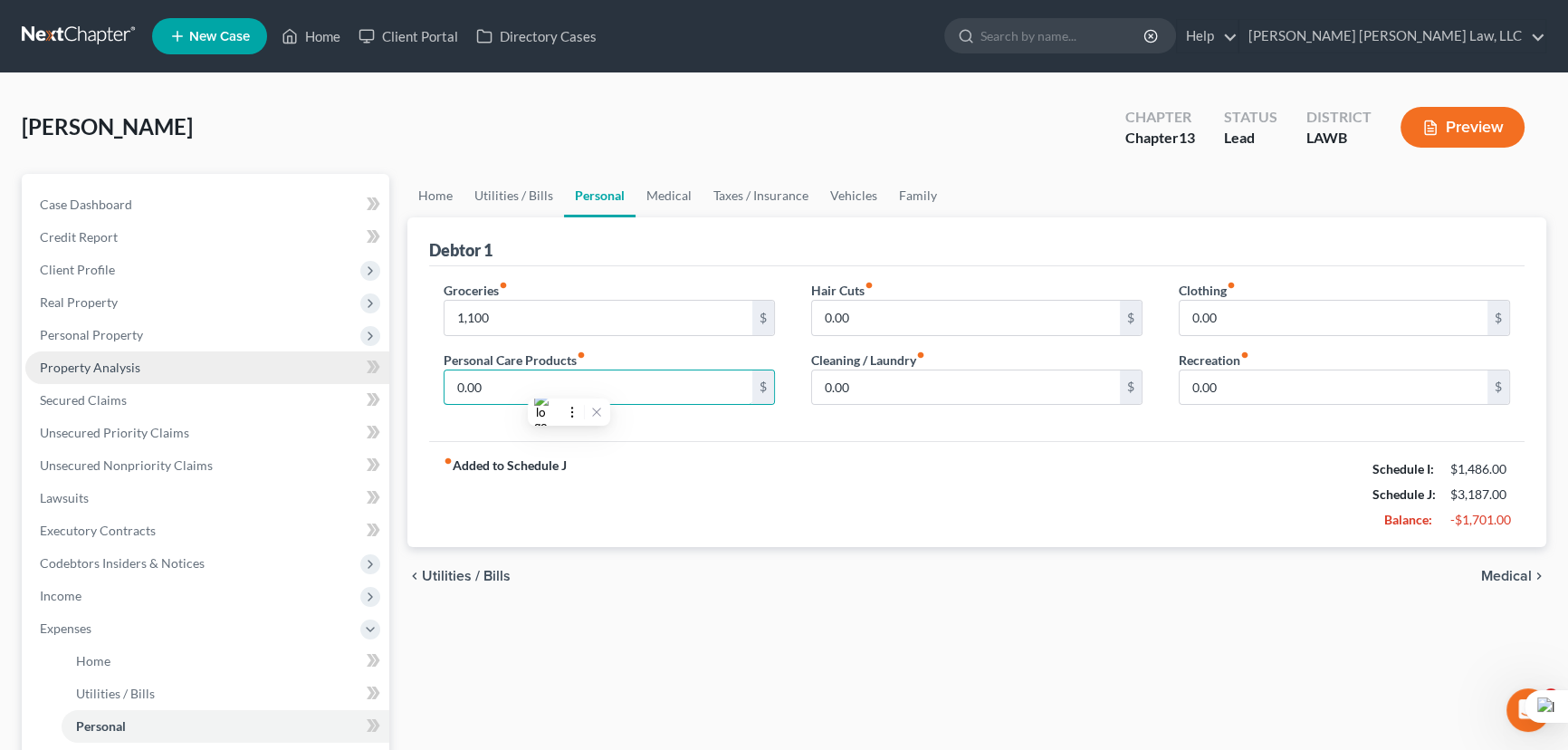
drag, startPoint x: 527, startPoint y: 385, endPoint x: 385, endPoint y: 380, distance: 142.1
click at [385, 380] on div "Petition Navigation Case Dashboard Payments Invoices Payments Payments Credit R…" at bounding box center [784, 664] width 1543 height 981
type input "117"
drag, startPoint x: 674, startPoint y: 192, endPoint x: 601, endPoint y: 193, distance: 73.0
click at [674, 192] on link "Medical" at bounding box center [668, 195] width 67 height 43
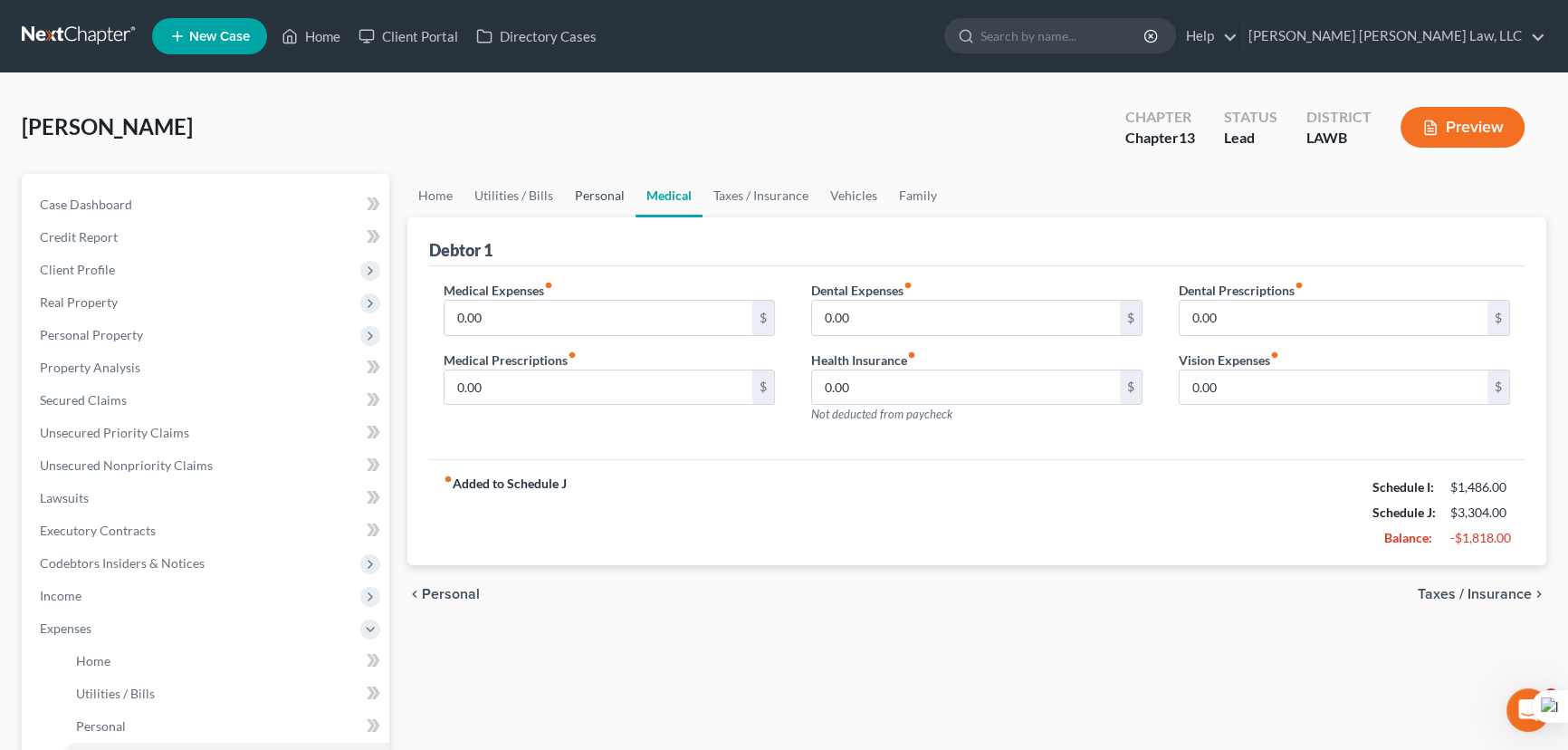
click at [601, 193] on link "Personal" at bounding box center [600, 195] width 71 height 43
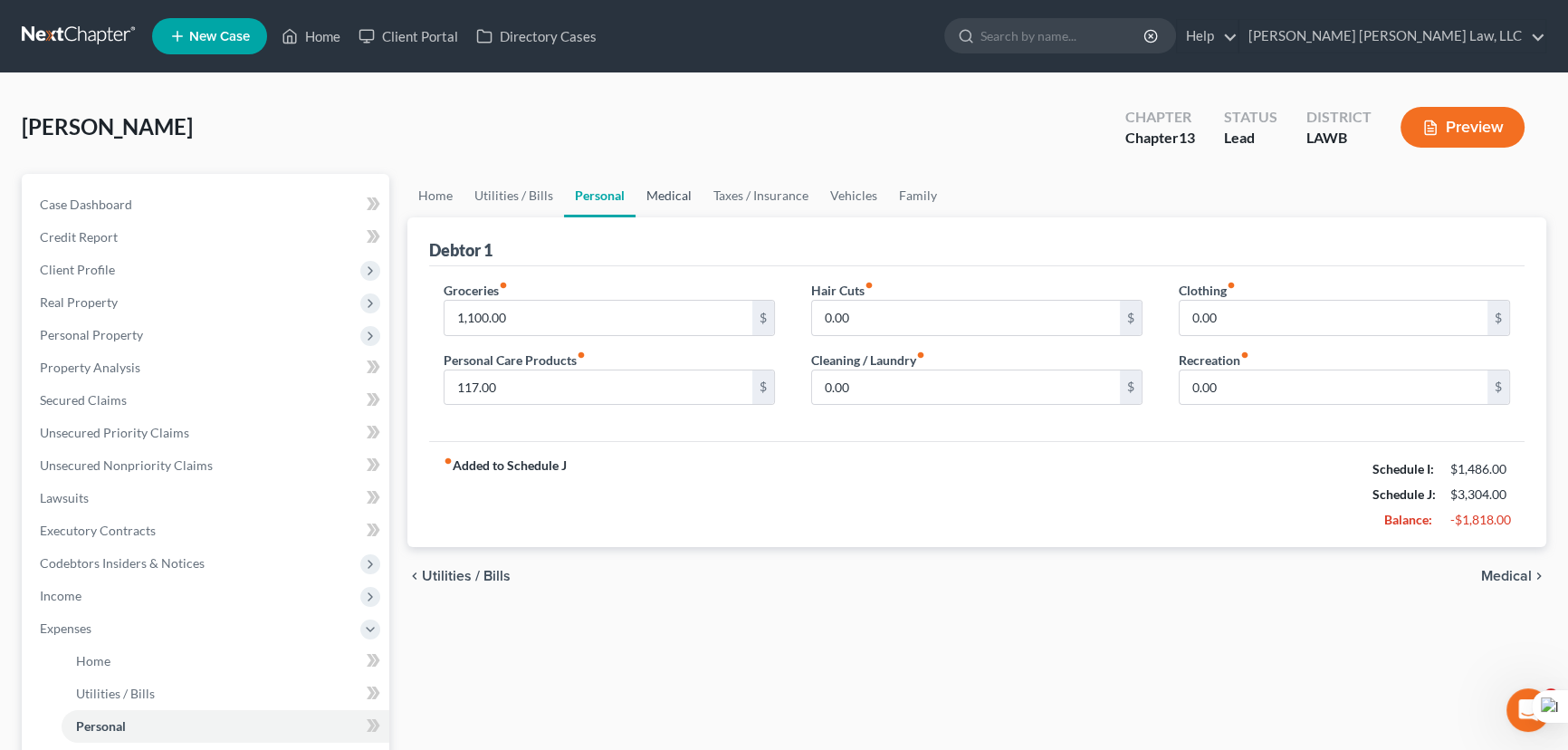
click at [670, 187] on link "Medical" at bounding box center [668, 195] width 67 height 43
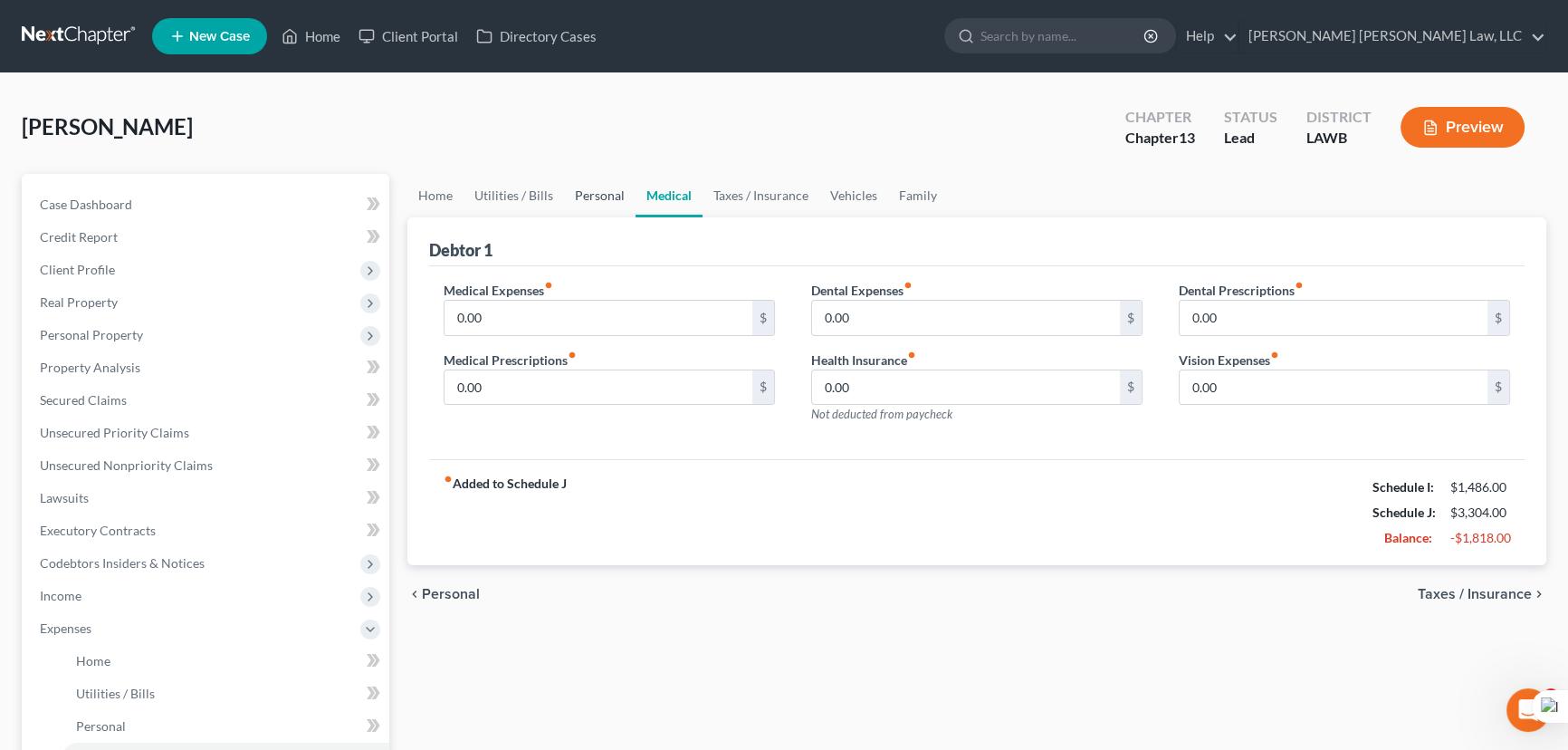
click at [594, 193] on link "Personal" at bounding box center [600, 195] width 71 height 43
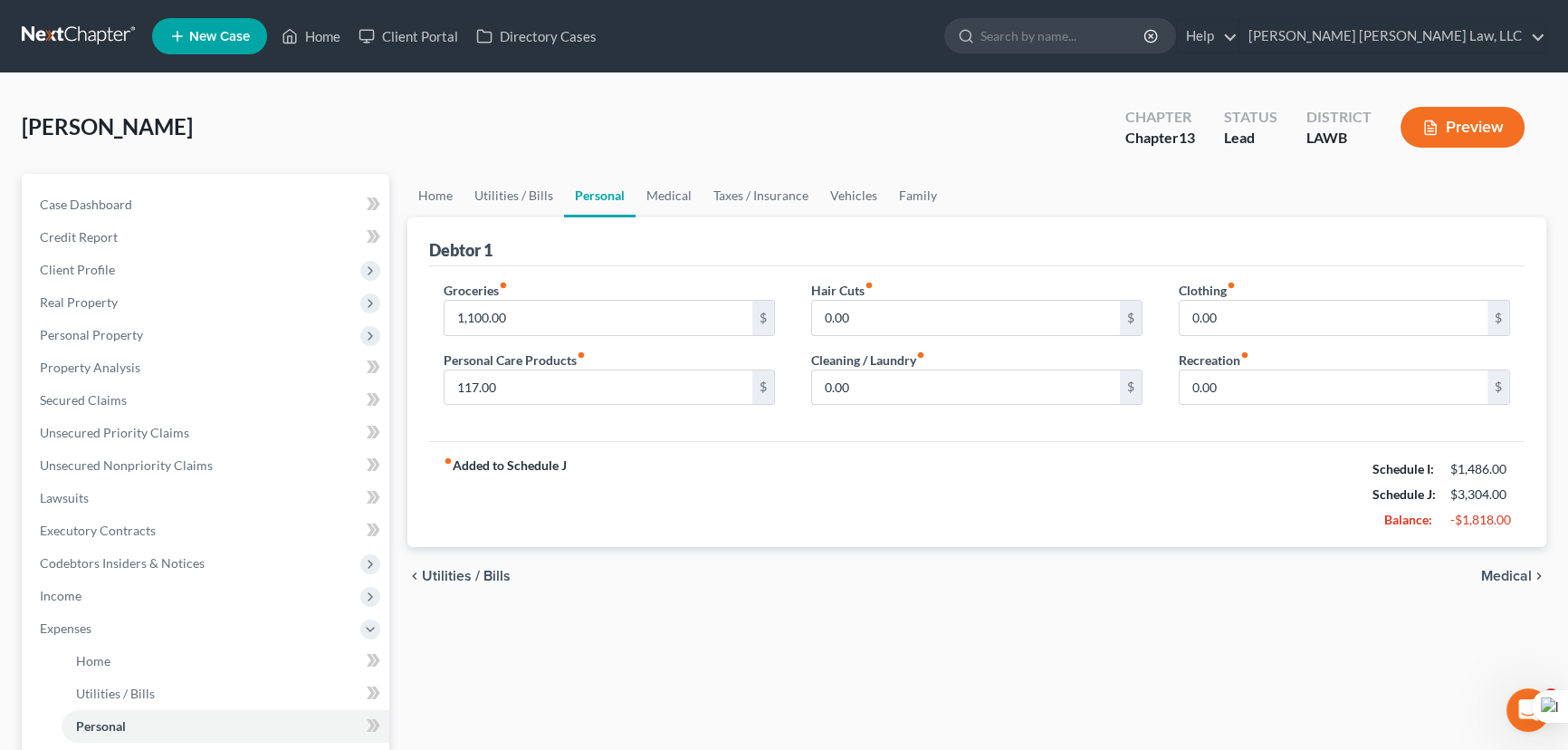
click at [814, 238] on div "Debtor 1" at bounding box center [976, 242] width 1095 height 49
click at [655, 193] on link "Medical" at bounding box center [668, 195] width 67 height 43
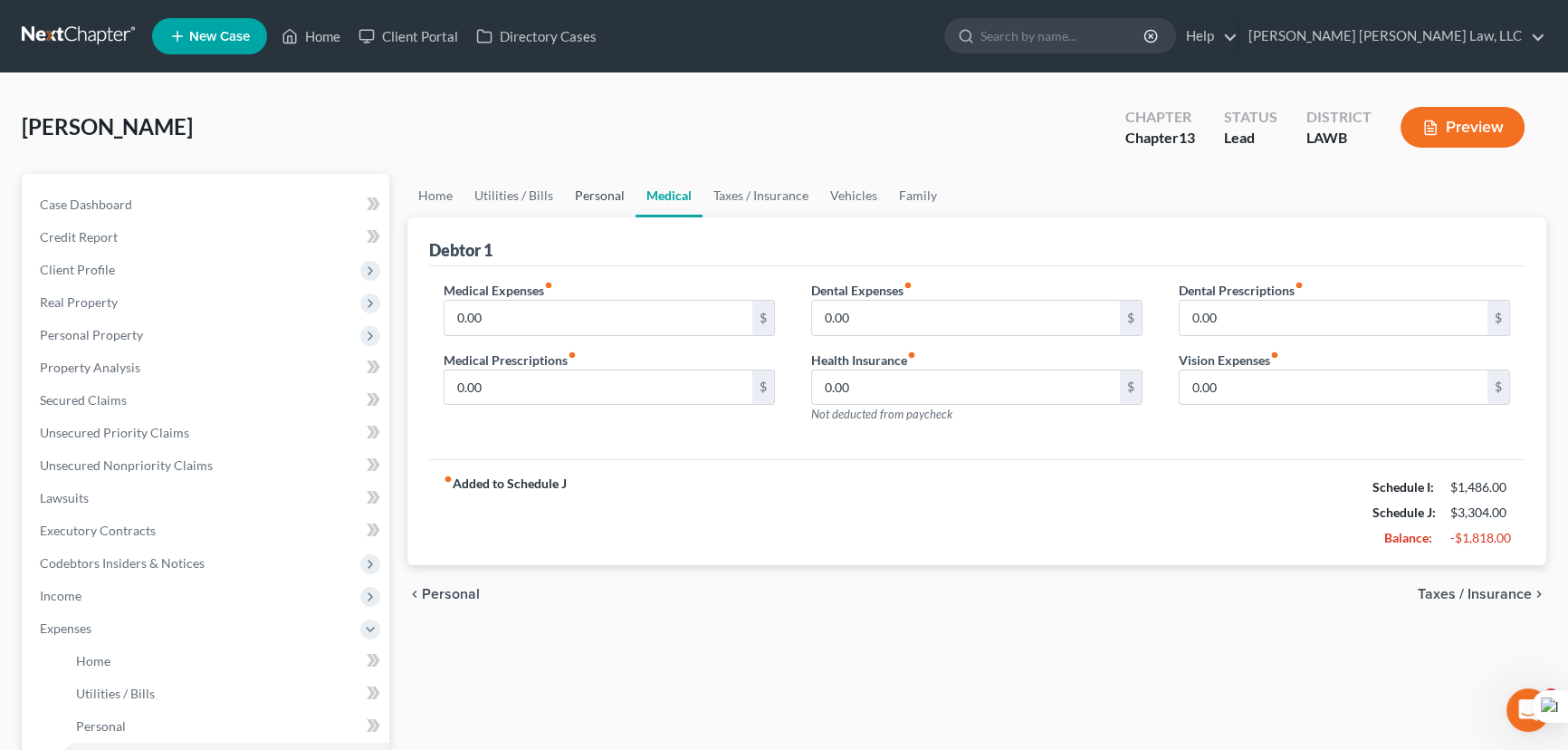
click at [607, 193] on link "Personal" at bounding box center [600, 195] width 71 height 43
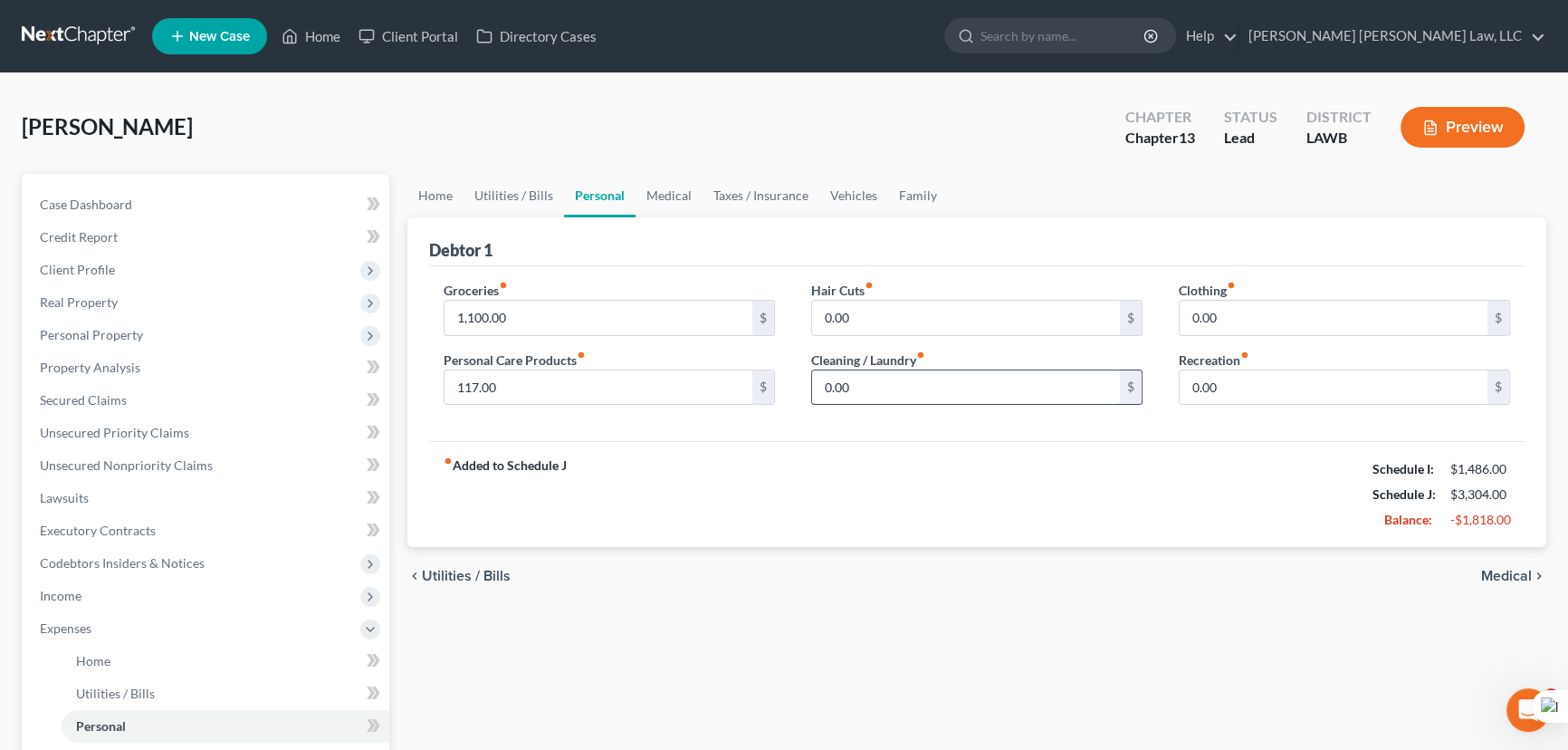
click at [886, 382] on input "0.00" at bounding box center [966, 388] width 308 height 35
click at [915, 383] on input "0.00" at bounding box center [966, 388] width 308 height 35
drag, startPoint x: 863, startPoint y: 390, endPoint x: 735, endPoint y: 389, distance: 128.0
click at [736, 389] on div "Groceries fiber_manual_record 1,100.00 $ Personal Care Products fiber_manual_re…" at bounding box center [976, 350] width 1103 height 140
type input "91"
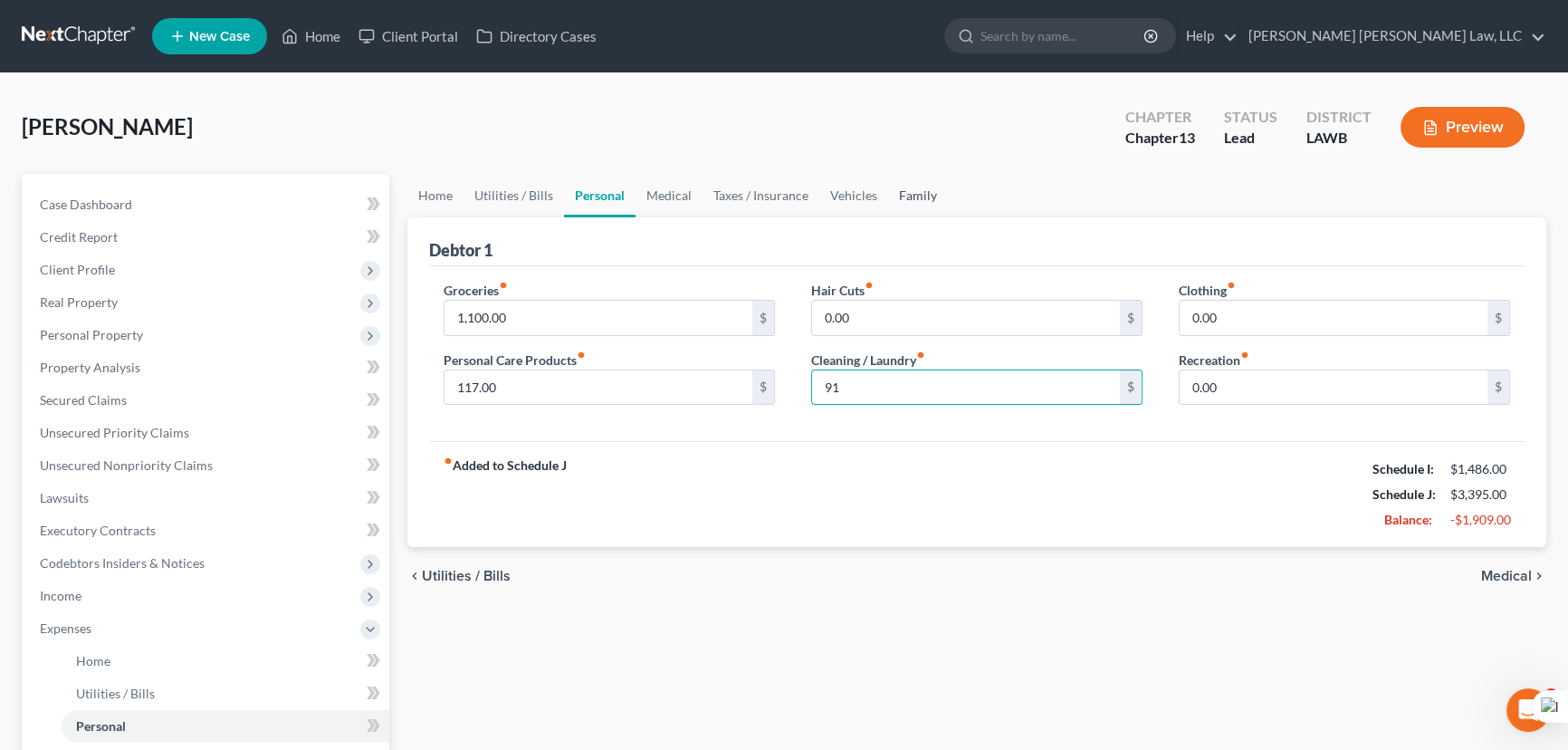
click at [938, 211] on link "Family" at bounding box center [919, 195] width 60 height 43
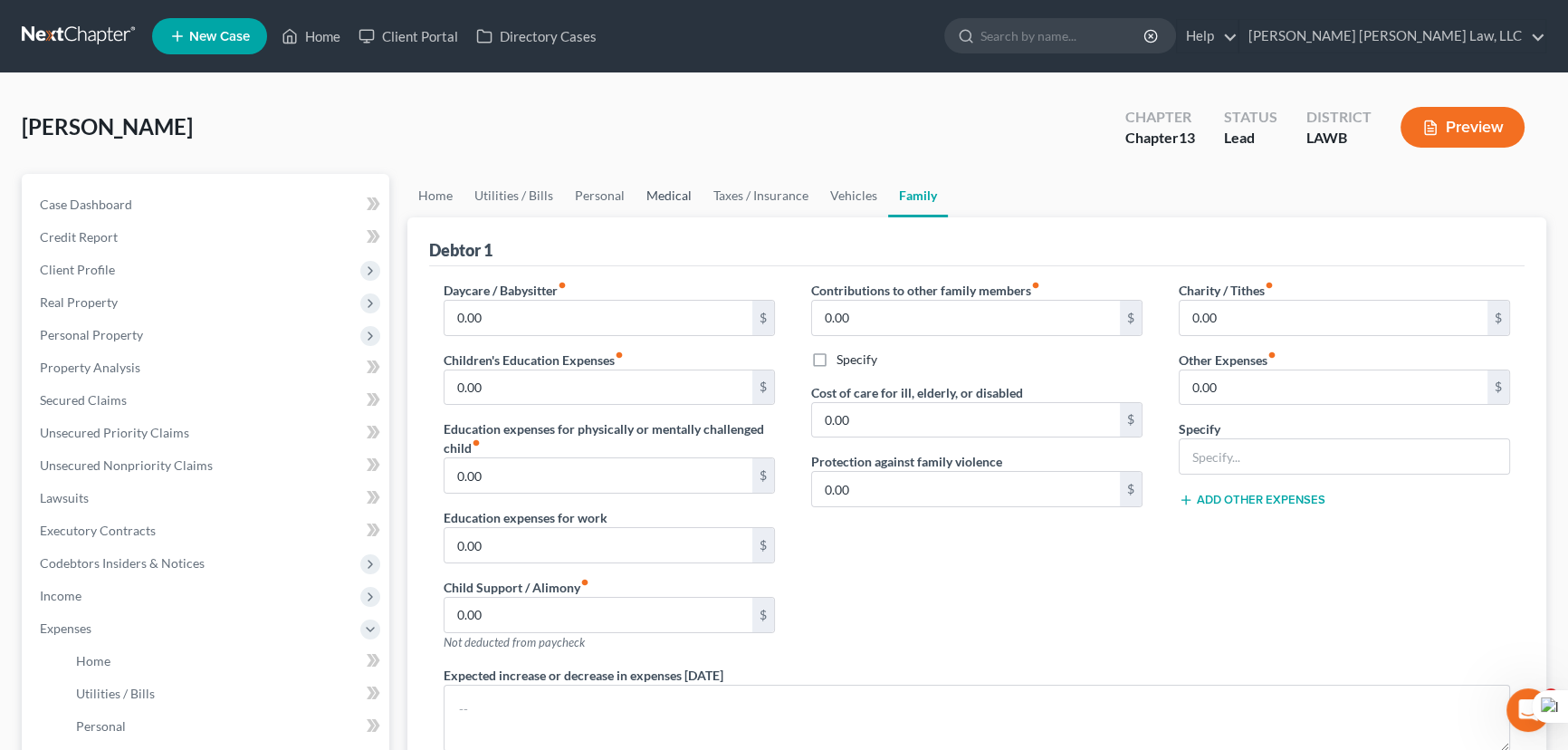
click at [659, 194] on link "Medical" at bounding box center [668, 195] width 67 height 43
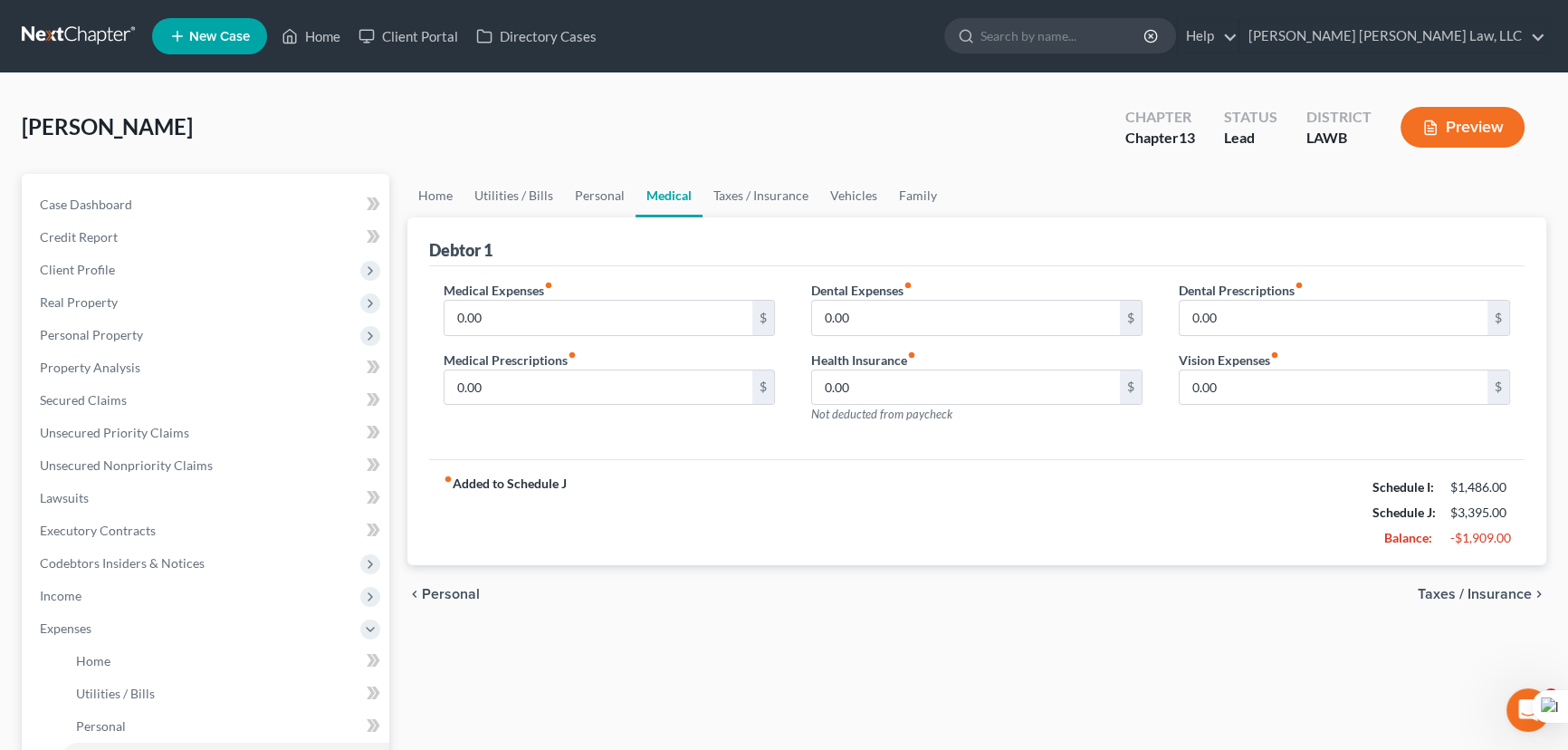
click at [624, 167] on div "[PERSON_NAME] Upgraded Chapter Chapter 13 Status Lead District LAWB Preview" at bounding box center [784, 134] width 1525 height 79
click at [608, 183] on link "Personal" at bounding box center [600, 195] width 71 height 43
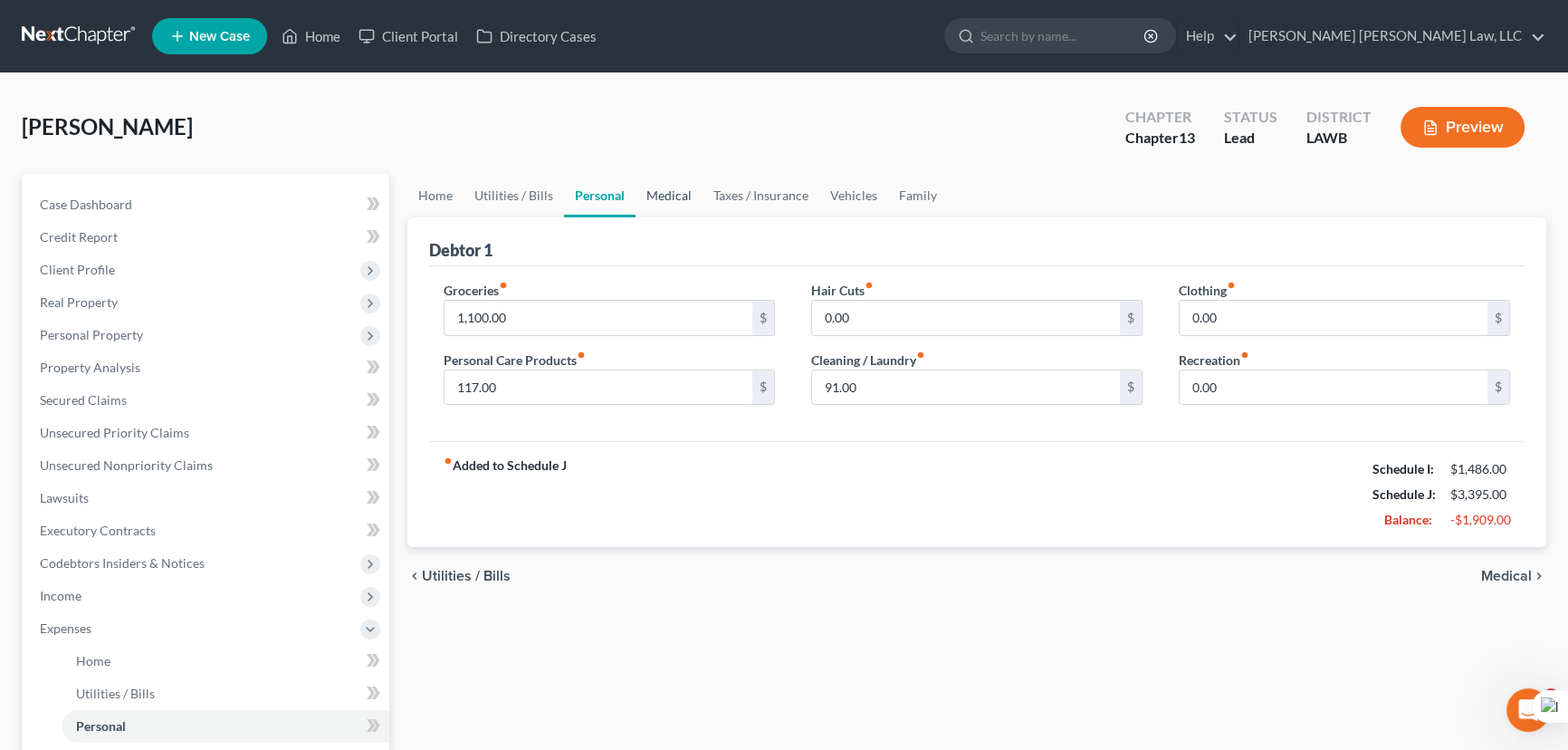
click at [638, 191] on link "Medical" at bounding box center [668, 195] width 67 height 43
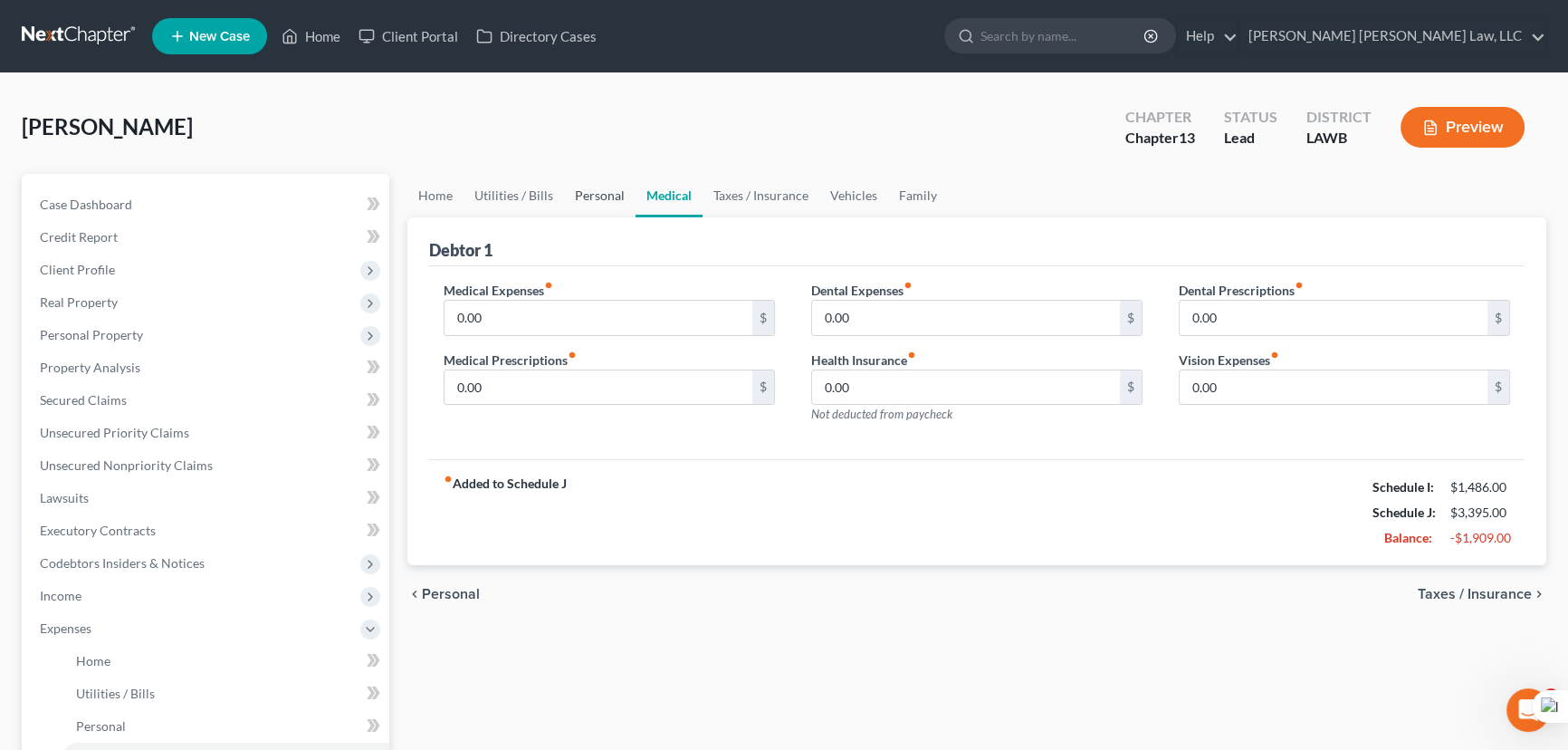
click at [582, 190] on link "Personal" at bounding box center [600, 195] width 71 height 43
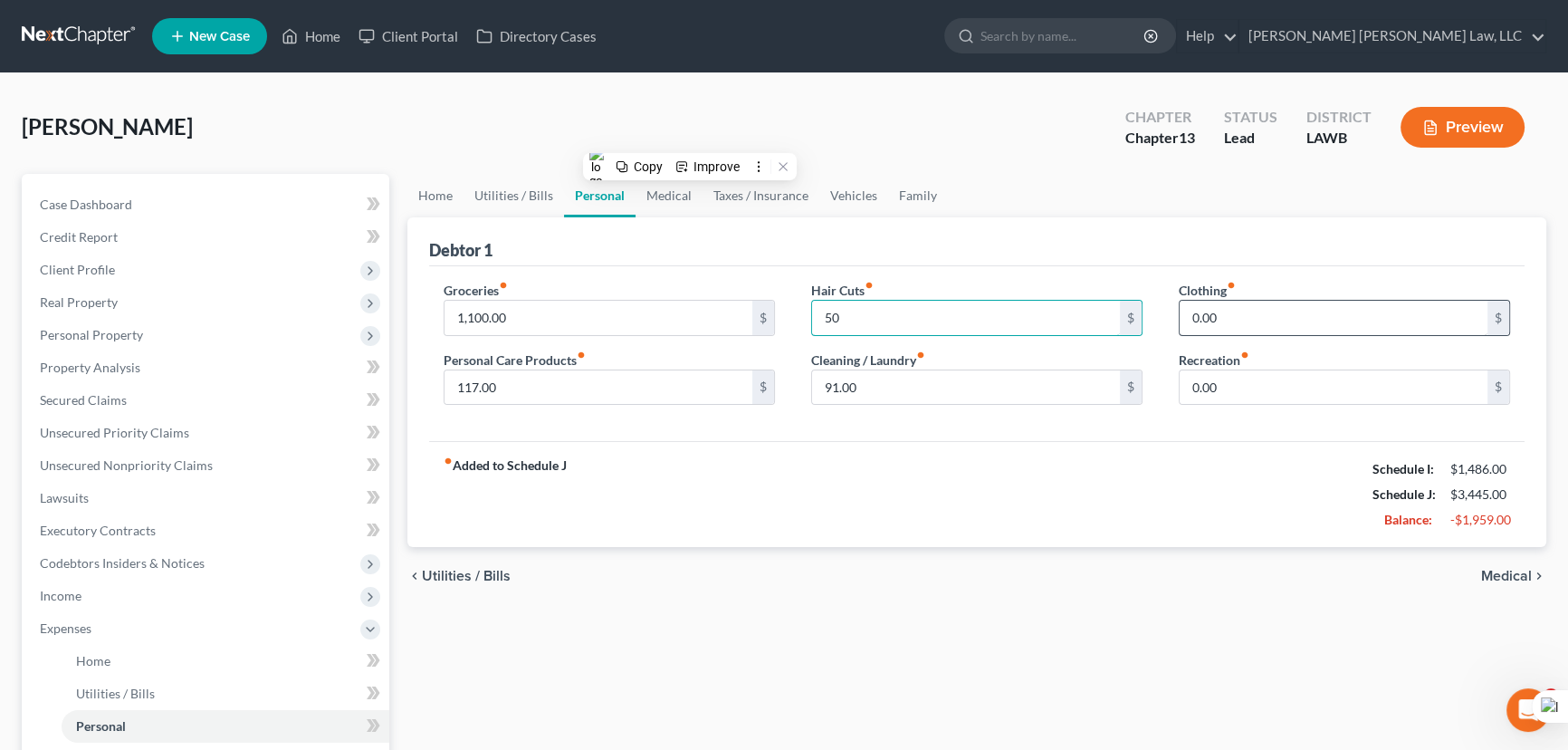
type input "50"
click at [1250, 323] on input "0.00" at bounding box center [1333, 317] width 308 height 35
type input "276"
click at [653, 191] on link "Medical" at bounding box center [668, 195] width 67 height 43
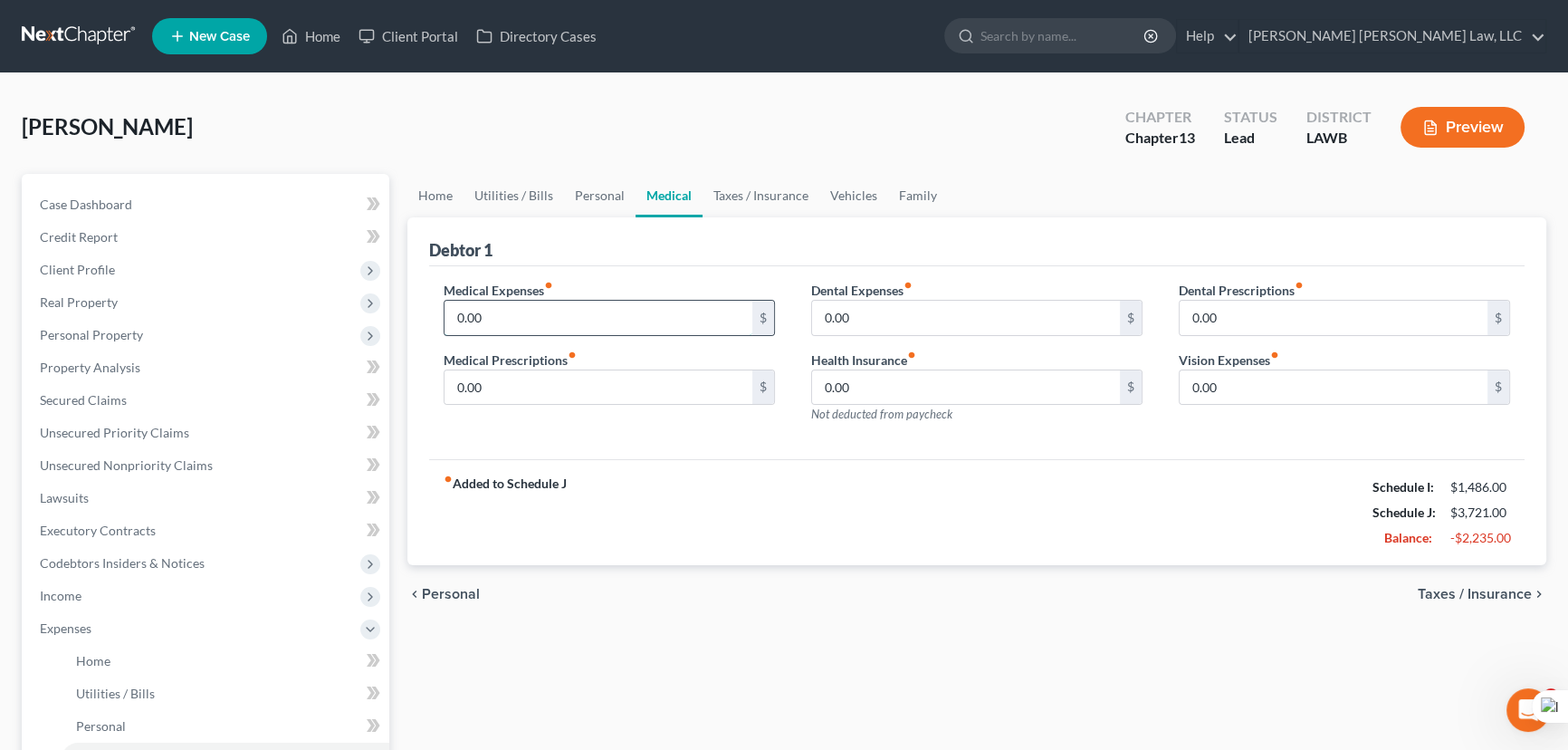
click at [506, 304] on input "0.00" at bounding box center [599, 317] width 308 height 35
click at [557, 297] on div "Medical Expenses fiber_manual_record 0.00 $" at bounding box center [609, 308] width 331 height 55
click at [514, 313] on input "0.00" at bounding box center [599, 317] width 308 height 35
click at [586, 263] on div "Debtor 1" at bounding box center [976, 242] width 1095 height 49
click at [565, 314] on input "0.00" at bounding box center [599, 317] width 308 height 35
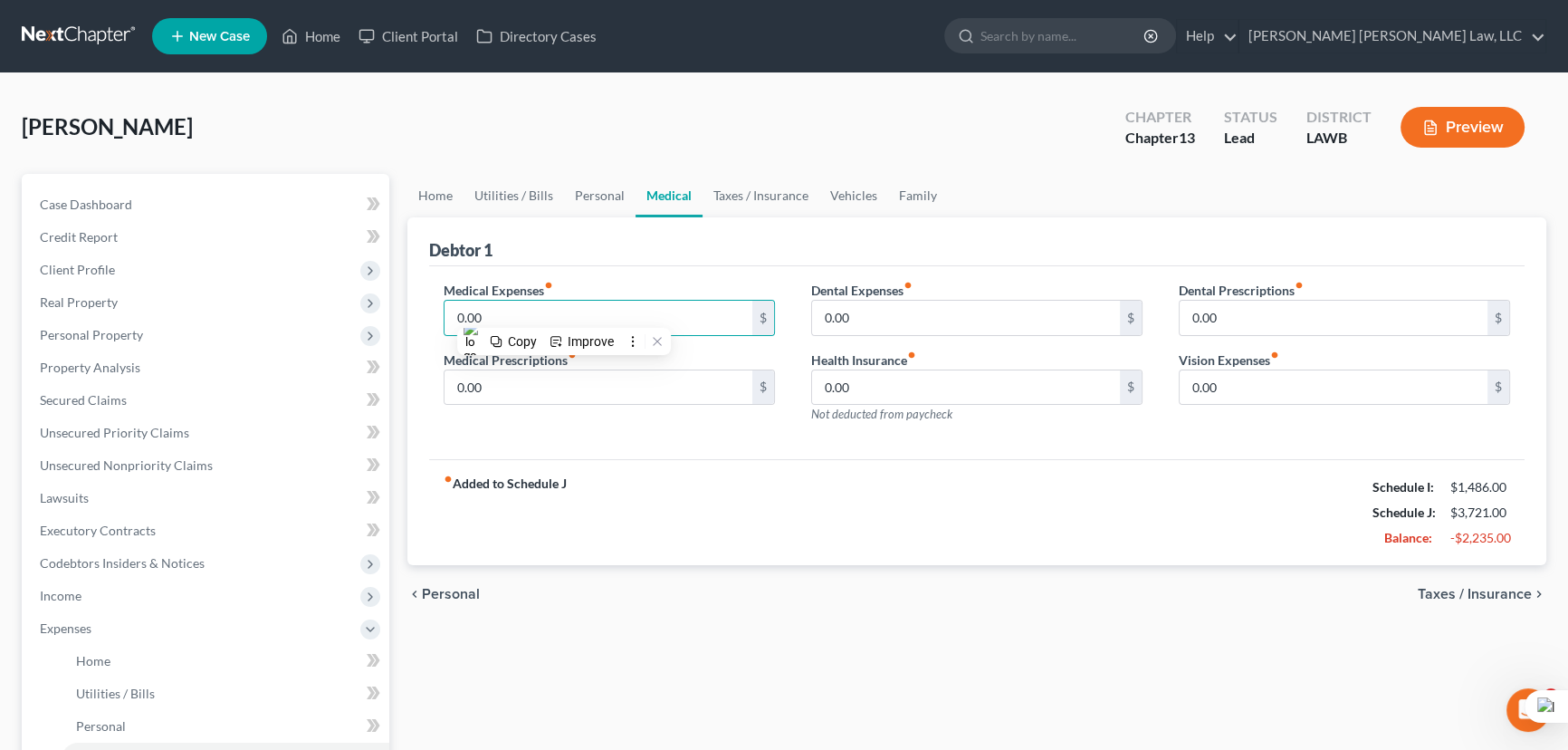
click at [598, 260] on div "Debtor 1" at bounding box center [976, 242] width 1095 height 49
click at [549, 307] on input "0.00" at bounding box center [599, 317] width 308 height 35
click at [595, 246] on div "Debtor 1" at bounding box center [976, 242] width 1095 height 49
click at [512, 318] on input "0.00" at bounding box center [599, 317] width 308 height 35
click at [581, 253] on div "Debtor 1" at bounding box center [976, 242] width 1095 height 49
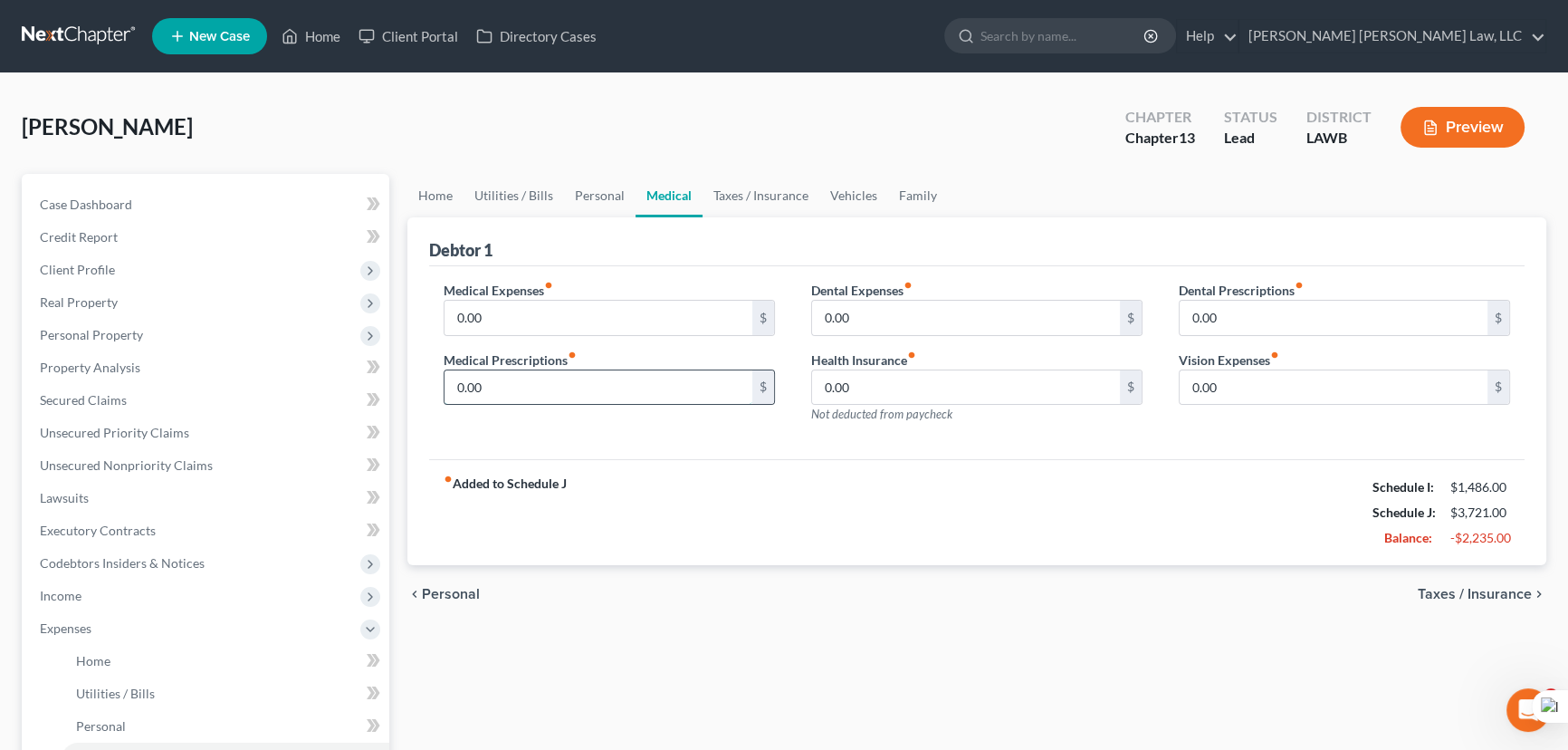
click at [571, 385] on input "0.00" at bounding box center [599, 388] width 308 height 35
click at [652, 253] on div "Debtor 1" at bounding box center [976, 242] width 1095 height 49
click at [771, 184] on link "Taxes / Insurance" at bounding box center [761, 195] width 116 height 43
click at [756, 196] on link "Taxes / Insurance" at bounding box center [761, 195] width 116 height 43
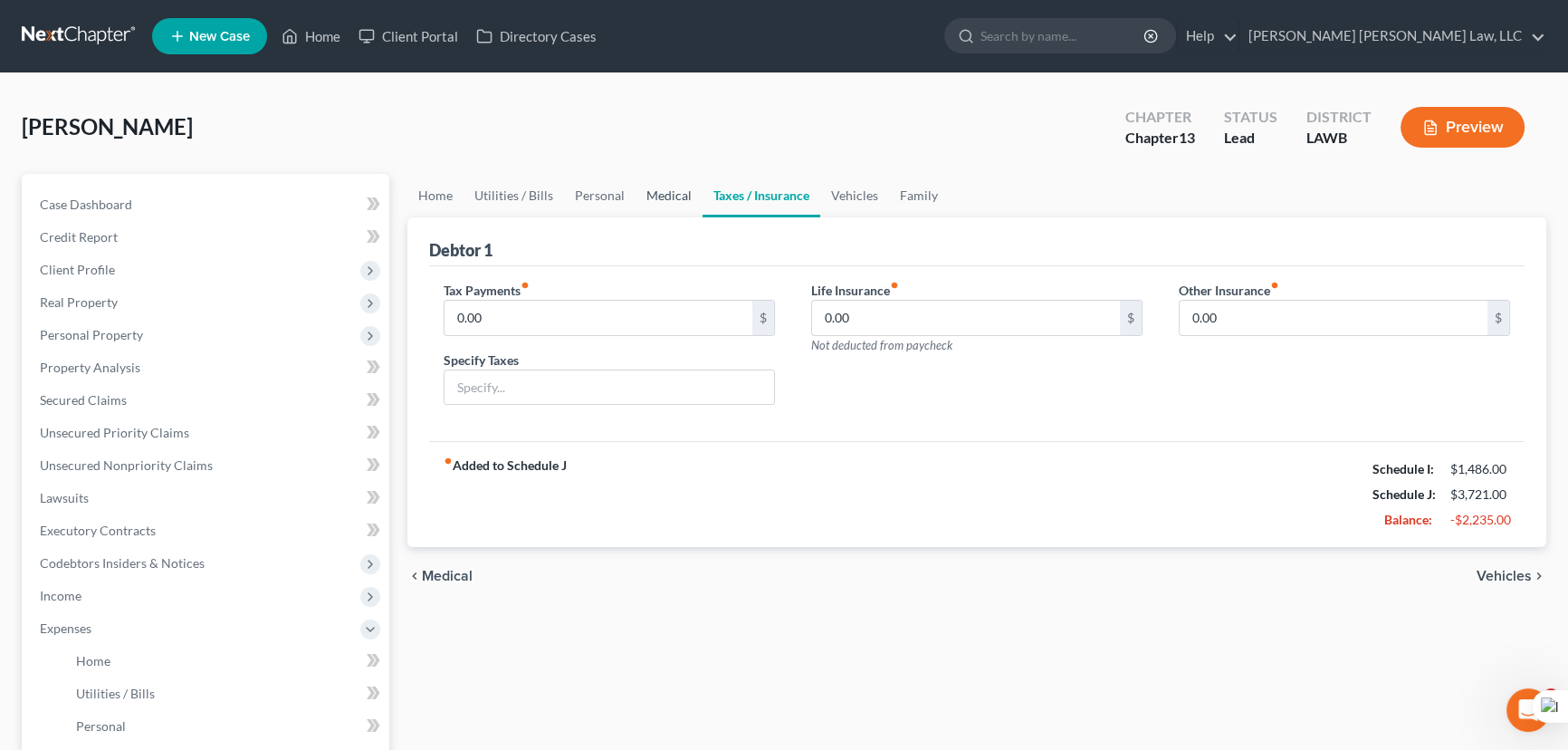
click at [670, 194] on link "Medical" at bounding box center [668, 195] width 67 height 43
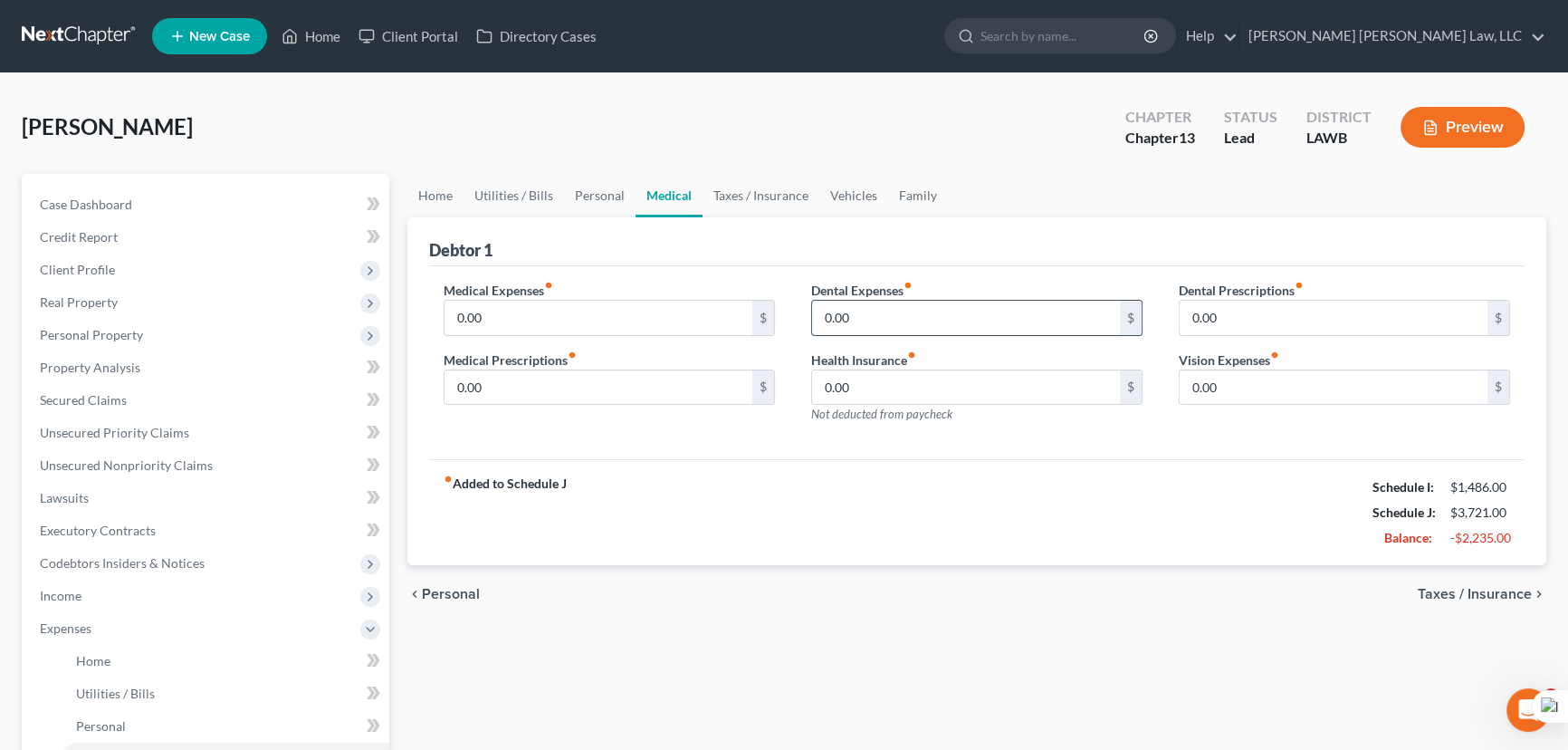
click at [895, 314] on input "0.00" at bounding box center [966, 317] width 308 height 35
click at [717, 204] on link "Taxes / Insurance" at bounding box center [761, 195] width 116 height 43
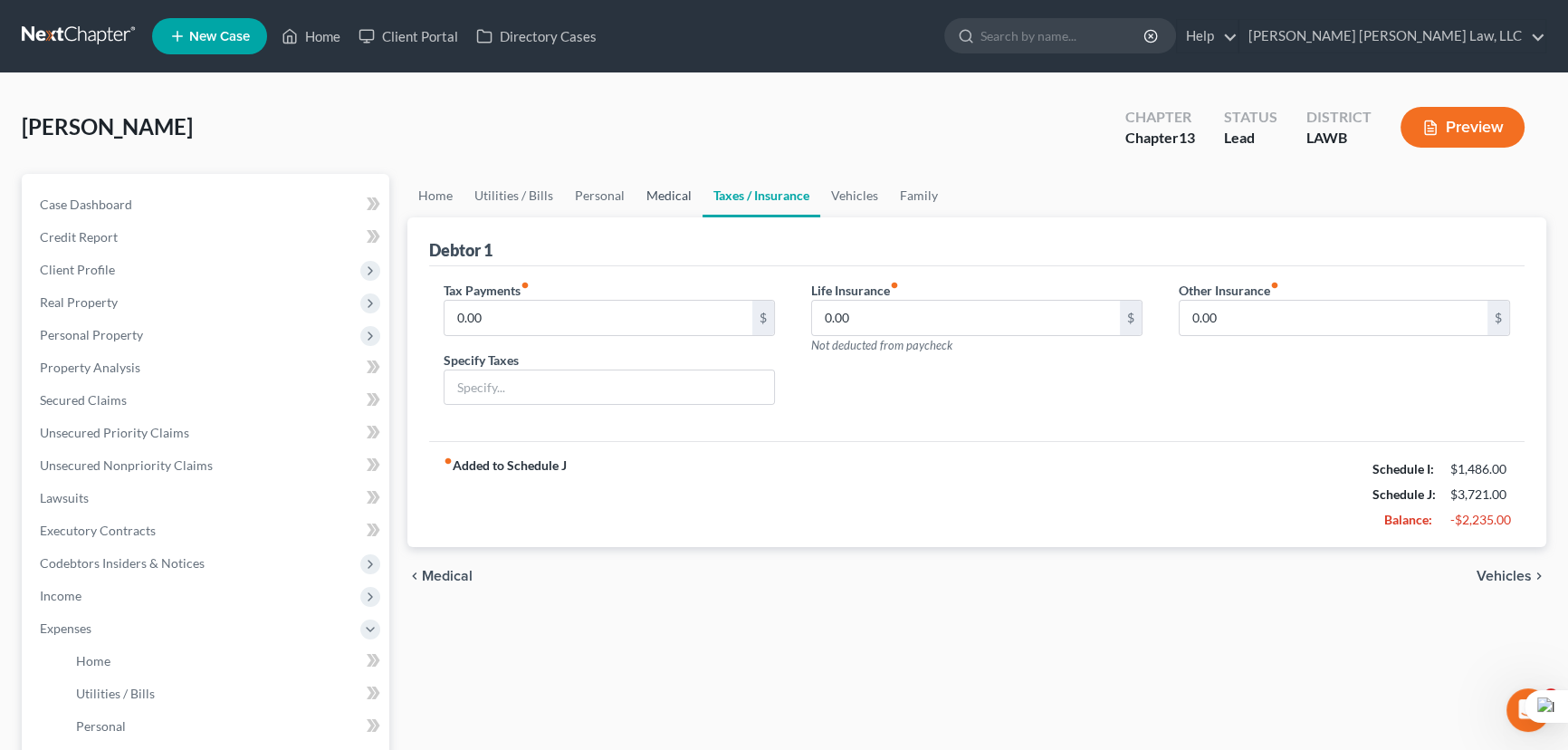
click at [663, 195] on link "Medical" at bounding box center [668, 195] width 67 height 43
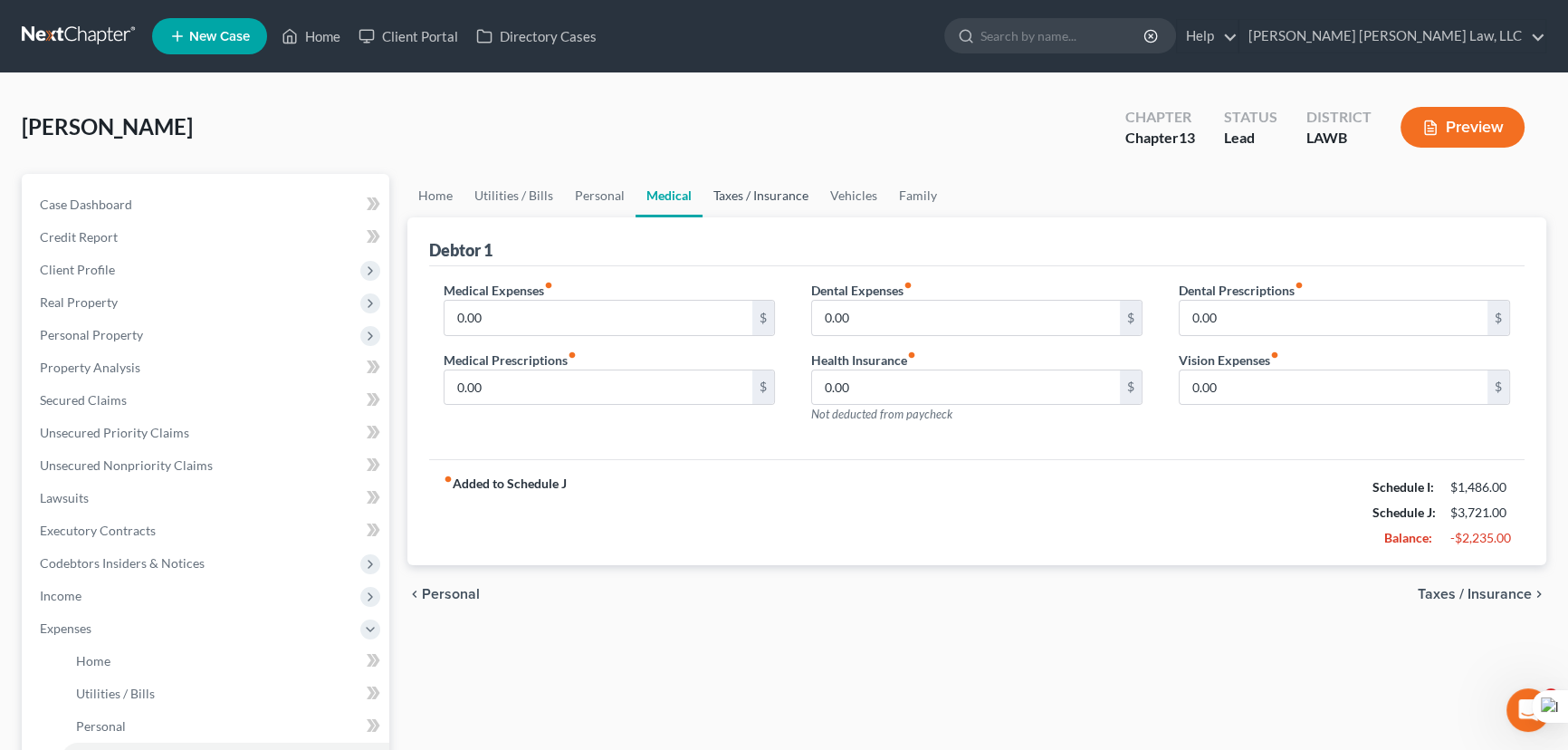
click at [777, 205] on link "Taxes / Insurance" at bounding box center [761, 195] width 116 height 43
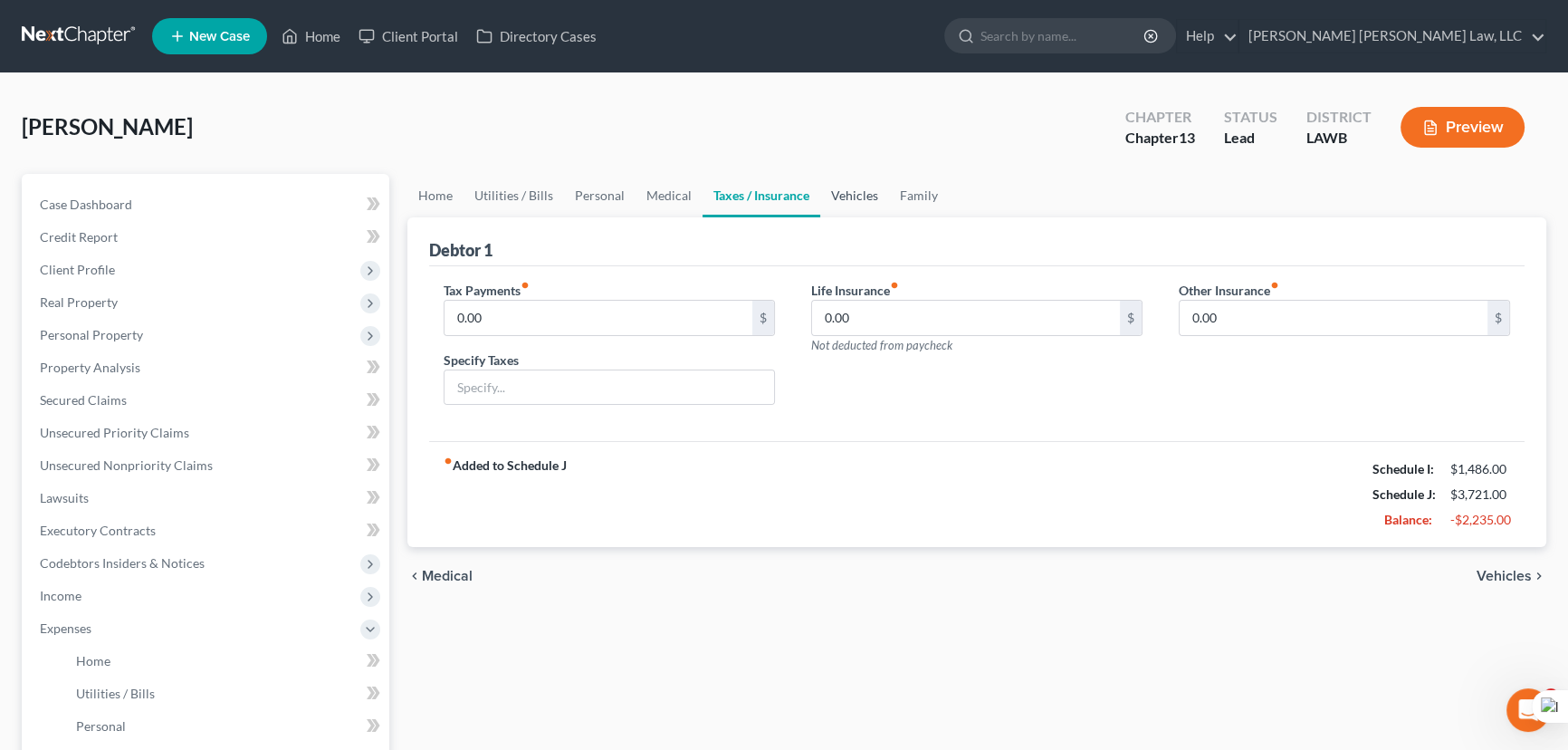
click at [850, 198] on link "Vehicles" at bounding box center [854, 195] width 69 height 43
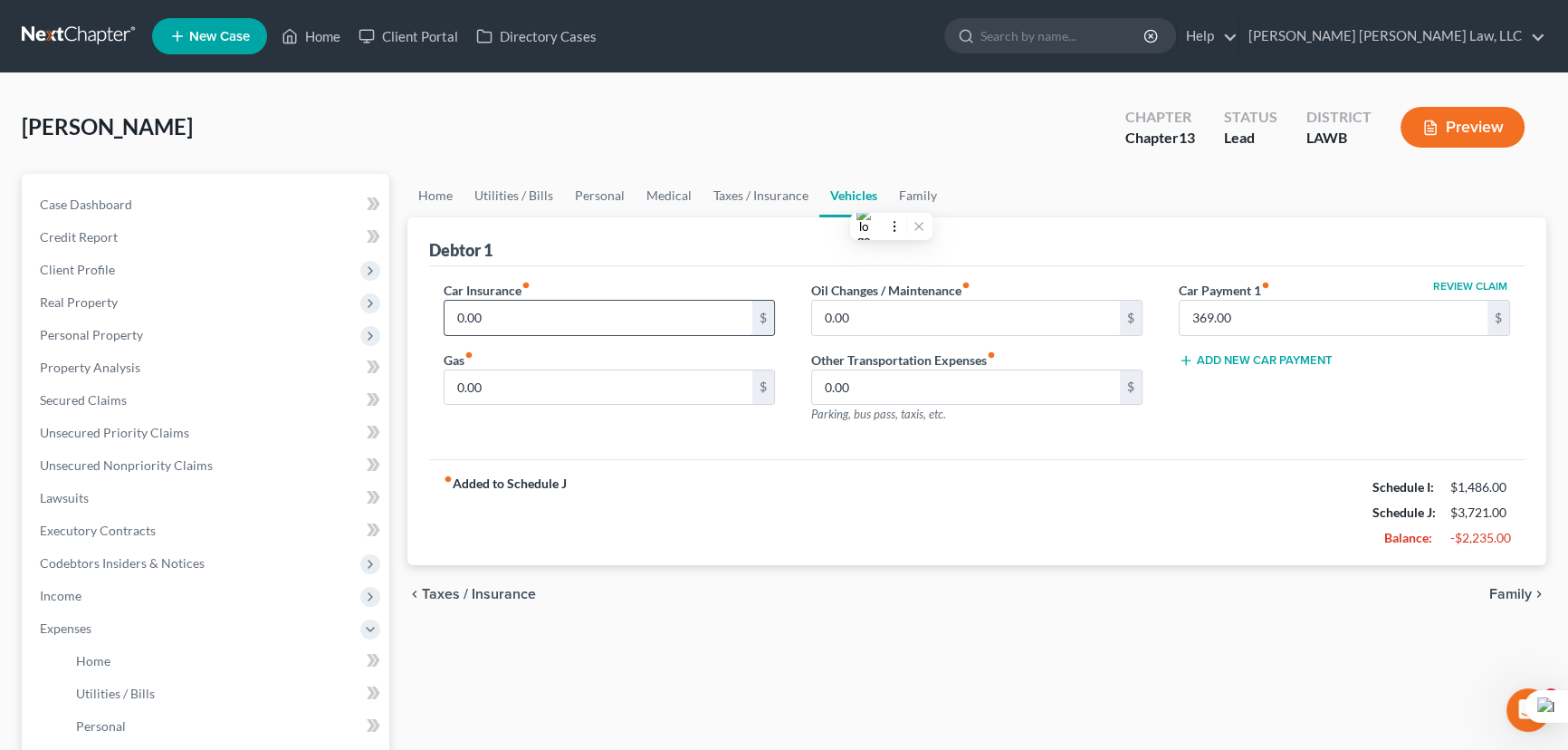
click at [580, 308] on input "0.00" at bounding box center [599, 317] width 308 height 35
type input "189"
click at [586, 380] on input "0.00" at bounding box center [599, 388] width 308 height 35
click at [638, 352] on div "Gas fiber_manual_record 0.00 $" at bounding box center [609, 377] width 331 height 55
click at [601, 380] on input "0.00" at bounding box center [599, 388] width 308 height 35
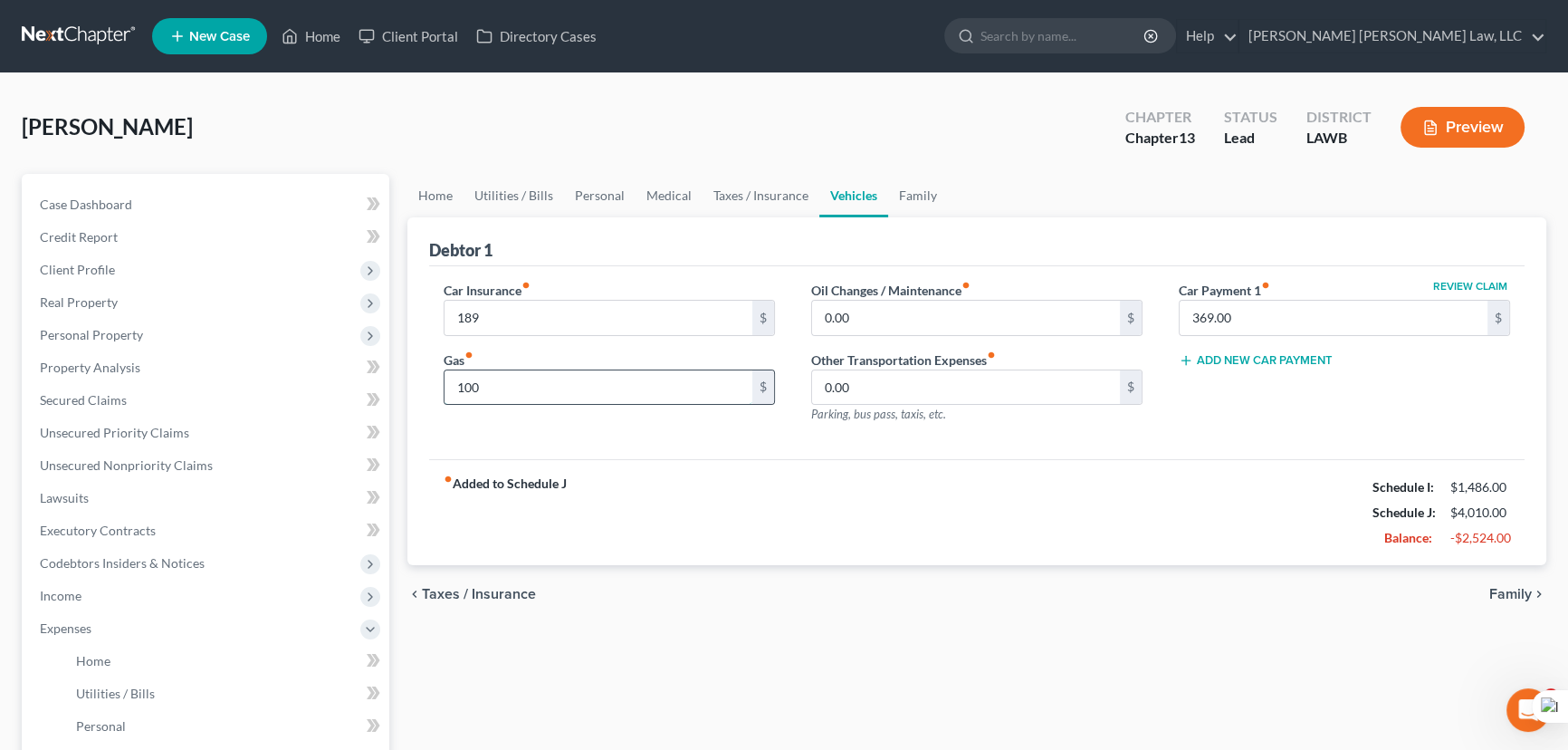
click at [568, 372] on input "100" at bounding box center [599, 388] width 308 height 35
click at [546, 356] on div "Gas fiber_manual_record 100 $" at bounding box center [609, 377] width 331 height 55
drag, startPoint x: 528, startPoint y: 398, endPoint x: 501, endPoint y: 363, distance: 44.2
click at [526, 398] on input "100" at bounding box center [599, 388] width 308 height 35
click at [501, 363] on div "Gas fiber_manual_record 100 $" at bounding box center [609, 377] width 331 height 55
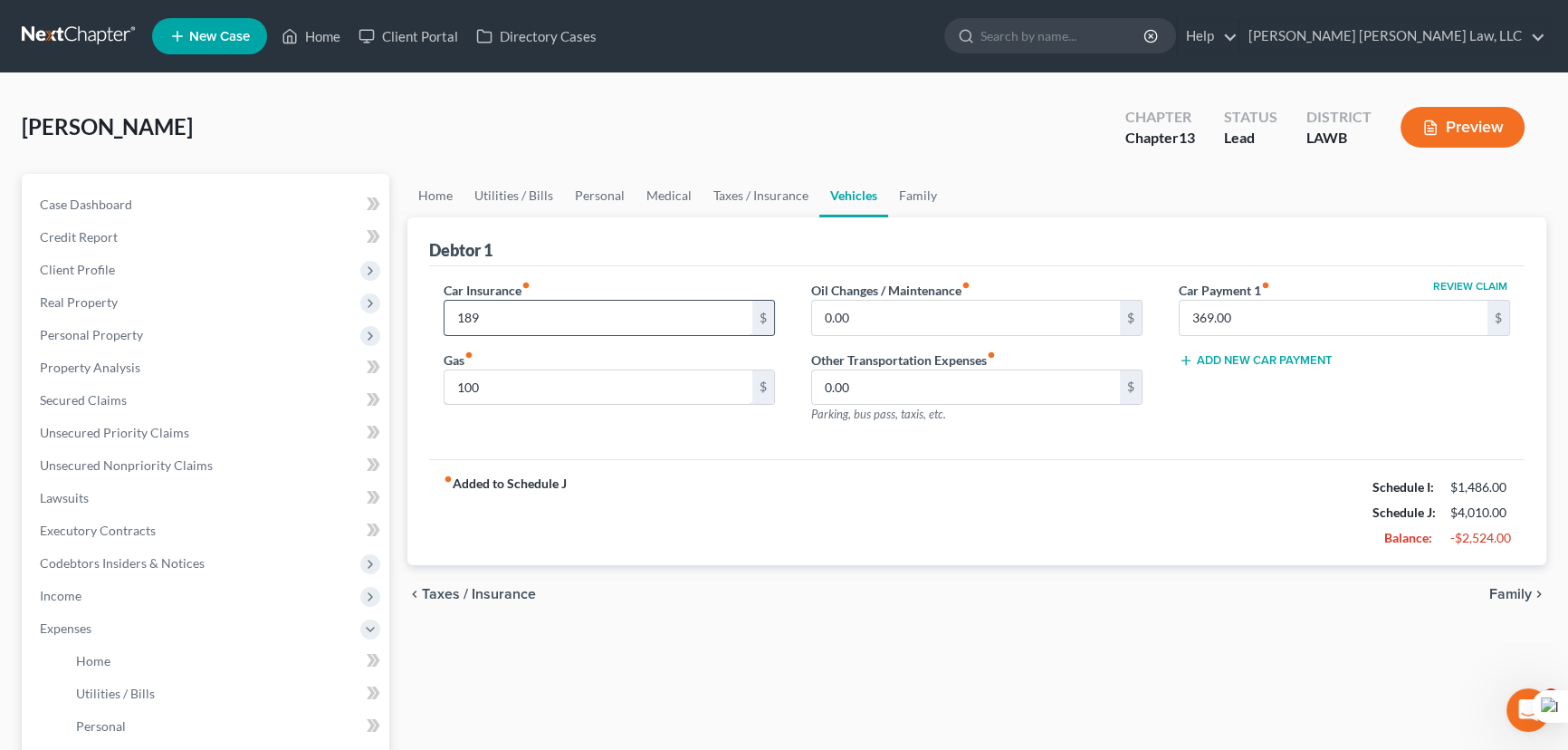
drag, startPoint x: 599, startPoint y: 384, endPoint x: 673, endPoint y: 322, distance: 96.5
click at [599, 384] on input "100" at bounding box center [599, 388] width 308 height 35
type input "150"
drag, startPoint x: 930, startPoint y: 311, endPoint x: 833, endPoint y: 263, distance: 108.2
click at [930, 311] on input "0.00" at bounding box center [966, 317] width 308 height 35
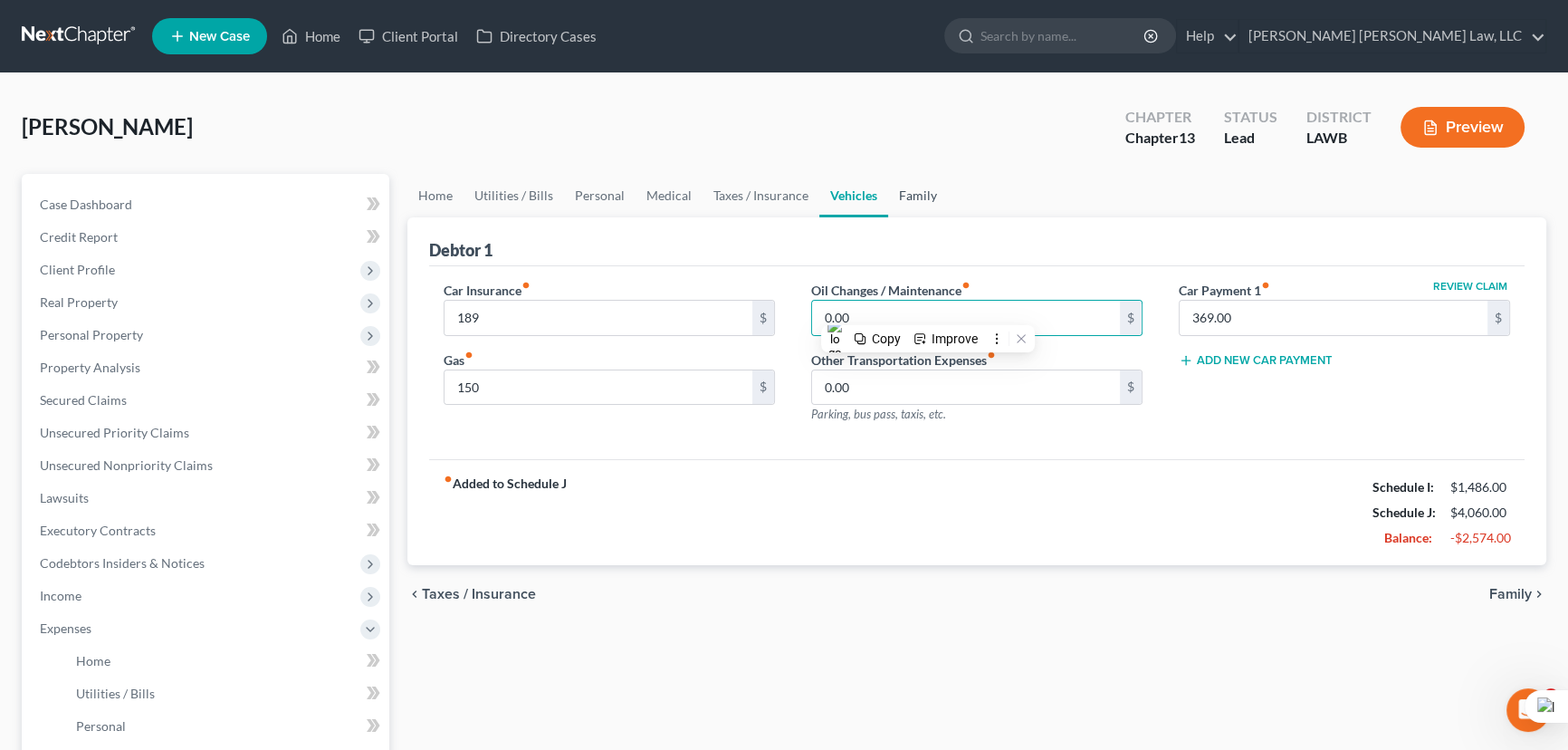
click at [834, 263] on div "Debtor 1" at bounding box center [976, 242] width 1095 height 49
click at [904, 193] on link "Family" at bounding box center [919, 195] width 60 height 43
click at [837, 193] on link "Vehicles" at bounding box center [853, 195] width 69 height 43
click at [889, 301] on input "0.00" at bounding box center [966, 317] width 308 height 35
click at [889, 183] on link "Family" at bounding box center [919, 195] width 60 height 43
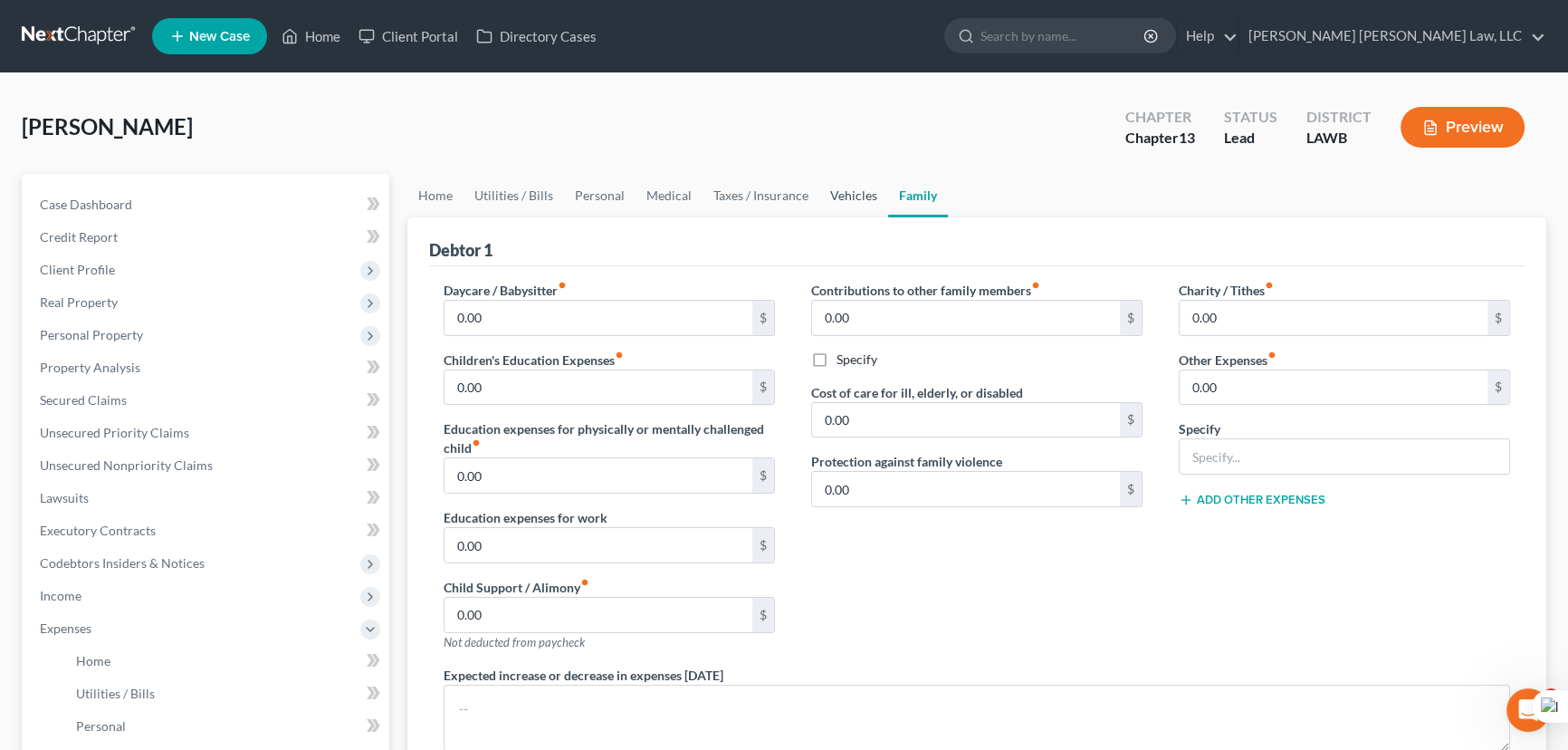
click at [844, 191] on link "Vehicles" at bounding box center [853, 195] width 69 height 43
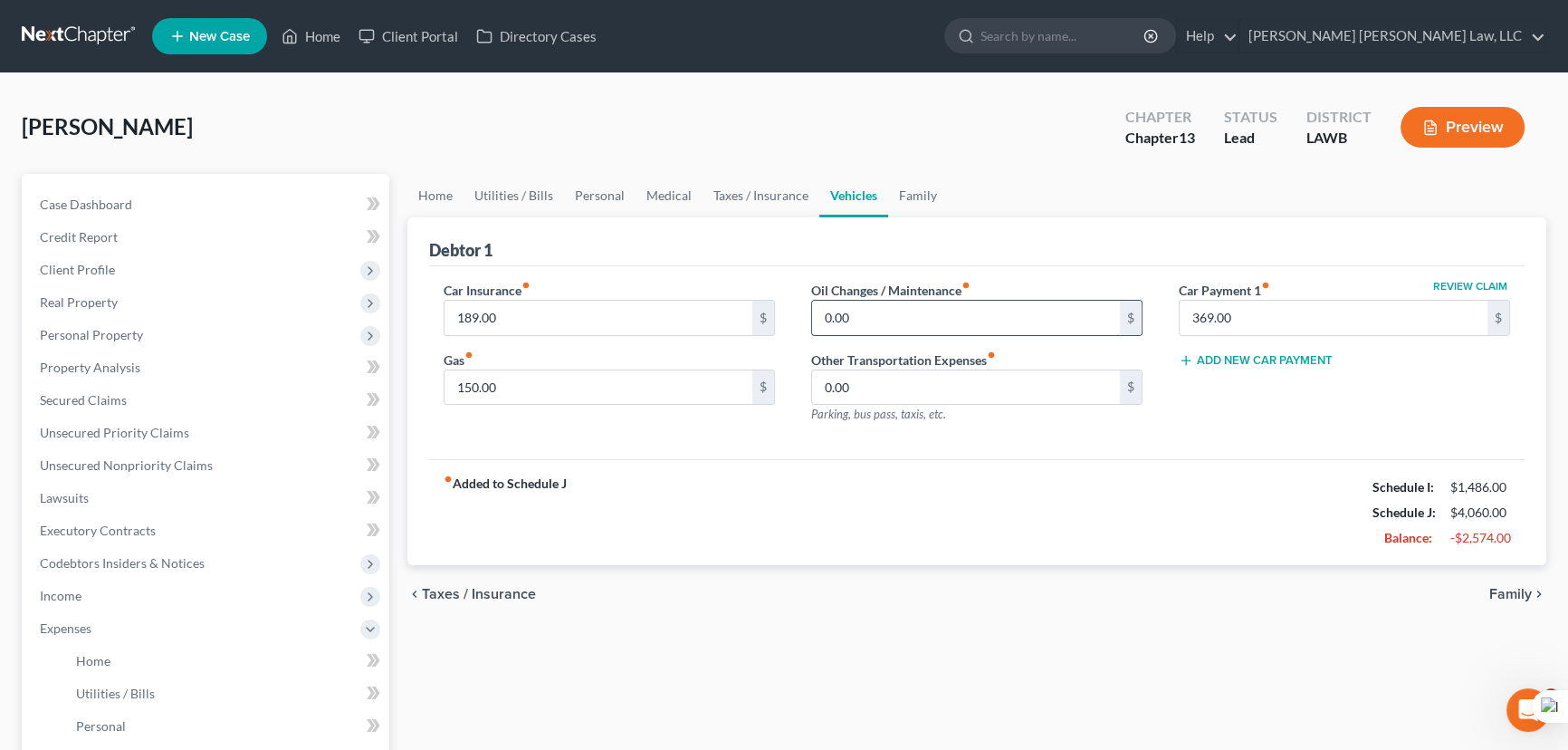
click at [880, 314] on input "0.00" at bounding box center [966, 317] width 308 height 35
click at [1244, 304] on input "369.00" at bounding box center [1333, 317] width 308 height 35
click at [993, 320] on input "0.00" at bounding box center [966, 317] width 308 height 35
type input "30"
click at [891, 207] on link "Family" at bounding box center [919, 195] width 60 height 43
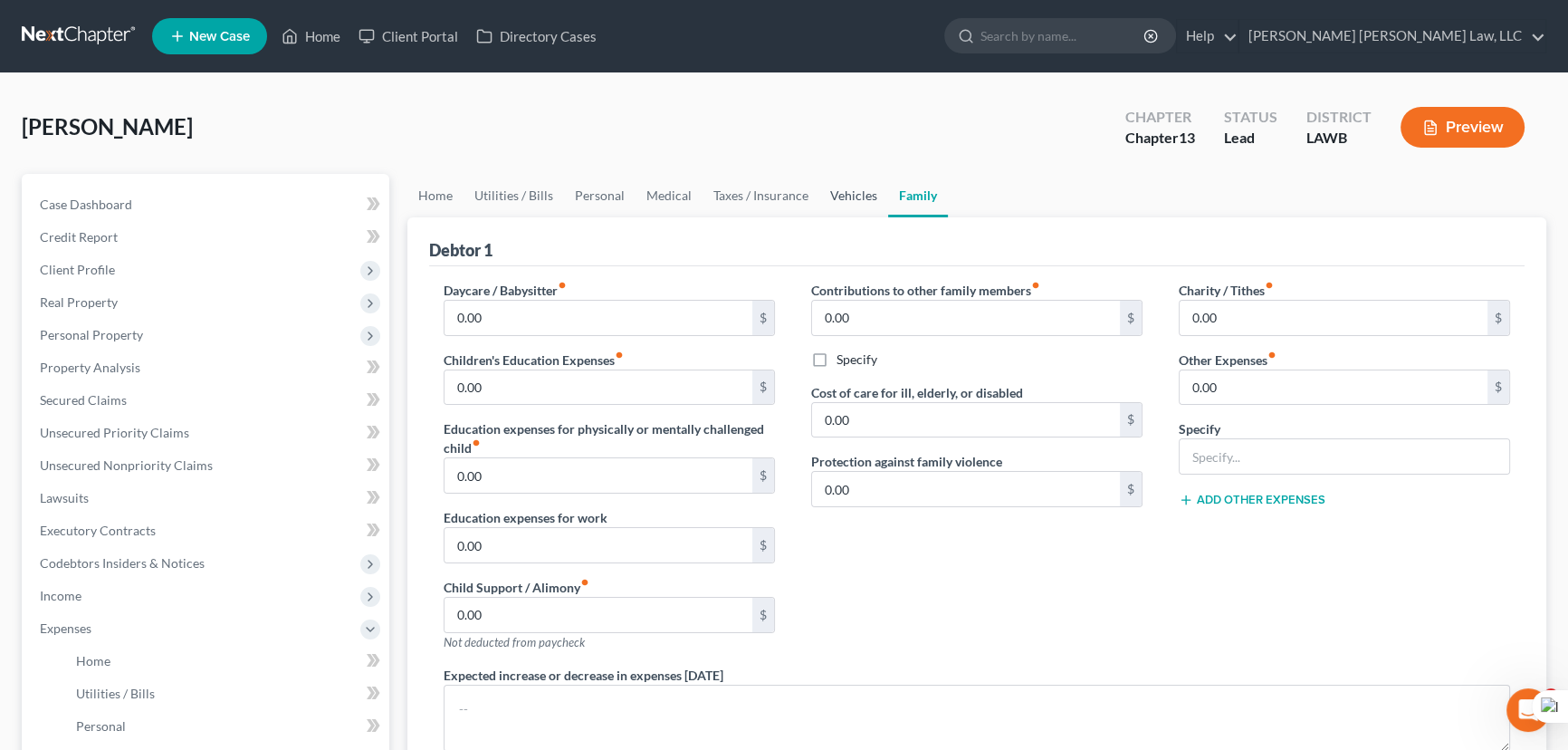
click at [835, 199] on link "Vehicles" at bounding box center [853, 195] width 69 height 43
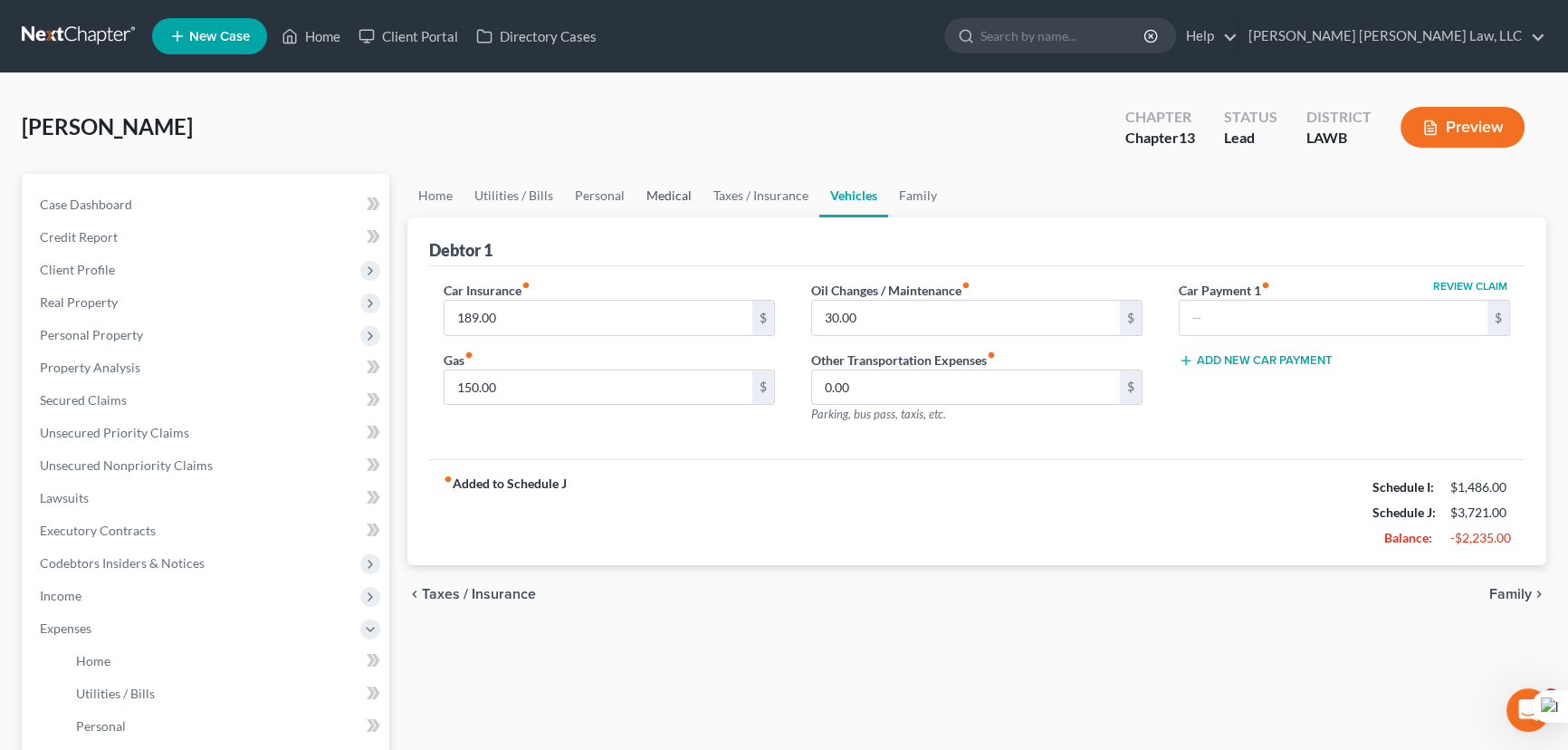
click at [674, 195] on link "Medical" at bounding box center [668, 195] width 67 height 43
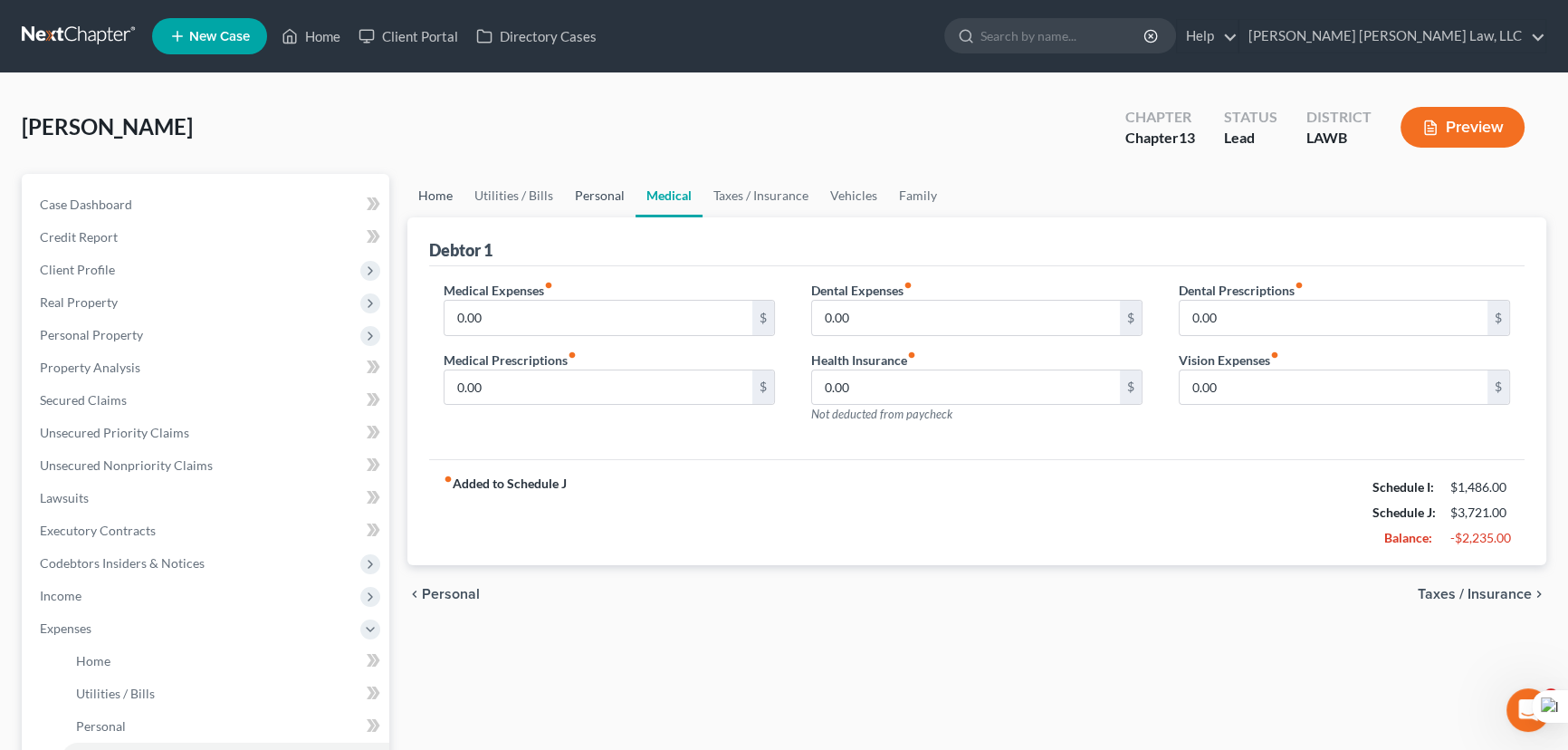
drag, startPoint x: 565, startPoint y: 198, endPoint x: 455, endPoint y: 191, distance: 110.2
click at [564, 197] on link "Personal" at bounding box center [600, 195] width 71 height 43
drag, startPoint x: 455, startPoint y: 191, endPoint x: 471, endPoint y: 188, distance: 16.3
click at [455, 191] on link "Home" at bounding box center [435, 195] width 56 height 43
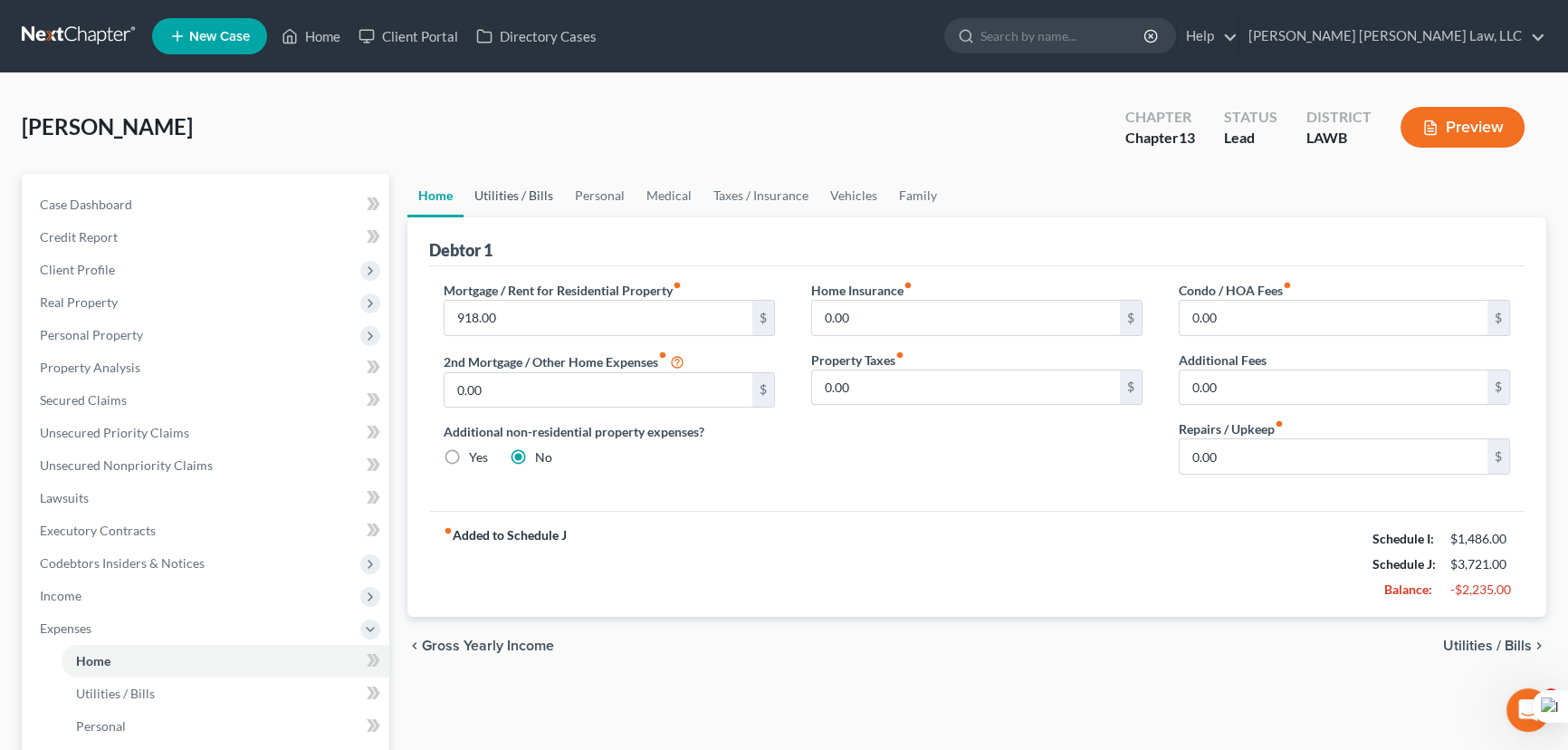
click at [483, 193] on link "Utilities / Bills" at bounding box center [513, 195] width 100 height 43
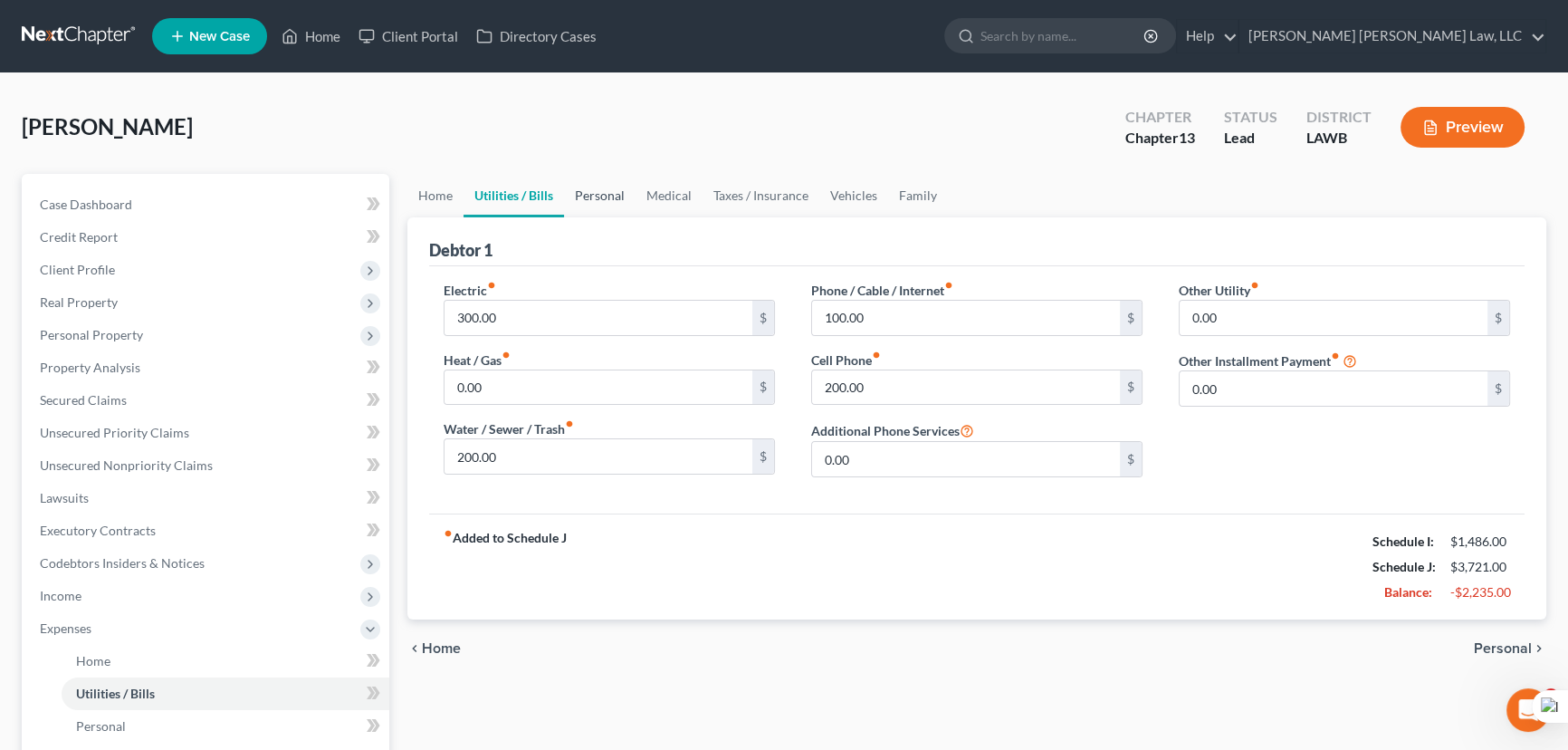
click at [580, 193] on link "Personal" at bounding box center [600, 195] width 71 height 43
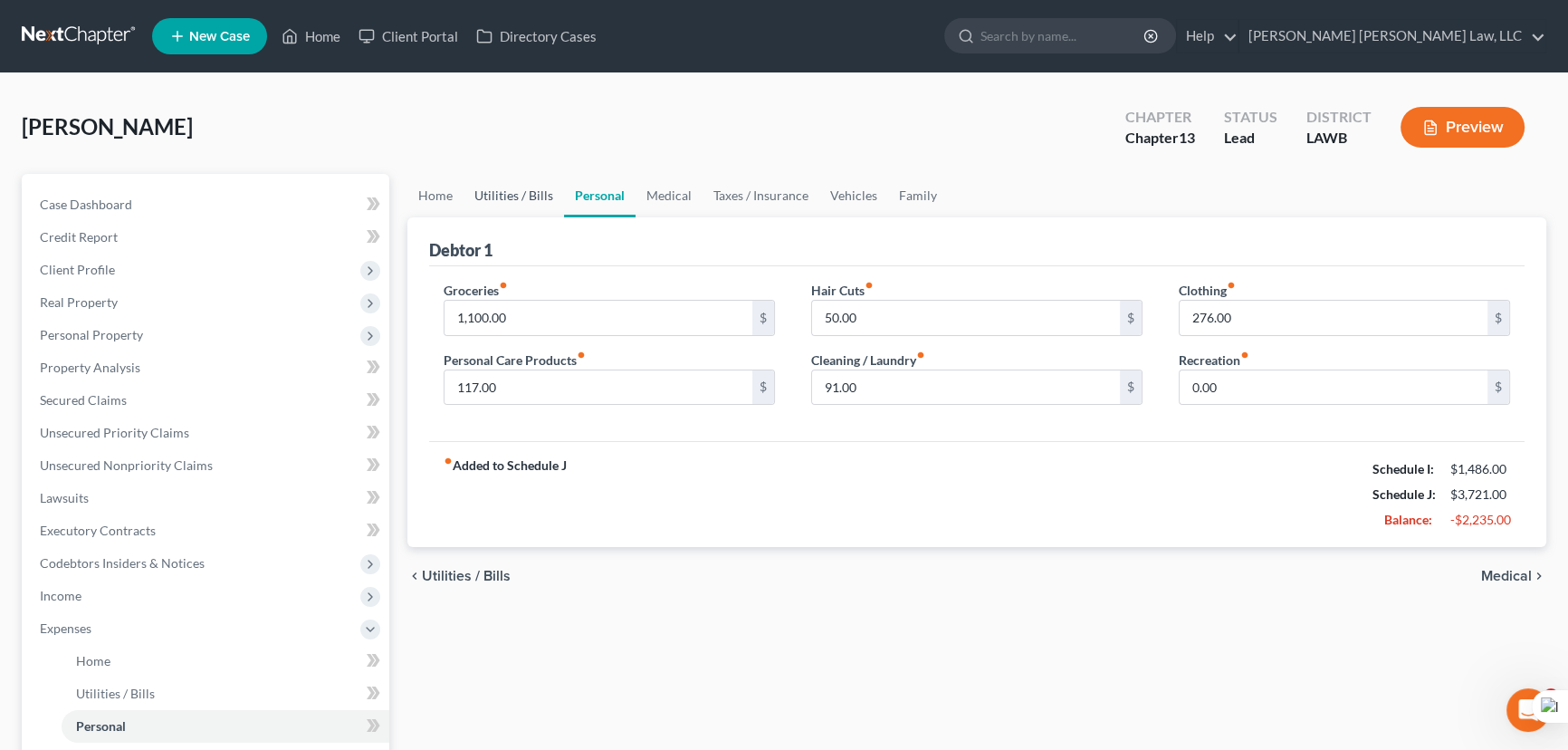
click at [529, 204] on link "Utilities / Bills" at bounding box center [513, 195] width 100 height 43
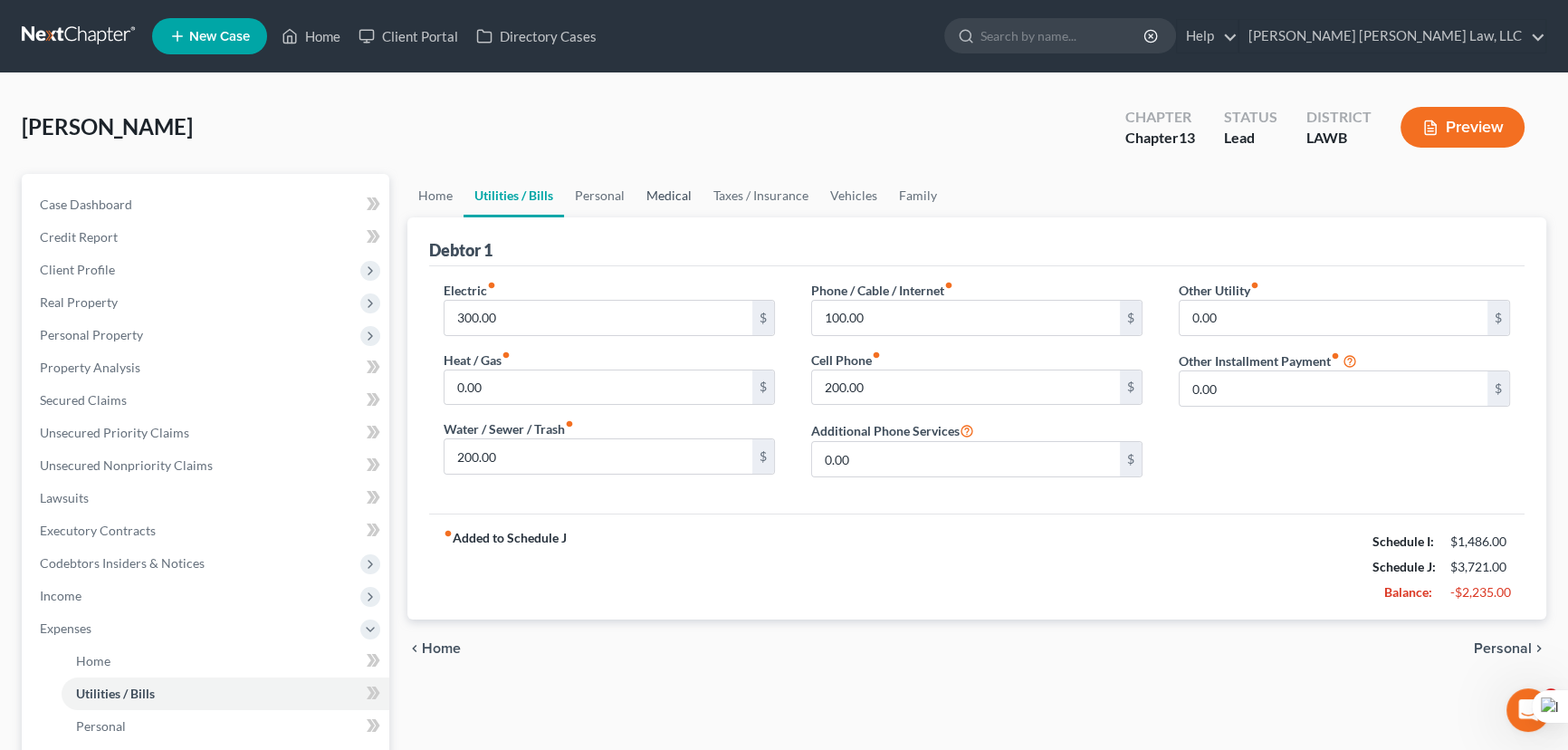
click at [635, 196] on link "Medical" at bounding box center [668, 195] width 67 height 43
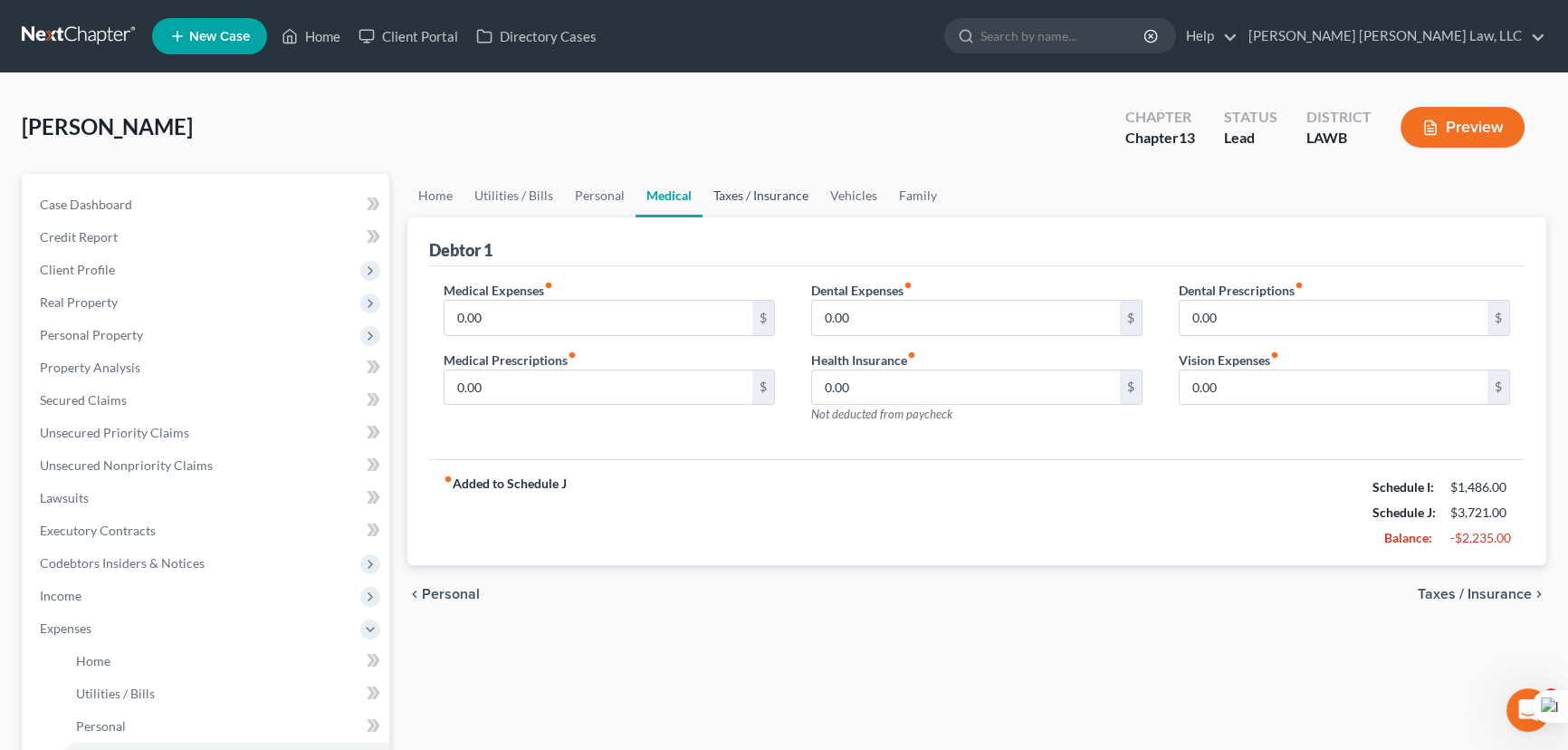
click at [771, 195] on link "Taxes / Insurance" at bounding box center [761, 195] width 116 height 43
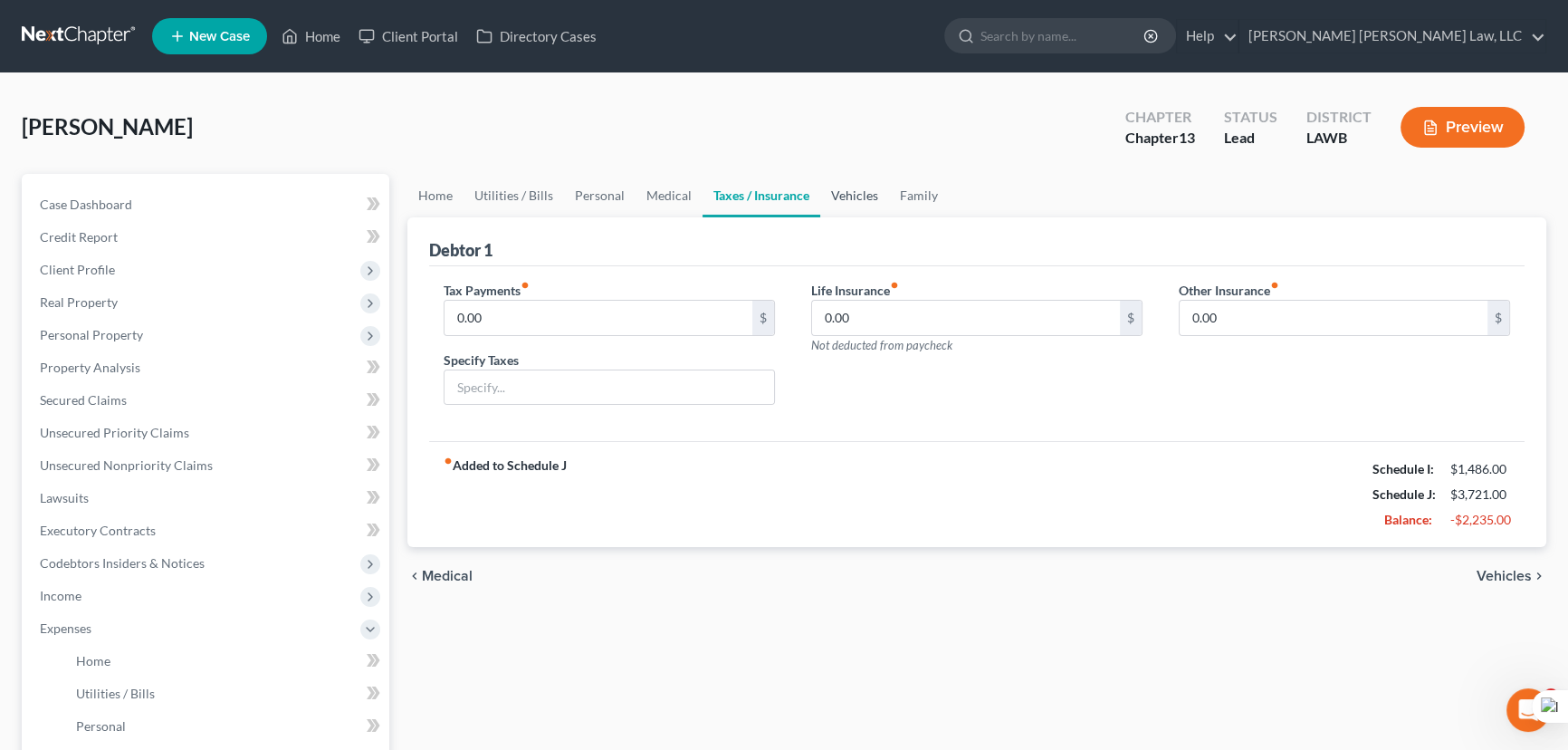
click at [841, 196] on link "Vehicles" at bounding box center [854, 195] width 69 height 43
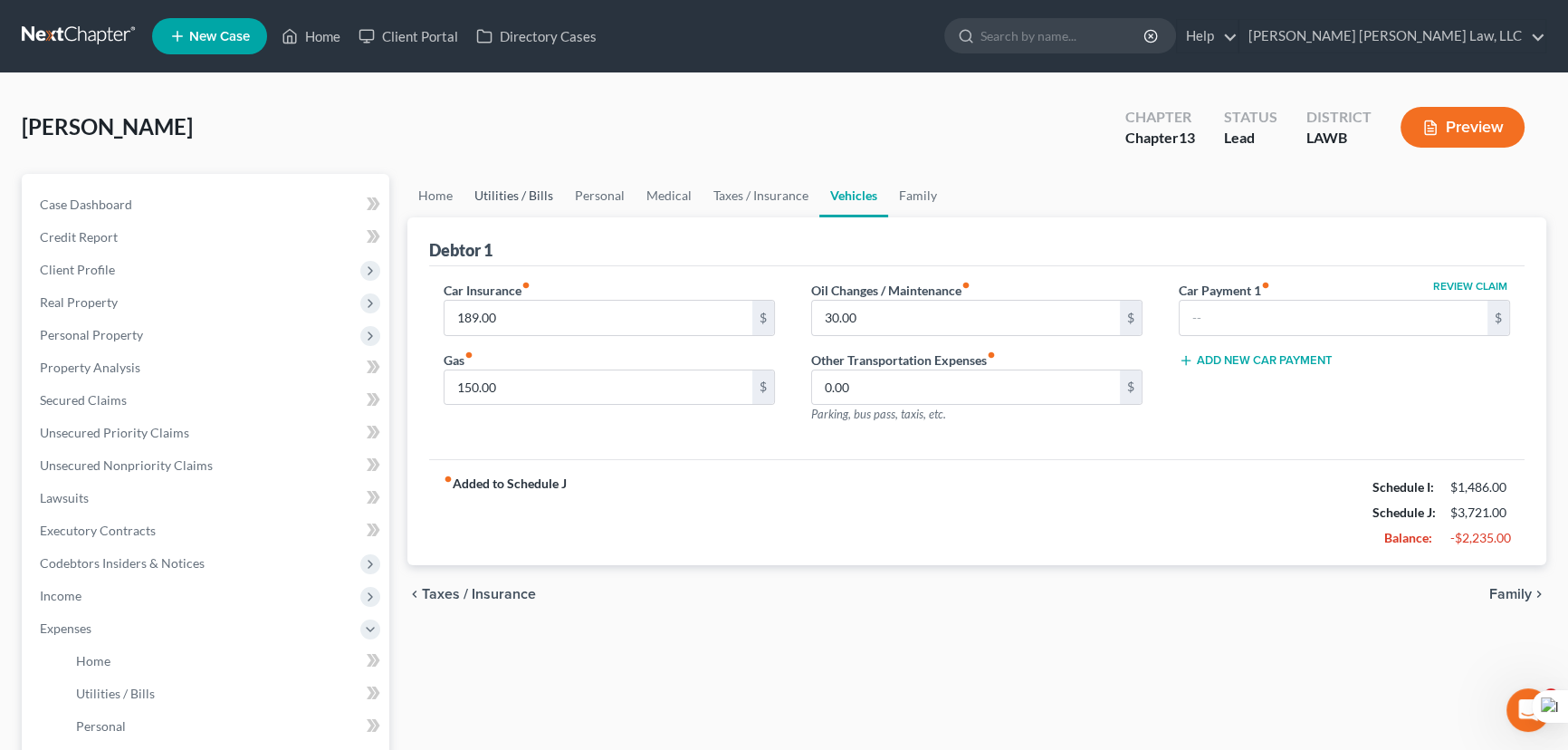
click at [514, 191] on link "Utilities / Bills" at bounding box center [513, 195] width 100 height 43
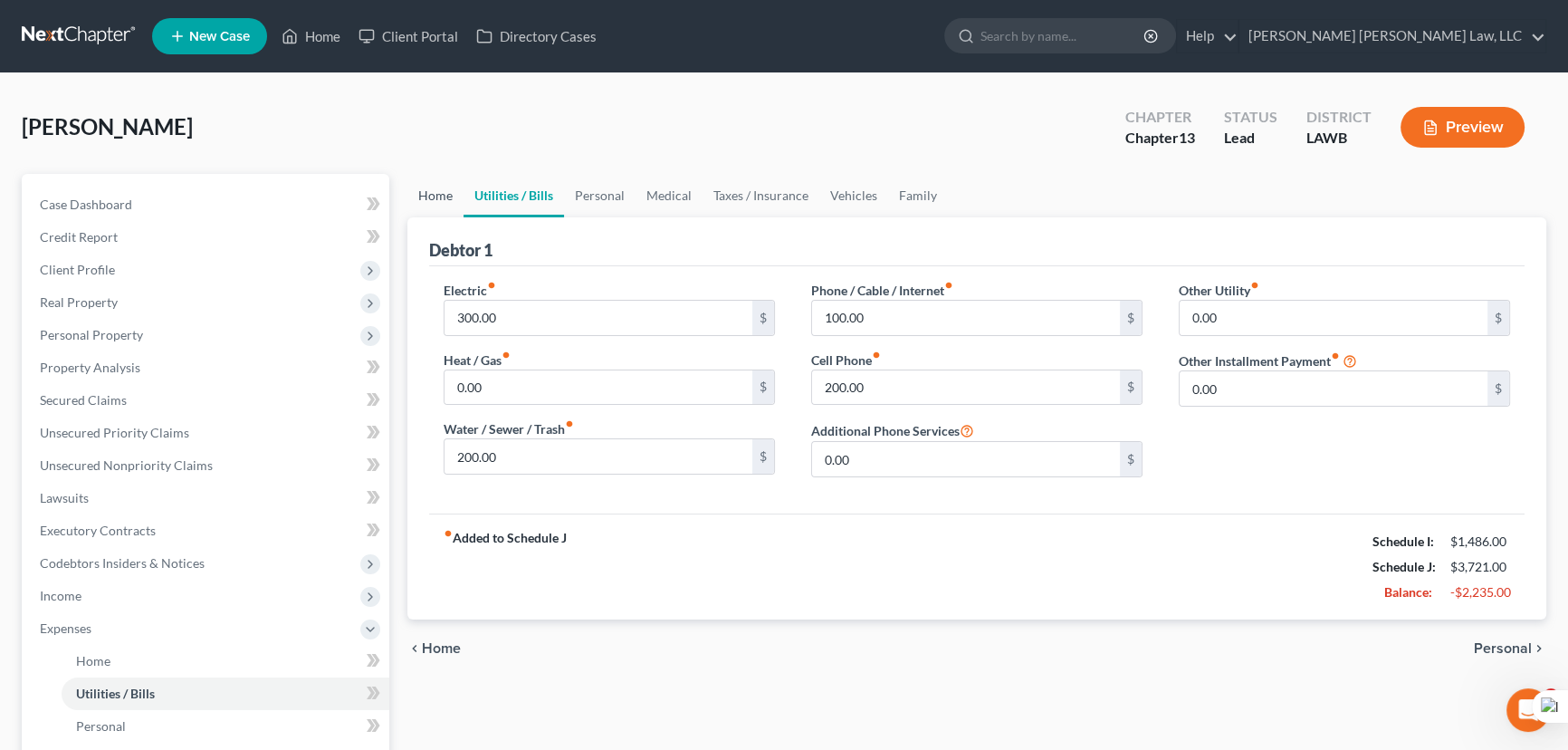
click at [434, 189] on link "Home" at bounding box center [435, 195] width 56 height 43
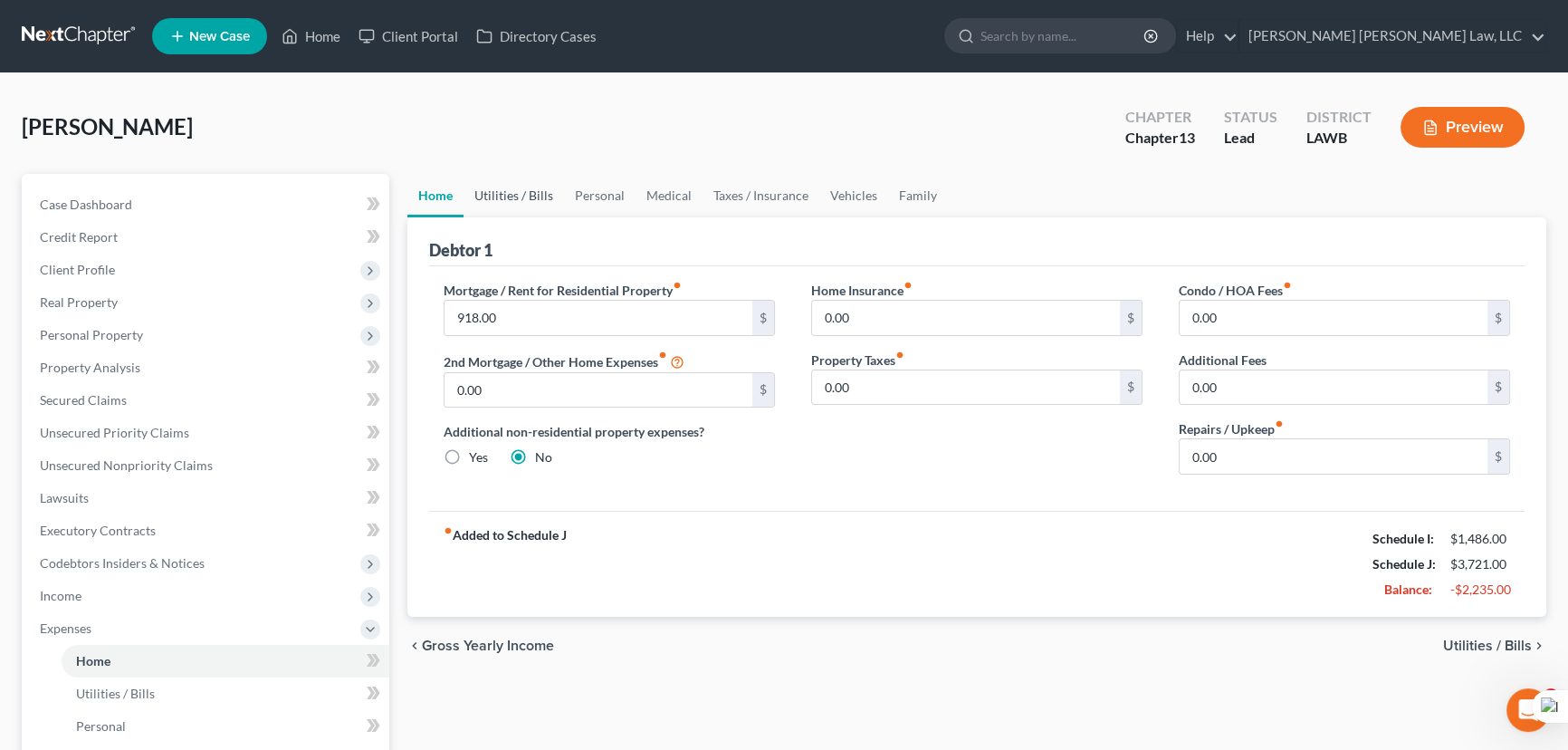
click at [509, 198] on link "Utilities / Bills" at bounding box center [513, 195] width 100 height 43
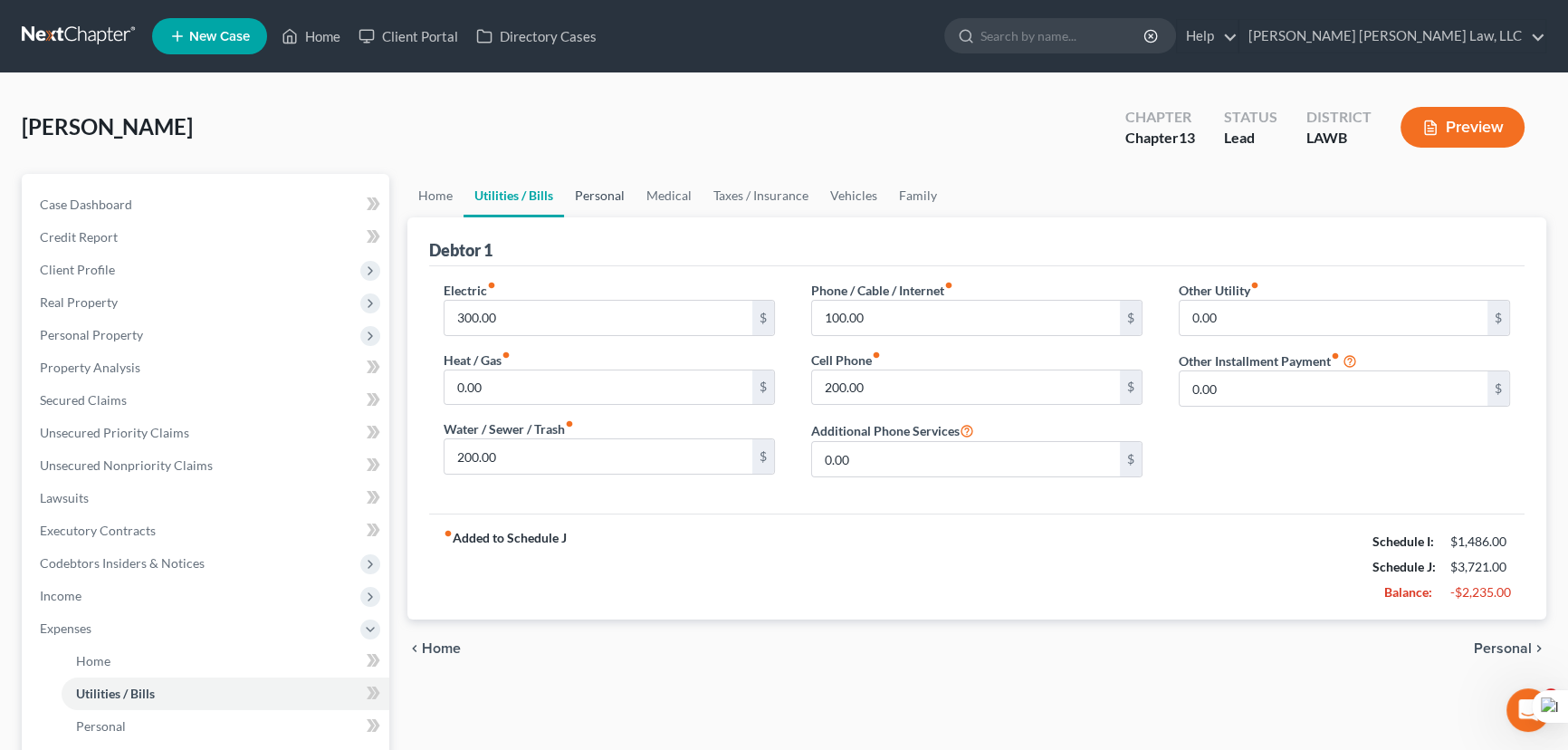
click at [621, 192] on link "Personal" at bounding box center [600, 195] width 71 height 43
click at [669, 190] on link "Medical" at bounding box center [668, 195] width 67 height 43
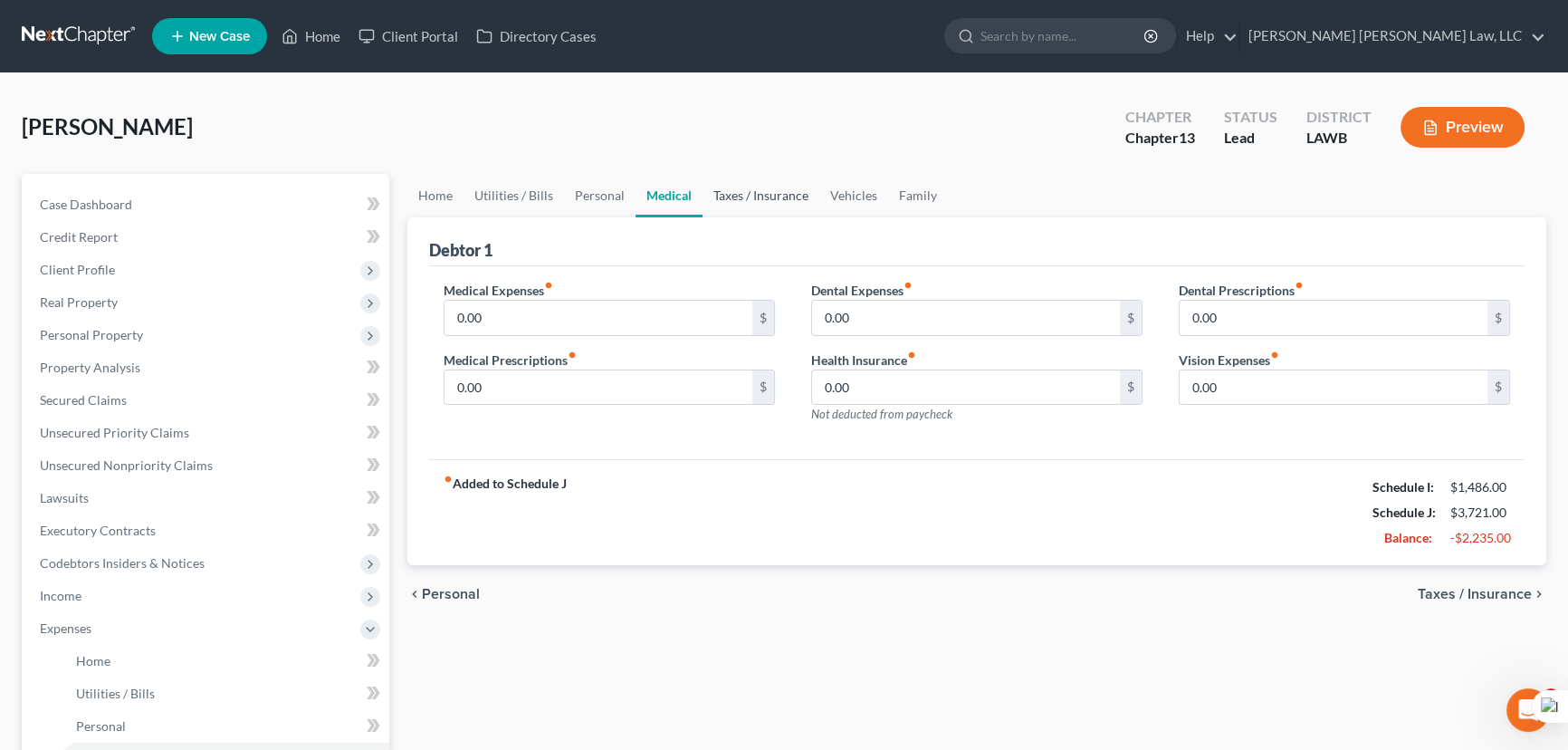
click at [753, 192] on link "Taxes / Insurance" at bounding box center [761, 195] width 116 height 43
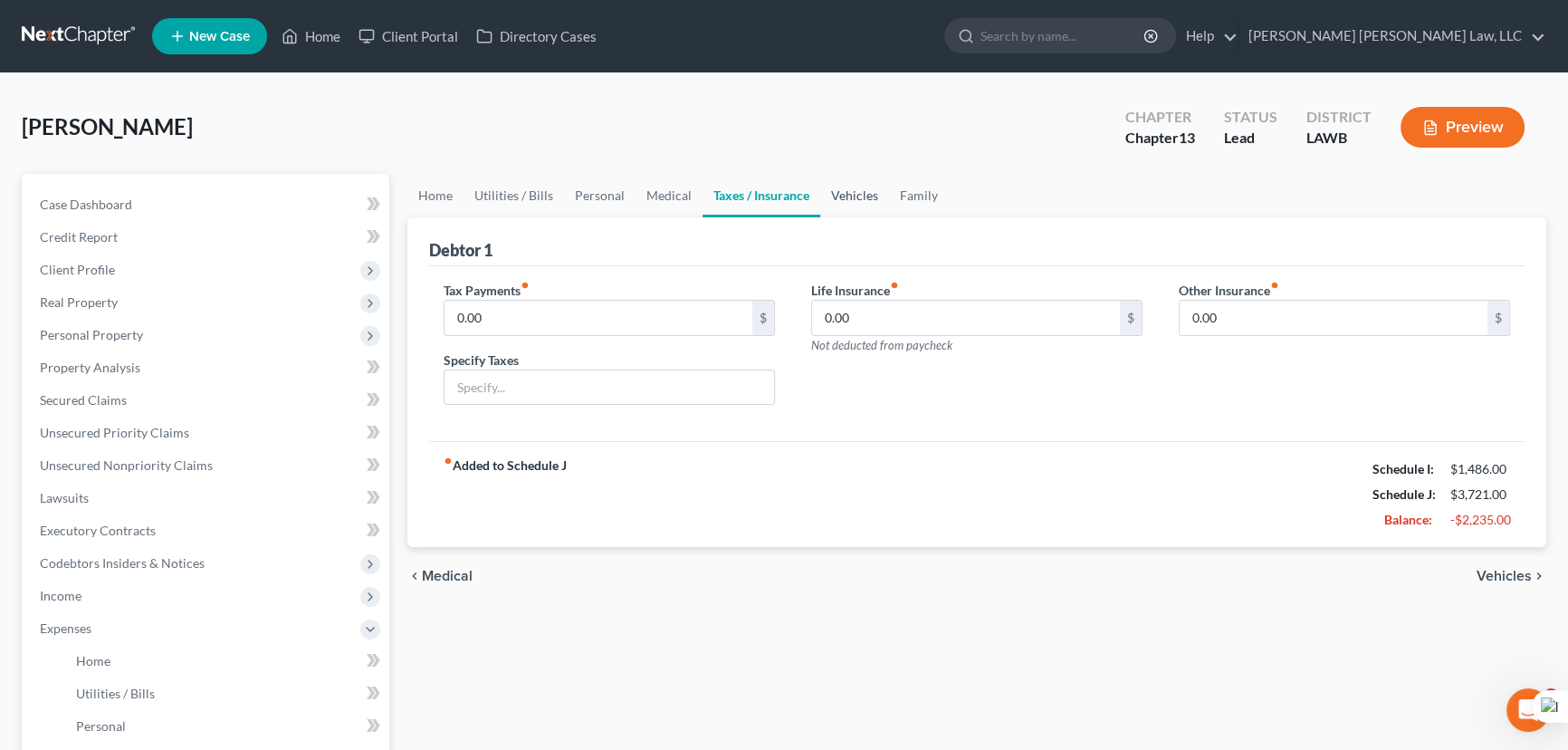
click at [855, 201] on link "Vehicles" at bounding box center [854, 195] width 69 height 43
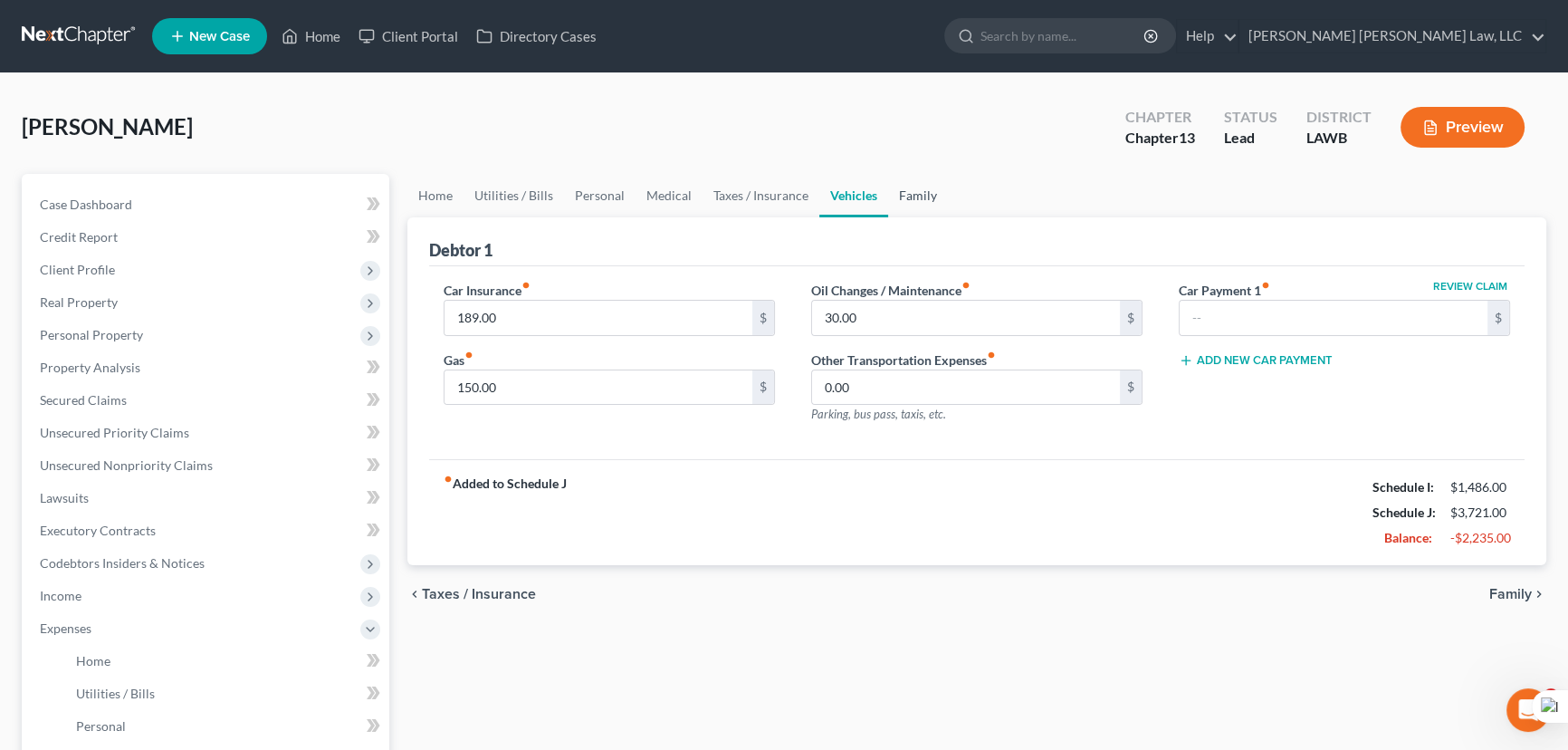
click at [917, 198] on link "Family" at bounding box center [919, 195] width 60 height 43
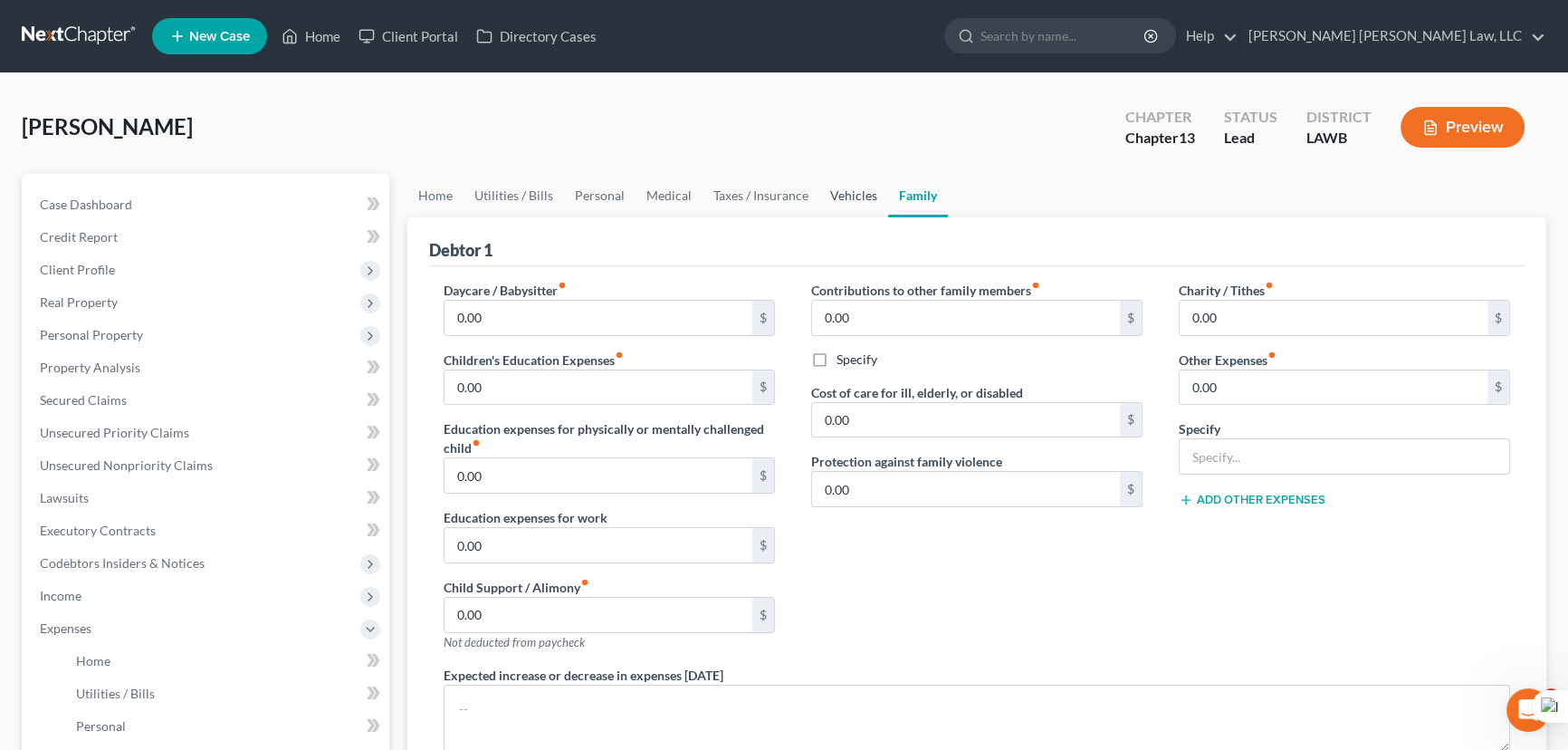
click at [852, 200] on link "Vehicles" at bounding box center [853, 195] width 69 height 43
click at [778, 195] on link "Taxes / Insurance" at bounding box center [761, 195] width 116 height 43
click at [656, 199] on link "Medical" at bounding box center [668, 195] width 67 height 43
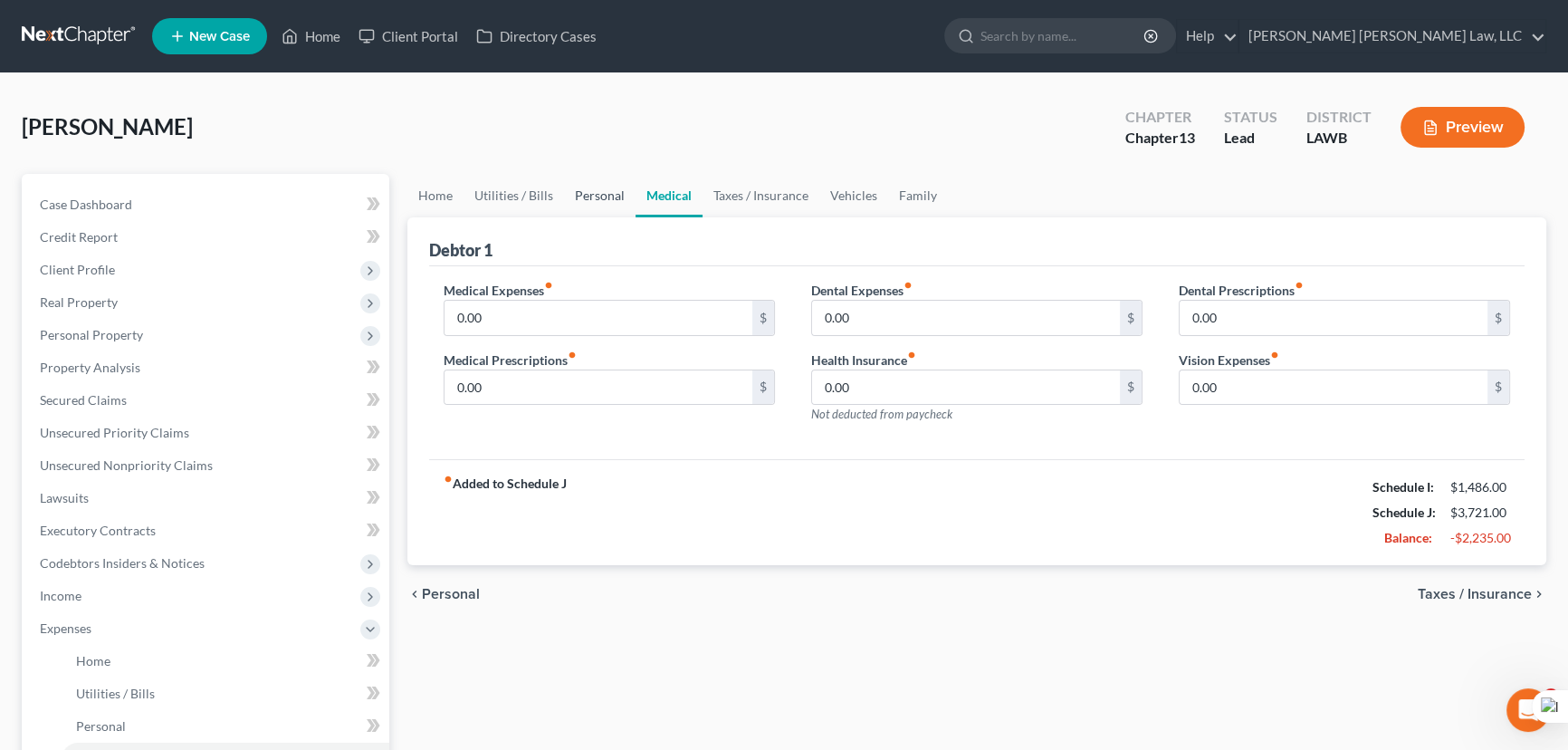
click at [570, 205] on link "Personal" at bounding box center [600, 195] width 71 height 43
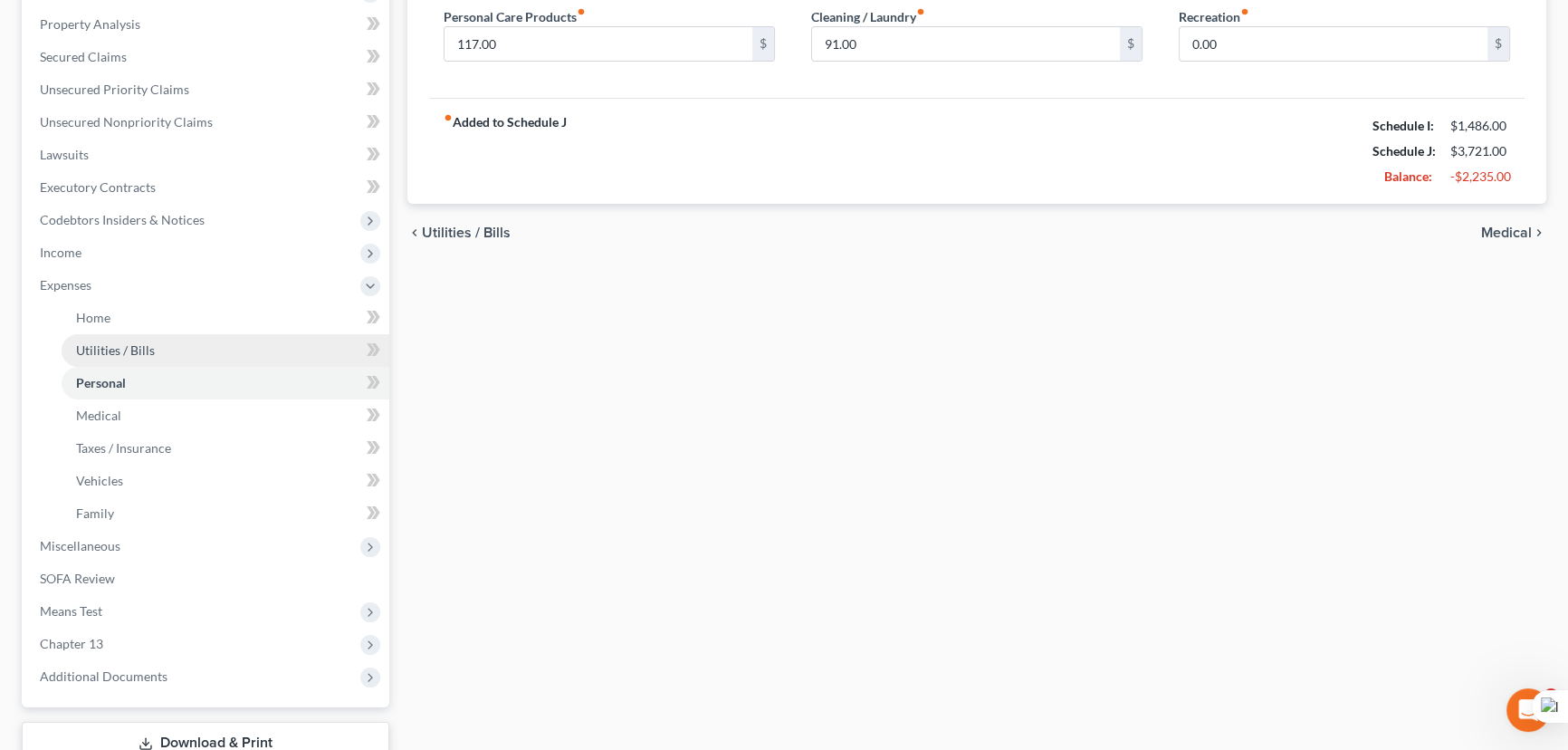
scroll to position [411, 0]
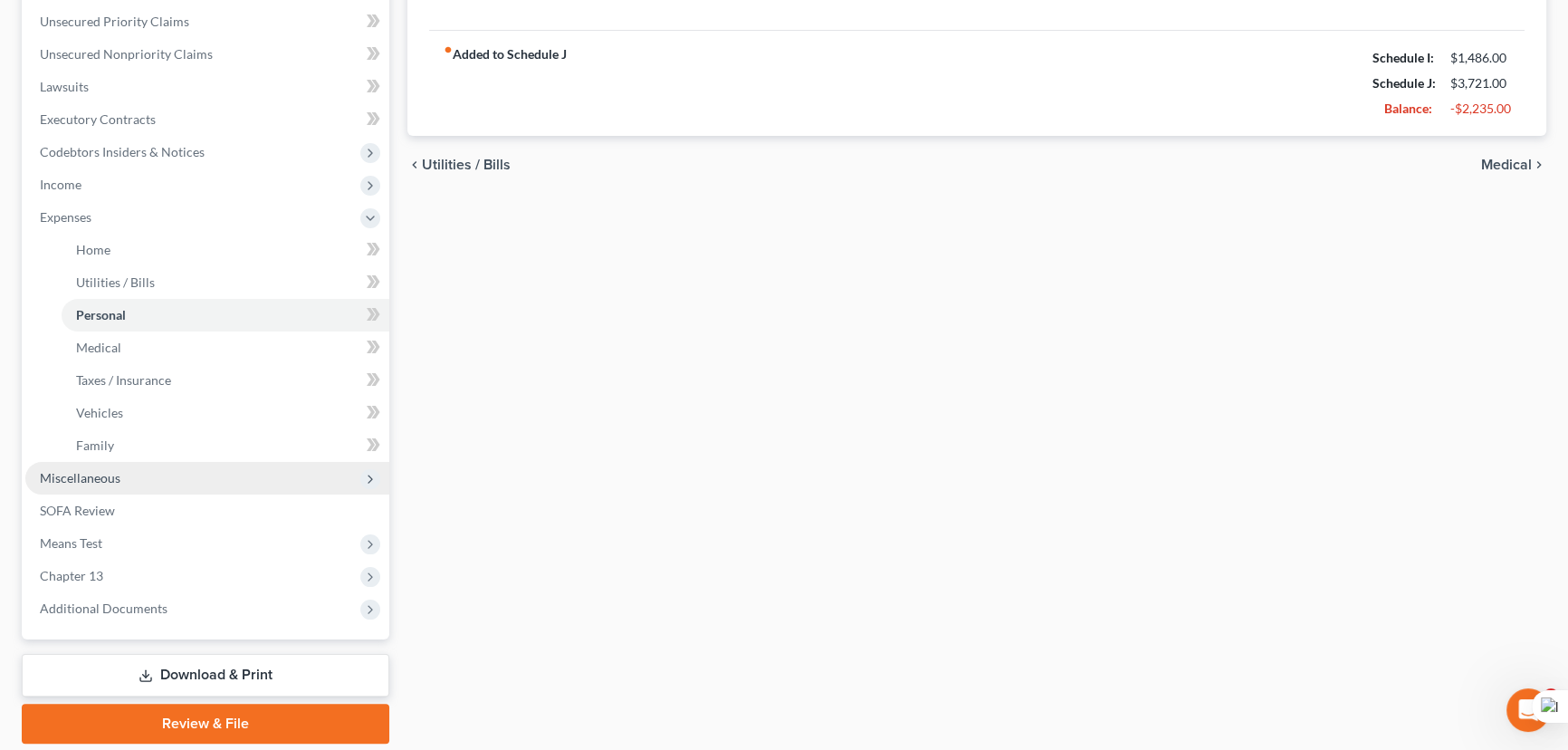
click at [120, 482] on span "Miscellaneous" at bounding box center [207, 478] width 364 height 33
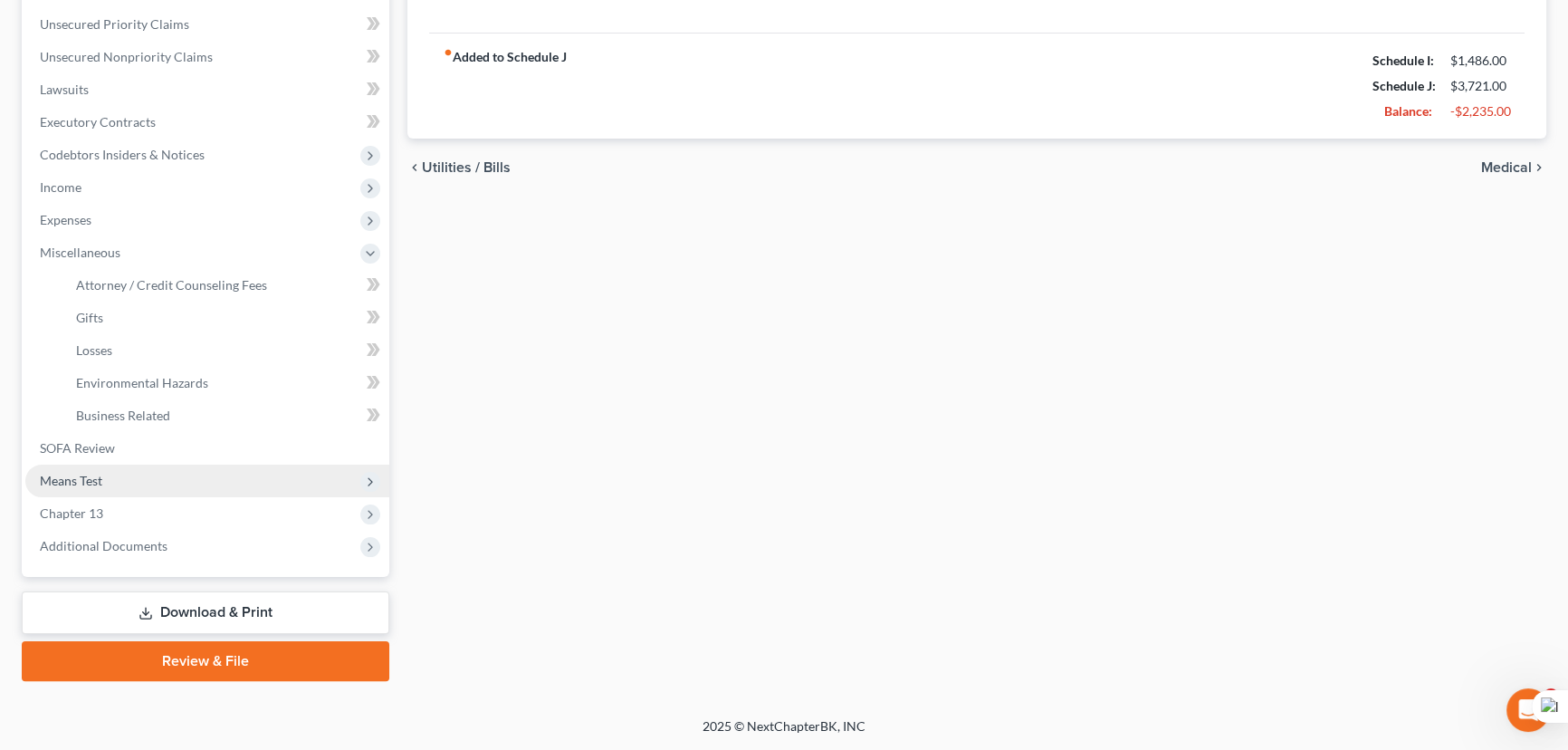
scroll to position [406, 0]
